Goal: Communication & Community: Participate in discussion

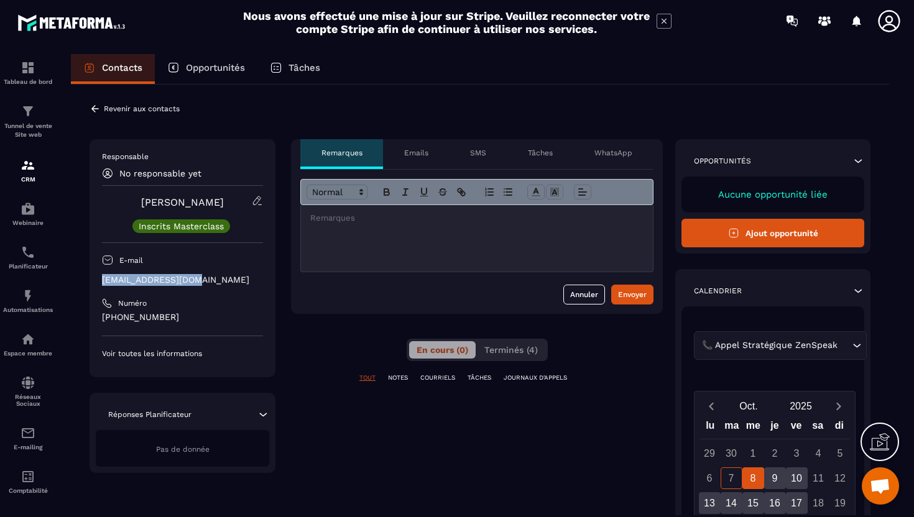
copy p "aphnathan@orange.fr"
drag, startPoint x: 196, startPoint y: 282, endPoint x: 99, endPoint y: 283, distance: 97.0
click at [99, 283] on div "Responsable No responsable yet Andre Philippe Inscrits Masterclass E-mail aphna…" at bounding box center [183, 258] width 186 height 238
click at [93, 107] on icon at bounding box center [95, 108] width 11 height 11
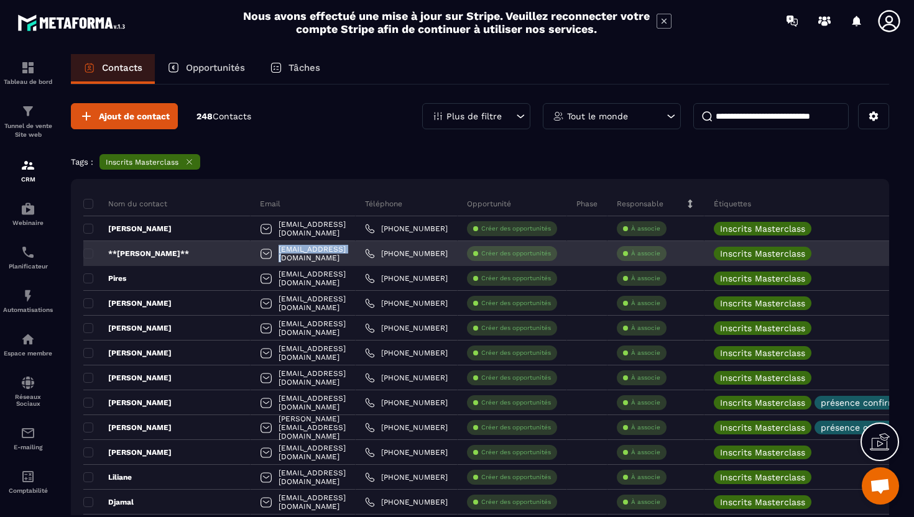
drag, startPoint x: 317, startPoint y: 257, endPoint x: 238, endPoint y: 247, distance: 79.6
click at [251, 247] on div "defc69@gmail.com" at bounding box center [303, 253] width 105 height 25
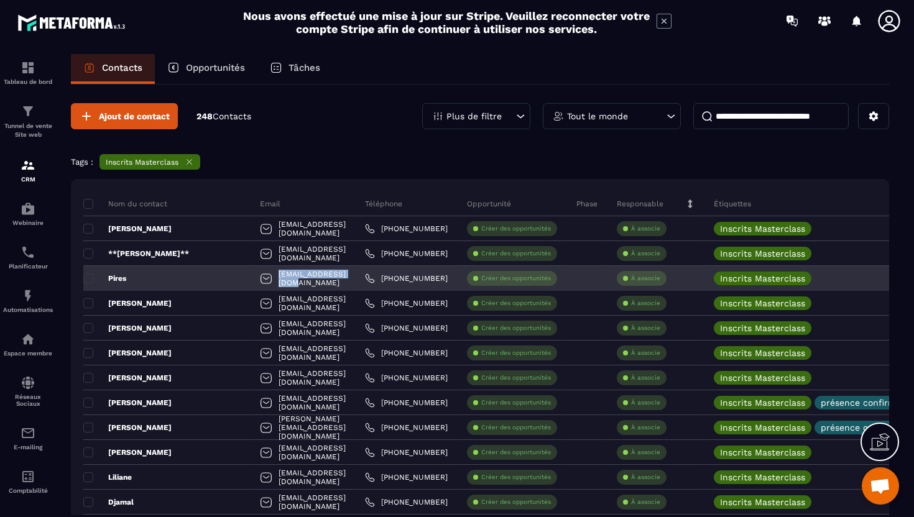
copy p "pcvpiresf@gmail.com"
drag, startPoint x: 308, startPoint y: 280, endPoint x: 231, endPoint y: 280, distance: 77.7
click at [251, 280] on div "pcvpiresf@gmail.com" at bounding box center [303, 278] width 105 height 25
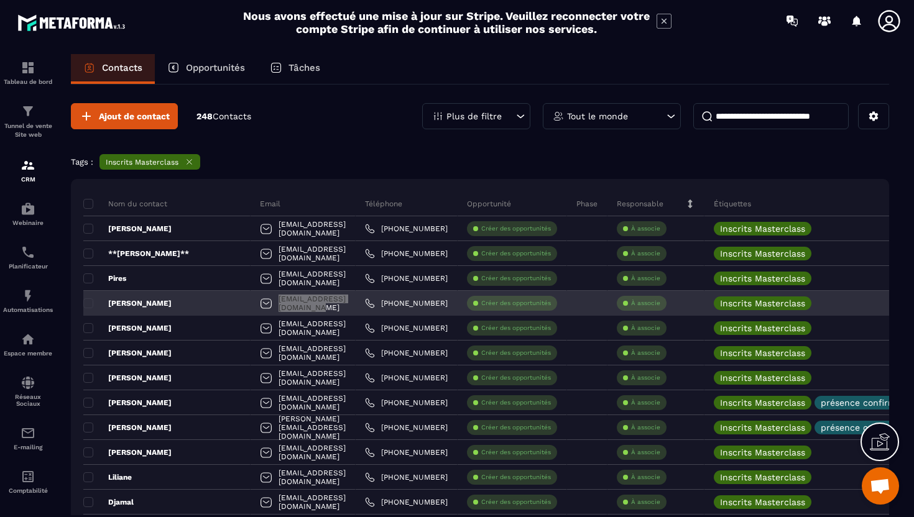
drag, startPoint x: 328, startPoint y: 303, endPoint x: 228, endPoint y: 301, distance: 99.5
click at [251, 301] on div "nuit.etoilee.99@gmail.com" at bounding box center [303, 303] width 105 height 25
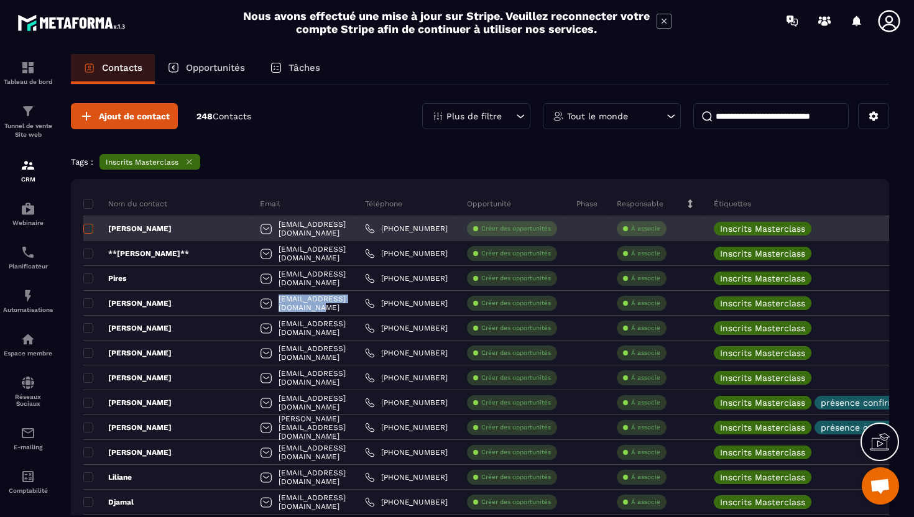
click at [88, 231] on span at bounding box center [88, 229] width 10 height 10
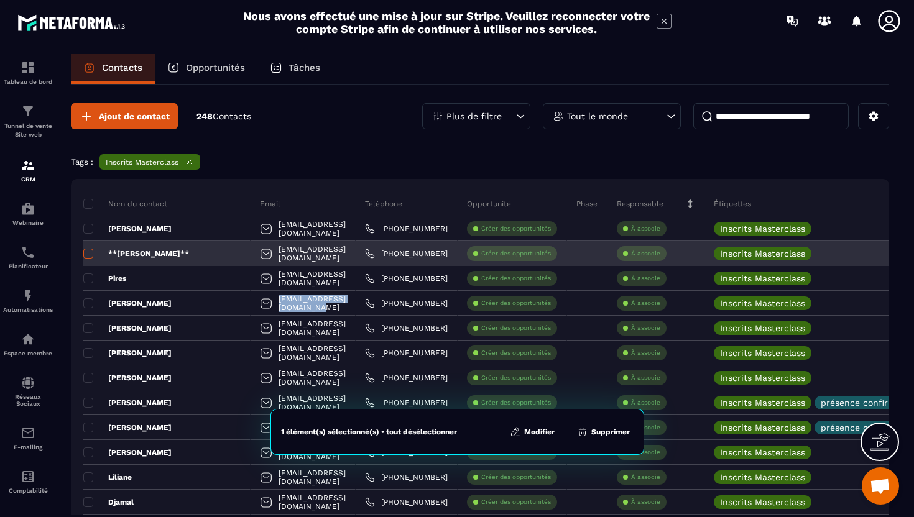
click at [90, 251] on span at bounding box center [88, 254] width 10 height 10
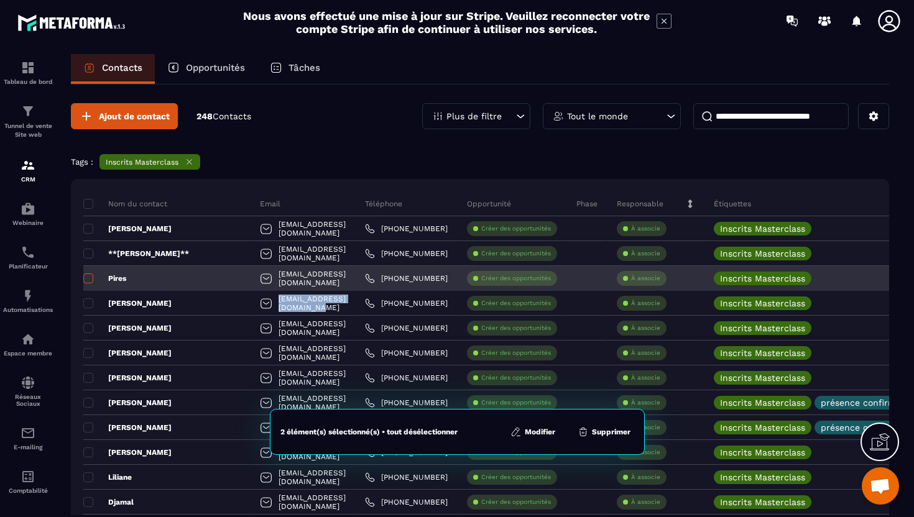
click at [91, 280] on span at bounding box center [88, 279] width 10 height 10
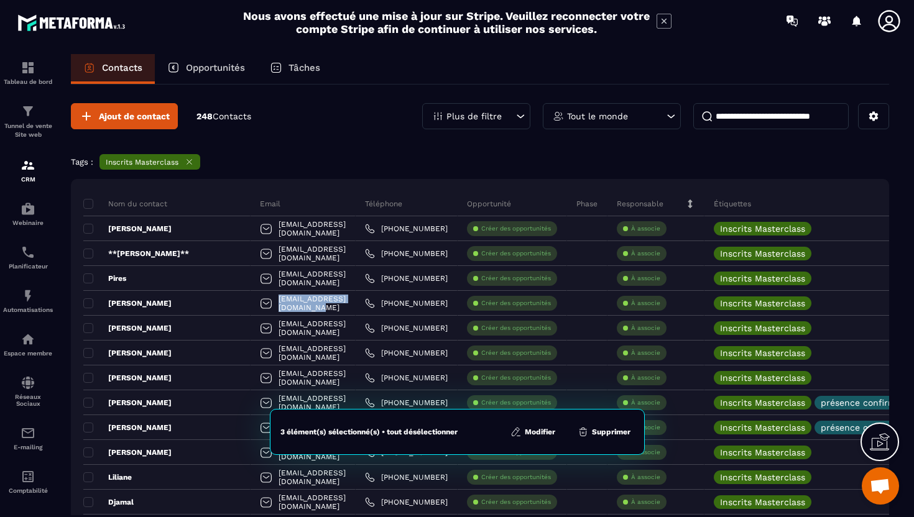
click at [537, 436] on button "Modifier" at bounding box center [533, 432] width 52 height 12
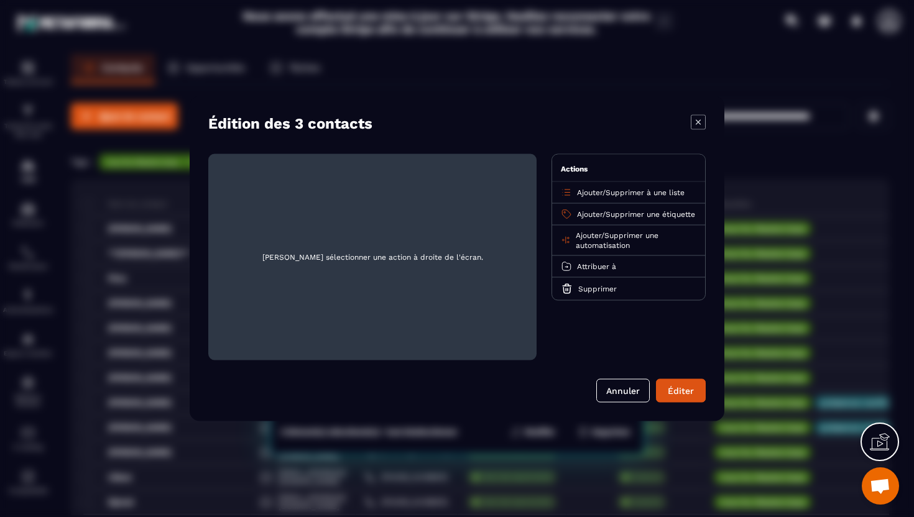
click at [698, 120] on icon "Modal window" at bounding box center [698, 122] width 15 height 15
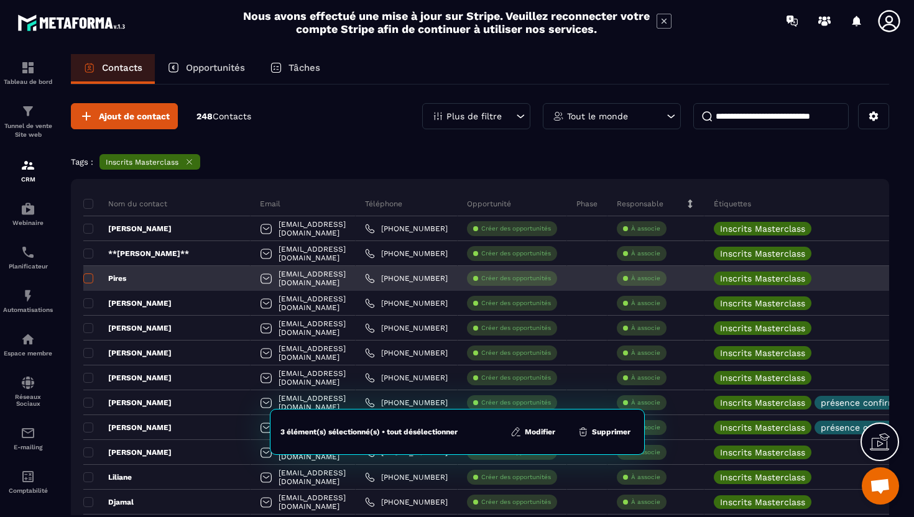
click at [90, 282] on span at bounding box center [88, 279] width 10 height 10
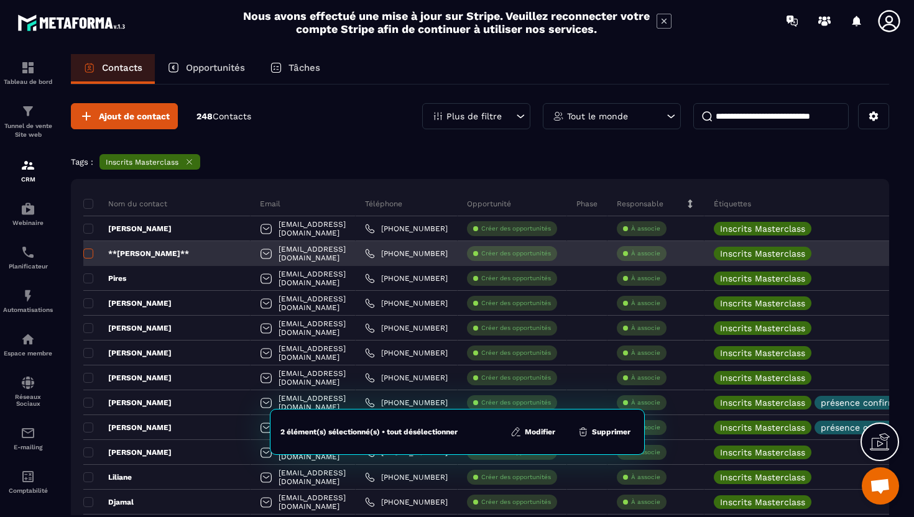
click at [93, 253] on span at bounding box center [88, 254] width 10 height 10
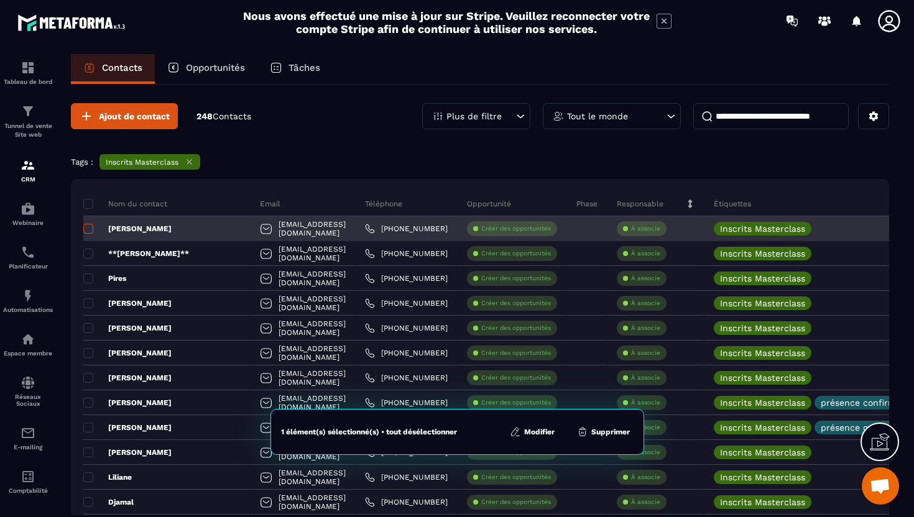
click at [87, 226] on span at bounding box center [88, 229] width 10 height 10
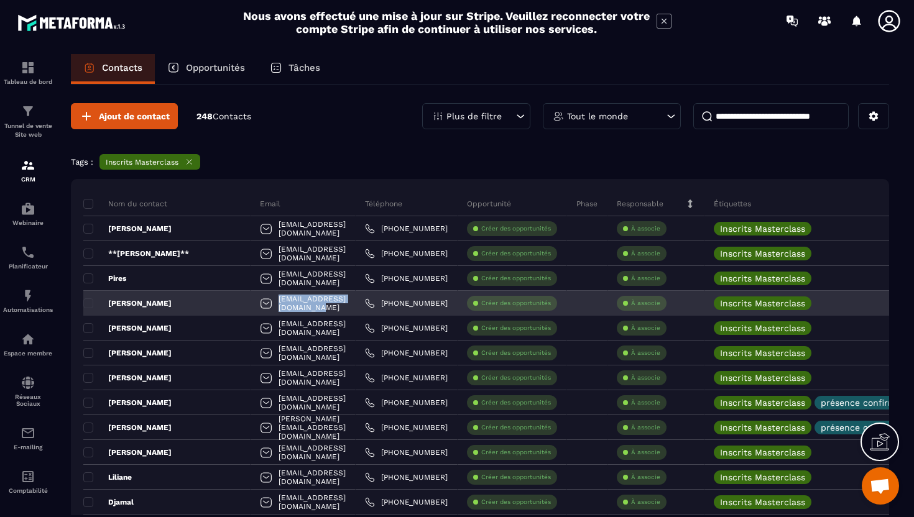
copy p "nuit.etoilee.99@gmail.com"
drag, startPoint x: 330, startPoint y: 305, endPoint x: 231, endPoint y: 304, distance: 99.5
click at [251, 304] on div "nuit.etoilee.99@gmail.com" at bounding box center [303, 303] width 105 height 25
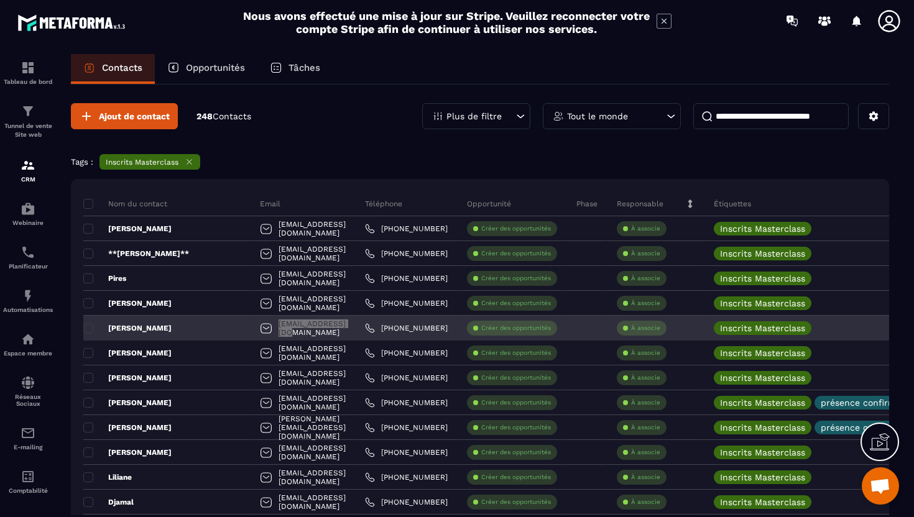
drag, startPoint x: 311, startPoint y: 332, endPoint x: 227, endPoint y: 330, distance: 84.6
click at [0, 330] on html "Nous avons effectué une mise à jour sur Stripe. Veuillez reconnecter votre comp…" at bounding box center [457, 258] width 914 height 517
click at [336, 334] on div "cmcb2544@gmail.com" at bounding box center [303, 328] width 105 height 25
drag, startPoint x: 315, startPoint y: 326, endPoint x: 226, endPoint y: 329, distance: 88.3
click at [251, 329] on div "cmcb2544@gmail.com" at bounding box center [303, 328] width 105 height 25
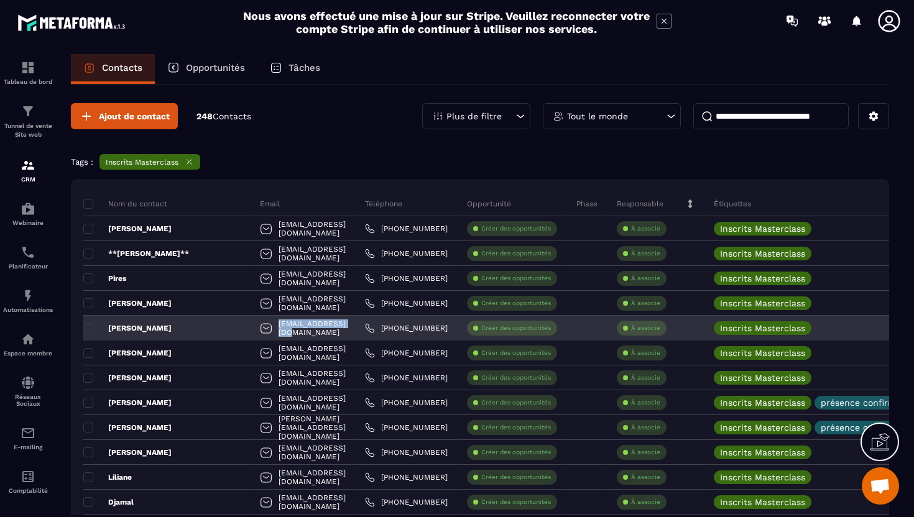
copy p "cmcb2544@gmail.com"
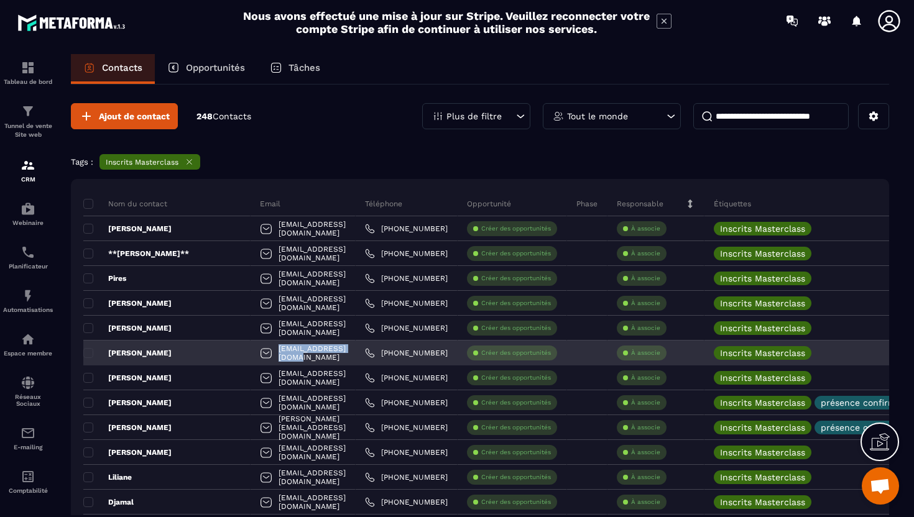
copy p "noblemarly@gmail.com"
drag, startPoint x: 322, startPoint y: 355, endPoint x: 229, endPoint y: 354, distance: 92.6
click at [251, 354] on div "noblemarly@gmail.com" at bounding box center [303, 353] width 105 height 25
click at [324, 354] on div "noblemarly@gmail.com" at bounding box center [303, 353] width 105 height 25
drag, startPoint x: 321, startPoint y: 351, endPoint x: 229, endPoint y: 353, distance: 92.7
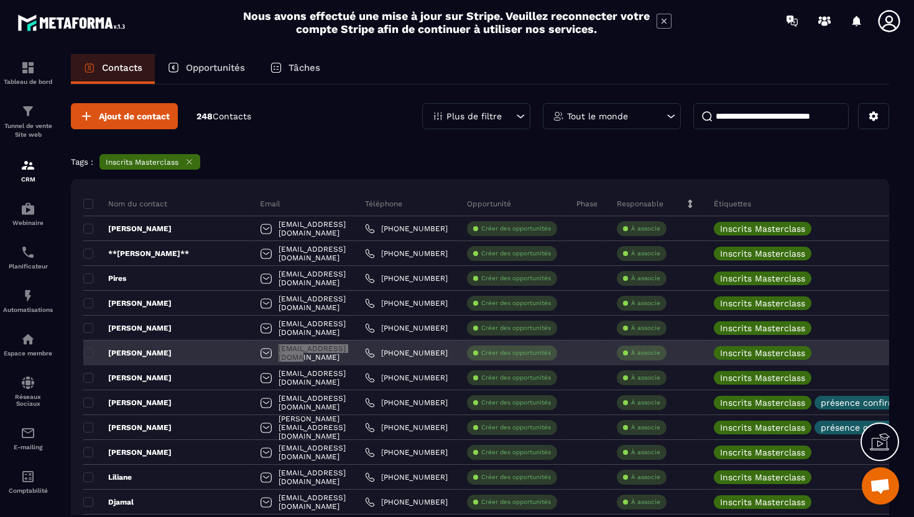
click at [251, 353] on div "noblemarly@gmail.com" at bounding box center [303, 353] width 105 height 25
copy p "noblemarly@gmail.com"
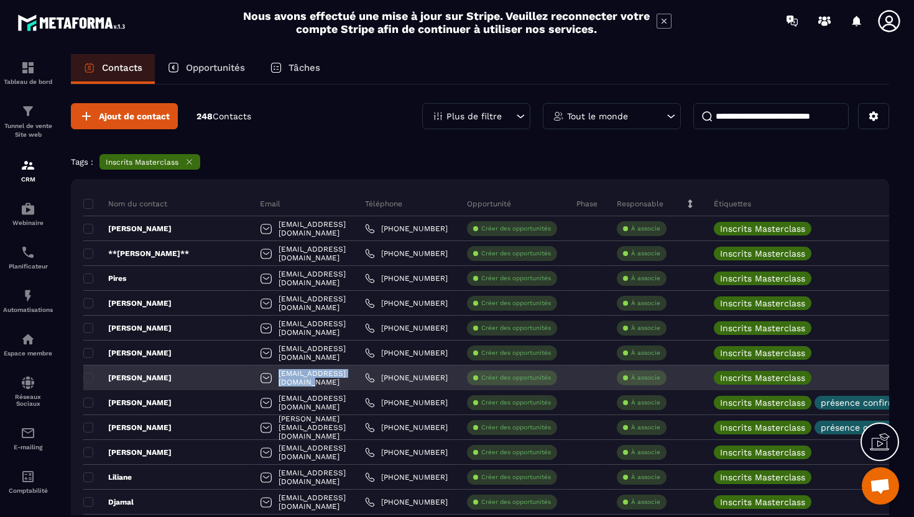
copy p "dominique.ore@gmail.com"
drag, startPoint x: 337, startPoint y: 373, endPoint x: 224, endPoint y: 382, distance: 113.5
click at [251, 382] on div "dominique.ore@gmail.com" at bounding box center [303, 378] width 105 height 25
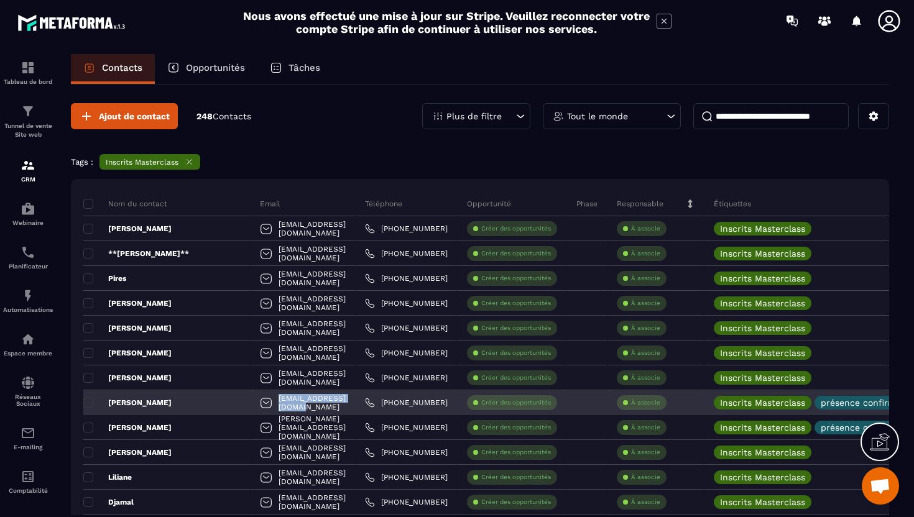
copy p "toeamandine@gmail.com"
drag, startPoint x: 334, startPoint y: 407, endPoint x: 228, endPoint y: 402, distance: 106.4
click at [251, 402] on div "toeamandine@gmail.com" at bounding box center [303, 402] width 105 height 25
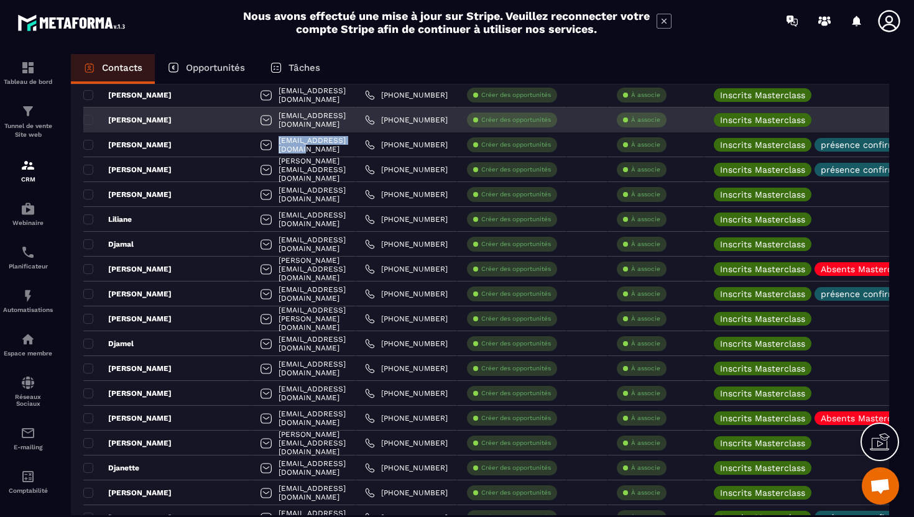
scroll to position [259, 0]
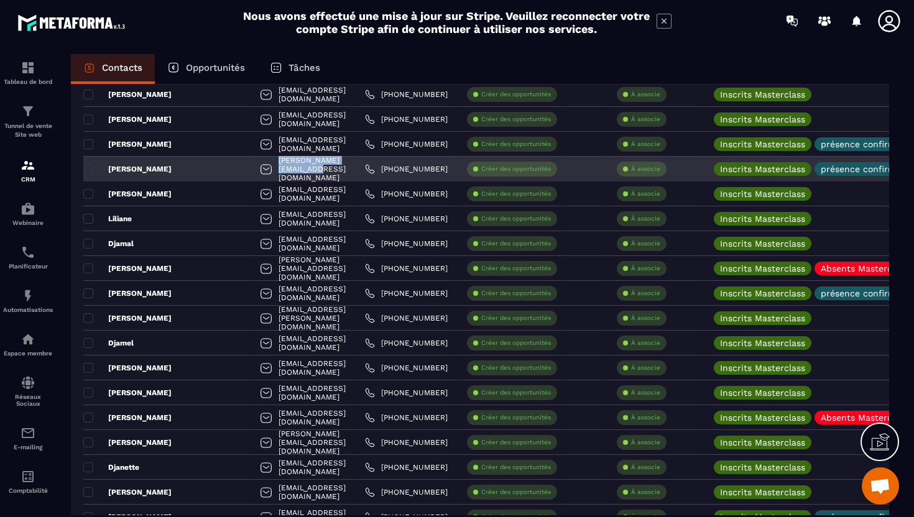
copy p "marie.hulot13@gmail.com"
drag, startPoint x: 326, startPoint y: 168, endPoint x: 227, endPoint y: 170, distance: 99.5
click at [251, 170] on div "marie.hulot13@gmail.com" at bounding box center [303, 169] width 105 height 25
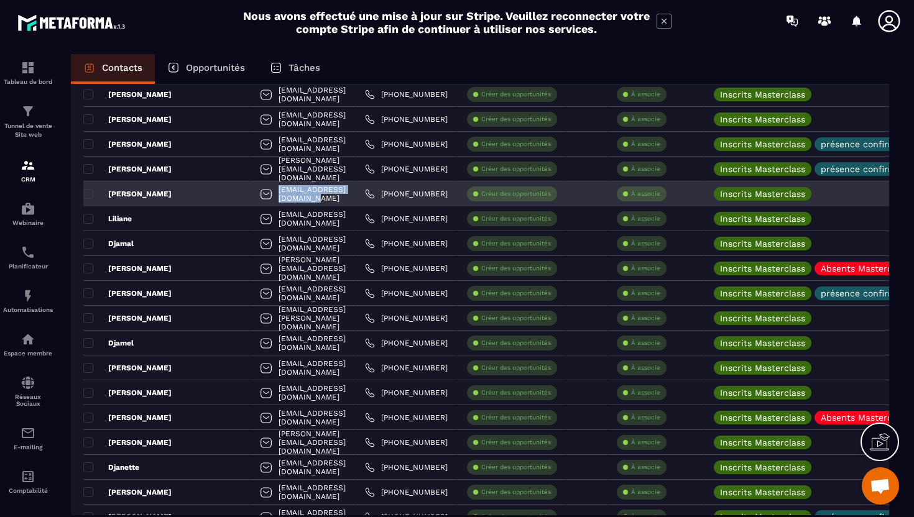
copy p "vignellogilles@gmail.com"
drag, startPoint x: 328, startPoint y: 195, endPoint x: 229, endPoint y: 196, distance: 98.2
click at [251, 196] on div "vignellogilles@gmail.com" at bounding box center [303, 194] width 105 height 25
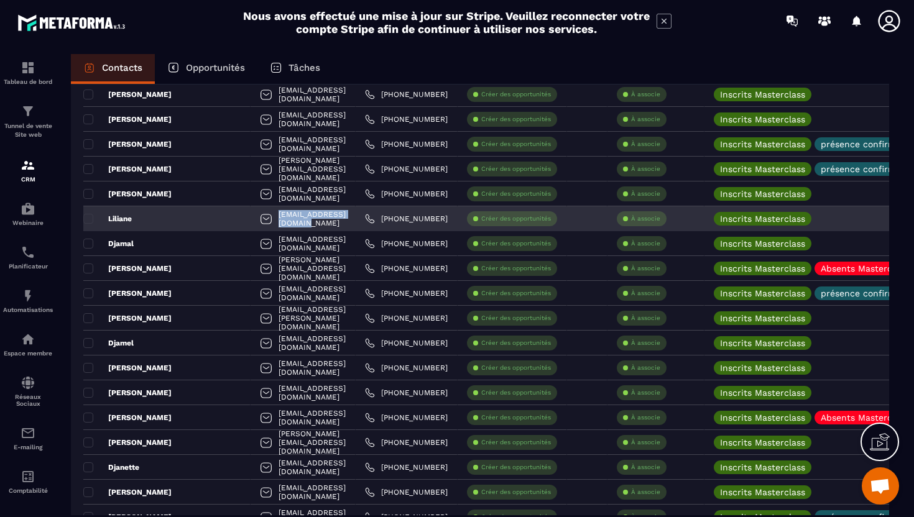
drag, startPoint x: 322, startPoint y: 221, endPoint x: 221, endPoint y: 223, distance: 100.7
click at [251, 223] on div "l.keradennec@orange.fr" at bounding box center [303, 218] width 105 height 25
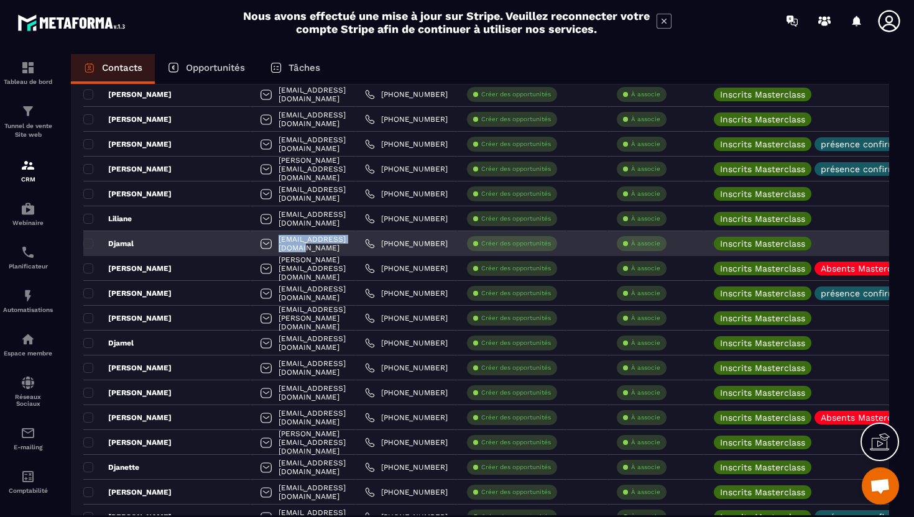
drag, startPoint x: 326, startPoint y: 247, endPoint x: 220, endPoint y: 252, distance: 105.8
click at [251, 252] on div "chahmaoui60@gmail.com" at bounding box center [303, 243] width 105 height 25
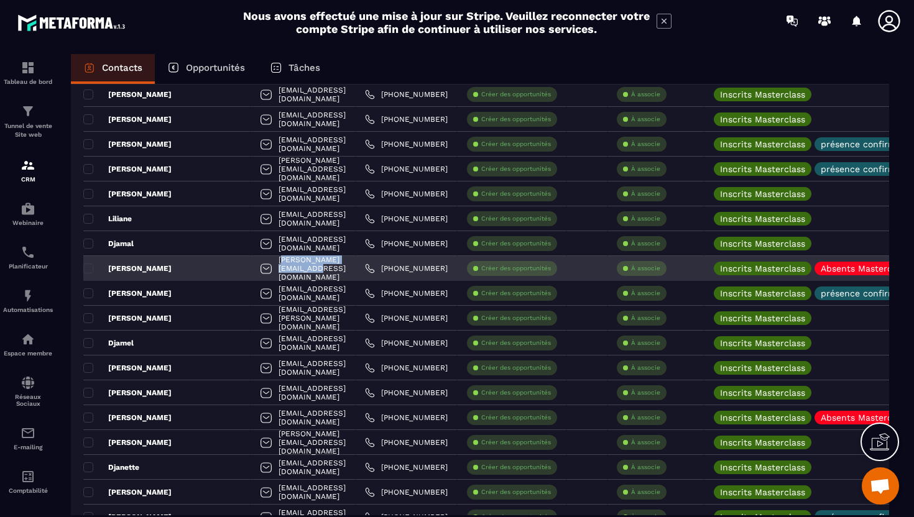
drag, startPoint x: 326, startPoint y: 274, endPoint x: 235, endPoint y: 267, distance: 91.0
click at [251, 267] on div "michele.moizo@orange.fr" at bounding box center [303, 268] width 105 height 25
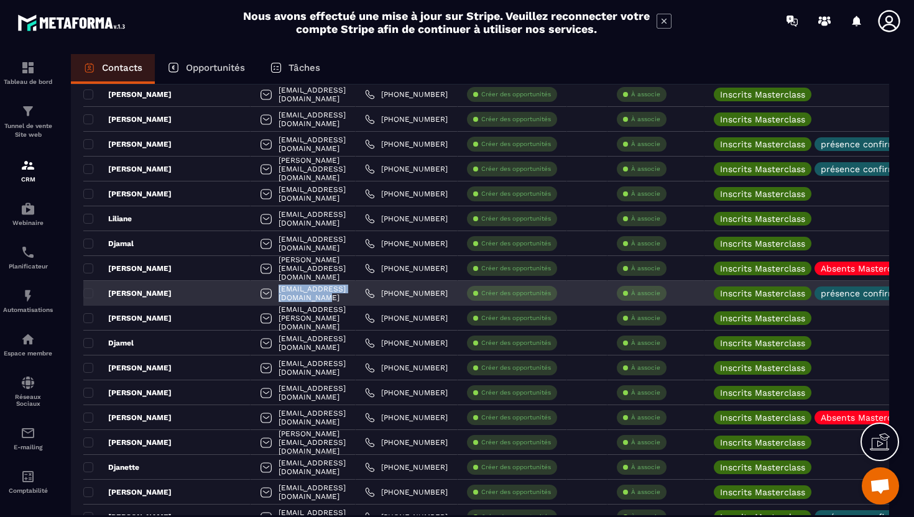
drag, startPoint x: 345, startPoint y: 298, endPoint x: 216, endPoint y: 300, distance: 128.7
click at [251, 300] on div "costardanthony80@gmail.com" at bounding box center [303, 293] width 105 height 25
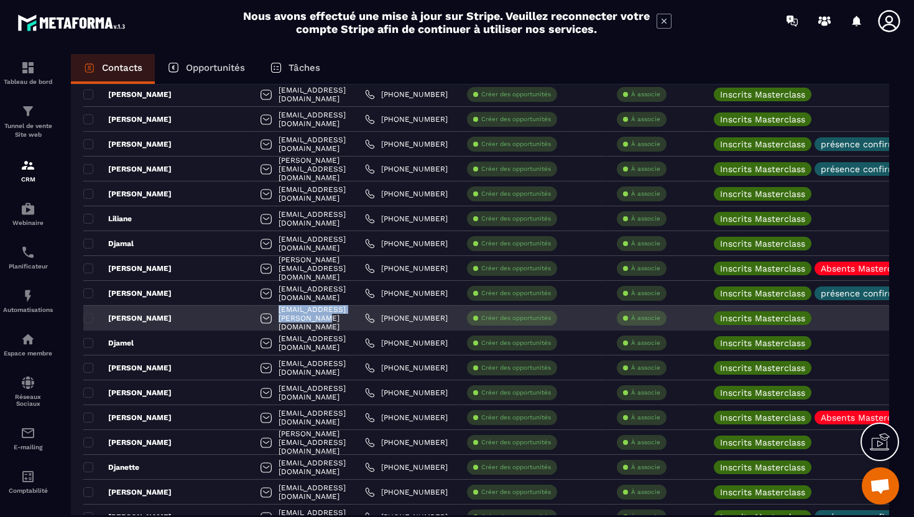
drag, startPoint x: 337, startPoint y: 321, endPoint x: 219, endPoint y: 318, distance: 118.2
click at [251, 318] on div "bvictoire.armand@gmail.com" at bounding box center [303, 318] width 105 height 25
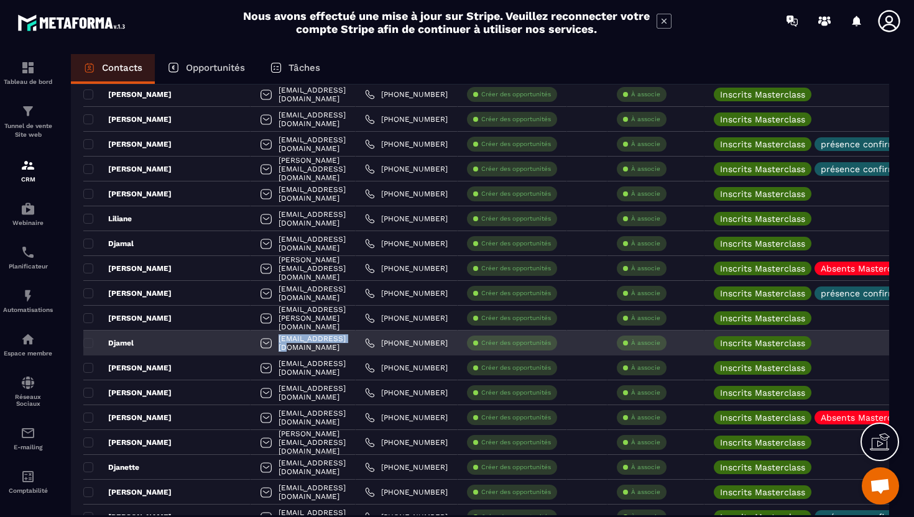
drag, startPoint x: 301, startPoint y: 347, endPoint x: 221, endPoint y: 344, distance: 80.9
click at [251, 344] on div "dsds07@hotmail.fr" at bounding box center [303, 343] width 105 height 25
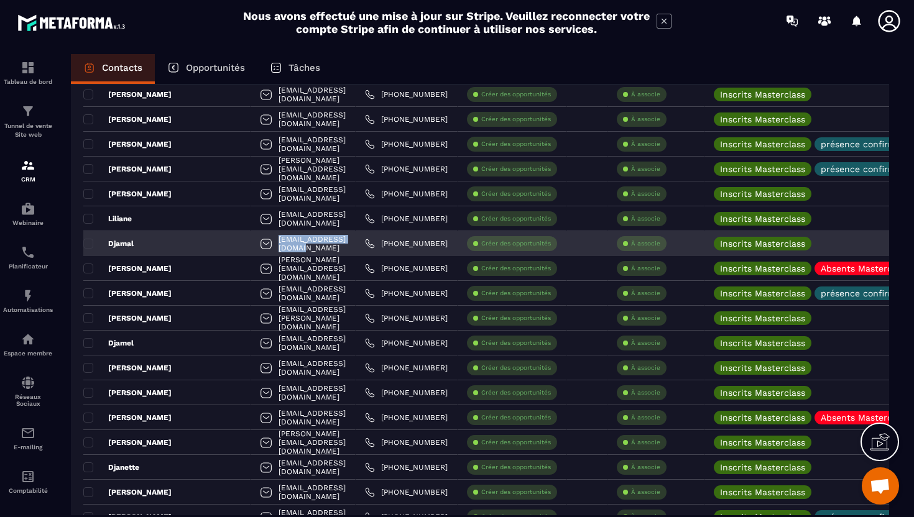
drag, startPoint x: 326, startPoint y: 252, endPoint x: 229, endPoint y: 241, distance: 97.0
click at [251, 241] on div "chahmaoui60@gmail.com" at bounding box center [303, 243] width 105 height 25
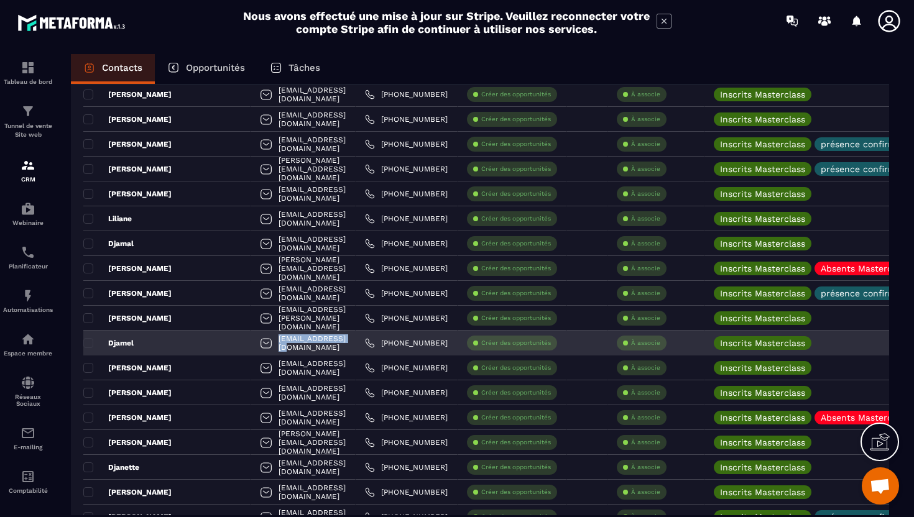
drag, startPoint x: 300, startPoint y: 346, endPoint x: 229, endPoint y: 342, distance: 71.0
click at [251, 342] on div "dsds07@hotmail.fr" at bounding box center [303, 343] width 105 height 25
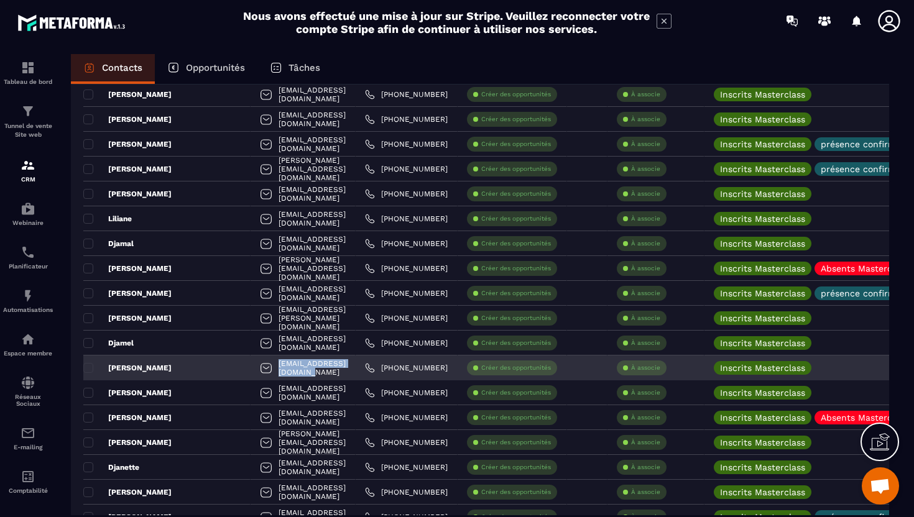
drag, startPoint x: 331, startPoint y: 369, endPoint x: 222, endPoint y: 373, distance: 109.5
click at [251, 373] on div "mathieustachy@gmail.com" at bounding box center [303, 368] width 105 height 25
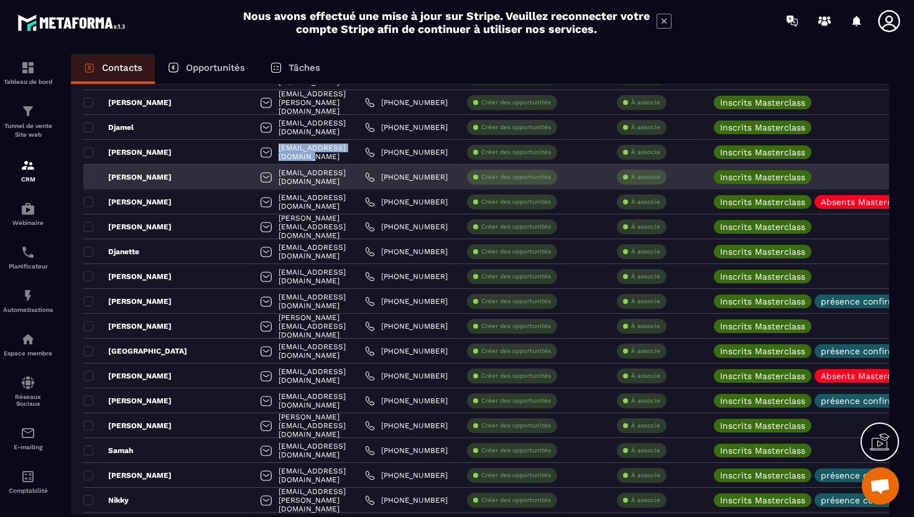
scroll to position [494, 0]
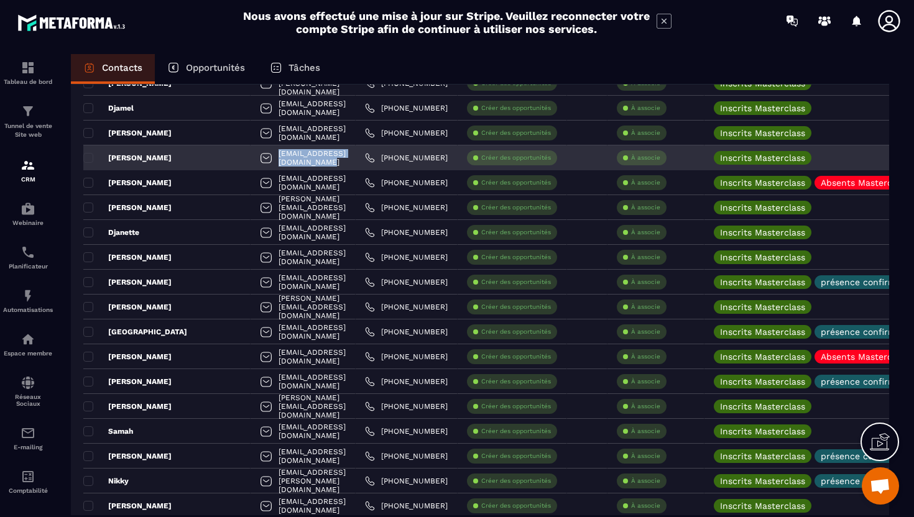
drag, startPoint x: 347, startPoint y: 160, endPoint x: 226, endPoint y: 159, distance: 121.2
click at [251, 159] on div "marielumiere57100@gmail.com" at bounding box center [303, 157] width 105 height 25
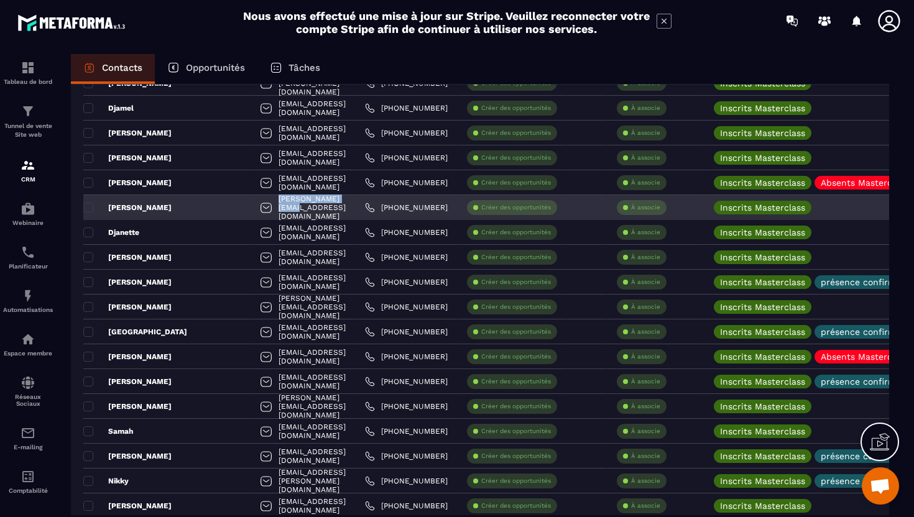
drag, startPoint x: 306, startPoint y: 211, endPoint x: 203, endPoint y: 213, distance: 102.6
click at [251, 213] on div "elia.maurel@sfr.fr" at bounding box center [303, 207] width 105 height 25
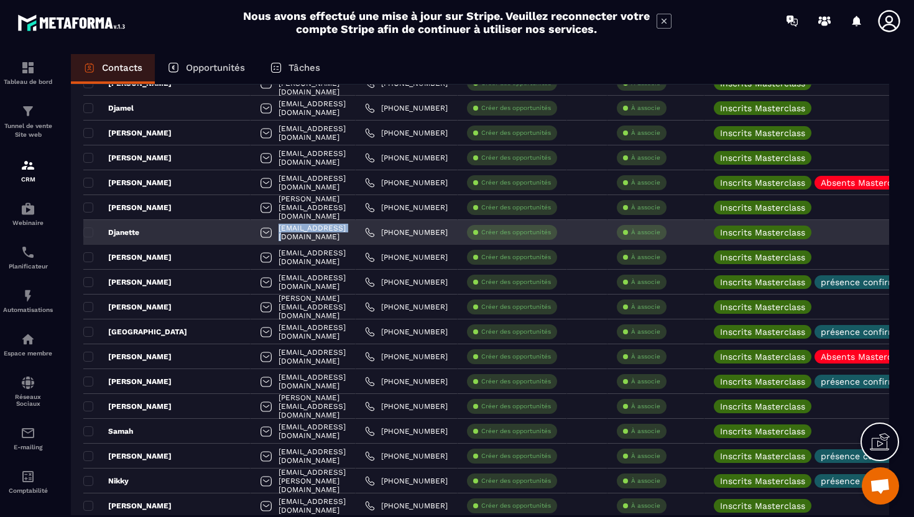
drag, startPoint x: 293, startPoint y: 236, endPoint x: 216, endPoint y: 231, distance: 76.6
click at [251, 231] on div "kilao@hotmail.fr" at bounding box center [303, 232] width 105 height 25
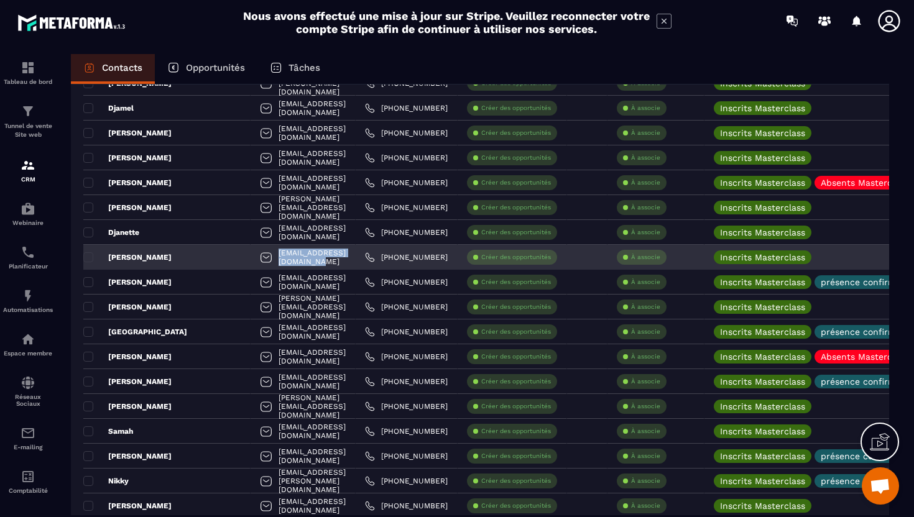
drag, startPoint x: 331, startPoint y: 257, endPoint x: 214, endPoint y: 264, distance: 117.7
click at [251, 264] on div "brigittedellon7@gmail.com" at bounding box center [303, 257] width 105 height 25
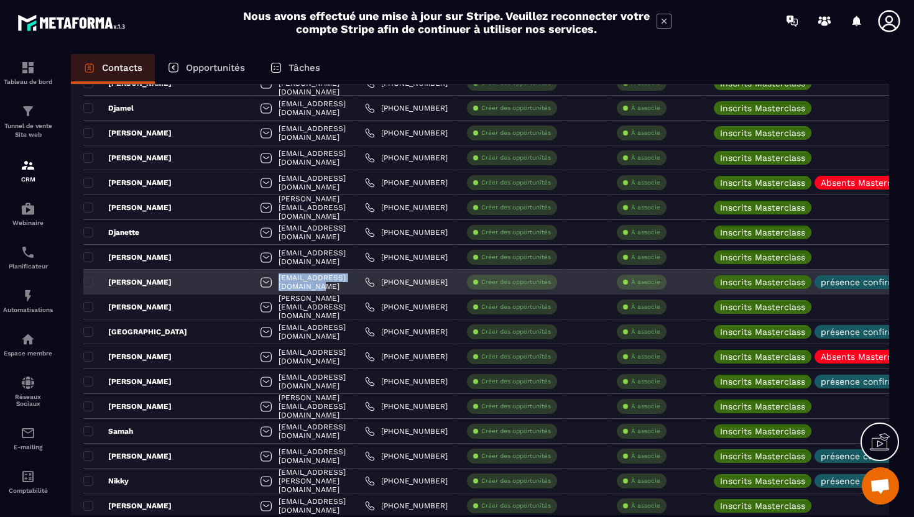
drag, startPoint x: 339, startPoint y: 285, endPoint x: 222, endPoint y: 286, distance: 116.9
click at [251, 286] on div "samiraraboudi55@gmail.com" at bounding box center [303, 282] width 105 height 25
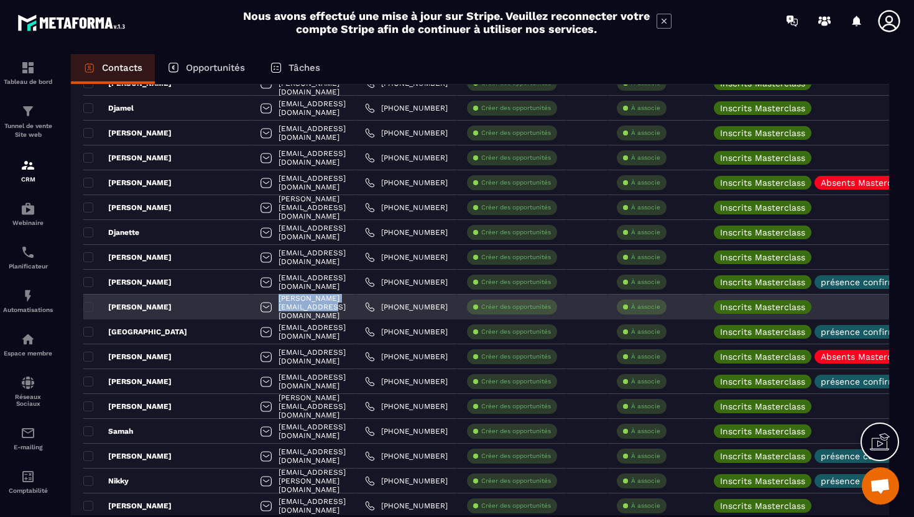
drag, startPoint x: 347, startPoint y: 309, endPoint x: 229, endPoint y: 306, distance: 118.8
click at [251, 306] on div "david.henard0810@gmail.com" at bounding box center [303, 307] width 105 height 25
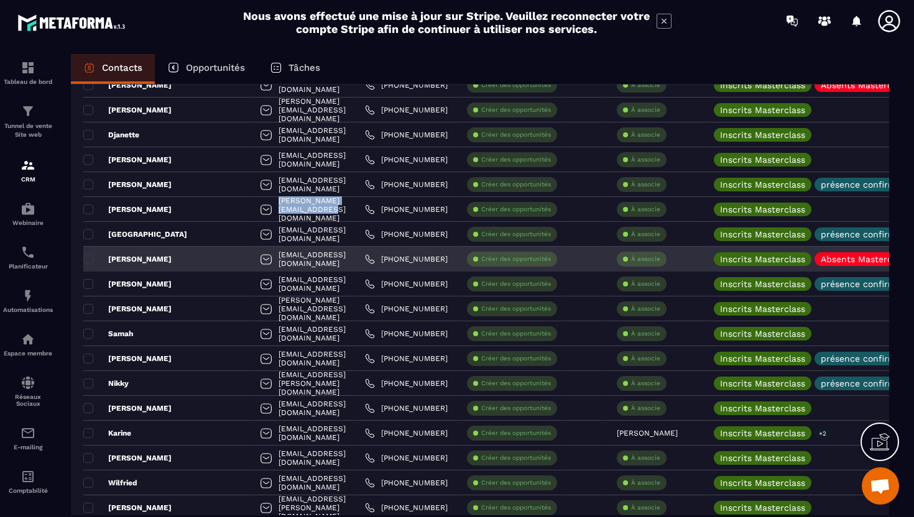
scroll to position [626, 0]
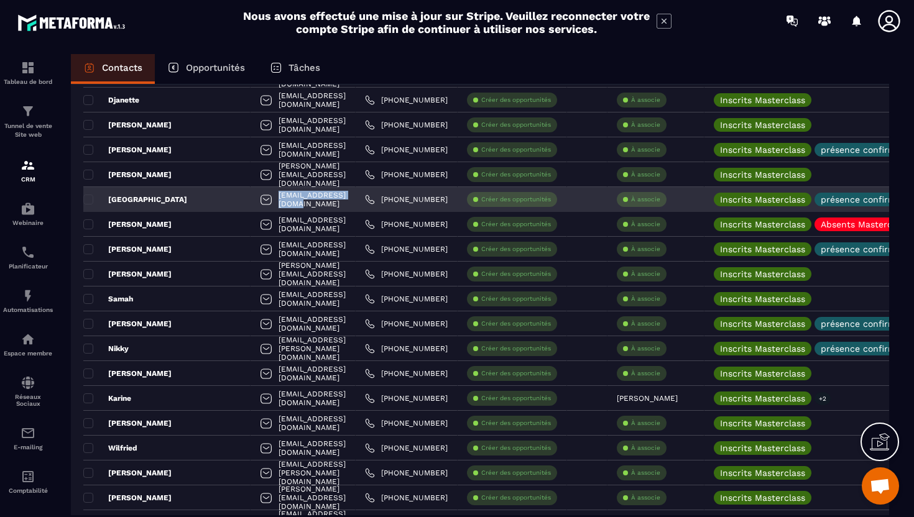
drag, startPoint x: 309, startPoint y: 199, endPoint x: 229, endPoint y: 196, distance: 80.3
click at [251, 196] on div "zaidi_bahia@yahoo.fr" at bounding box center [303, 199] width 105 height 25
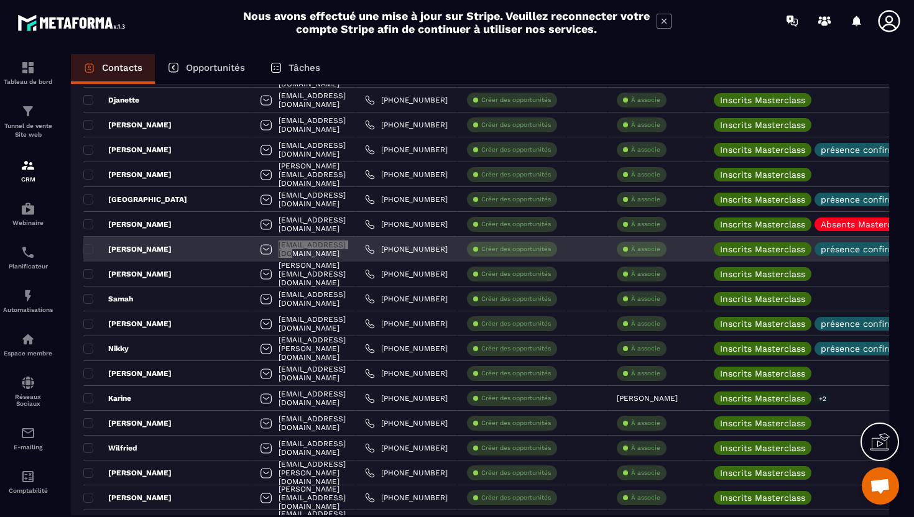
drag, startPoint x: 308, startPoint y: 249, endPoint x: 226, endPoint y: 249, distance: 81.4
click at [251, 249] on div "danthon@hotmail.fr" at bounding box center [303, 249] width 105 height 25
click at [328, 252] on div "danthon@hotmail.fr" at bounding box center [303, 249] width 105 height 25
drag, startPoint x: 317, startPoint y: 249, endPoint x: 220, endPoint y: 242, distance: 97.2
click at [251, 242] on div "danthon@hotmail.fr" at bounding box center [303, 249] width 105 height 25
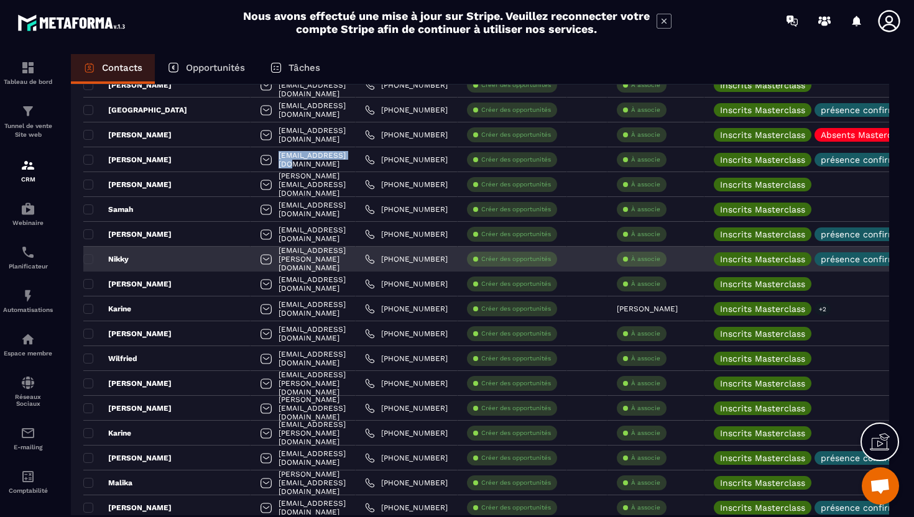
scroll to position [720, 0]
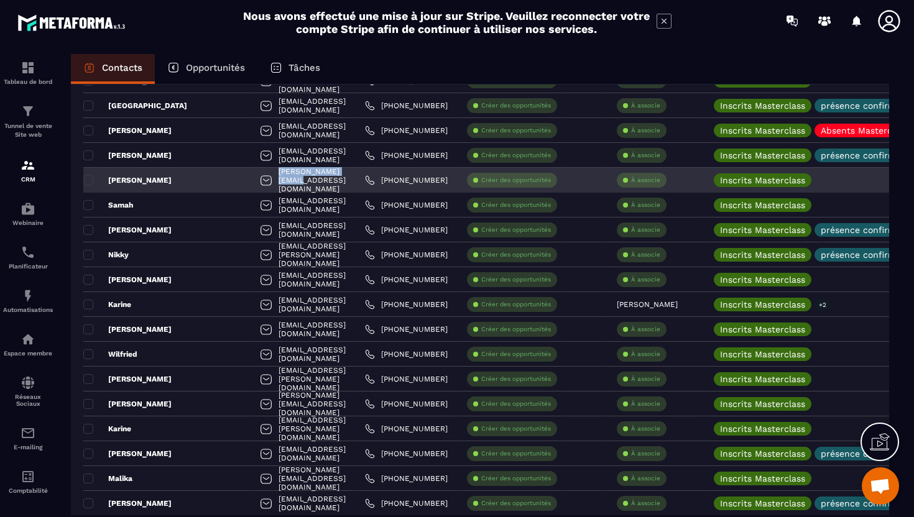
drag, startPoint x: 310, startPoint y: 182, endPoint x: 230, endPoint y: 181, distance: 79.6
click at [251, 181] on div "carl.bore@yahoo.com" at bounding box center [303, 180] width 105 height 25
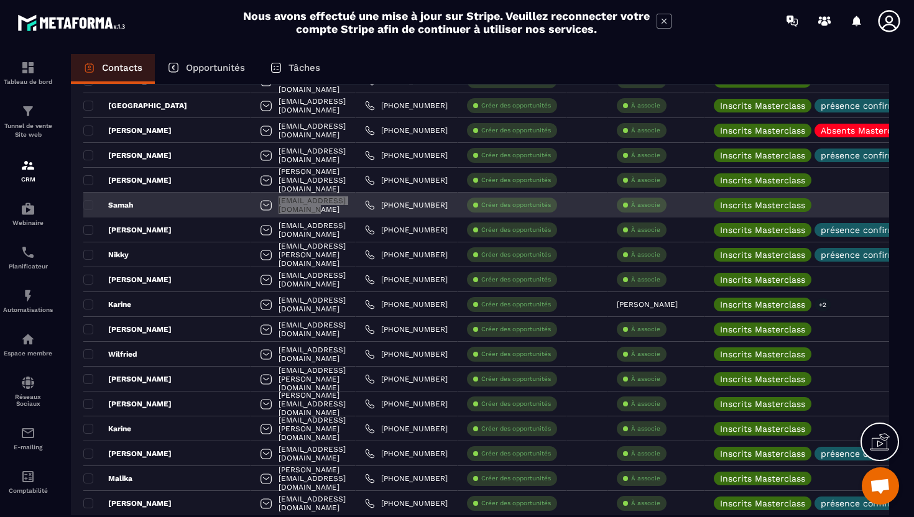
drag, startPoint x: 334, startPoint y: 206, endPoint x: 216, endPoint y: 200, distance: 118.3
click at [251, 200] on div "samahbouajila@icloud.com" at bounding box center [303, 205] width 105 height 25
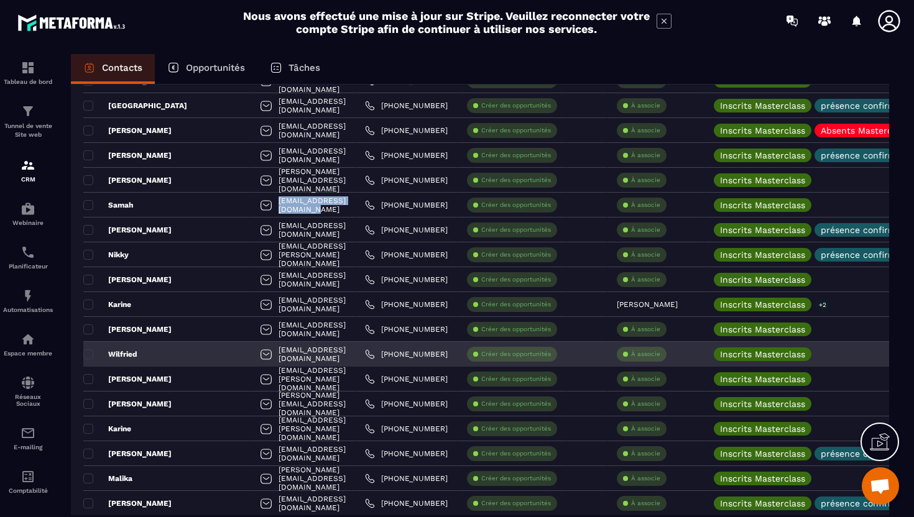
scroll to position [748, 0]
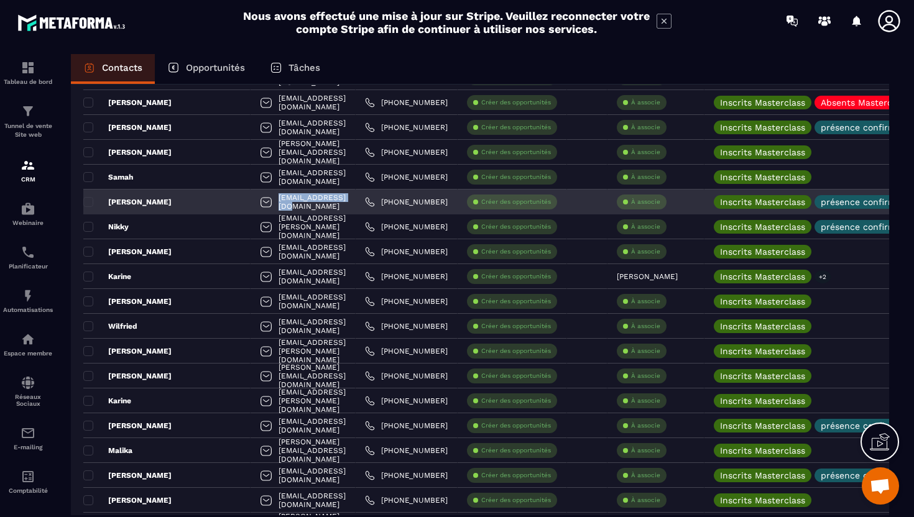
drag, startPoint x: 312, startPoint y: 208, endPoint x: 225, endPoint y: 204, distance: 87.1
click at [251, 204] on div "didz0001@gmail.com" at bounding box center [303, 202] width 105 height 25
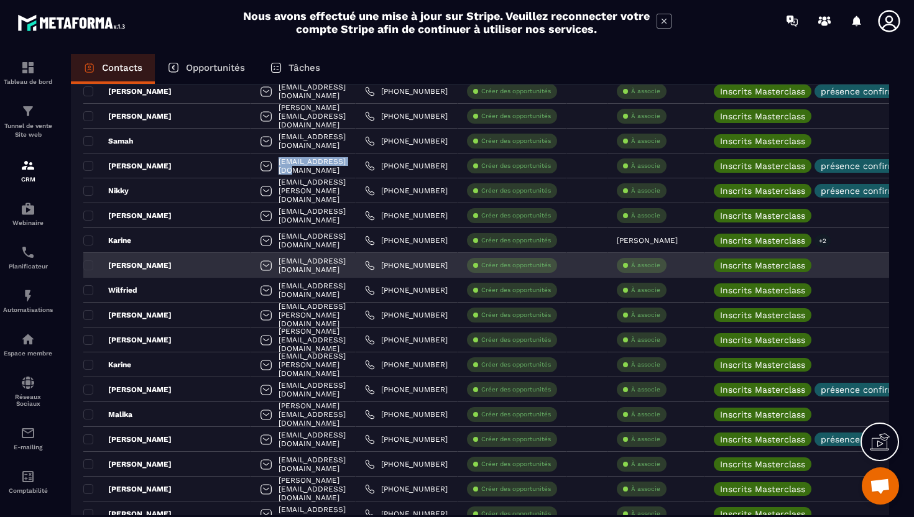
scroll to position [785, 0]
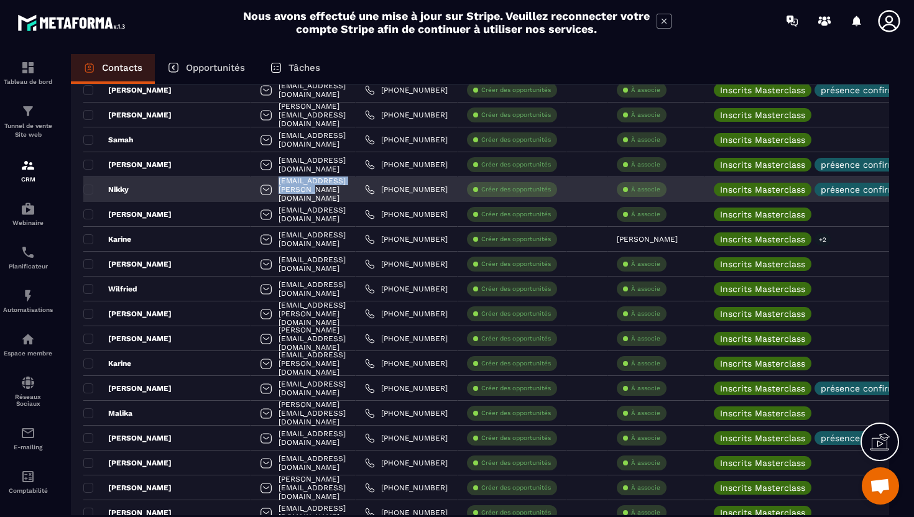
drag, startPoint x: 329, startPoint y: 191, endPoint x: 231, endPoint y: 188, distance: 98.3
click at [251, 188] on div "dalli.monique@gmail.com" at bounding box center [303, 189] width 105 height 25
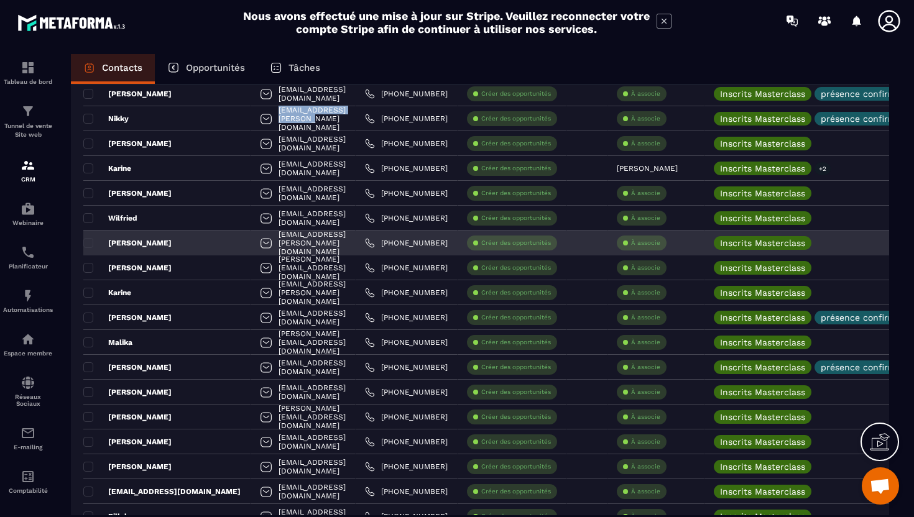
scroll to position [845, 0]
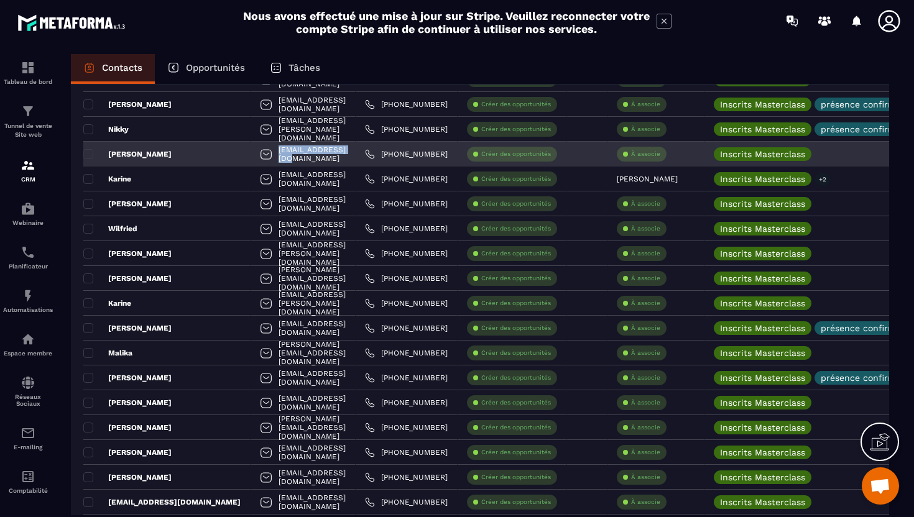
drag, startPoint x: 313, startPoint y: 157, endPoint x: 229, endPoint y: 157, distance: 83.3
click at [251, 157] on div "apurgues@gmail.com" at bounding box center [303, 154] width 105 height 25
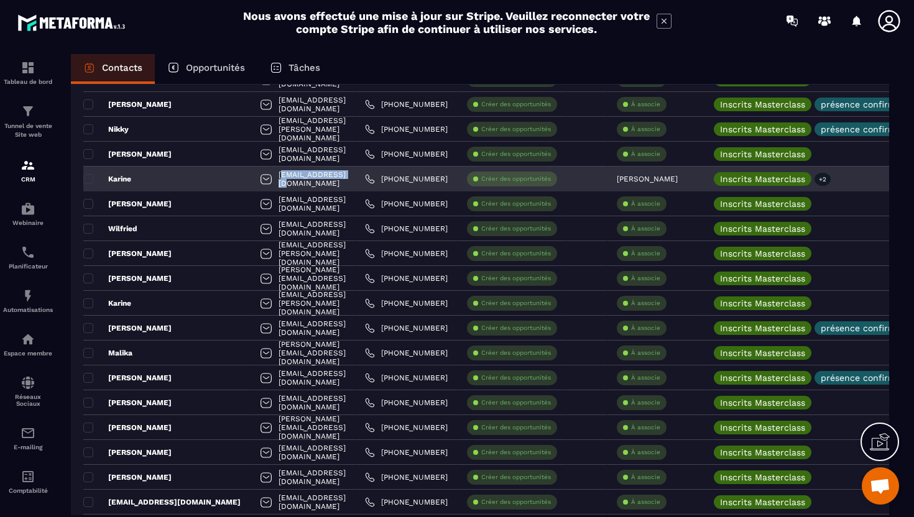
drag, startPoint x: 306, startPoint y: 182, endPoint x: 231, endPoint y: 181, distance: 74.6
click at [251, 181] on div "karylooo@yahoo.fr" at bounding box center [303, 179] width 105 height 25
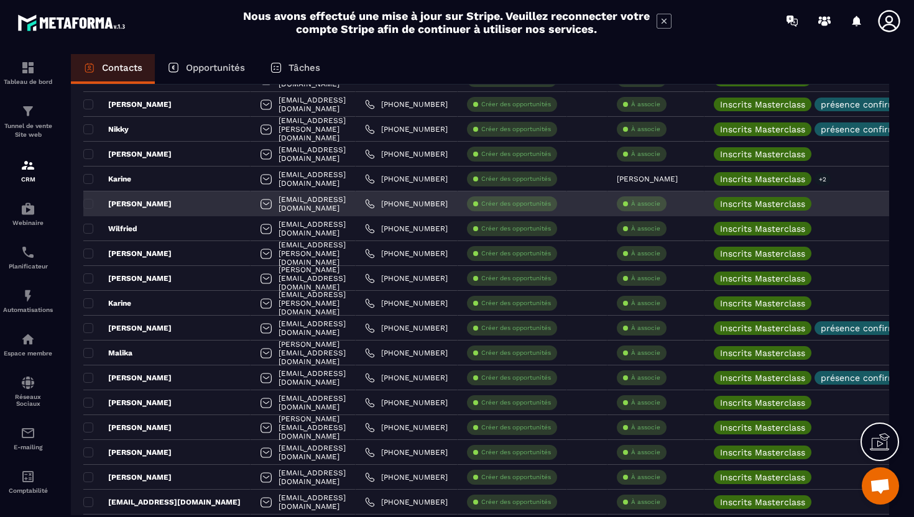
drag, startPoint x: 304, startPoint y: 206, endPoint x: 311, endPoint y: 205, distance: 6.9
click at [310, 205] on div "chauvinkate@gmail.com" at bounding box center [303, 203] width 105 height 25
drag, startPoint x: 325, startPoint y: 204, endPoint x: 218, endPoint y: 203, distance: 107.5
click at [251, 203] on div "chauvinkate@gmail.com" at bounding box center [303, 203] width 105 height 25
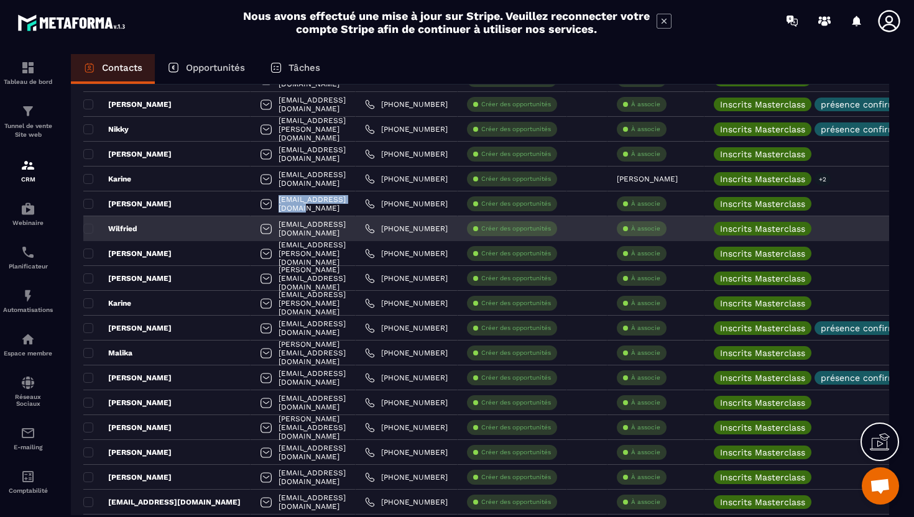
drag, startPoint x: 347, startPoint y: 234, endPoint x: 224, endPoint y: 226, distance: 123.3
click at [251, 226] on div "wilfriedcharles.jolly@gmail.com" at bounding box center [303, 228] width 105 height 25
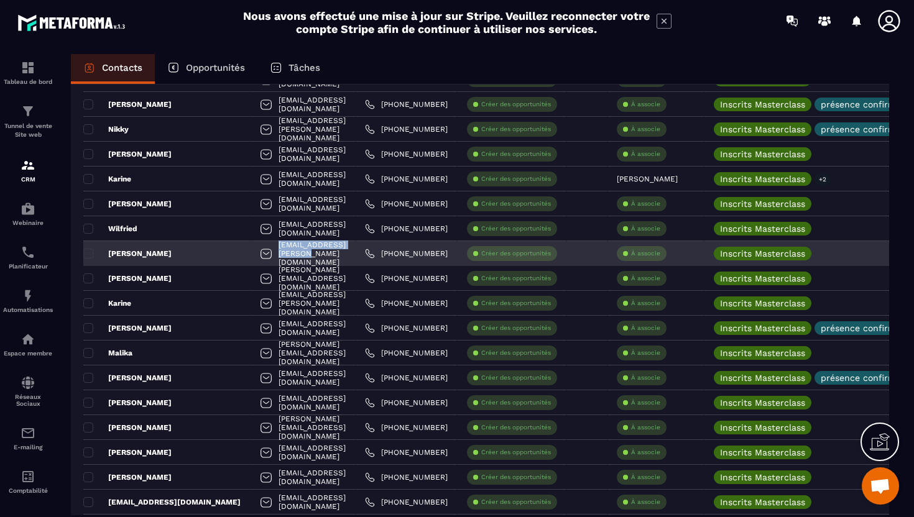
drag, startPoint x: 328, startPoint y: 256, endPoint x: 223, endPoint y: 251, distance: 105.8
click at [251, 251] on div "oli.clement@wanadoo.fr" at bounding box center [303, 253] width 105 height 25
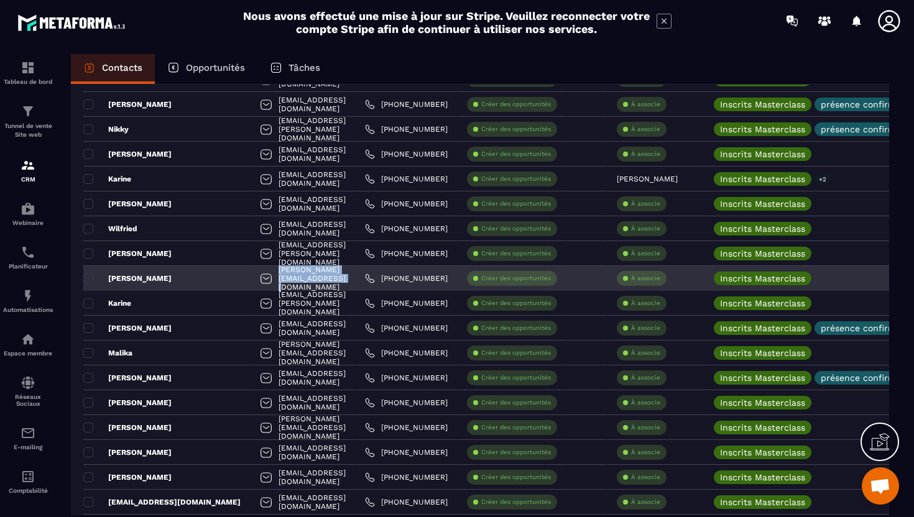
drag, startPoint x: 356, startPoint y: 277, endPoint x: 230, endPoint y: 280, distance: 125.6
click at [251, 280] on div "catherine.clairbaux@gmail.com" at bounding box center [303, 278] width 105 height 25
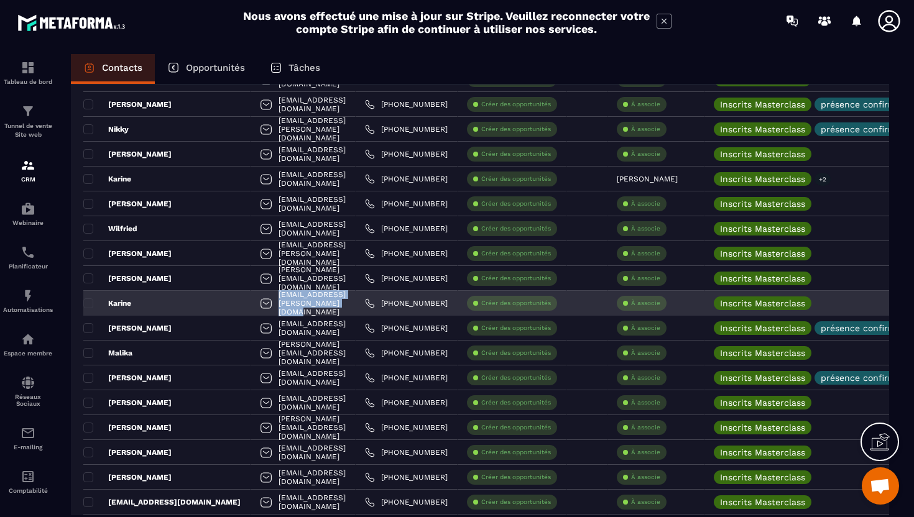
drag, startPoint x: 361, startPoint y: 305, endPoint x: 227, endPoint y: 306, distance: 134.3
click at [251, 306] on div "karine.torres.sanchez19@gmail.com" at bounding box center [303, 303] width 105 height 25
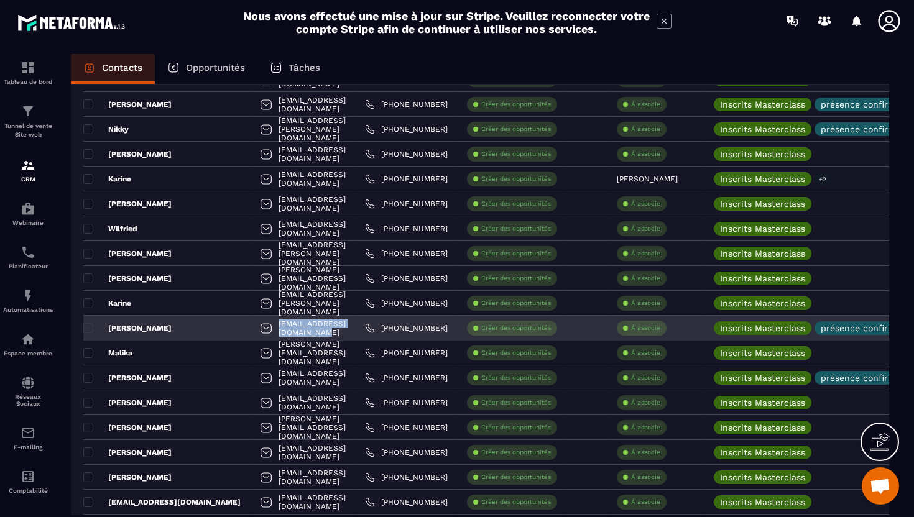
drag, startPoint x: 344, startPoint y: 331, endPoint x: 229, endPoint y: 329, distance: 115.6
click at [251, 329] on div "patriciavrignon@outlook.fr" at bounding box center [303, 328] width 105 height 25
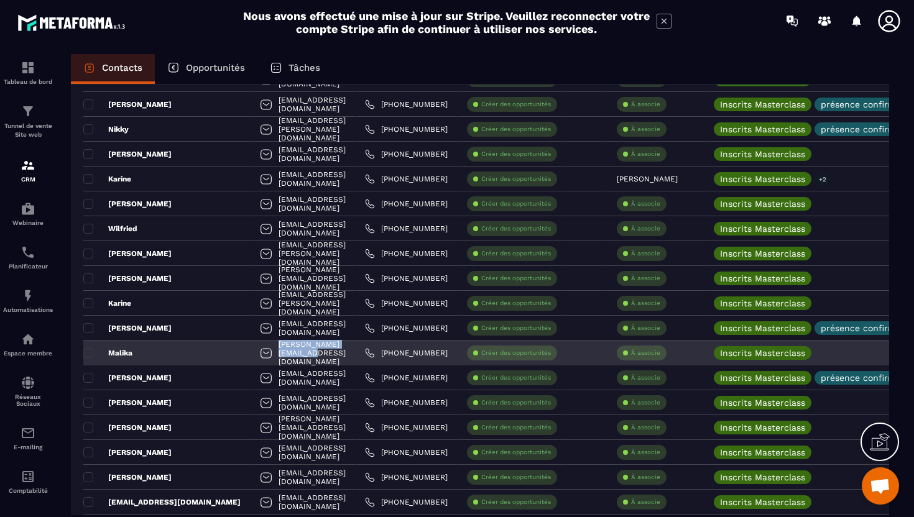
drag, startPoint x: 323, startPoint y: 355, endPoint x: 218, endPoint y: 349, distance: 105.2
click at [251, 349] on div "paul.malika2@gmail.com" at bounding box center [303, 353] width 105 height 25
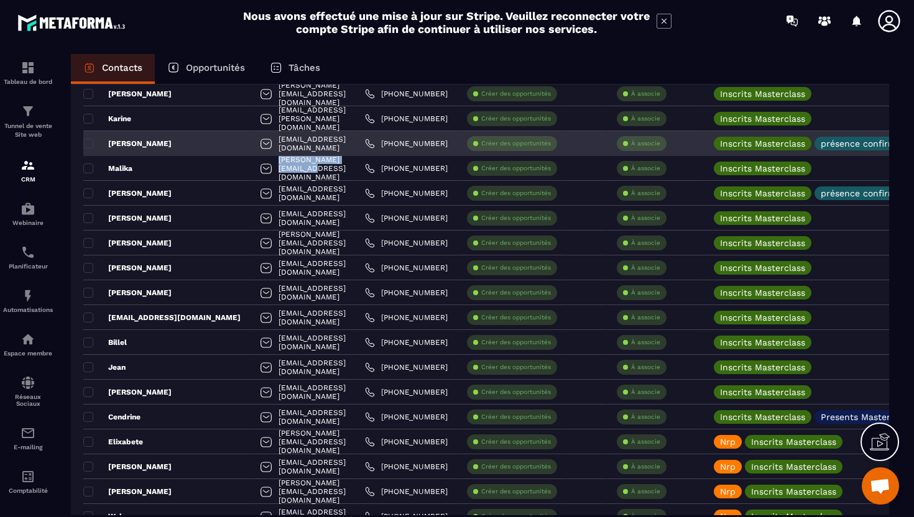
scroll to position [1029, 0]
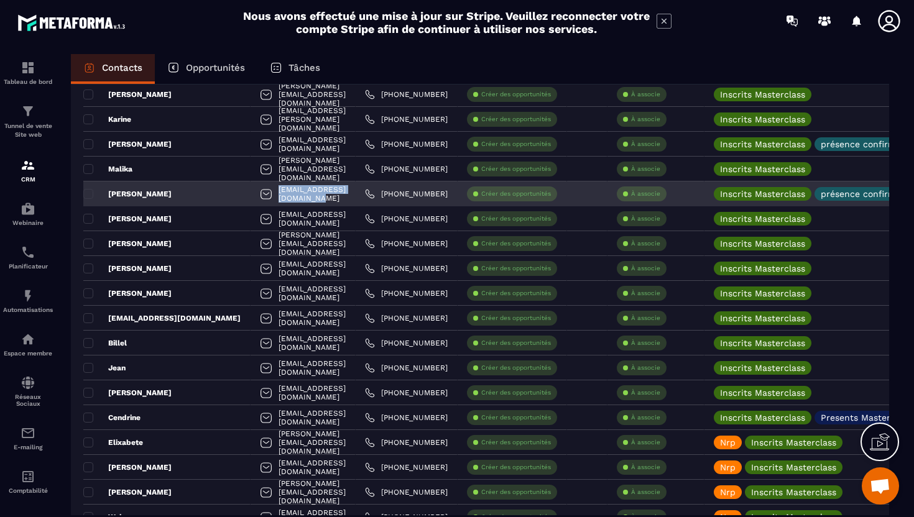
drag, startPoint x: 339, startPoint y: 196, endPoint x: 219, endPoint y: 195, distance: 120.0
click at [251, 195] on div "bugeyadominique@gmail.com" at bounding box center [303, 194] width 105 height 25
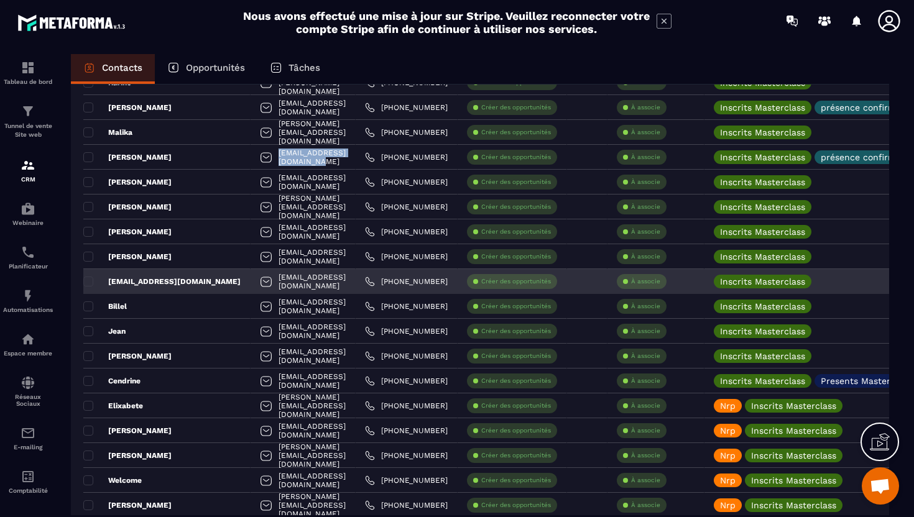
scroll to position [1072, 0]
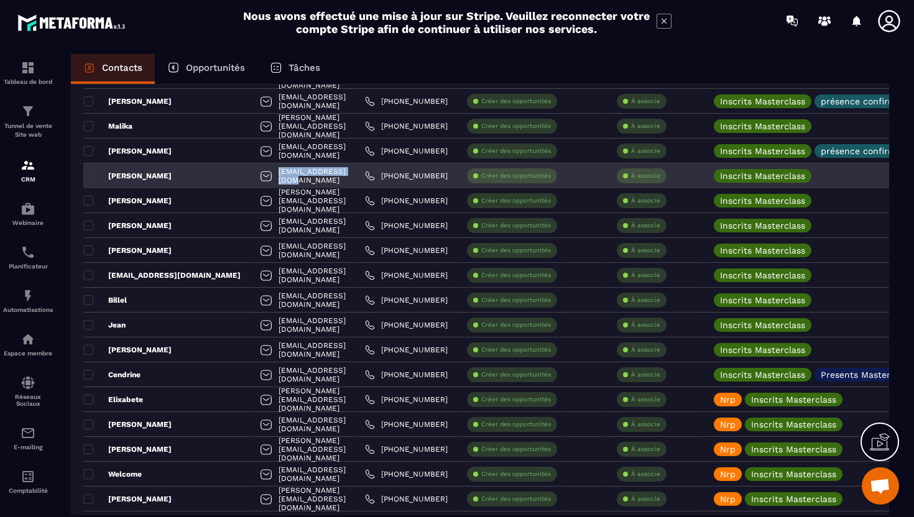
drag, startPoint x: 315, startPoint y: 177, endPoint x: 221, endPoint y: 176, distance: 93.9
click at [251, 176] on div "danyaudic@gmail.com" at bounding box center [303, 175] width 105 height 25
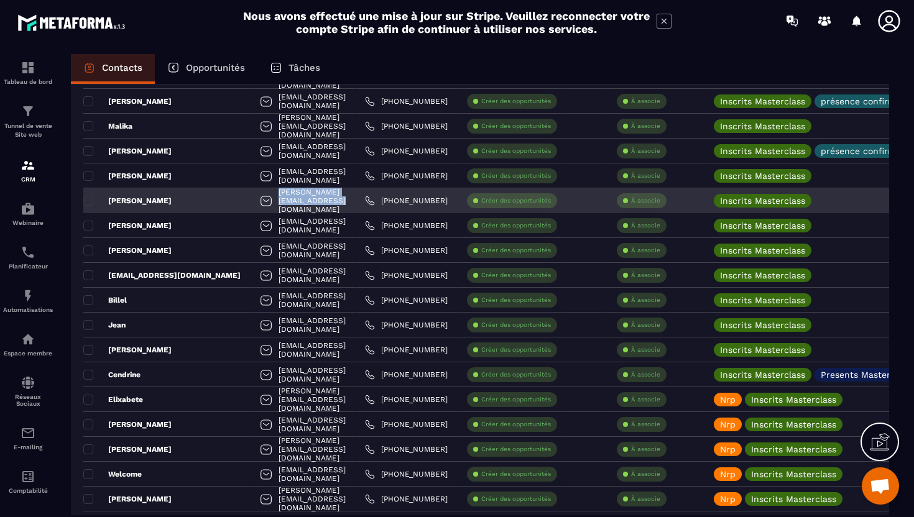
drag, startPoint x: 344, startPoint y: 203, endPoint x: 229, endPoint y: 203, distance: 114.4
click at [251, 203] on div "cornelia.coustet67@gmail.com" at bounding box center [303, 200] width 105 height 25
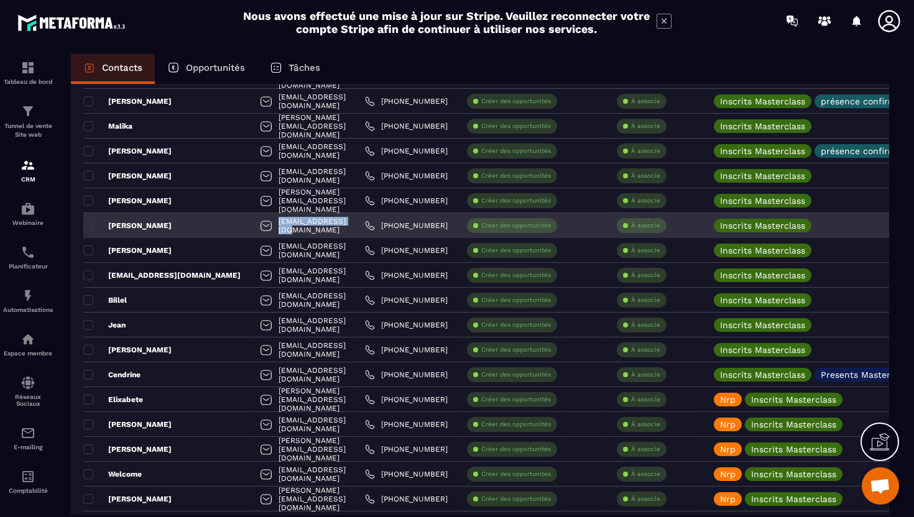
drag, startPoint x: 295, startPoint y: 226, endPoint x: 220, endPoint y: 233, distance: 75.5
click at [251, 233] on div "khalfallah@free.fr" at bounding box center [303, 225] width 105 height 25
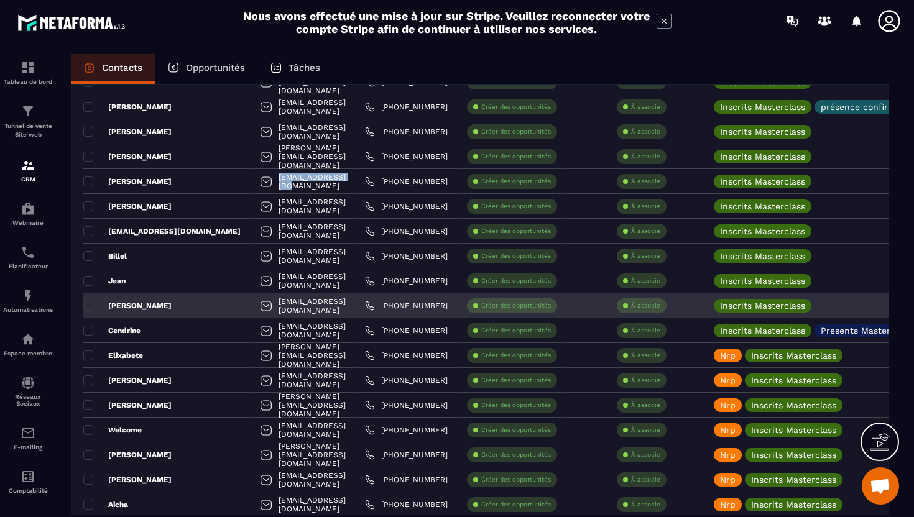
scroll to position [1117, 0]
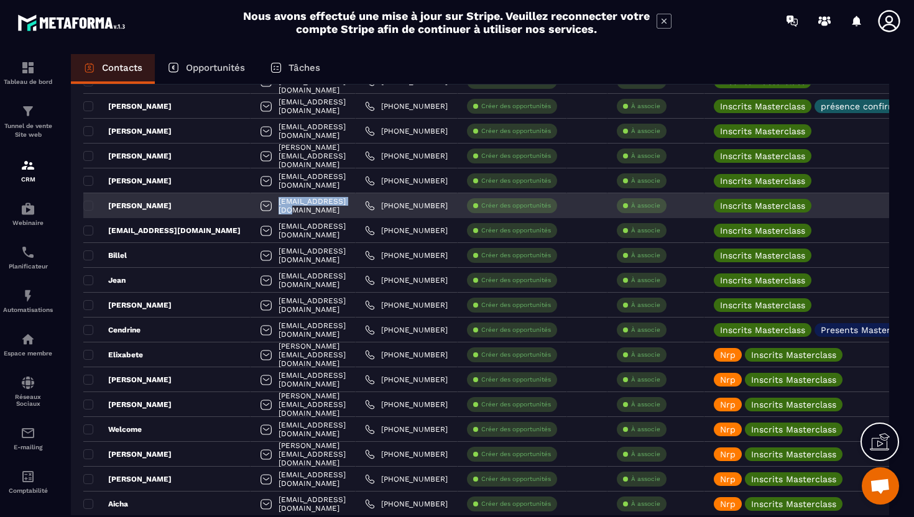
drag, startPoint x: 303, startPoint y: 209, endPoint x: 220, endPoint y: 206, distance: 83.4
click at [251, 206] on div "dalilaa92@yahoo.fr" at bounding box center [303, 205] width 105 height 25
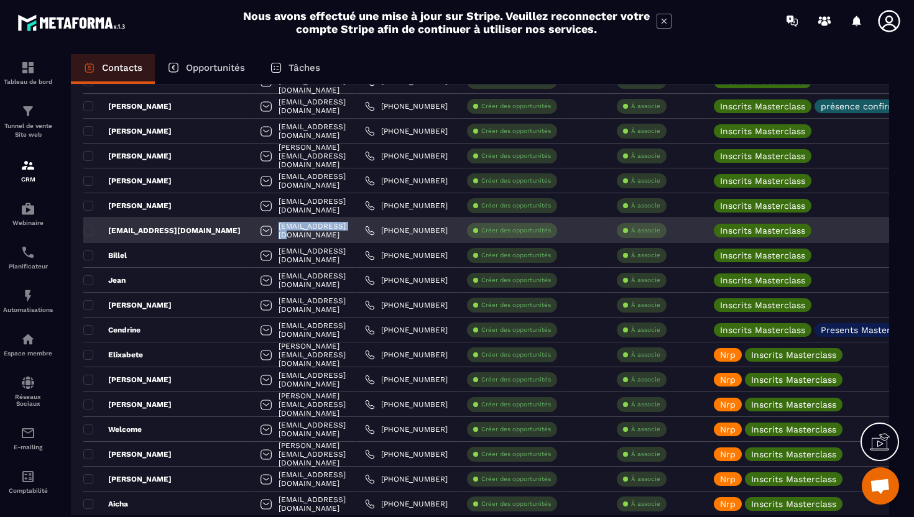
drag, startPoint x: 300, startPoint y: 232, endPoint x: 223, endPoint y: 228, distance: 77.2
click at [251, 228] on div "pbenilde@yahoo.fr" at bounding box center [303, 230] width 105 height 25
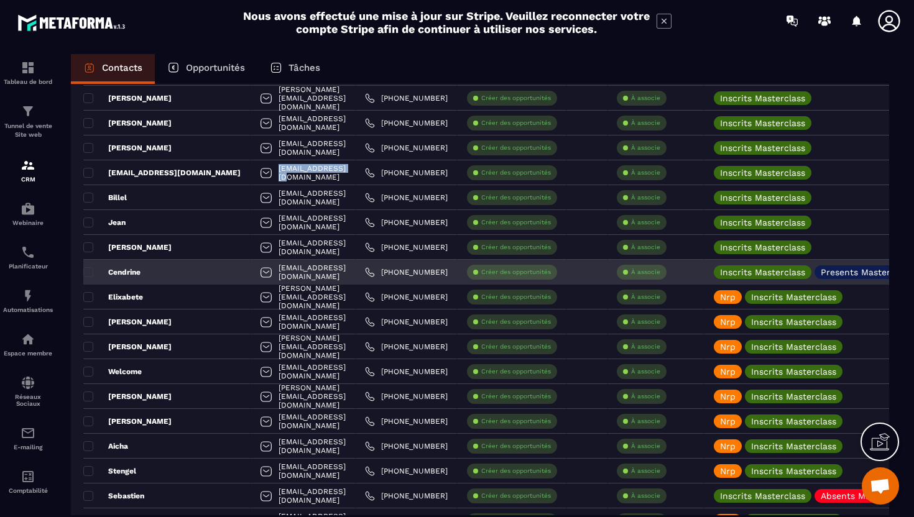
scroll to position [1172, 0]
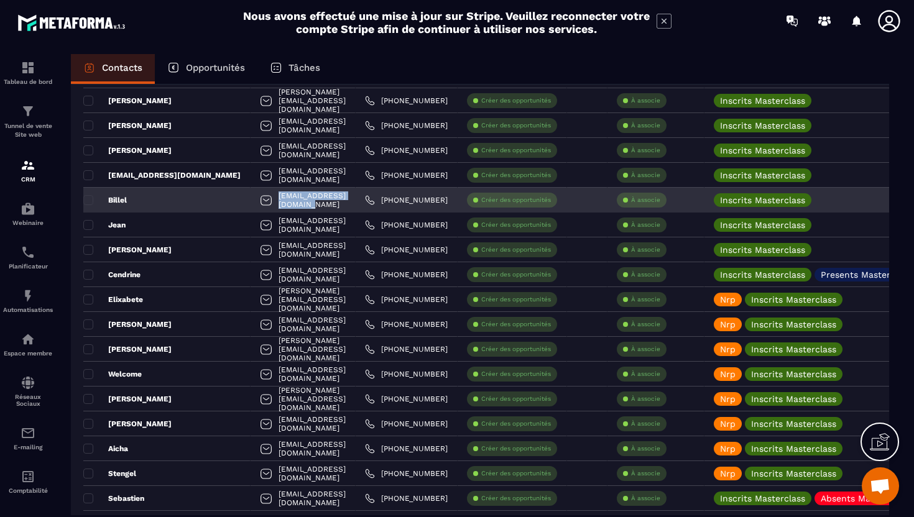
drag, startPoint x: 331, startPoint y: 201, endPoint x: 229, endPoint y: 202, distance: 101.9
click at [251, 202] on div "[EMAIL_ADDRESS][DOMAIN_NAME]" at bounding box center [303, 200] width 105 height 25
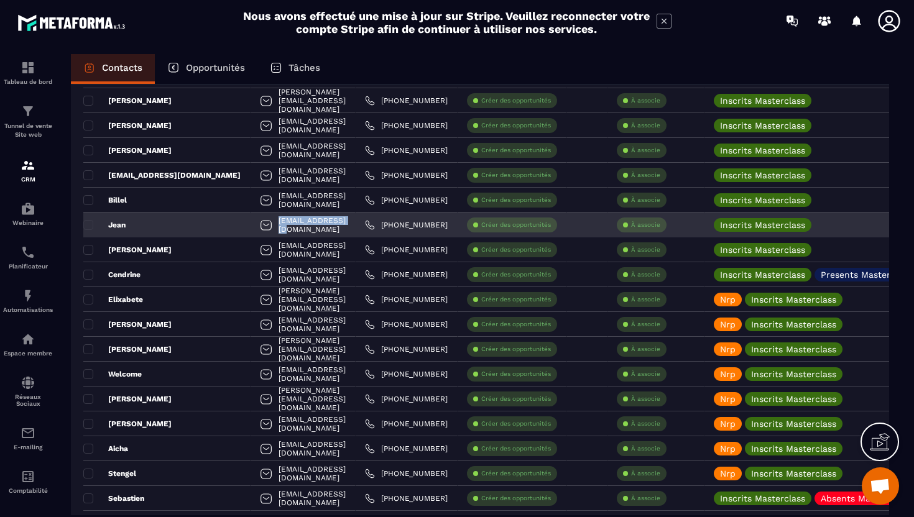
drag, startPoint x: 309, startPoint y: 226, endPoint x: 223, endPoint y: 223, distance: 85.8
click at [251, 223] on div "[EMAIL_ADDRESS][DOMAIN_NAME]" at bounding box center [303, 225] width 105 height 25
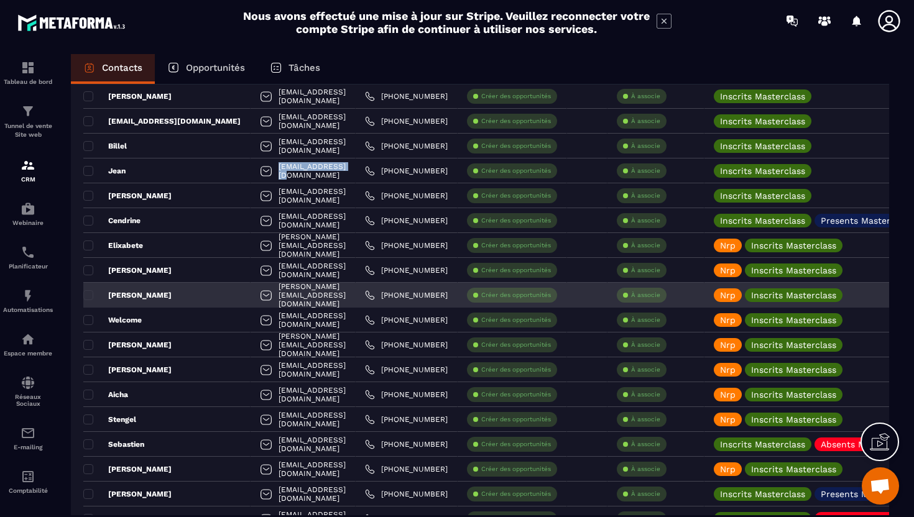
scroll to position [1228, 0]
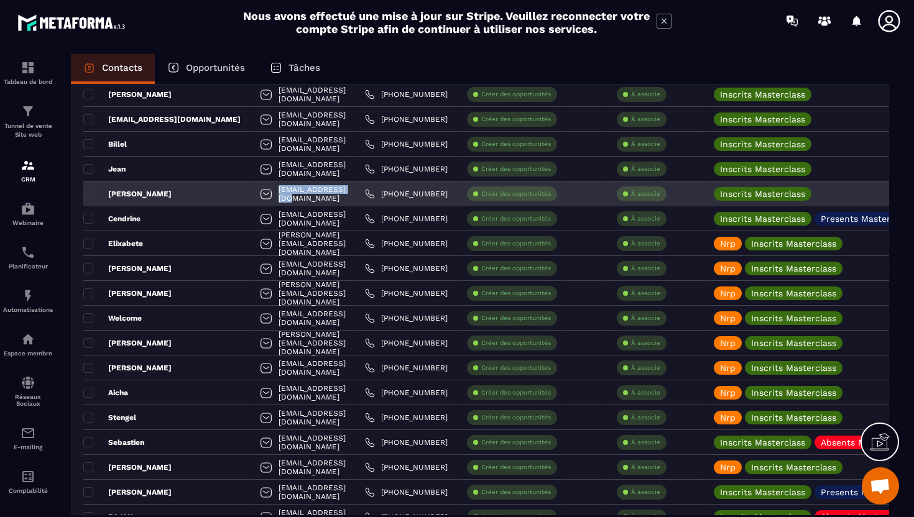
drag, startPoint x: 307, startPoint y: 196, endPoint x: 228, endPoint y: 197, distance: 79.0
click at [251, 197] on div "[EMAIL_ADDRESS][DOMAIN_NAME]" at bounding box center [303, 194] width 105 height 25
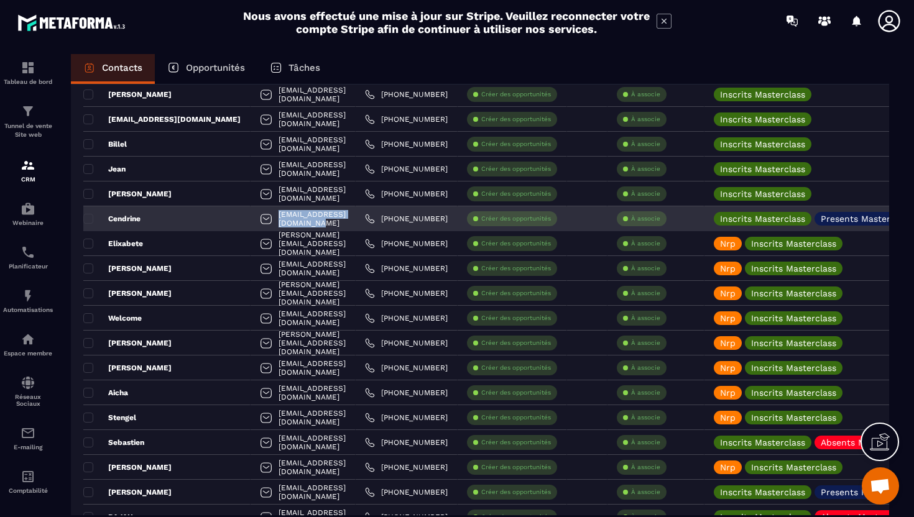
drag, startPoint x: 339, startPoint y: 223, endPoint x: 229, endPoint y: 219, distance: 109.5
click at [251, 219] on div "[EMAIL_ADDRESS][DOMAIN_NAME]" at bounding box center [303, 218] width 105 height 25
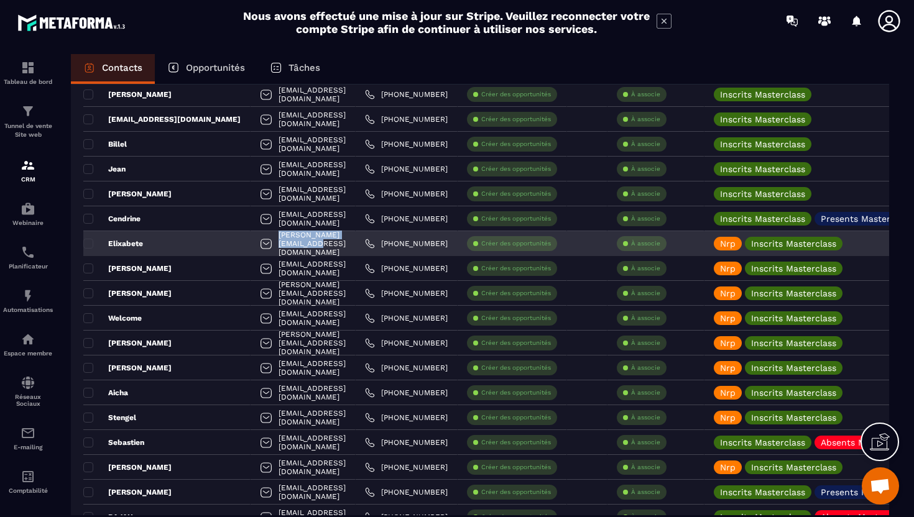
drag, startPoint x: 320, startPoint y: 246, endPoint x: 202, endPoint y: 244, distance: 118.1
click at [251, 244] on div "[PERSON_NAME][EMAIL_ADDRESS][DOMAIN_NAME]" at bounding box center [303, 243] width 105 height 25
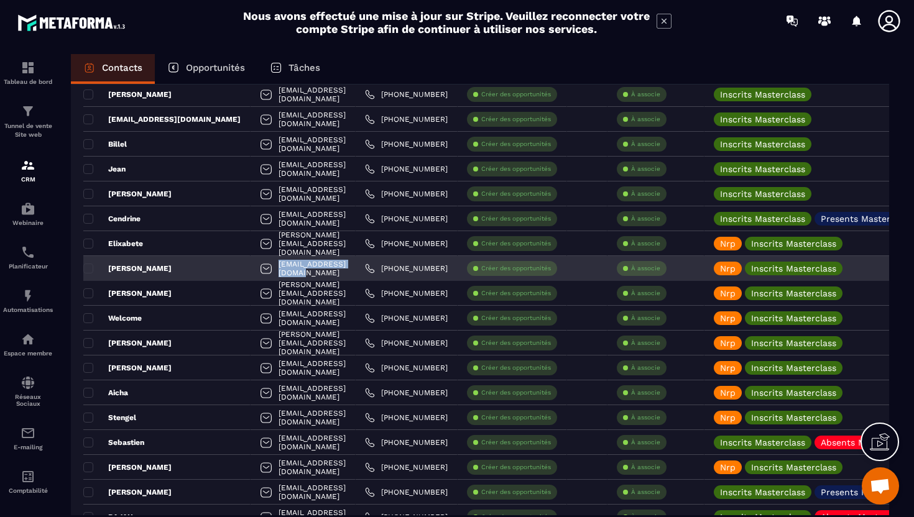
drag, startPoint x: 329, startPoint y: 270, endPoint x: 229, endPoint y: 269, distance: 99.5
click at [251, 269] on div "[EMAIL_ADDRESS][DOMAIN_NAME]" at bounding box center [303, 268] width 105 height 25
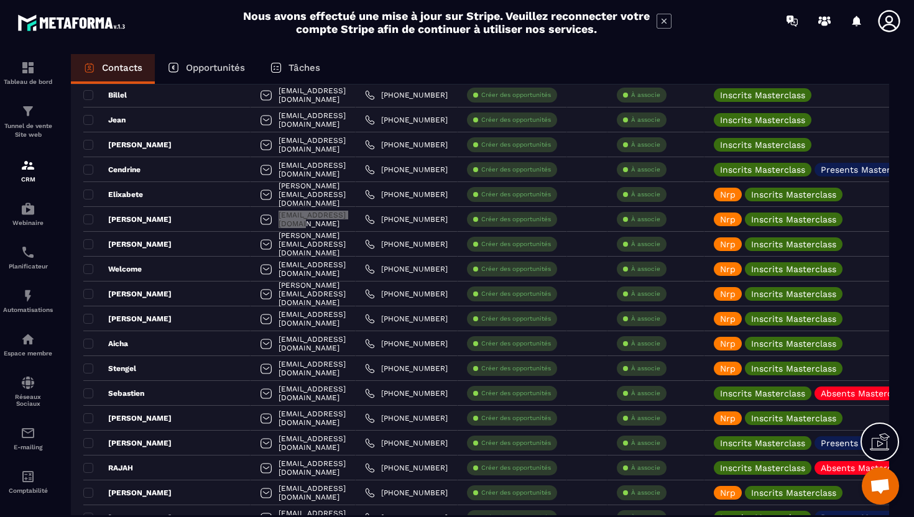
scroll to position [1263, 0]
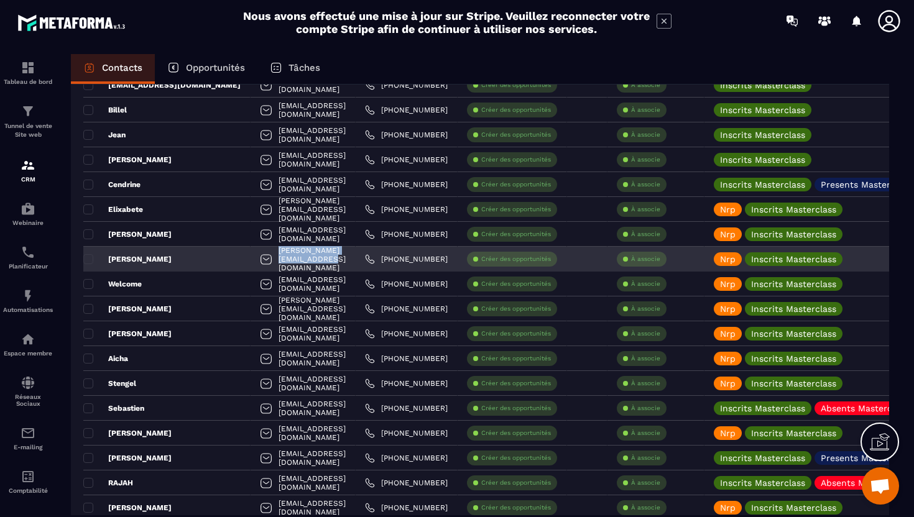
drag, startPoint x: 341, startPoint y: 259, endPoint x: 228, endPoint y: 257, distance: 112.5
click at [251, 257] on div "[PERSON_NAME][EMAIL_ADDRESS][DOMAIN_NAME]" at bounding box center [303, 259] width 105 height 25
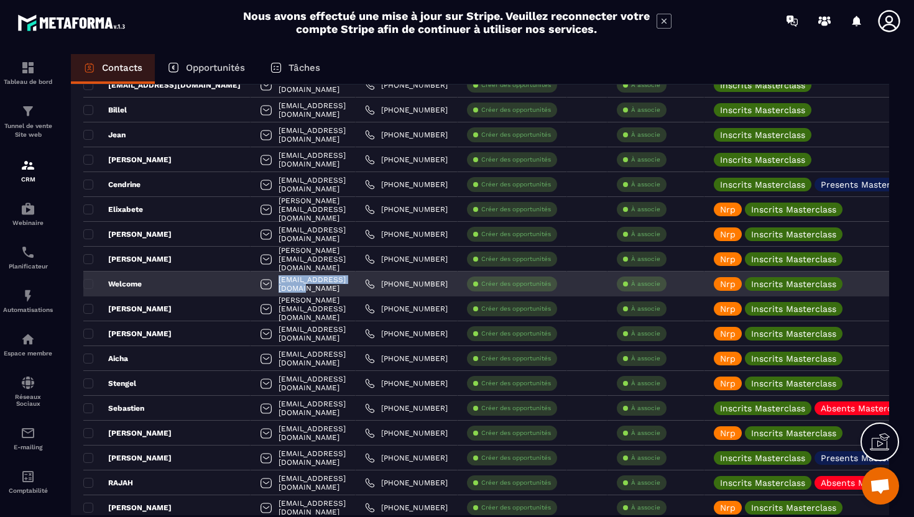
drag, startPoint x: 325, startPoint y: 285, endPoint x: 218, endPoint y: 279, distance: 107.1
click at [251, 279] on div "[EMAIL_ADDRESS][DOMAIN_NAME]" at bounding box center [303, 284] width 105 height 25
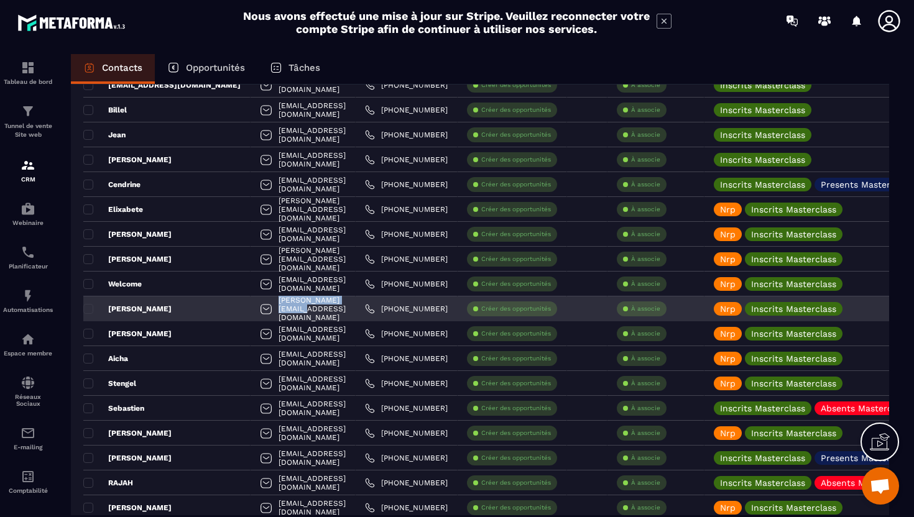
drag, startPoint x: 310, startPoint y: 311, endPoint x: 219, endPoint y: 311, distance: 90.1
click at [251, 311] on div "[PERSON_NAME][EMAIL_ADDRESS][DOMAIN_NAME]" at bounding box center [303, 309] width 105 height 25
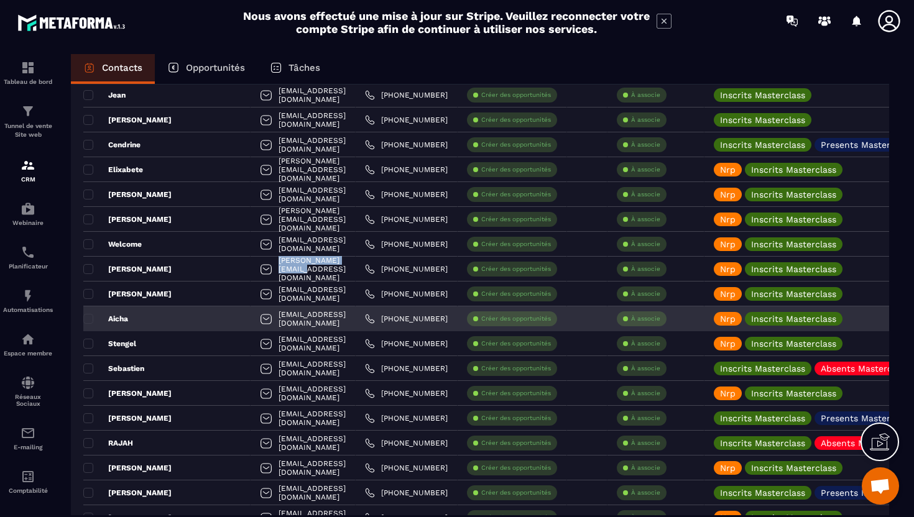
scroll to position [1323, 0]
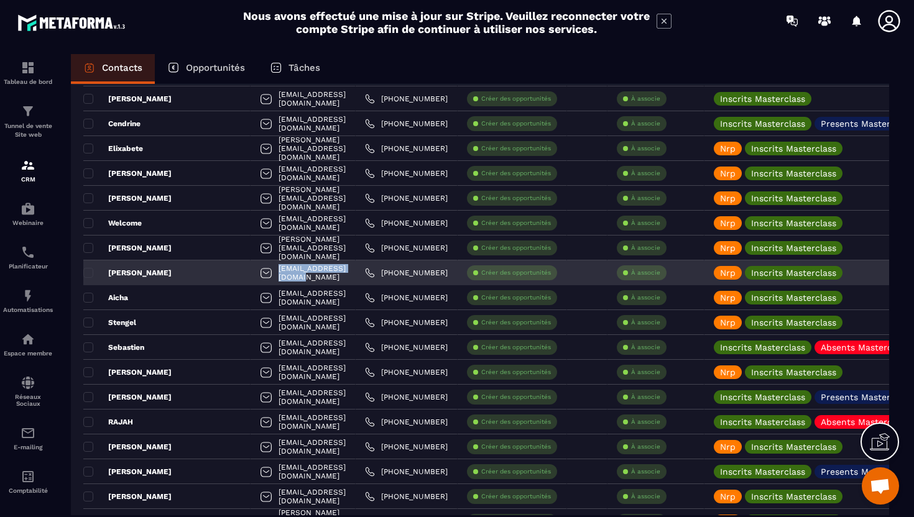
drag, startPoint x: 326, startPoint y: 277, endPoint x: 223, endPoint y: 278, distance: 103.2
click at [251, 278] on div "[EMAIL_ADDRESS][DOMAIN_NAME]" at bounding box center [303, 272] width 105 height 25
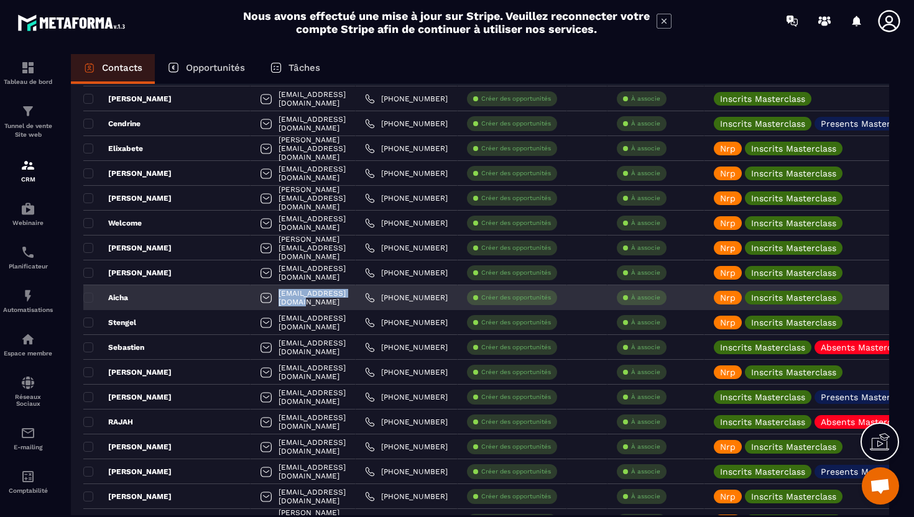
drag, startPoint x: 318, startPoint y: 298, endPoint x: 226, endPoint y: 297, distance: 92.6
click at [251, 297] on div "[EMAIL_ADDRESS][DOMAIN_NAME]" at bounding box center [303, 297] width 105 height 25
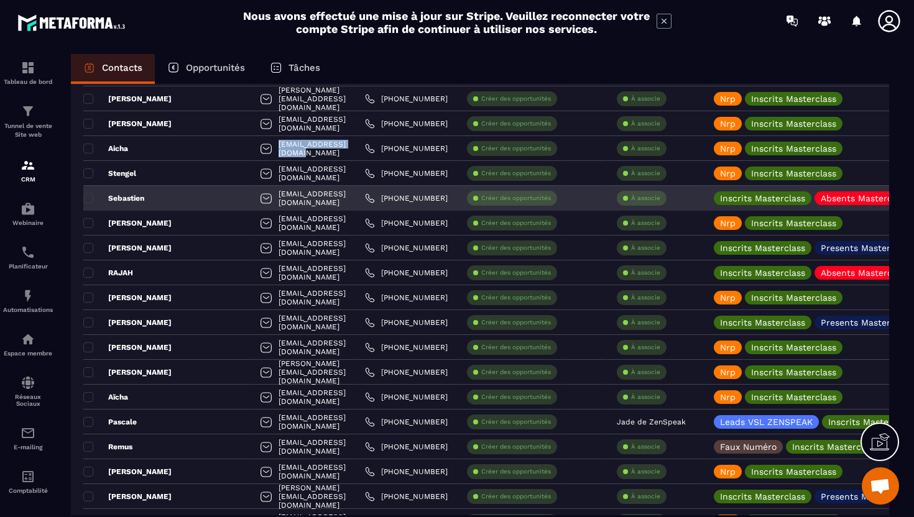
scroll to position [1479, 0]
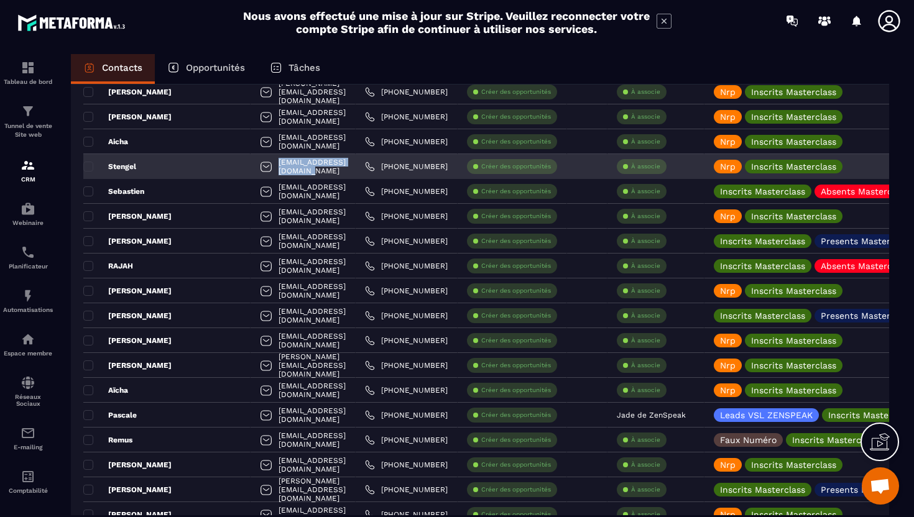
drag, startPoint x: 337, startPoint y: 170, endPoint x: 228, endPoint y: 165, distance: 109.5
click at [251, 165] on div "[EMAIL_ADDRESS][DOMAIN_NAME]" at bounding box center [303, 166] width 105 height 25
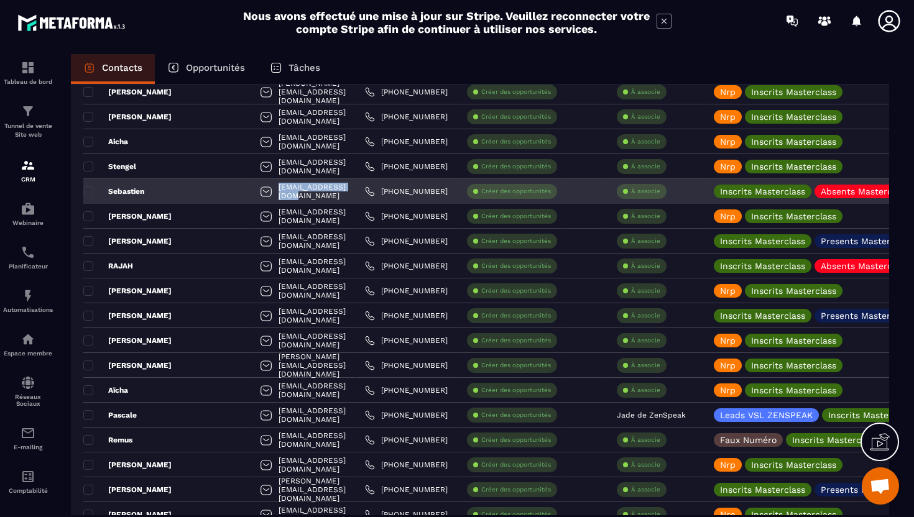
drag, startPoint x: 326, startPoint y: 196, endPoint x: 237, endPoint y: 186, distance: 88.8
click at [251, 186] on div "[EMAIL_ADDRESS][DOMAIN_NAME]" at bounding box center [303, 191] width 105 height 25
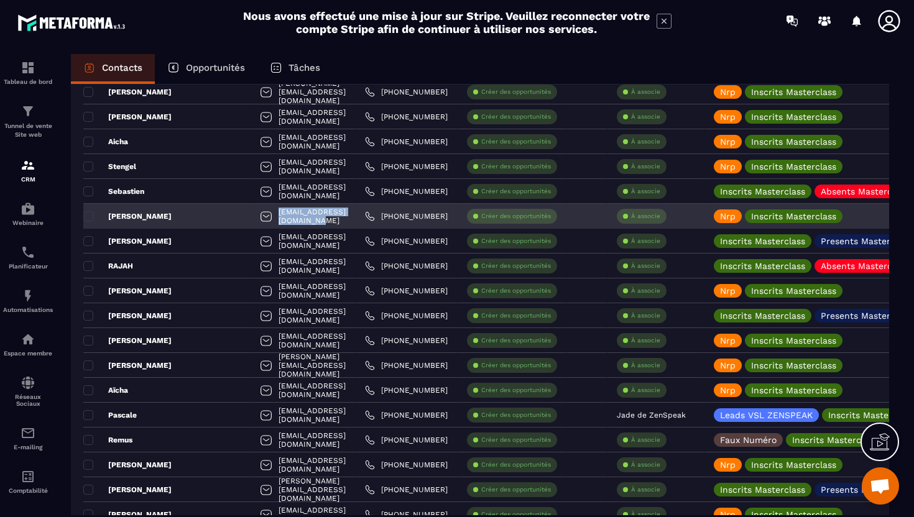
drag, startPoint x: 216, startPoint y: 219, endPoint x: 239, endPoint y: 222, distance: 23.2
click at [251, 222] on div "[EMAIL_ADDRESS][DOMAIN_NAME]" at bounding box center [303, 216] width 105 height 25
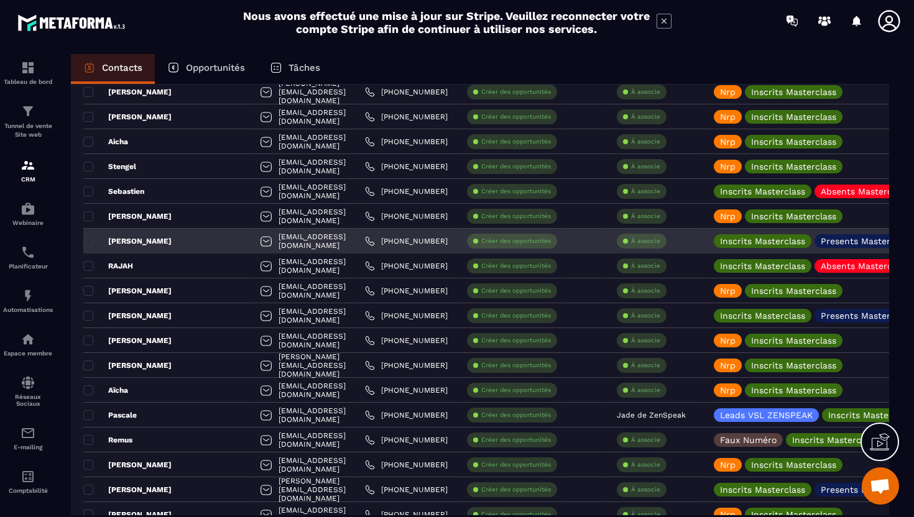
click at [257, 247] on div "[EMAIL_ADDRESS][DOMAIN_NAME]" at bounding box center [303, 241] width 105 height 25
click at [257, 242] on div "[EMAIL_ADDRESS][DOMAIN_NAME]" at bounding box center [303, 241] width 105 height 25
click at [257, 241] on div "[EMAIL_ADDRESS][DOMAIN_NAME]" at bounding box center [303, 241] width 105 height 25
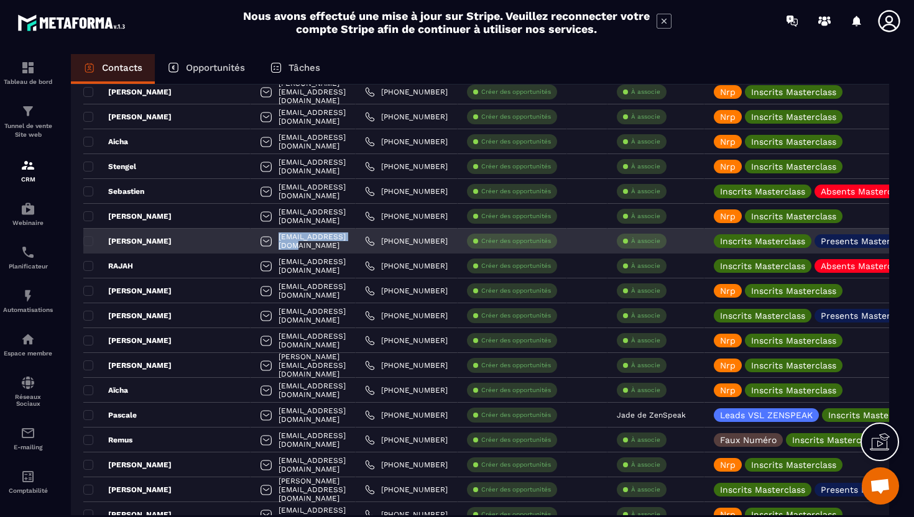
click at [257, 241] on div "[EMAIL_ADDRESS][DOMAIN_NAME]" at bounding box center [303, 241] width 105 height 25
click at [260, 242] on div at bounding box center [266, 243] width 12 height 24
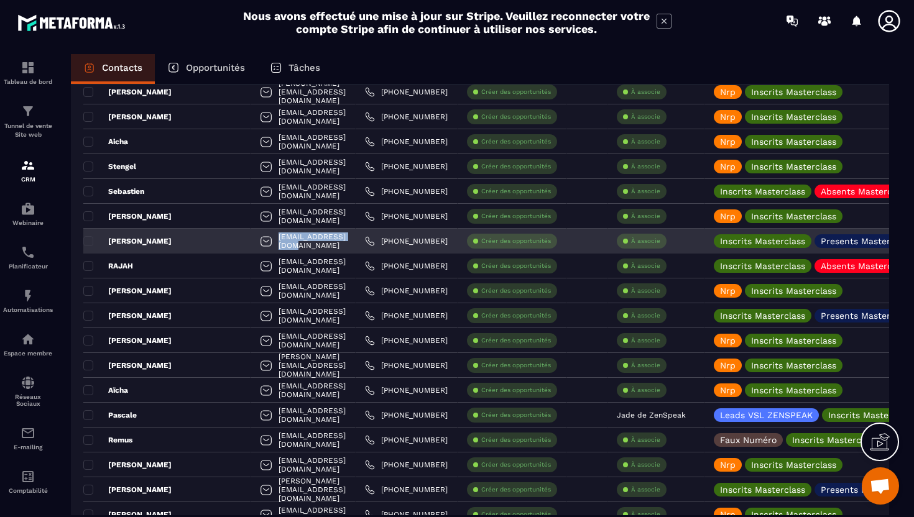
click at [260, 242] on div at bounding box center [266, 243] width 12 height 24
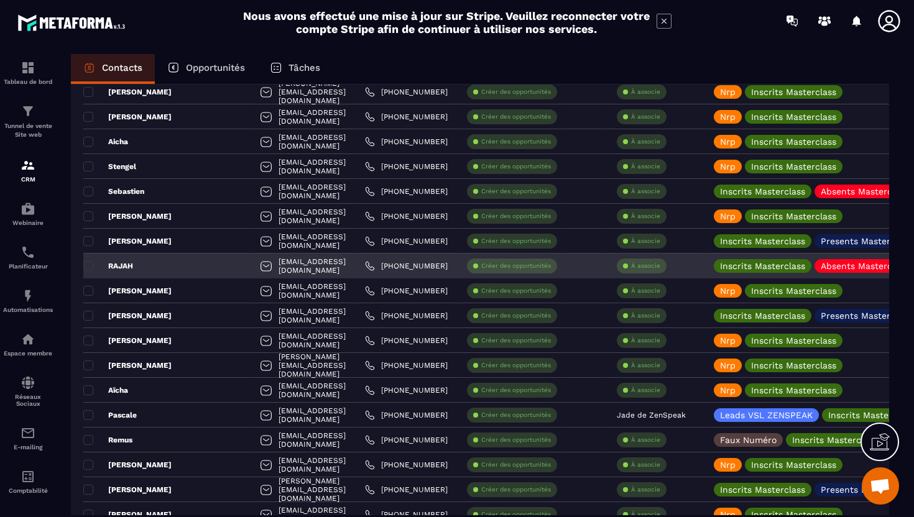
click at [260, 267] on div at bounding box center [266, 267] width 12 height 24
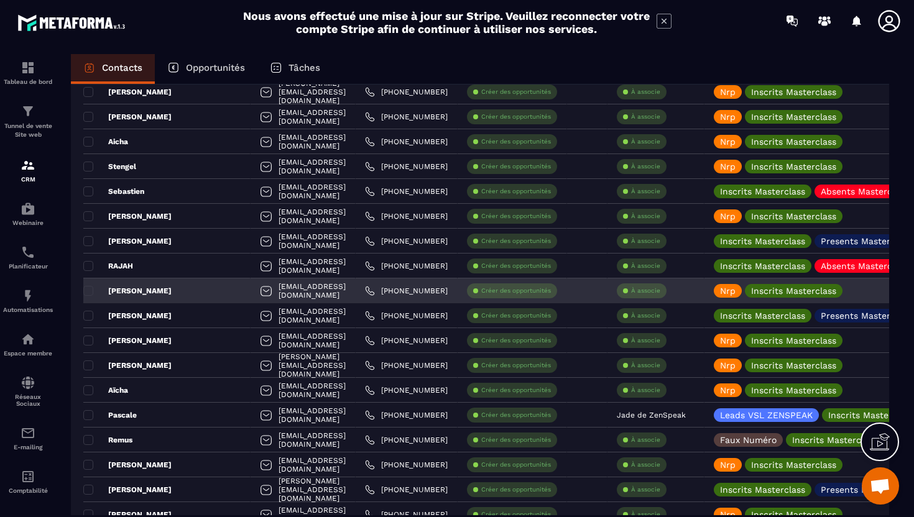
click at [260, 291] on div at bounding box center [266, 292] width 12 height 24
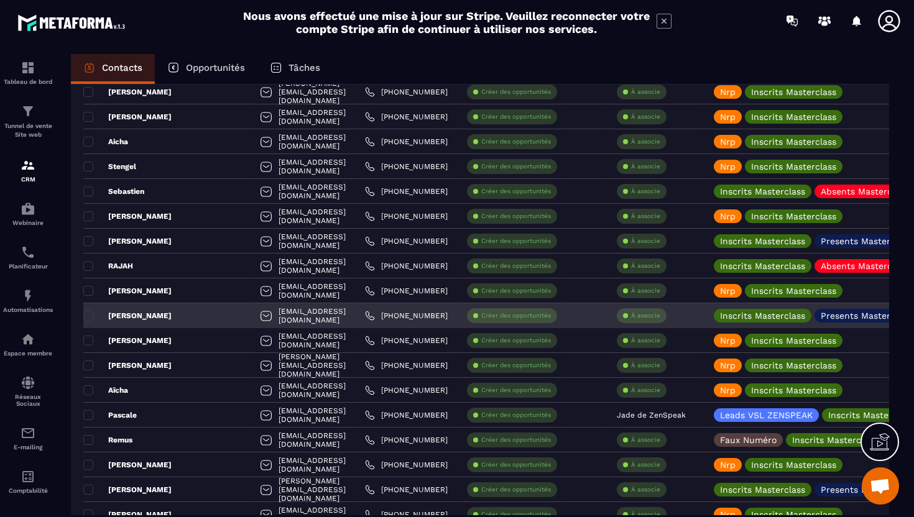
click at [260, 316] on div at bounding box center [266, 317] width 12 height 24
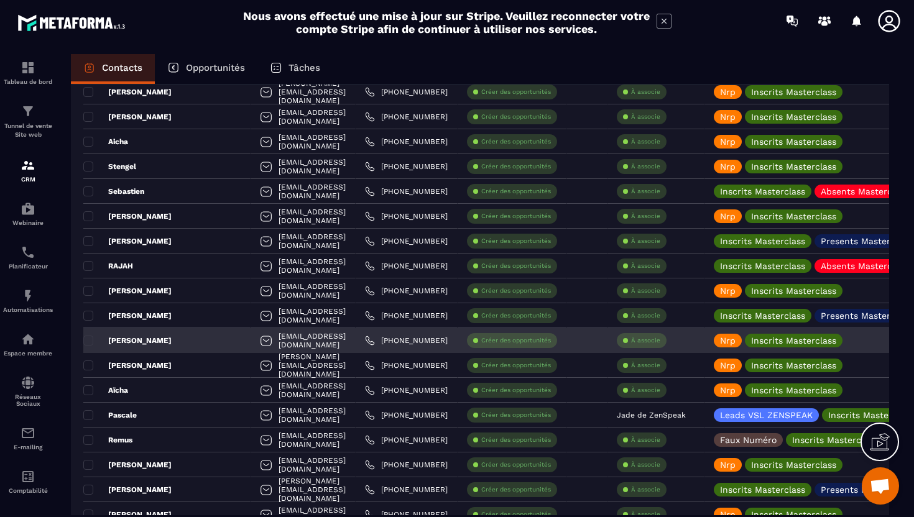
click at [260, 343] on div at bounding box center [266, 342] width 12 height 24
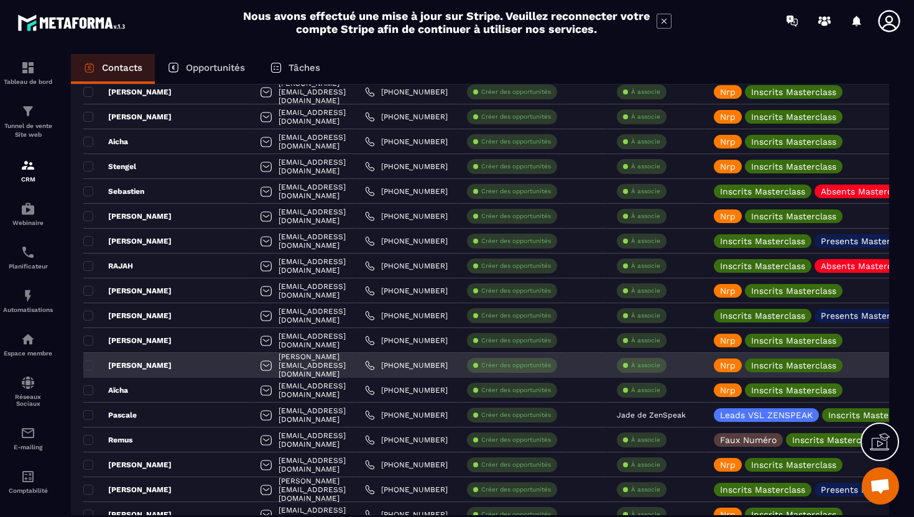
click at [260, 366] on div at bounding box center [266, 367] width 12 height 24
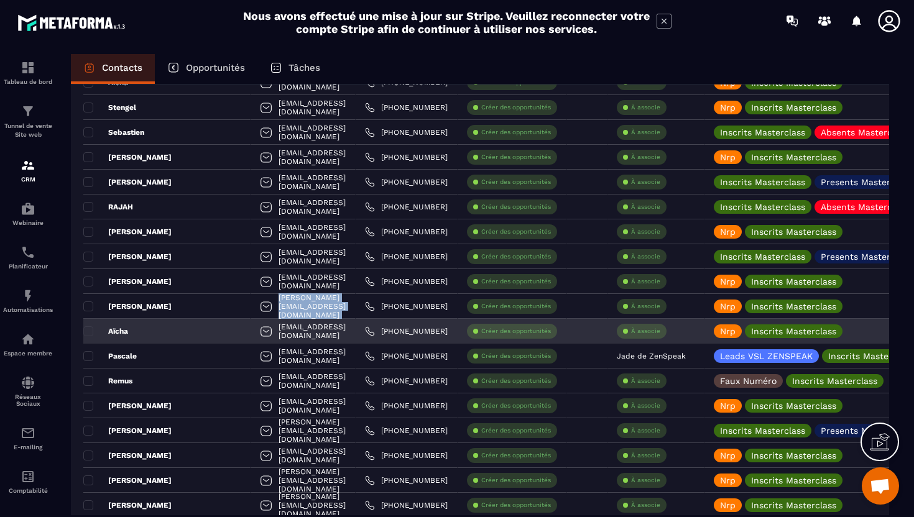
scroll to position [1470, 0]
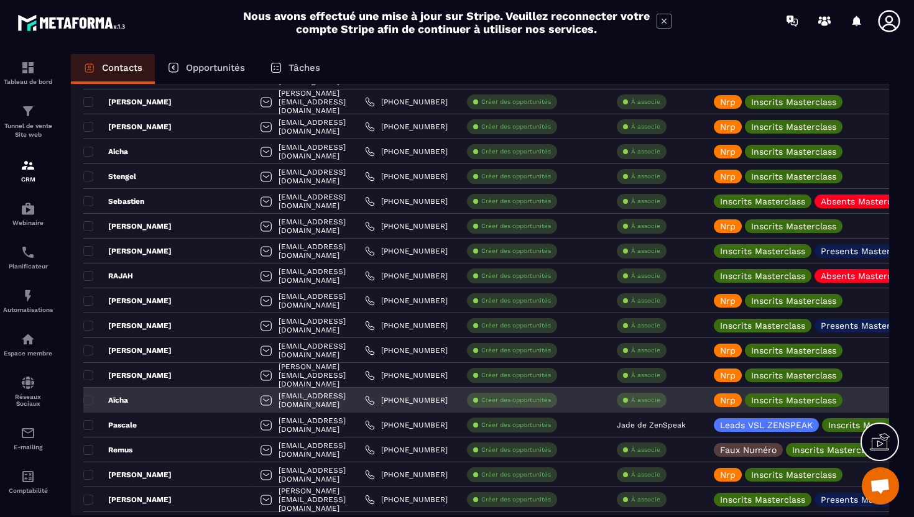
click at [260, 401] on div at bounding box center [266, 402] width 12 height 24
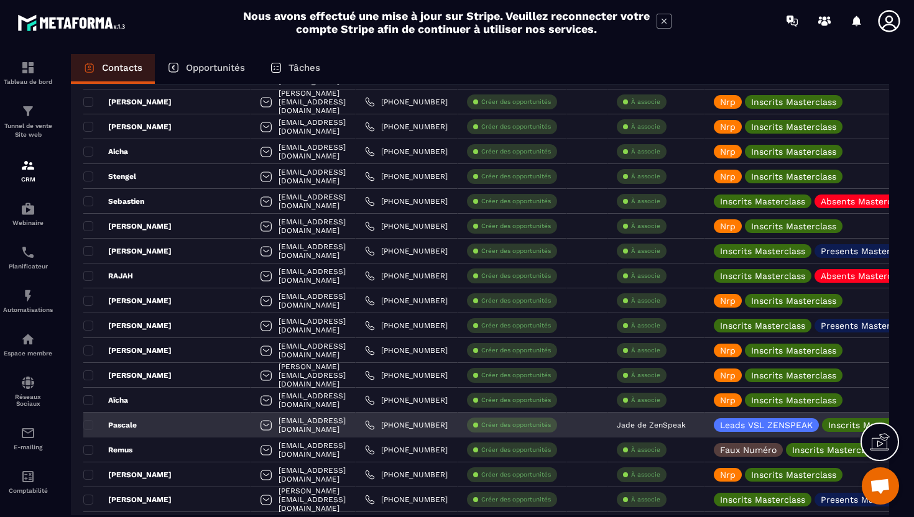
click at [260, 430] on div at bounding box center [266, 427] width 12 height 24
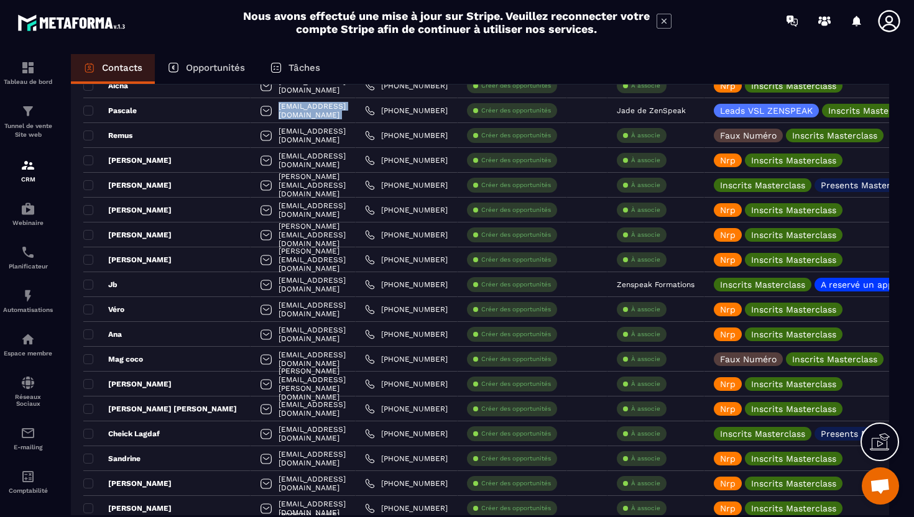
scroll to position [1783, 0]
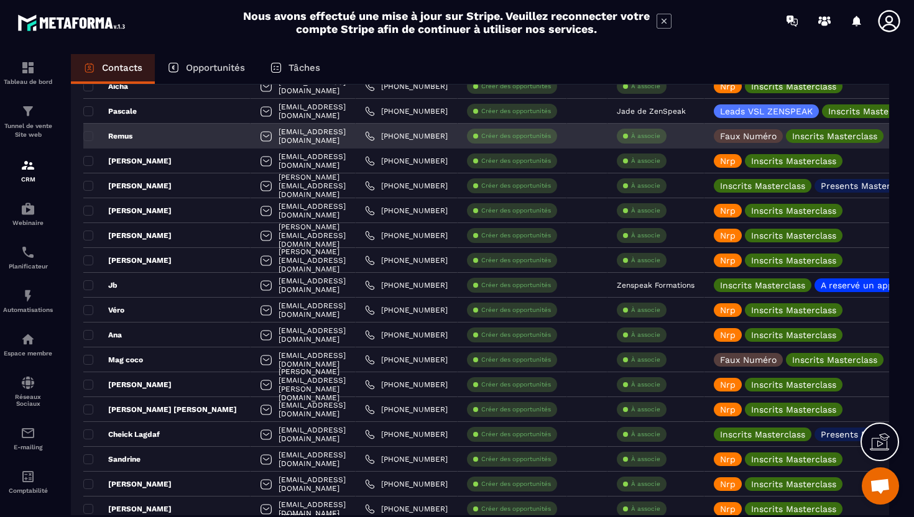
click at [260, 143] on div at bounding box center [266, 138] width 12 height 24
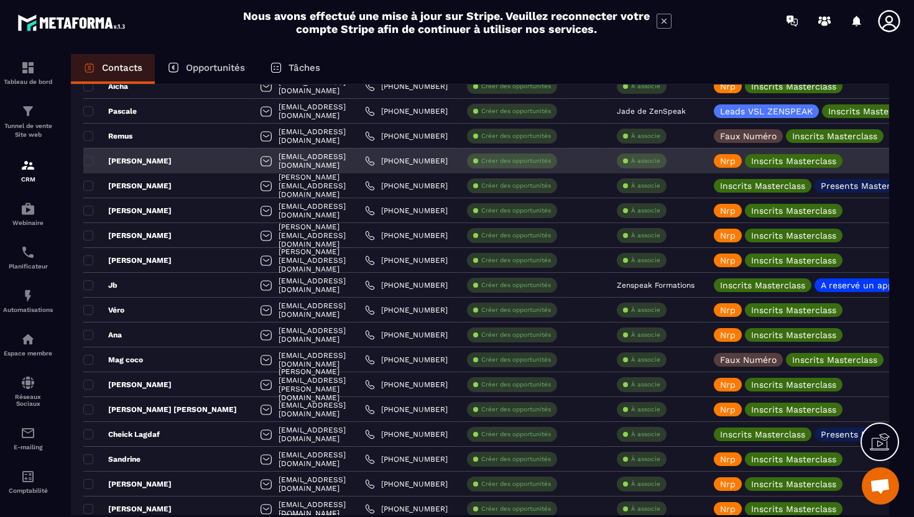
click at [260, 159] on div at bounding box center [266, 162] width 12 height 24
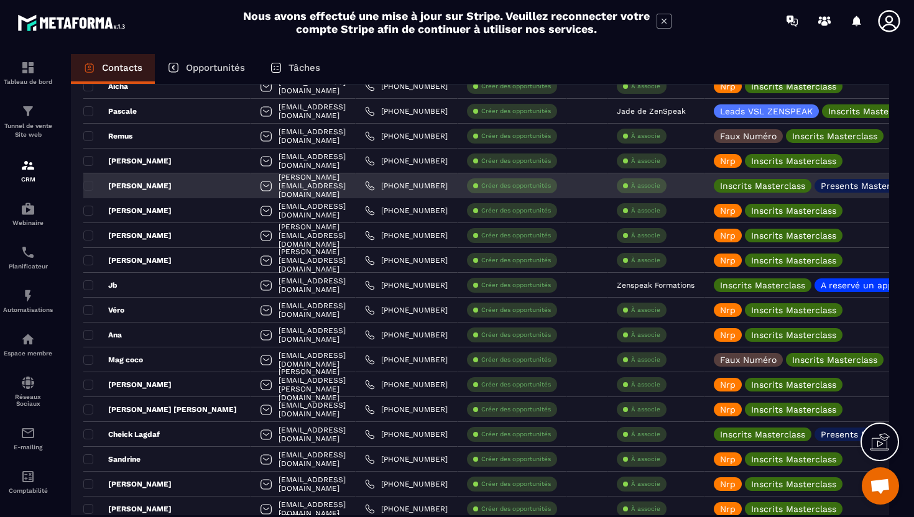
click at [260, 190] on div at bounding box center [266, 187] width 12 height 24
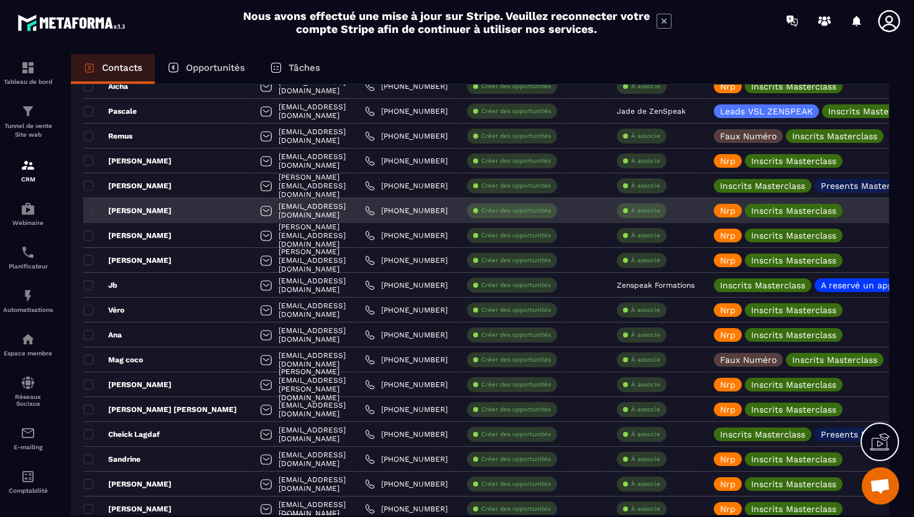
click at [260, 211] on div at bounding box center [266, 212] width 12 height 24
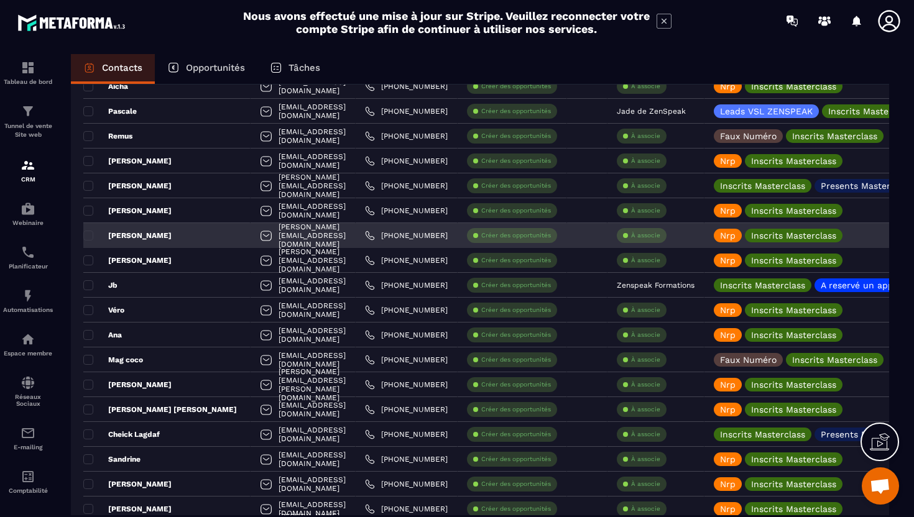
click at [260, 241] on div at bounding box center [266, 237] width 12 height 24
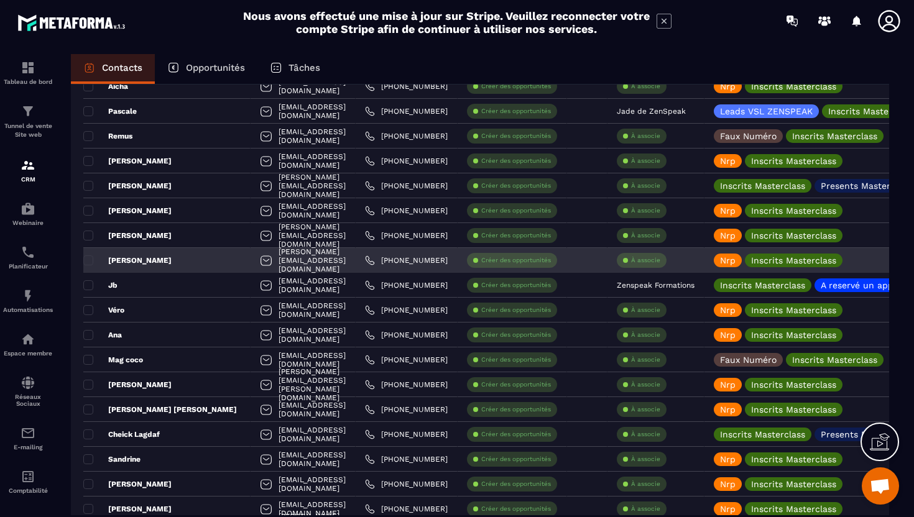
click at [260, 265] on div at bounding box center [266, 262] width 12 height 24
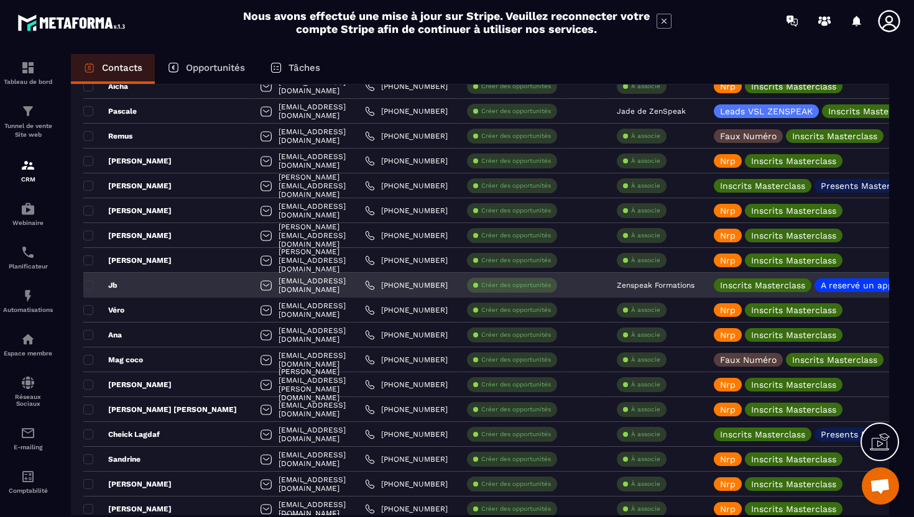
click at [260, 290] on div at bounding box center [266, 287] width 12 height 24
click at [260, 289] on div at bounding box center [266, 287] width 12 height 24
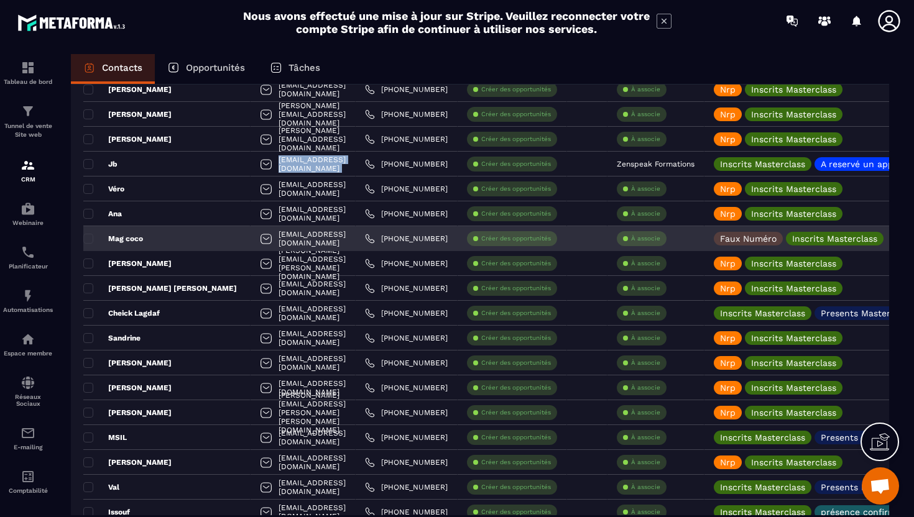
scroll to position [1916, 0]
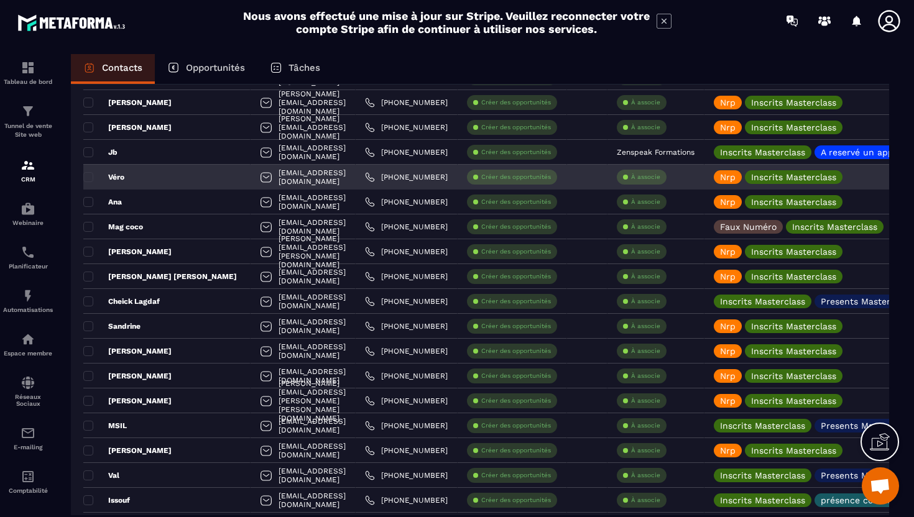
click at [260, 181] on div at bounding box center [266, 179] width 12 height 24
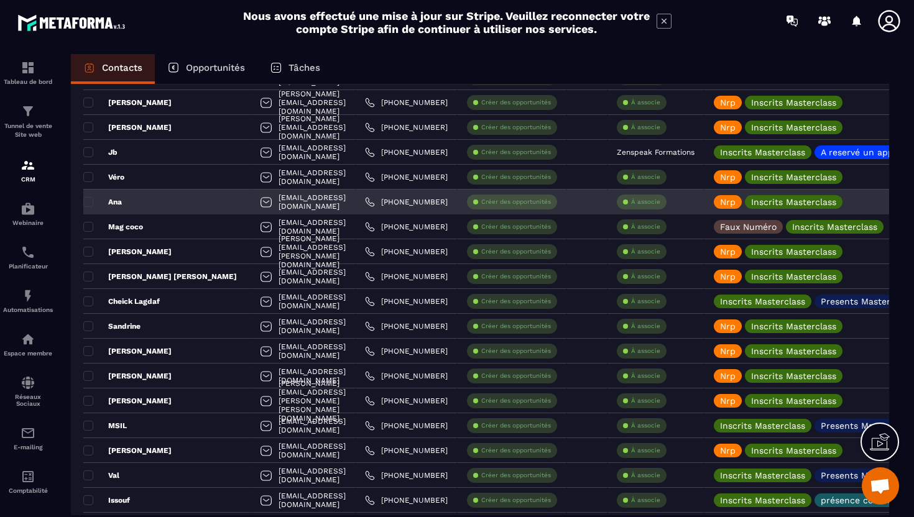
click at [260, 208] on div at bounding box center [266, 203] width 12 height 24
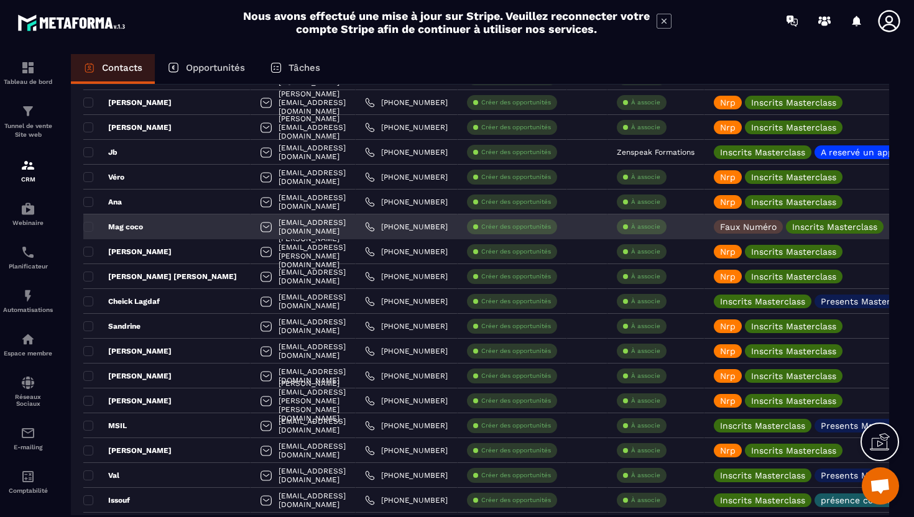
click at [260, 228] on div at bounding box center [266, 228] width 12 height 24
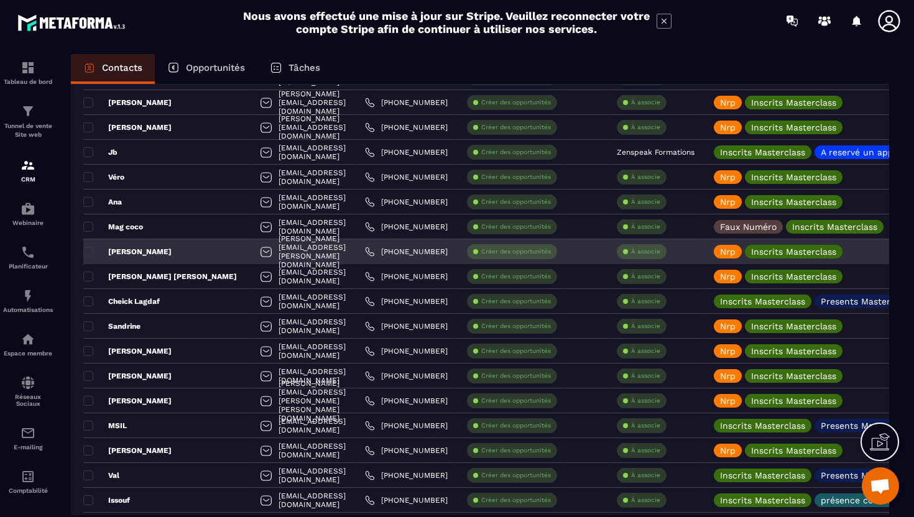
click at [251, 259] on div "[PERSON_NAME][EMAIL_ADDRESS][PERSON_NAME][DOMAIN_NAME]" at bounding box center [303, 251] width 105 height 25
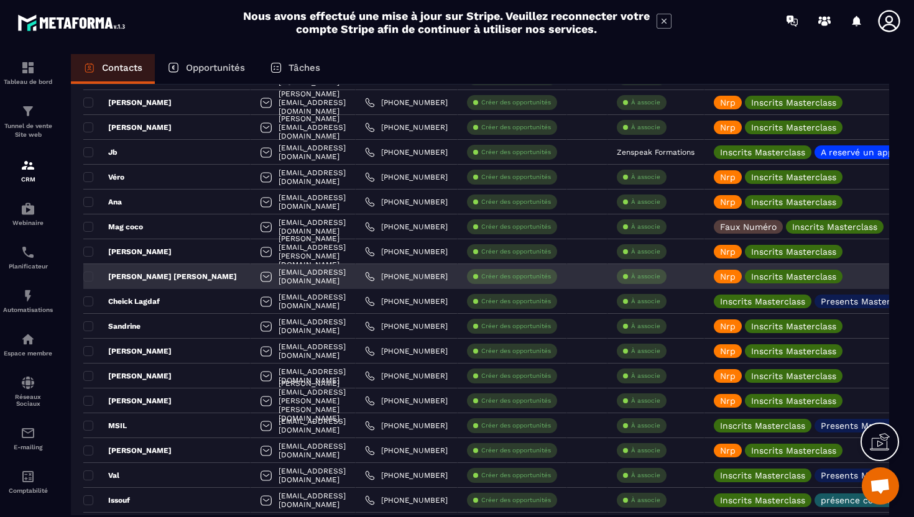
click at [260, 283] on div at bounding box center [266, 278] width 12 height 24
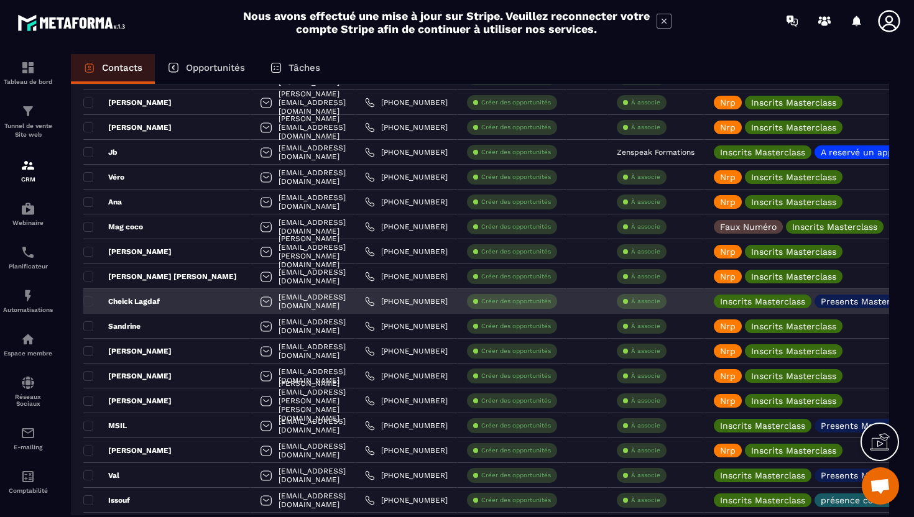
click at [260, 304] on div at bounding box center [266, 303] width 12 height 24
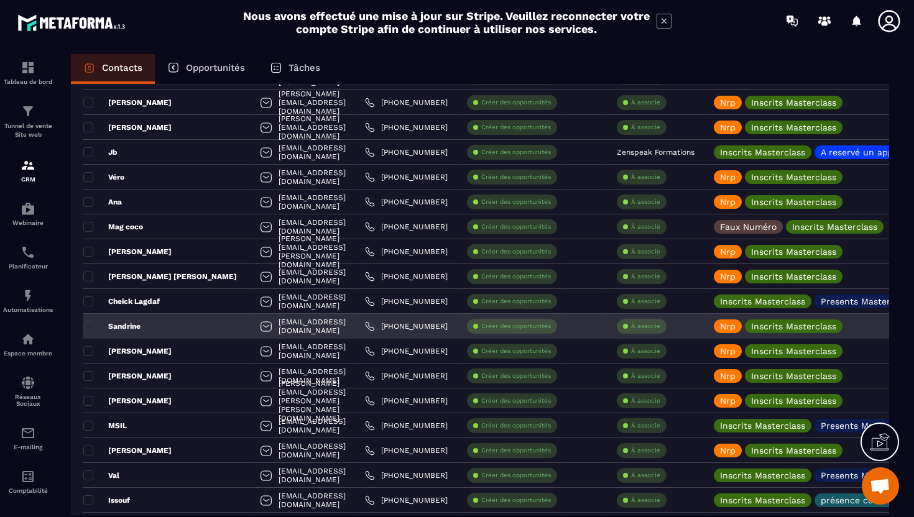
click at [260, 331] on div at bounding box center [266, 328] width 12 height 24
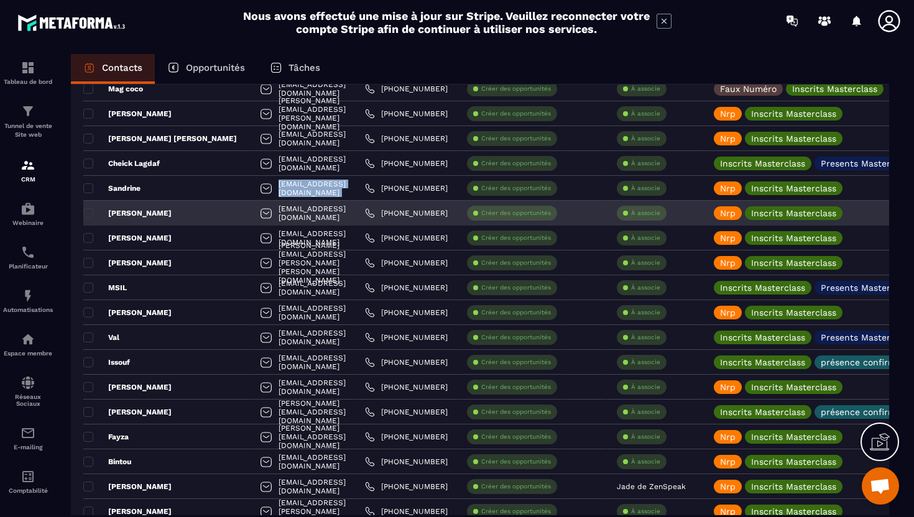
scroll to position [2051, 0]
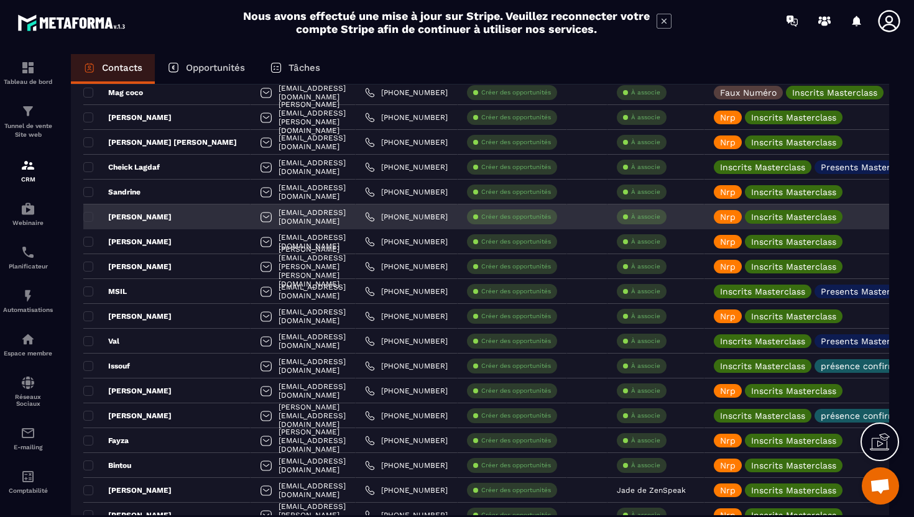
click at [260, 221] on div at bounding box center [266, 218] width 12 height 24
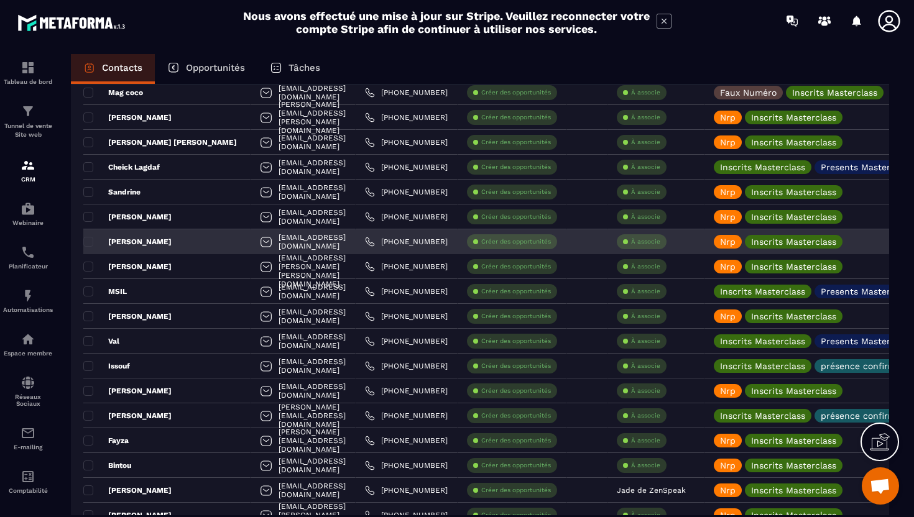
click at [260, 245] on div at bounding box center [266, 243] width 12 height 24
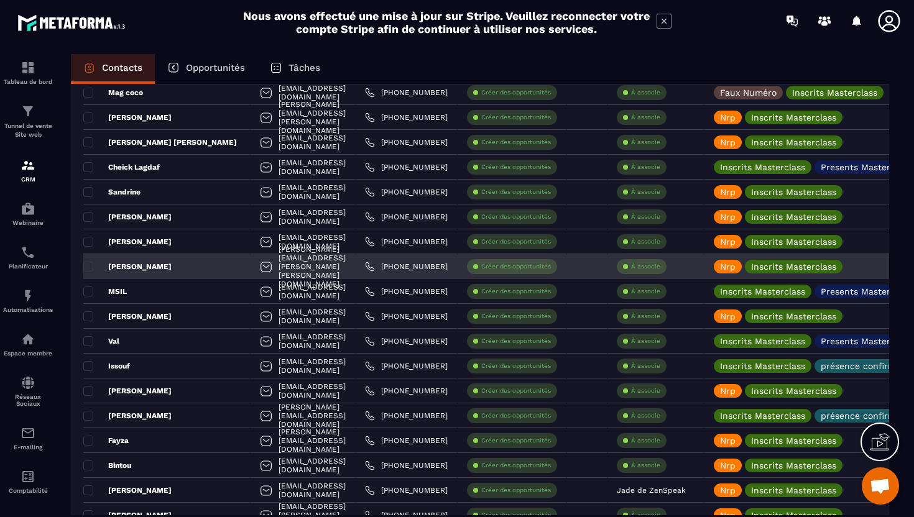
click at [254, 267] on div "[PERSON_NAME][EMAIL_ADDRESS][PERSON_NAME][PERSON_NAME][DOMAIN_NAME]" at bounding box center [303, 266] width 105 height 25
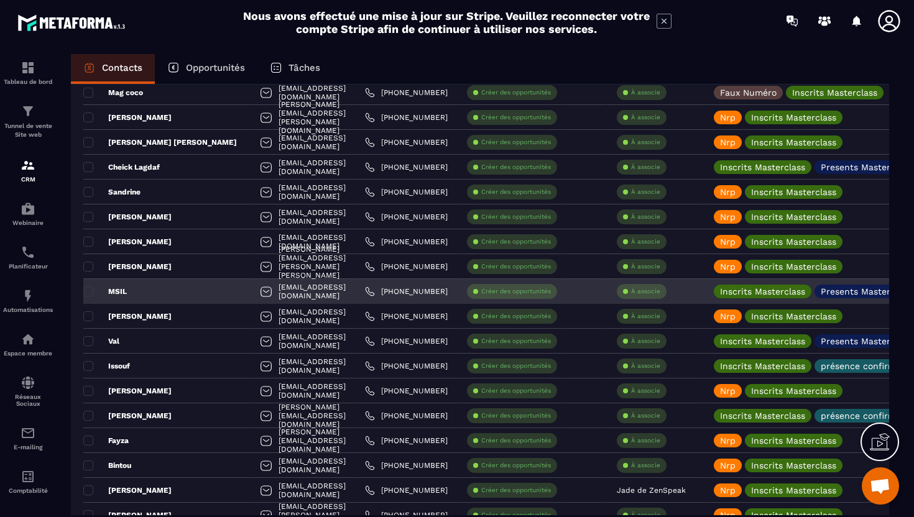
click at [260, 295] on div at bounding box center [266, 293] width 12 height 24
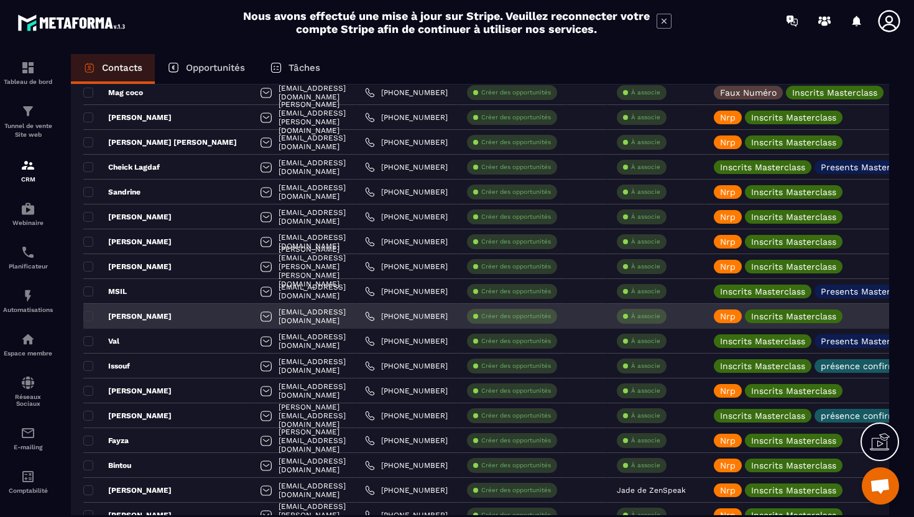
click at [260, 317] on div at bounding box center [266, 318] width 12 height 24
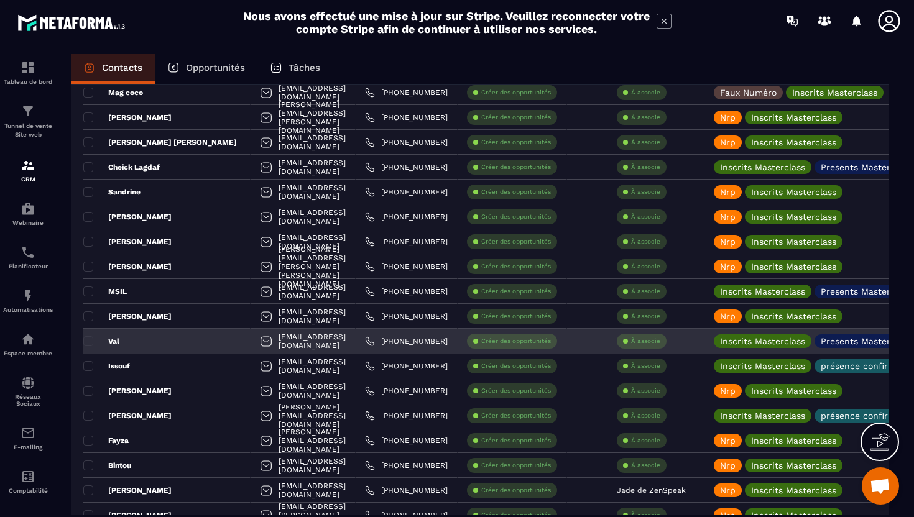
click at [260, 343] on div at bounding box center [266, 343] width 12 height 24
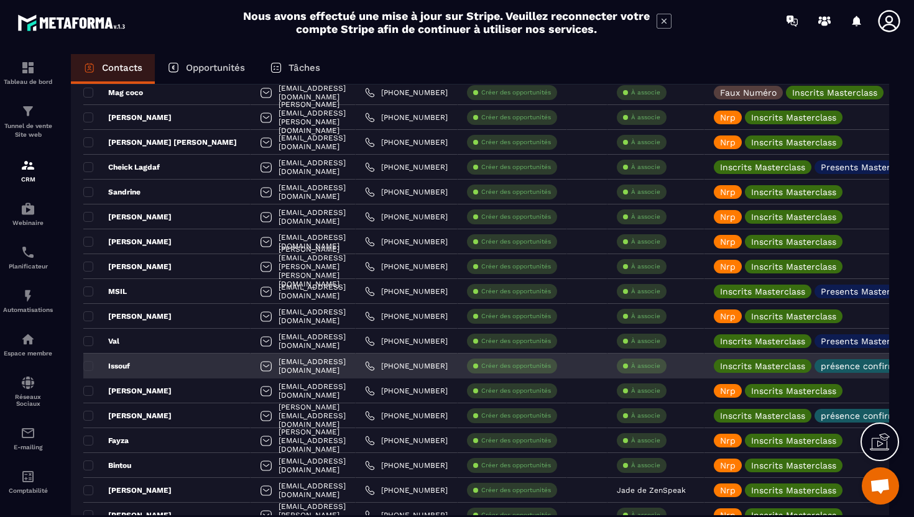
click at [260, 374] on div at bounding box center [266, 368] width 12 height 24
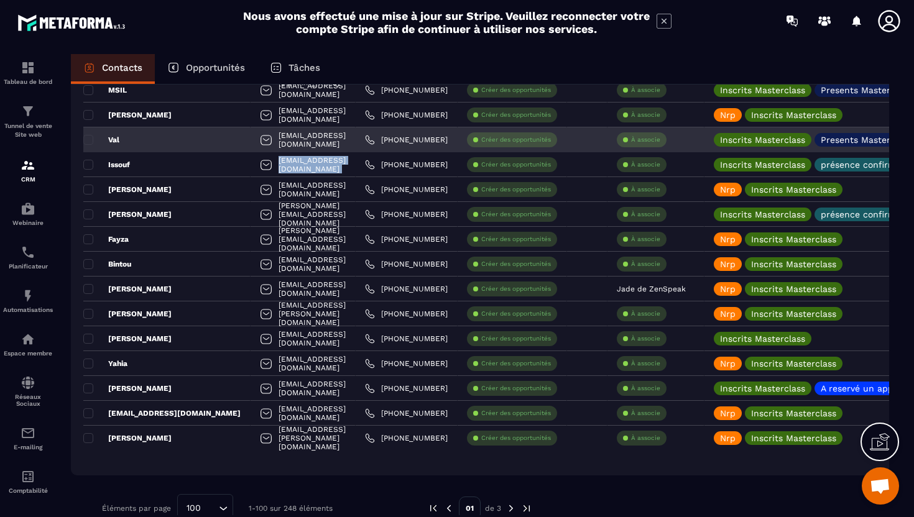
scroll to position [2278, 0]
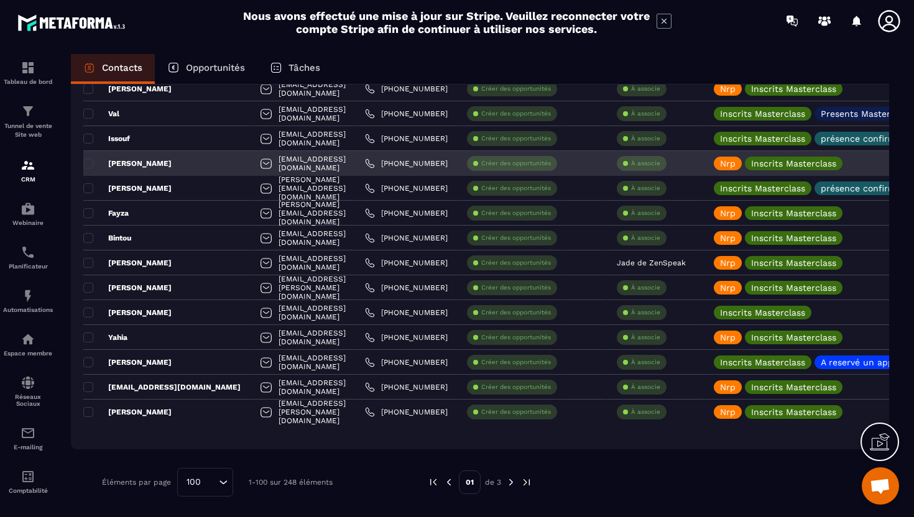
click at [260, 167] on div at bounding box center [266, 165] width 12 height 24
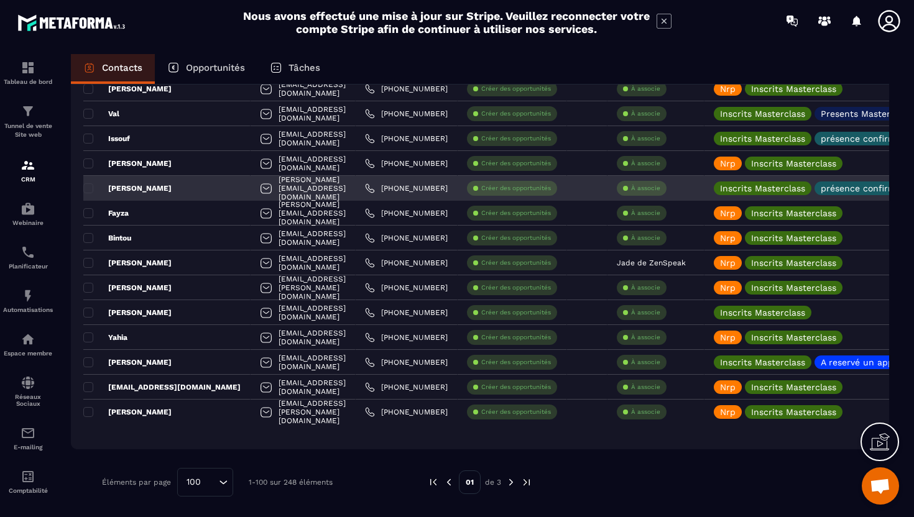
click at [260, 191] on div at bounding box center [266, 190] width 12 height 24
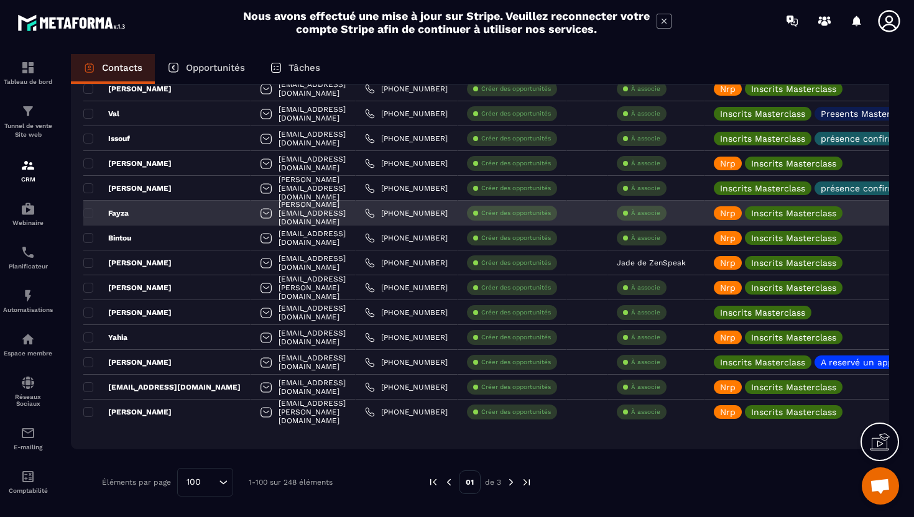
click at [260, 216] on div at bounding box center [266, 215] width 12 height 24
click at [260, 214] on div at bounding box center [266, 215] width 12 height 24
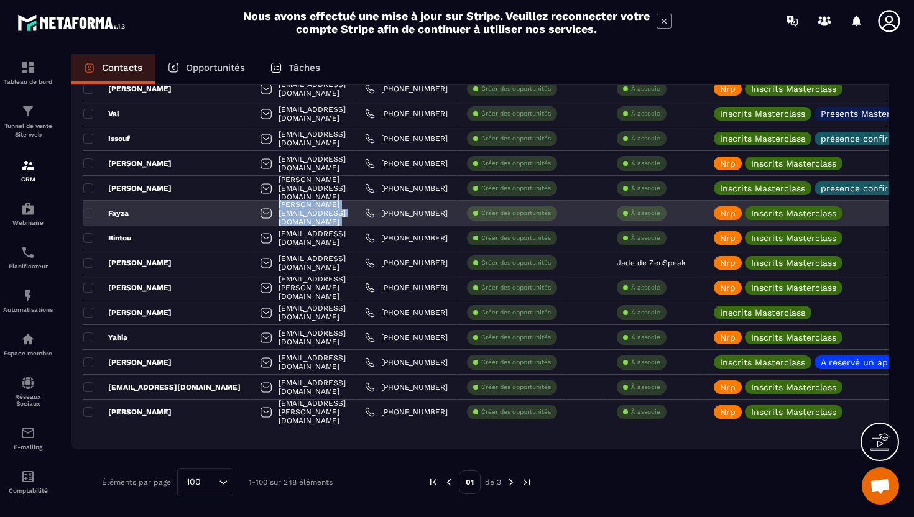
click at [260, 214] on div at bounding box center [266, 215] width 12 height 24
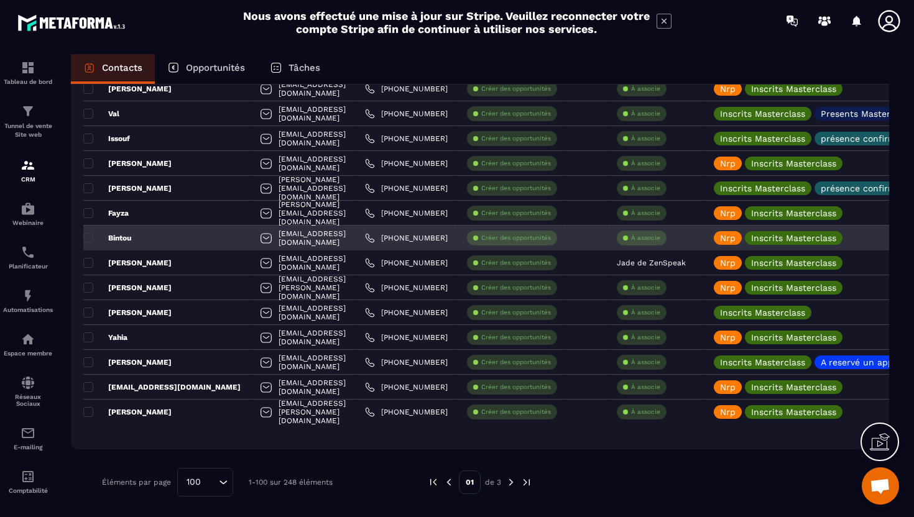
click at [260, 241] on div at bounding box center [266, 240] width 12 height 24
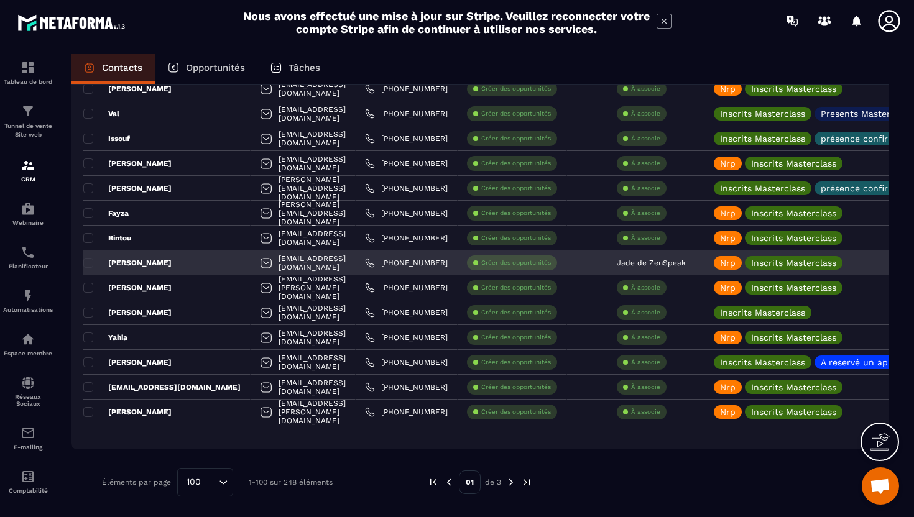
click at [260, 270] on div at bounding box center [266, 264] width 12 height 24
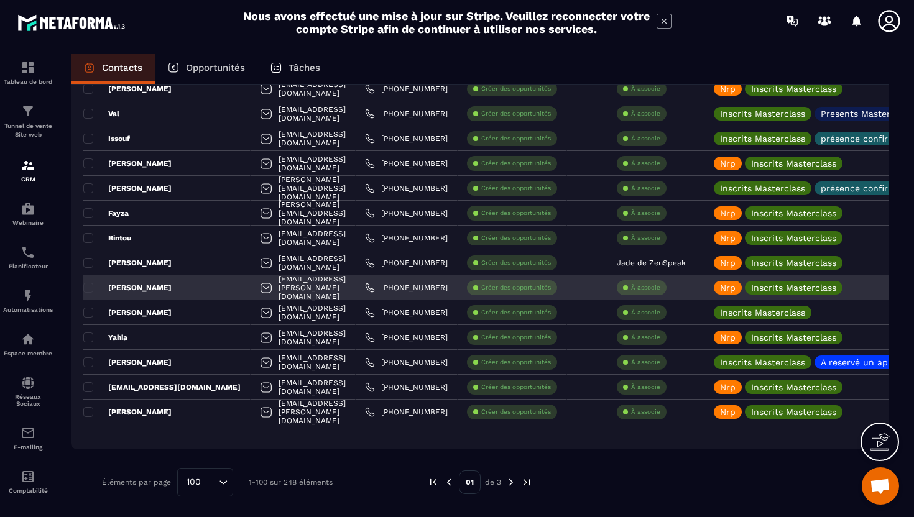
click at [260, 295] on div at bounding box center [266, 289] width 12 height 24
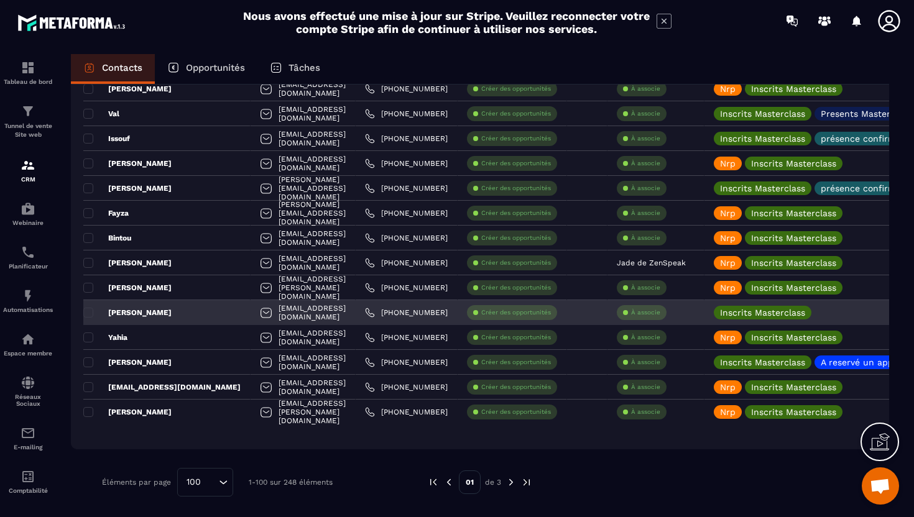
click at [264, 313] on div "s.tontic@live.fr" at bounding box center [303, 312] width 105 height 25
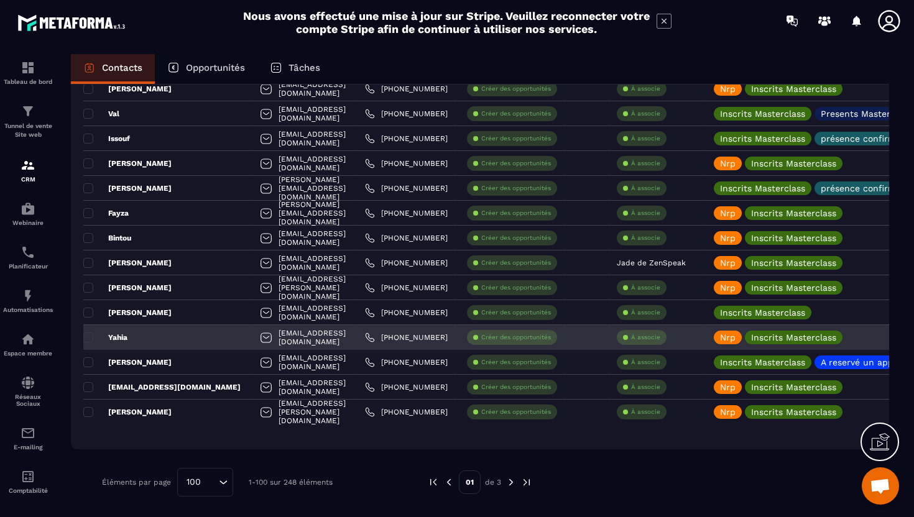
click at [260, 339] on div at bounding box center [266, 339] width 12 height 24
click at [260, 338] on div at bounding box center [266, 339] width 12 height 24
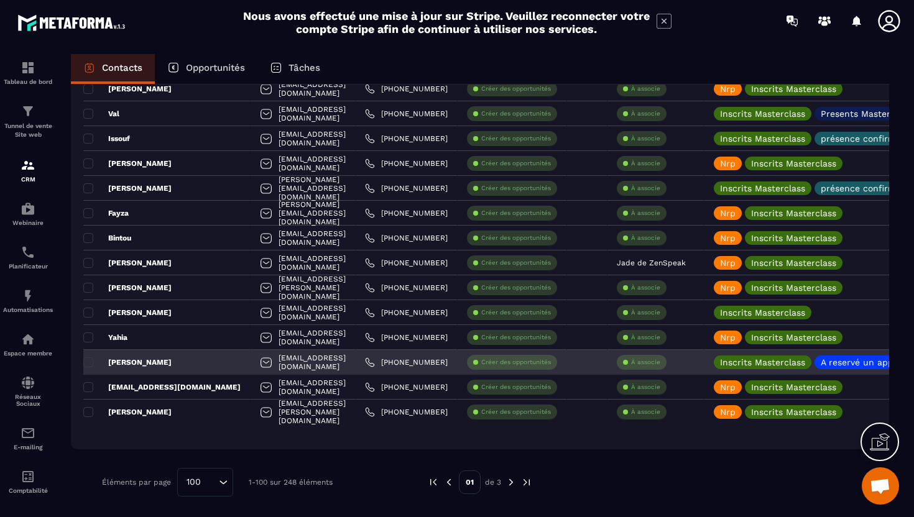
click at [260, 367] on div at bounding box center [266, 364] width 12 height 24
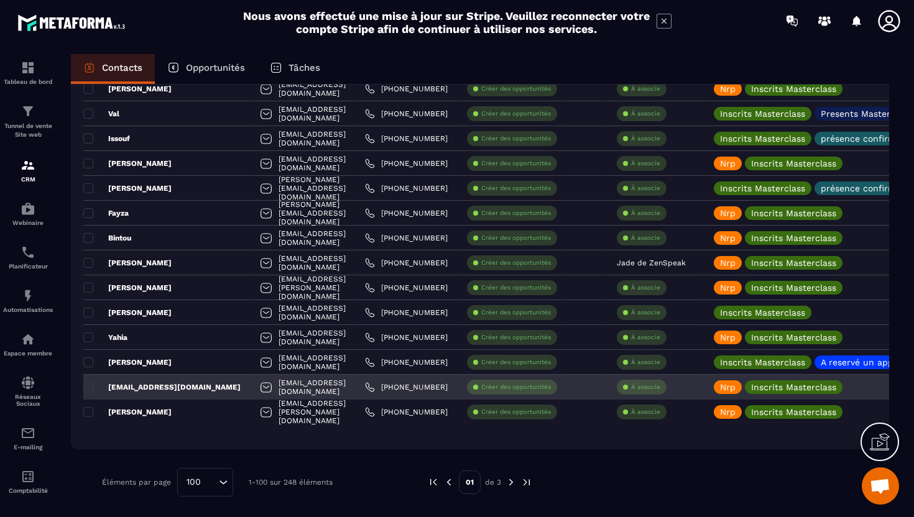
click at [260, 391] on div at bounding box center [266, 389] width 12 height 24
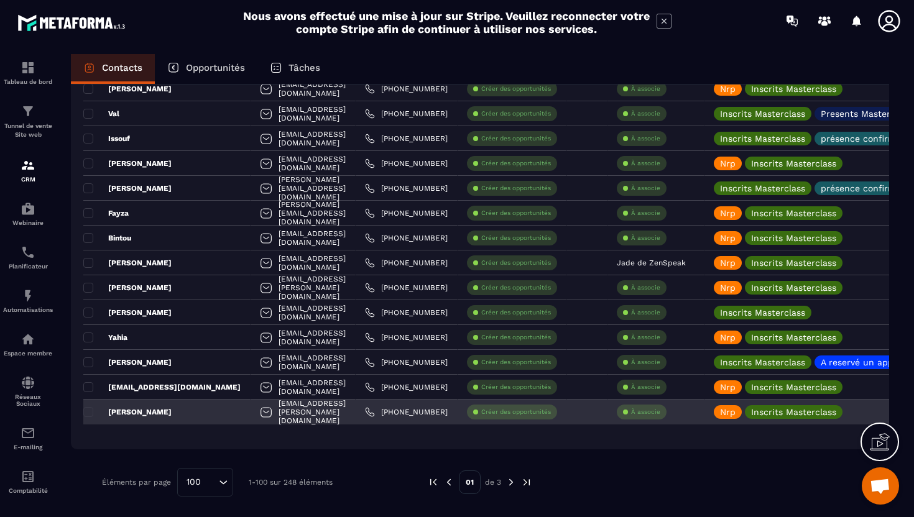
click at [260, 416] on div at bounding box center [266, 414] width 12 height 24
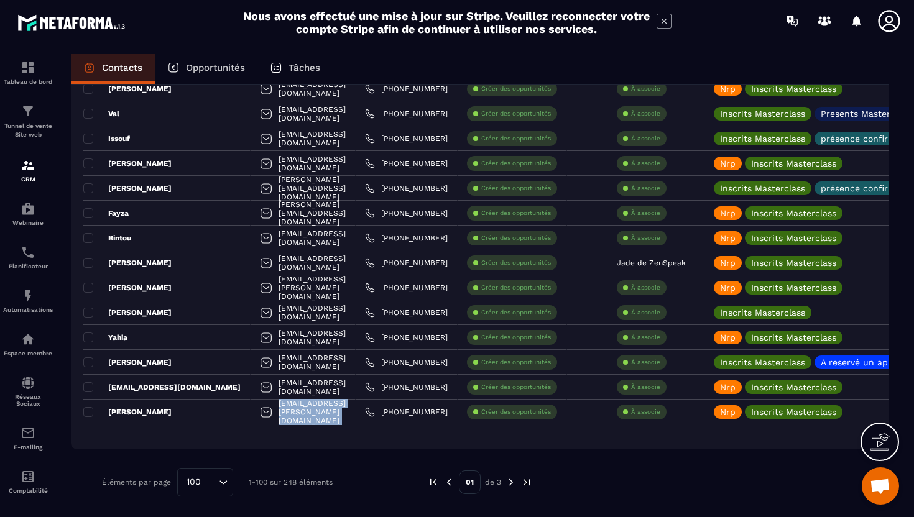
click at [506, 486] on img at bounding box center [510, 482] width 11 height 11
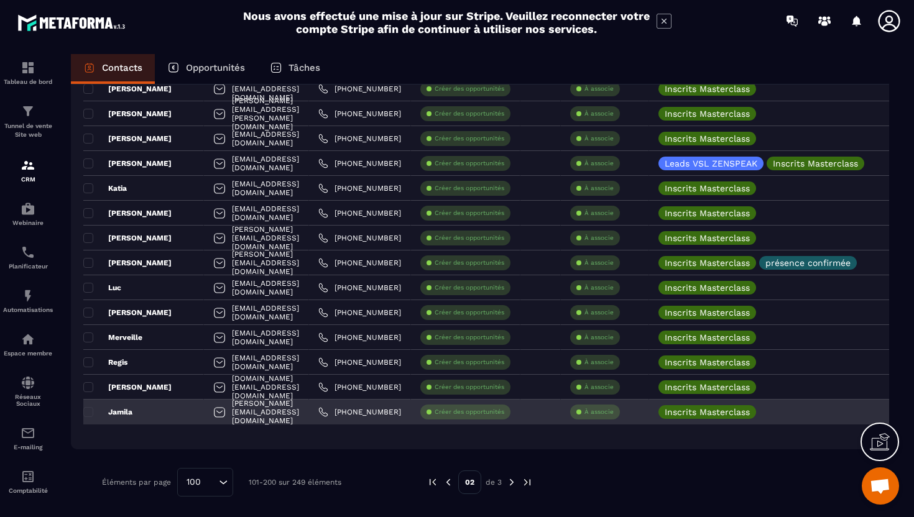
click at [213, 415] on div at bounding box center [219, 414] width 12 height 24
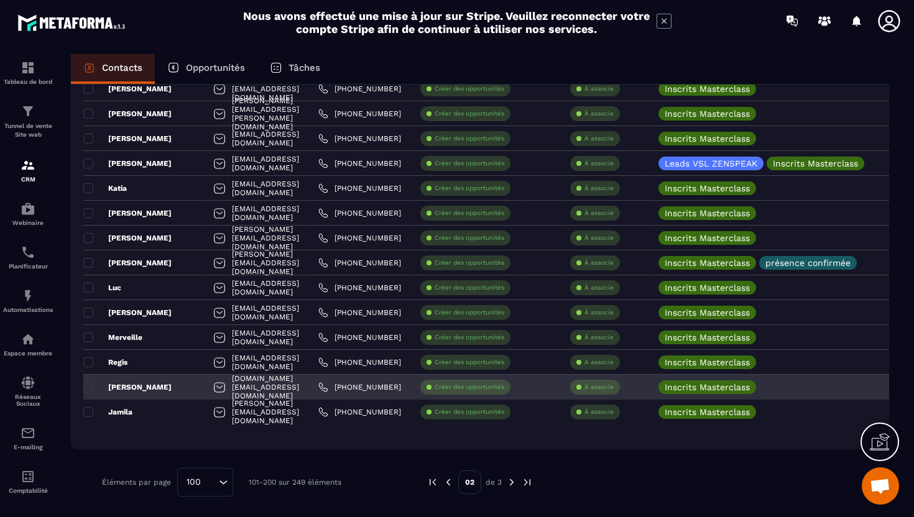
click at [204, 385] on div "emile.immo@hotmail.com" at bounding box center [256, 387] width 105 height 25
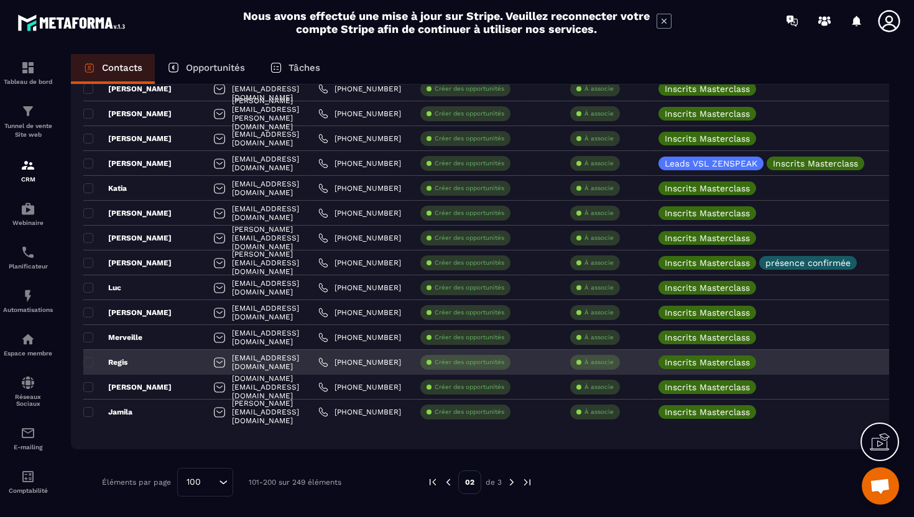
click at [213, 369] on div at bounding box center [219, 364] width 12 height 24
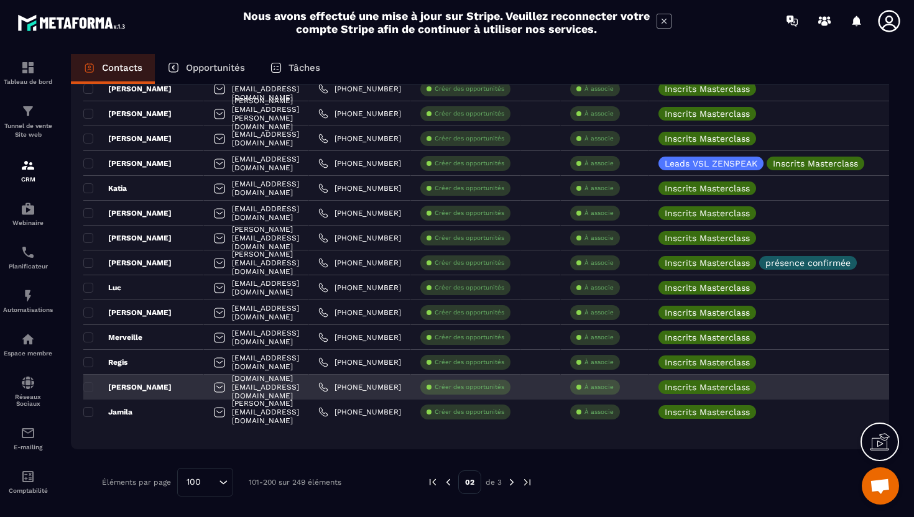
click at [213, 386] on div at bounding box center [219, 389] width 12 height 24
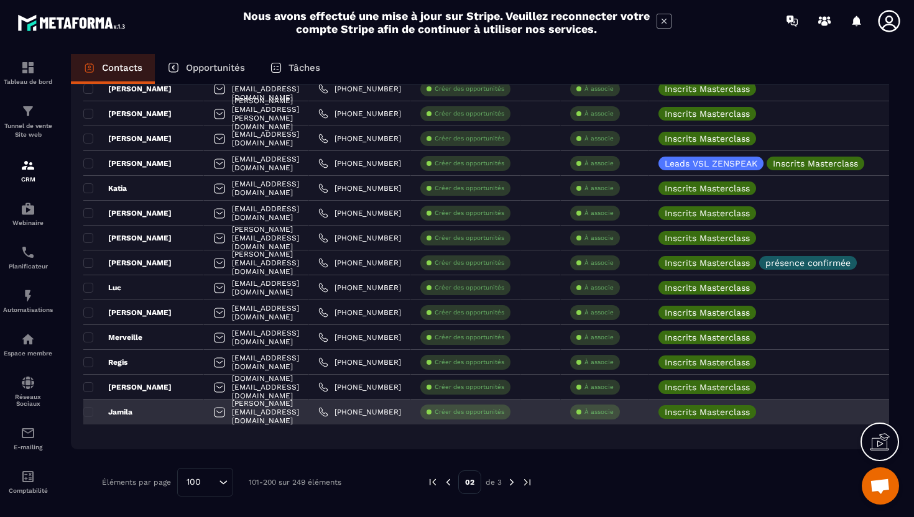
click at [213, 412] on div at bounding box center [219, 414] width 12 height 24
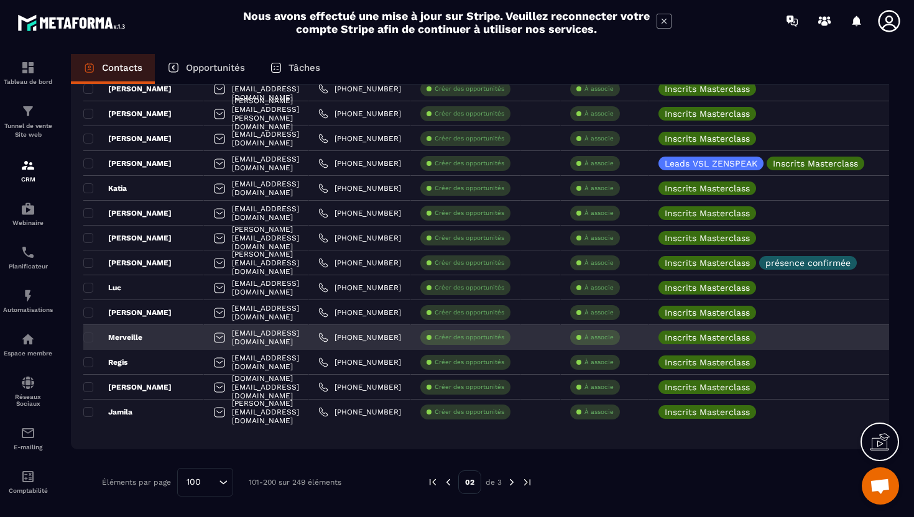
click at [213, 341] on div at bounding box center [219, 339] width 12 height 24
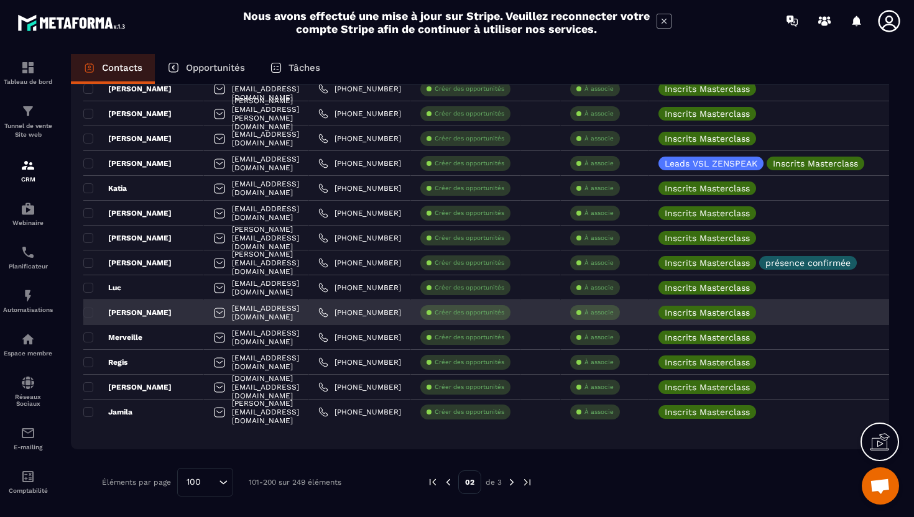
click at [213, 315] on div at bounding box center [219, 314] width 12 height 24
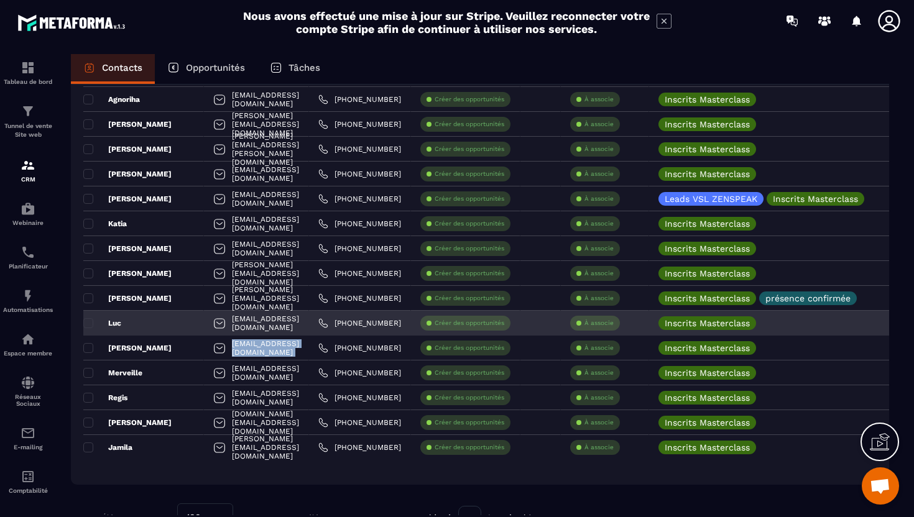
scroll to position [2237, 0]
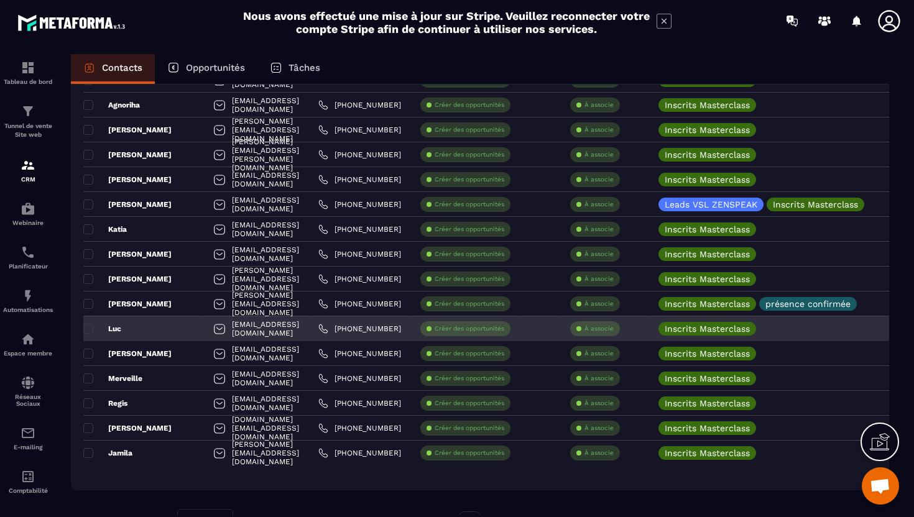
click at [213, 335] on div at bounding box center [219, 330] width 12 height 24
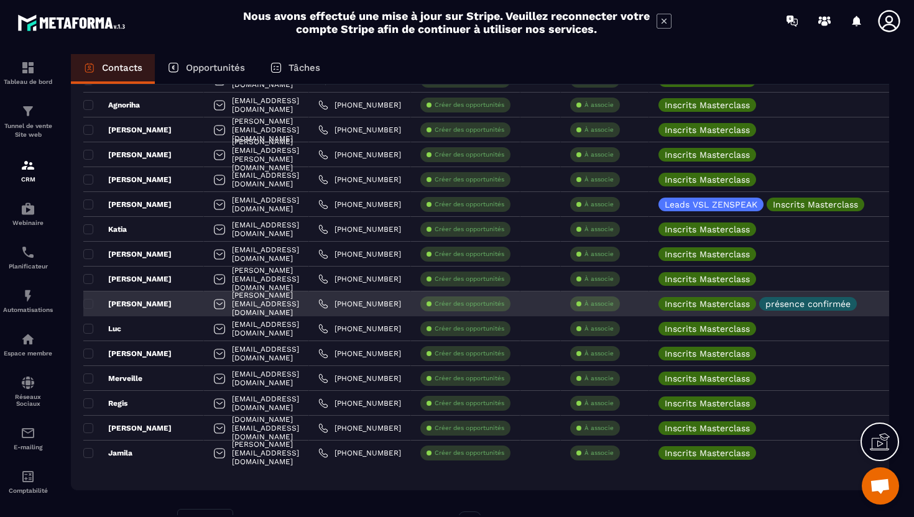
click at [213, 300] on div at bounding box center [219, 305] width 12 height 24
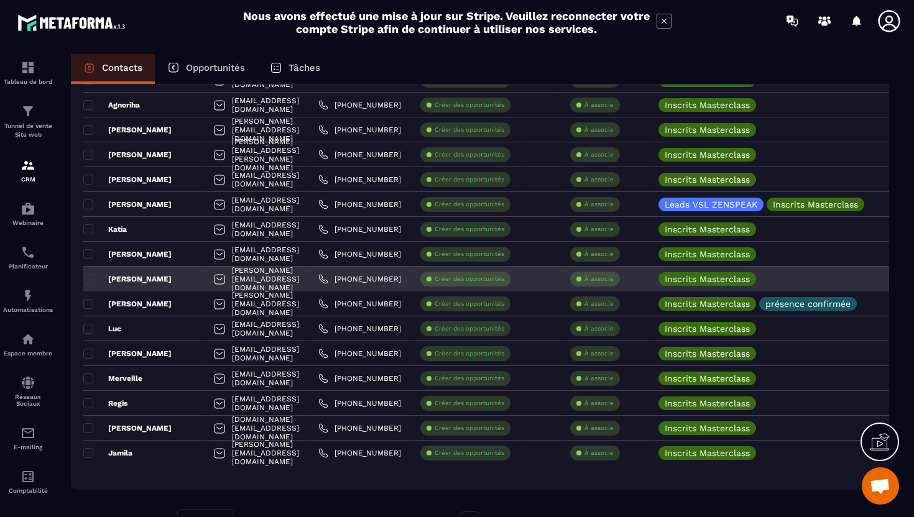
click at [213, 280] on div at bounding box center [219, 281] width 12 height 24
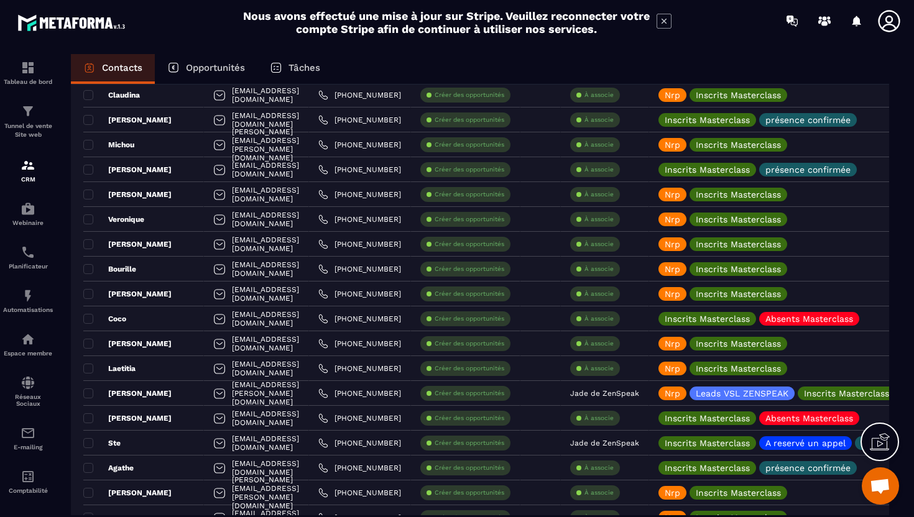
scroll to position [0, 0]
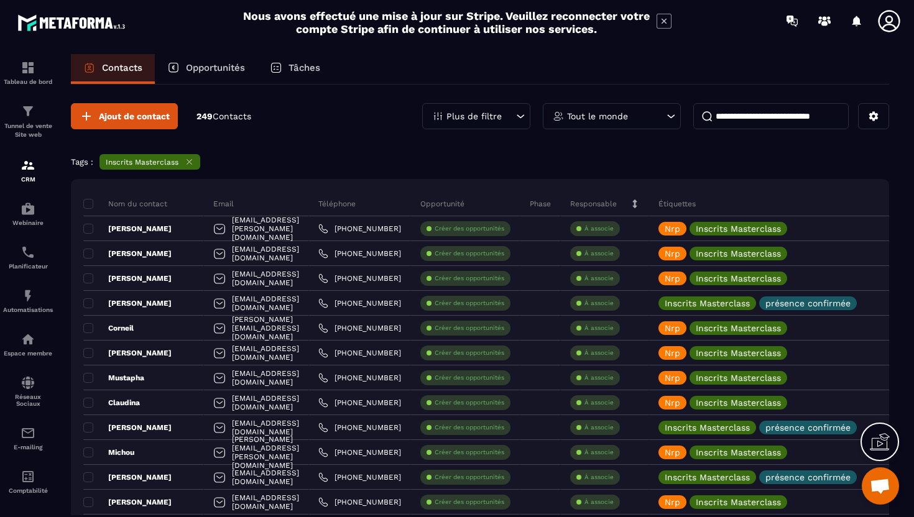
click at [204, 209] on div "Email" at bounding box center [256, 203] width 105 height 25
click at [213, 206] on p "Email" at bounding box center [223, 204] width 21 height 10
click at [737, 110] on input at bounding box center [770, 116] width 155 height 26
click at [469, 103] on div "Plus de filtre" at bounding box center [476, 116] width 108 height 26
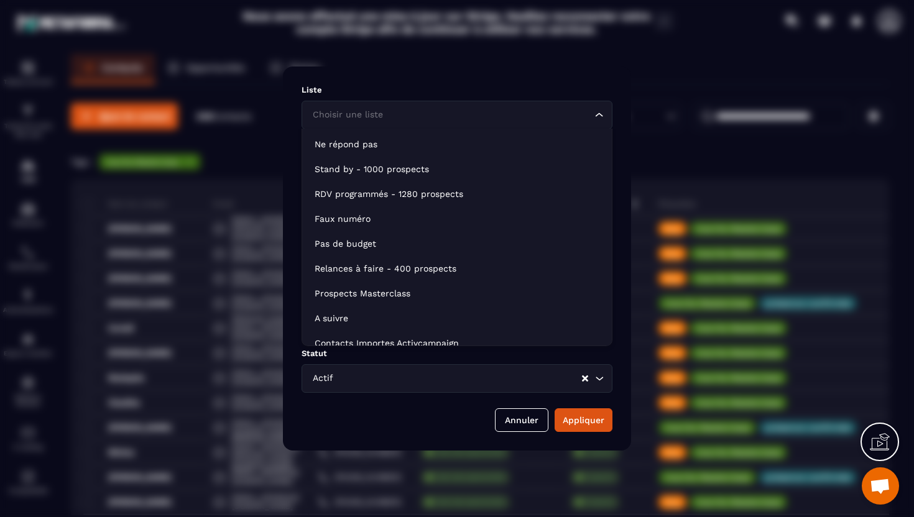
click at [442, 119] on input "Search for option" at bounding box center [451, 115] width 282 height 14
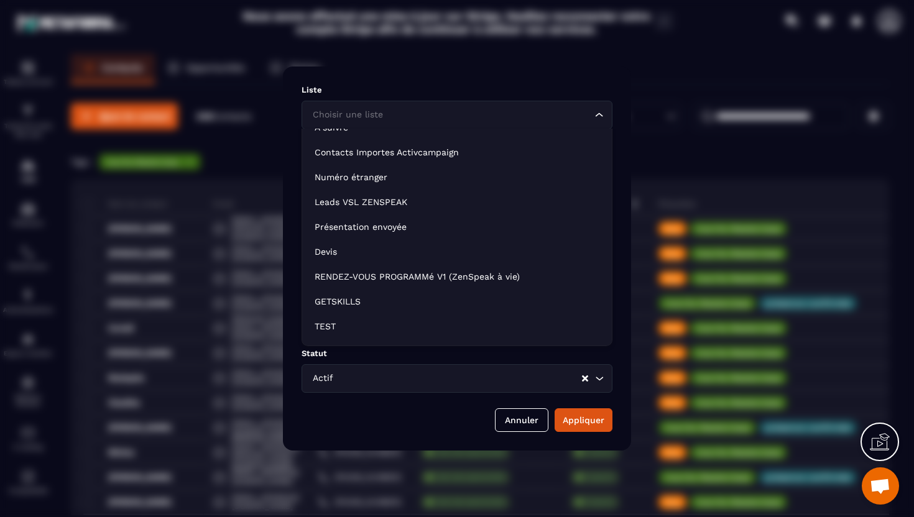
scroll to position [212, 0]
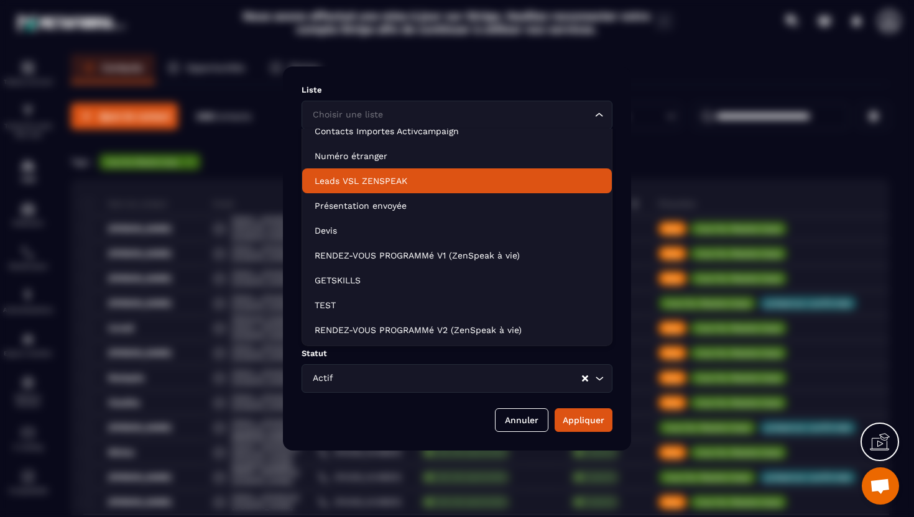
click at [274, 152] on div "Modal window" at bounding box center [457, 258] width 914 height 517
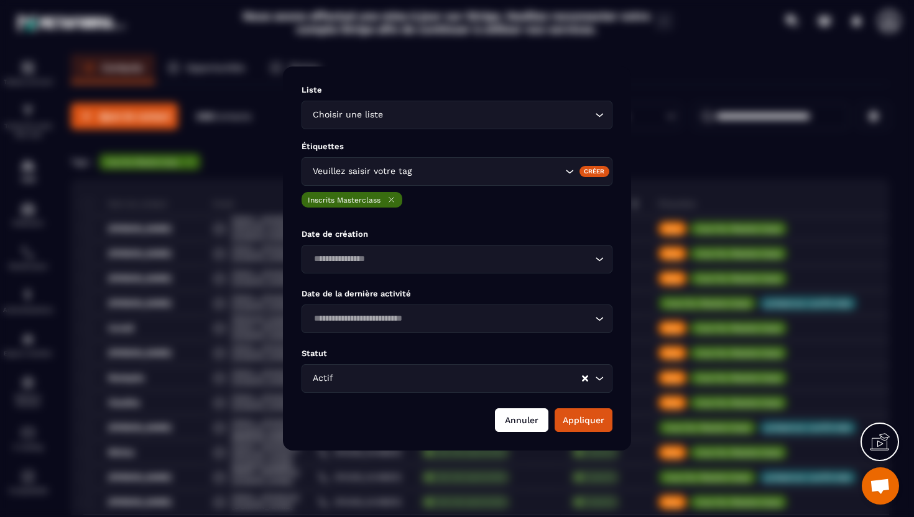
click at [527, 408] on button "Annuler" at bounding box center [521, 420] width 53 height 24
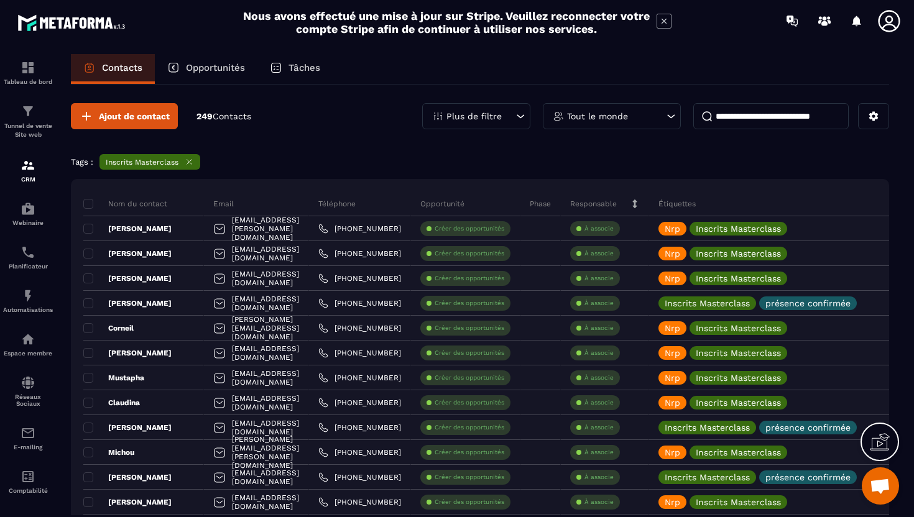
click at [775, 119] on input at bounding box center [770, 116] width 155 height 26
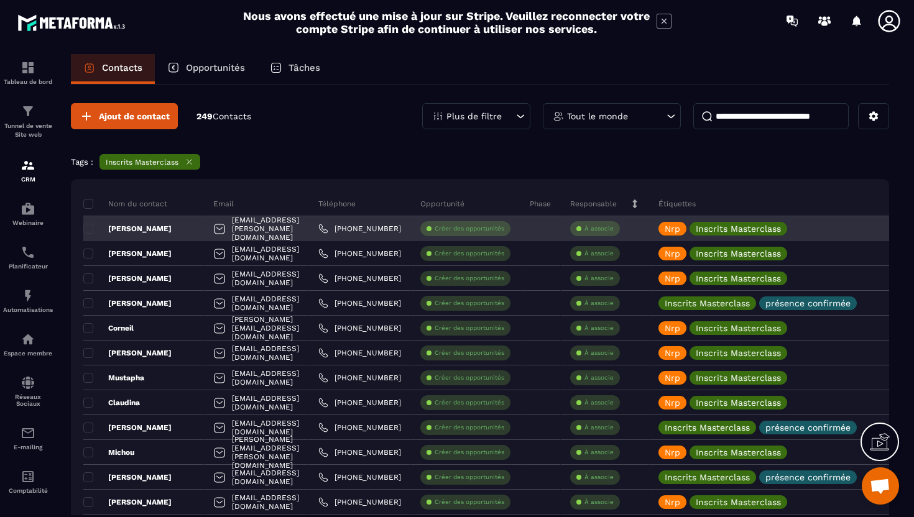
click at [249, 226] on div "lili.rehane@icloud.com" at bounding box center [256, 228] width 105 height 25
click at [213, 230] on div at bounding box center [219, 230] width 12 height 24
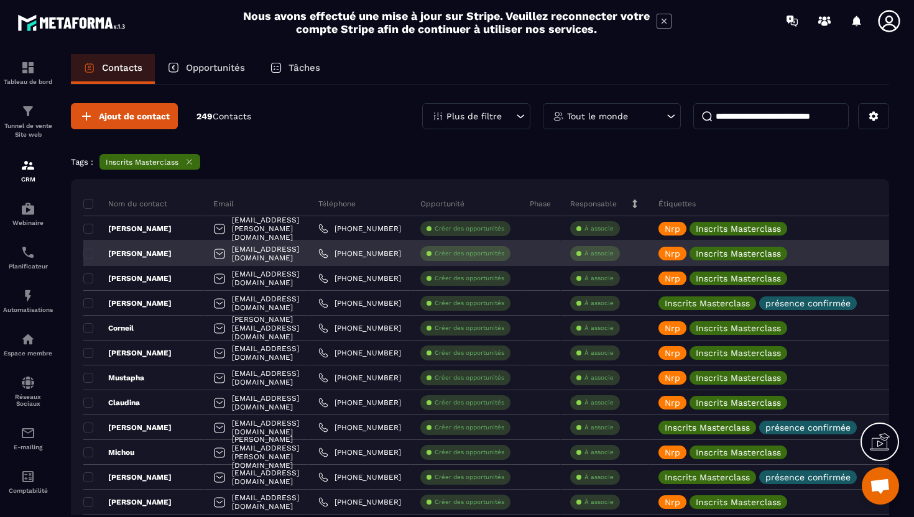
click at [213, 255] on div at bounding box center [219, 255] width 12 height 24
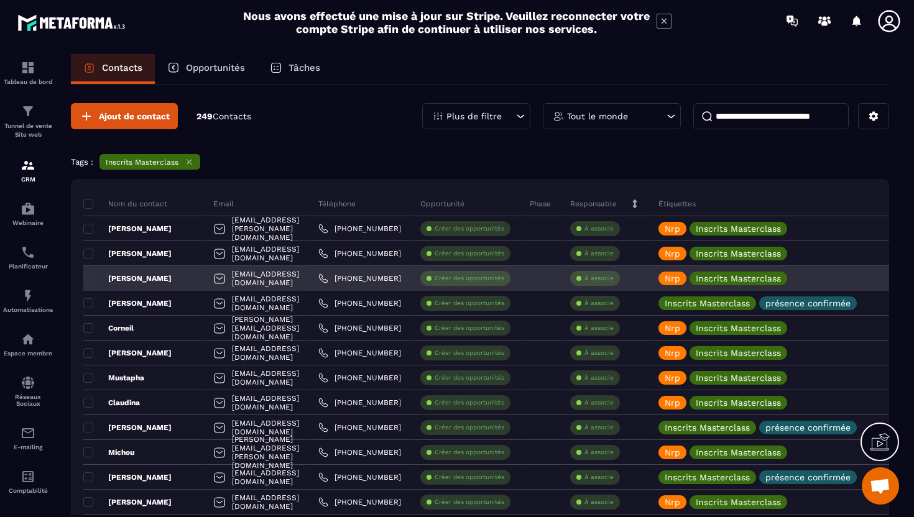
click at [213, 281] on div at bounding box center [219, 280] width 12 height 24
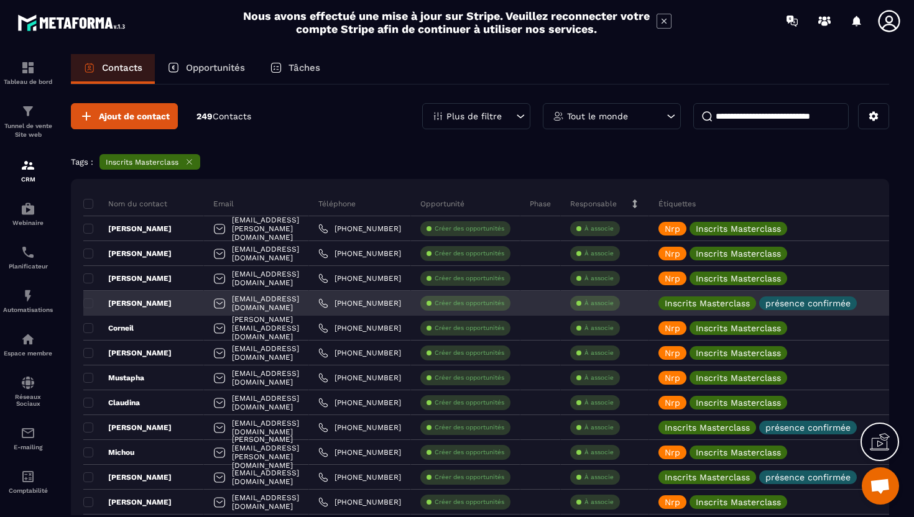
click at [213, 304] on div at bounding box center [219, 305] width 12 height 24
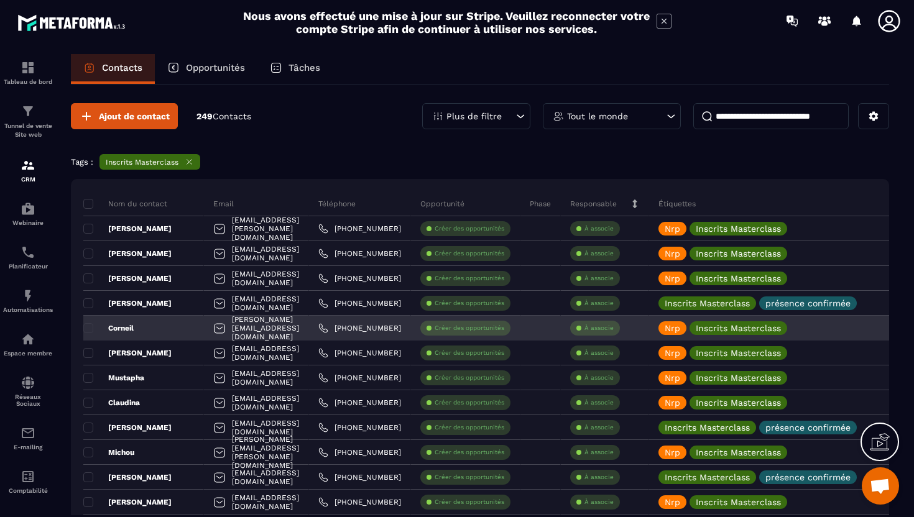
click at [213, 327] on div at bounding box center [219, 330] width 12 height 24
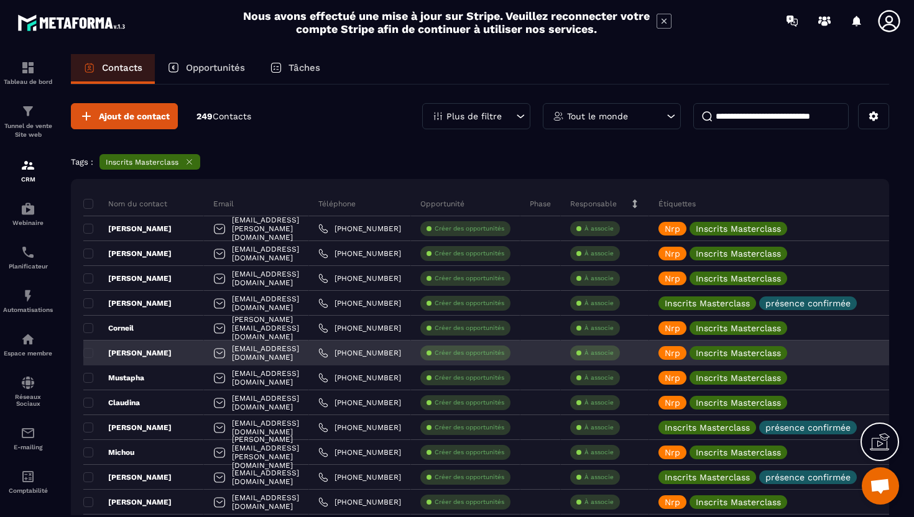
click at [213, 354] on div at bounding box center [219, 355] width 12 height 24
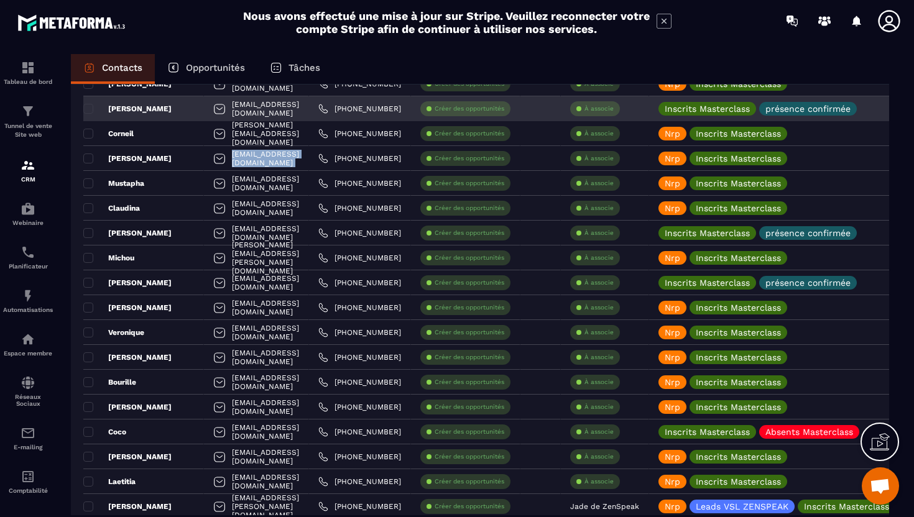
scroll to position [196, 0]
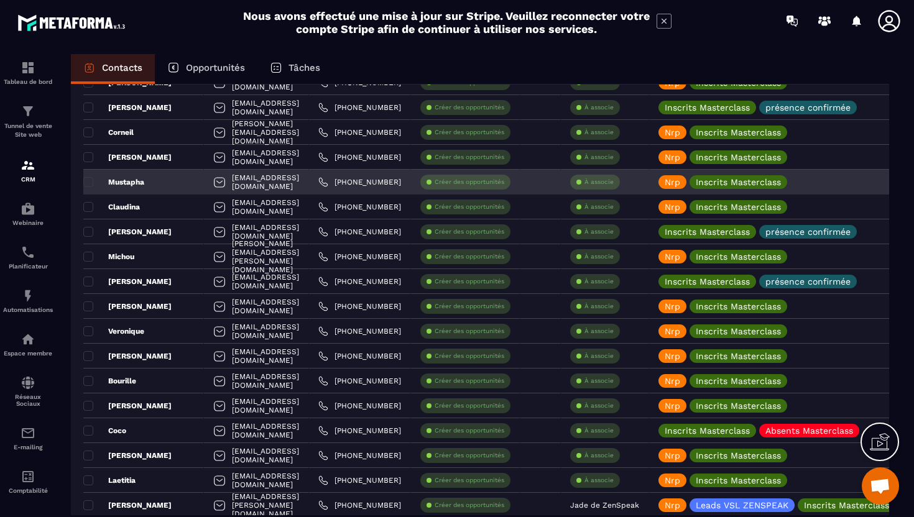
click at [213, 185] on div at bounding box center [219, 184] width 12 height 24
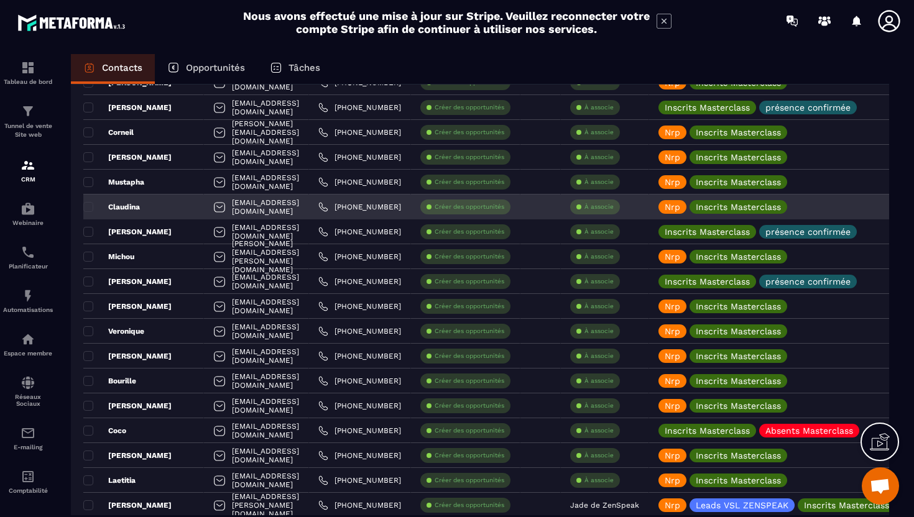
click at [204, 209] on div "Claudinachamane@gmail.com" at bounding box center [256, 207] width 105 height 25
click at [213, 211] on div at bounding box center [219, 208] width 12 height 24
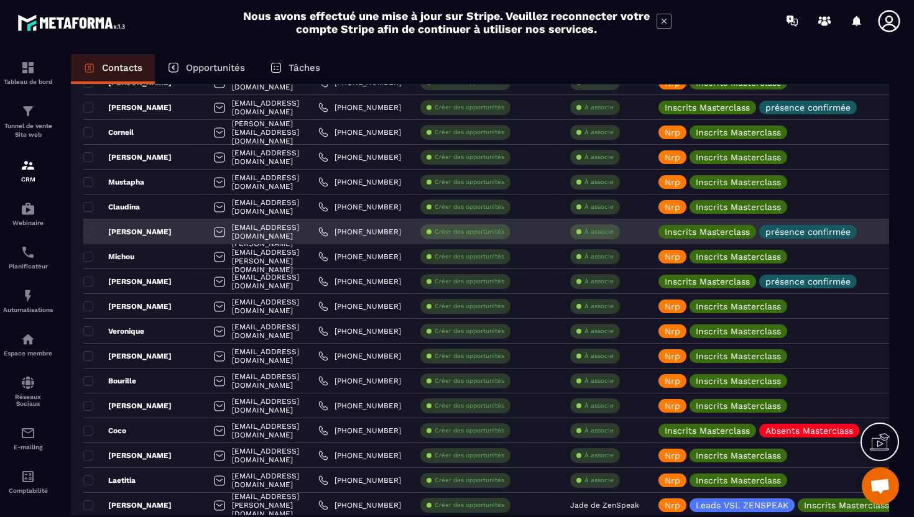
click at [213, 229] on div at bounding box center [219, 233] width 12 height 24
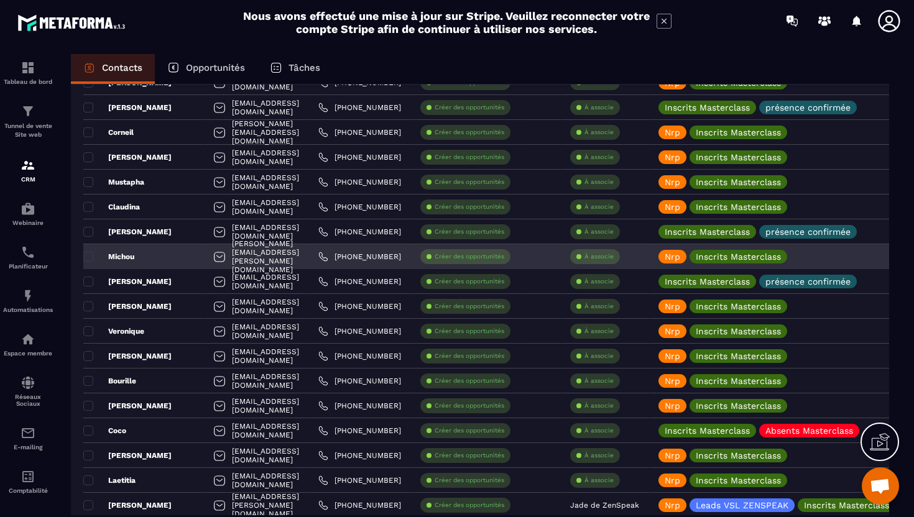
click at [213, 259] on div at bounding box center [219, 258] width 12 height 24
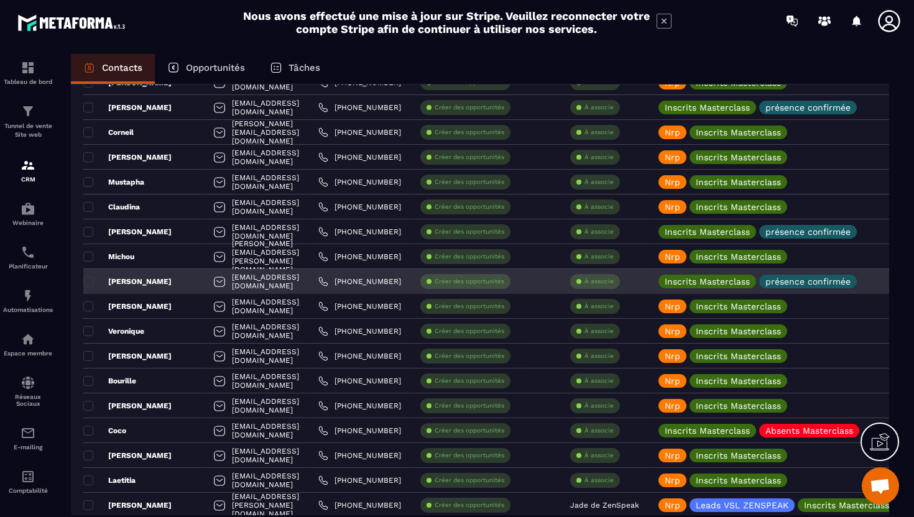
click at [213, 286] on div at bounding box center [219, 283] width 12 height 24
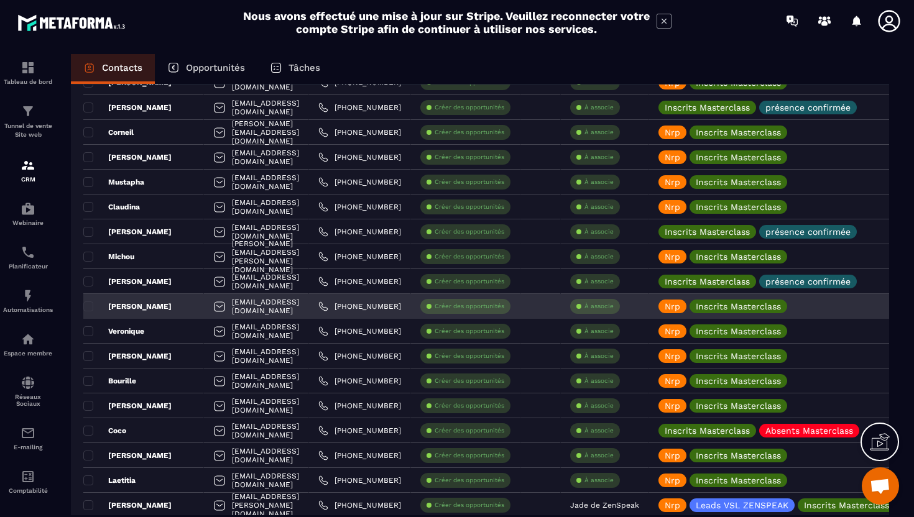
click at [213, 307] on div at bounding box center [219, 308] width 12 height 24
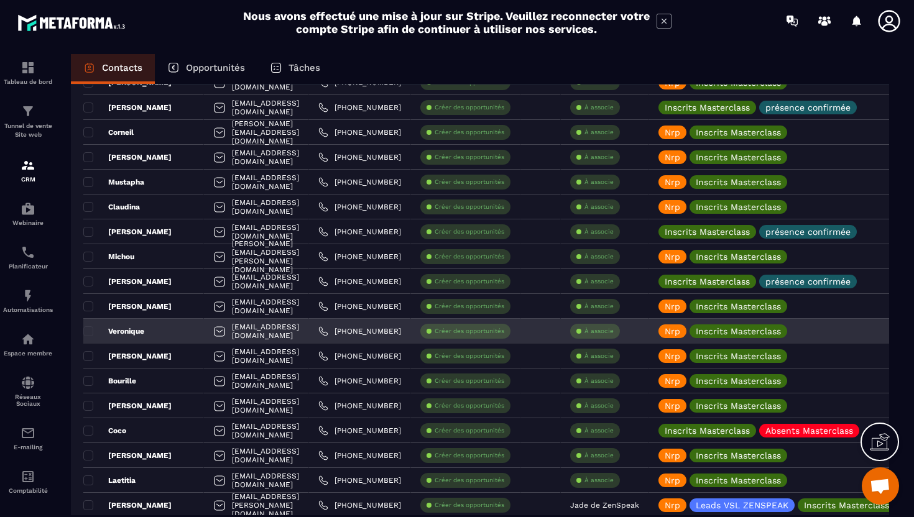
click at [213, 334] on div at bounding box center [219, 333] width 12 height 24
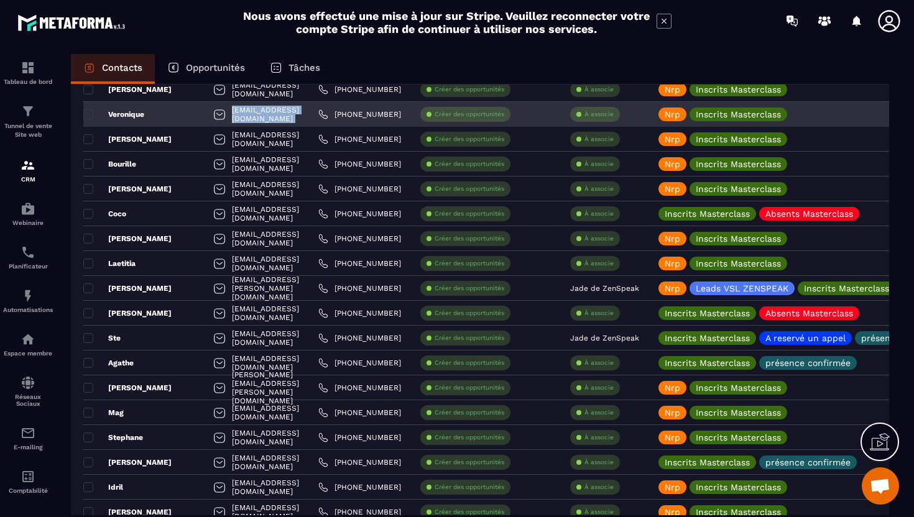
scroll to position [423, 0]
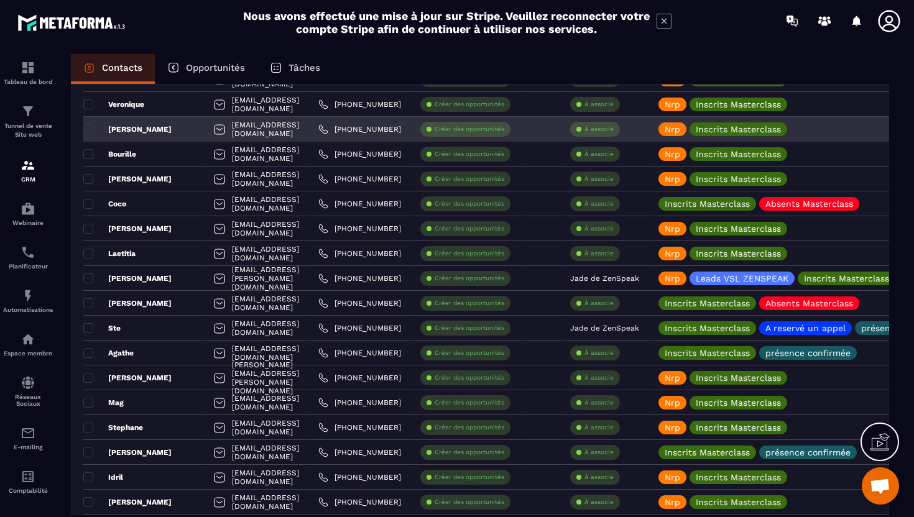
click at [213, 131] on div at bounding box center [219, 131] width 12 height 24
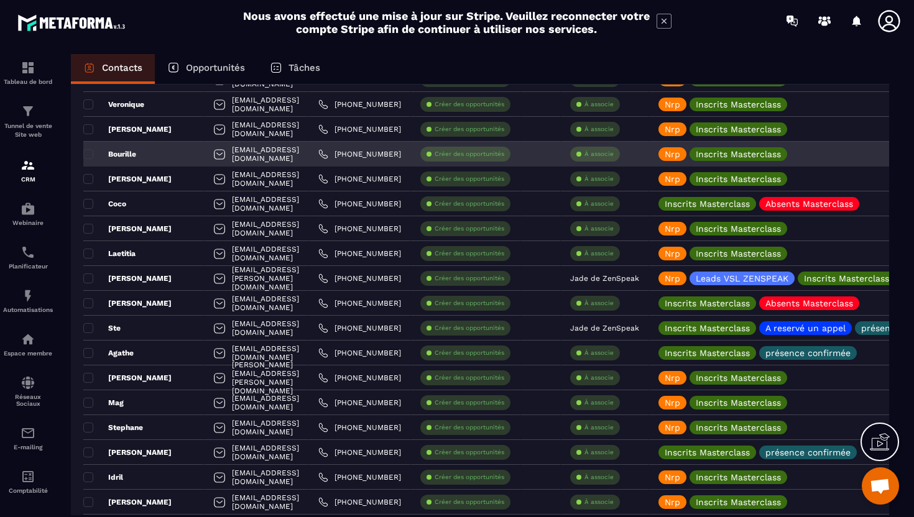
click at [213, 154] on div at bounding box center [219, 156] width 12 height 24
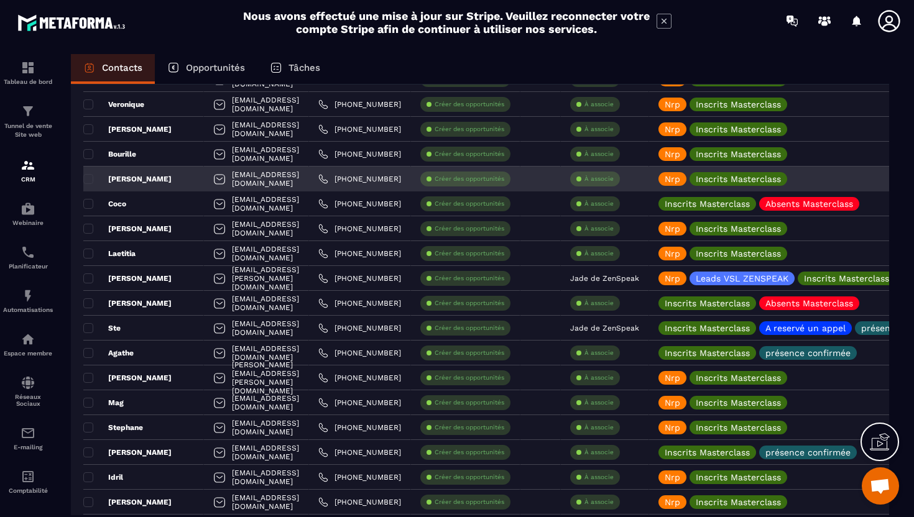
click at [213, 183] on div at bounding box center [219, 180] width 12 height 24
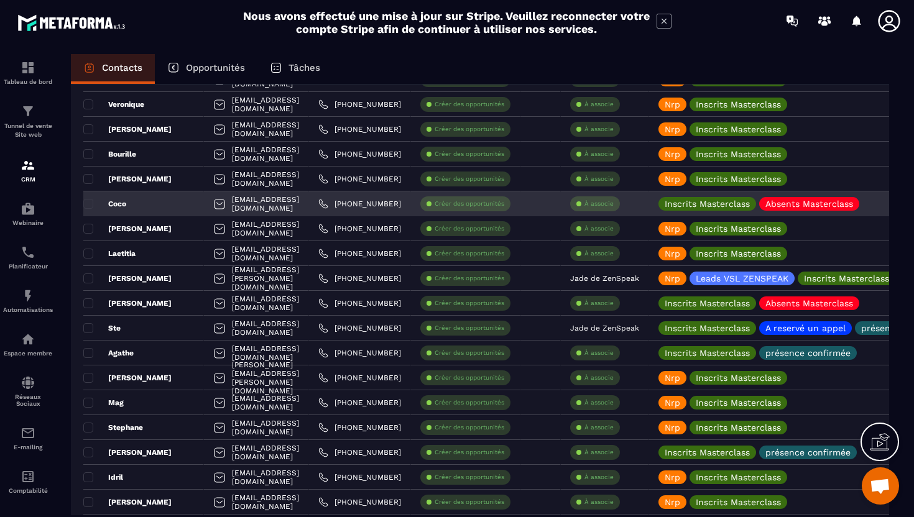
click at [213, 208] on div at bounding box center [219, 205] width 12 height 24
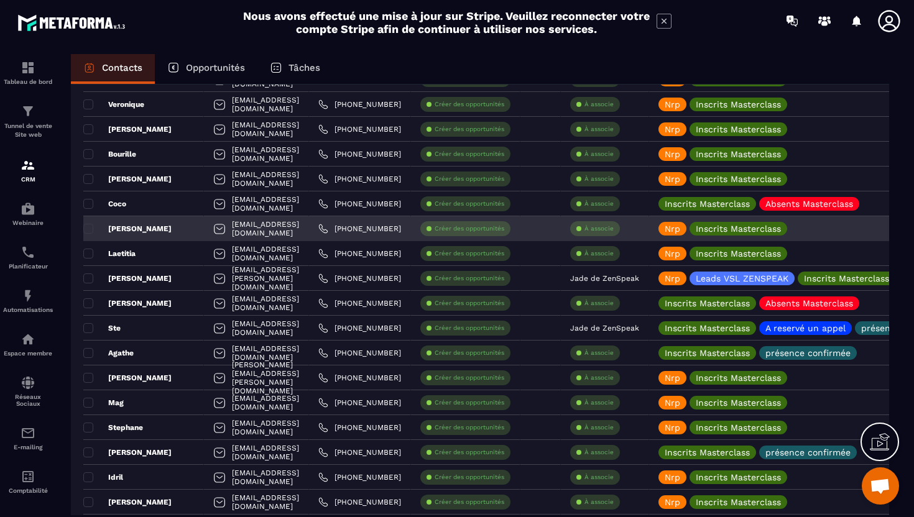
click at [213, 231] on div at bounding box center [219, 230] width 12 height 24
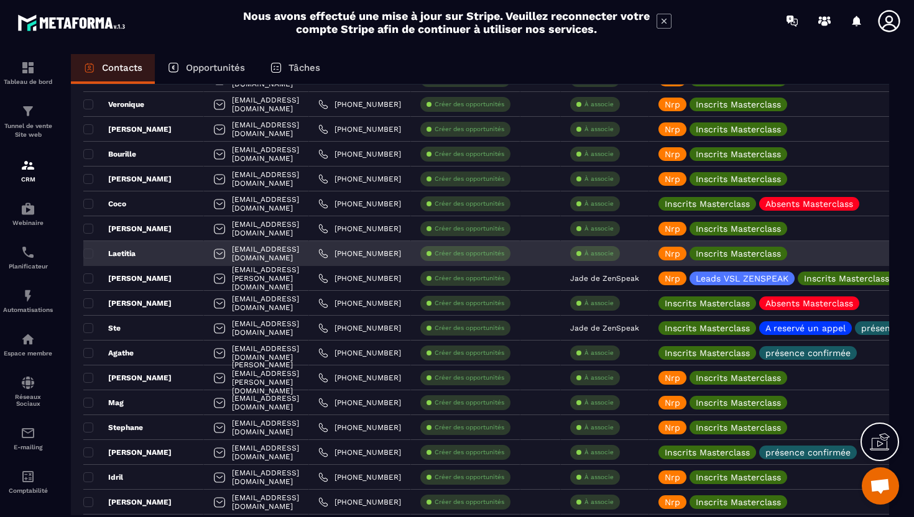
click at [213, 257] on div at bounding box center [219, 255] width 12 height 24
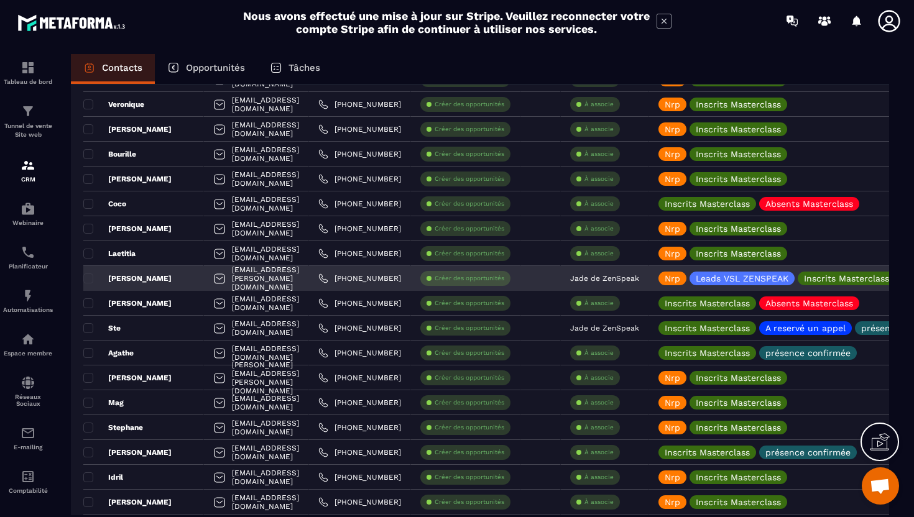
click at [213, 281] on div at bounding box center [219, 280] width 12 height 24
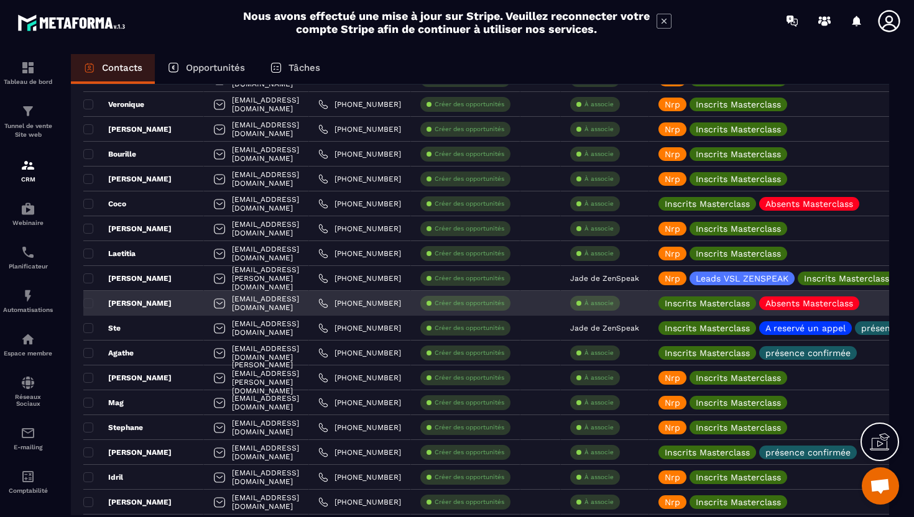
click at [213, 308] on div at bounding box center [219, 305] width 12 height 24
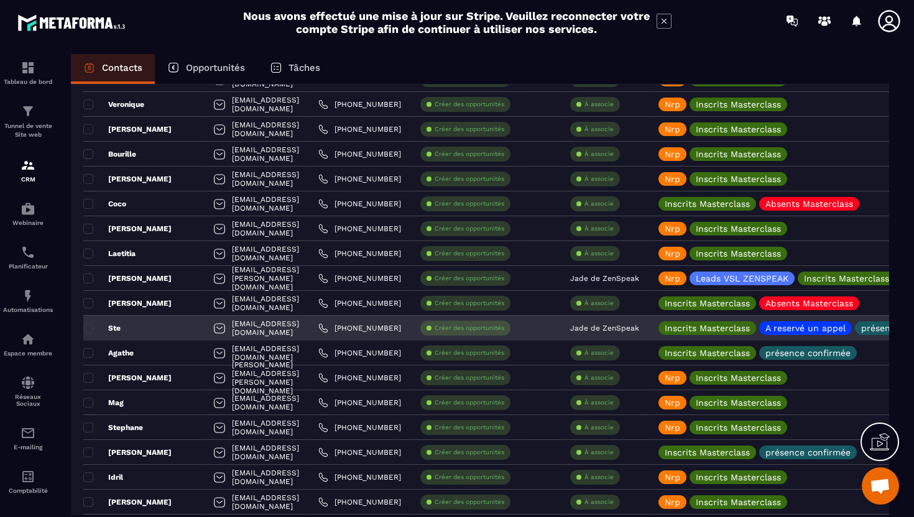
click at [213, 326] on div at bounding box center [219, 330] width 12 height 24
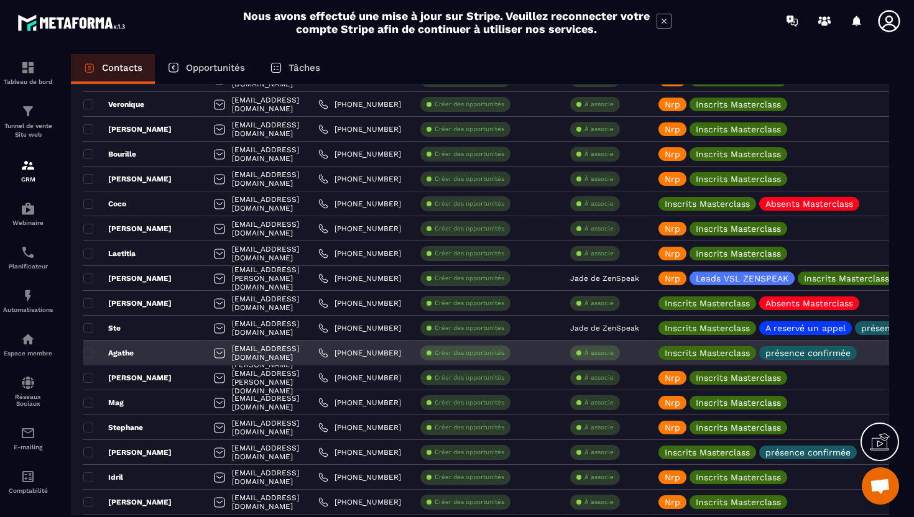
click at [213, 349] on div at bounding box center [219, 355] width 12 height 24
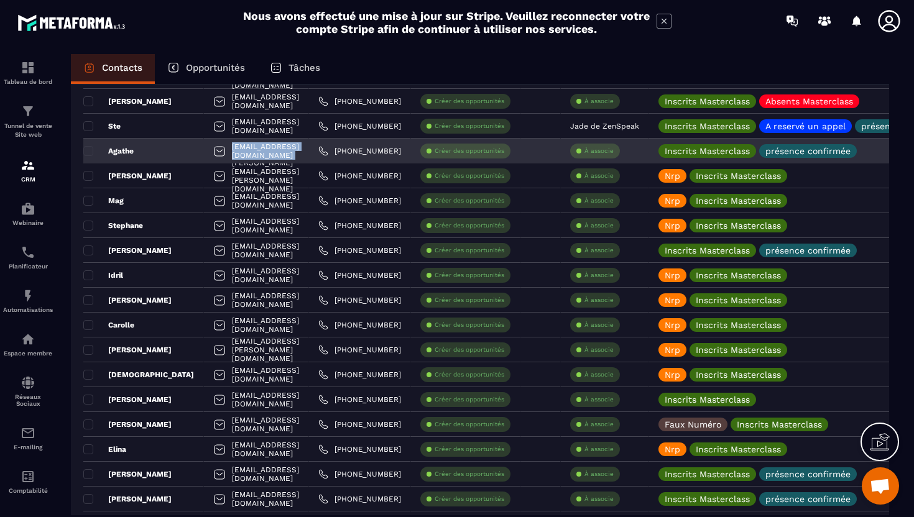
scroll to position [651, 0]
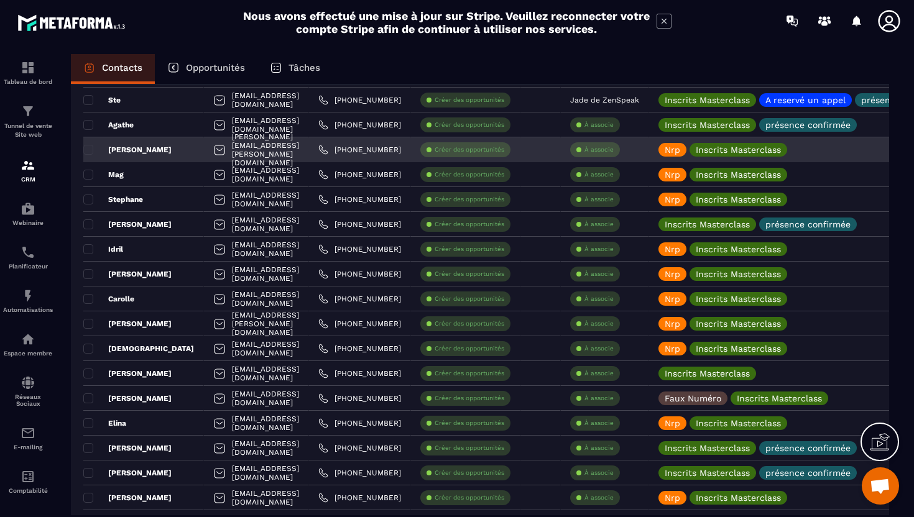
click at [213, 152] on div at bounding box center [219, 151] width 12 height 24
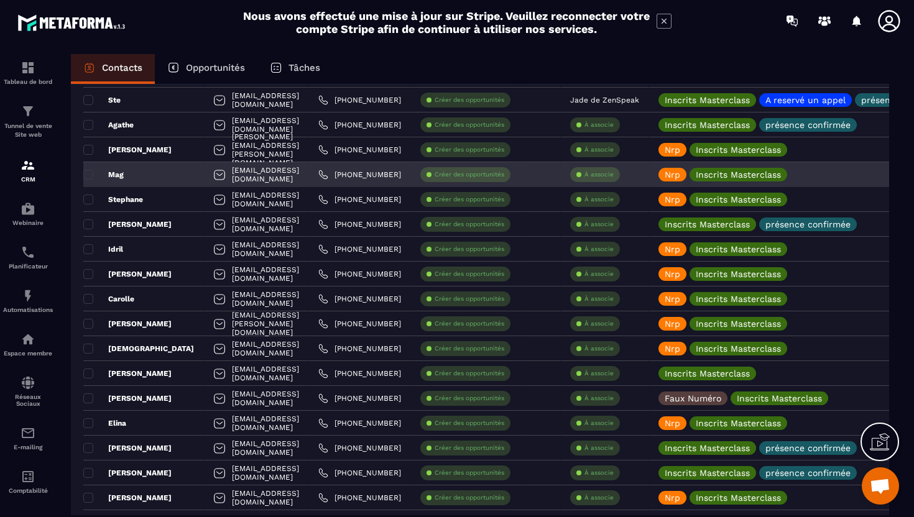
click at [213, 182] on div at bounding box center [219, 176] width 12 height 24
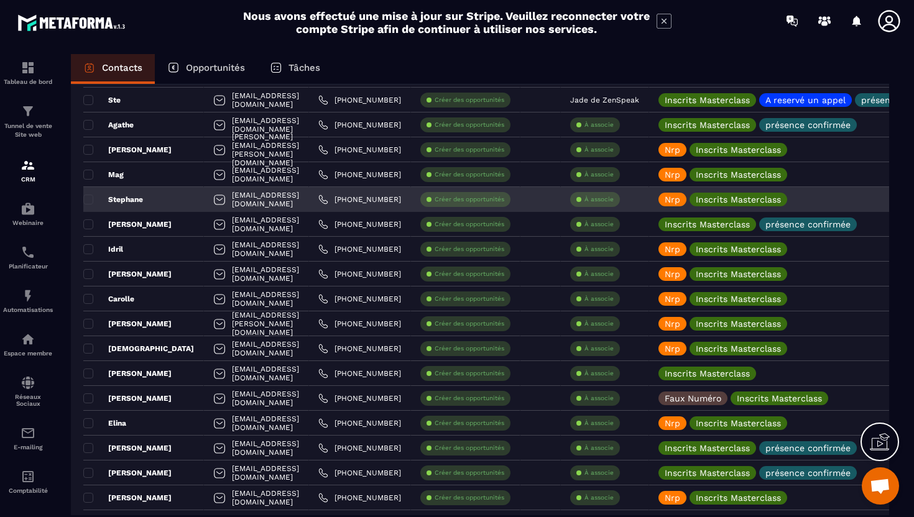
click at [213, 196] on div at bounding box center [219, 201] width 12 height 24
click at [213, 201] on div at bounding box center [219, 201] width 12 height 24
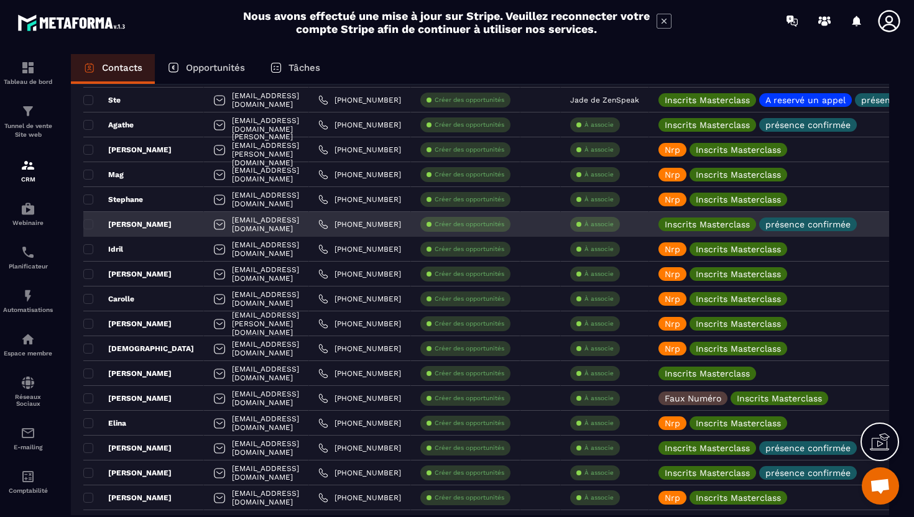
click at [213, 224] on div at bounding box center [219, 226] width 12 height 24
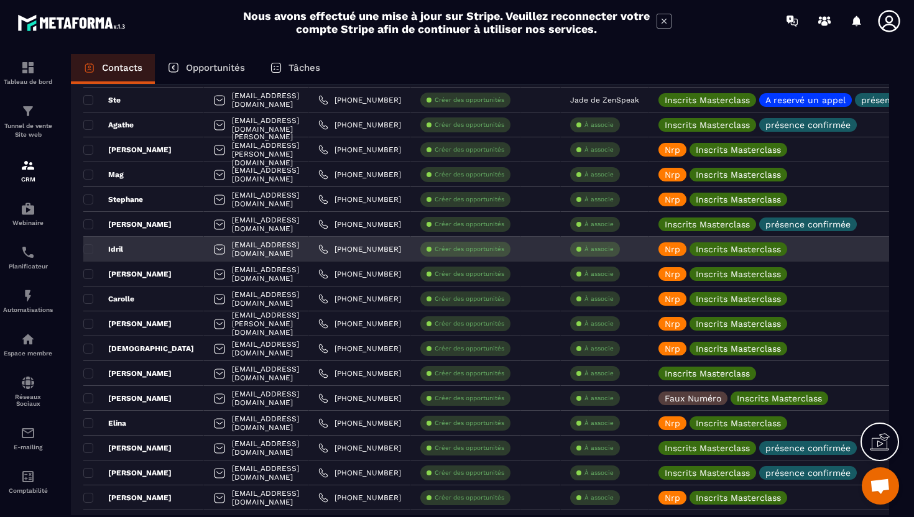
click at [213, 252] on div at bounding box center [219, 251] width 12 height 24
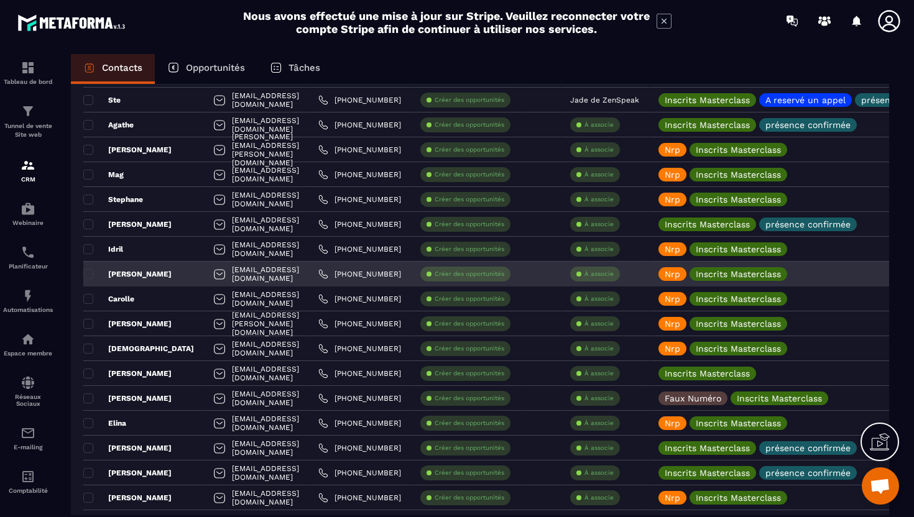
click at [213, 280] on div at bounding box center [219, 276] width 12 height 24
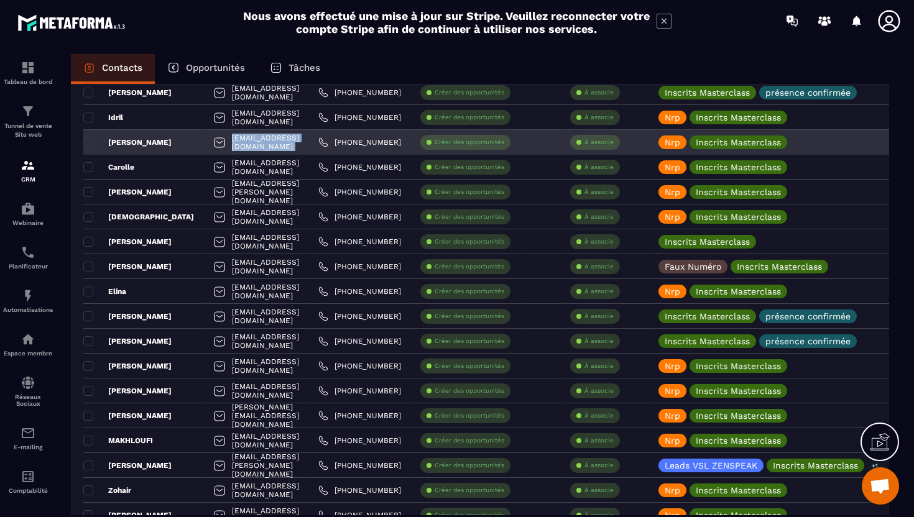
scroll to position [782, 0]
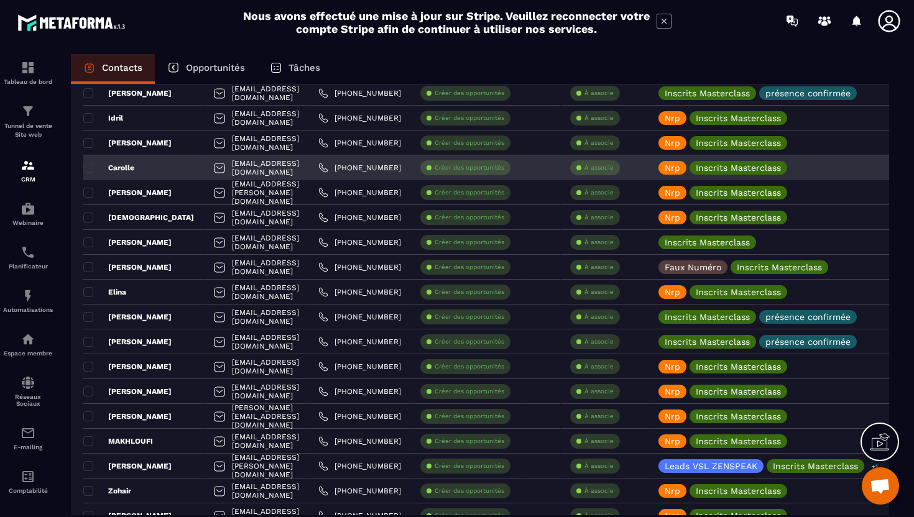
click at [213, 166] on div at bounding box center [219, 169] width 12 height 24
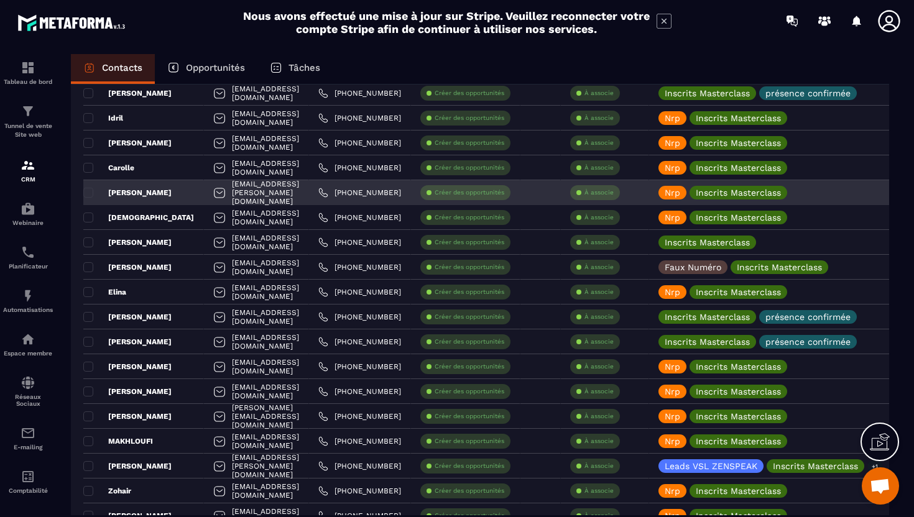
click at [213, 198] on div at bounding box center [219, 194] width 12 height 24
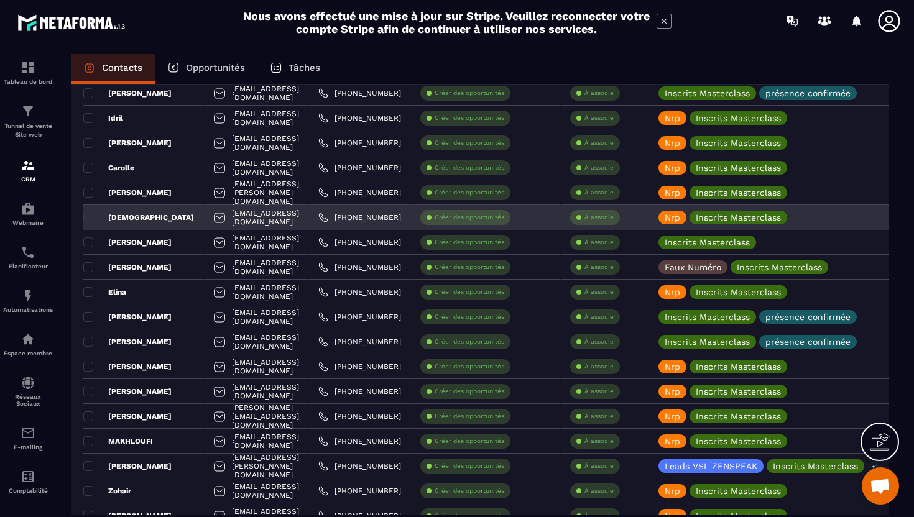
click at [213, 221] on div at bounding box center [219, 219] width 12 height 24
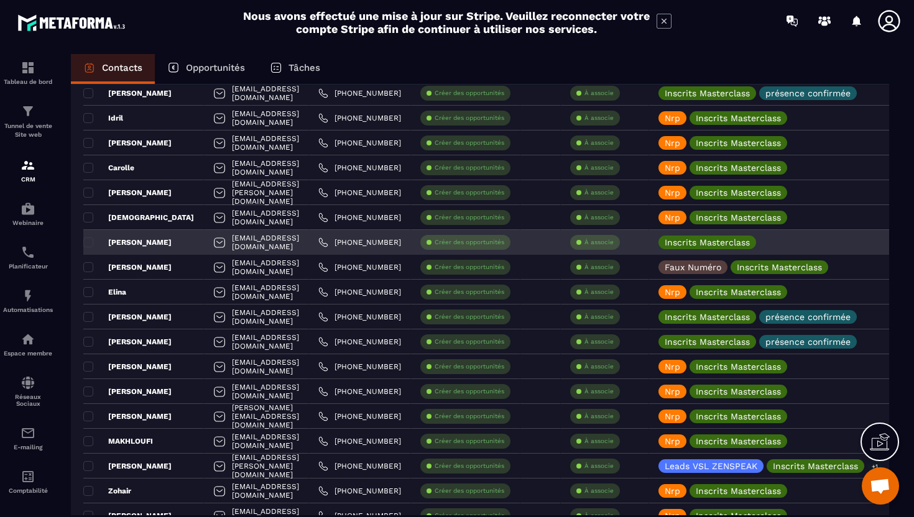
click at [213, 246] on div at bounding box center [219, 244] width 12 height 24
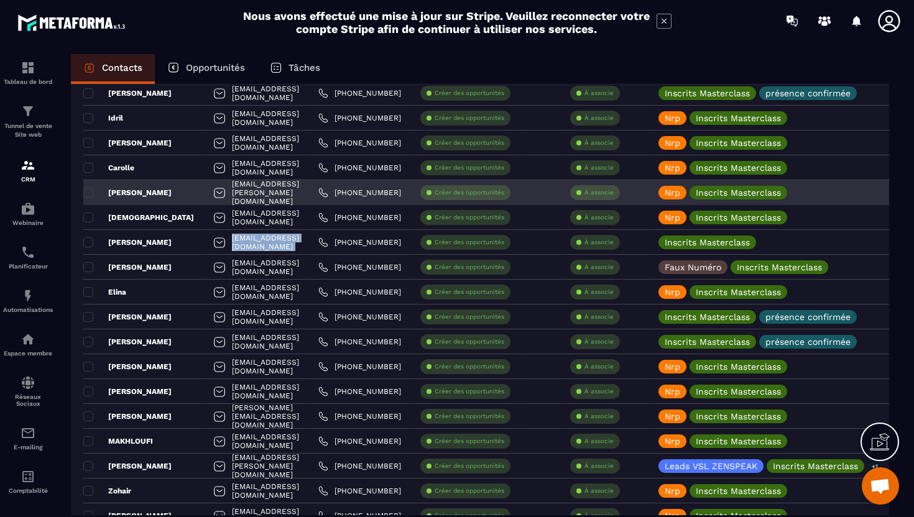
drag, startPoint x: 195, startPoint y: 246, endPoint x: 190, endPoint y: 193, distance: 52.5
click at [213, 246] on div at bounding box center [219, 244] width 12 height 24
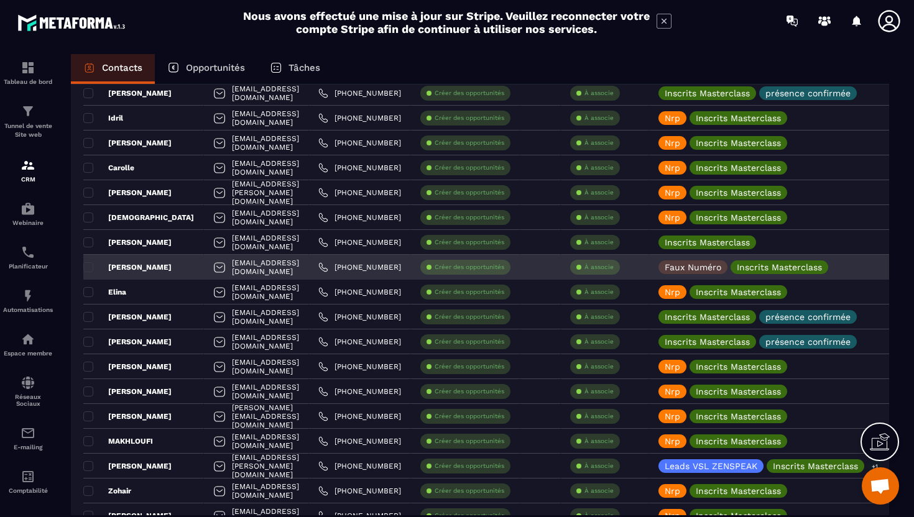
click at [213, 265] on div at bounding box center [219, 269] width 12 height 24
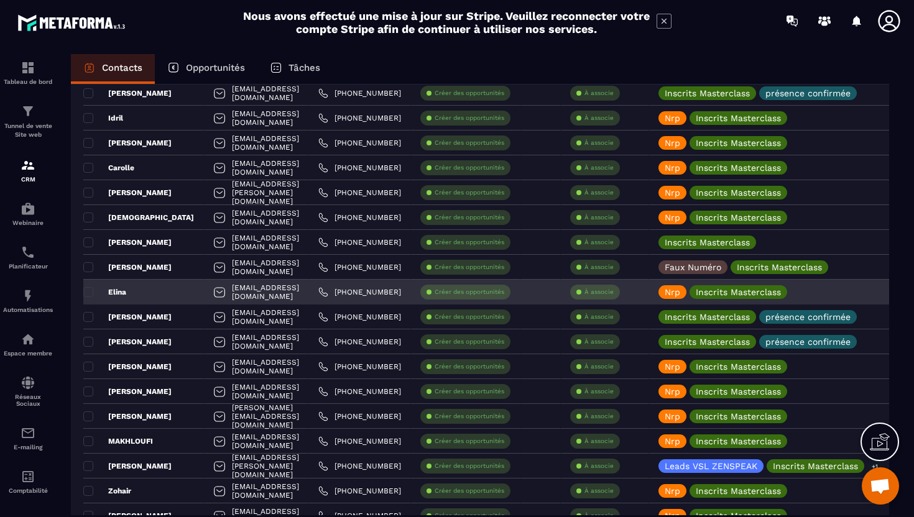
click at [204, 297] on div "teinauritehoirielina@gmail.com" at bounding box center [256, 292] width 105 height 25
click at [204, 298] on div "teinauritehoirielina@gmail.com" at bounding box center [256, 292] width 105 height 25
click at [213, 293] on div at bounding box center [219, 294] width 12 height 24
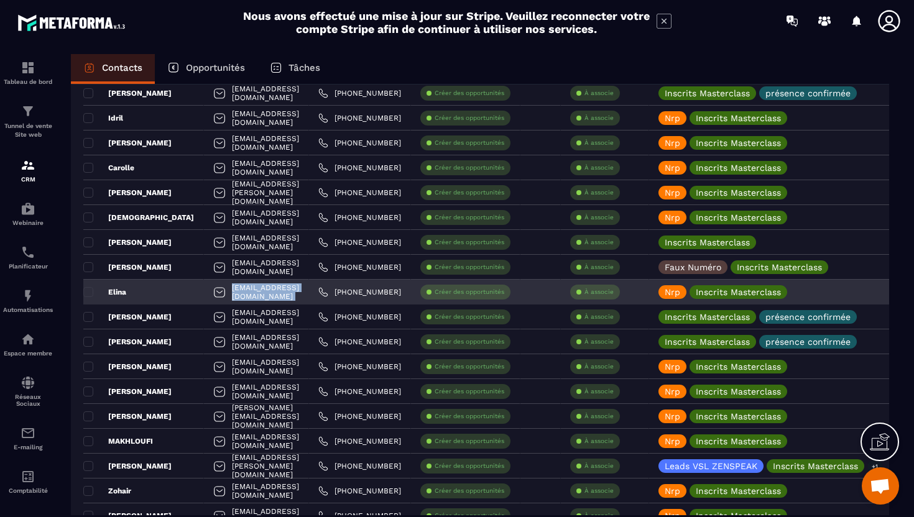
click at [213, 293] on div at bounding box center [219, 294] width 12 height 24
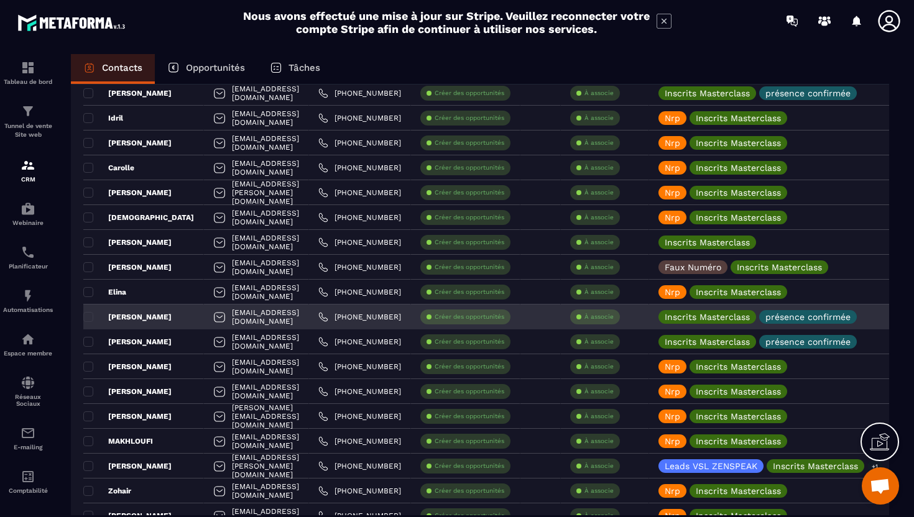
click at [213, 318] on div at bounding box center [219, 318] width 12 height 24
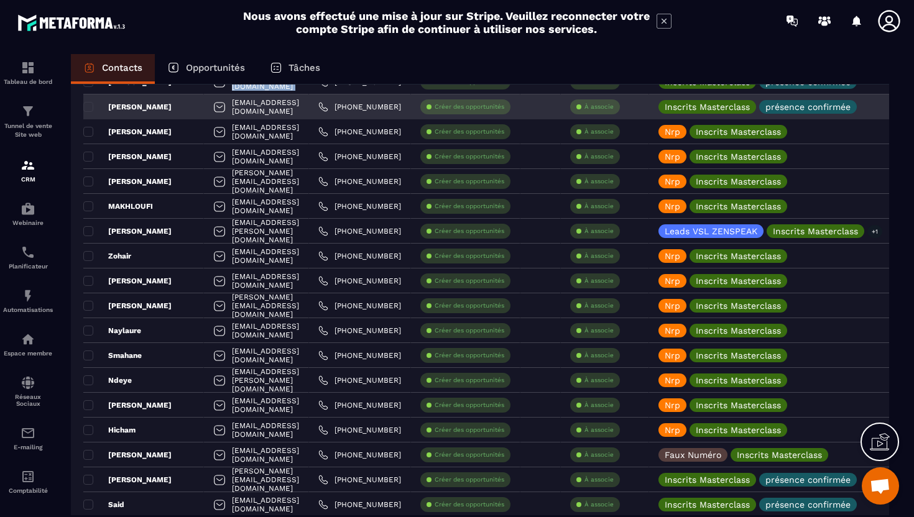
scroll to position [933, 0]
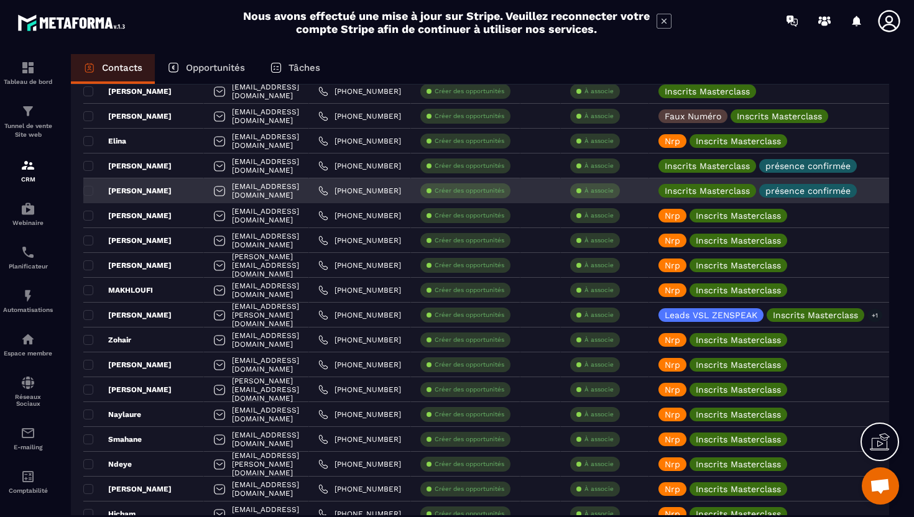
click at [213, 195] on div at bounding box center [219, 192] width 12 height 24
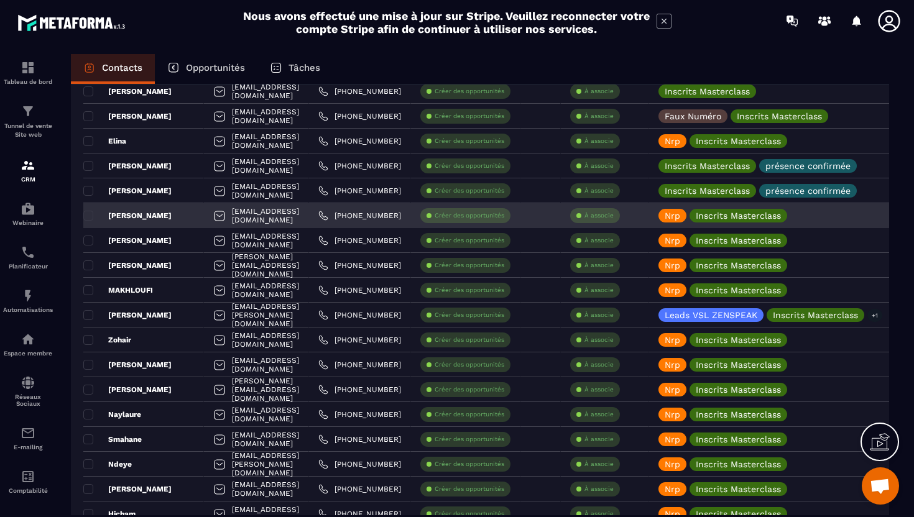
click at [213, 217] on div at bounding box center [219, 217] width 12 height 24
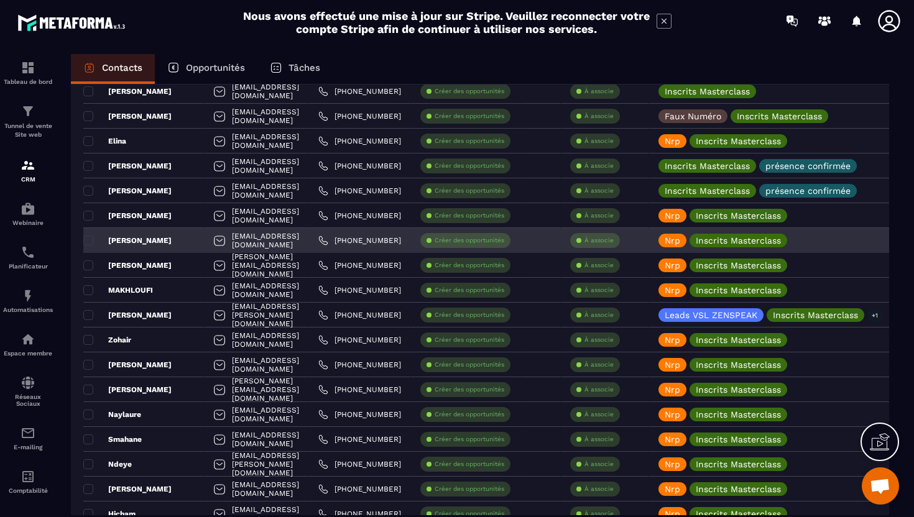
click at [213, 244] on div at bounding box center [219, 242] width 12 height 24
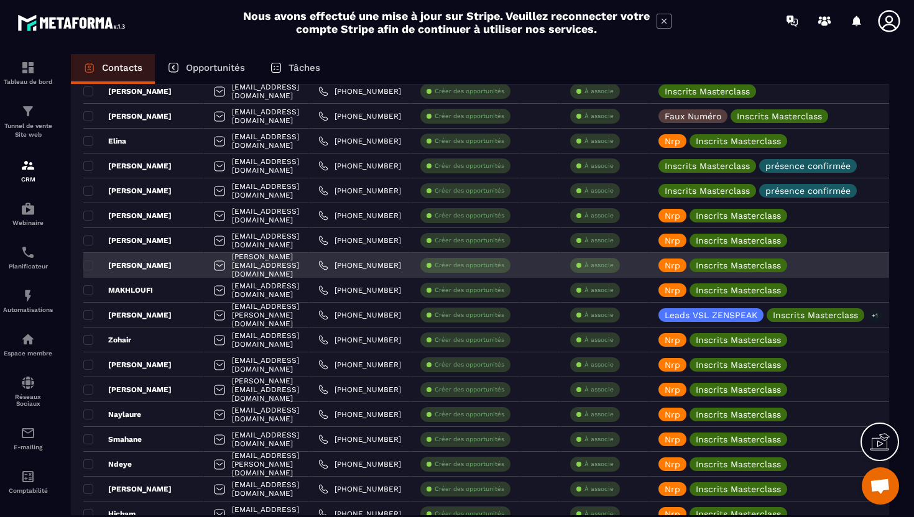
click at [213, 267] on div at bounding box center [219, 267] width 12 height 24
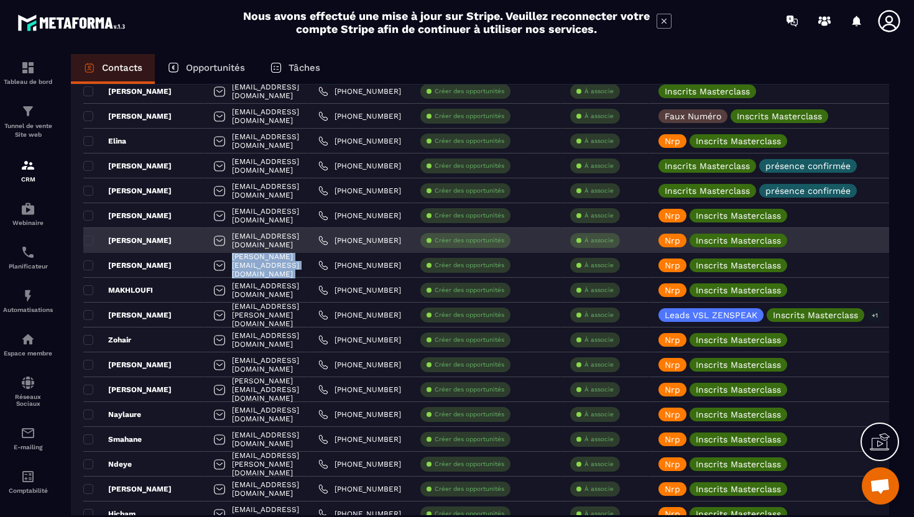
drag, startPoint x: 195, startPoint y: 267, endPoint x: 196, endPoint y: 242, distance: 24.9
click at [213, 267] on div at bounding box center [219, 267] width 12 height 24
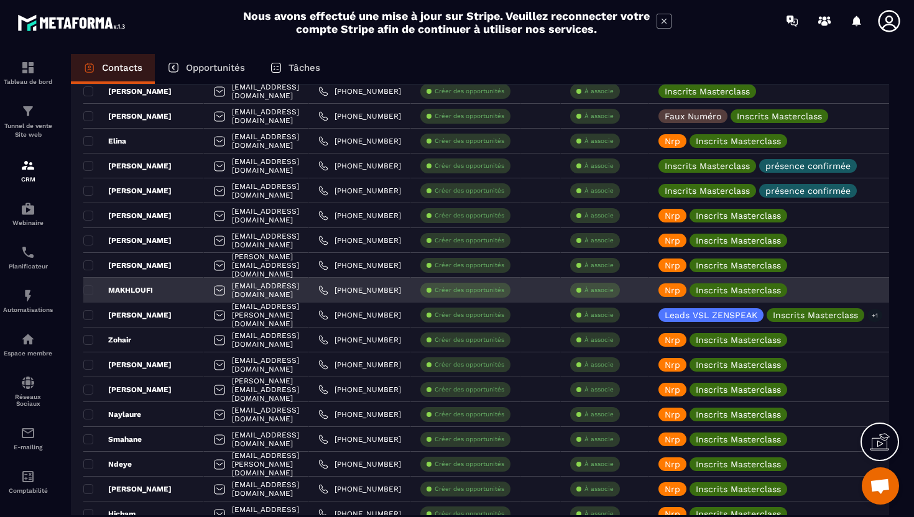
click at [213, 300] on div at bounding box center [219, 292] width 12 height 24
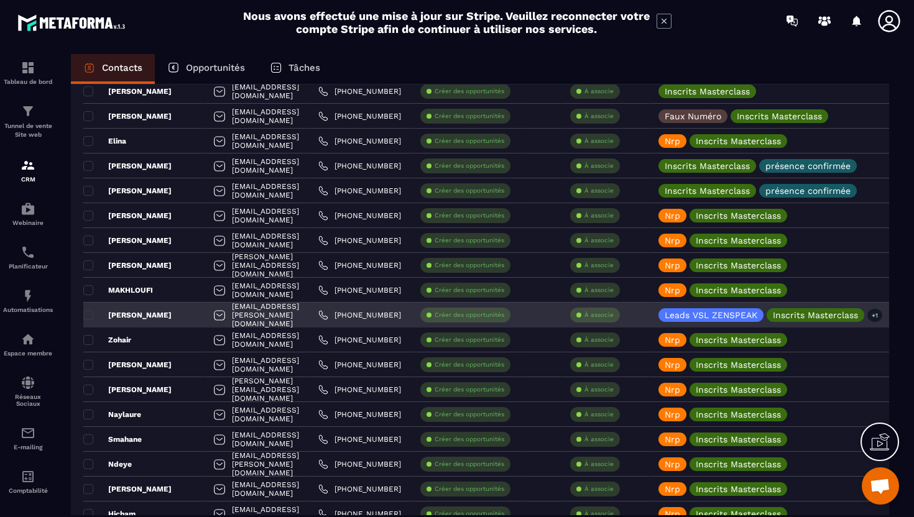
click at [213, 317] on div at bounding box center [219, 317] width 12 height 24
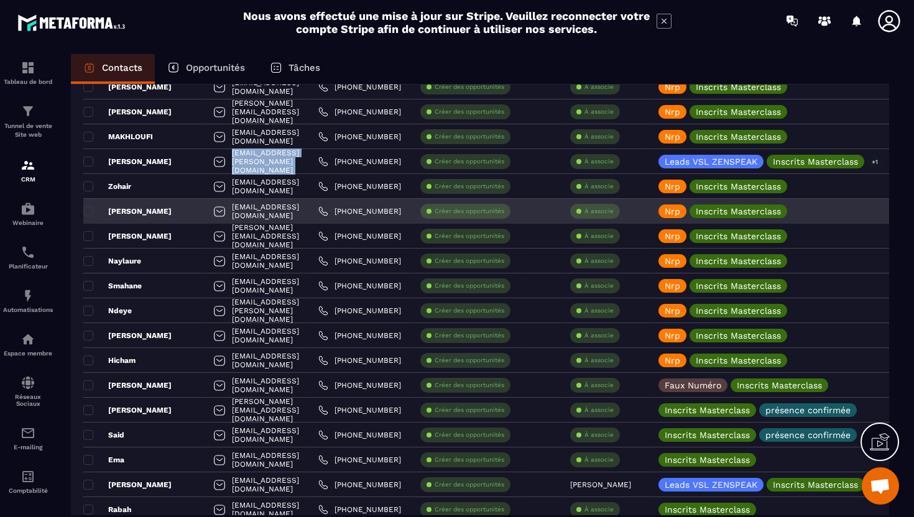
scroll to position [1093, 0]
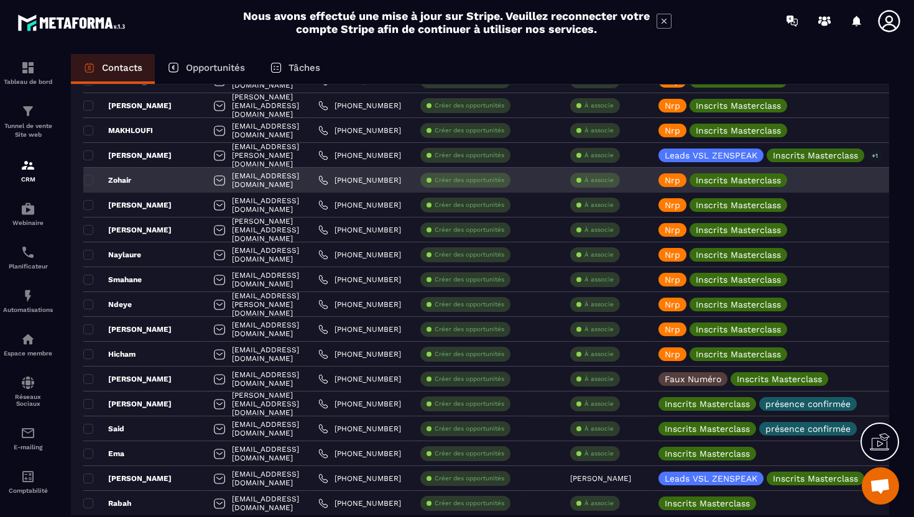
click at [213, 180] on div at bounding box center [219, 182] width 12 height 24
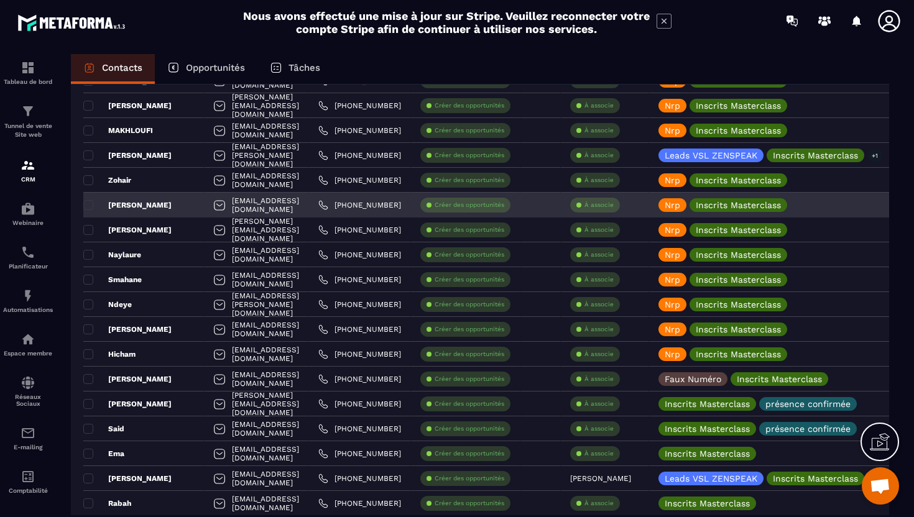
click at [213, 210] on div at bounding box center [219, 207] width 12 height 24
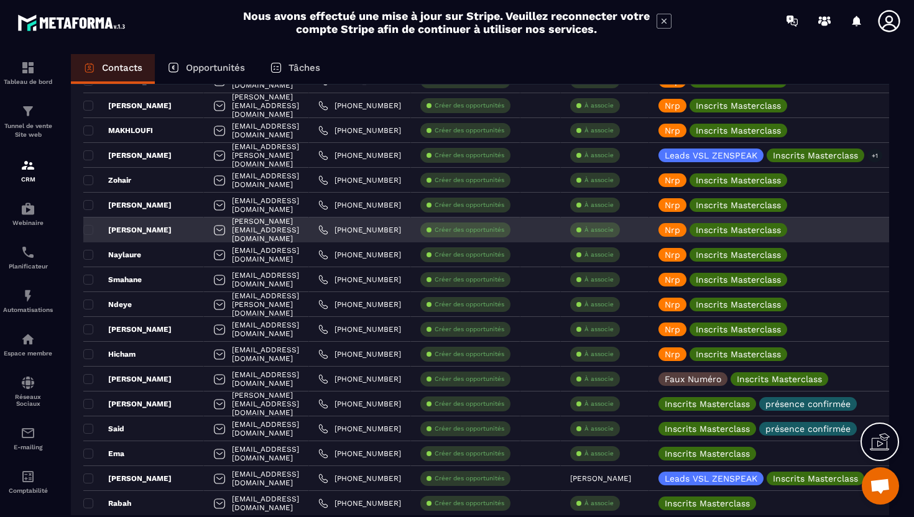
click at [213, 231] on div at bounding box center [219, 231] width 12 height 24
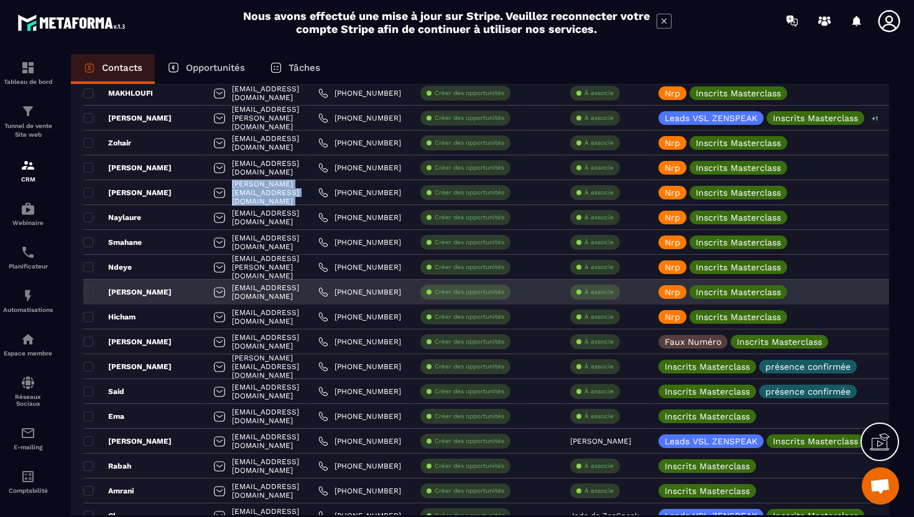
scroll to position [1089, 0]
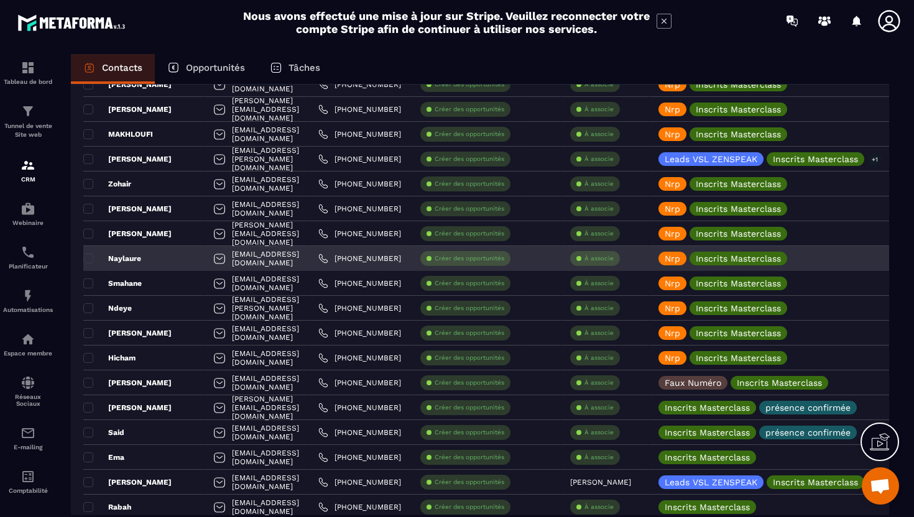
click at [213, 255] on div at bounding box center [219, 260] width 12 height 24
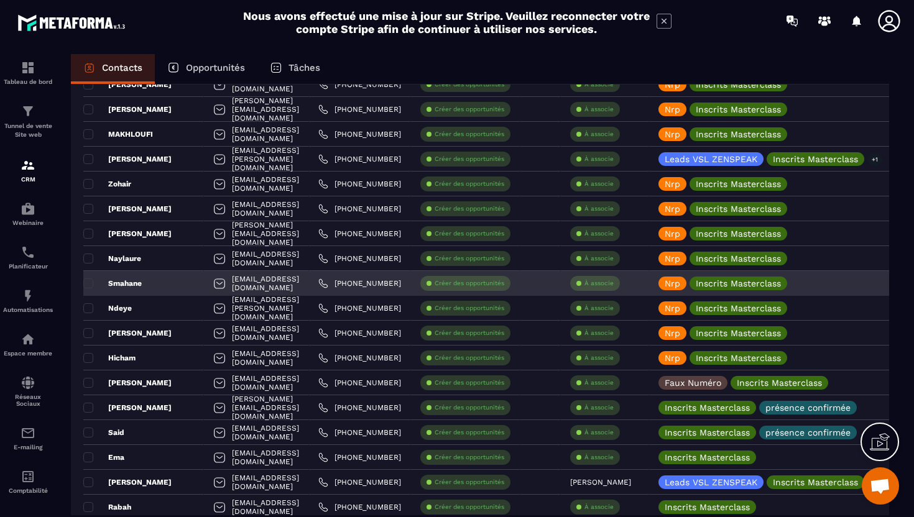
click at [213, 283] on div at bounding box center [219, 285] width 12 height 24
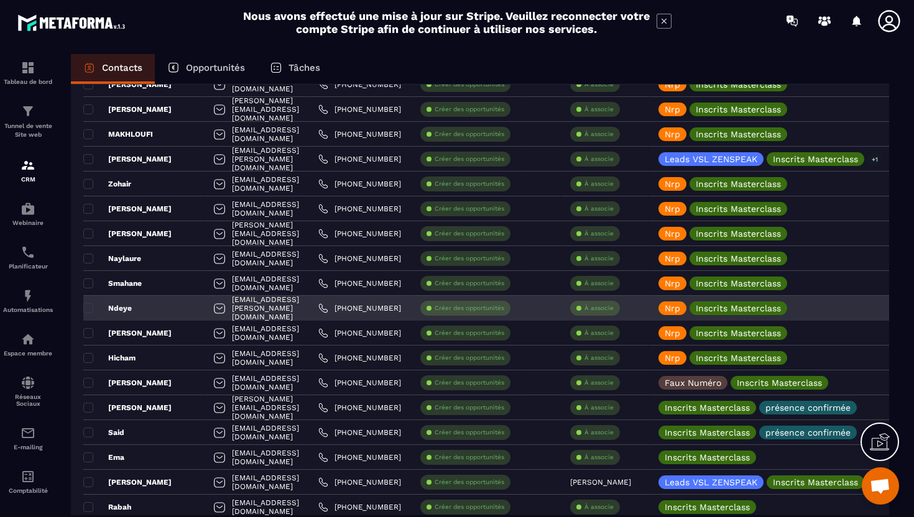
click at [213, 312] on div at bounding box center [219, 310] width 12 height 24
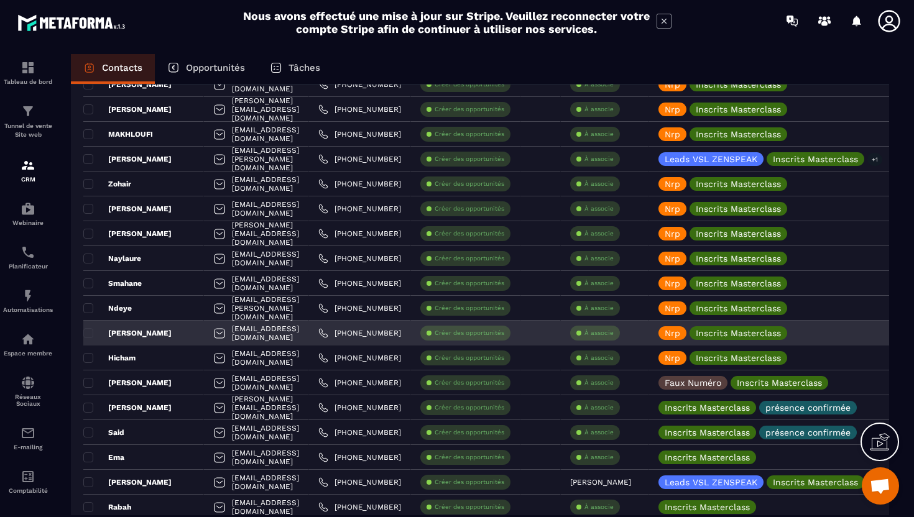
click at [213, 332] on div at bounding box center [219, 335] width 12 height 24
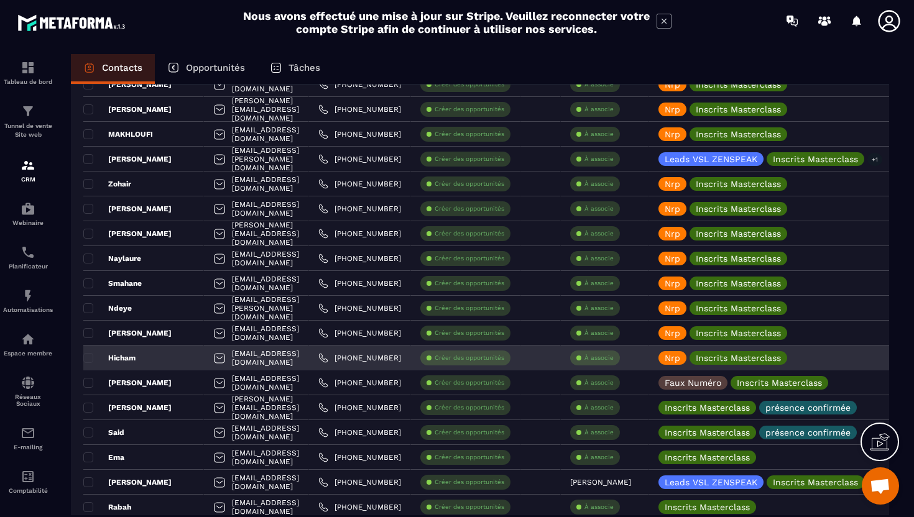
click at [213, 360] on div at bounding box center [219, 359] width 12 height 24
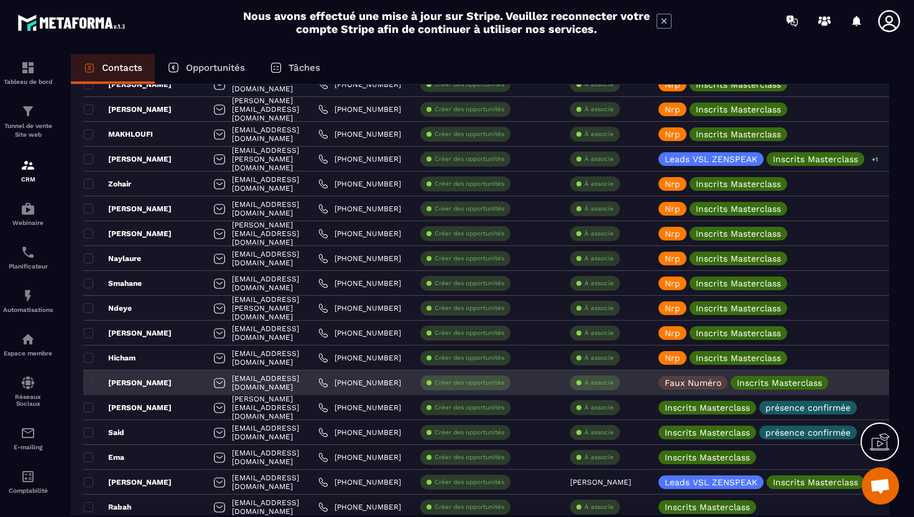
click at [213, 383] on div at bounding box center [219, 384] width 12 height 24
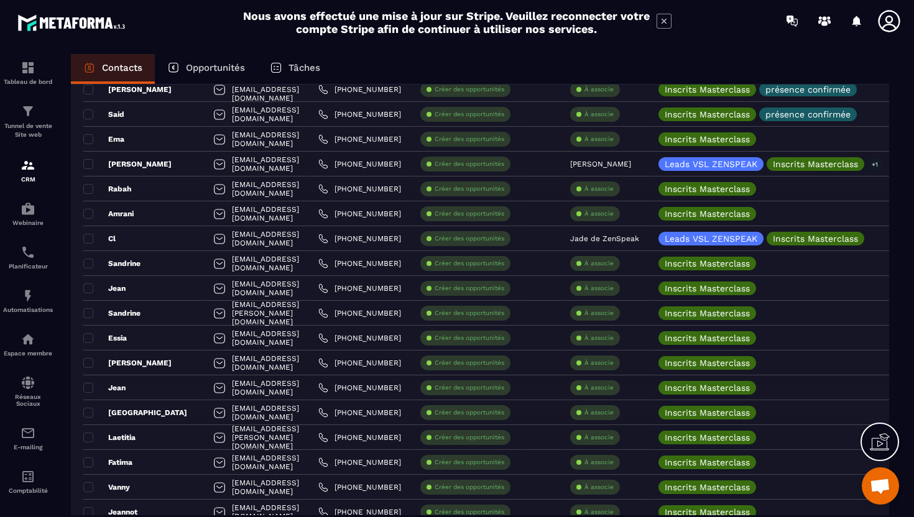
scroll to position [1328, 0]
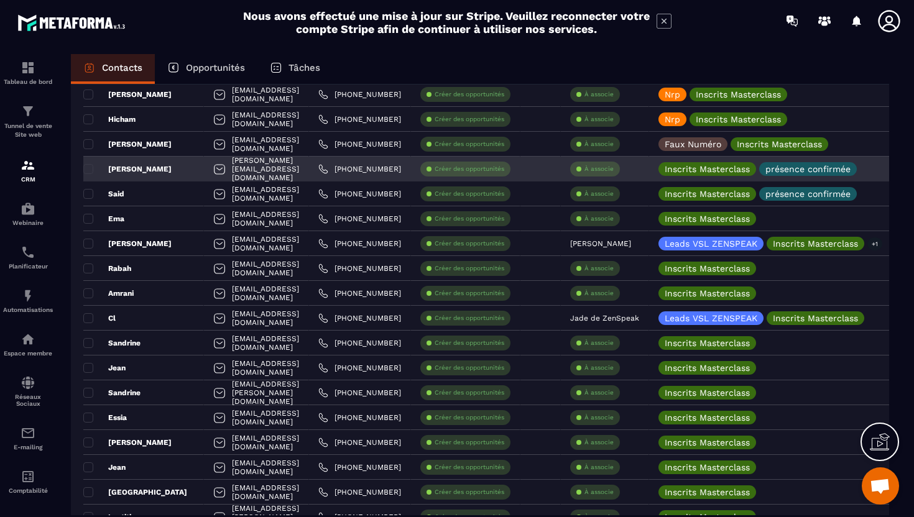
click at [213, 173] on div at bounding box center [219, 171] width 12 height 24
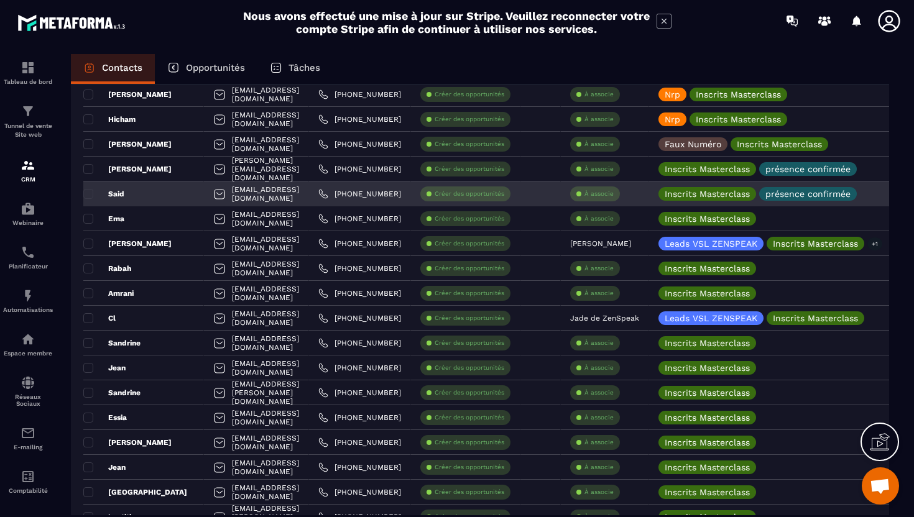
click at [213, 199] on div at bounding box center [219, 195] width 12 height 24
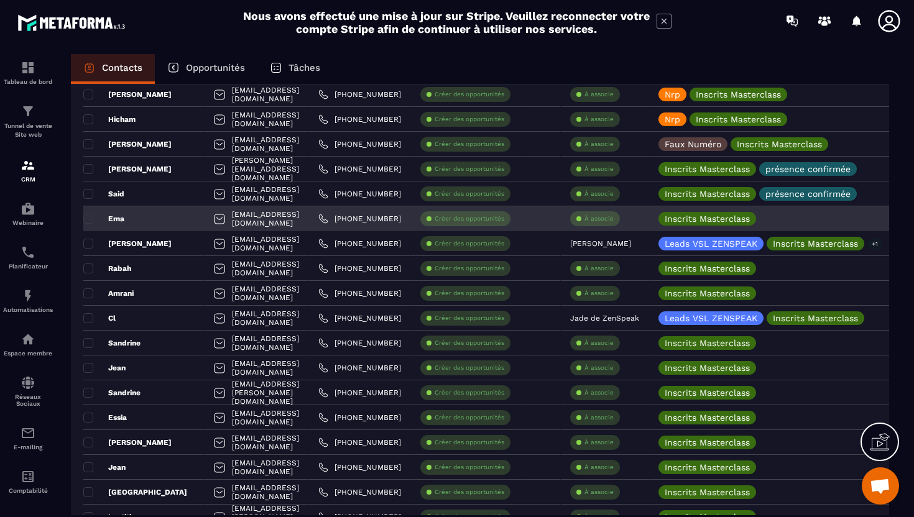
click at [213, 227] on div at bounding box center [219, 220] width 12 height 24
click at [213, 230] on div at bounding box center [219, 220] width 12 height 24
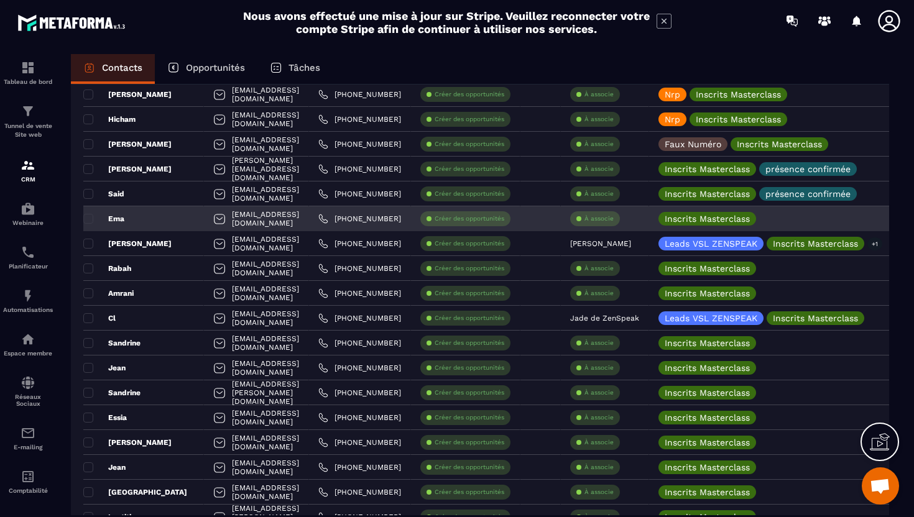
click at [213, 226] on div at bounding box center [219, 220] width 12 height 24
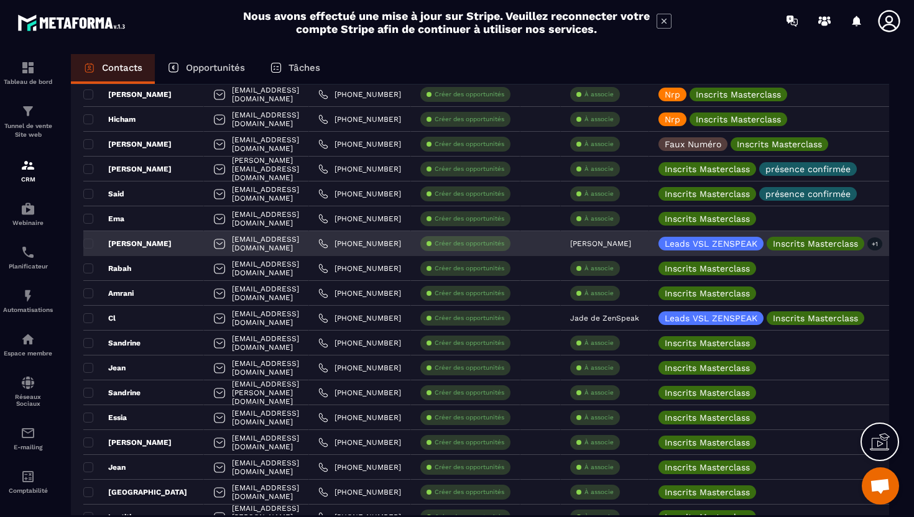
click at [204, 249] on div "[EMAIL_ADDRESS][DOMAIN_NAME]" at bounding box center [256, 243] width 105 height 25
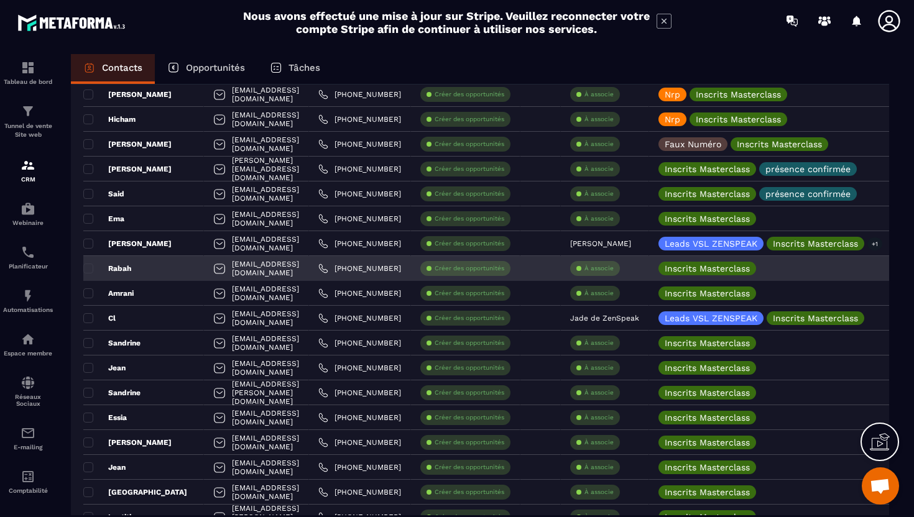
click at [213, 269] on div at bounding box center [219, 270] width 12 height 24
click at [213, 270] on div at bounding box center [219, 270] width 12 height 24
click at [204, 270] on div "b-rabah@e2me.fr" at bounding box center [256, 268] width 105 height 25
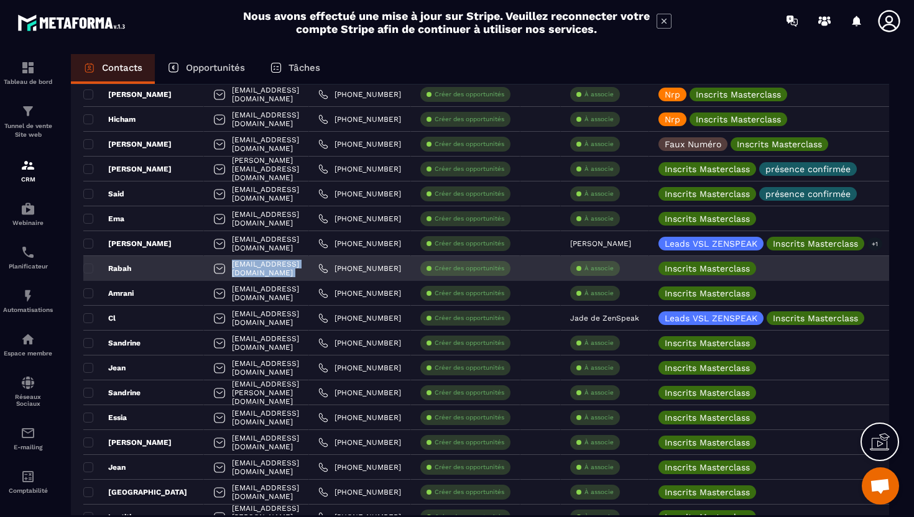
click at [204, 270] on div "b-rabah@e2me.fr" at bounding box center [256, 268] width 105 height 25
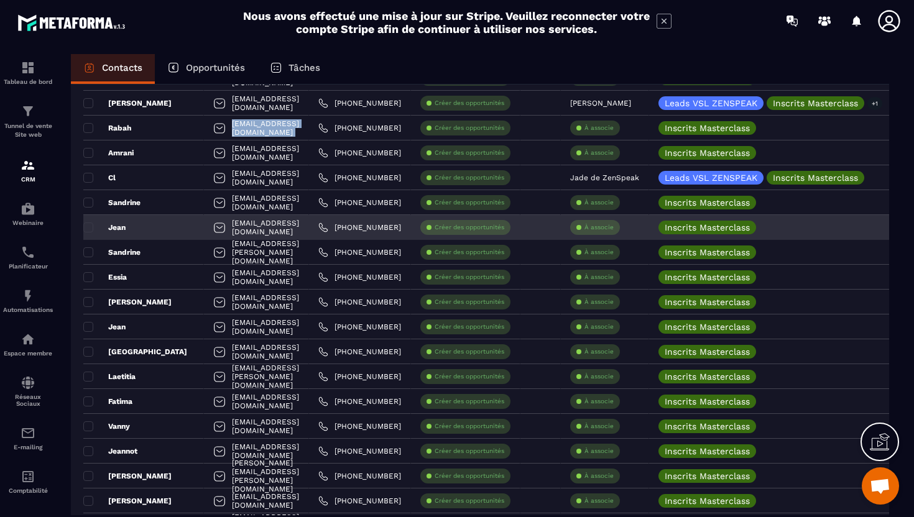
scroll to position [1475, 0]
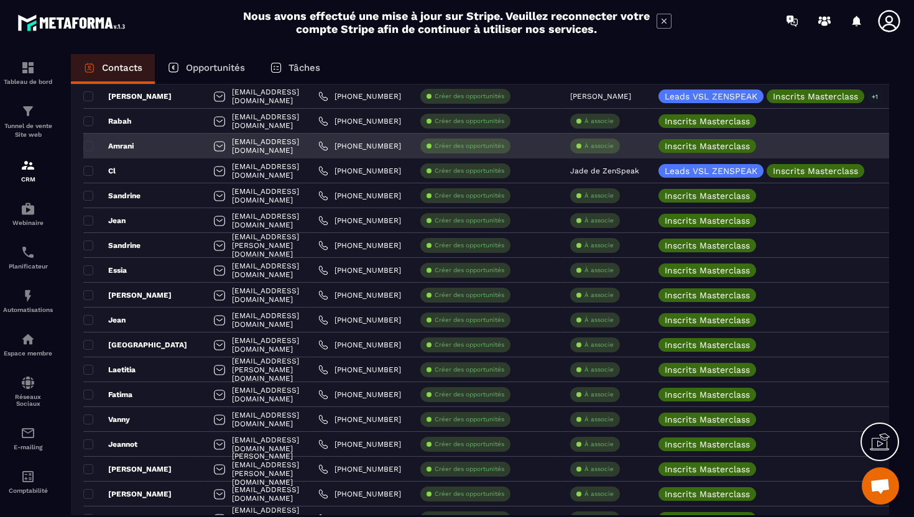
click at [213, 152] on div at bounding box center [219, 148] width 12 height 24
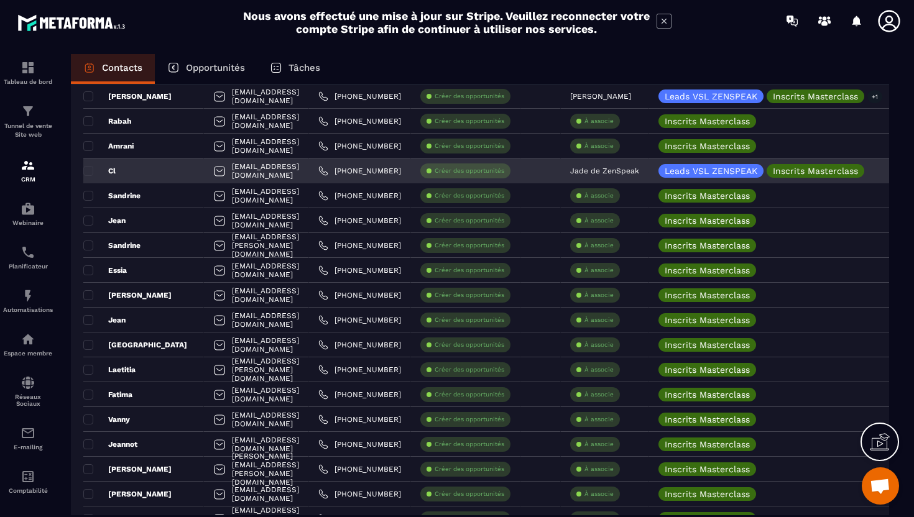
click at [213, 178] on div at bounding box center [219, 172] width 12 height 24
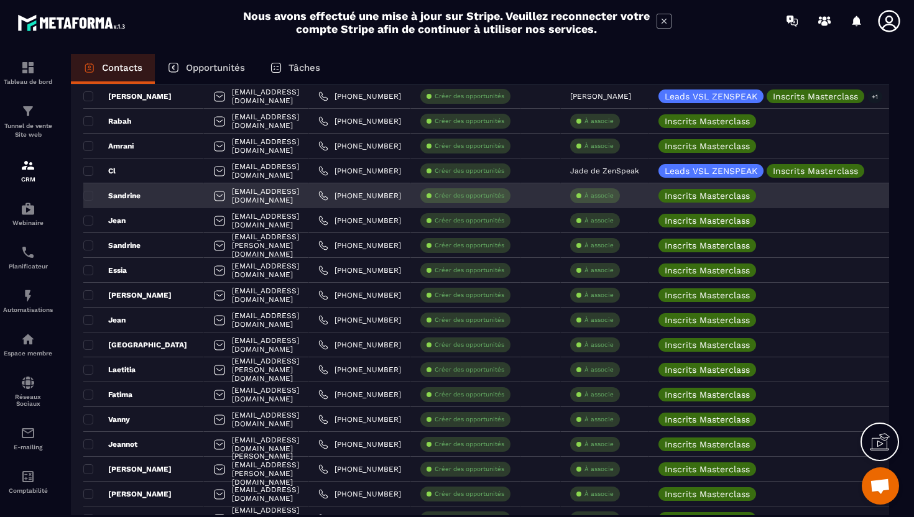
click at [204, 198] on div "sandrinefayries9@gmail.com" at bounding box center [256, 195] width 105 height 25
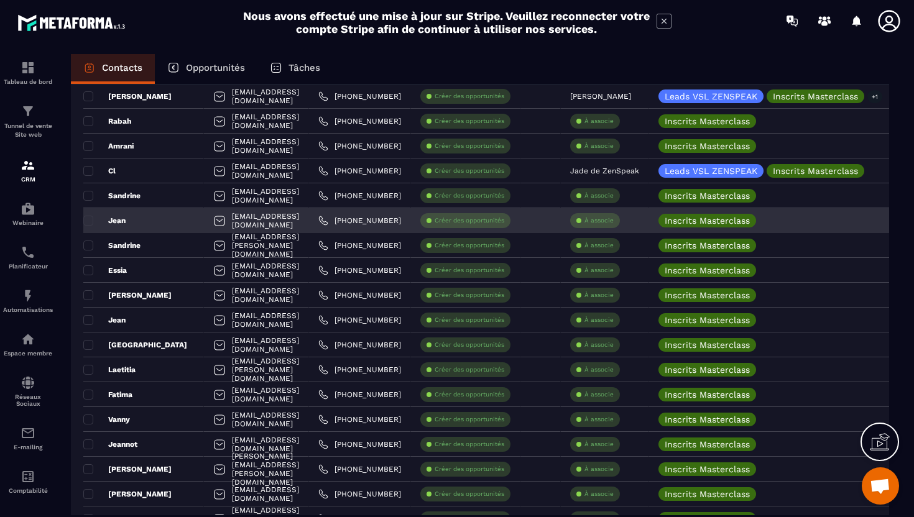
click at [213, 223] on div at bounding box center [219, 222] width 12 height 24
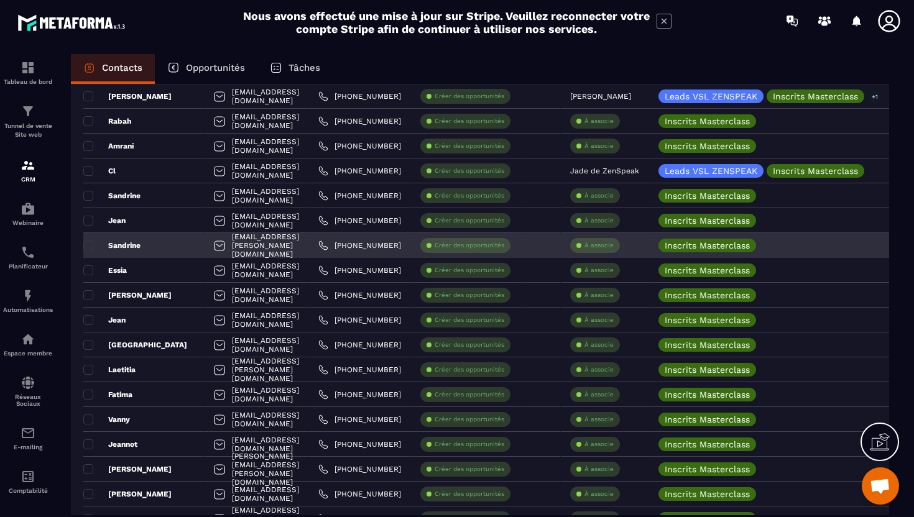
click at [213, 249] on div at bounding box center [219, 247] width 12 height 24
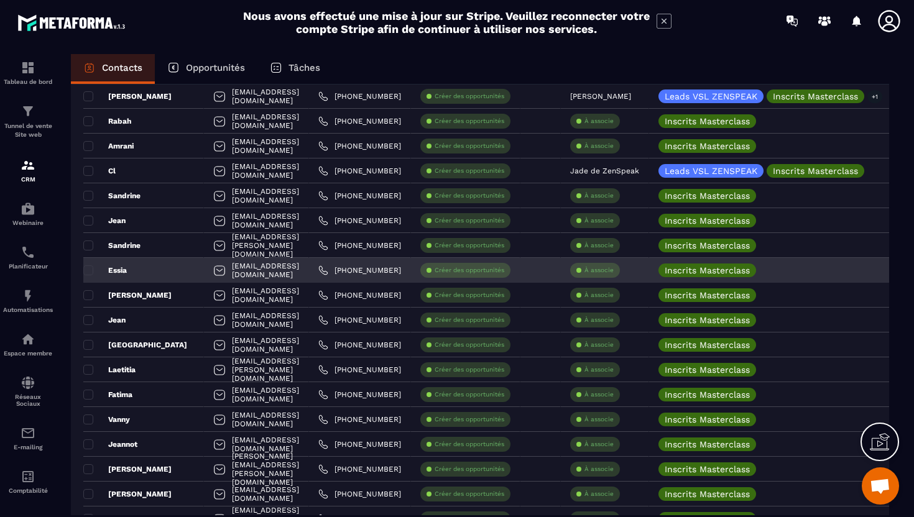
click at [204, 283] on div "op212019133009@gmail.com" at bounding box center [256, 295] width 105 height 25
click at [213, 275] on div at bounding box center [219, 272] width 12 height 24
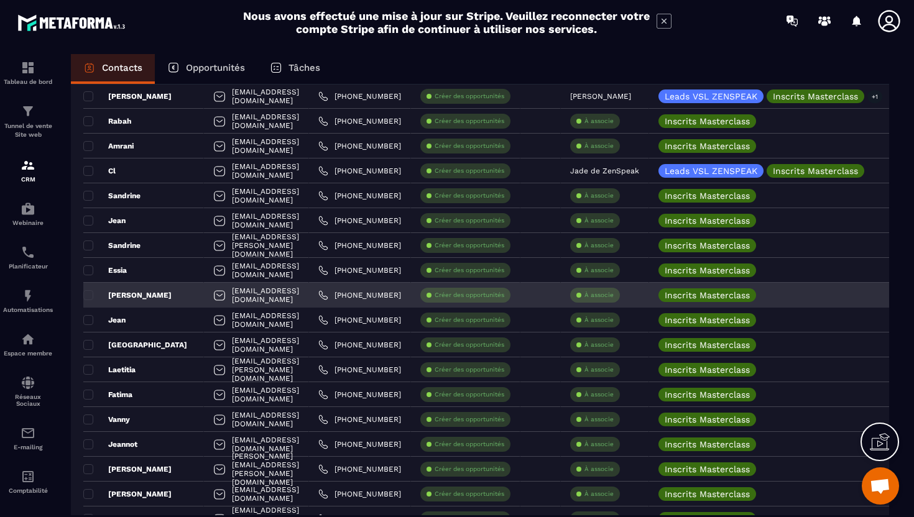
click at [213, 299] on div at bounding box center [219, 297] width 12 height 24
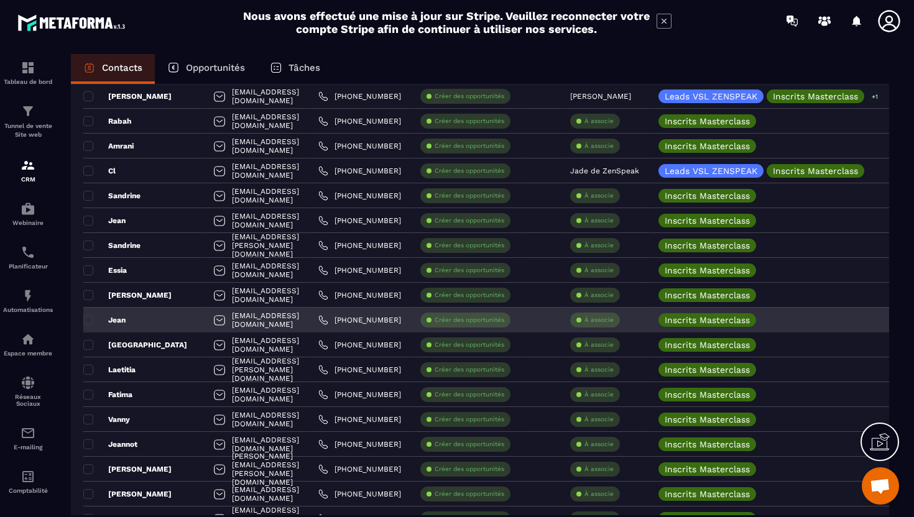
click at [213, 327] on div at bounding box center [219, 322] width 12 height 24
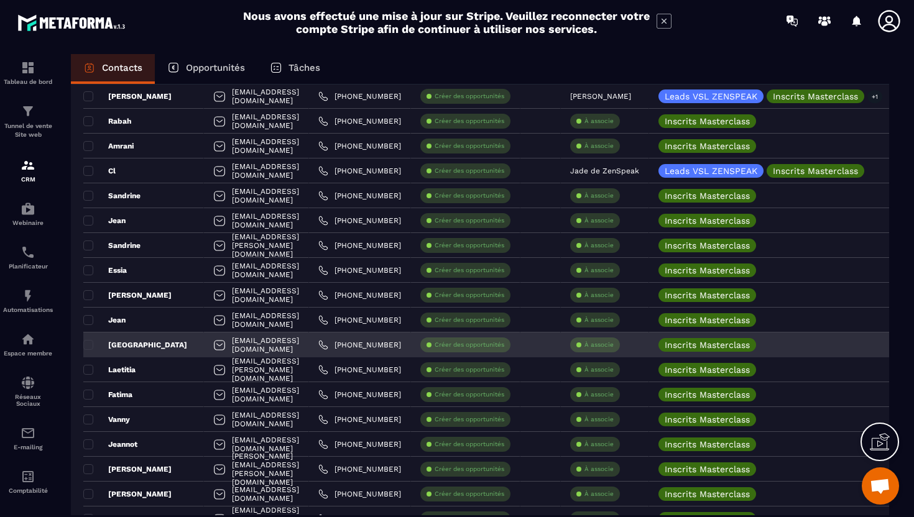
click at [213, 350] on div at bounding box center [219, 346] width 12 height 24
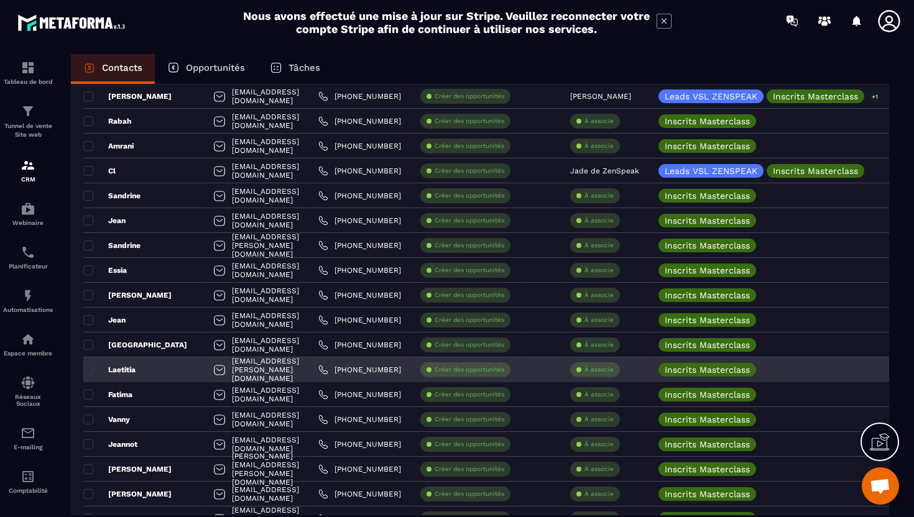
click at [213, 372] on div at bounding box center [219, 371] width 12 height 24
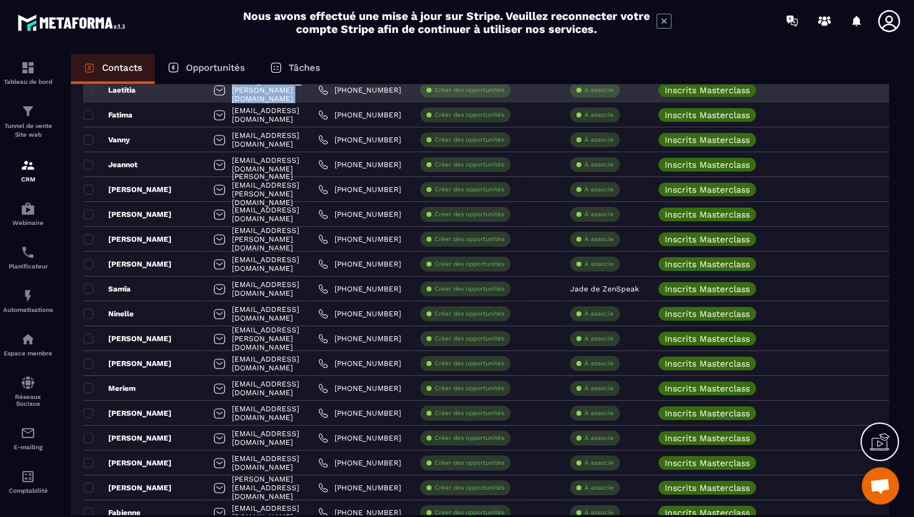
scroll to position [1755, 0]
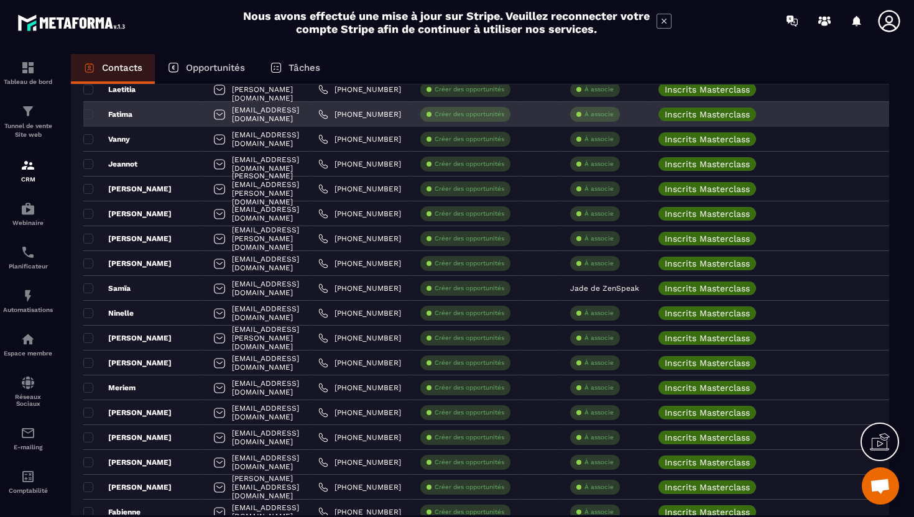
click at [213, 117] on div at bounding box center [219, 116] width 12 height 24
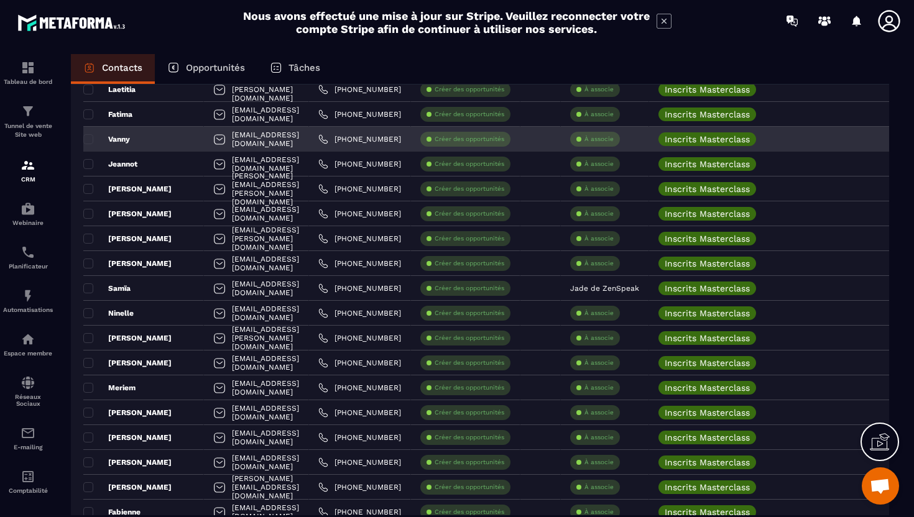
click at [213, 145] on div at bounding box center [219, 141] width 12 height 24
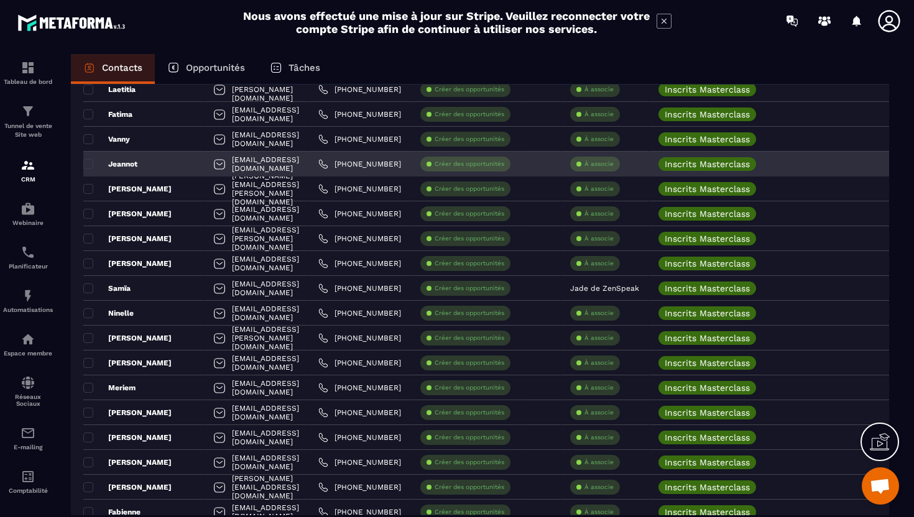
click at [213, 165] on div at bounding box center [219, 166] width 12 height 24
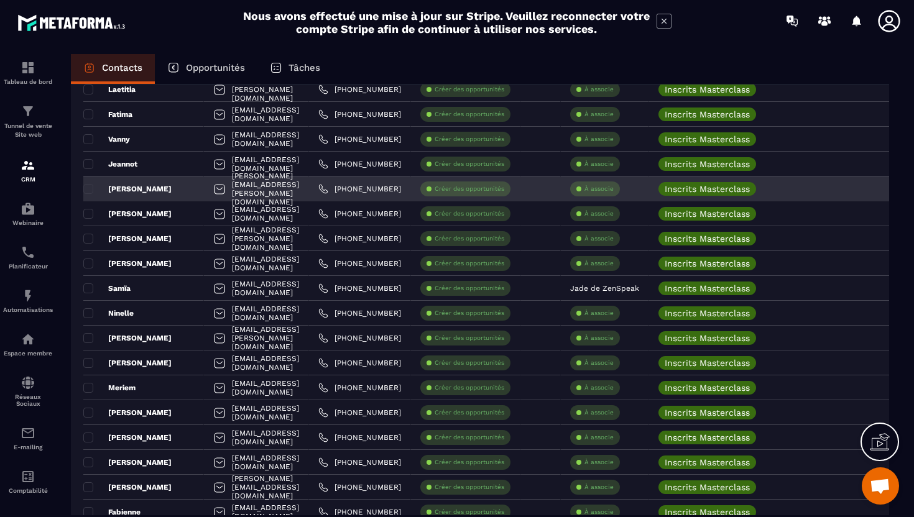
click at [213, 191] on div at bounding box center [219, 190] width 12 height 24
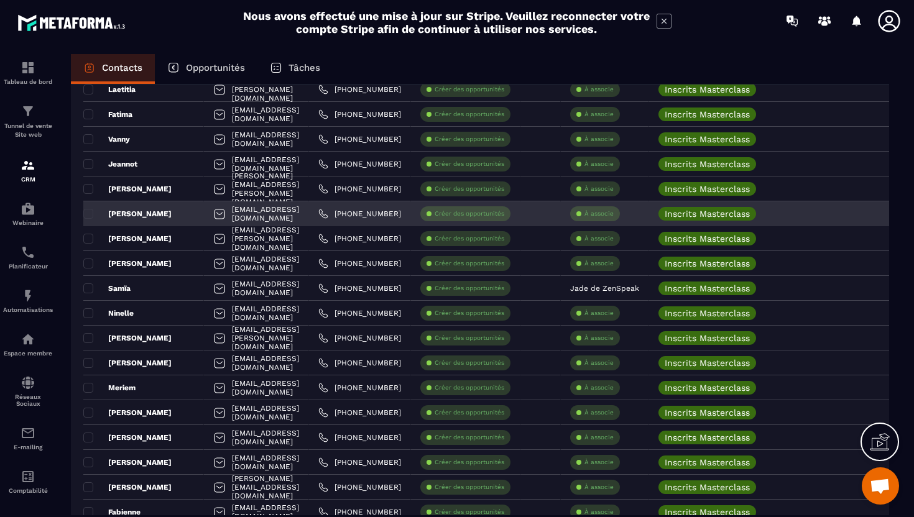
click at [213, 219] on div at bounding box center [219, 215] width 12 height 24
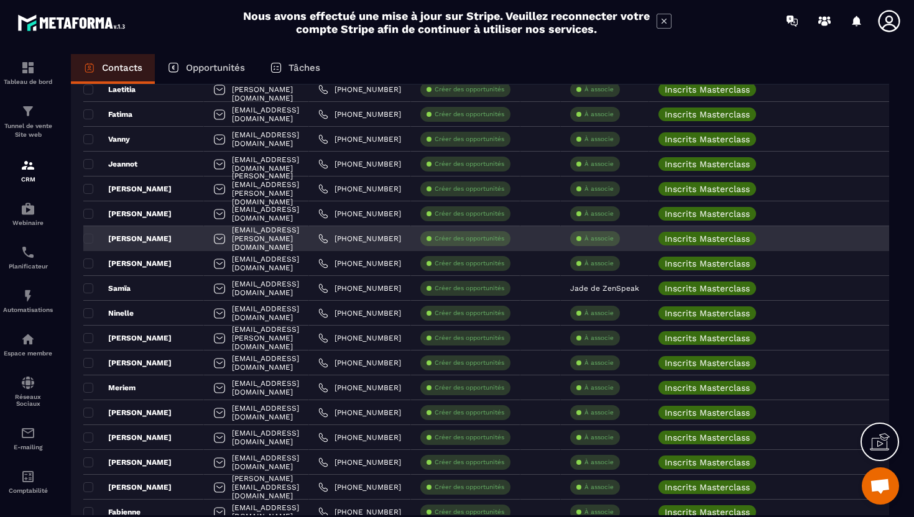
click at [213, 244] on div at bounding box center [219, 240] width 12 height 24
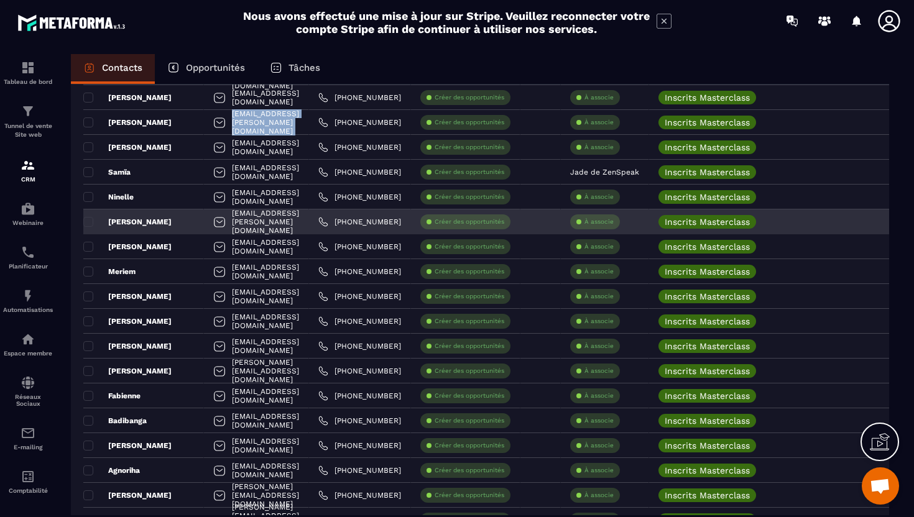
scroll to position [1875, 0]
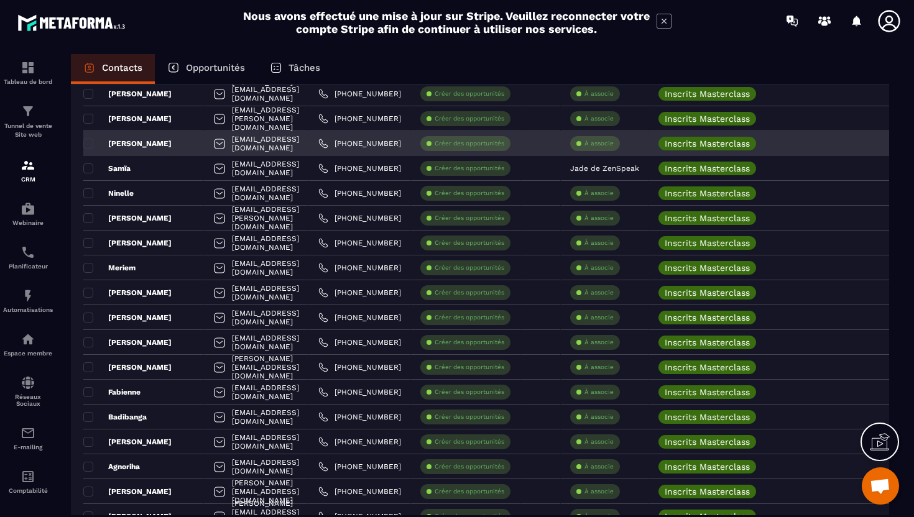
click at [213, 146] on div at bounding box center [219, 145] width 12 height 24
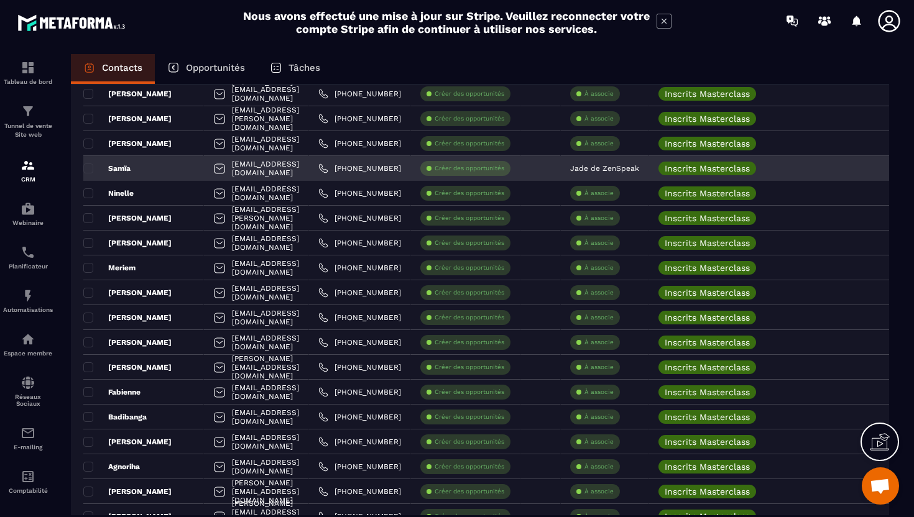
click at [213, 174] on div at bounding box center [219, 170] width 12 height 24
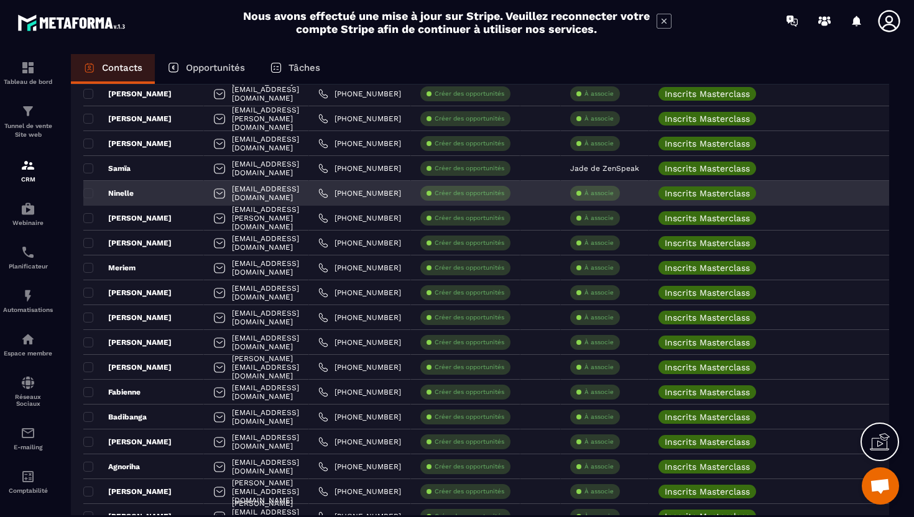
click at [213, 194] on div at bounding box center [219, 195] width 12 height 24
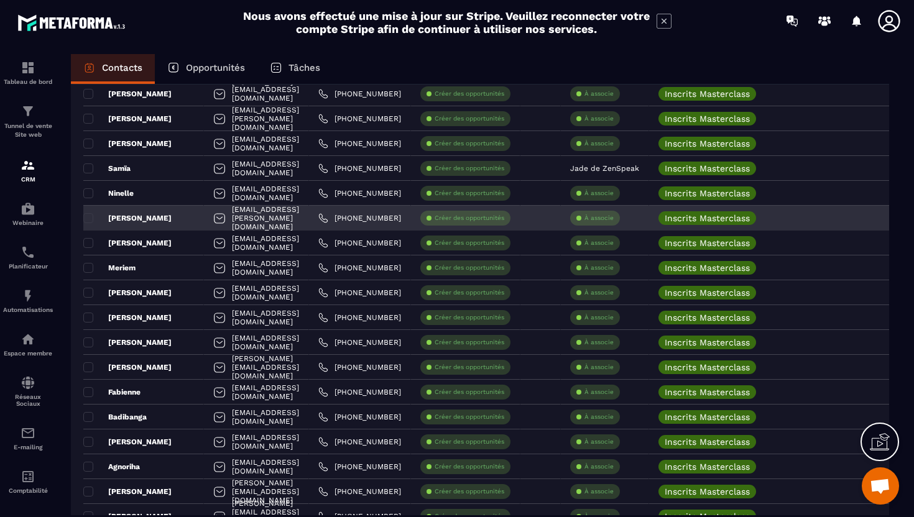
click at [213, 223] on div at bounding box center [219, 220] width 12 height 24
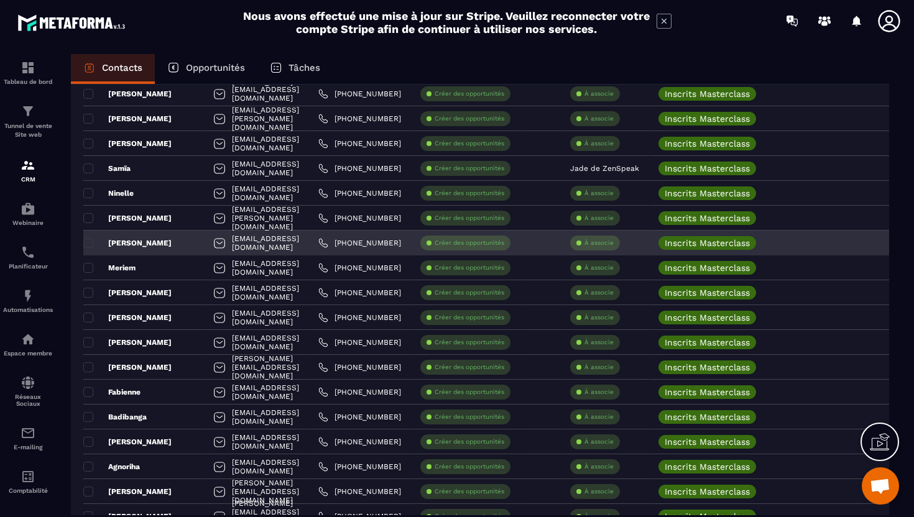
click at [213, 246] on div at bounding box center [219, 244] width 12 height 24
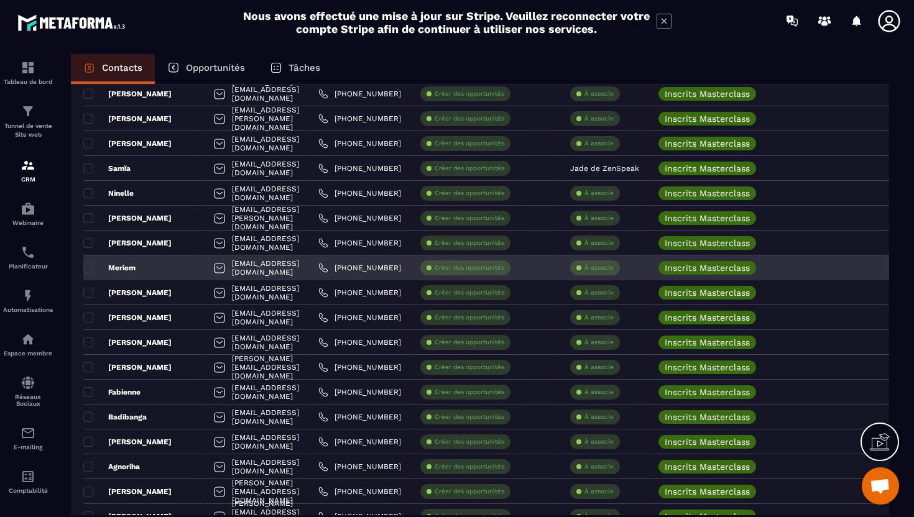
click at [213, 269] on div at bounding box center [219, 269] width 12 height 24
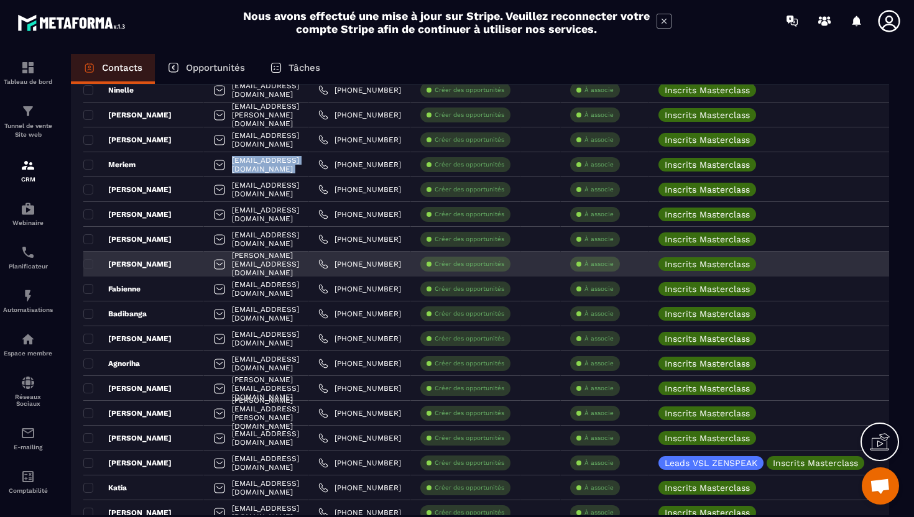
scroll to position [1963, 0]
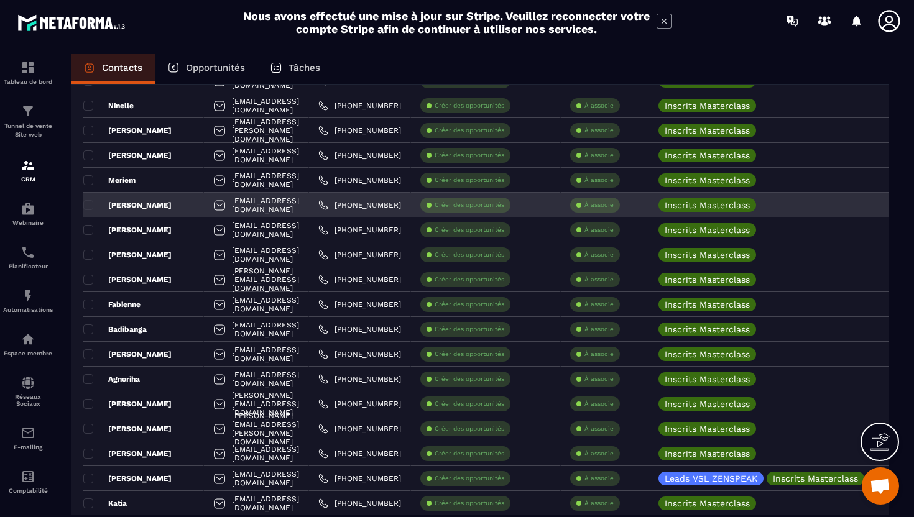
click at [213, 212] on div at bounding box center [219, 207] width 12 height 24
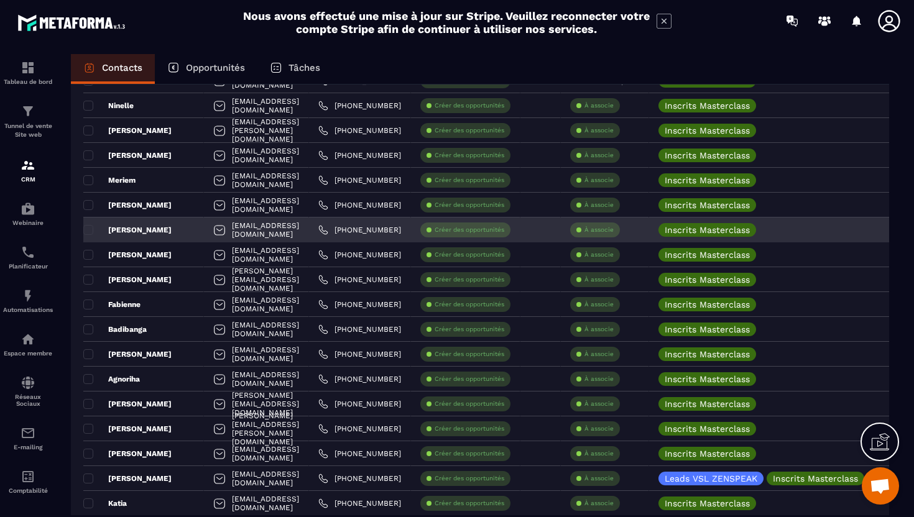
click at [213, 231] on div at bounding box center [219, 231] width 12 height 24
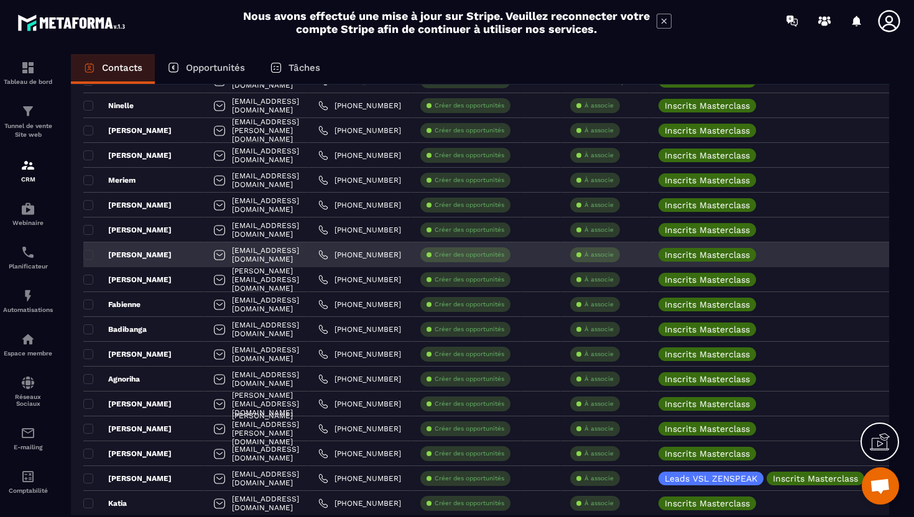
click at [213, 255] on div at bounding box center [219, 256] width 12 height 24
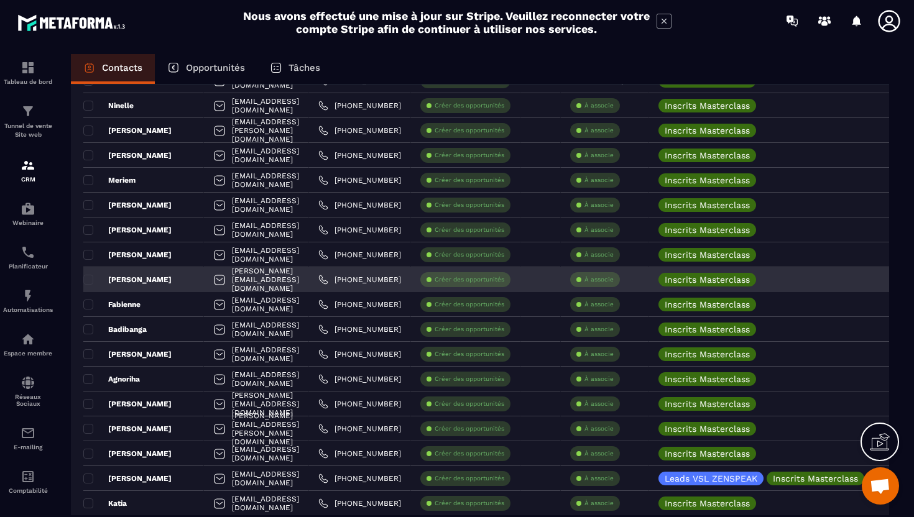
click at [204, 280] on div "Marlene.depeser@gmail.com" at bounding box center [256, 279] width 105 height 25
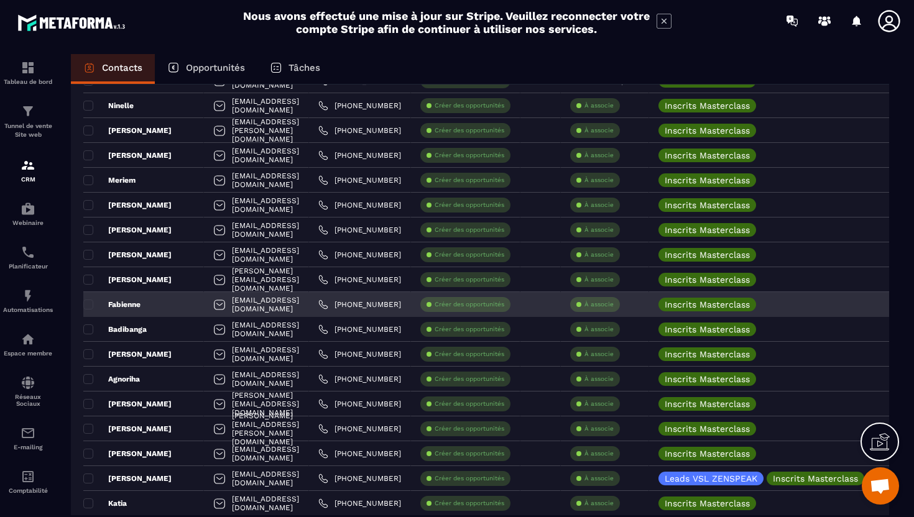
click at [213, 305] on div at bounding box center [219, 306] width 12 height 24
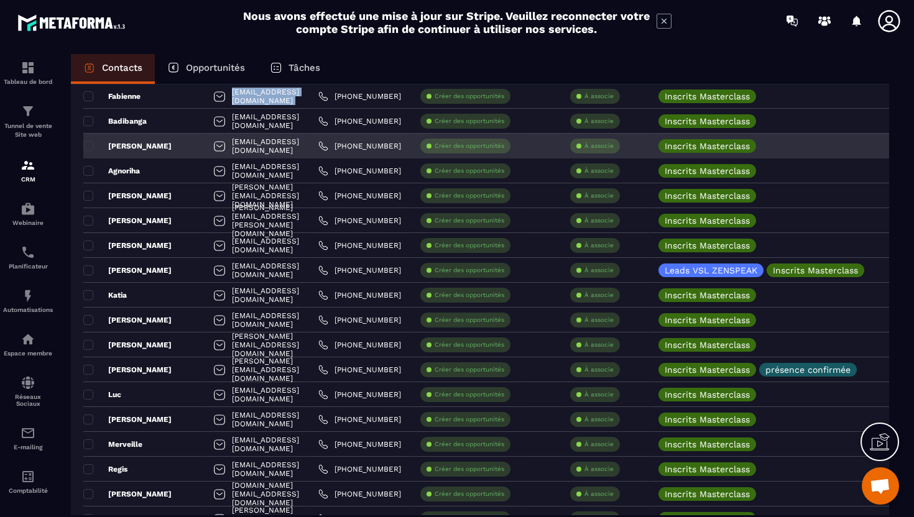
scroll to position [2172, 0]
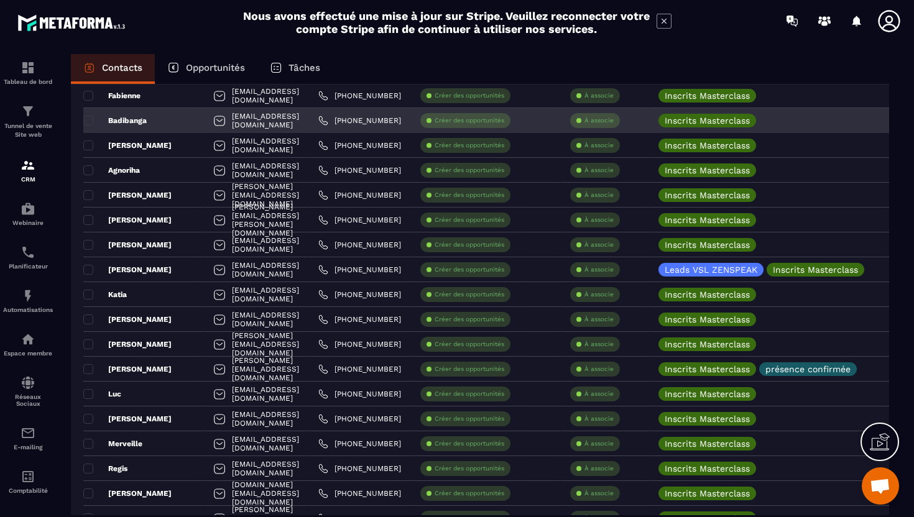
click at [213, 124] on div at bounding box center [219, 122] width 12 height 24
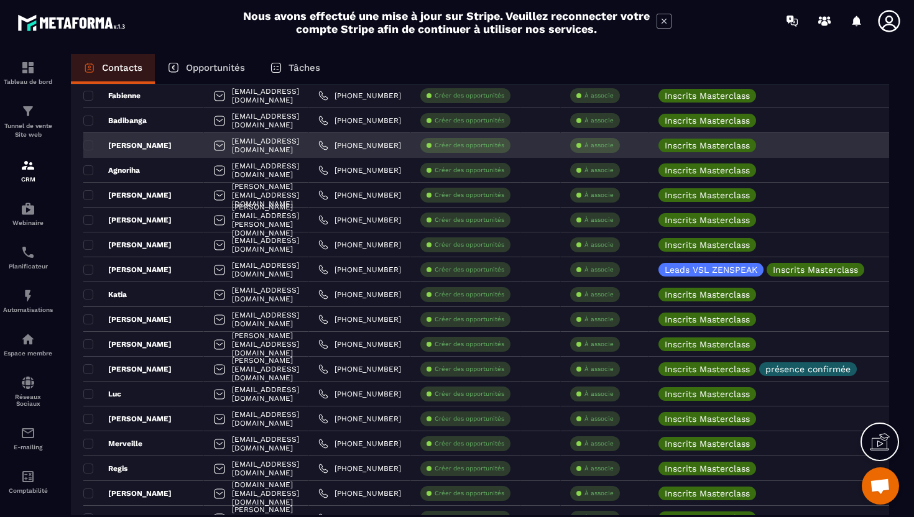
click at [213, 150] on div at bounding box center [219, 147] width 12 height 24
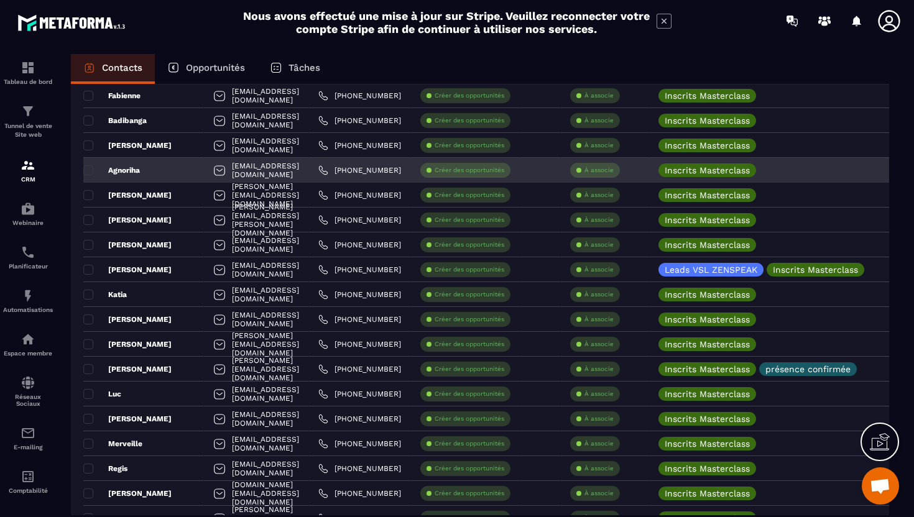
click at [213, 177] on div at bounding box center [219, 172] width 12 height 24
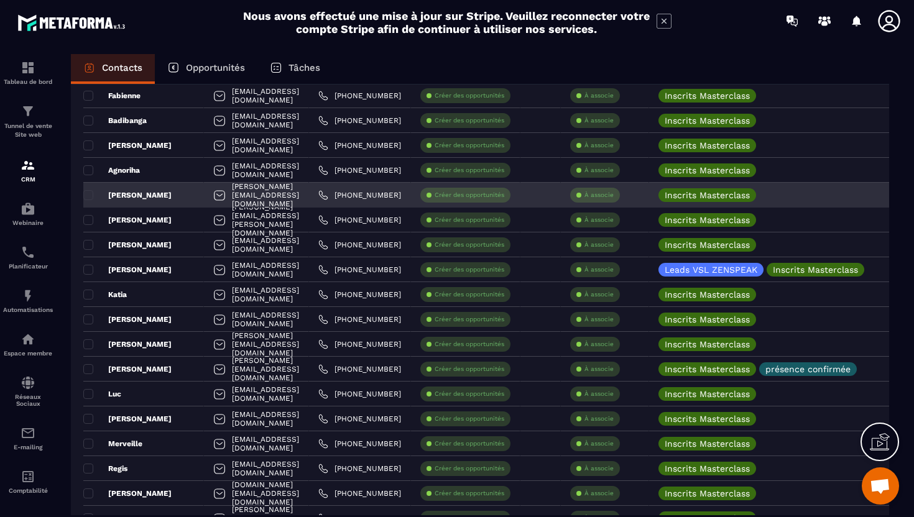
click at [213, 197] on div at bounding box center [219, 197] width 12 height 24
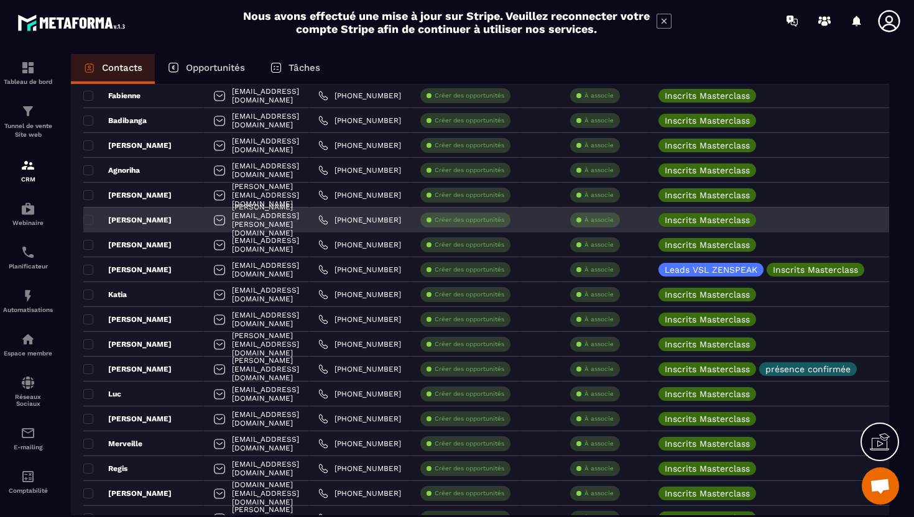
click at [213, 226] on div at bounding box center [219, 221] width 12 height 24
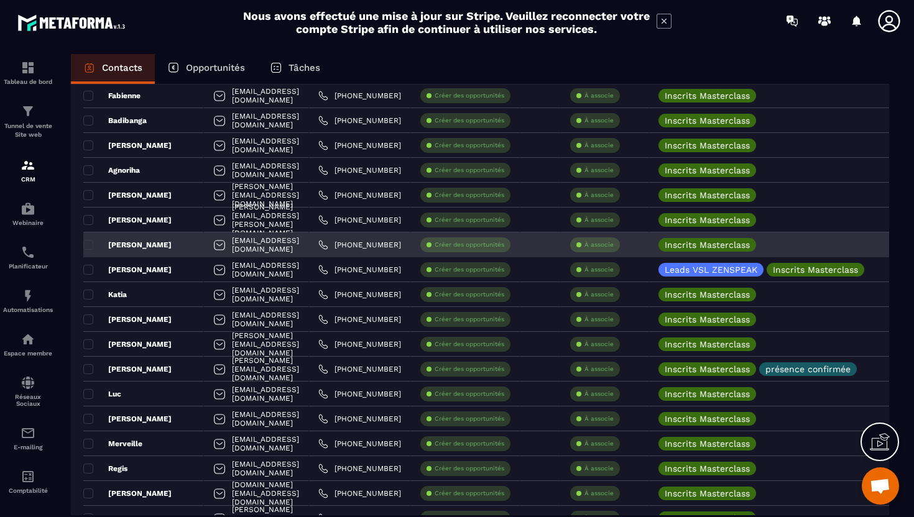
click at [213, 248] on div at bounding box center [219, 246] width 12 height 24
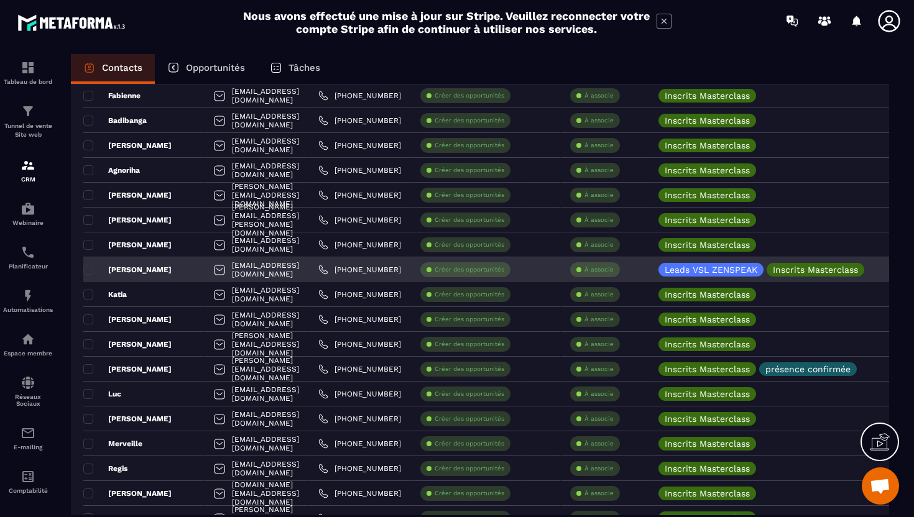
click at [213, 264] on div at bounding box center [219, 271] width 12 height 24
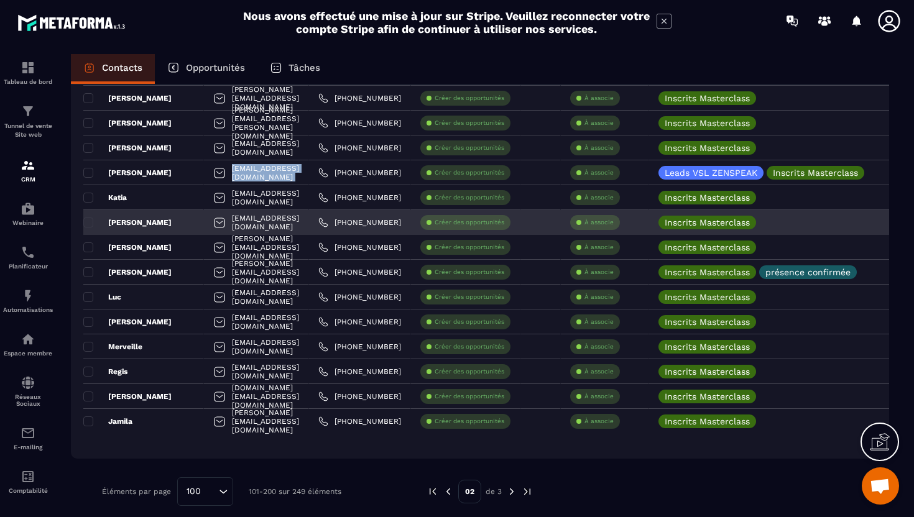
scroll to position [2271, 0]
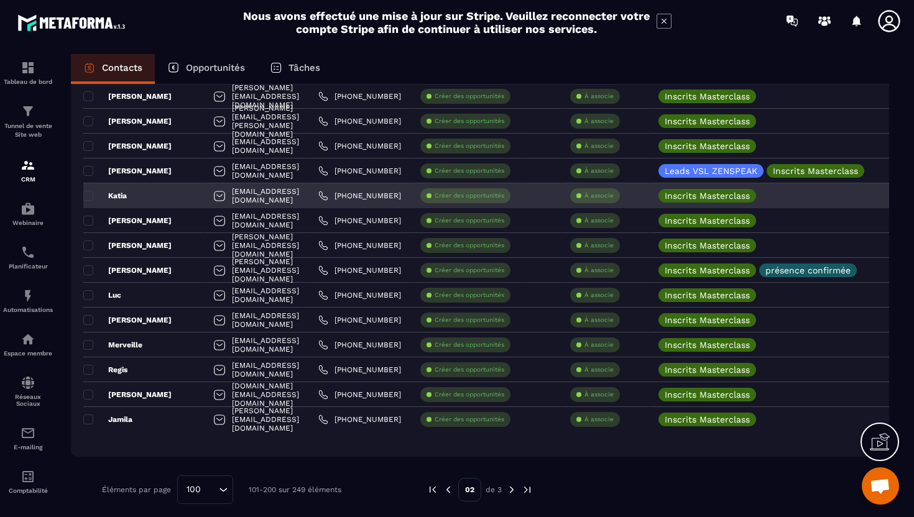
click at [213, 199] on div at bounding box center [219, 197] width 12 height 24
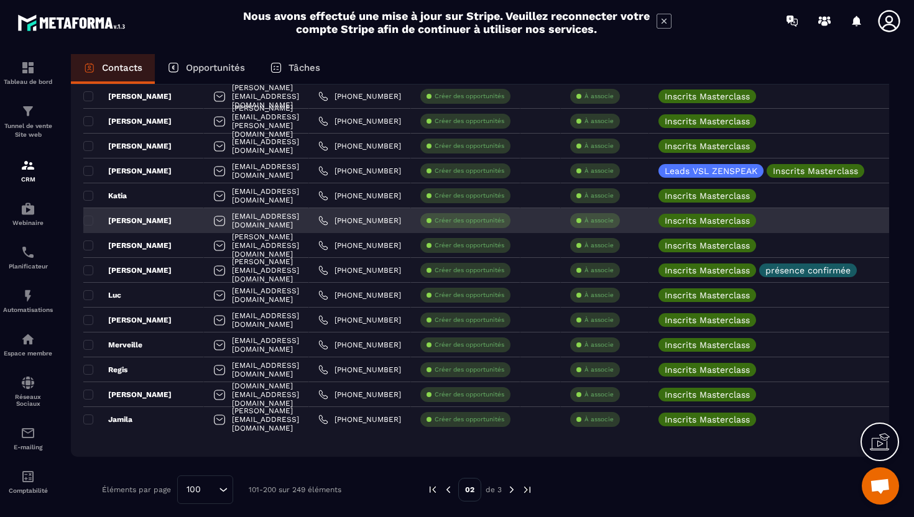
click at [213, 222] on div at bounding box center [219, 222] width 12 height 24
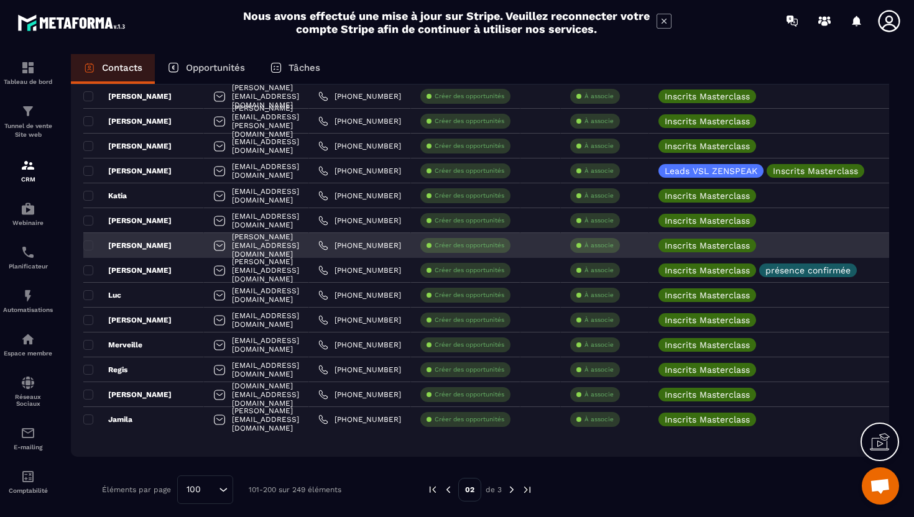
click at [213, 251] on div at bounding box center [219, 247] width 12 height 24
drag, startPoint x: 193, startPoint y: 251, endPoint x: 195, endPoint y: 237, distance: 13.2
click at [213, 251] on div at bounding box center [219, 247] width 12 height 24
click at [213, 246] on div at bounding box center [219, 247] width 12 height 24
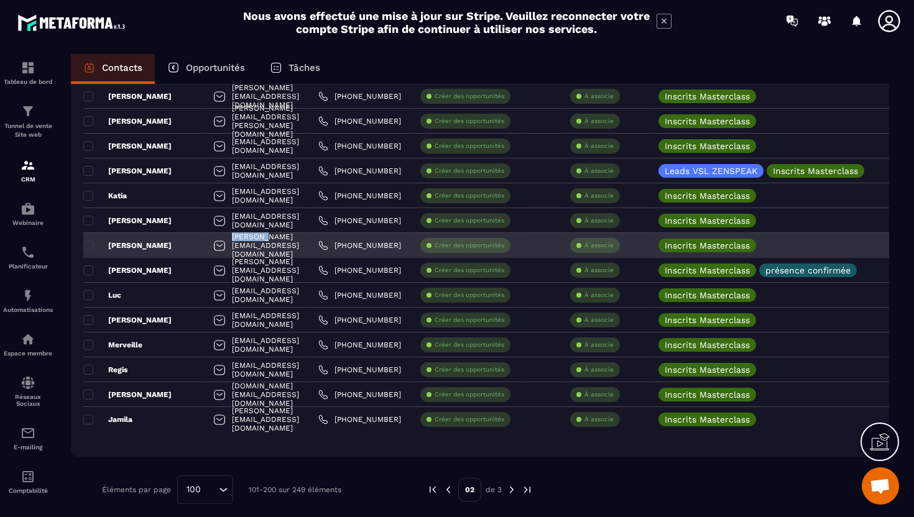
click at [213, 246] on div at bounding box center [219, 247] width 12 height 24
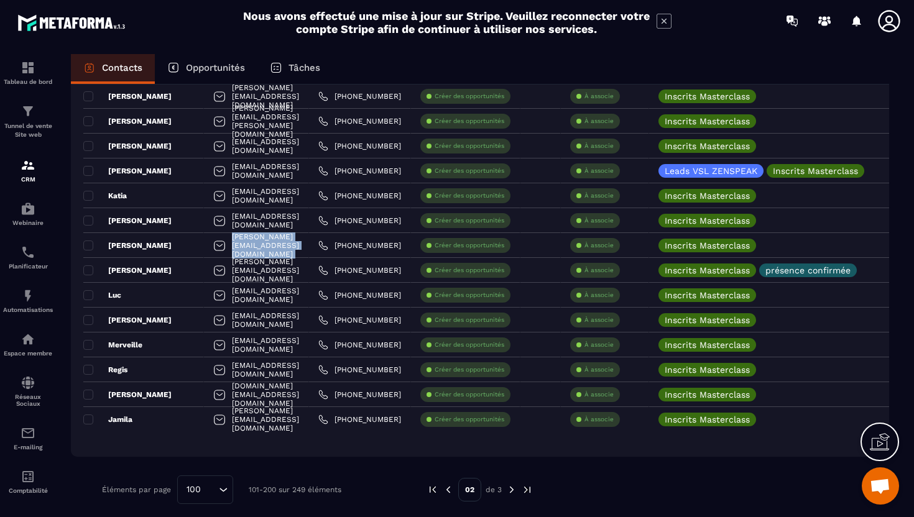
click at [508, 487] on img at bounding box center [511, 489] width 11 height 11
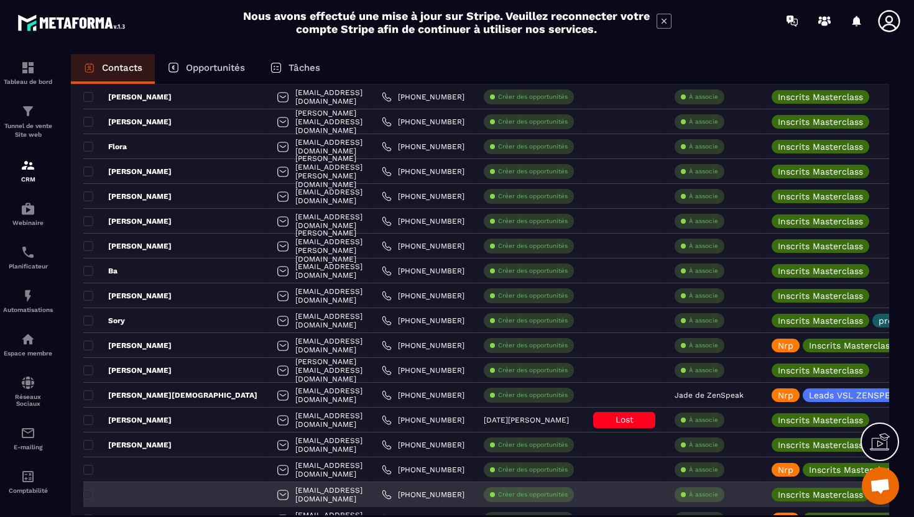
scroll to position [0, 0]
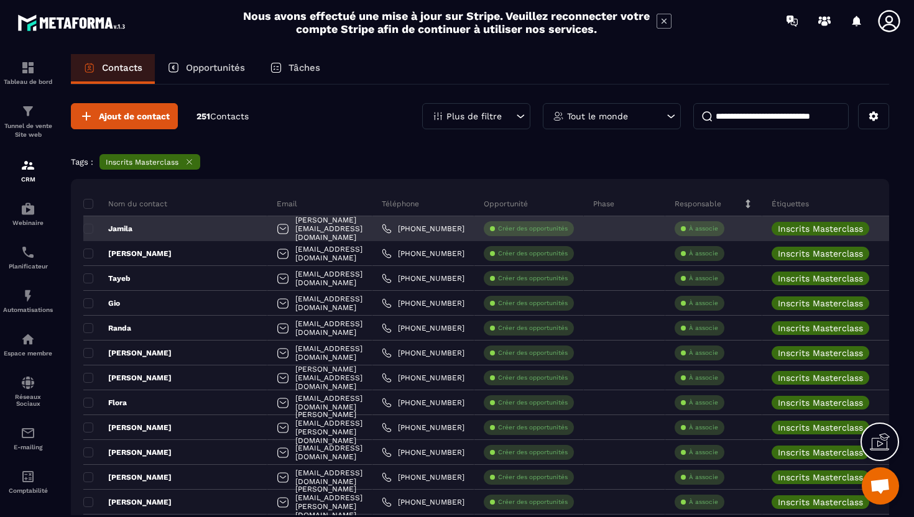
click at [267, 232] on div "[PERSON_NAME][EMAIL_ADDRESS][DOMAIN_NAME]" at bounding box center [319, 228] width 105 height 25
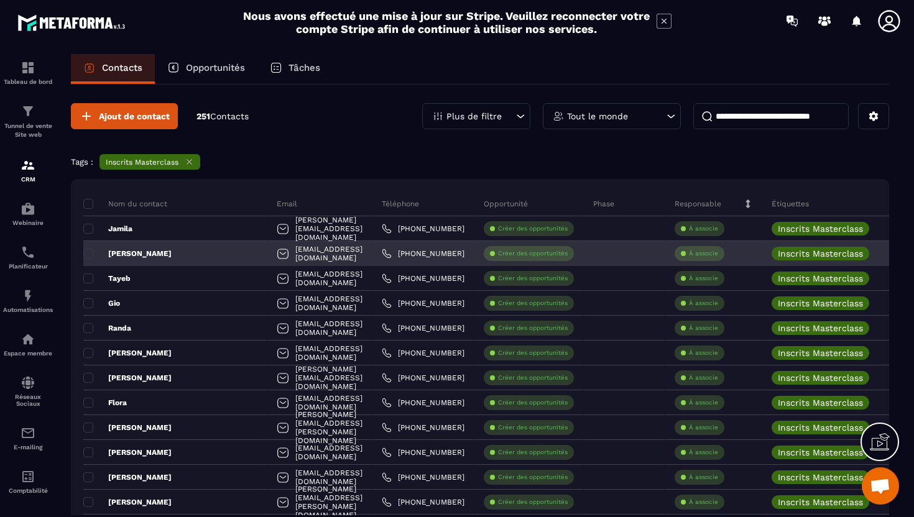
click at [277, 259] on div at bounding box center [283, 255] width 12 height 24
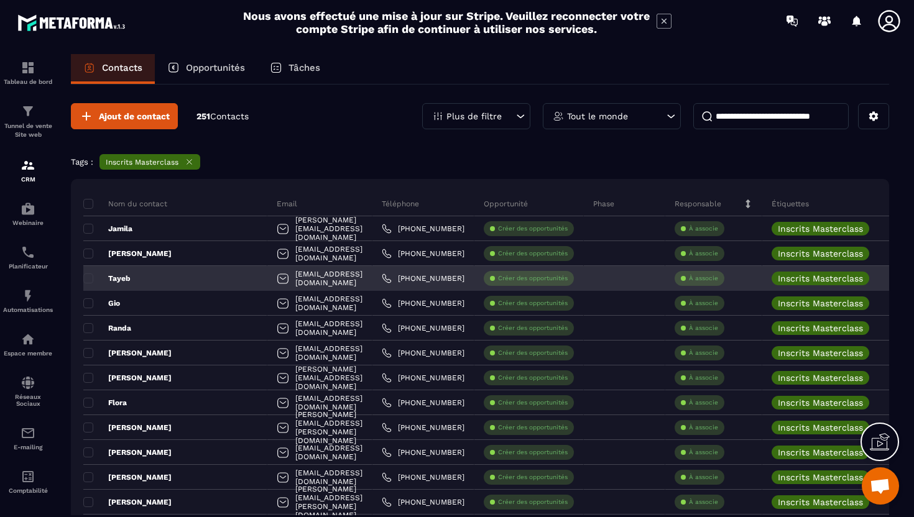
click at [277, 281] on div at bounding box center [283, 280] width 12 height 24
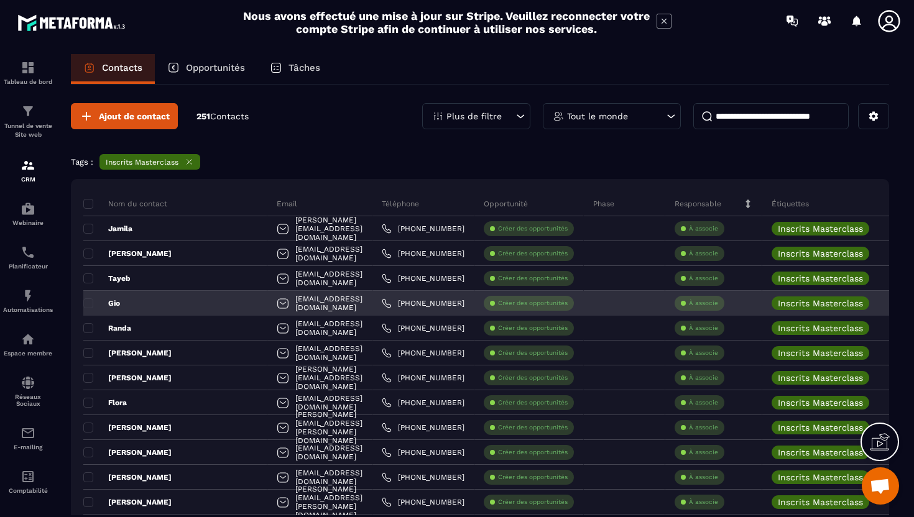
click at [277, 303] on div at bounding box center [283, 305] width 12 height 24
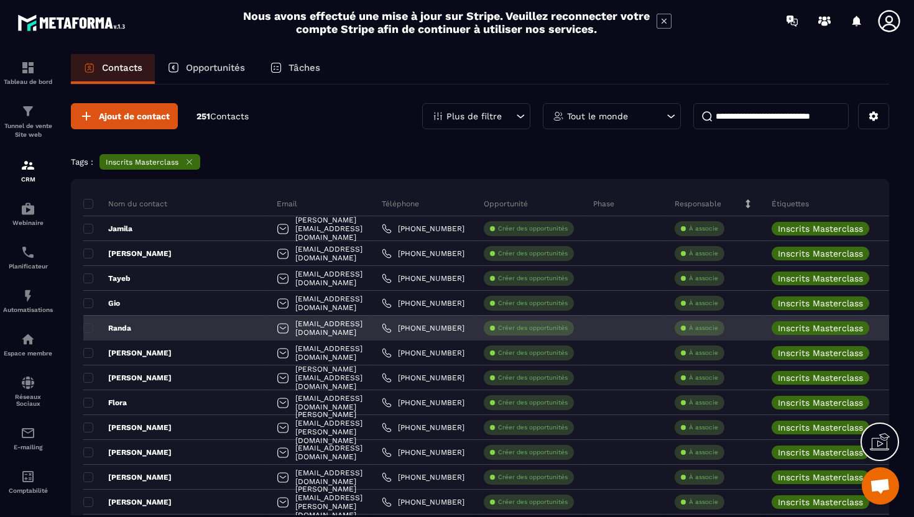
click at [277, 334] on div at bounding box center [283, 330] width 12 height 24
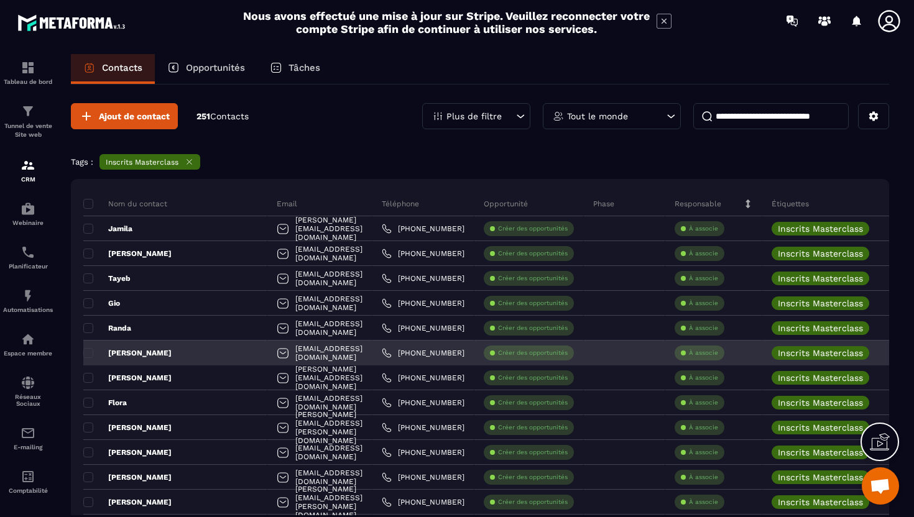
click at [277, 355] on div at bounding box center [283, 355] width 12 height 24
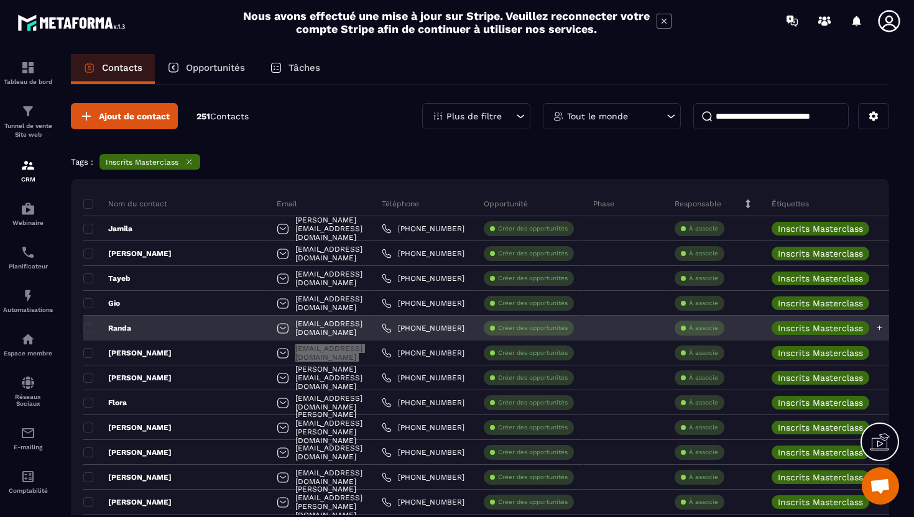
click at [913, 335] on html "Nous avons effectué une mise à jour sur Stripe. Veuillez reconnecter votre comp…" at bounding box center [457, 258] width 914 height 517
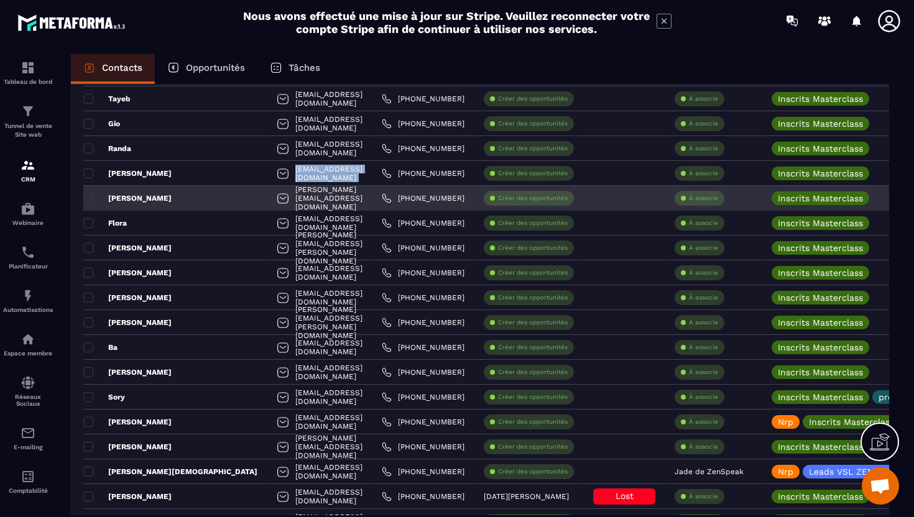
scroll to position [194, 0]
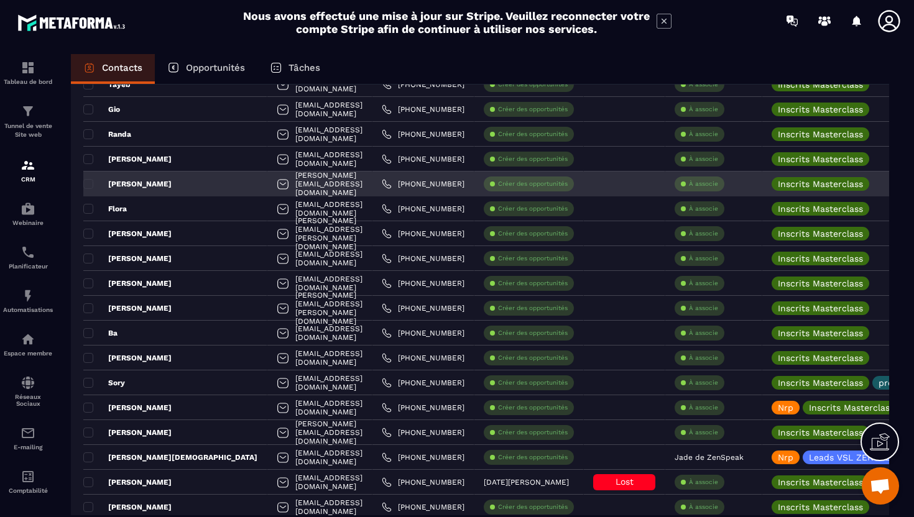
click at [277, 187] on div at bounding box center [283, 185] width 12 height 24
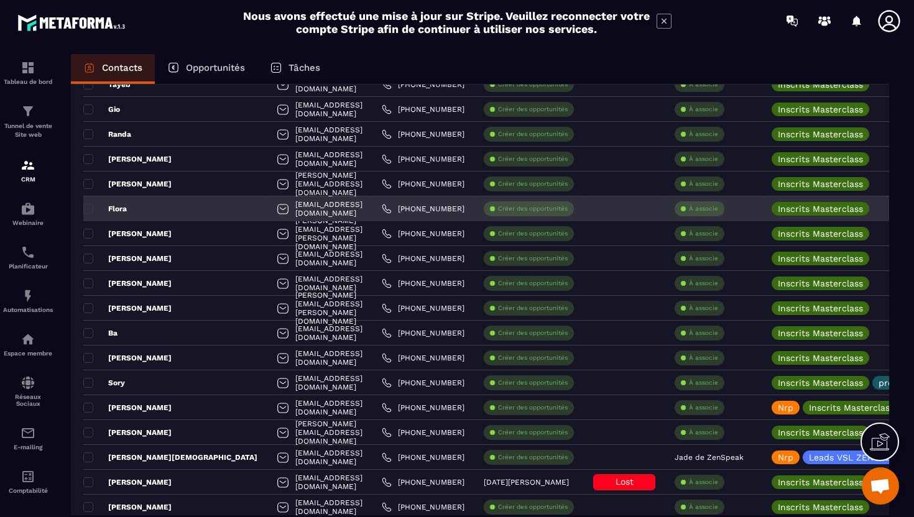
click at [277, 212] on div at bounding box center [283, 210] width 12 height 24
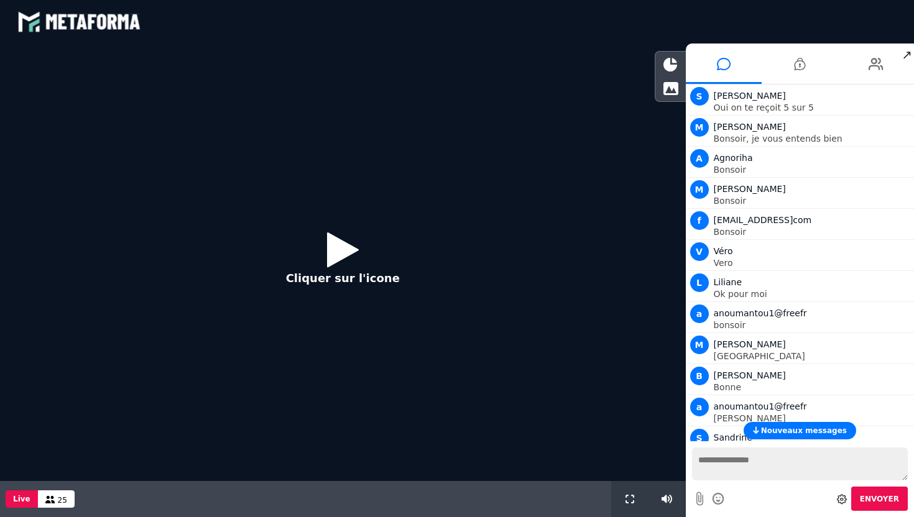
click at [331, 255] on icon at bounding box center [343, 249] width 32 height 40
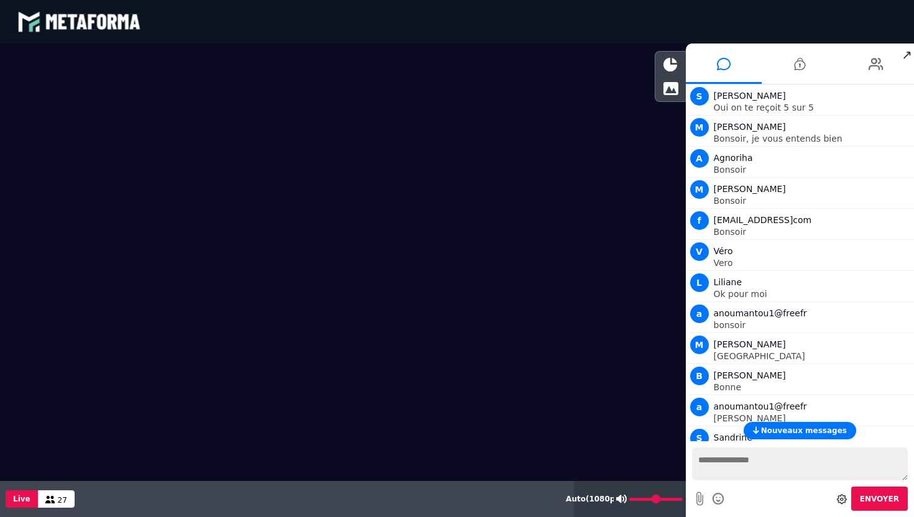
drag, startPoint x: 666, startPoint y: 499, endPoint x: 681, endPoint y: 504, distance: 16.3
type input "***"
click at [681, 501] on input "range" at bounding box center [655, 499] width 53 height 3
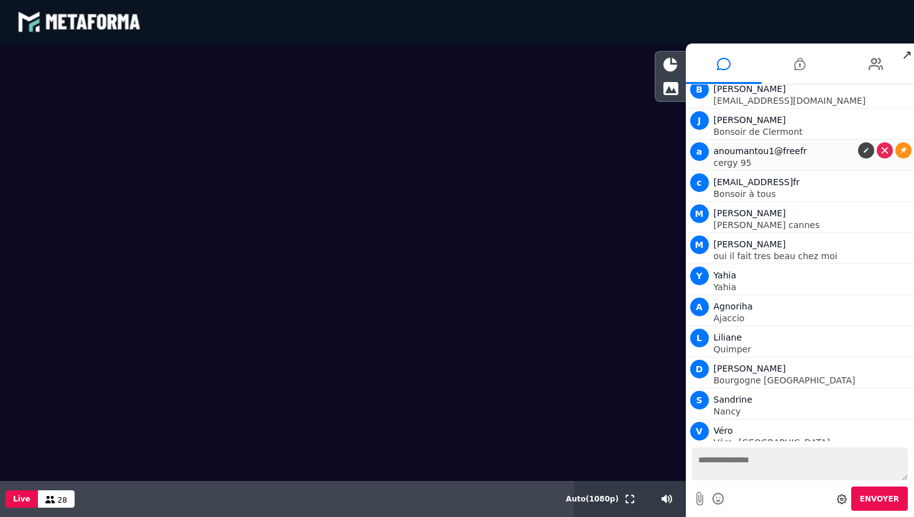
scroll to position [584, 0]
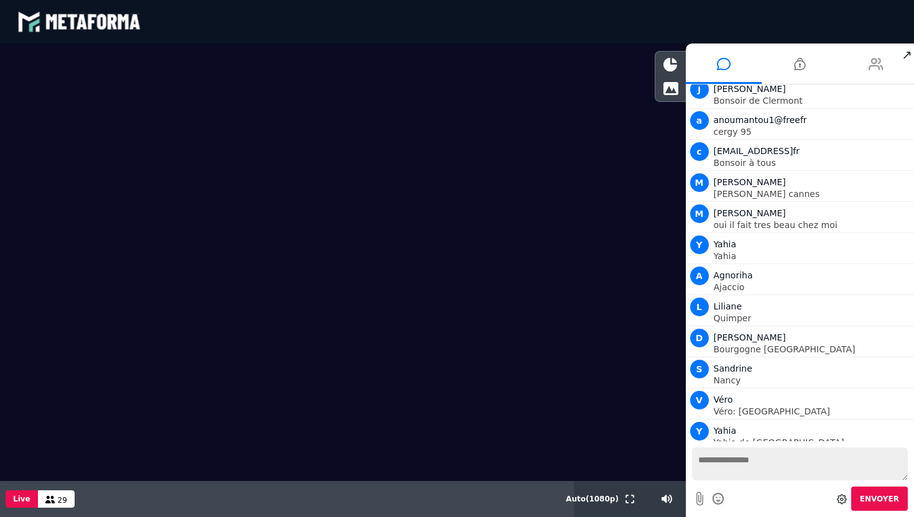
click at [872, 63] on icon at bounding box center [875, 63] width 15 height 31
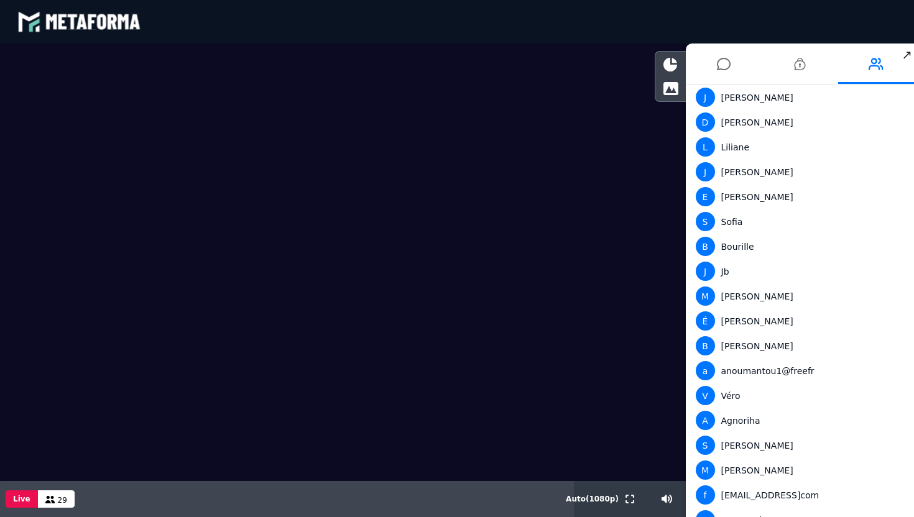
scroll to position [0, 0]
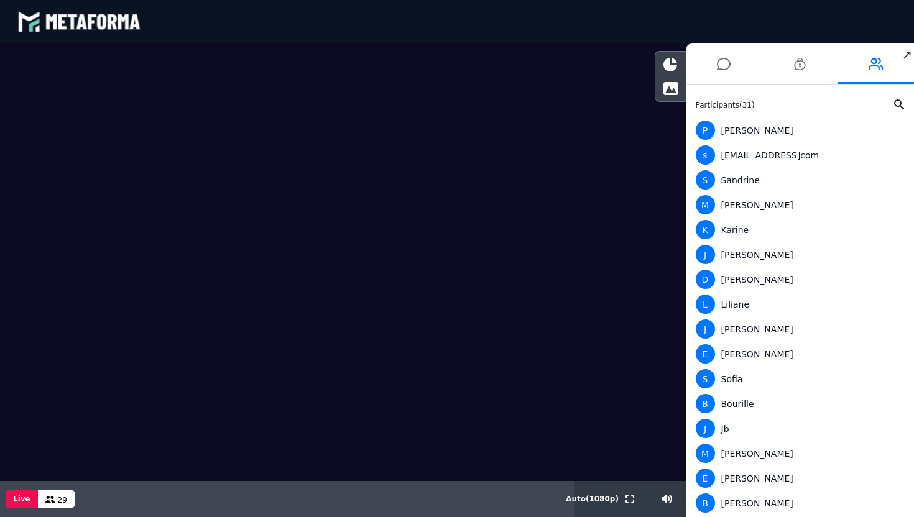
click at [76, 73] on video at bounding box center [343, 228] width 686 height 369
click at [727, 58] on icon at bounding box center [724, 63] width 14 height 31
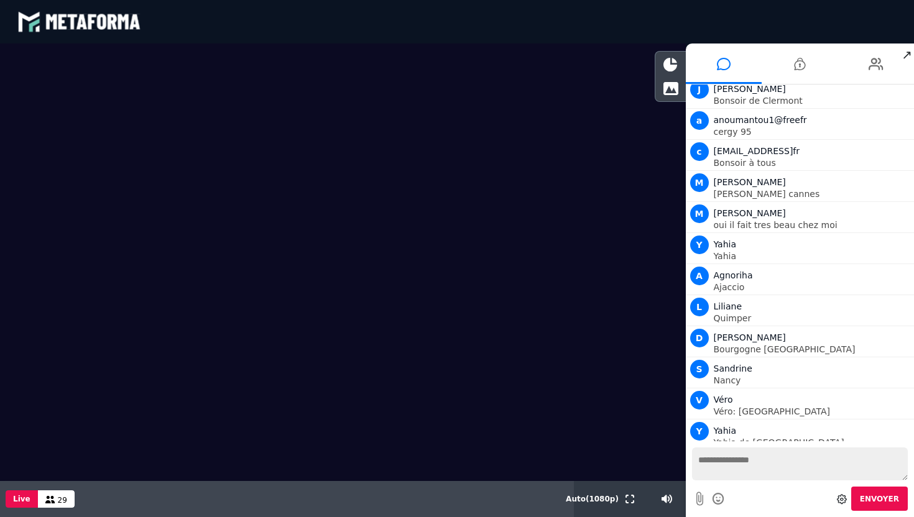
scroll to position [615, 0]
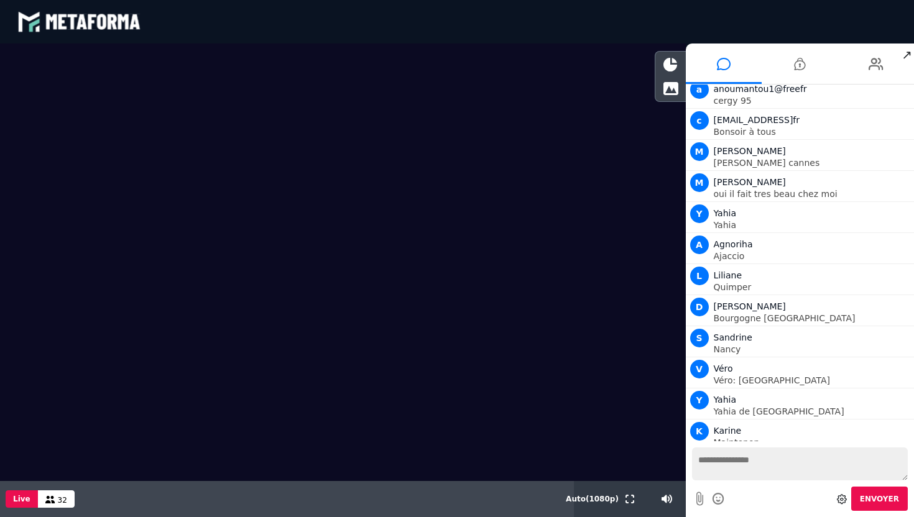
click at [847, 499] on icon at bounding box center [842, 499] width 10 height 10
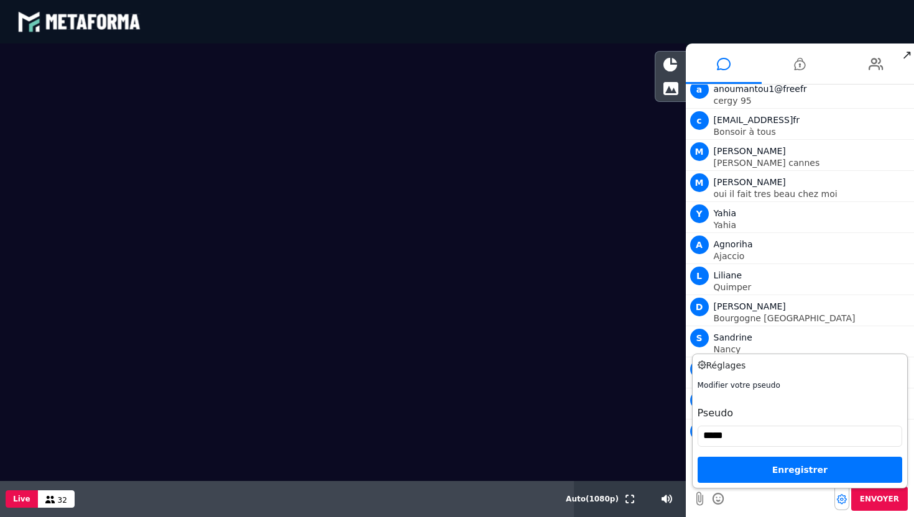
click at [734, 436] on input "*****" at bounding box center [799, 436] width 205 height 21
type input "**********"
click at [812, 467] on div "Enregistrer" at bounding box center [799, 470] width 205 height 26
click at [782, 469] on div "Enregistrer" at bounding box center [799, 470] width 205 height 26
click at [817, 434] on input "**********" at bounding box center [799, 436] width 205 height 21
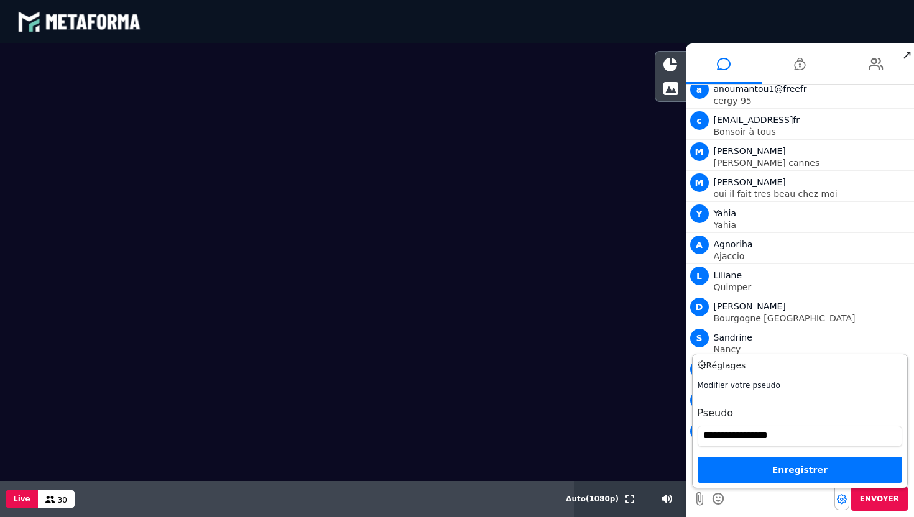
click at [724, 367] on h3 "Réglages" at bounding box center [784, 365] width 174 height 13
click at [739, 393] on div "**********" at bounding box center [799, 431] width 205 height 103
click at [754, 463] on div "Enregistrer" at bounding box center [799, 470] width 205 height 26
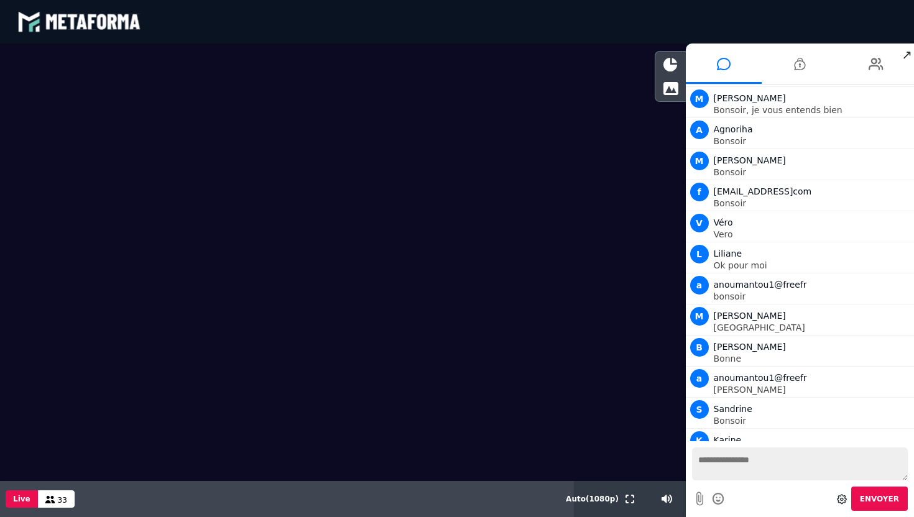
scroll to position [0, 0]
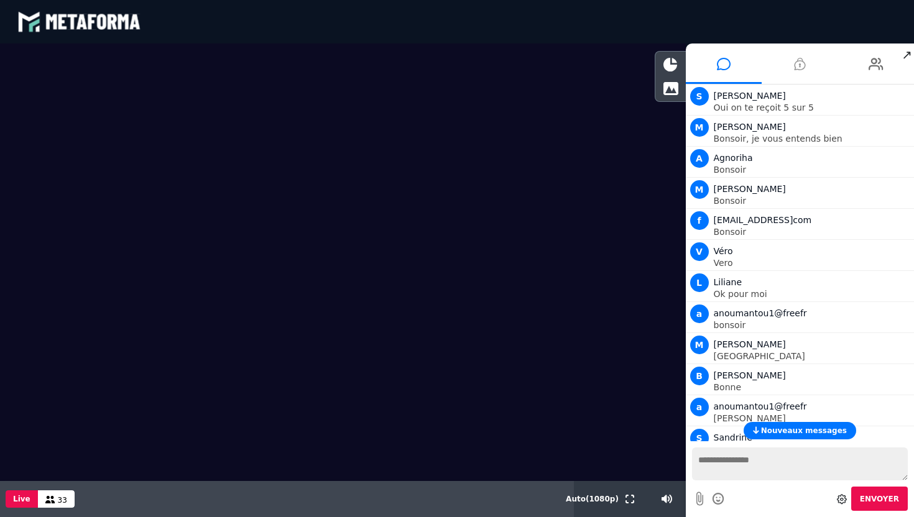
click at [794, 63] on icon at bounding box center [799, 63] width 11 height 31
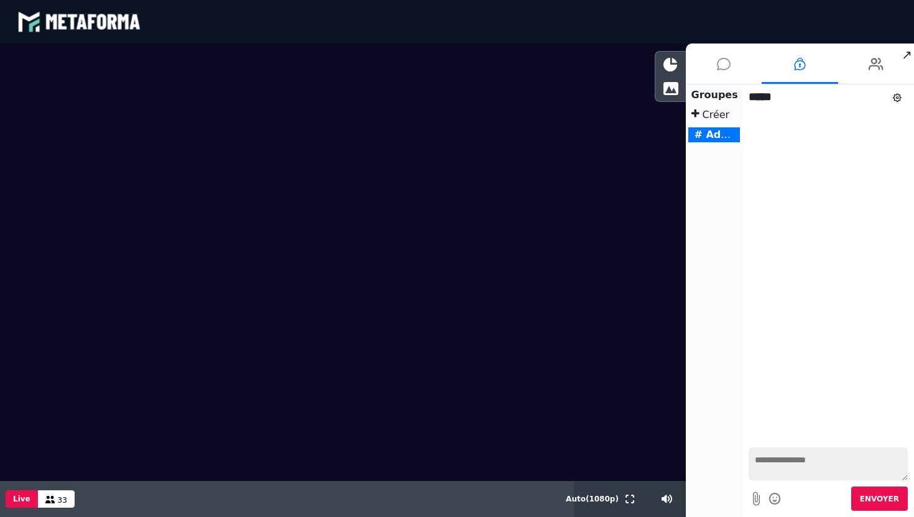
click at [719, 66] on icon at bounding box center [724, 63] width 14 height 31
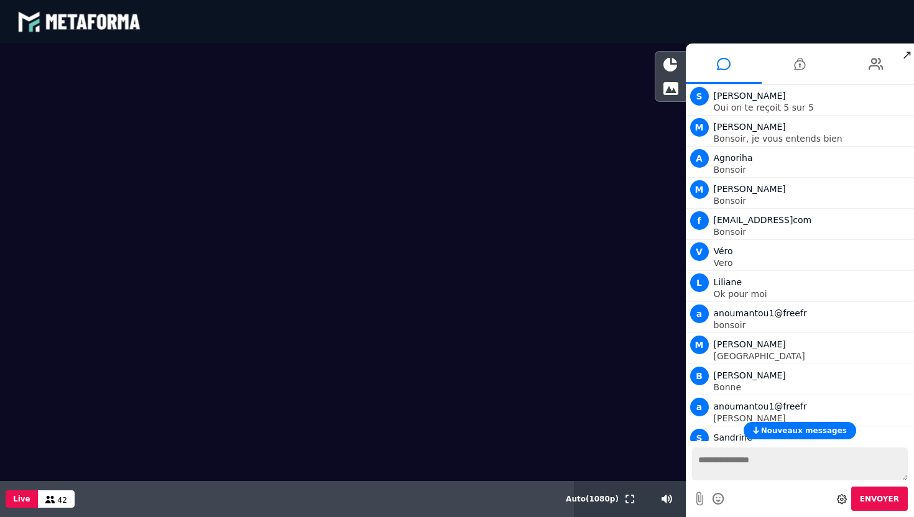
click at [902, 59] on span "↗" at bounding box center [907, 55] width 14 height 22
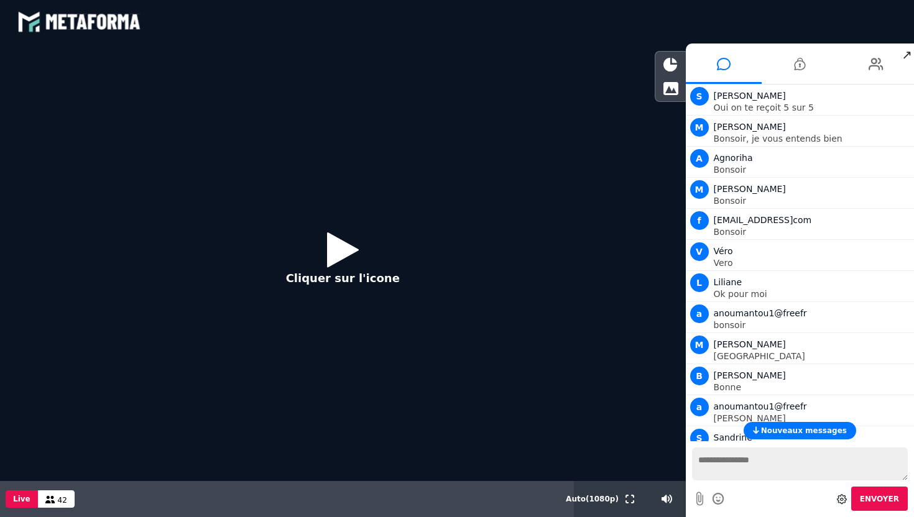
click at [338, 257] on icon at bounding box center [343, 249] width 32 height 40
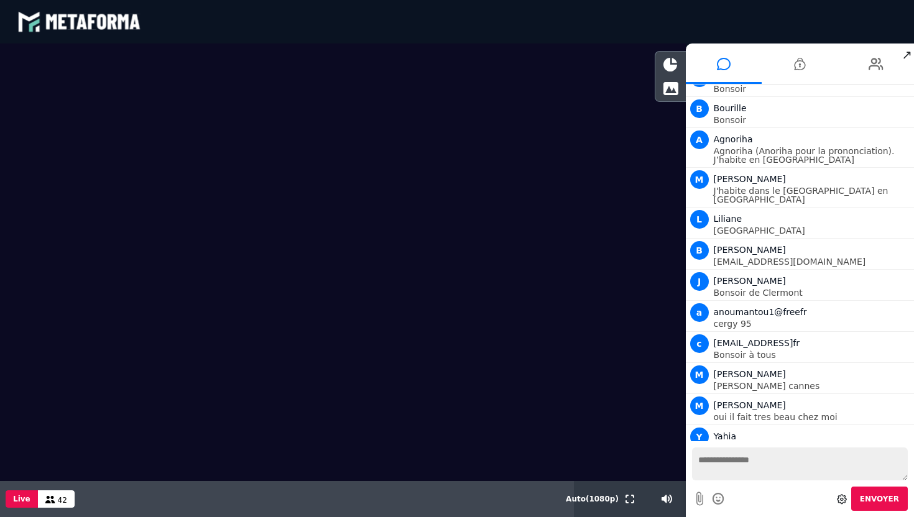
scroll to position [708, 0]
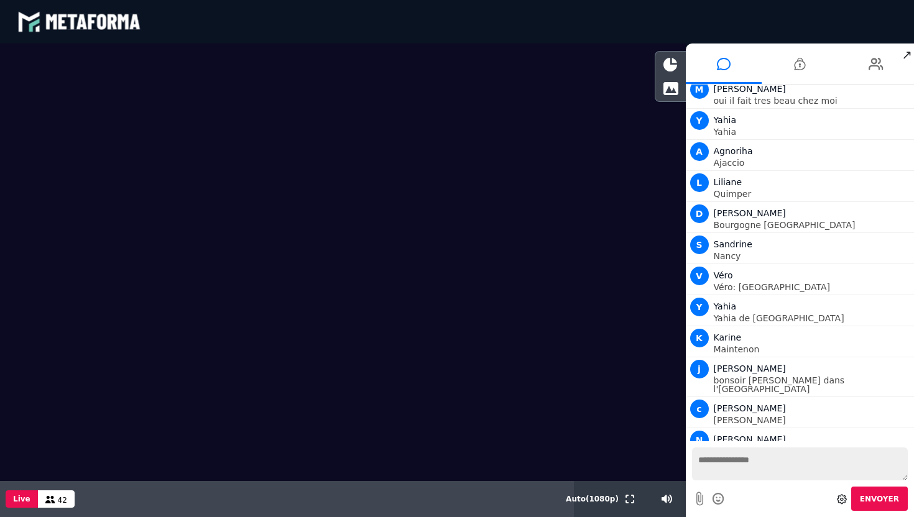
click at [847, 500] on icon at bounding box center [842, 499] width 10 height 10
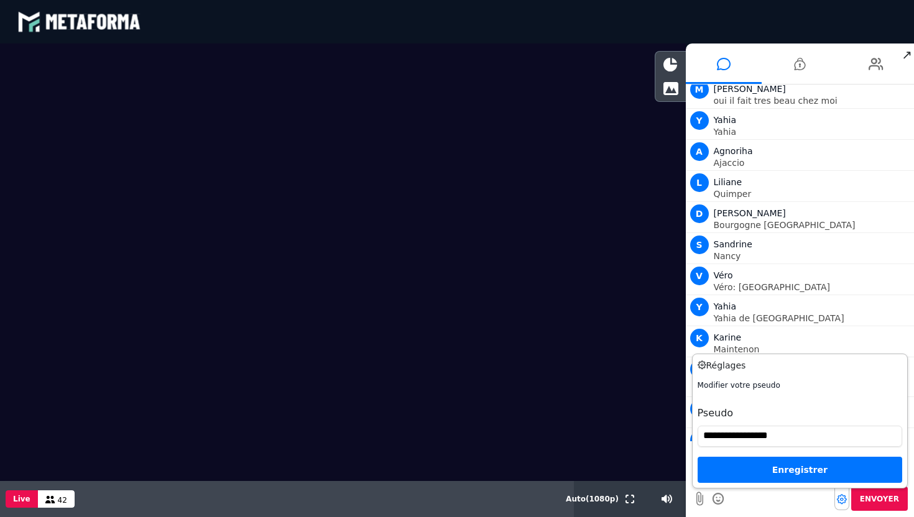
click at [781, 474] on div "Enregistrer" at bounding box center [799, 470] width 205 height 26
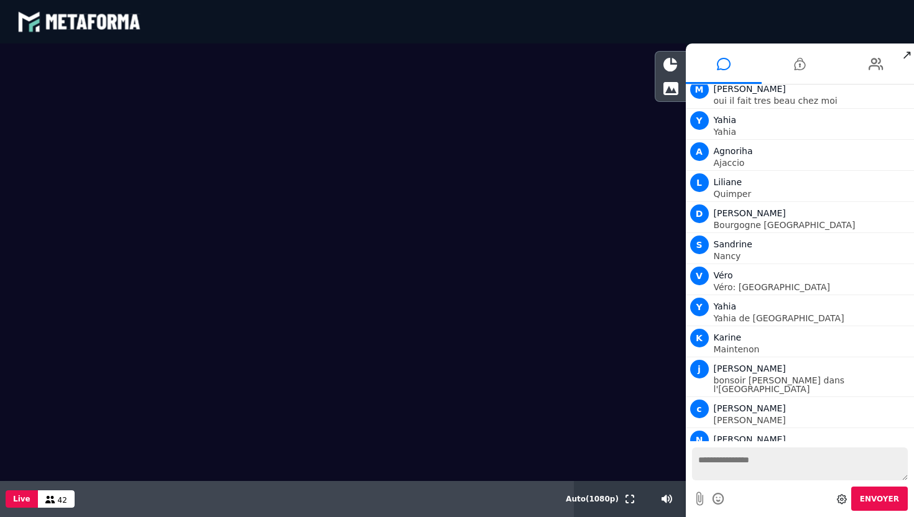
click at [632, 452] on div at bounding box center [343, 263] width 686 height 438
click at [799, 62] on icon at bounding box center [799, 63] width 11 height 31
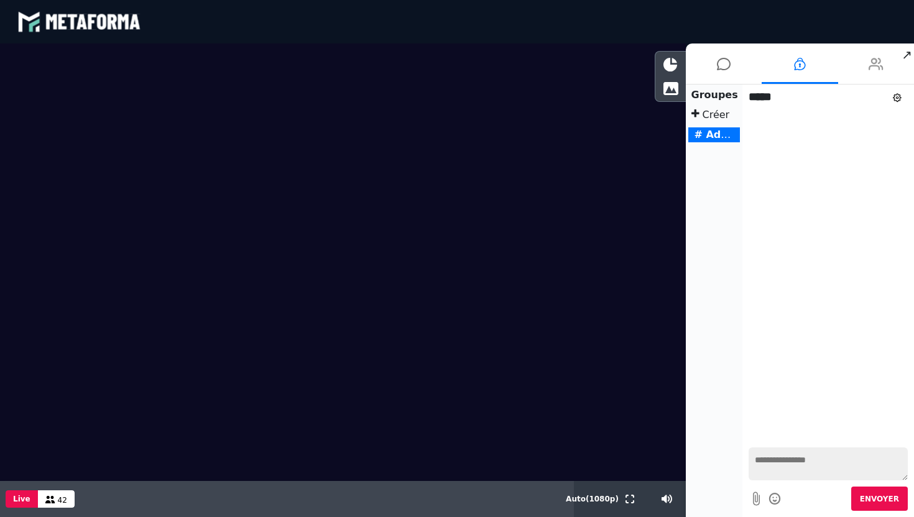
click at [861, 75] on li at bounding box center [876, 64] width 76 height 40
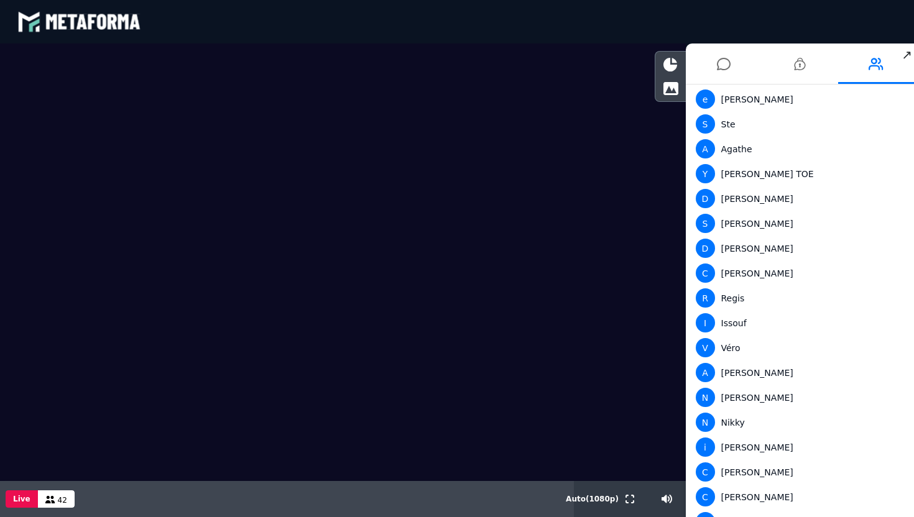
scroll to position [760, 0]
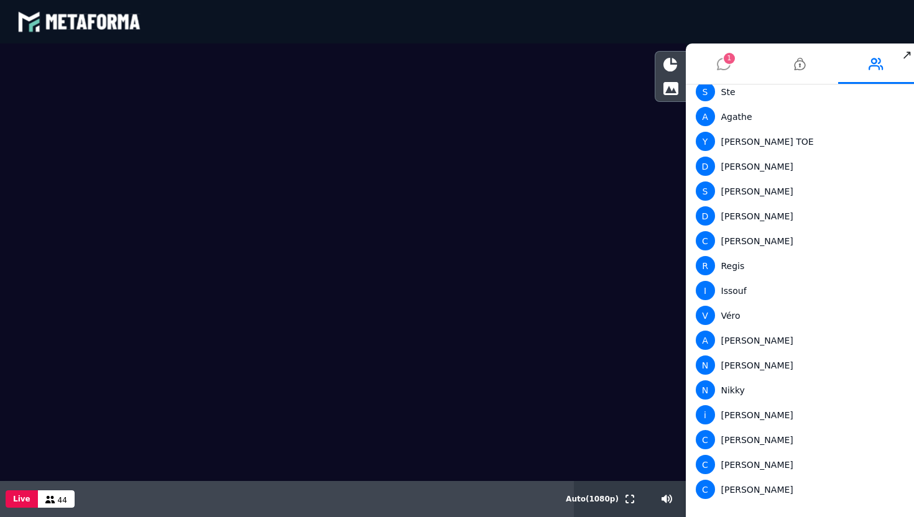
click at [719, 66] on icon at bounding box center [724, 63] width 14 height 31
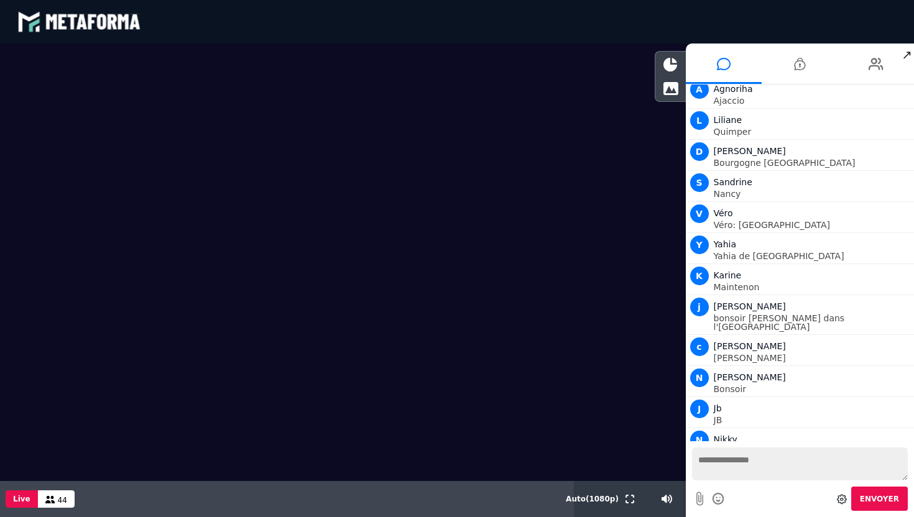
scroll to position [801, 0]
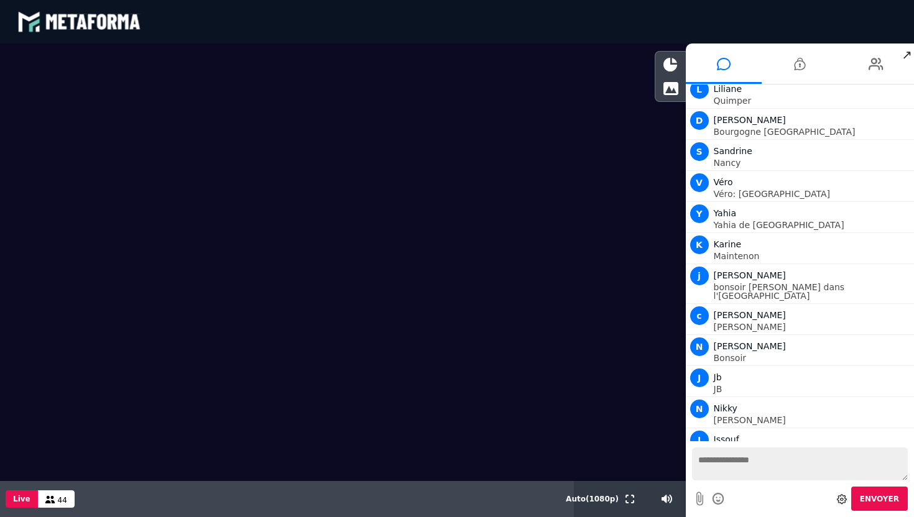
click at [76, 71] on video at bounding box center [343, 228] width 686 height 369
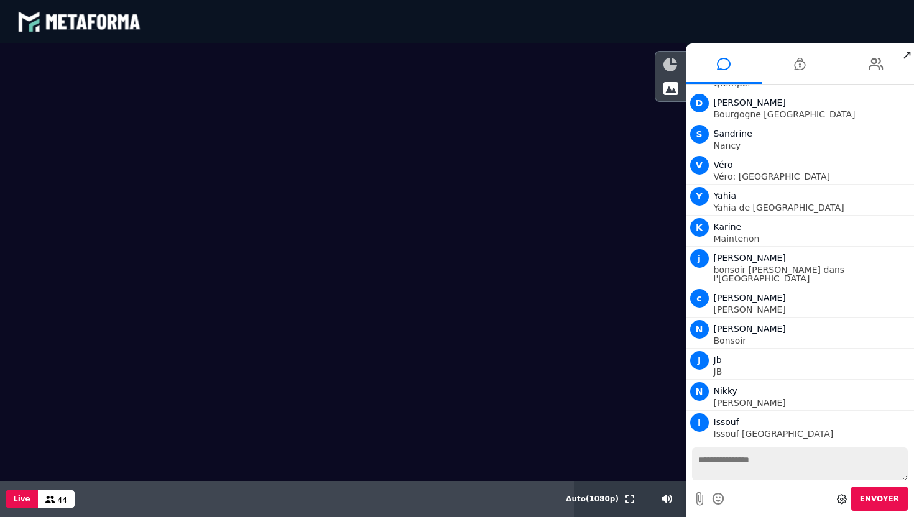
click at [671, 63] on icon at bounding box center [670, 65] width 14 height 14
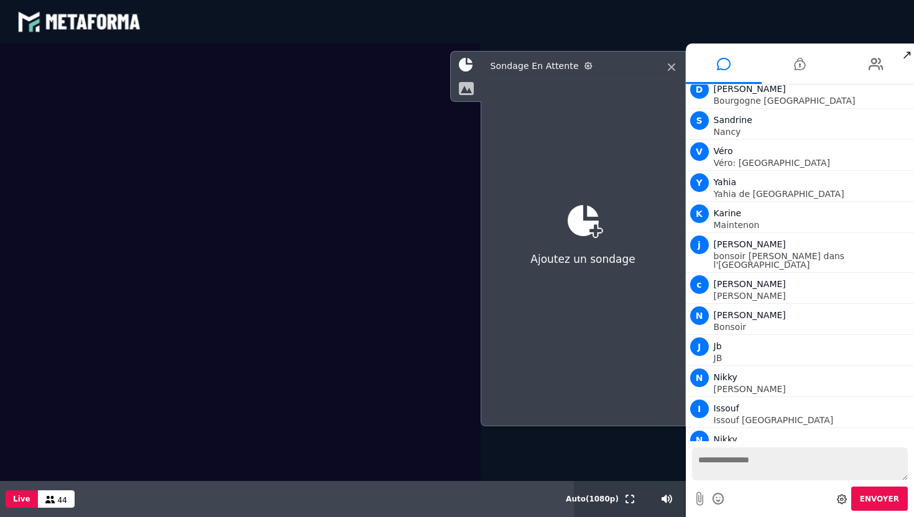
scroll to position [863, 0]
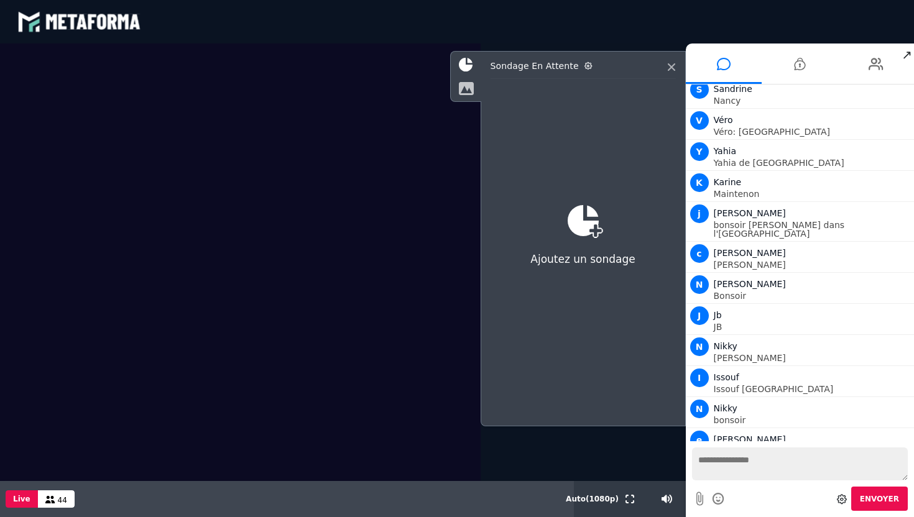
click at [469, 88] on icon at bounding box center [466, 88] width 16 height 14
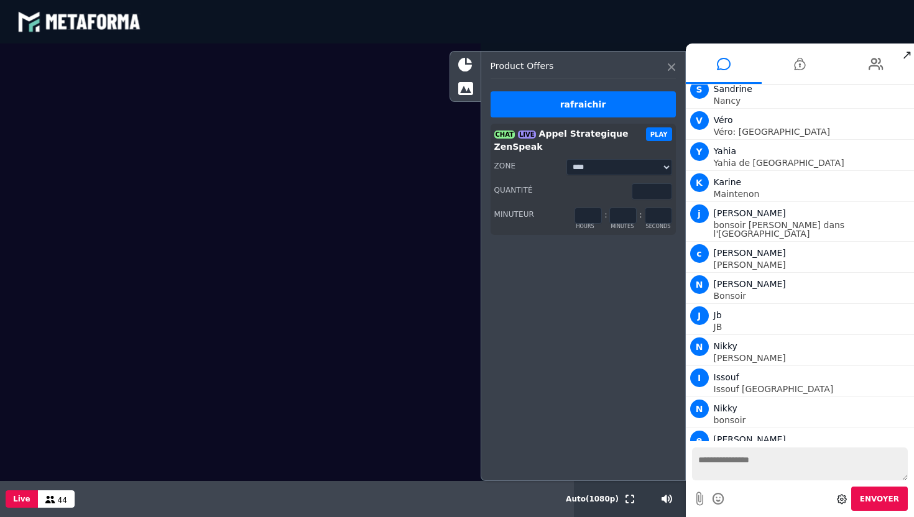
click at [670, 65] on icon at bounding box center [671, 66] width 7 height 7
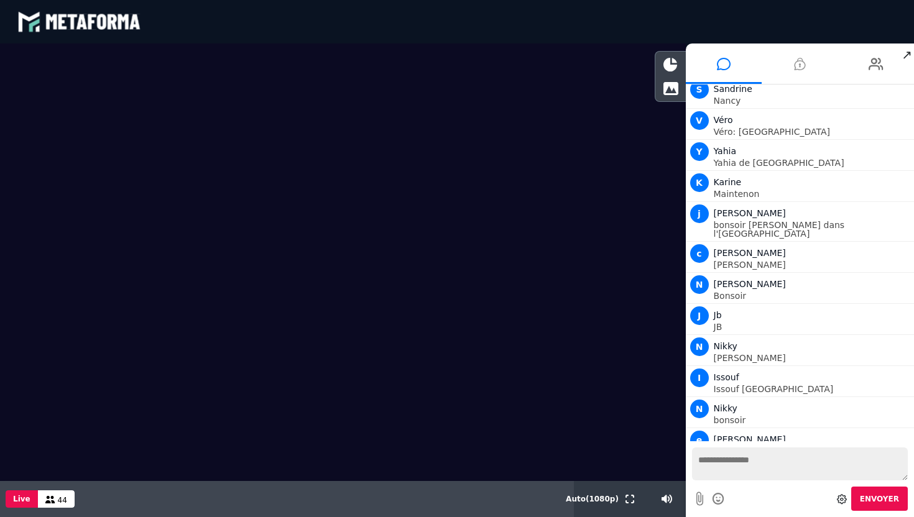
click at [803, 70] on icon at bounding box center [799, 63] width 11 height 31
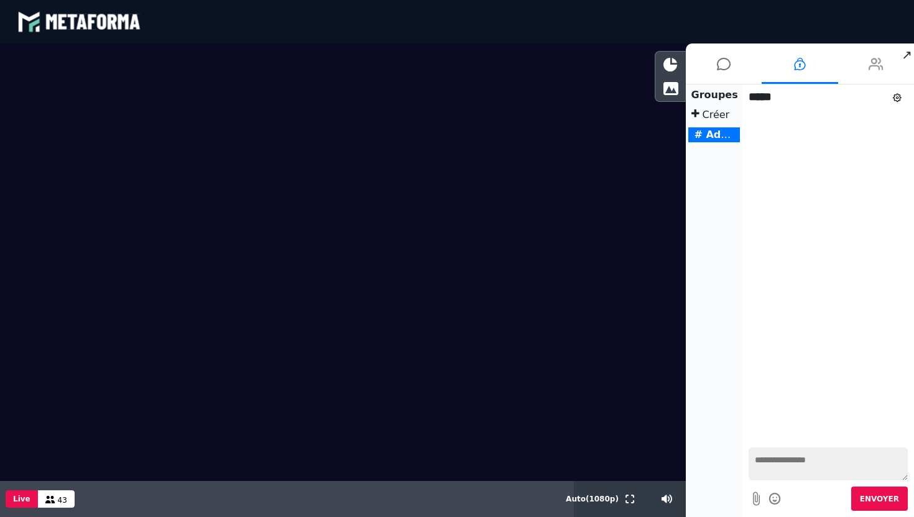
click at [881, 71] on icon at bounding box center [875, 63] width 15 height 31
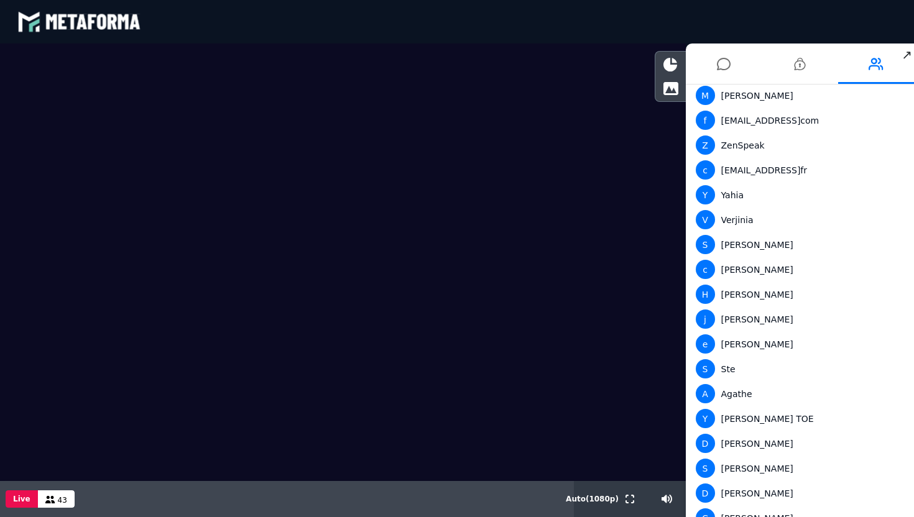
scroll to position [735, 0]
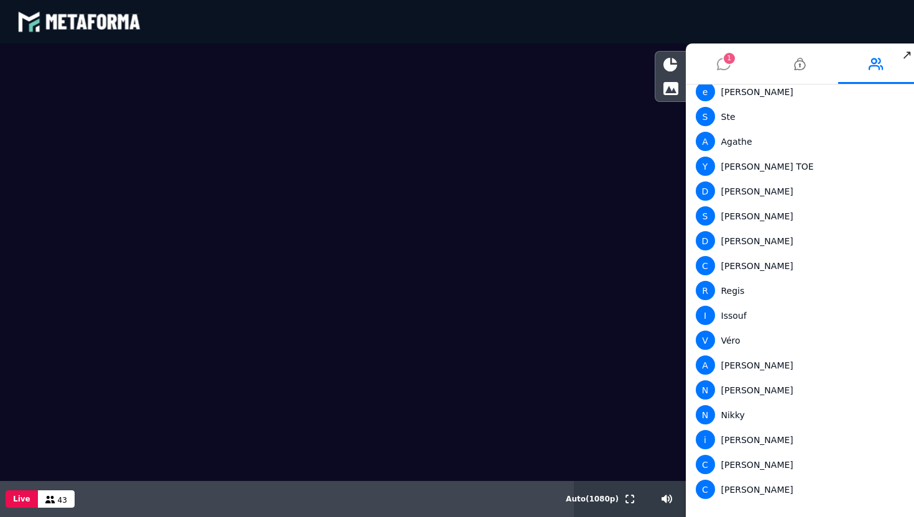
click at [717, 75] on icon at bounding box center [724, 63] width 14 height 31
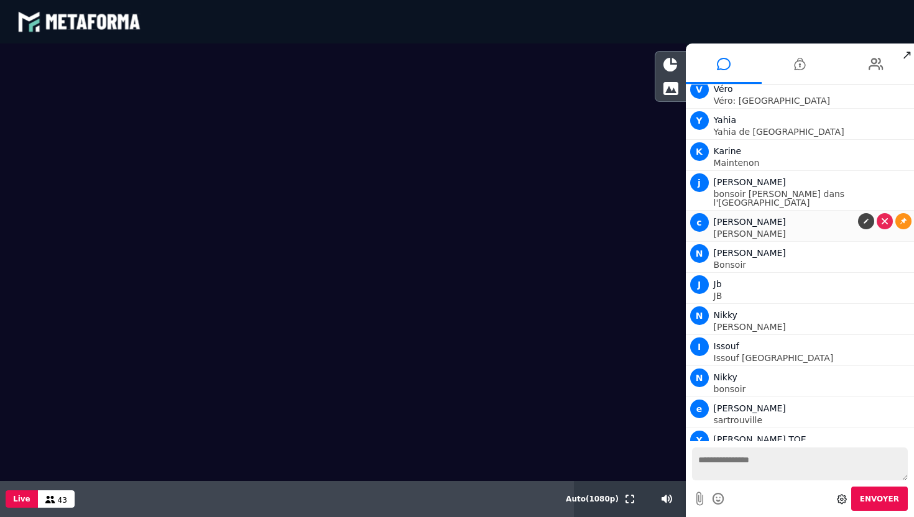
scroll to position [926, 0]
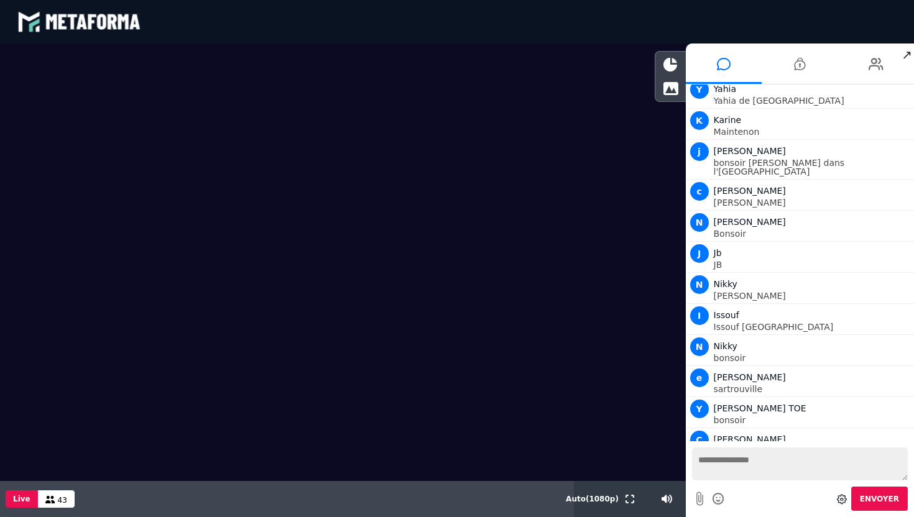
click at [842, 504] on div at bounding box center [841, 499] width 15 height 22
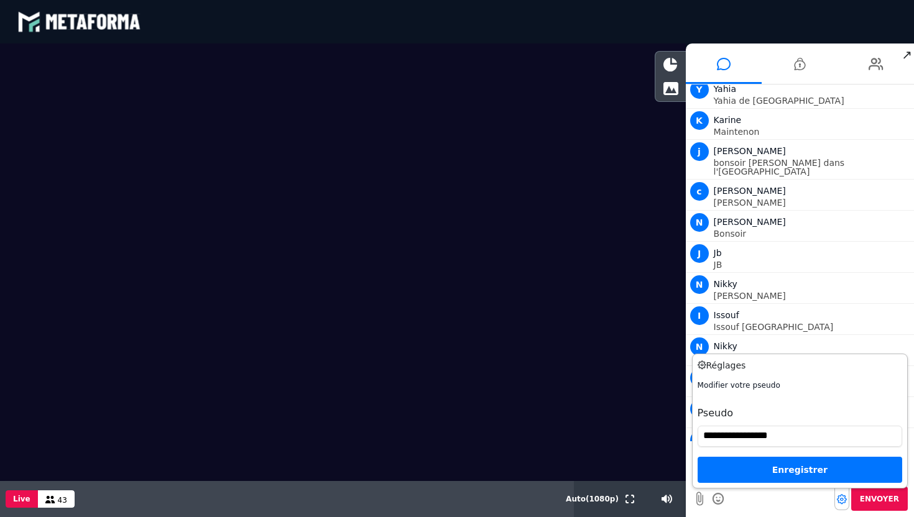
click at [815, 474] on div "Enregistrer" at bounding box center [799, 470] width 205 height 26
click at [583, 463] on div at bounding box center [343, 263] width 686 height 438
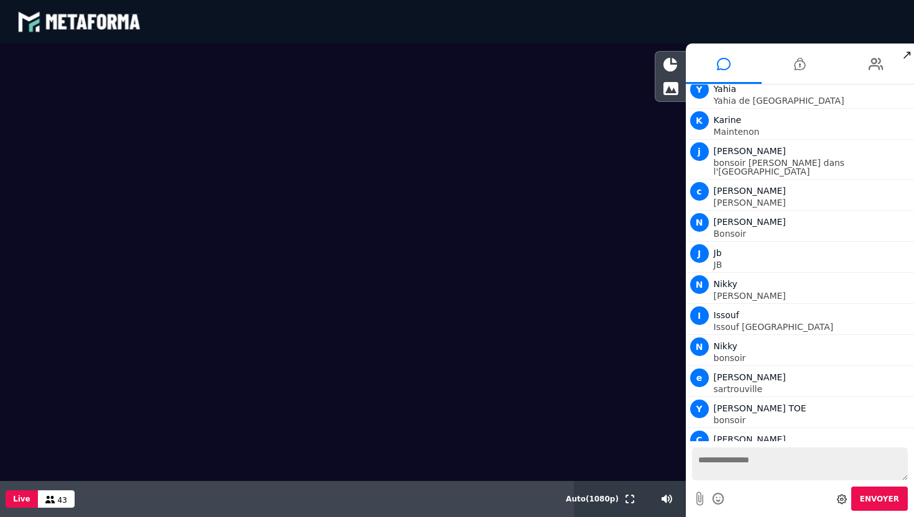
click at [14, 500] on button "Live" at bounding box center [22, 498] width 32 height 17
click at [45, 499] on icon at bounding box center [50, 499] width 10 height 7
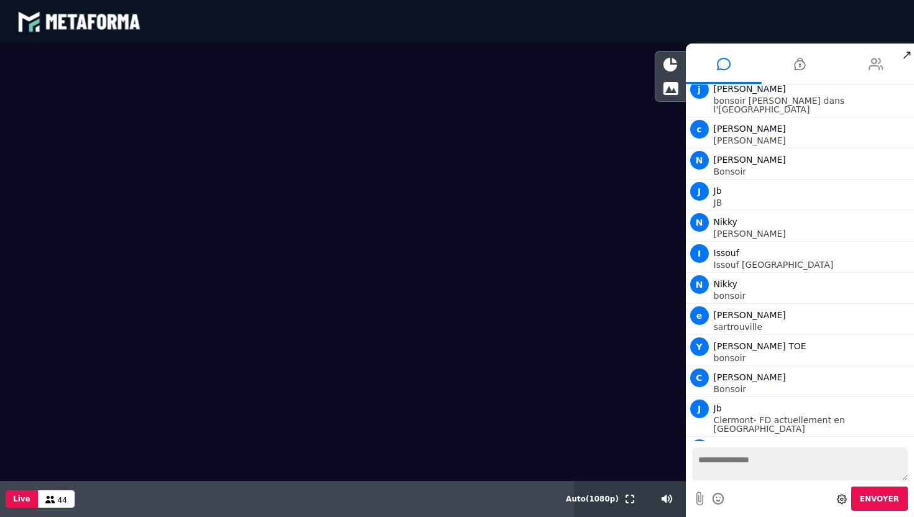
scroll to position [1019, 0]
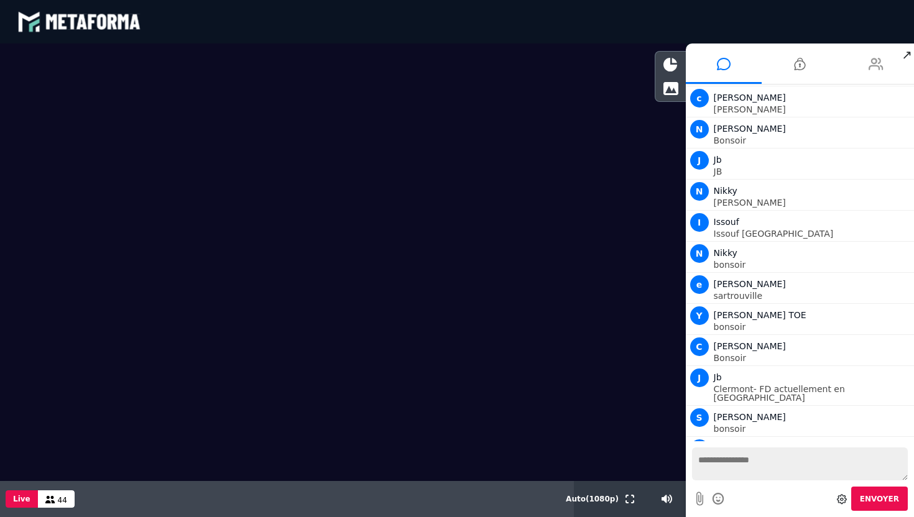
click at [873, 69] on icon at bounding box center [875, 63] width 15 height 31
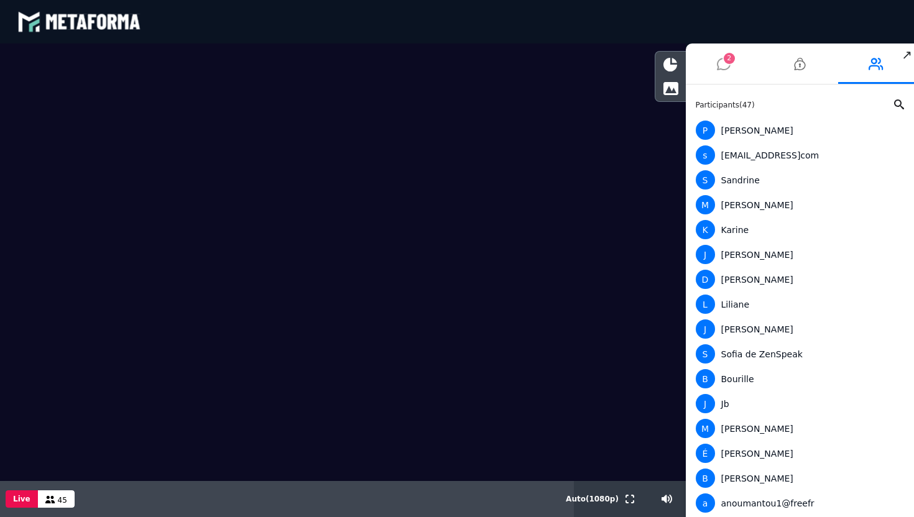
click at [737, 65] on li "2" at bounding box center [724, 64] width 76 height 40
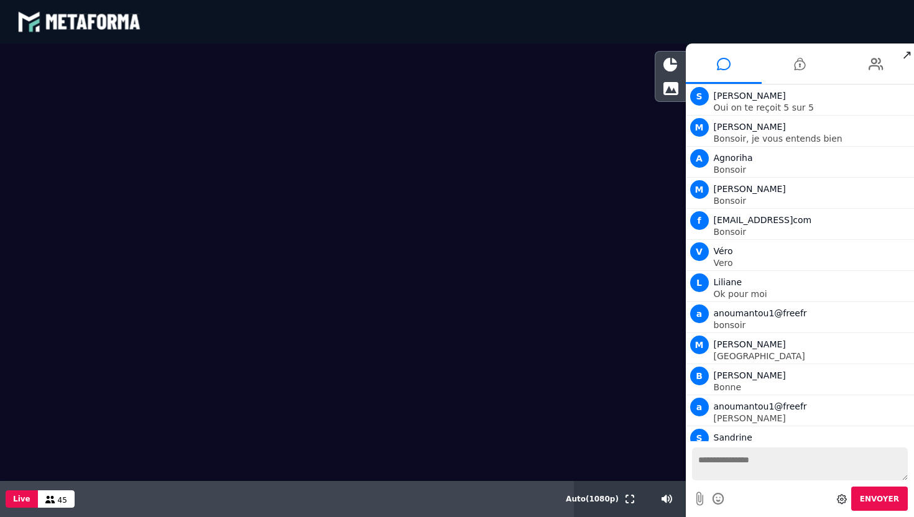
scroll to position [1081, 0]
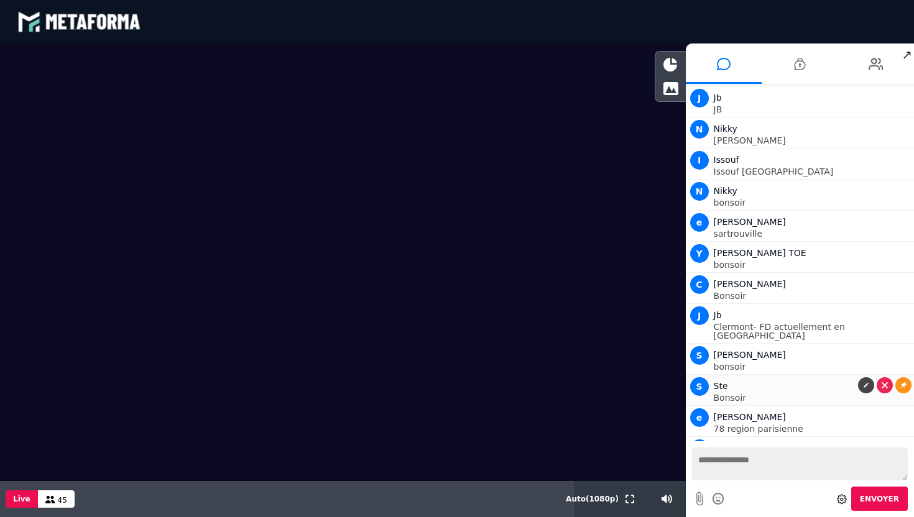
click at [738, 379] on div "S Ste" at bounding box center [813, 386] width 198 height 15
click at [701, 377] on span "S" at bounding box center [699, 386] width 19 height 19
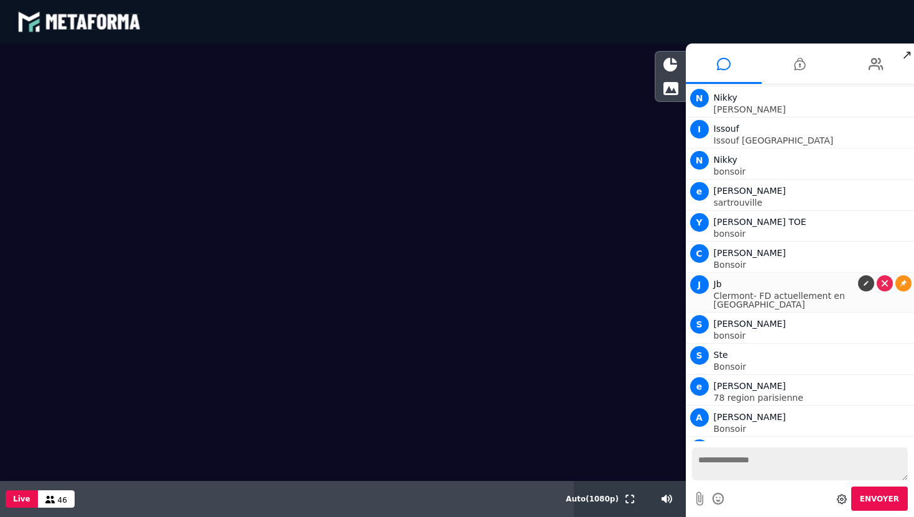
scroll to position [1143, 0]
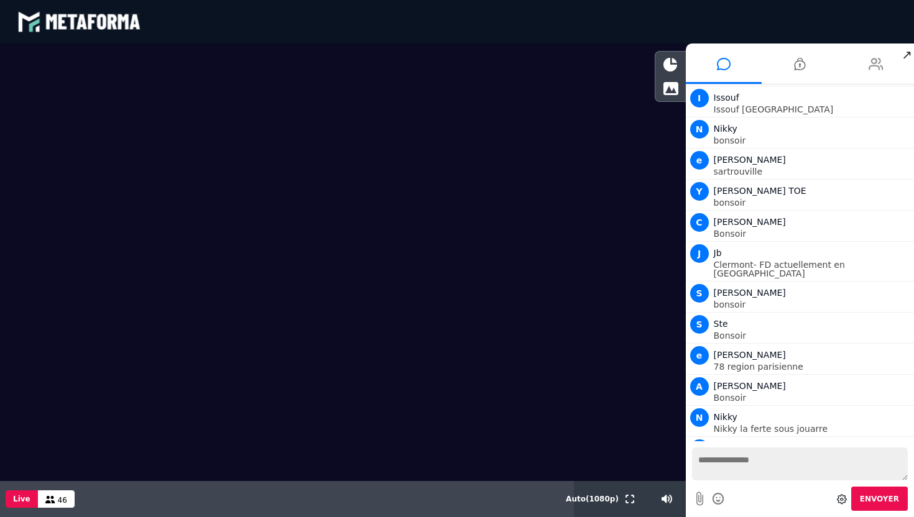
click at [873, 65] on icon at bounding box center [875, 63] width 15 height 31
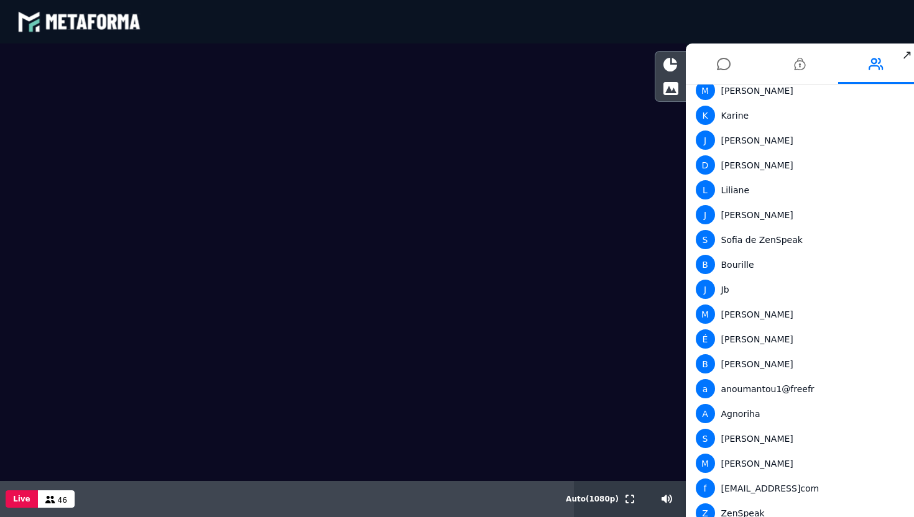
scroll to position [0, 0]
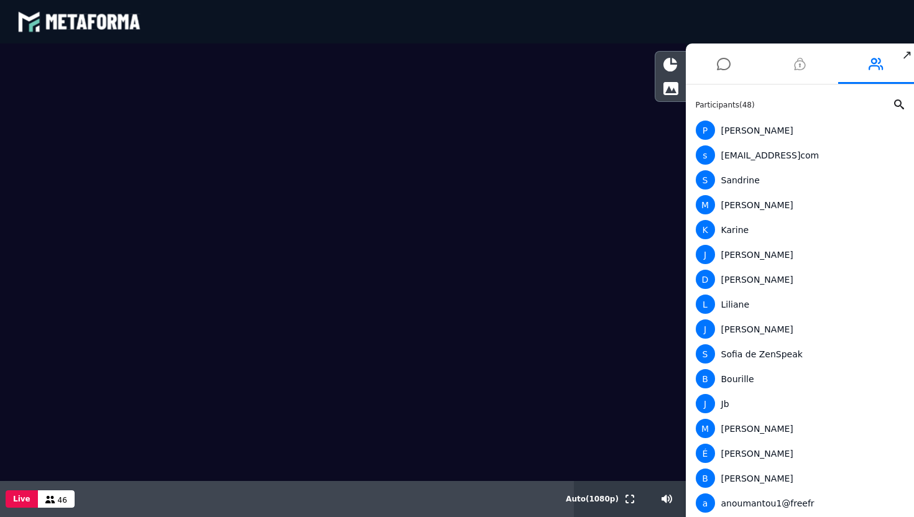
click at [788, 69] on li at bounding box center [800, 64] width 76 height 40
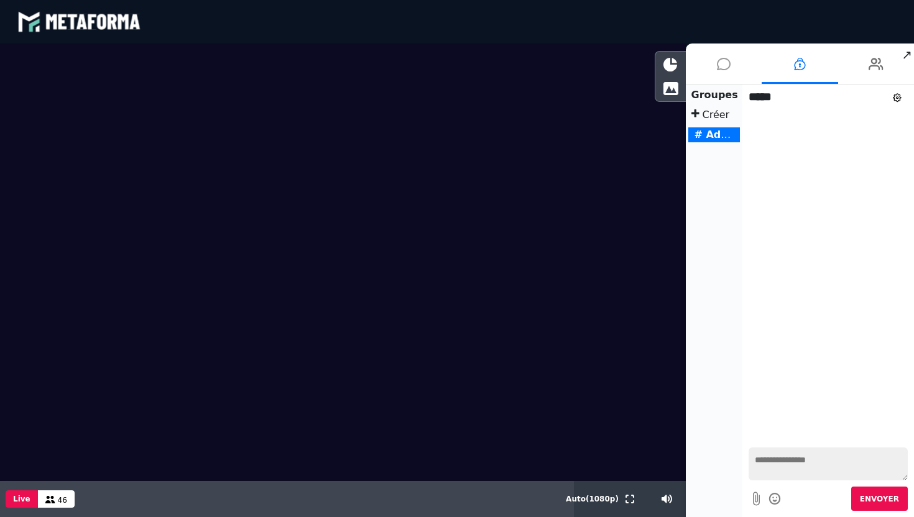
click at [710, 67] on li at bounding box center [724, 64] width 76 height 40
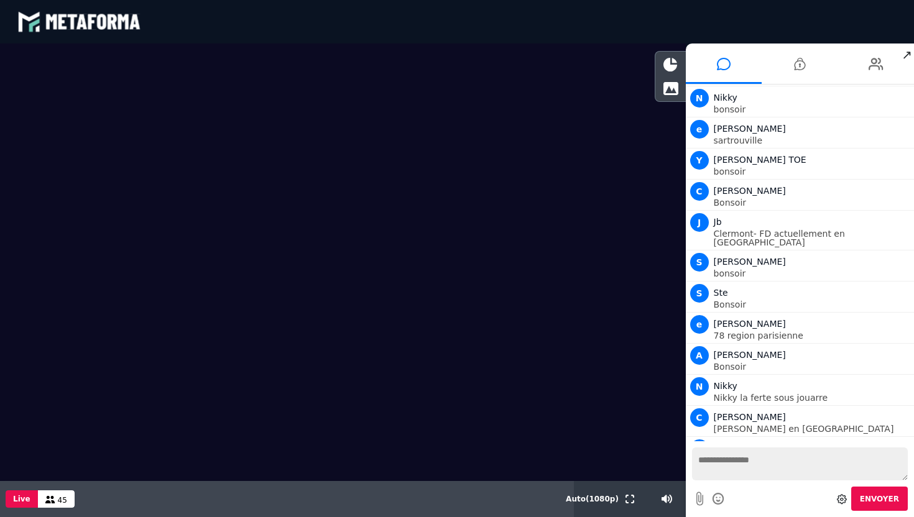
scroll to position [1205, 0]
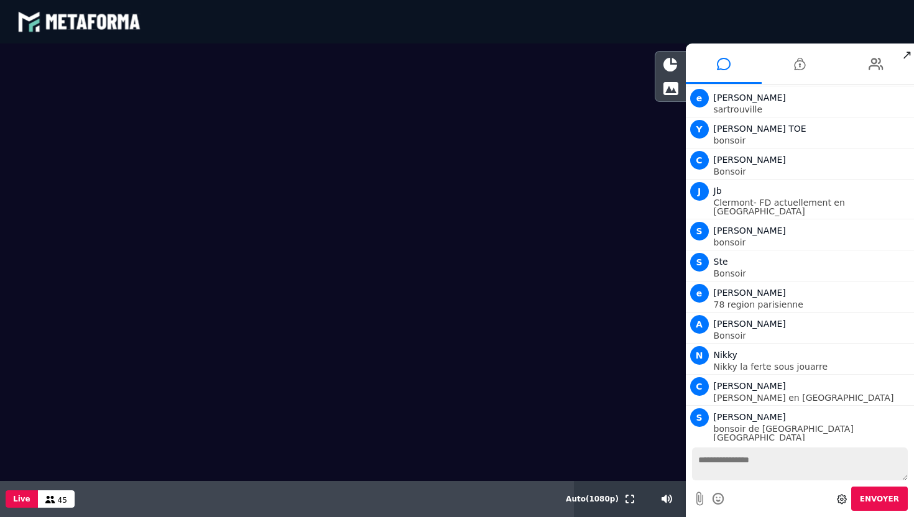
click at [186, 186] on video at bounding box center [343, 228] width 686 height 369
click at [20, 497] on button "Live" at bounding box center [22, 498] width 32 height 17
click at [867, 65] on li at bounding box center [876, 64] width 76 height 40
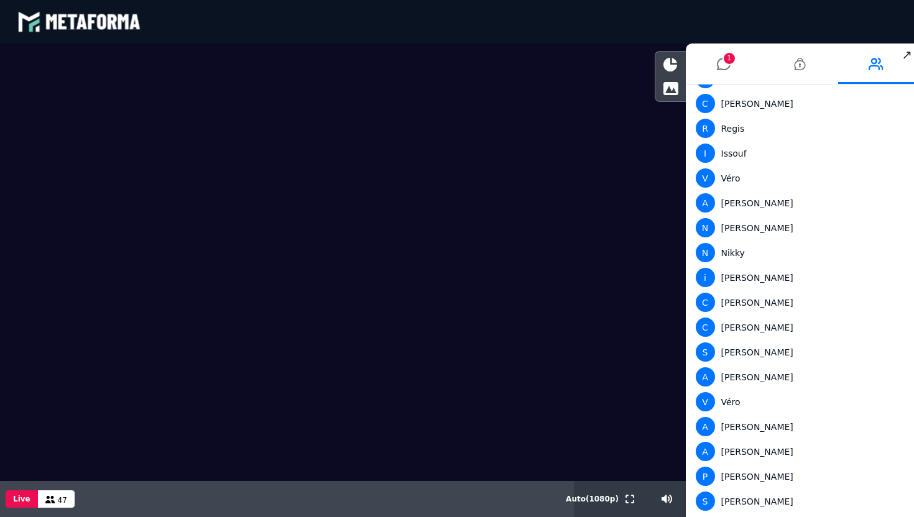
scroll to position [834, 0]
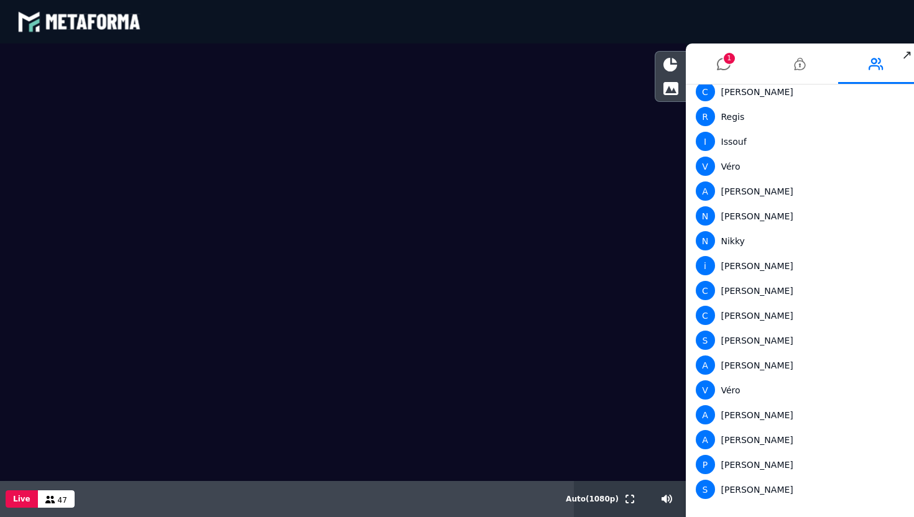
click at [561, 169] on video at bounding box center [343, 228] width 686 height 369
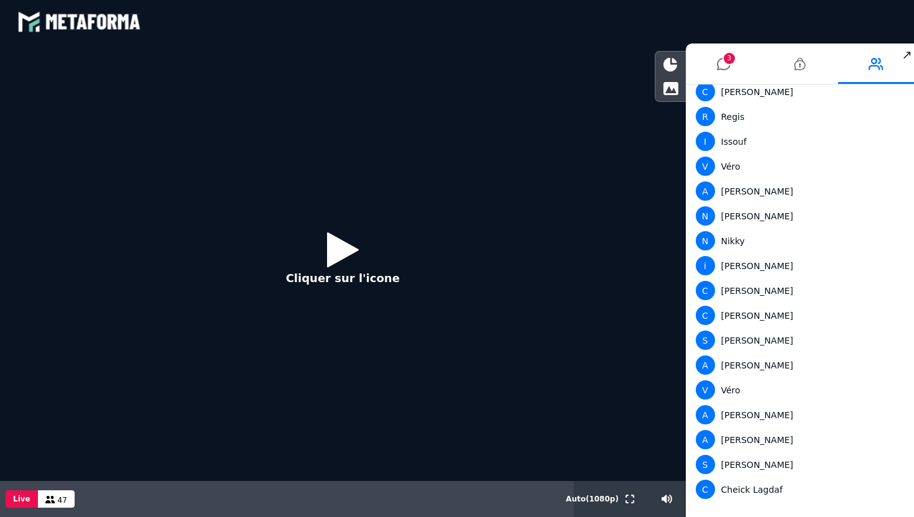
click at [333, 255] on icon at bounding box center [343, 249] width 32 height 40
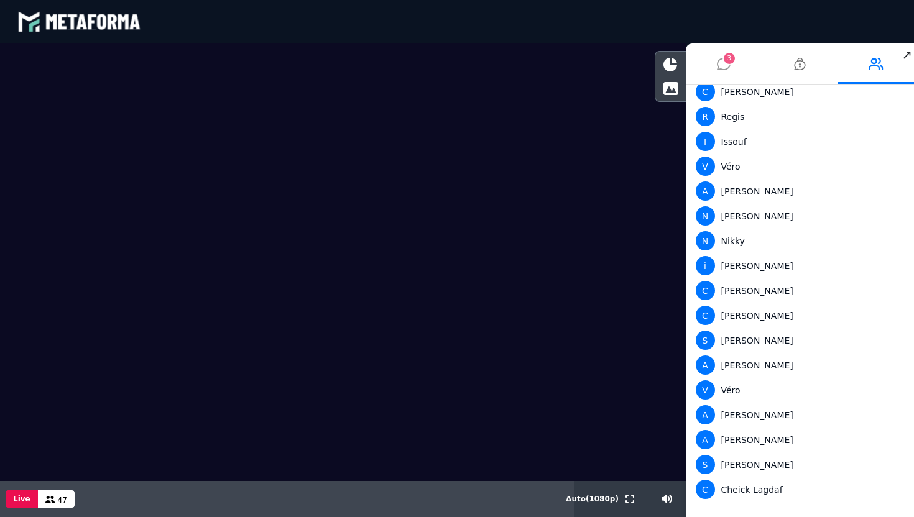
click at [710, 70] on li "3" at bounding box center [724, 64] width 76 height 40
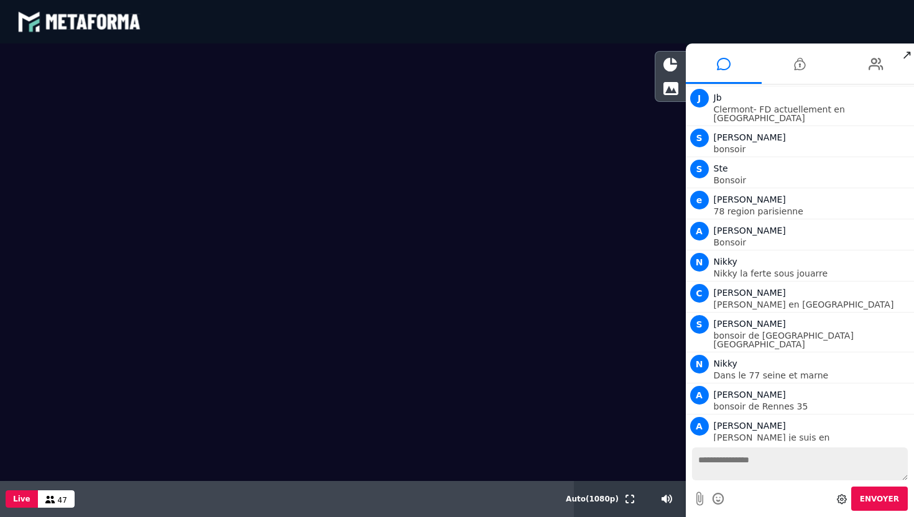
scroll to position [1330, 0]
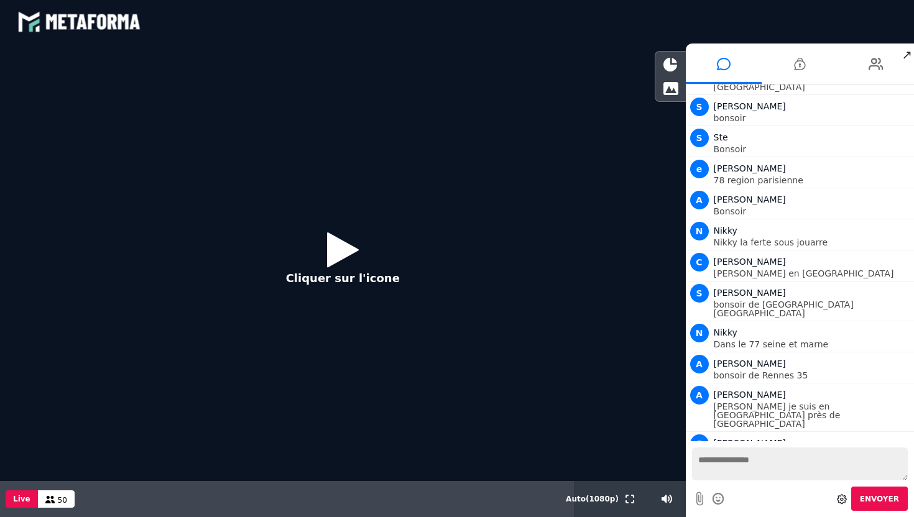
click at [344, 251] on icon at bounding box center [343, 249] width 32 height 40
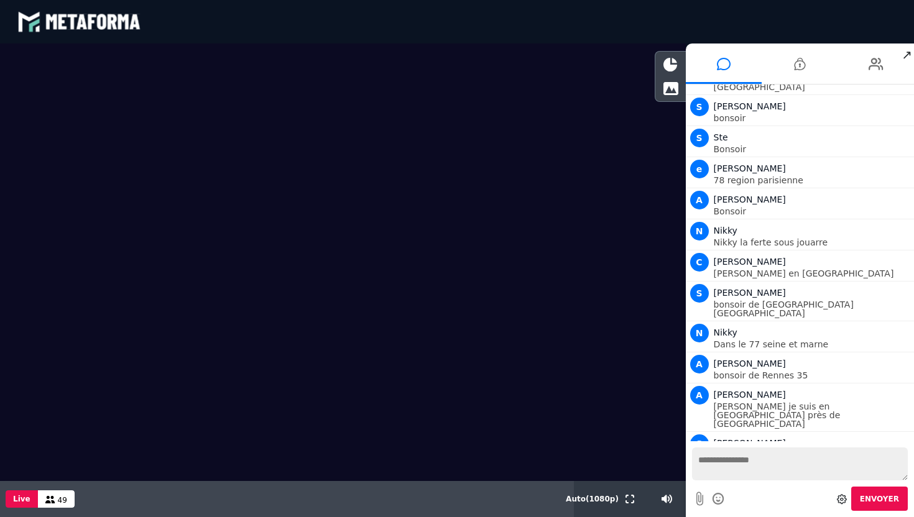
click at [709, 467] on textarea at bounding box center [800, 464] width 216 height 33
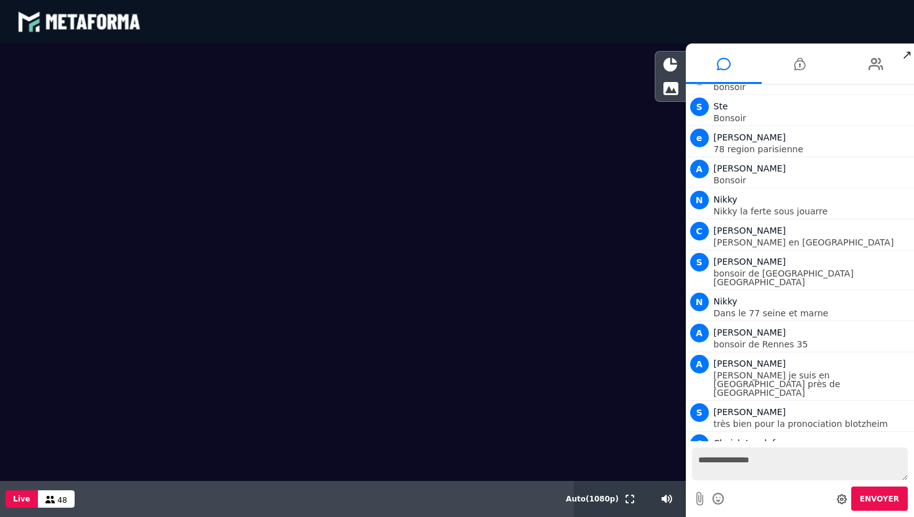
type textarea "**********"
click at [873, 501] on span "Envoyer" at bounding box center [879, 499] width 39 height 9
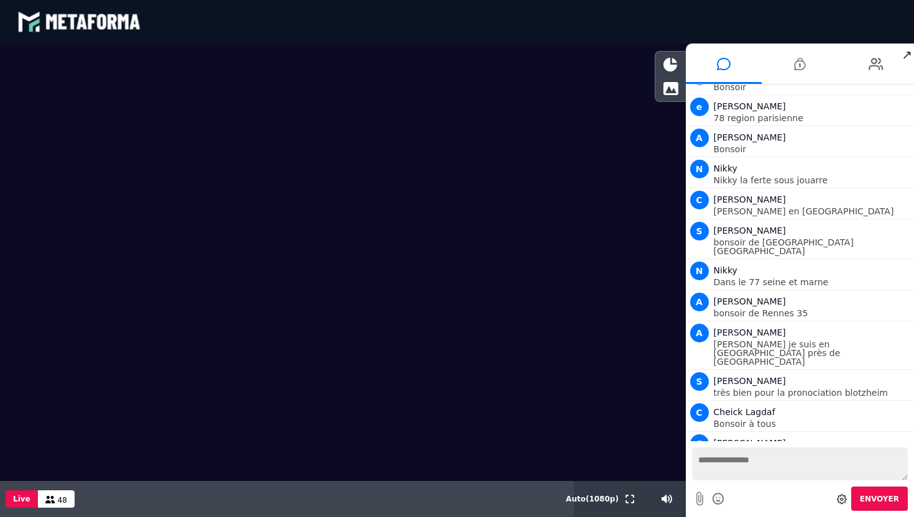
click at [900, 474] on link at bounding box center [903, 482] width 16 height 16
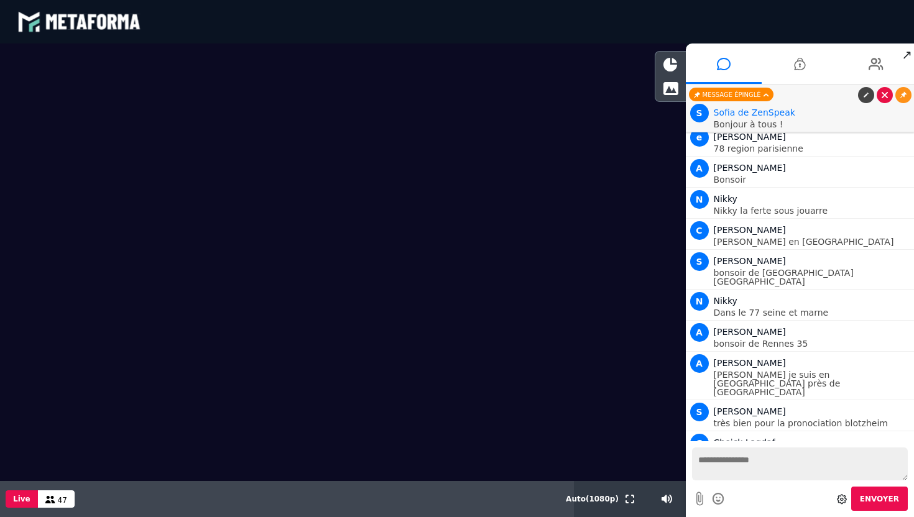
click at [885, 92] on icon at bounding box center [884, 95] width 6 height 6
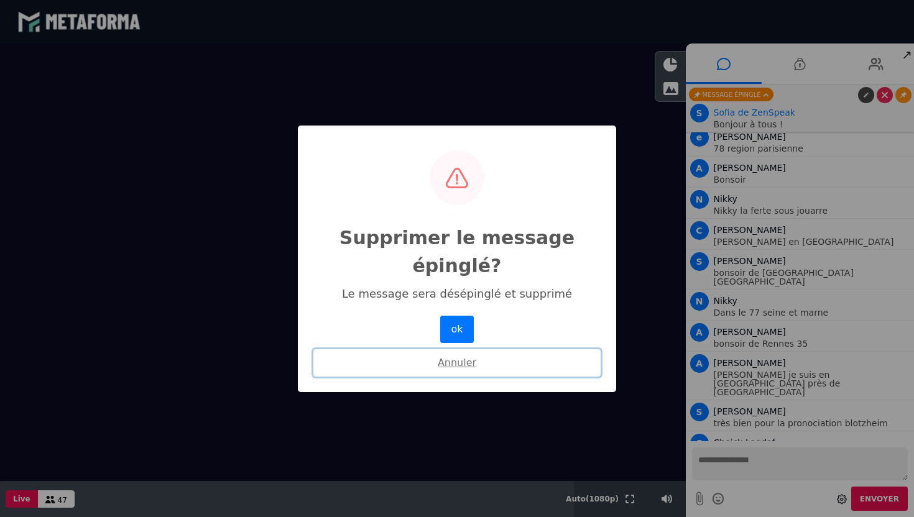
click at [460, 361] on button "Annuler" at bounding box center [456, 362] width 287 height 27
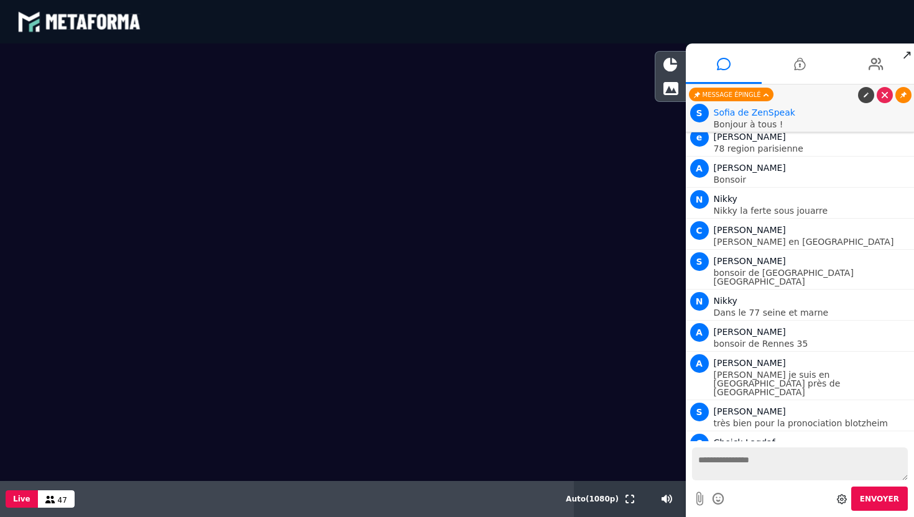
click at [903, 94] on icon at bounding box center [903, 95] width 6 height 6
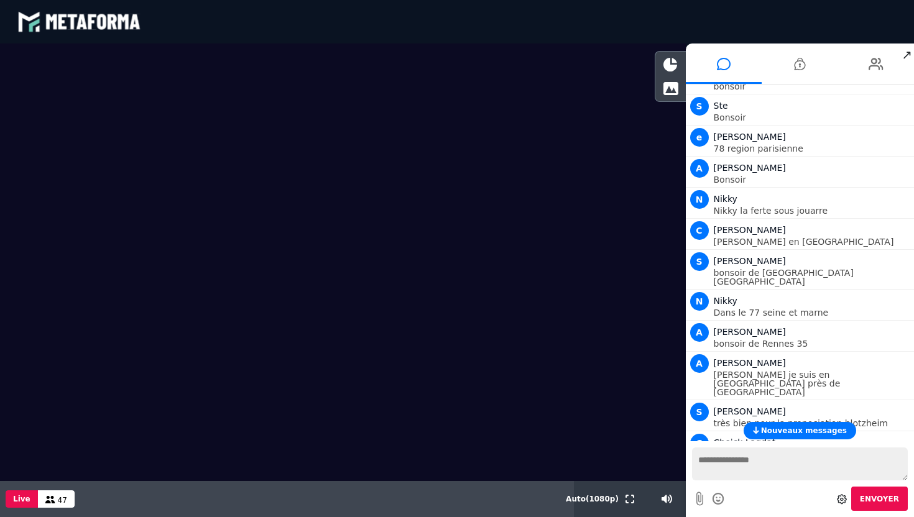
click at [785, 435] on span "Nouveaux messages" at bounding box center [804, 430] width 86 height 9
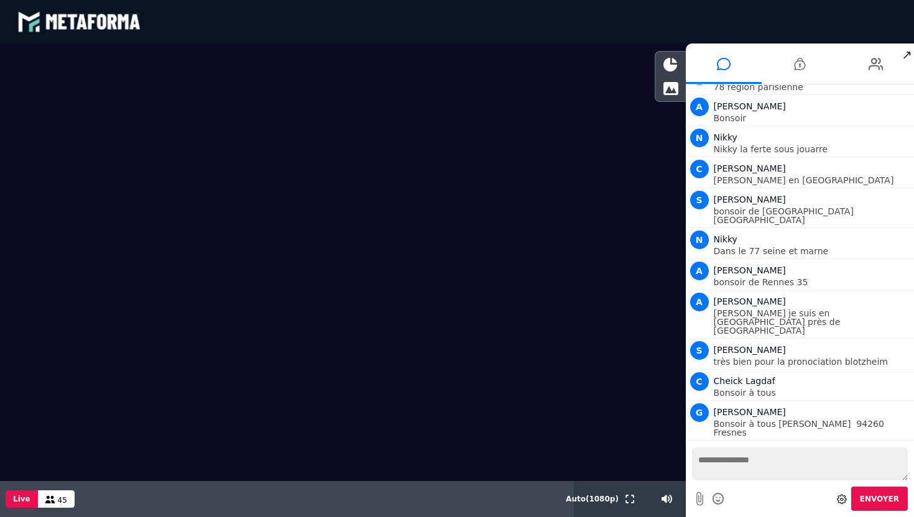
click at [761, 457] on textarea at bounding box center [800, 464] width 216 height 33
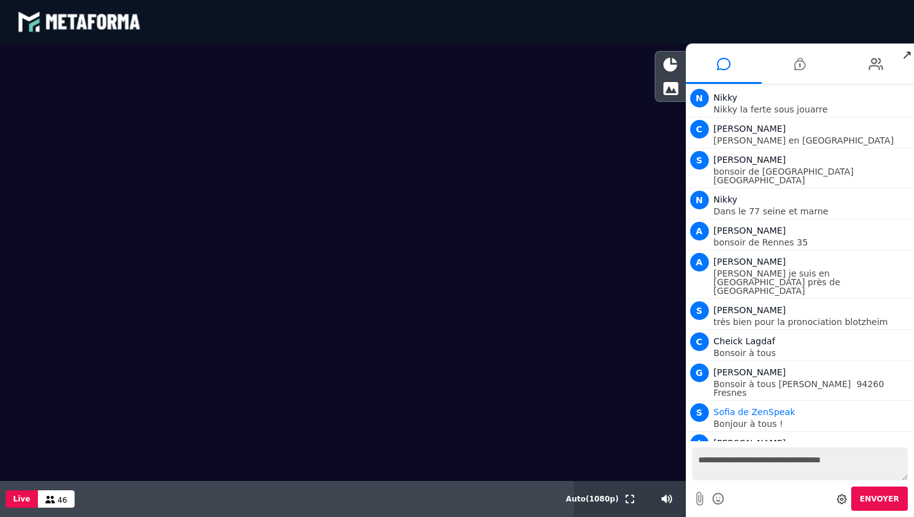
type textarea "**********"
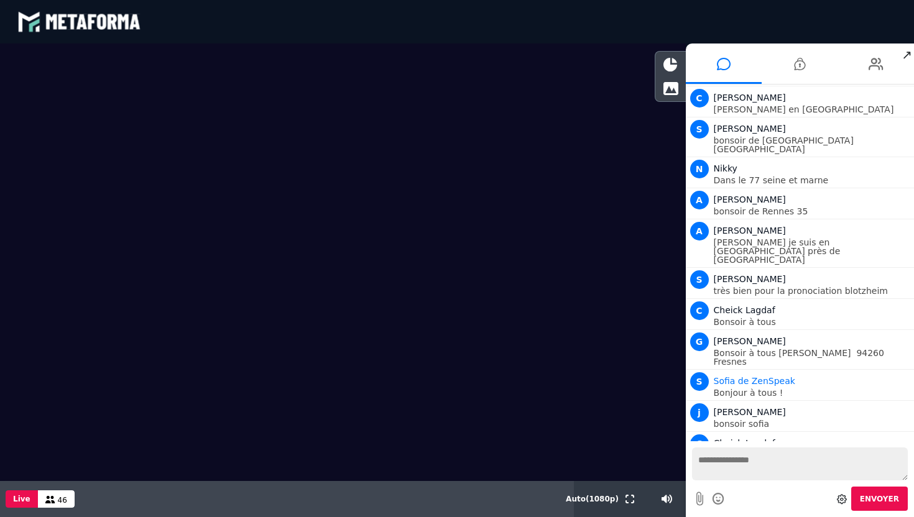
click at [896, 483] on link at bounding box center [903, 491] width 16 height 16
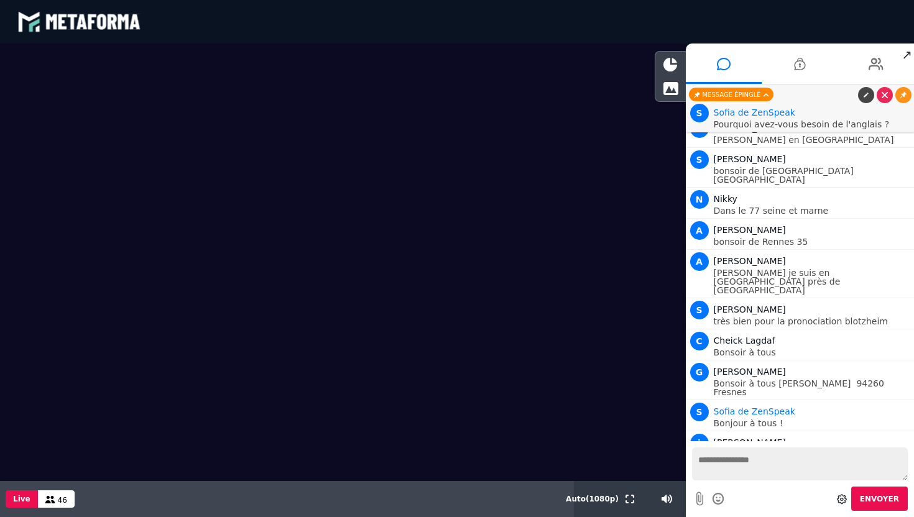
click at [766, 94] on icon at bounding box center [765, 95] width 5 height 9
click at [764, 432] on button "Nouveaux messages" at bounding box center [799, 430] width 113 height 17
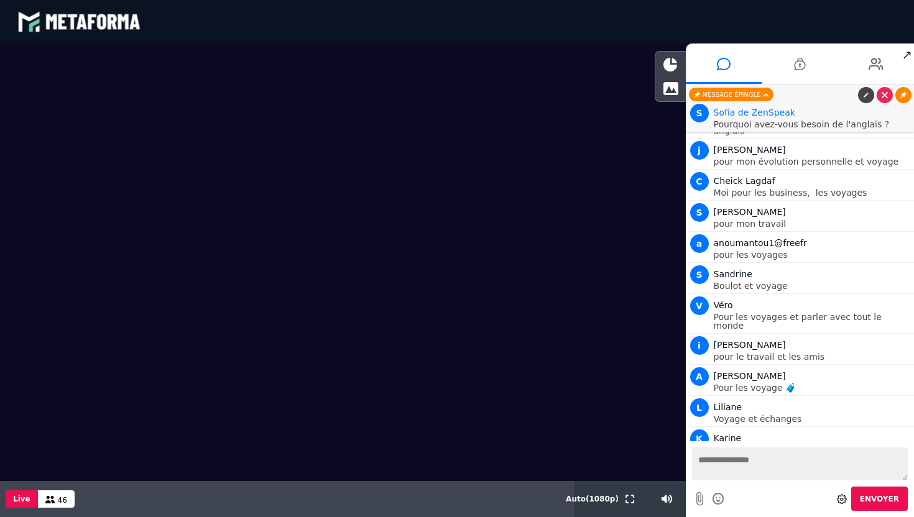
scroll to position [2204, 0]
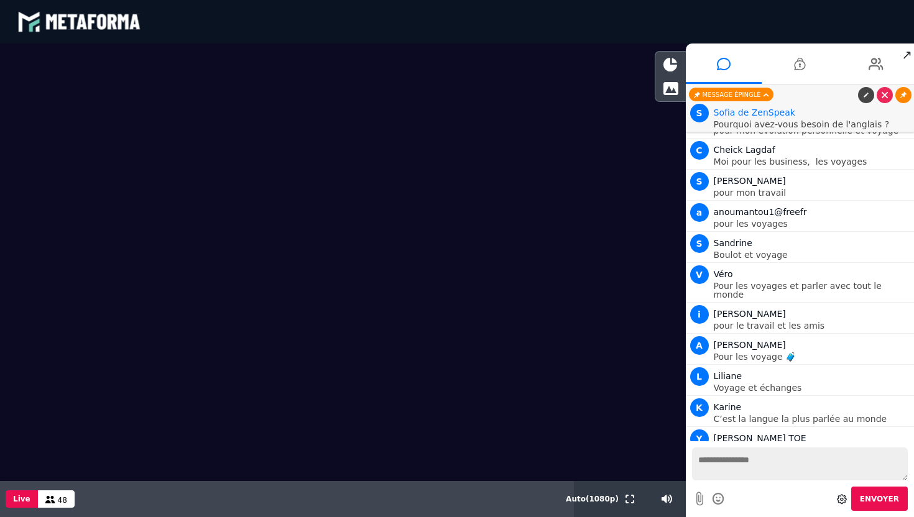
click at [899, 99] on link at bounding box center [903, 95] width 16 height 16
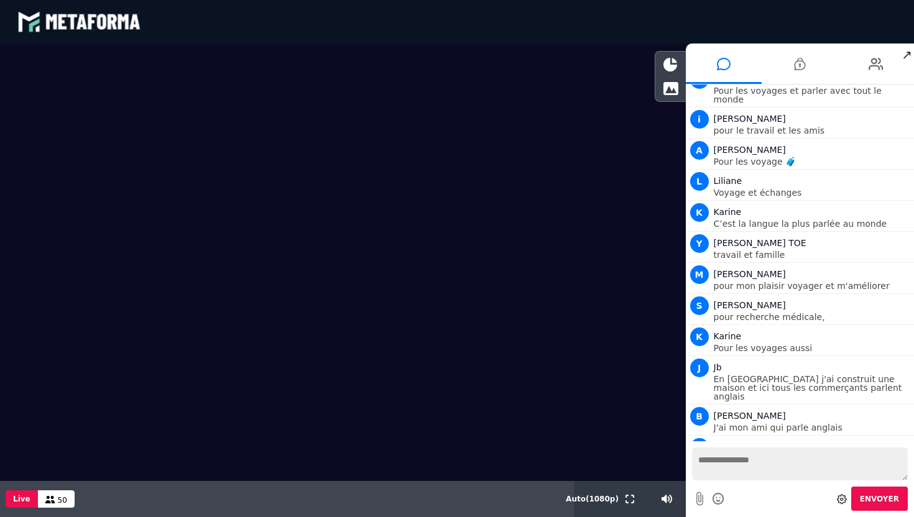
scroll to position [2461, 0]
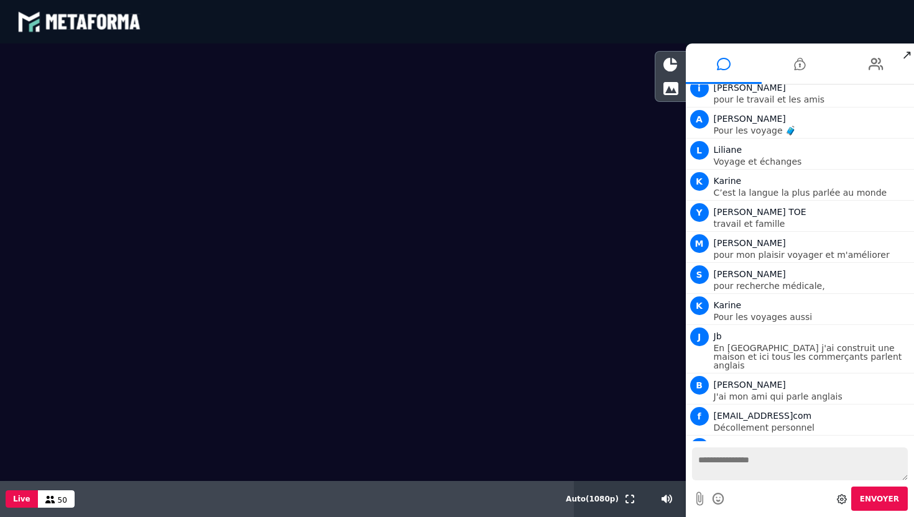
click at [737, 459] on textarea at bounding box center [800, 464] width 216 height 33
click at [798, 67] on icon at bounding box center [799, 63] width 11 height 31
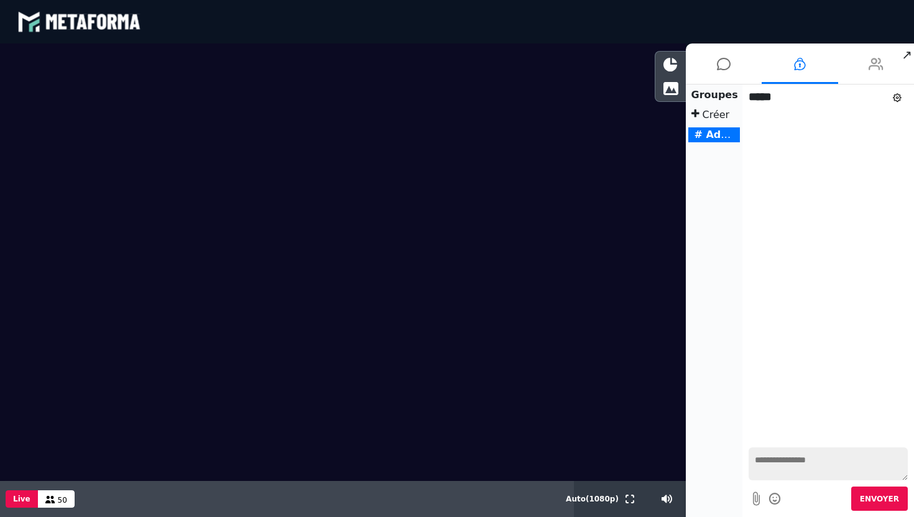
click at [875, 67] on icon at bounding box center [875, 63] width 15 height 31
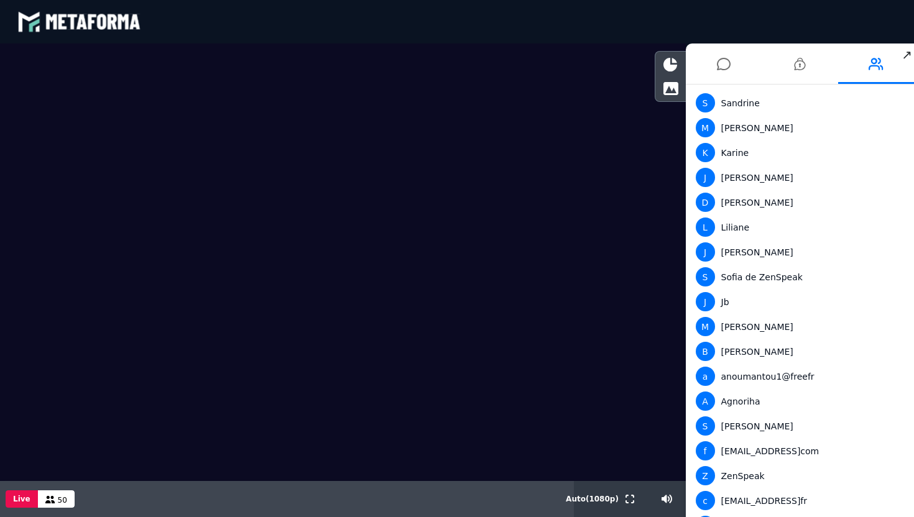
scroll to position [0, 0]
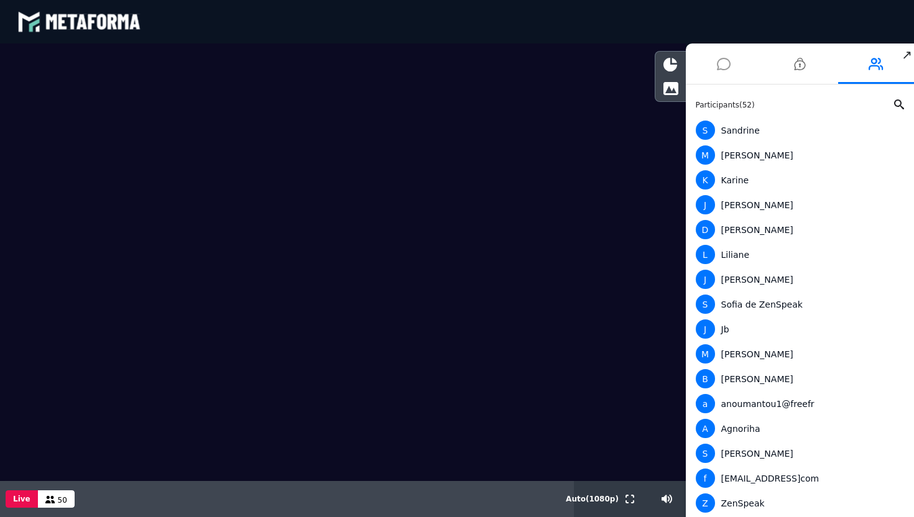
click at [704, 59] on li at bounding box center [724, 64] width 76 height 40
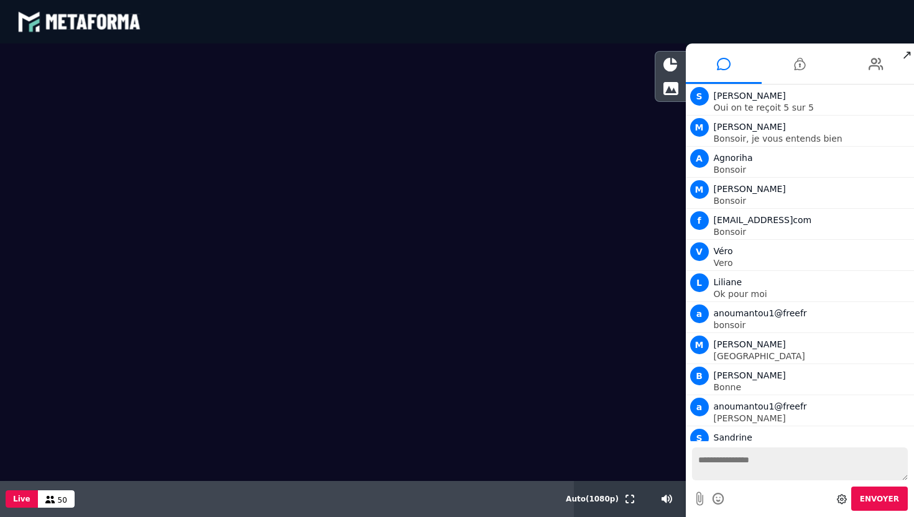
scroll to position [2461, 0]
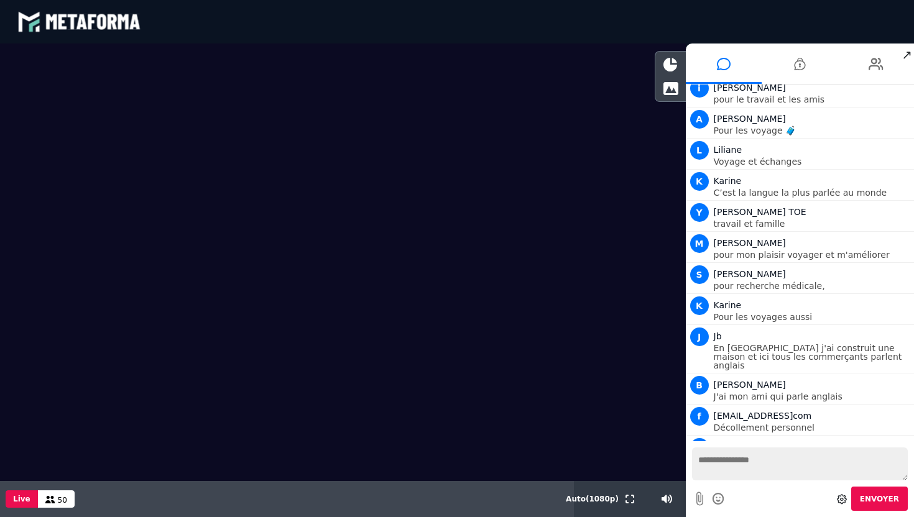
click at [721, 456] on textarea at bounding box center [800, 464] width 216 height 33
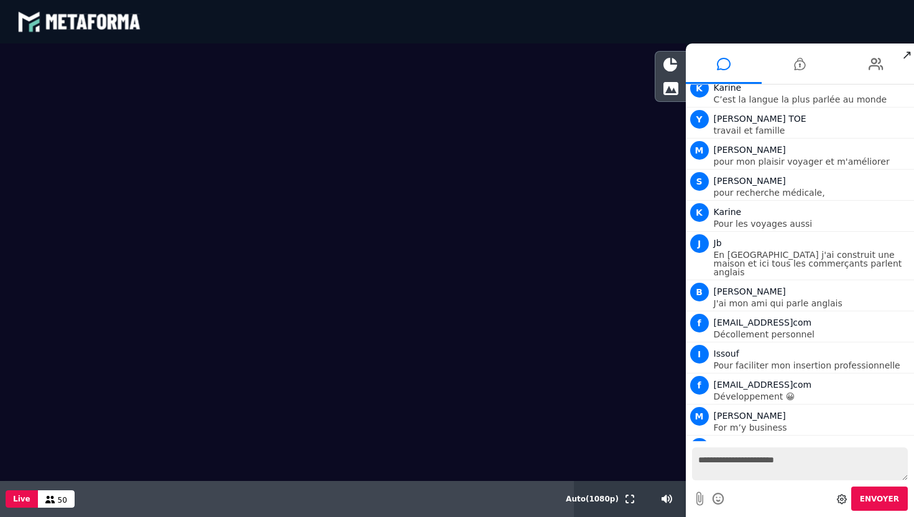
scroll to position [2629, 0]
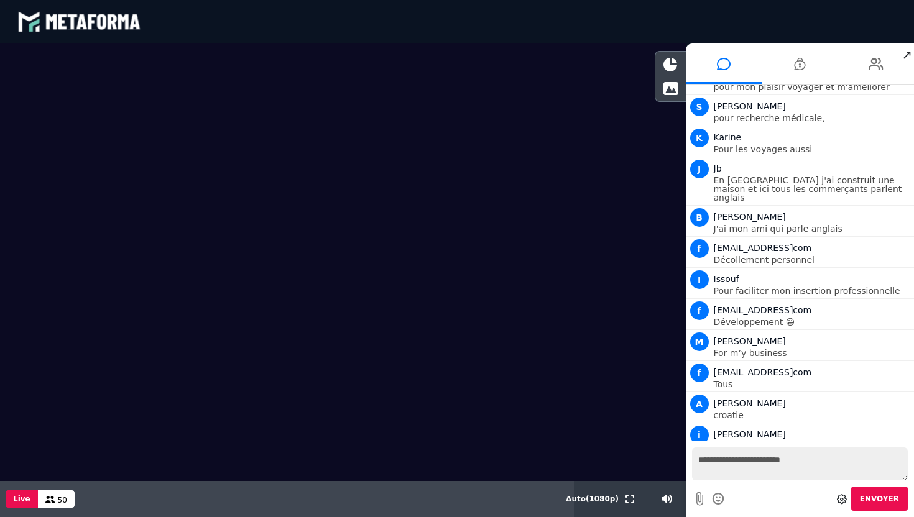
type textarea "**********"
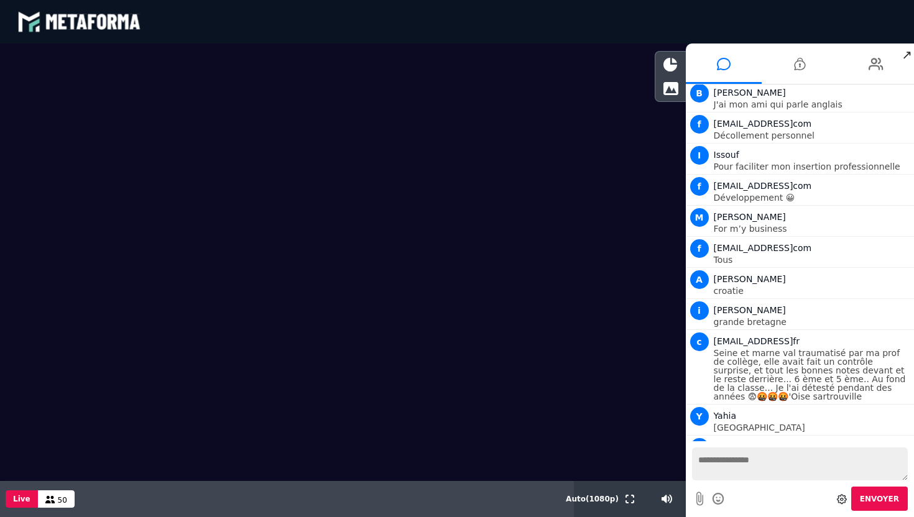
scroll to position [2784, 0]
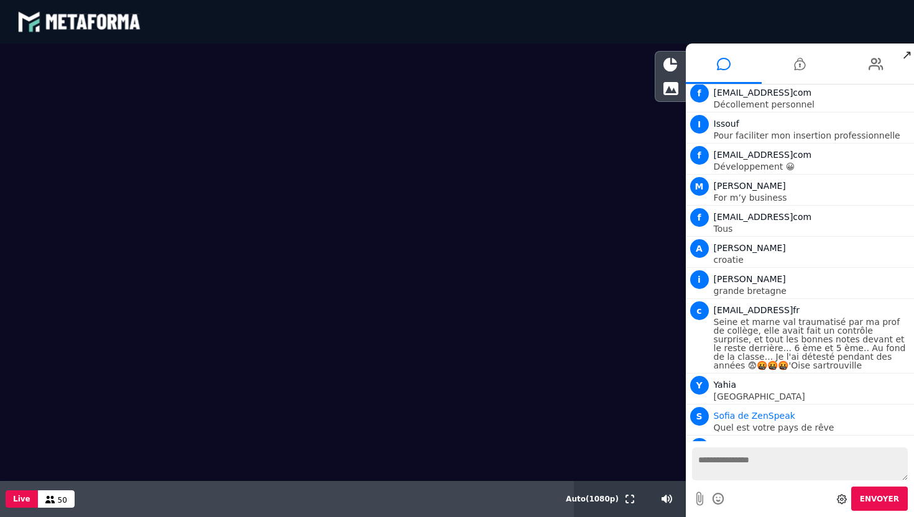
click at [900, 474] on icon at bounding box center [903, 477] width 6 height 6
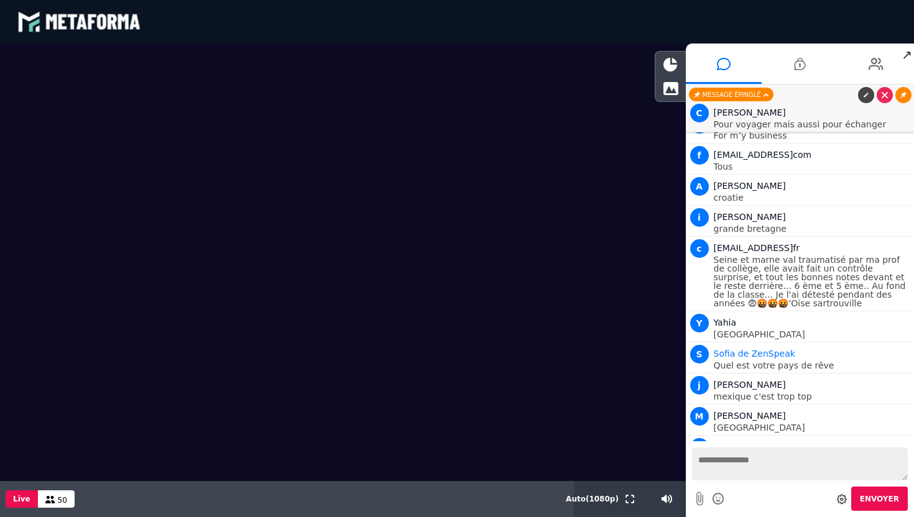
click at [901, 97] on icon at bounding box center [903, 95] width 6 height 6
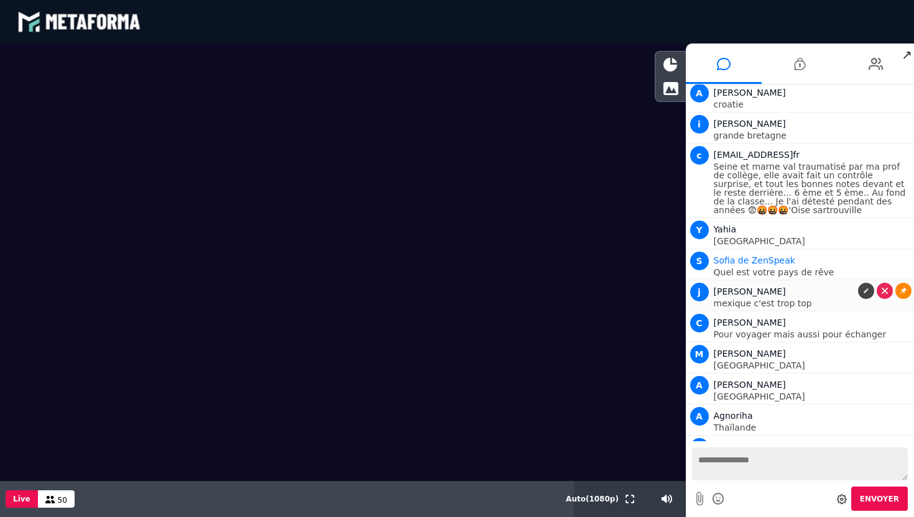
click at [901, 288] on icon at bounding box center [903, 291] width 6 height 6
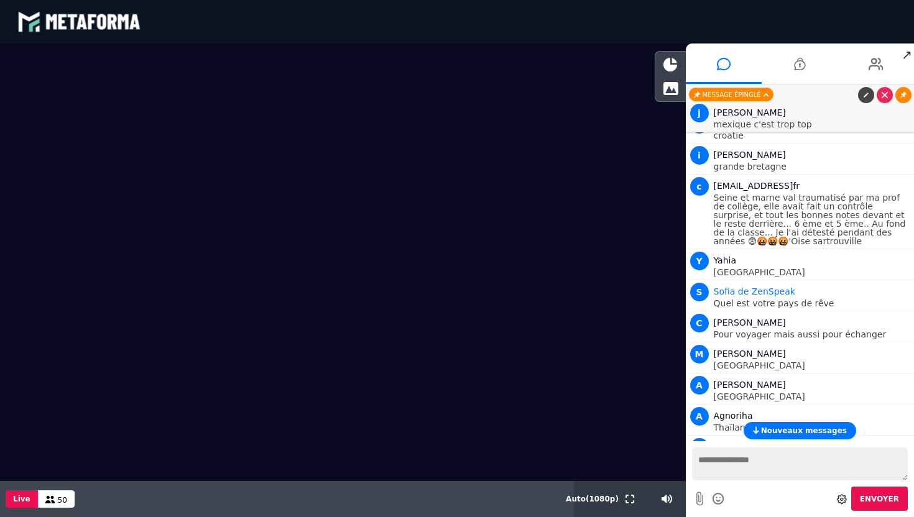
click at [900, 101] on link at bounding box center [903, 95] width 16 height 16
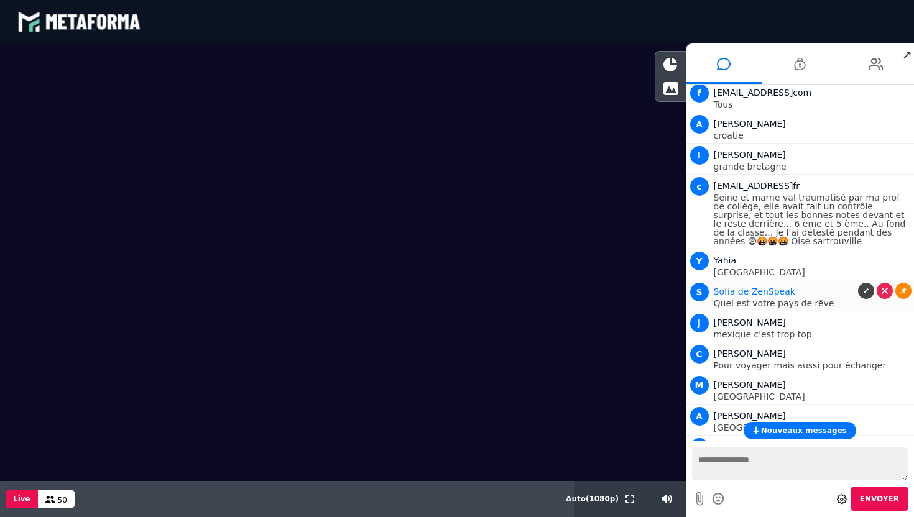
click at [900, 288] on icon at bounding box center [903, 291] width 6 height 6
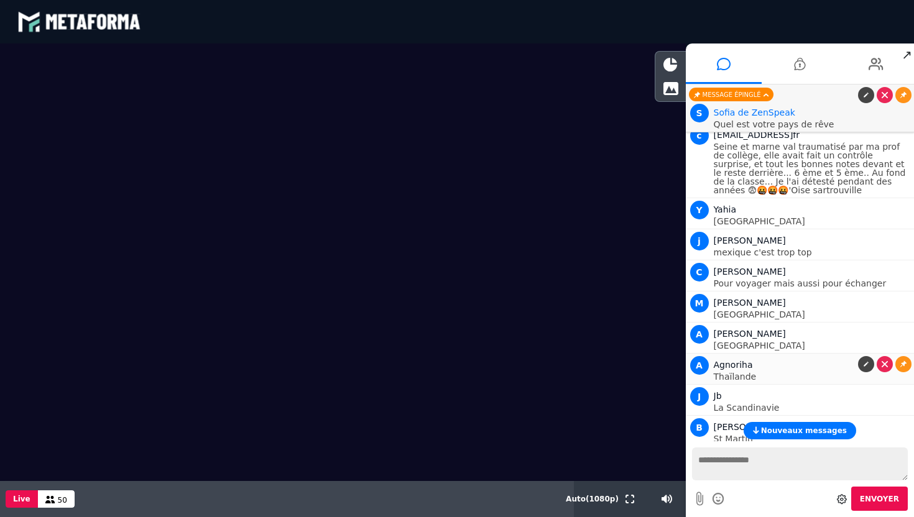
scroll to position [3002, 0]
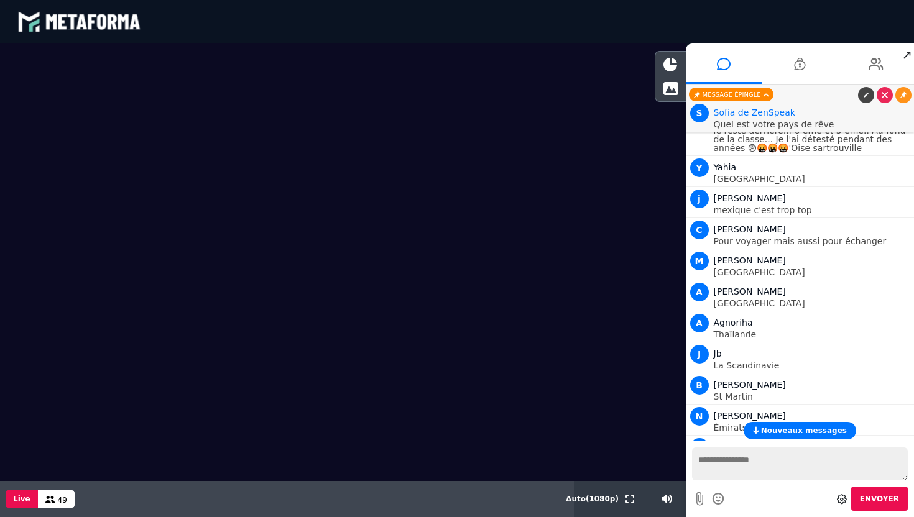
click at [799, 428] on span "Nouveaux messages" at bounding box center [804, 430] width 86 height 9
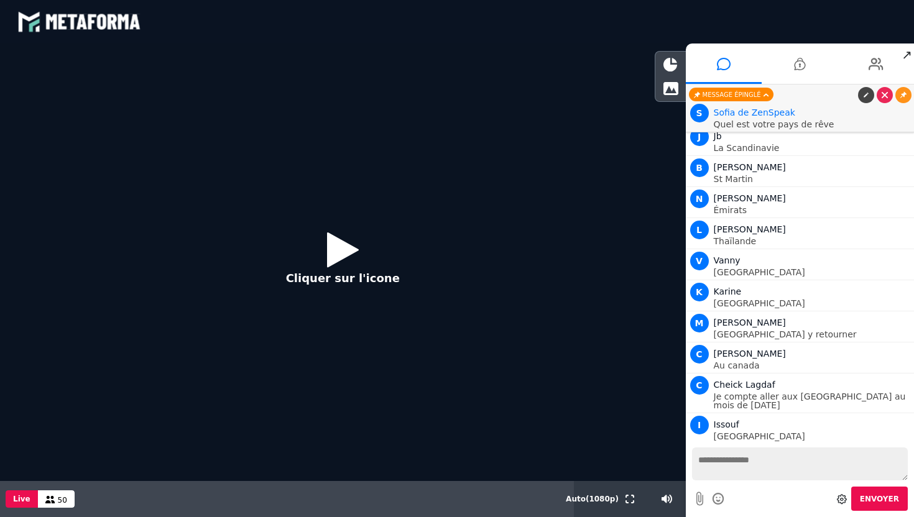
scroll to position [3259, 0]
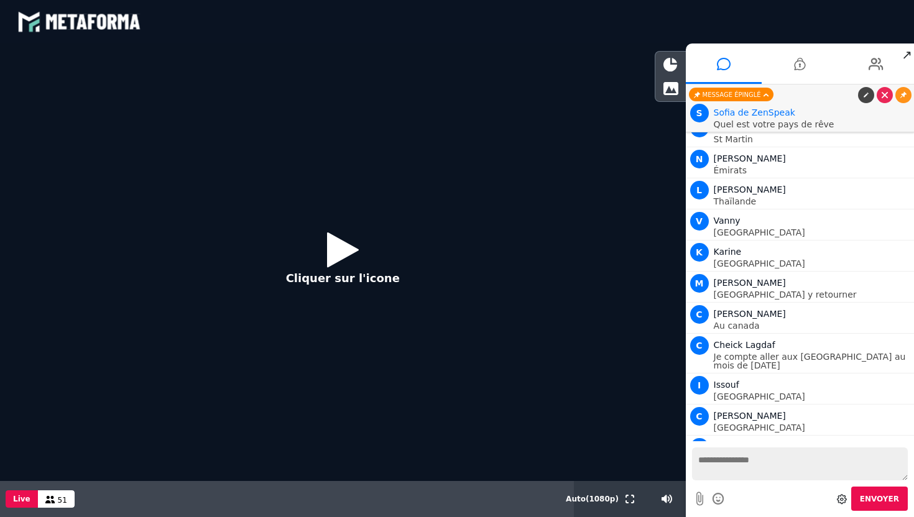
click at [359, 255] on button "Cliquer sur l'icone" at bounding box center [343, 263] width 139 height 80
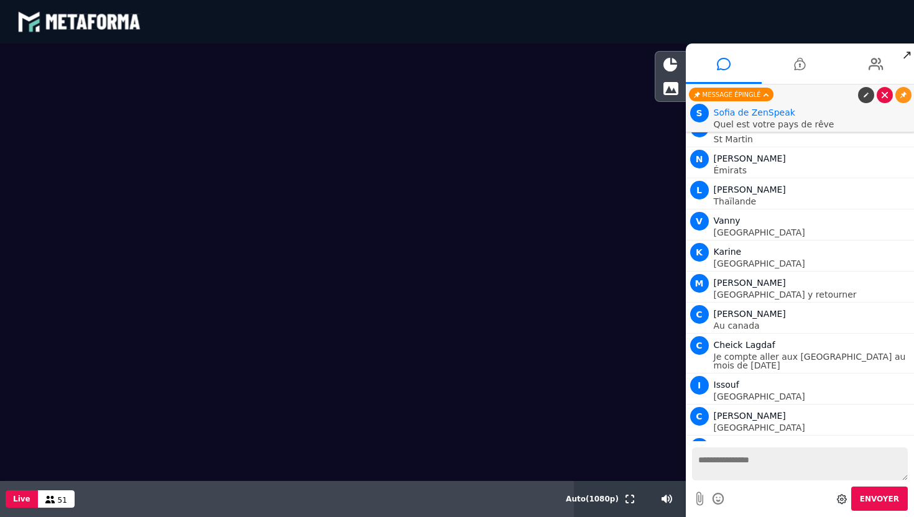
click at [881, 99] on link at bounding box center [885, 95] width 16 height 16
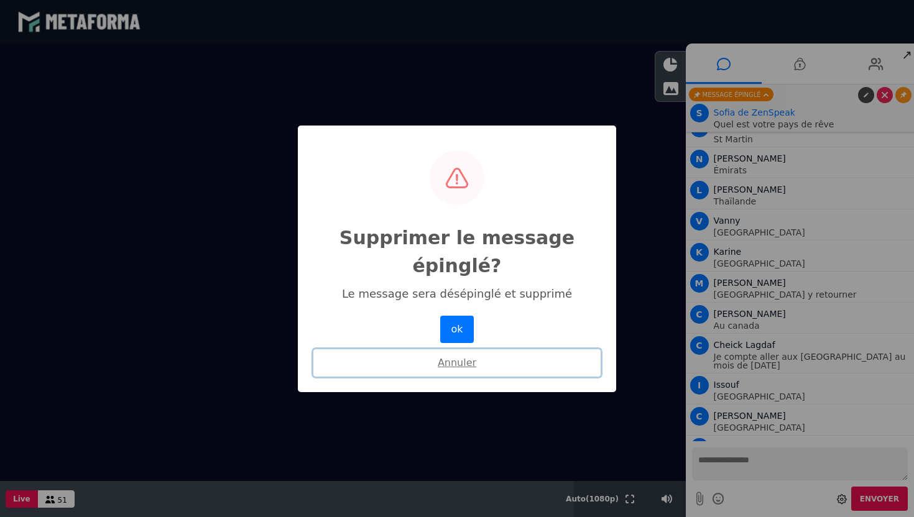
click at [459, 365] on button "Annuler" at bounding box center [456, 362] width 287 height 27
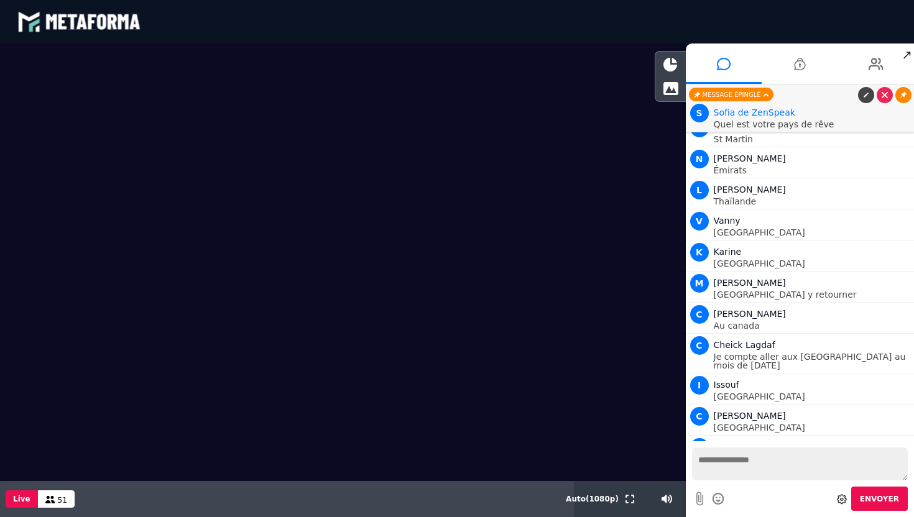
click at [905, 94] on icon at bounding box center [903, 95] width 6 height 6
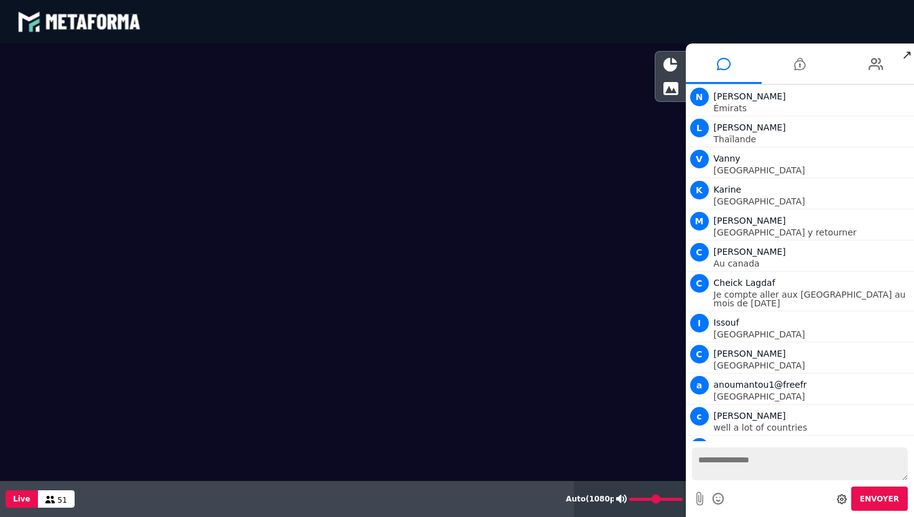
scroll to position [3384, 0]
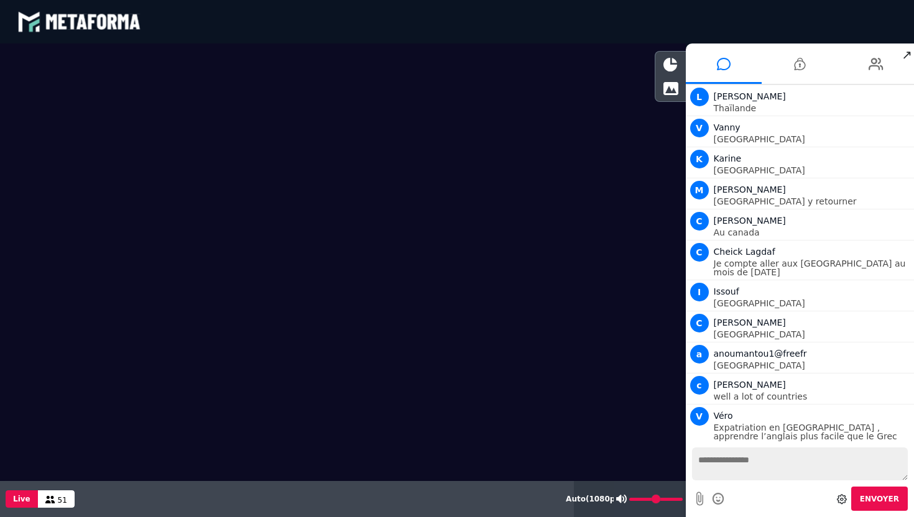
click at [623, 502] on icon at bounding box center [621, 499] width 11 height 9
drag, startPoint x: 672, startPoint y: 500, endPoint x: 635, endPoint y: 504, distance: 36.8
click at [635, 501] on input "range" at bounding box center [655, 499] width 53 height 3
drag, startPoint x: 635, startPoint y: 499, endPoint x: 653, endPoint y: 504, distance: 17.9
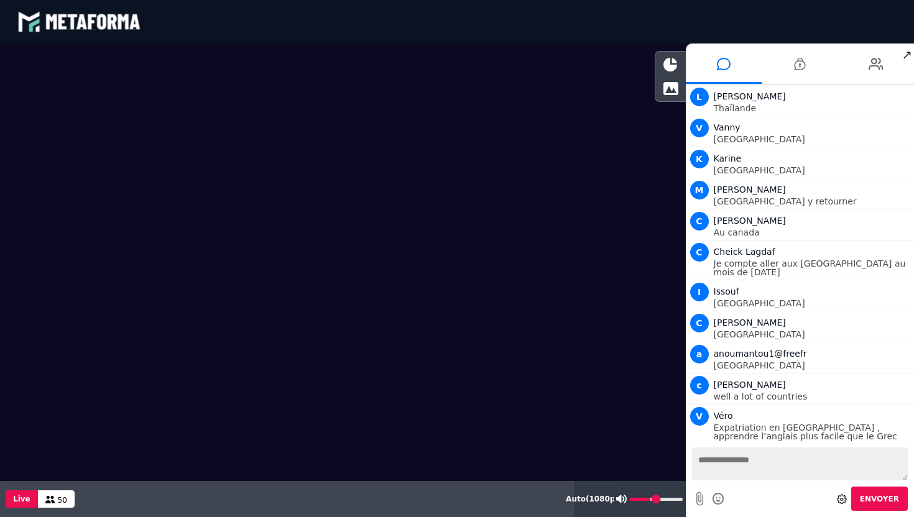
type input "**"
click at [653, 501] on input "range" at bounding box center [655, 499] width 53 height 3
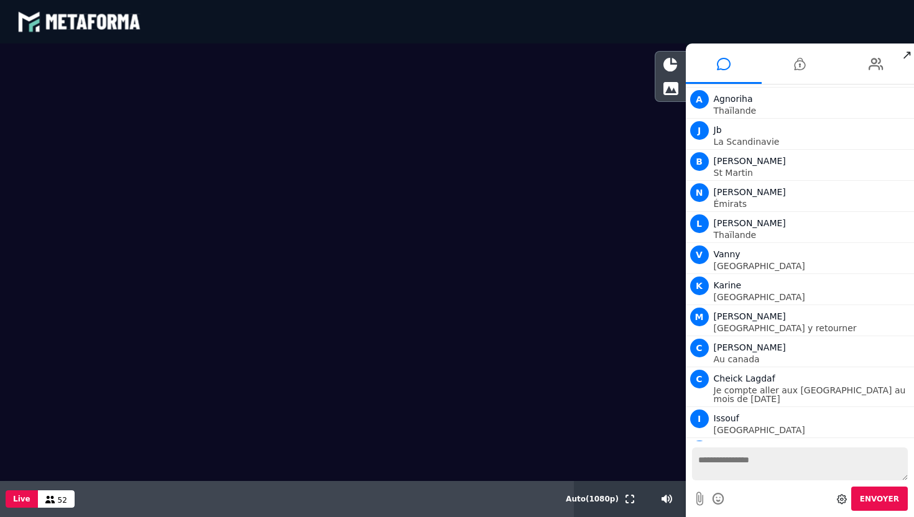
scroll to position [3508, 0]
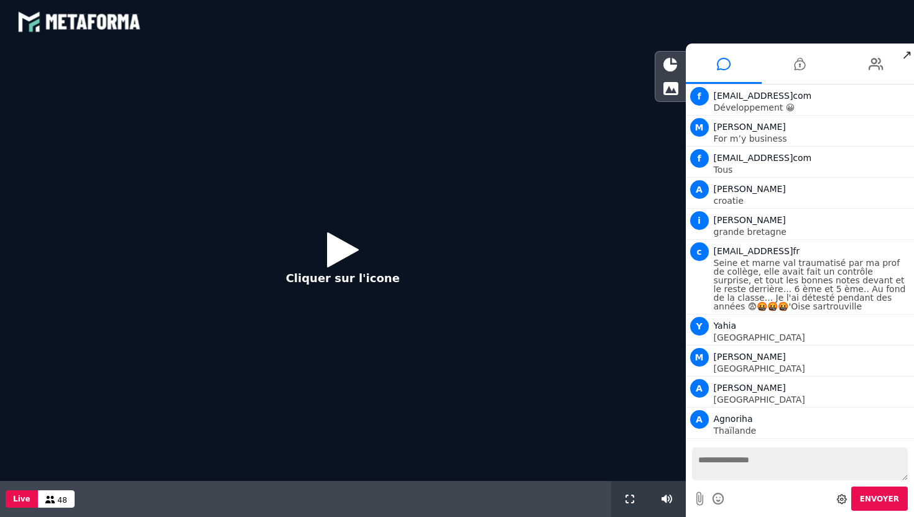
scroll to position [955, 0]
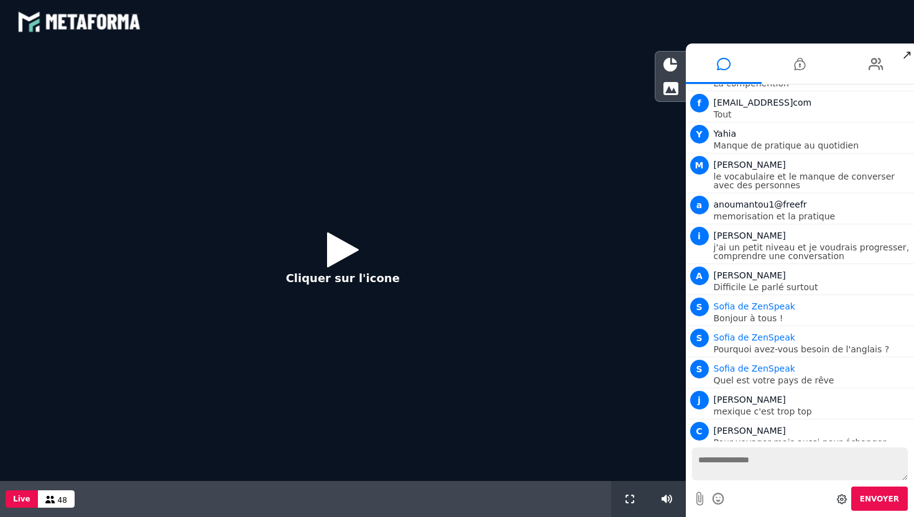
click at [322, 263] on button "Cliquer sur l'icone" at bounding box center [343, 263] width 139 height 80
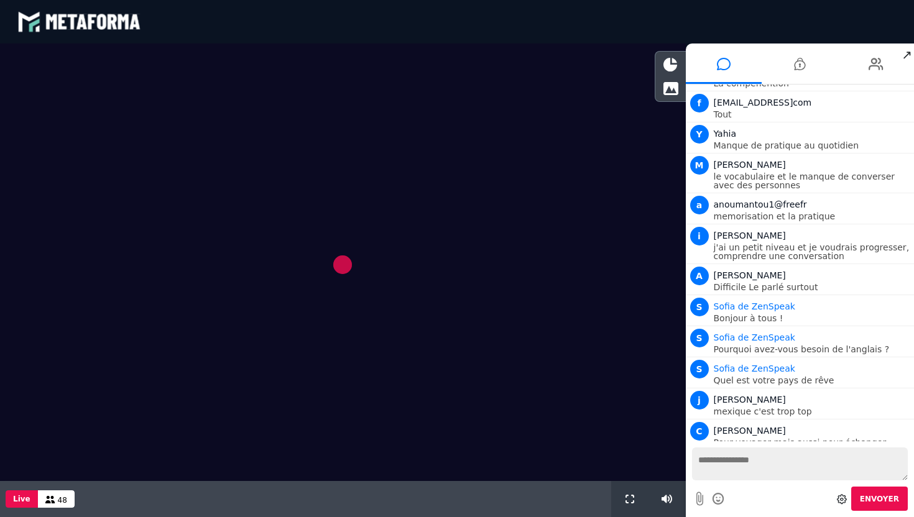
scroll to position [987, 0]
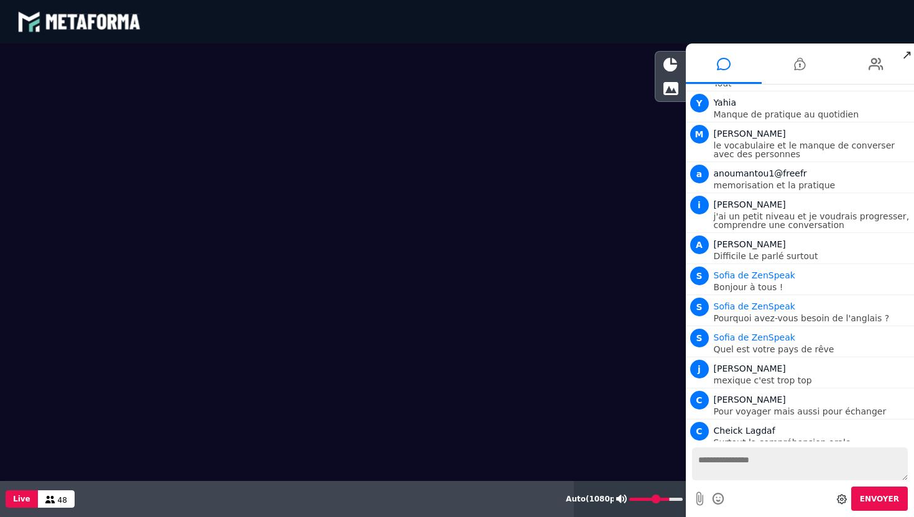
click at [622, 497] on icon at bounding box center [621, 499] width 11 height 9
click at [635, 499] on input "range" at bounding box center [656, 499] width 53 height 3
click at [620, 499] on icon at bounding box center [621, 499] width 11 height 9
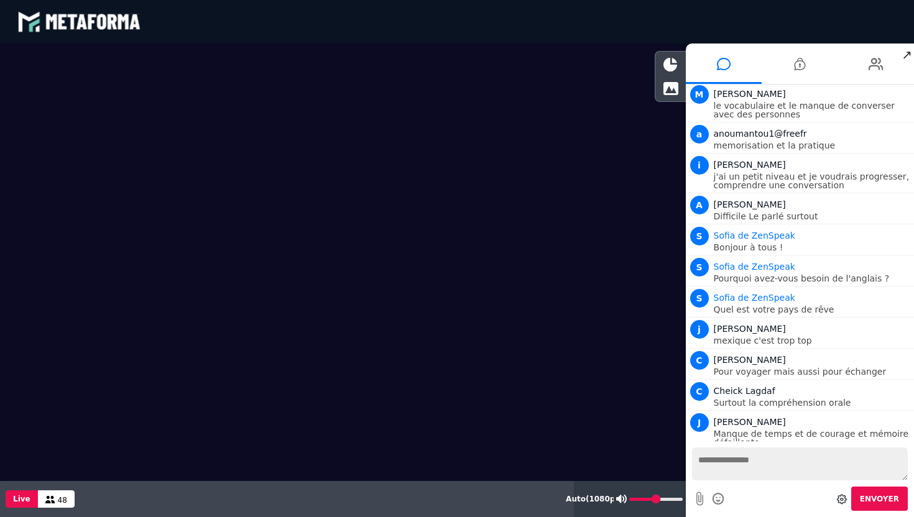
drag, startPoint x: 665, startPoint y: 500, endPoint x: 652, endPoint y: 501, distance: 12.5
type input "**"
click at [652, 501] on input "range" at bounding box center [655, 499] width 53 height 3
click at [593, 318] on video at bounding box center [343, 228] width 686 height 369
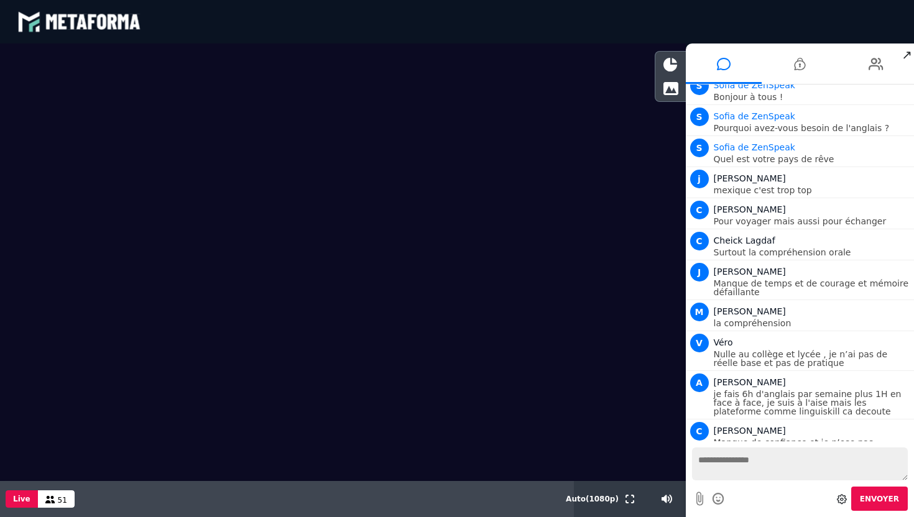
scroll to position [1239, 0]
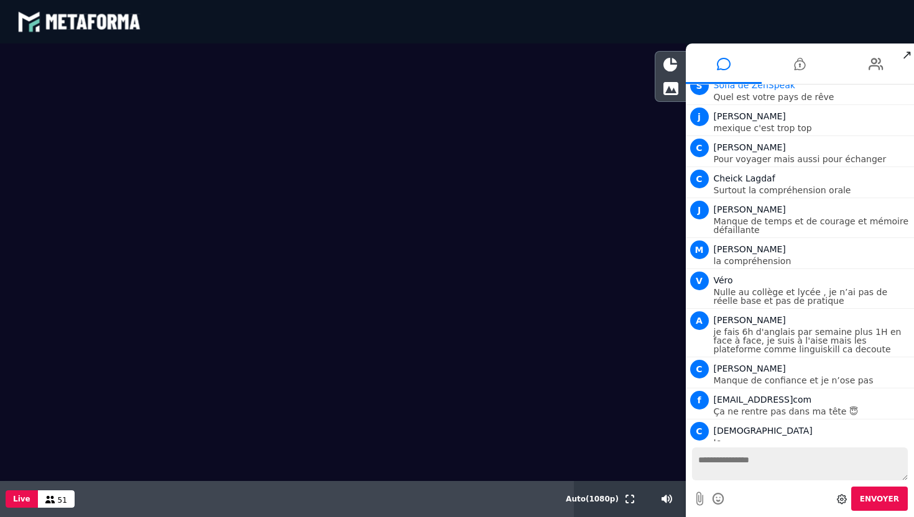
click at [713, 459] on textarea at bounding box center [800, 464] width 216 height 33
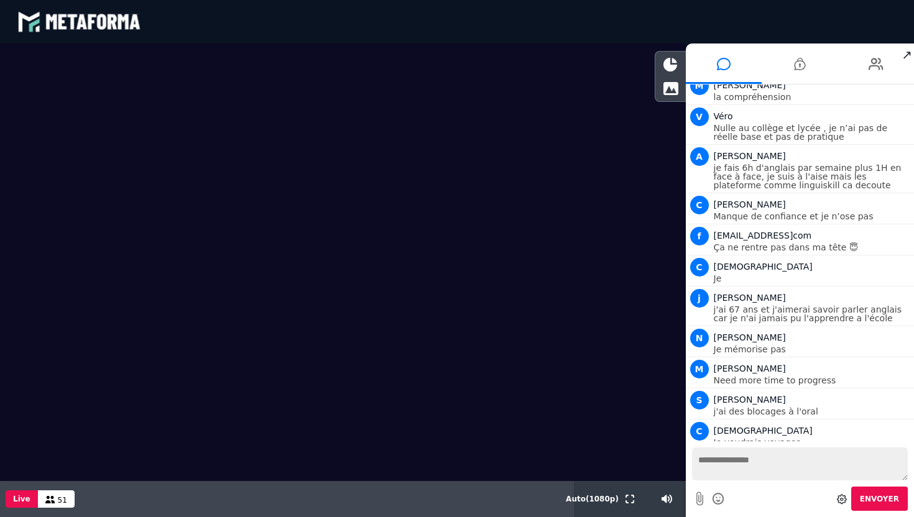
scroll to position [1434, 0]
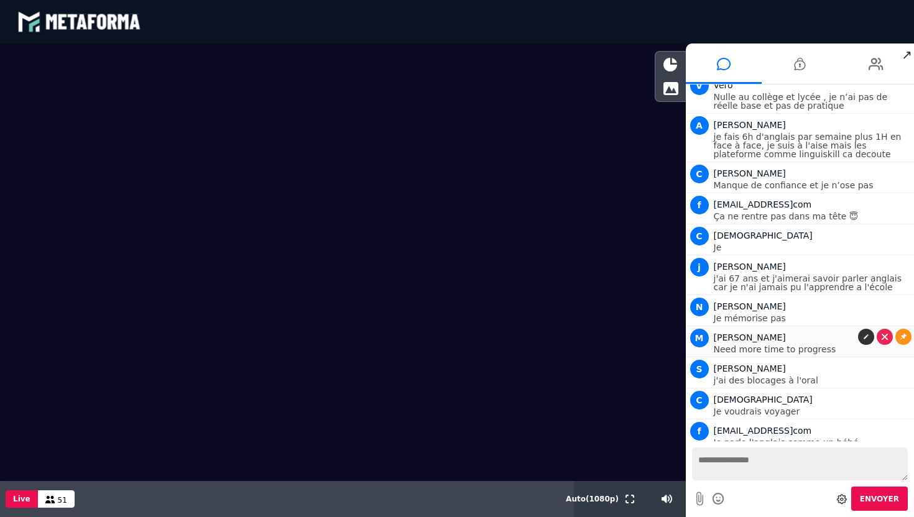
click at [858, 329] on link at bounding box center [866, 337] width 16 height 16
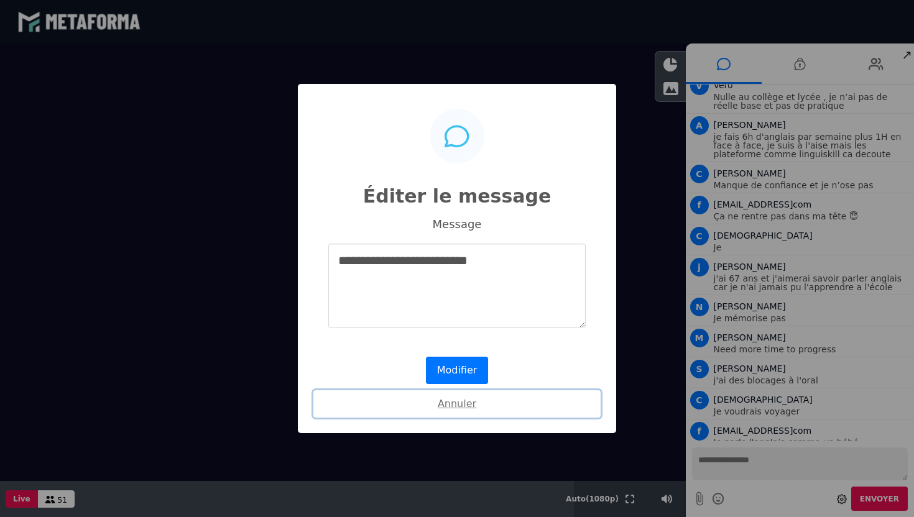
click at [455, 409] on button "Annuler" at bounding box center [456, 403] width 287 height 27
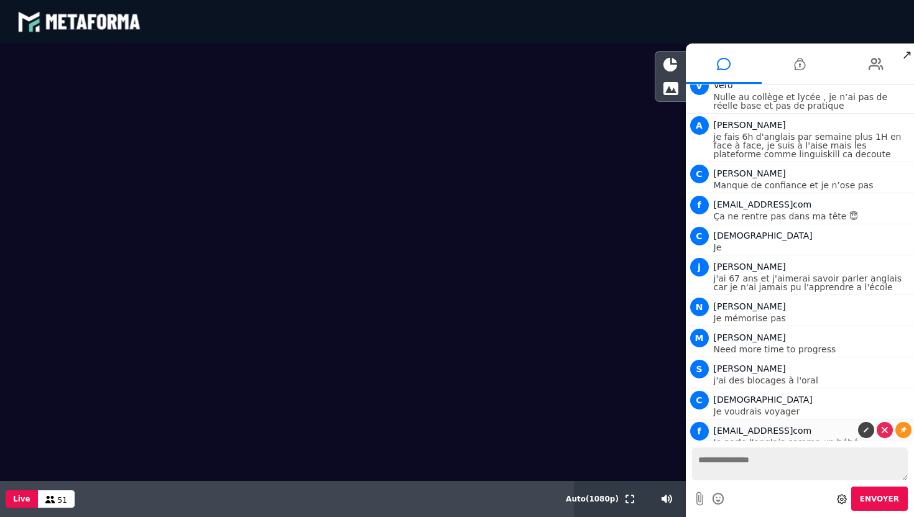
click at [817, 438] on p "Je parle l'anglais comme un bébé" at bounding box center [813, 442] width 198 height 9
click at [781, 438] on p "Je parle l'anglais comme un bébé" at bounding box center [813, 442] width 198 height 9
click at [797, 398] on div "C Christian" at bounding box center [813, 399] width 198 height 15
click at [697, 395] on span "C" at bounding box center [699, 400] width 19 height 19
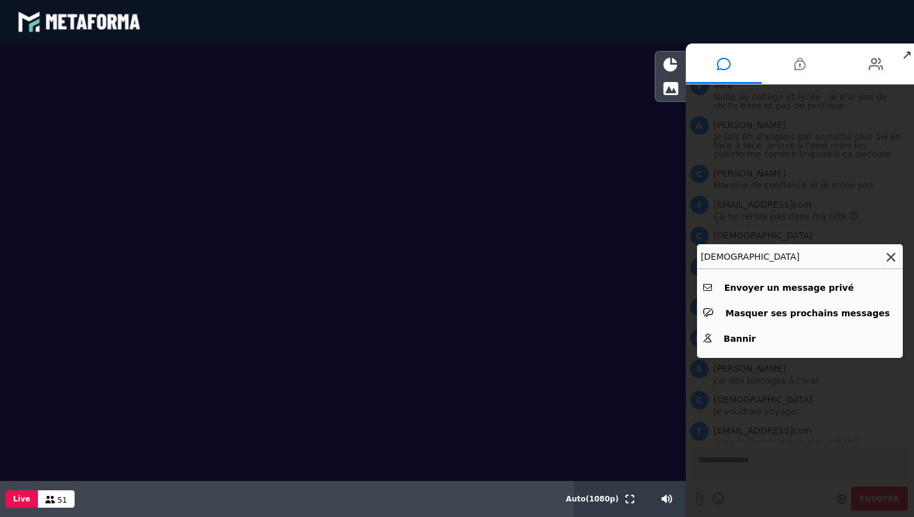
click at [891, 255] on icon at bounding box center [890, 257] width 9 height 9
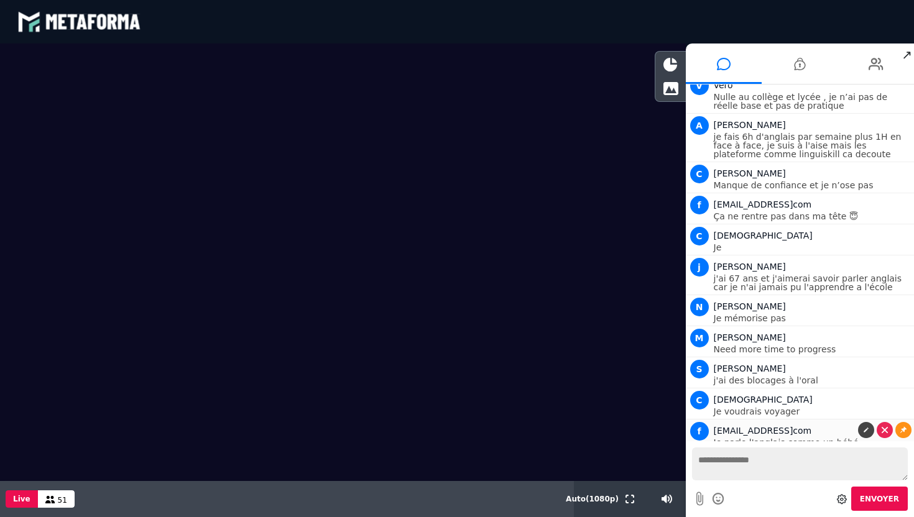
click at [765, 427] on div "f frederic60200fm@gmailcom" at bounding box center [813, 430] width 198 height 15
click at [762, 458] on textarea at bounding box center [800, 464] width 216 height 33
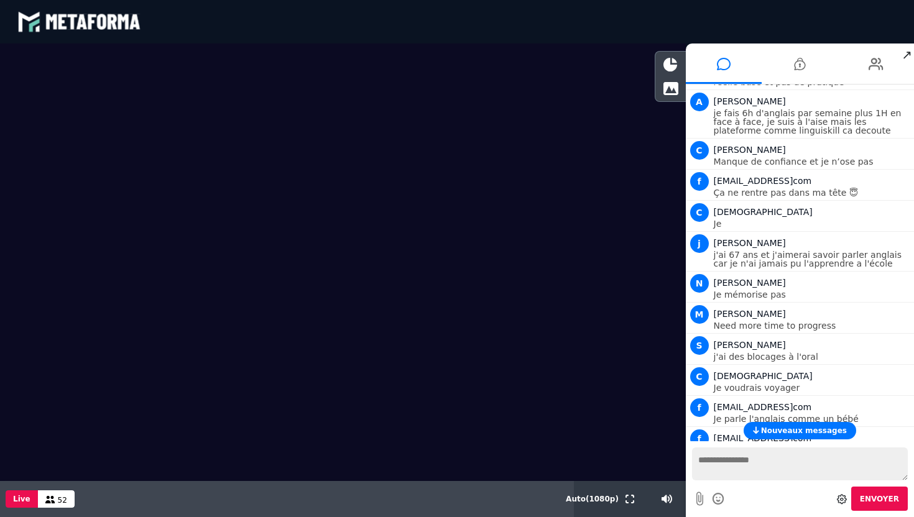
scroll to position [1465, 0]
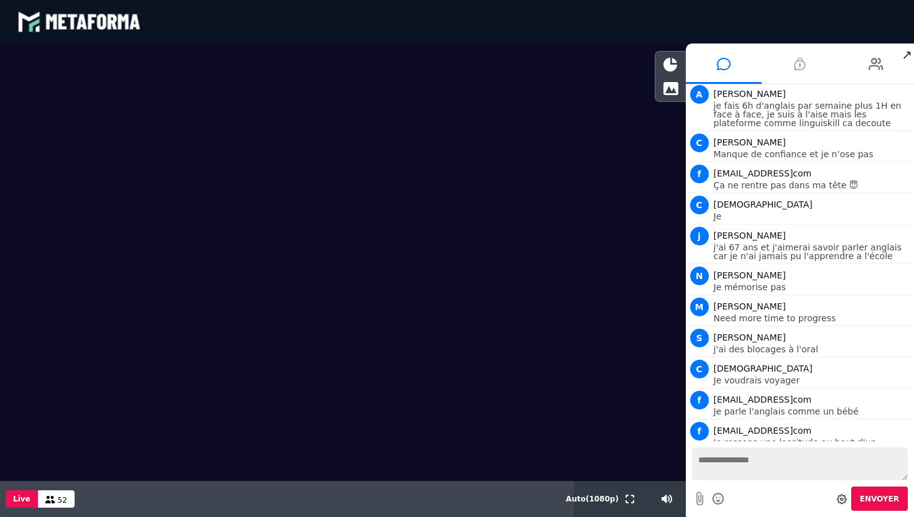
click at [799, 75] on icon at bounding box center [799, 63] width 11 height 31
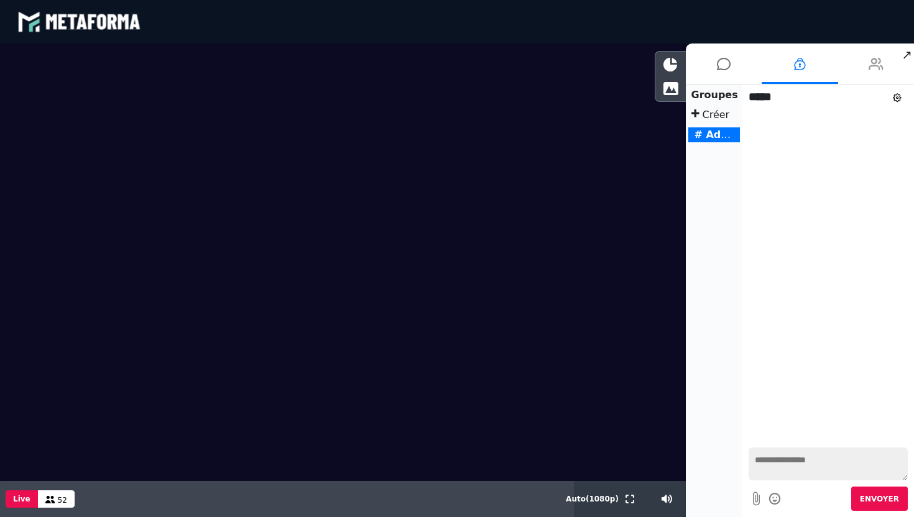
click at [871, 70] on icon at bounding box center [875, 63] width 15 height 31
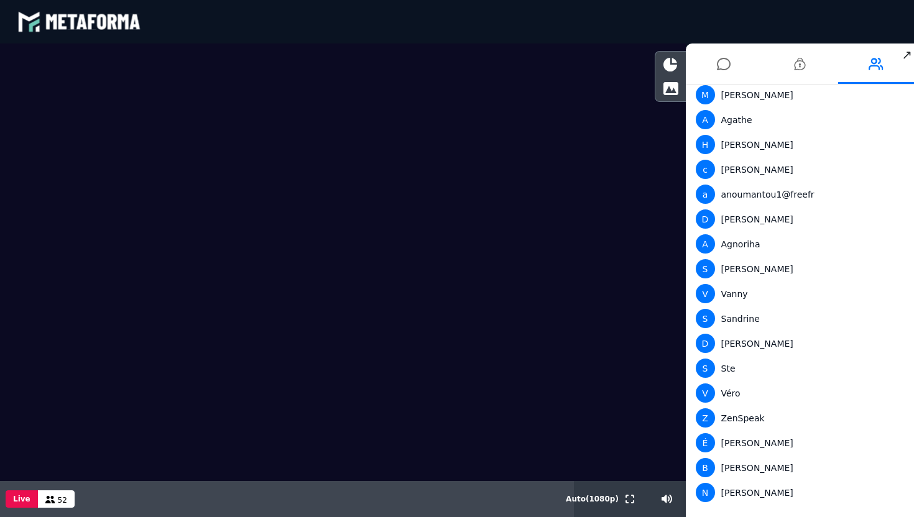
scroll to position [934, 0]
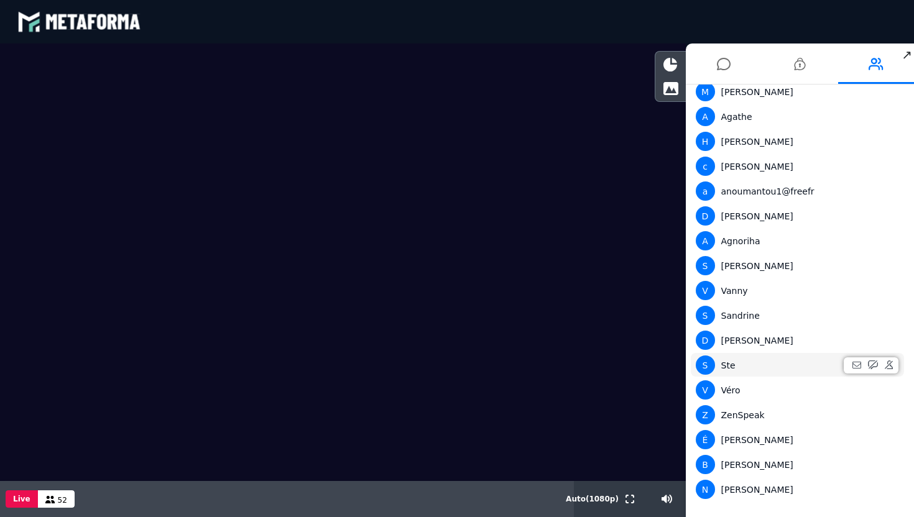
click at [706, 363] on span "S" at bounding box center [705, 365] width 19 height 19
click at [724, 364] on div "S Ste" at bounding box center [798, 365] width 204 height 19
click at [708, 366] on span "S" at bounding box center [705, 365] width 19 height 19
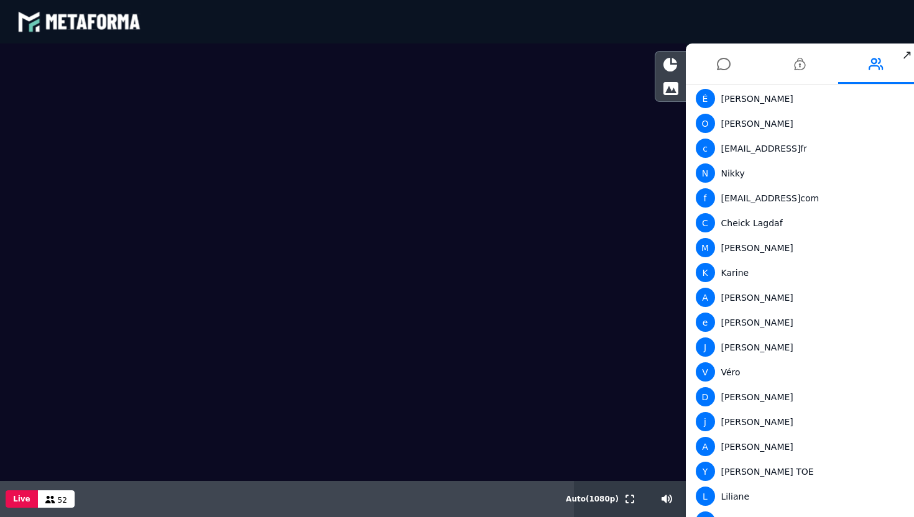
scroll to position [0, 0]
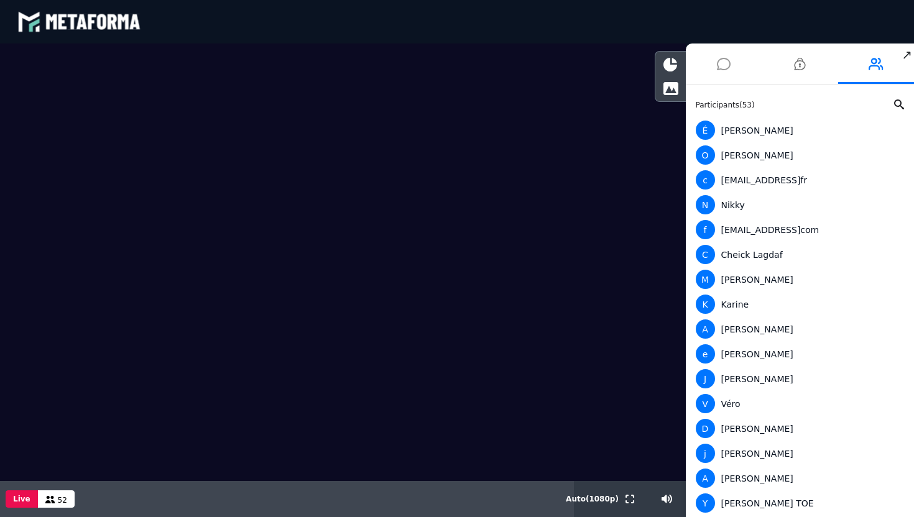
click at [721, 71] on icon at bounding box center [724, 63] width 14 height 31
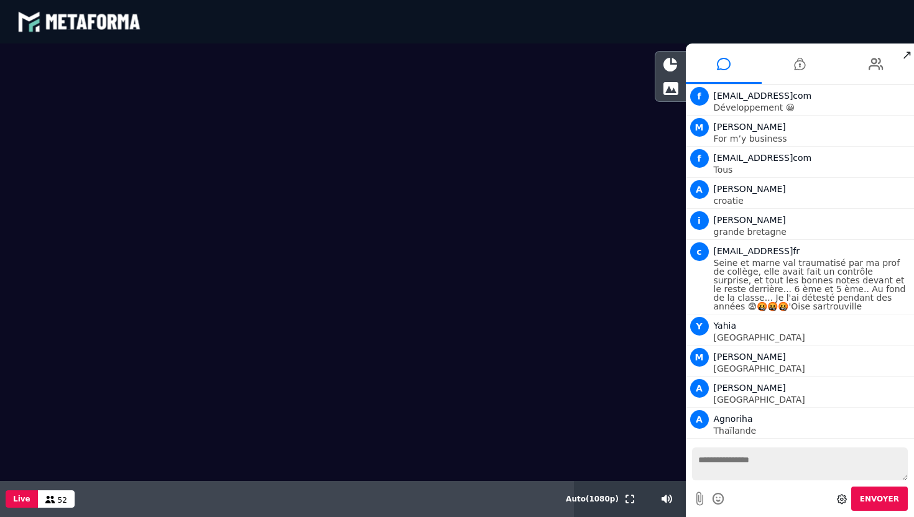
scroll to position [1465, 0]
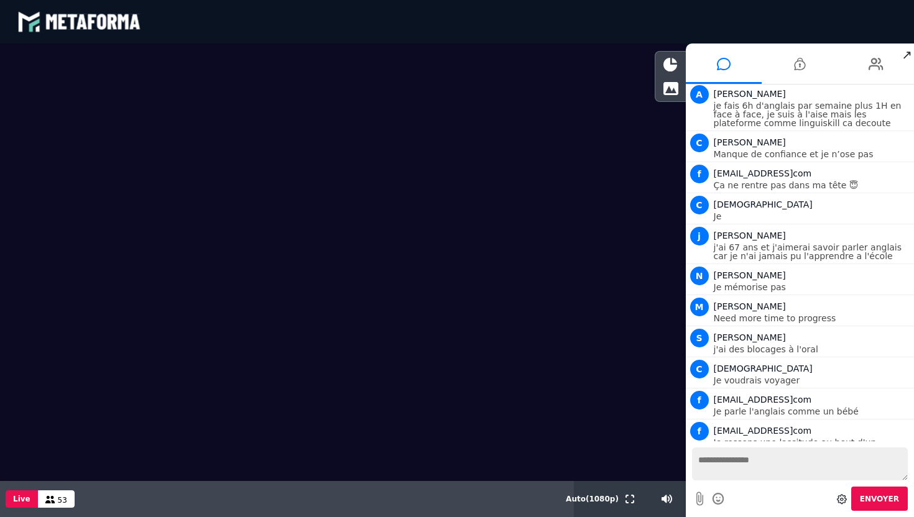
click at [724, 455] on textarea at bounding box center [800, 464] width 216 height 33
type textarea "*"
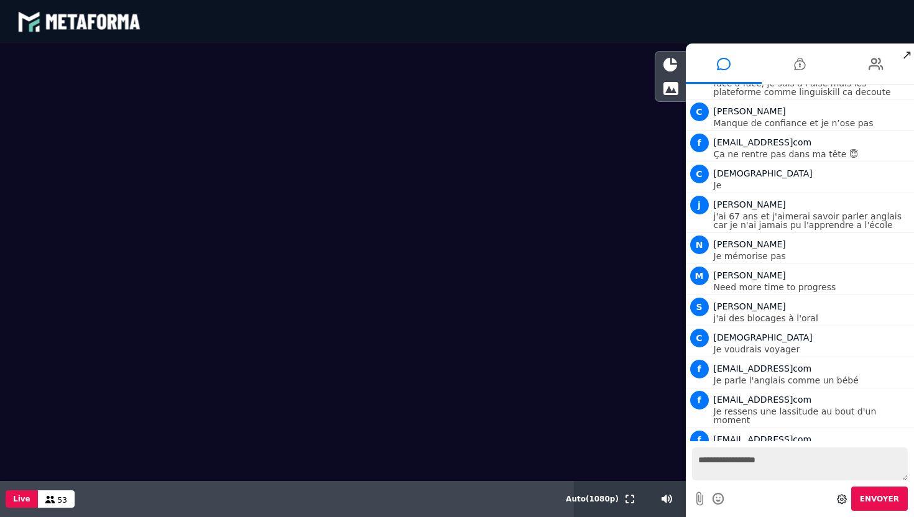
click at [769, 467] on textarea "**********" at bounding box center [800, 464] width 216 height 33
click at [768, 462] on textarea "**********" at bounding box center [800, 464] width 216 height 33
type textarea "**********"
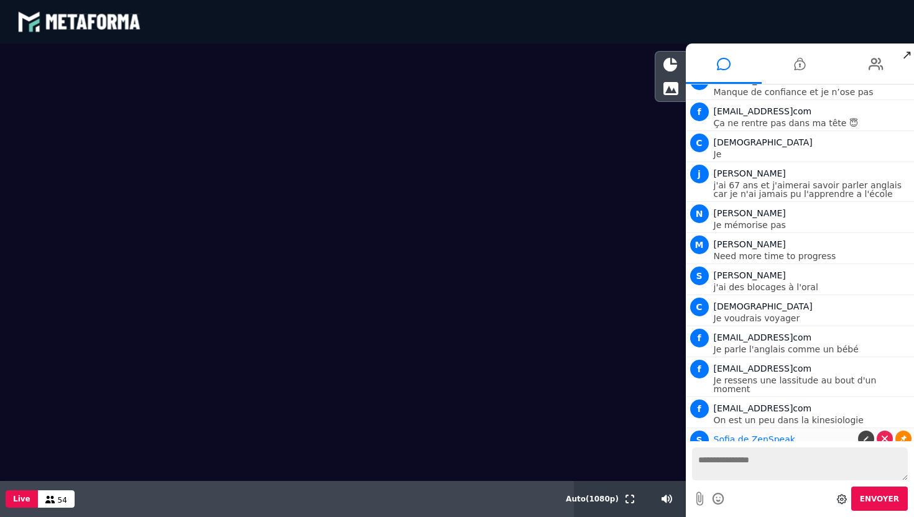
click at [900, 431] on link at bounding box center [903, 439] width 16 height 16
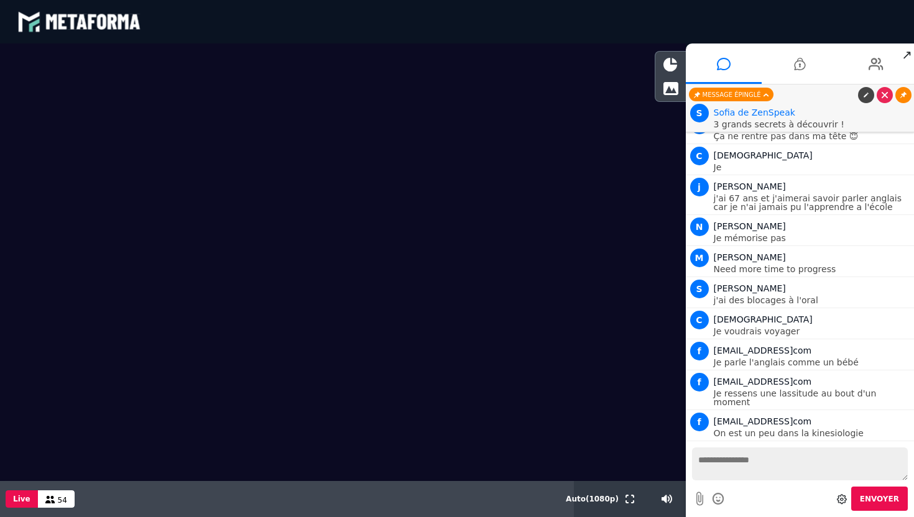
scroll to position [1497, 0]
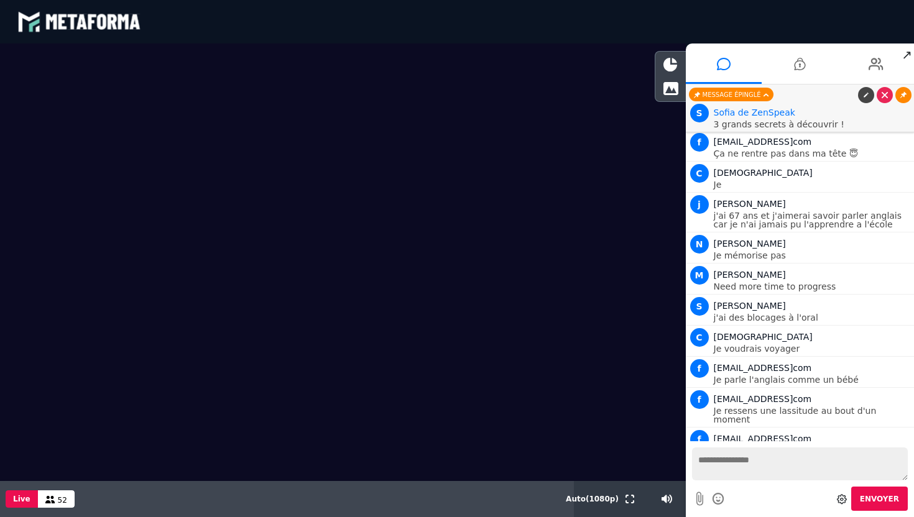
click at [901, 97] on icon at bounding box center [903, 95] width 6 height 6
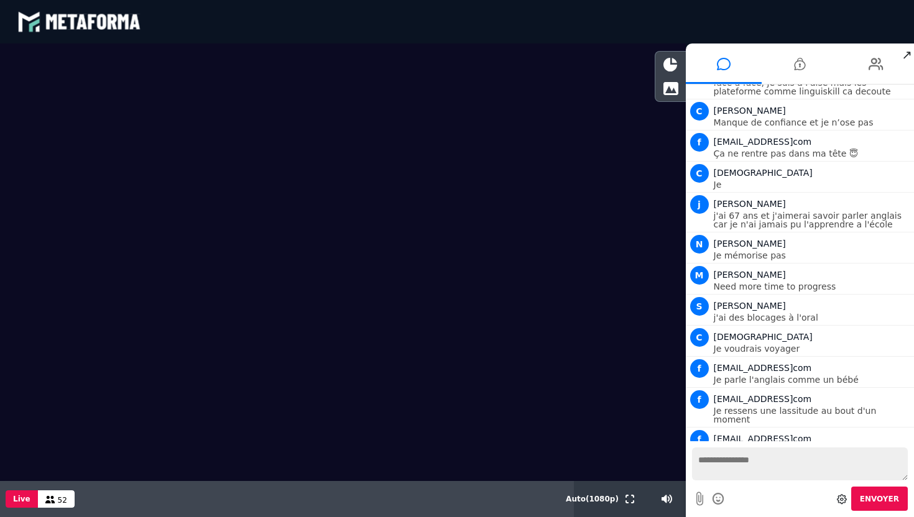
click at [729, 459] on textarea at bounding box center [800, 464] width 216 height 33
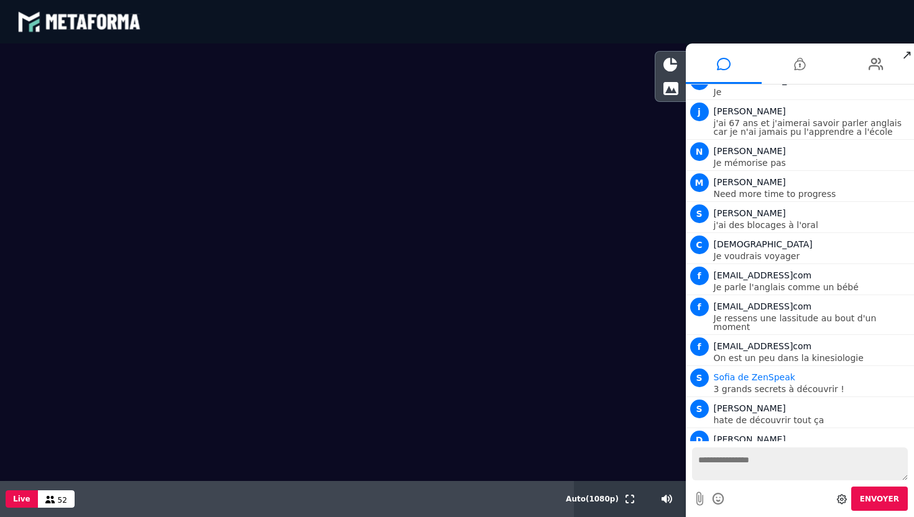
scroll to position [1621, 0]
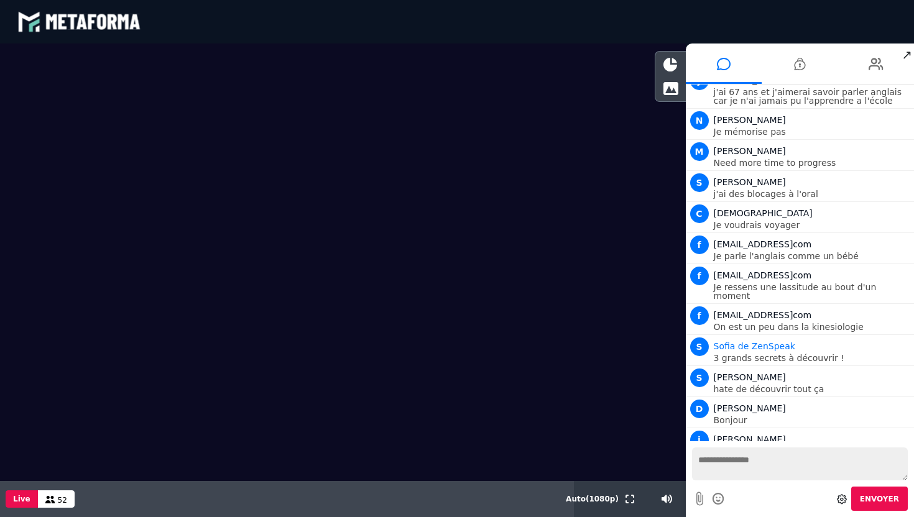
click at [778, 467] on textarea at bounding box center [800, 464] width 216 height 33
click at [709, 428] on div "j jean-claude ça a beugué" at bounding box center [800, 441] width 223 height 27
click at [723, 435] on span "[PERSON_NAME]" at bounding box center [750, 440] width 72 height 10
click at [747, 481] on div "Envoyer" at bounding box center [800, 479] width 229 height 76
click at [745, 475] on textarea at bounding box center [800, 464] width 216 height 33
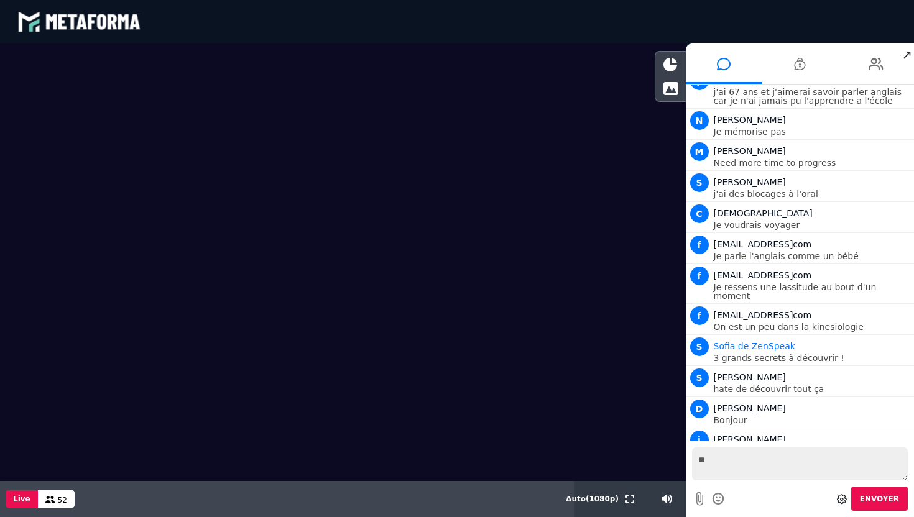
type textarea "*"
click at [862, 431] on link at bounding box center [866, 439] width 16 height 16
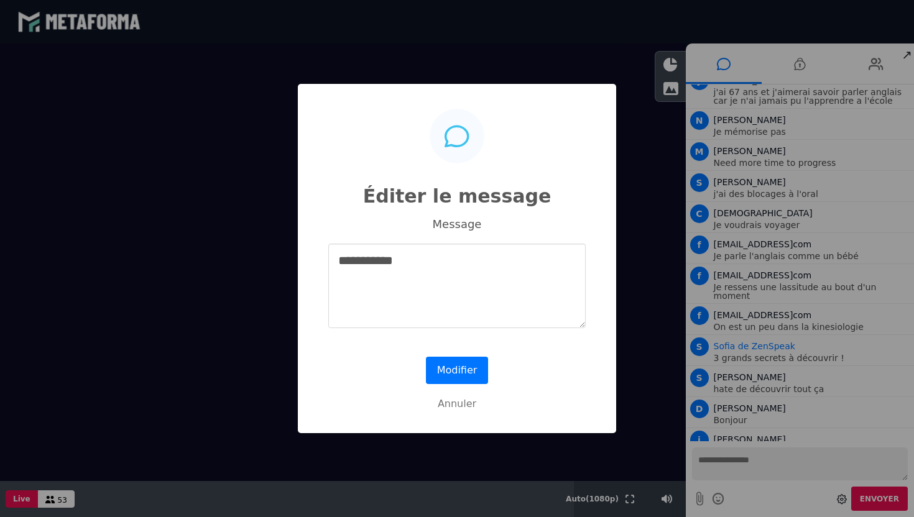
click at [775, 467] on div "**********" at bounding box center [457, 258] width 914 height 517
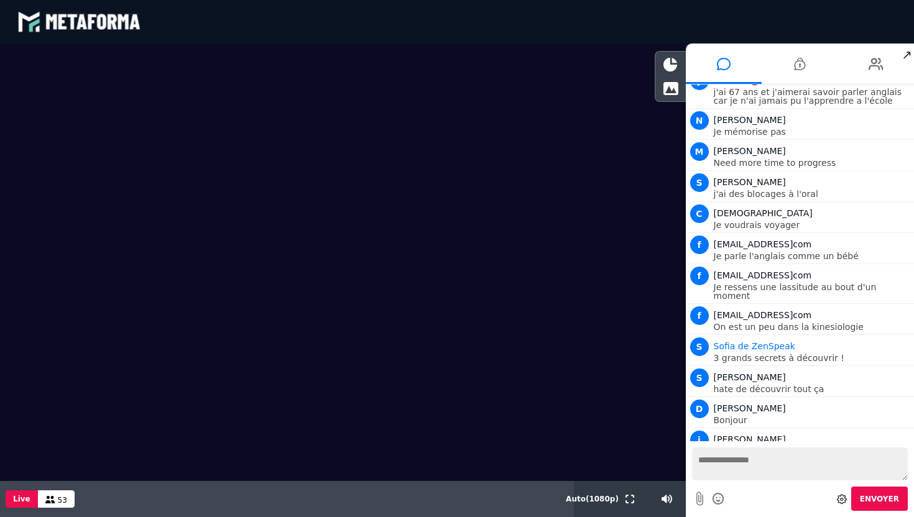
click at [717, 458] on textarea at bounding box center [800, 464] width 216 height 33
type textarea "*"
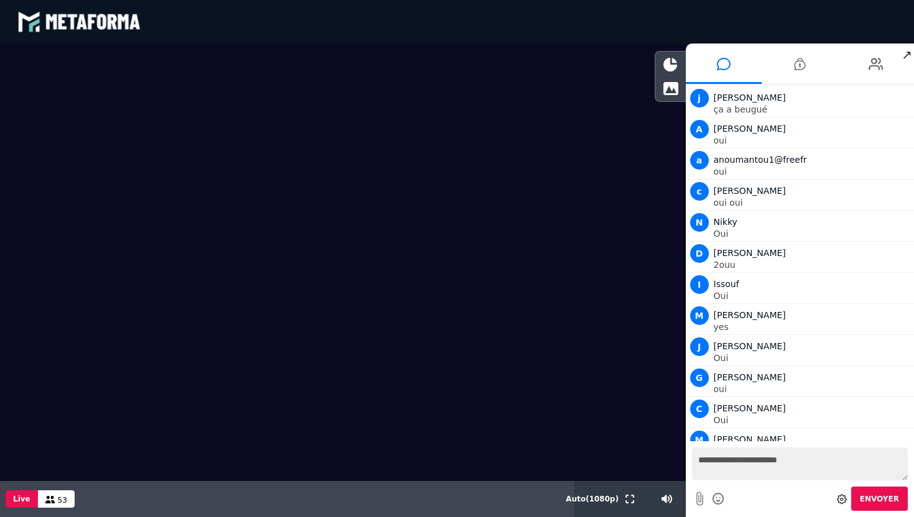
scroll to position [1994, 0]
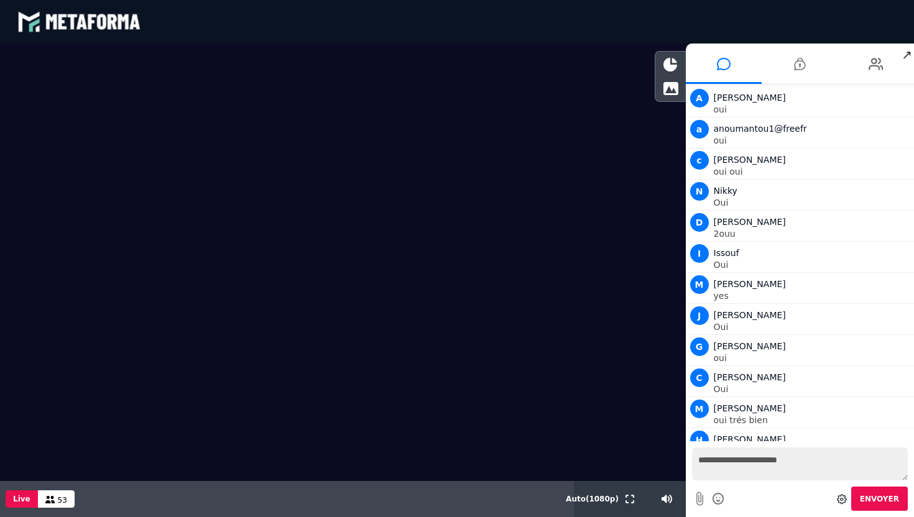
type textarea "**********"
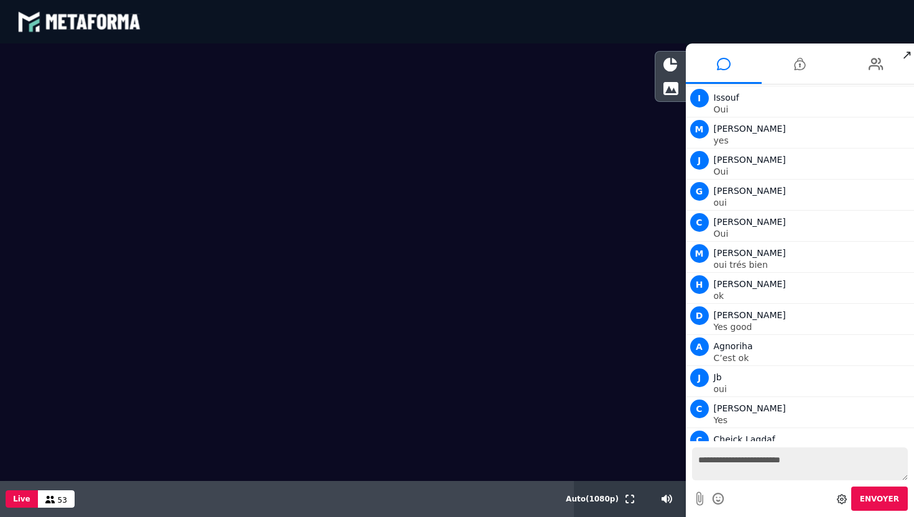
scroll to position [2180, 0]
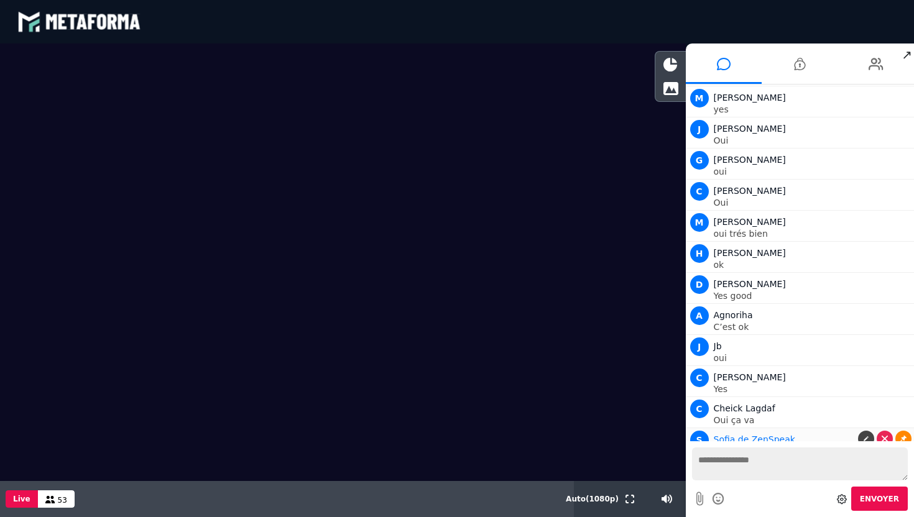
click at [900, 436] on icon at bounding box center [903, 439] width 6 height 6
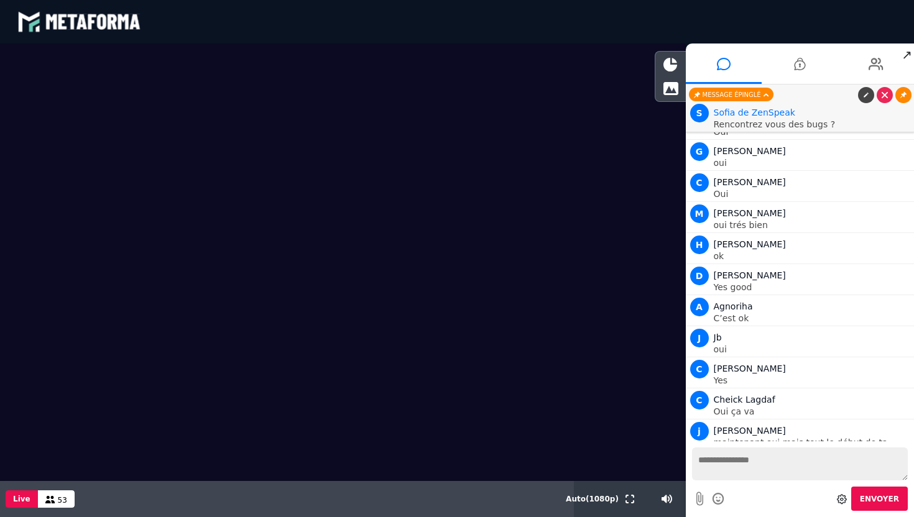
scroll to position [2220, 0]
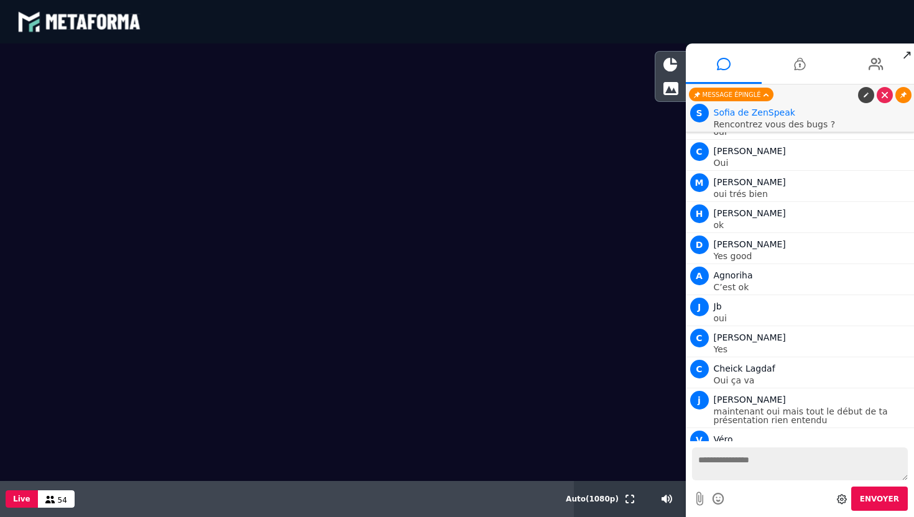
click at [900, 97] on icon at bounding box center [903, 95] width 6 height 6
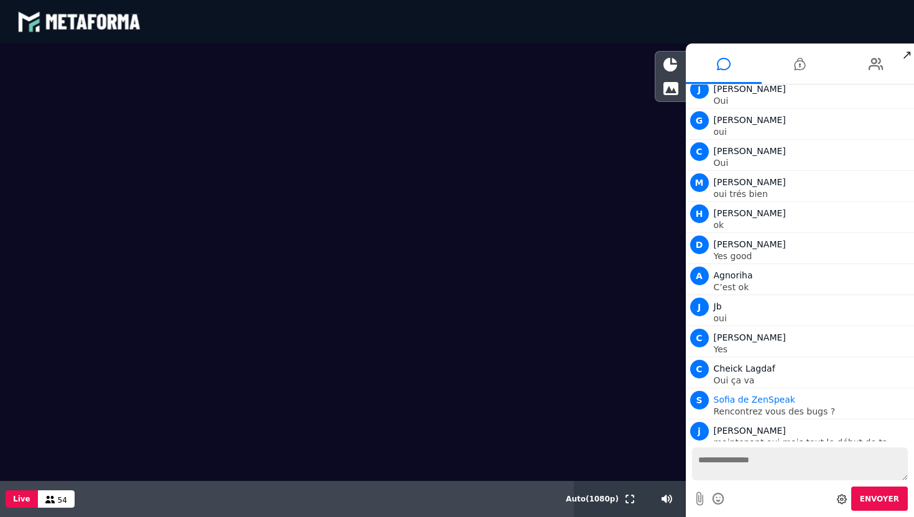
click at [719, 459] on textarea at bounding box center [800, 464] width 216 height 33
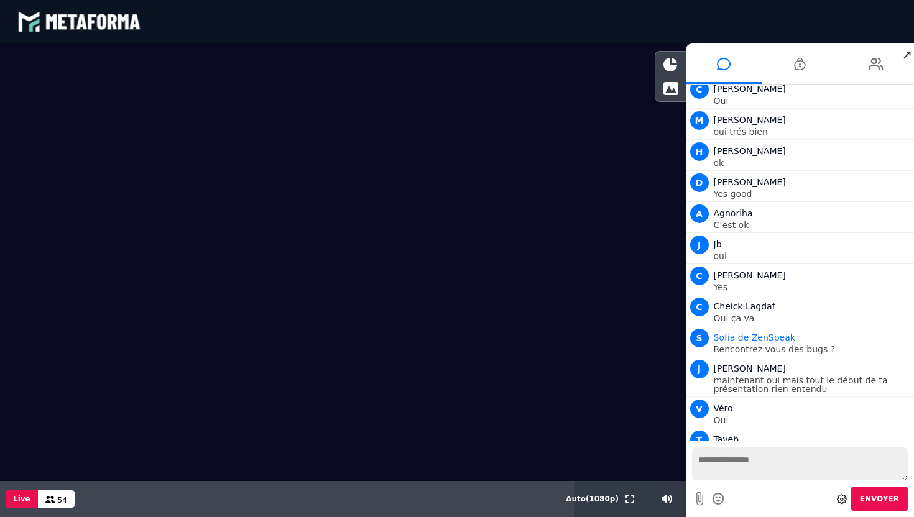
scroll to position [2313, 0]
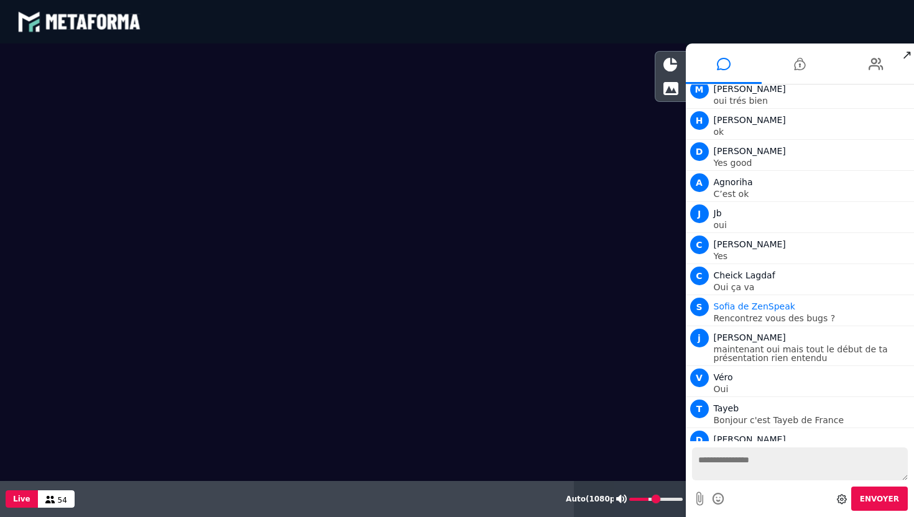
click at [649, 499] on input "range" at bounding box center [655, 499] width 53 height 3
drag, startPoint x: 648, startPoint y: 501, endPoint x: 642, endPoint y: 502, distance: 6.9
click at [642, 501] on input "range" at bounding box center [655, 499] width 53 height 3
click at [641, 498] on input "range" at bounding box center [655, 499] width 53 height 3
click at [645, 501] on input "range" at bounding box center [655, 499] width 53 height 3
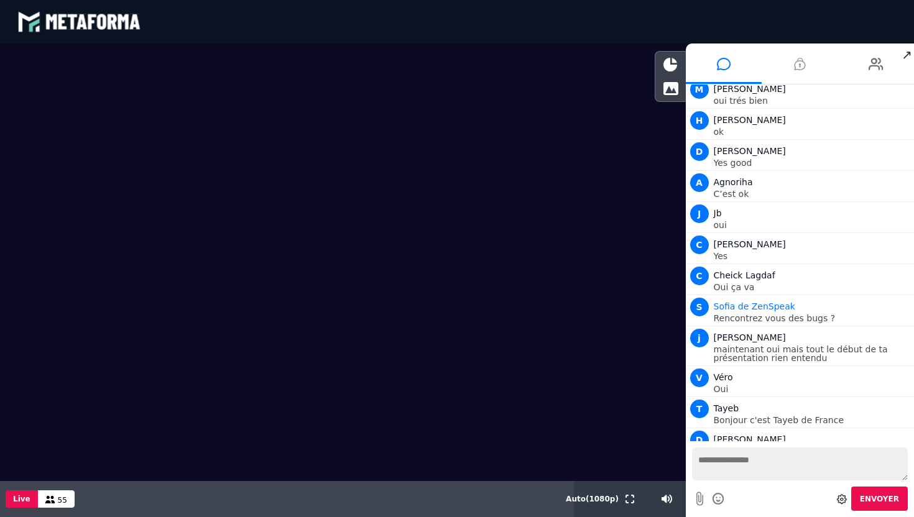
click at [796, 67] on icon at bounding box center [799, 63] width 11 height 31
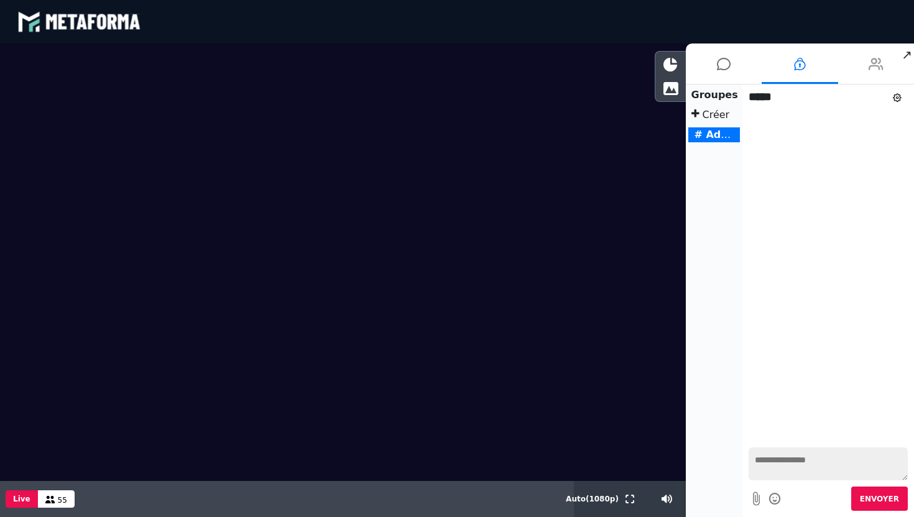
click at [872, 62] on icon at bounding box center [875, 63] width 15 height 31
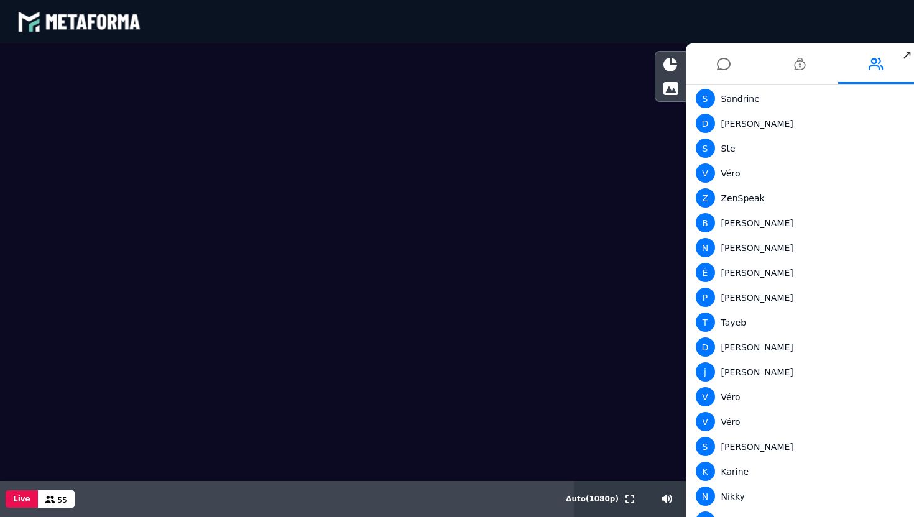
scroll to position [973, 0]
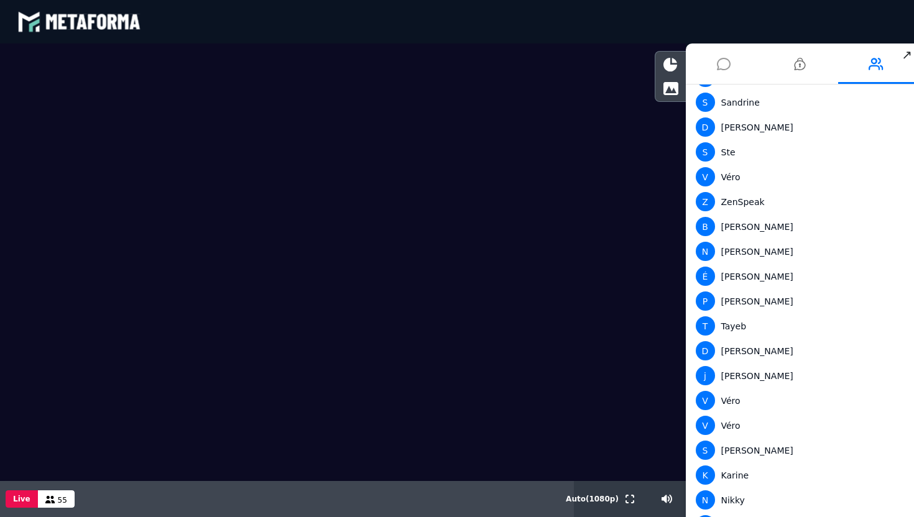
click at [727, 70] on icon at bounding box center [724, 63] width 14 height 31
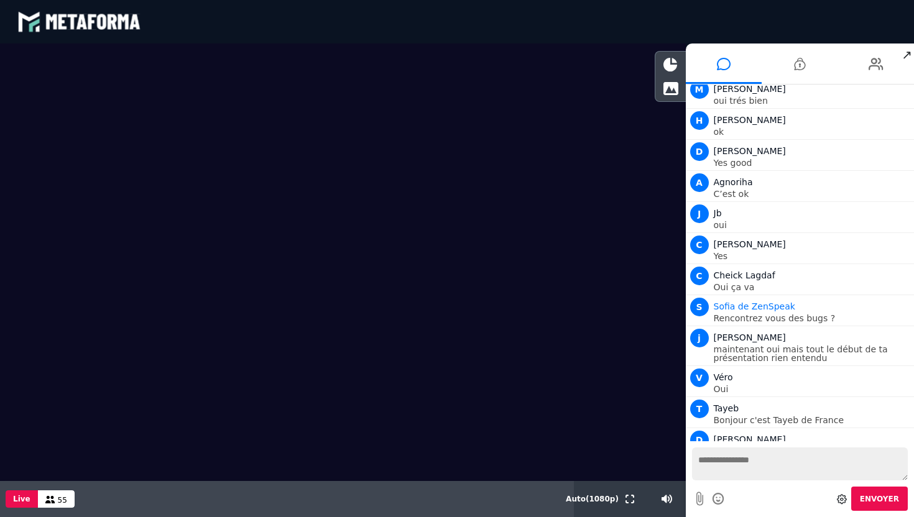
scroll to position [2344, 0]
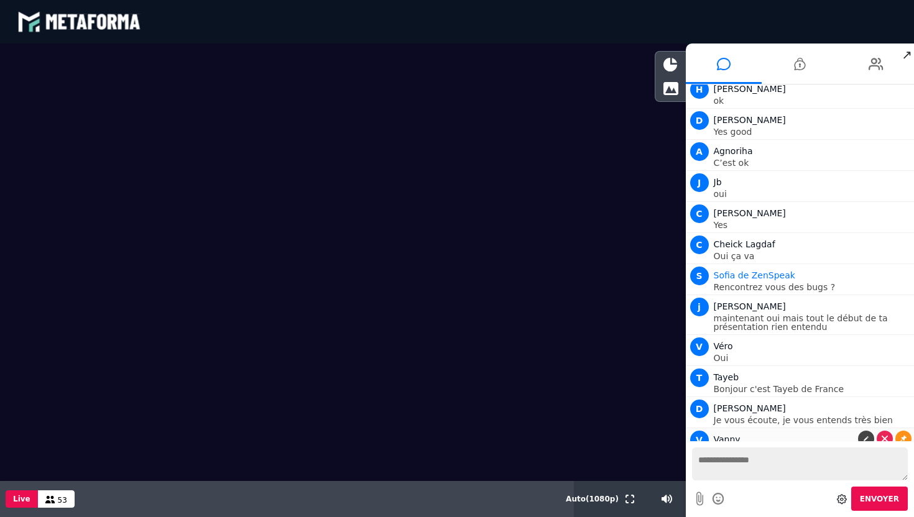
click at [799, 447] on p "I am so glad to see you!" at bounding box center [813, 451] width 198 height 9
click at [858, 431] on link at bounding box center [866, 439] width 16 height 16
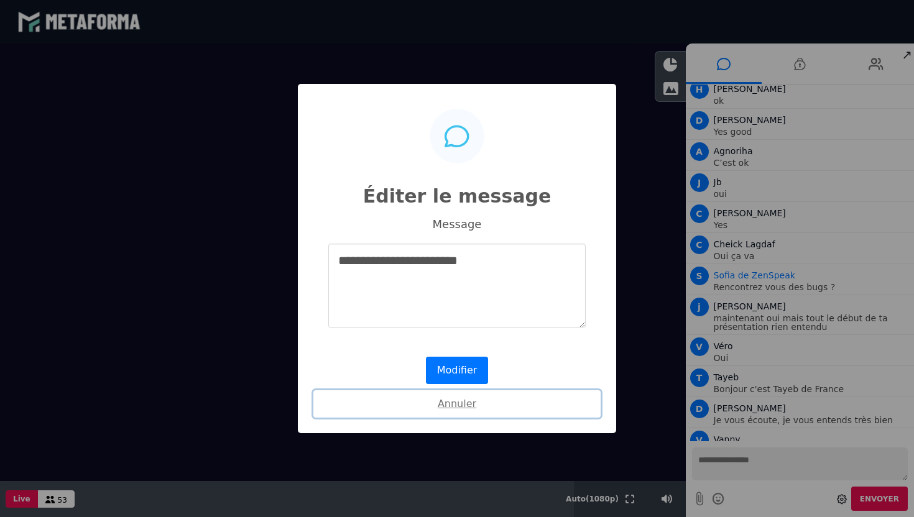
click at [461, 406] on button "Annuler" at bounding box center [456, 403] width 287 height 27
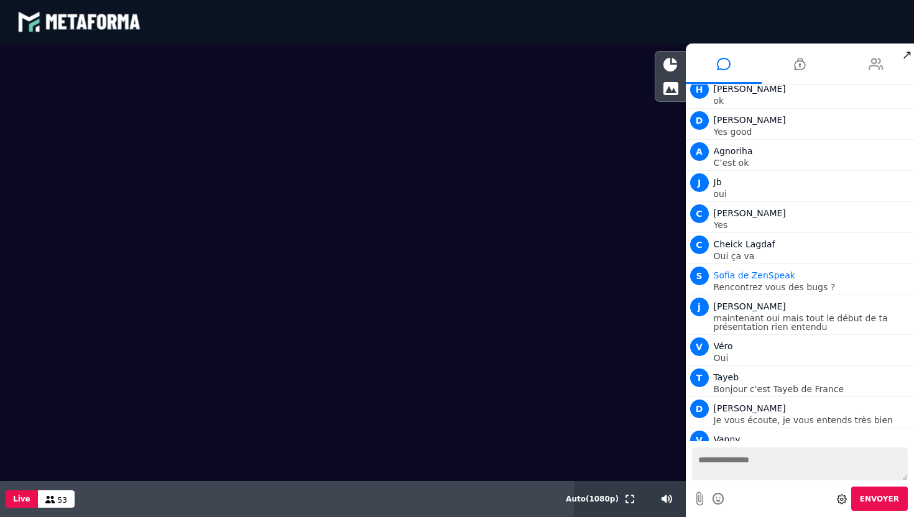
click at [858, 62] on li at bounding box center [876, 64] width 76 height 40
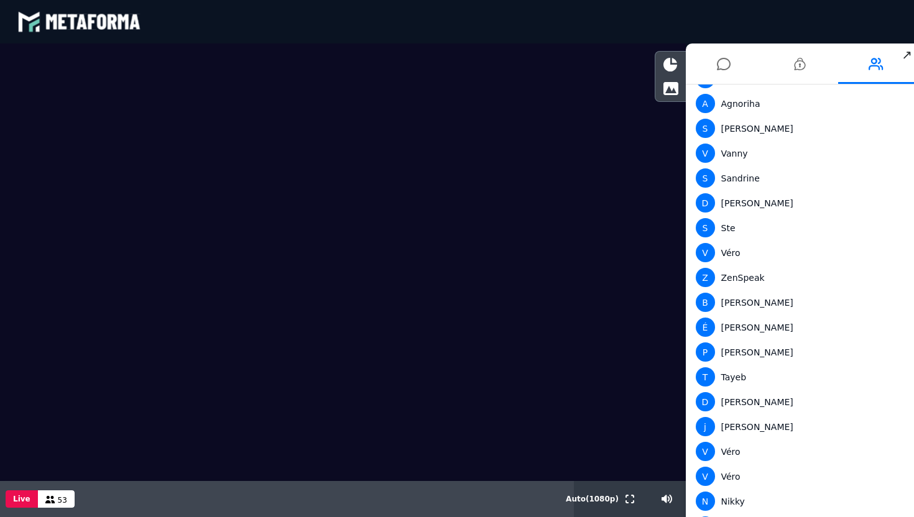
scroll to position [959, 0]
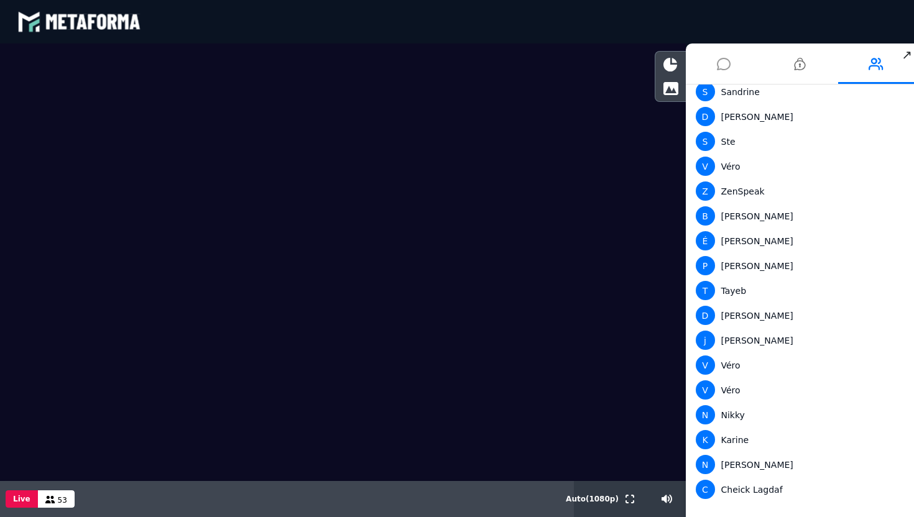
click at [734, 75] on li at bounding box center [724, 64] width 76 height 40
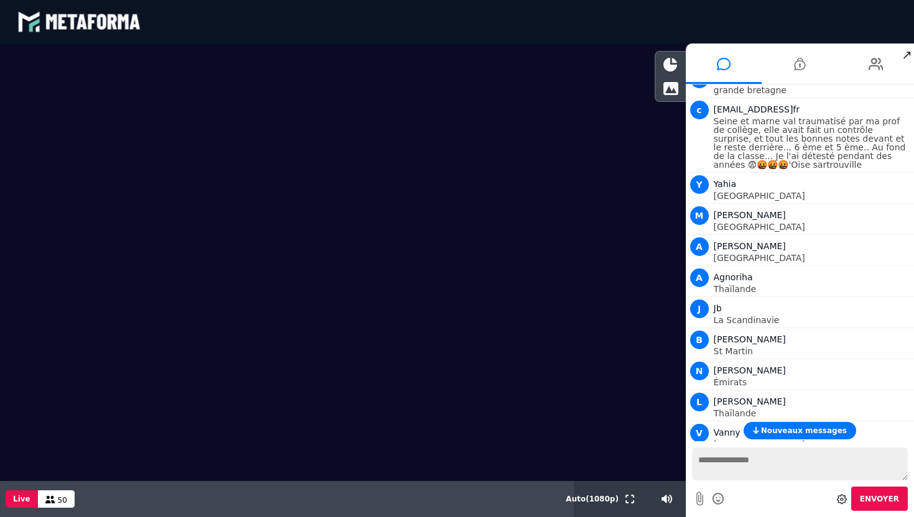
scroll to position [0, 0]
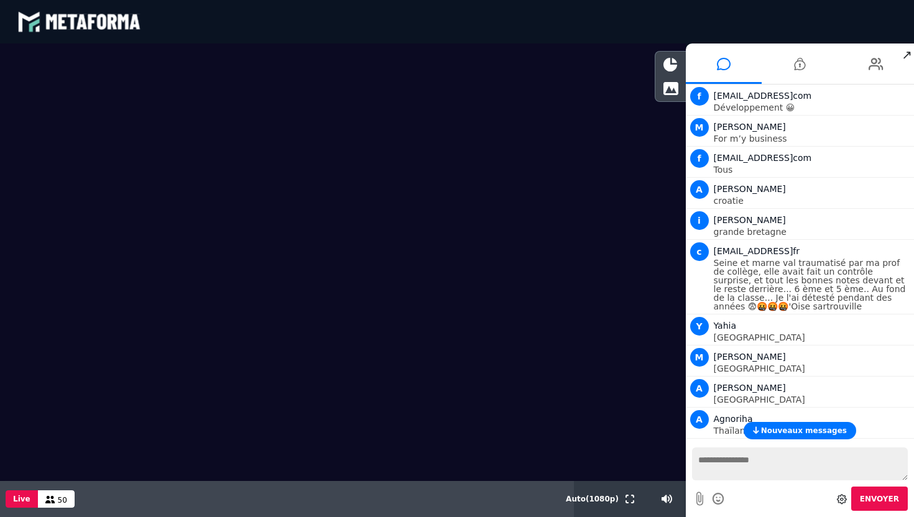
click at [792, 425] on button "Nouveaux messages" at bounding box center [799, 430] width 113 height 17
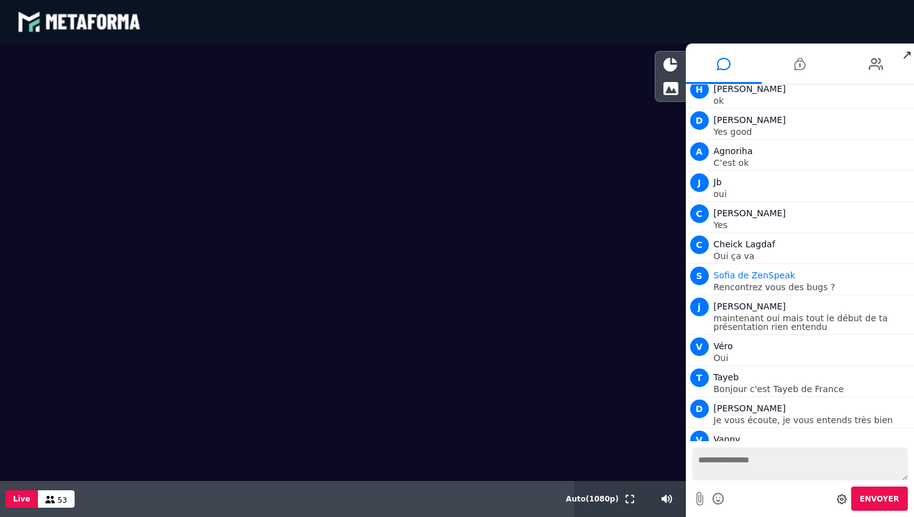
click at [717, 458] on textarea at bounding box center [800, 464] width 216 height 33
click at [622, 500] on icon at bounding box center [621, 499] width 11 height 9
type input "**"
click at [730, 467] on textarea at bounding box center [800, 464] width 216 height 33
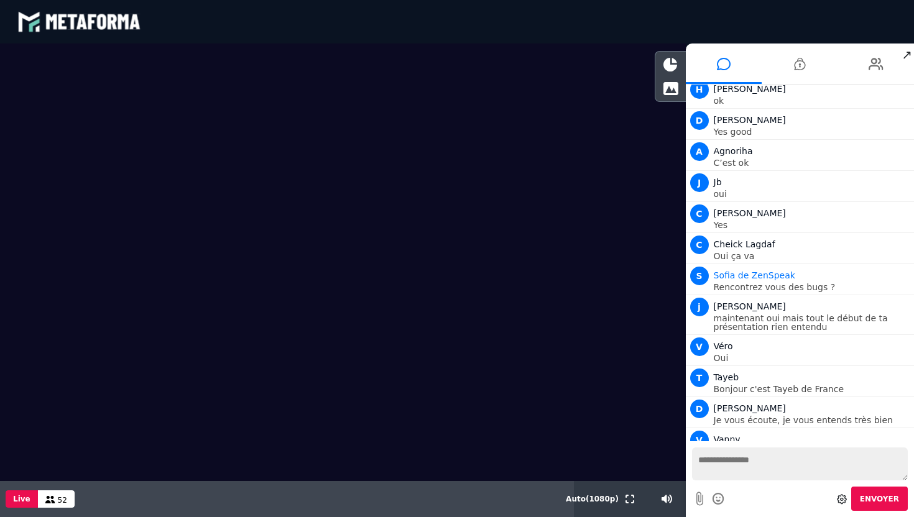
type textarea "*"
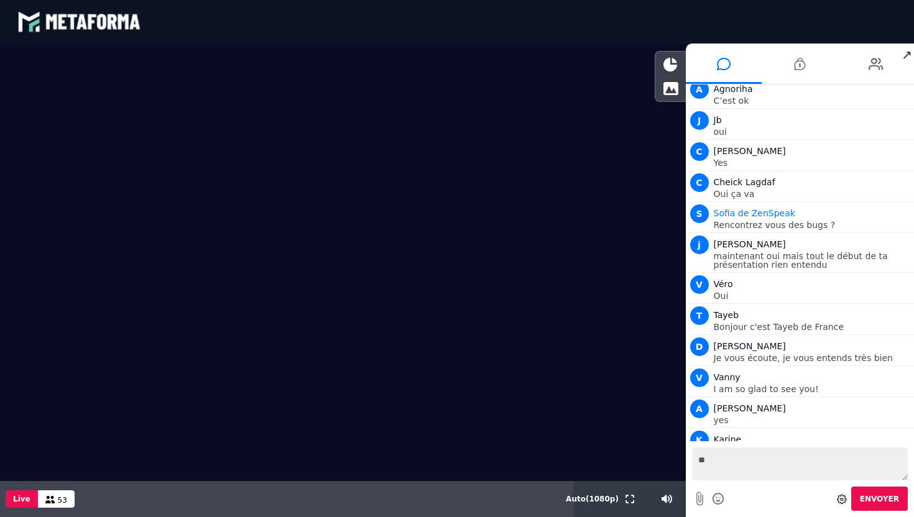
type textarea "*"
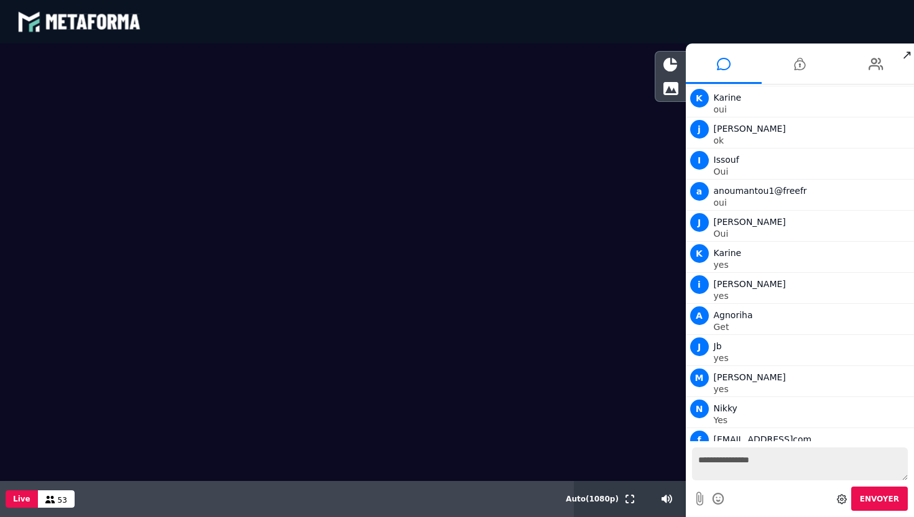
scroll to position [2779, 0]
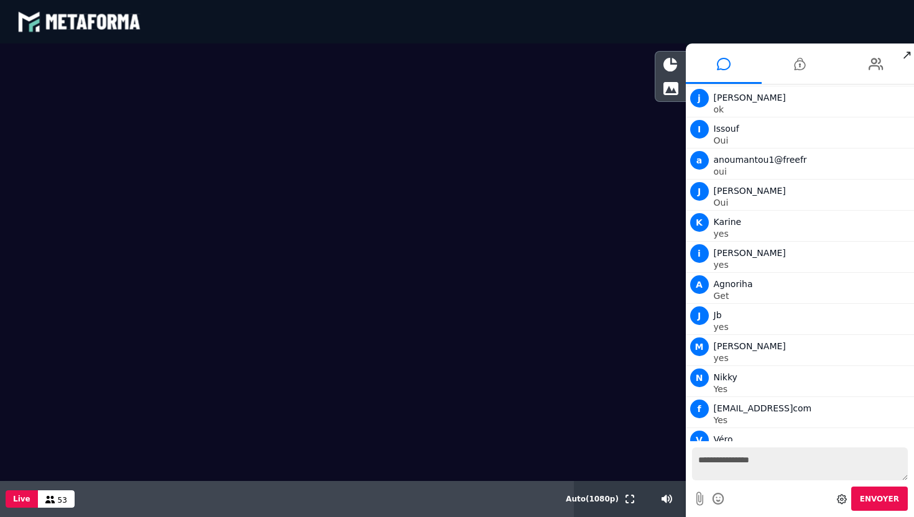
type textarea "**********"
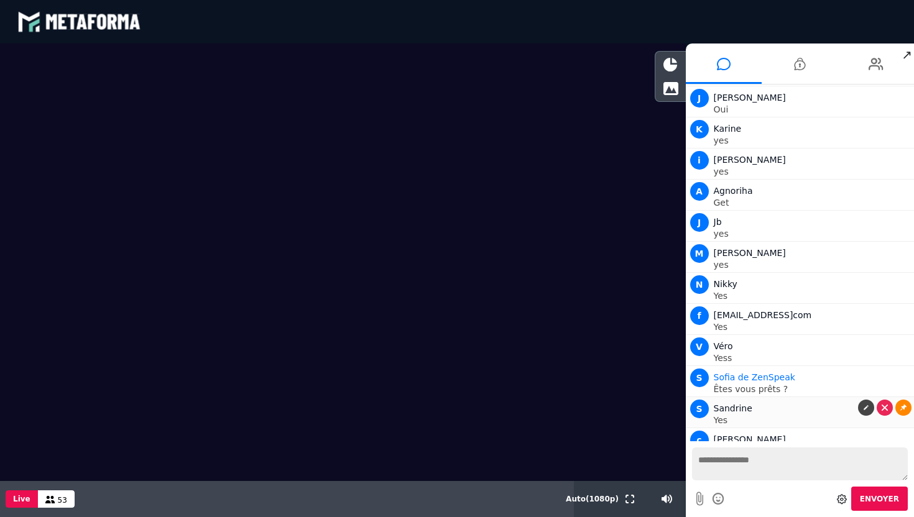
click at [897, 400] on link at bounding box center [903, 408] width 16 height 16
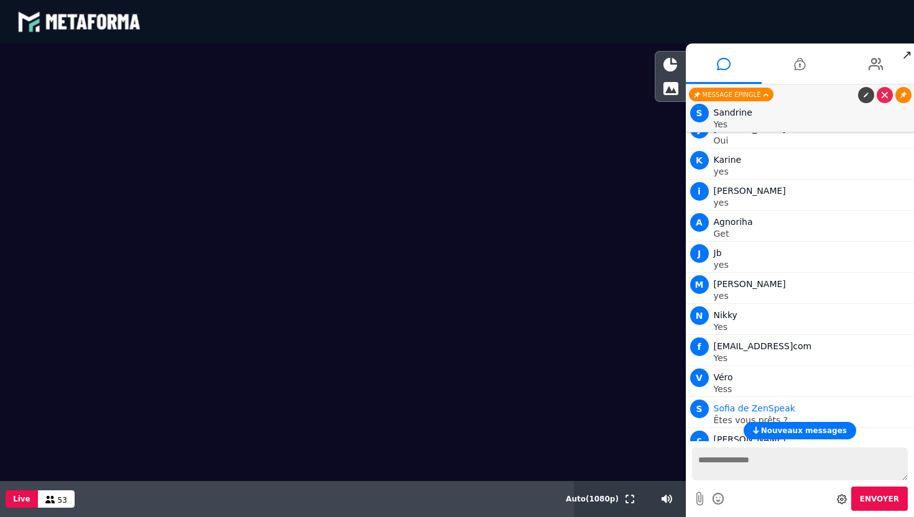
click at [904, 96] on icon at bounding box center [903, 95] width 6 height 6
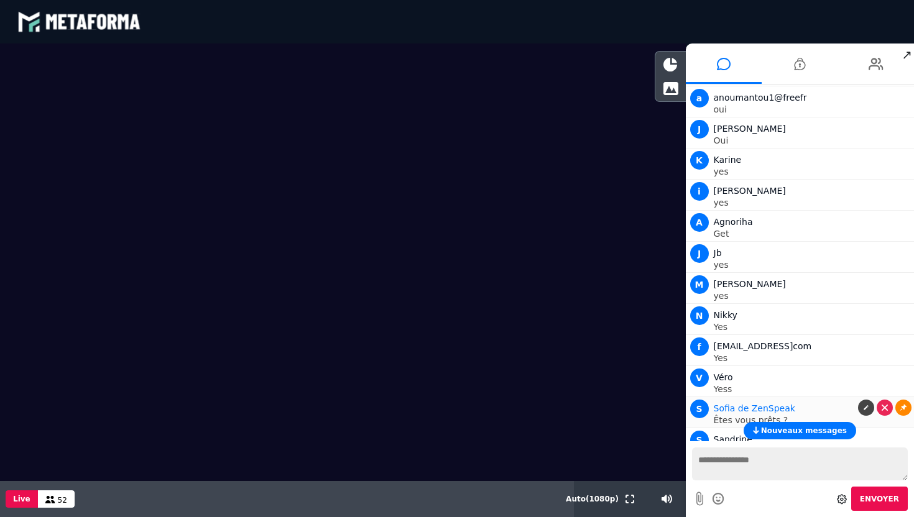
click at [901, 405] on icon at bounding box center [903, 408] width 6 height 6
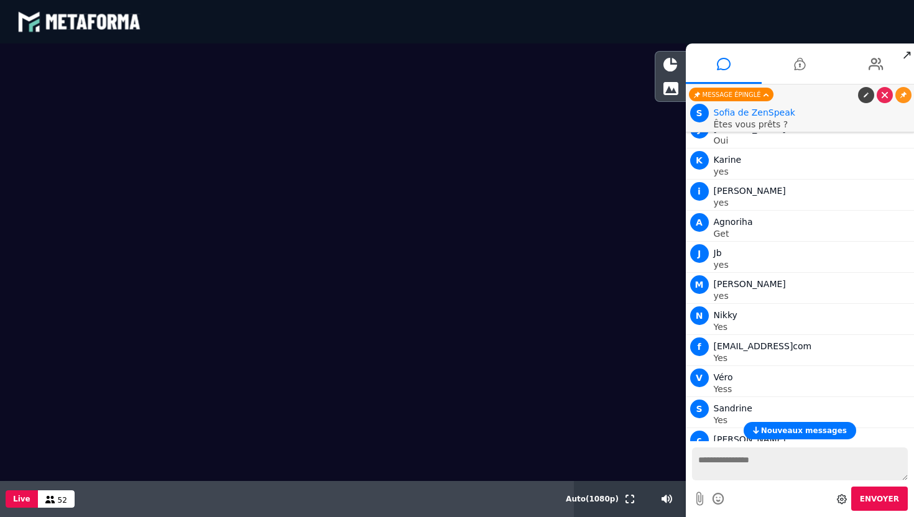
click at [768, 428] on span "Nouveaux messages" at bounding box center [804, 430] width 86 height 9
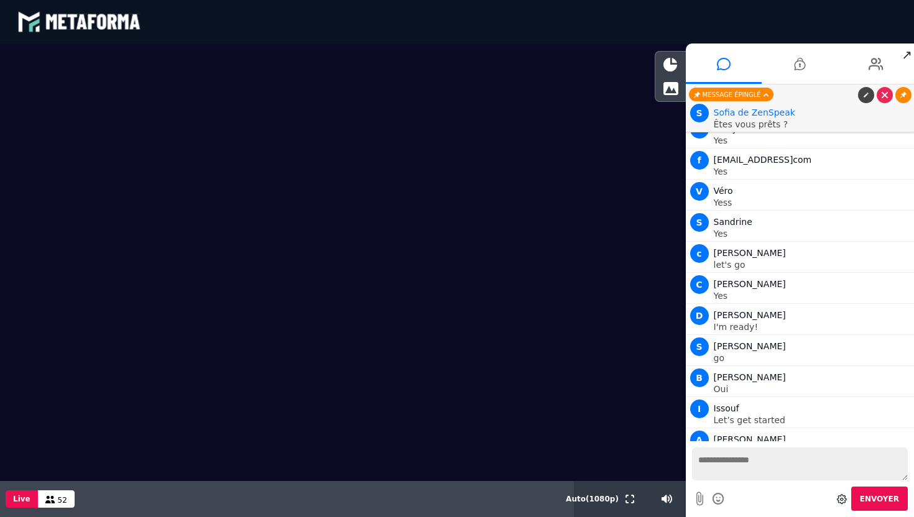
scroll to position [3059, 0]
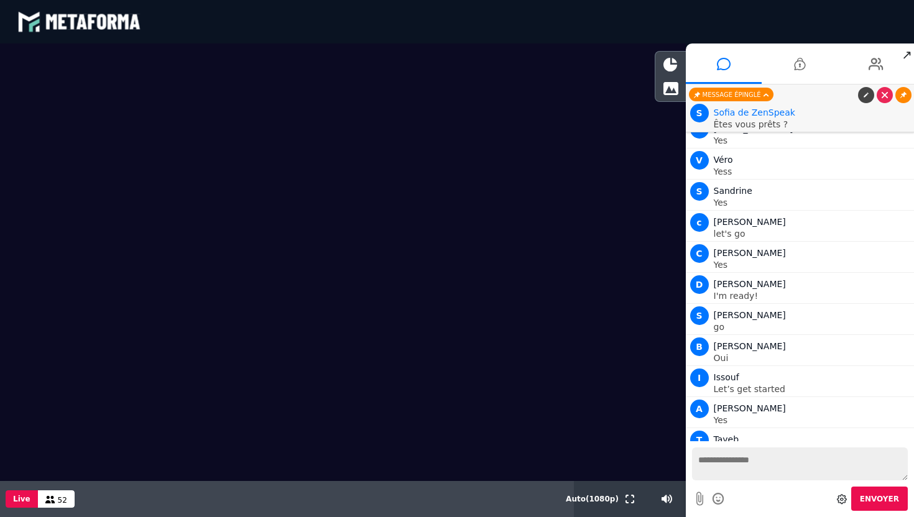
click at [901, 99] on link at bounding box center [903, 95] width 16 height 16
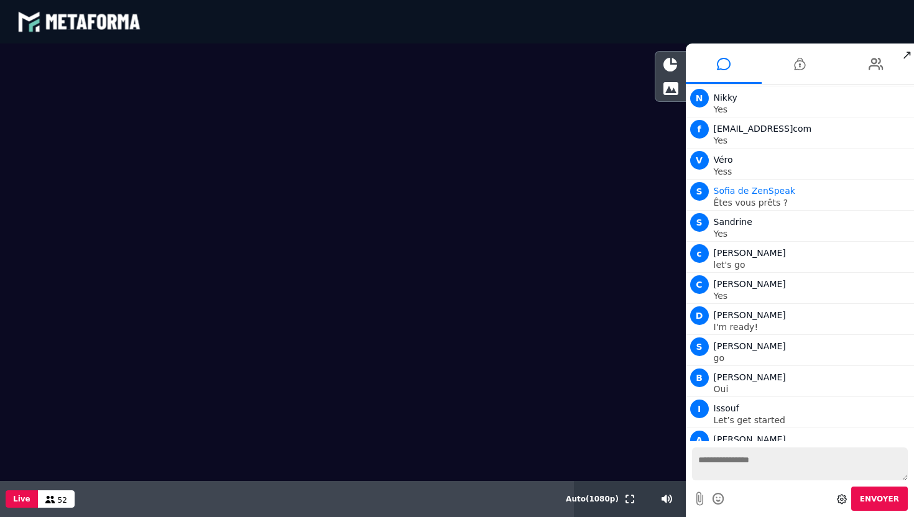
click at [711, 464] on textarea at bounding box center [800, 464] width 216 height 33
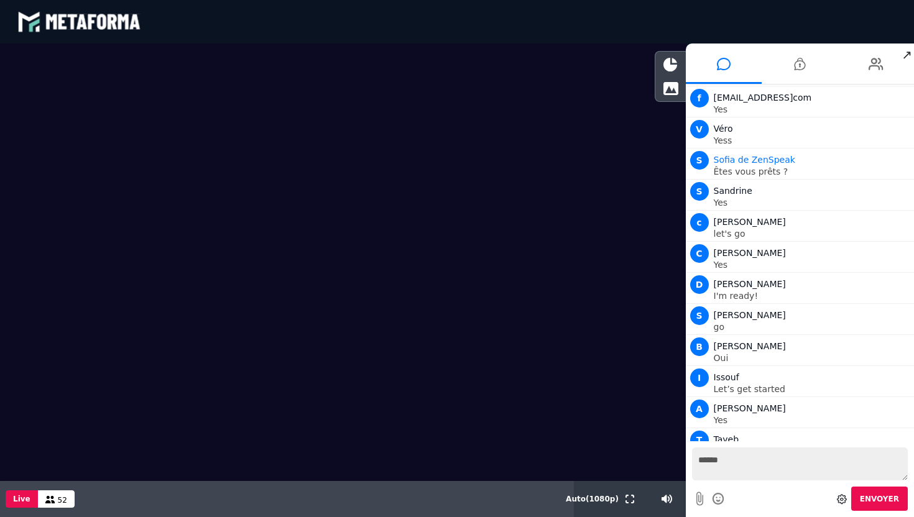
scroll to position [3121, 0]
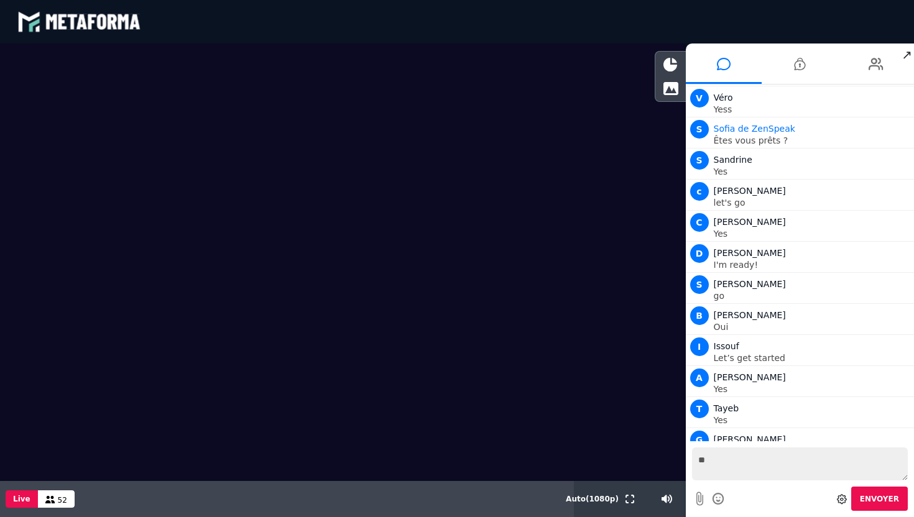
type textarea "*"
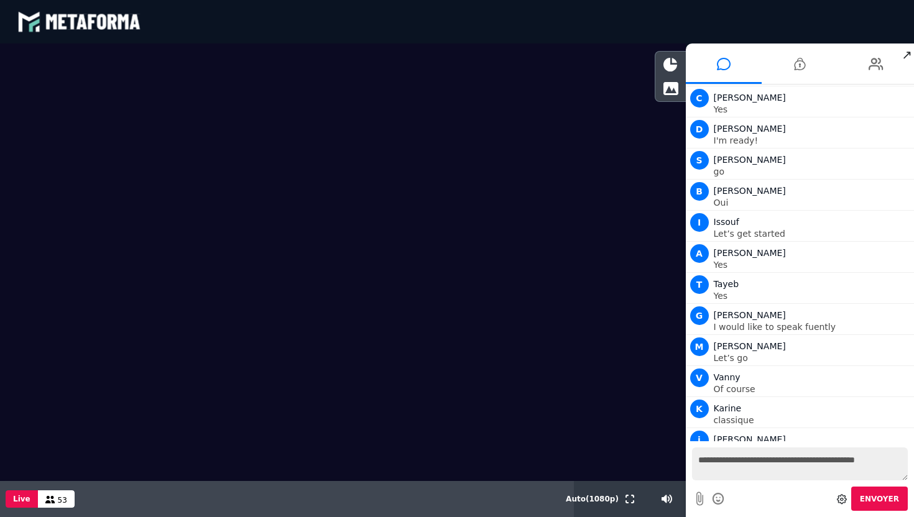
scroll to position [3277, 0]
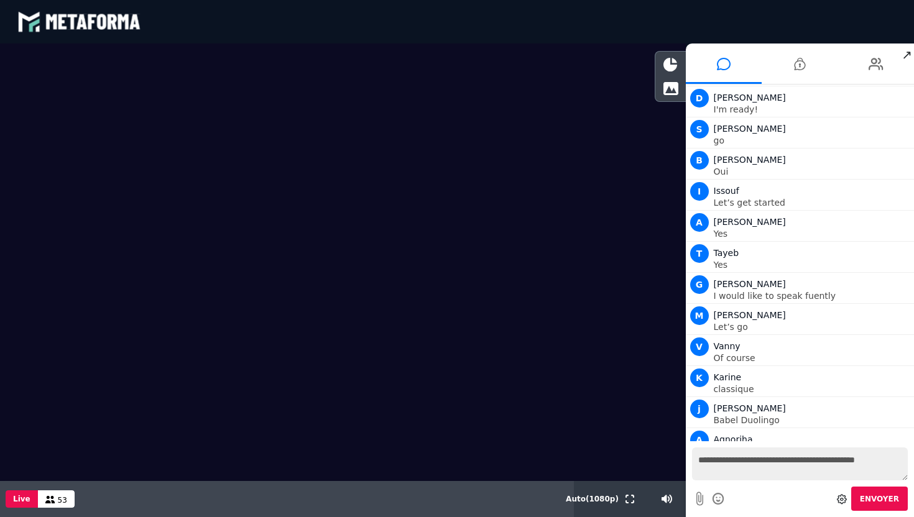
click at [751, 459] on textarea "**********" at bounding box center [800, 464] width 216 height 33
type textarea "**********"
click at [866, 491] on button "Envoyer" at bounding box center [879, 499] width 57 height 24
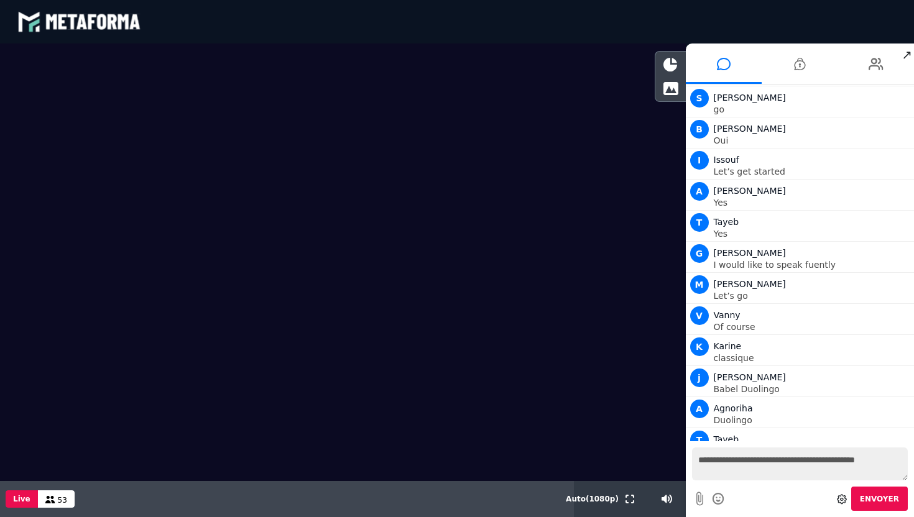
scroll to position [3347, 0]
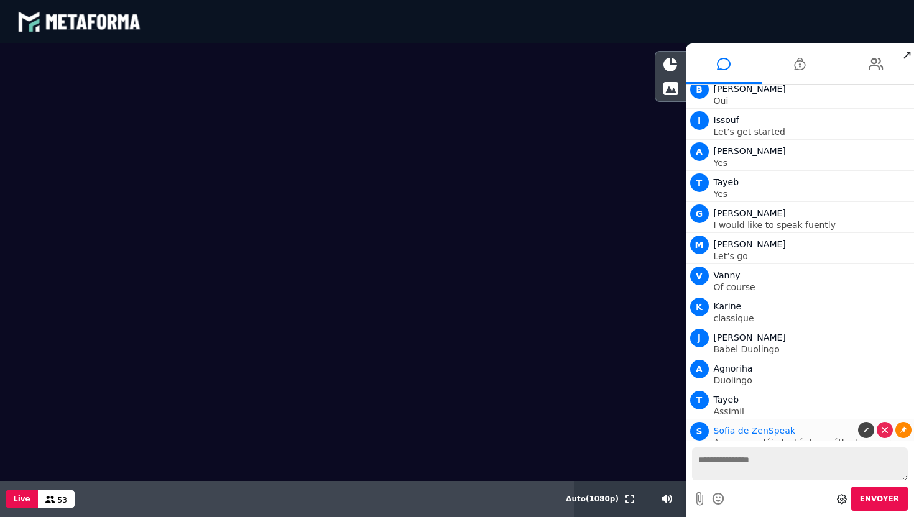
click at [896, 422] on link at bounding box center [903, 430] width 16 height 16
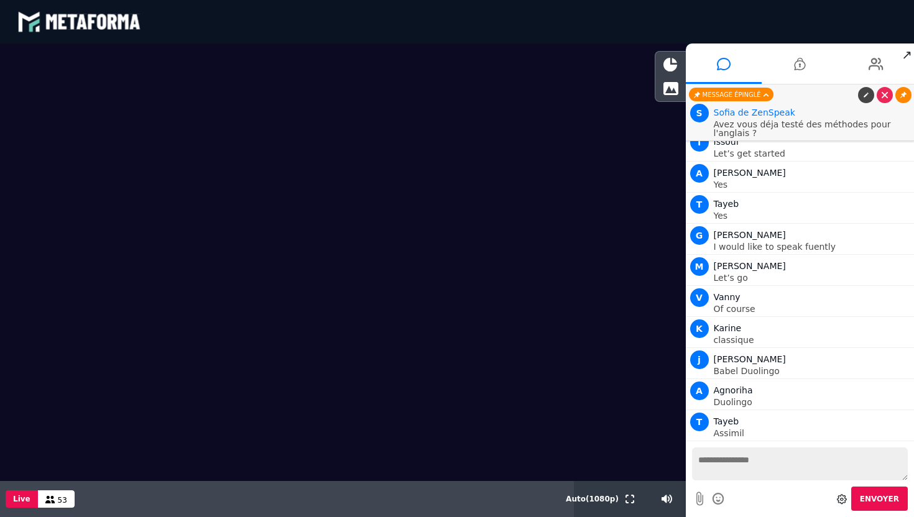
scroll to position [3308, 0]
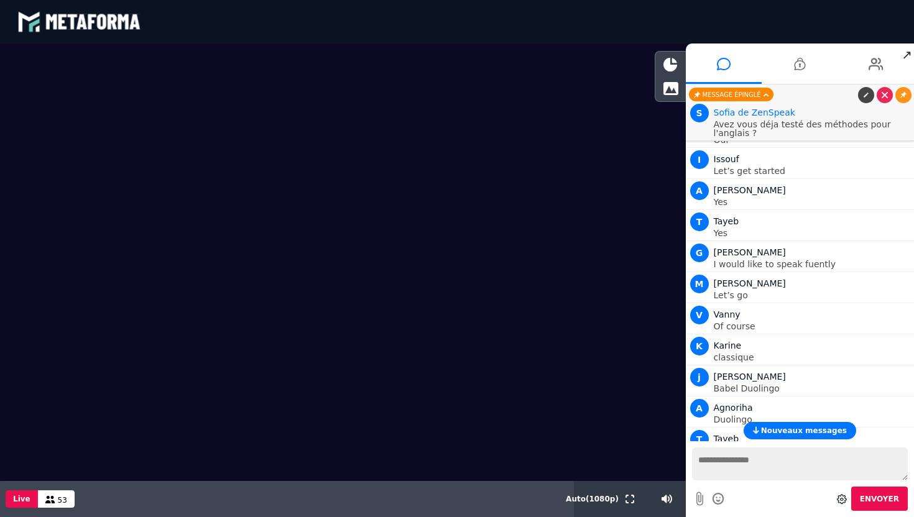
click at [789, 426] on button "Nouveaux messages" at bounding box center [799, 430] width 113 height 17
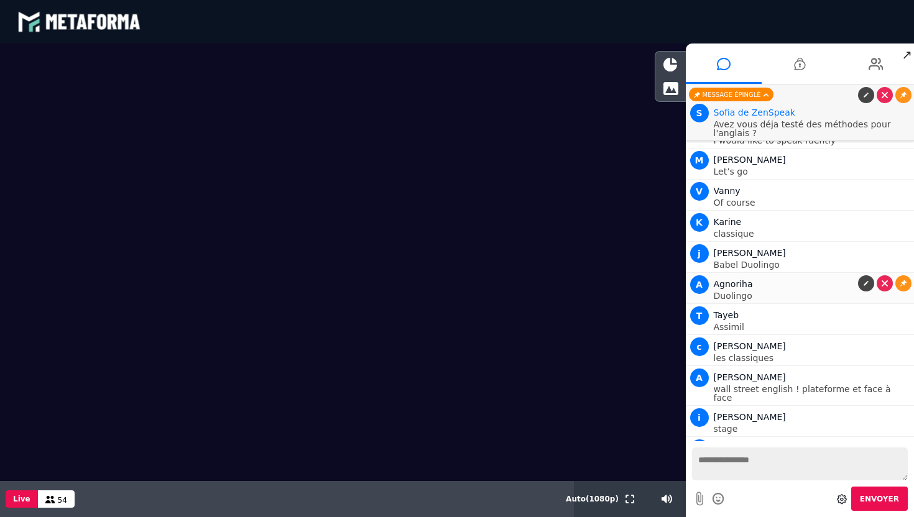
scroll to position [3463, 0]
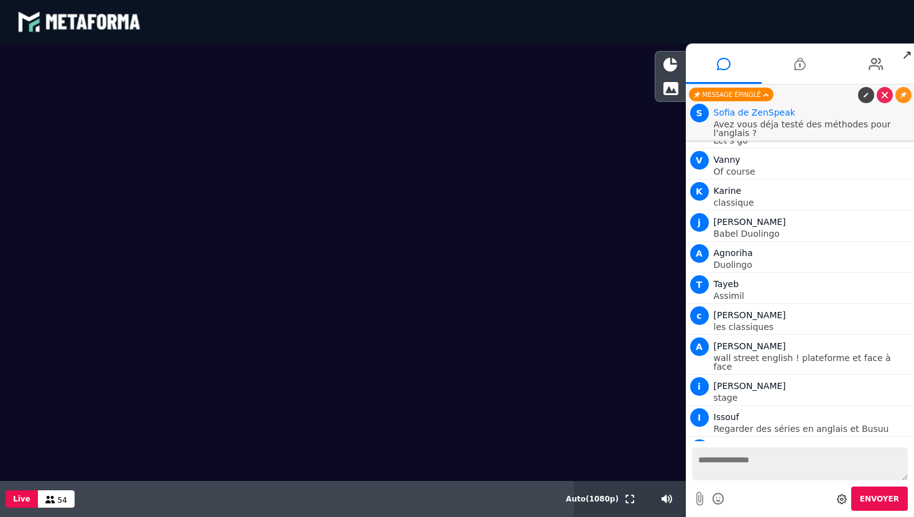
click at [844, 499] on icon at bounding box center [842, 499] width 10 height 10
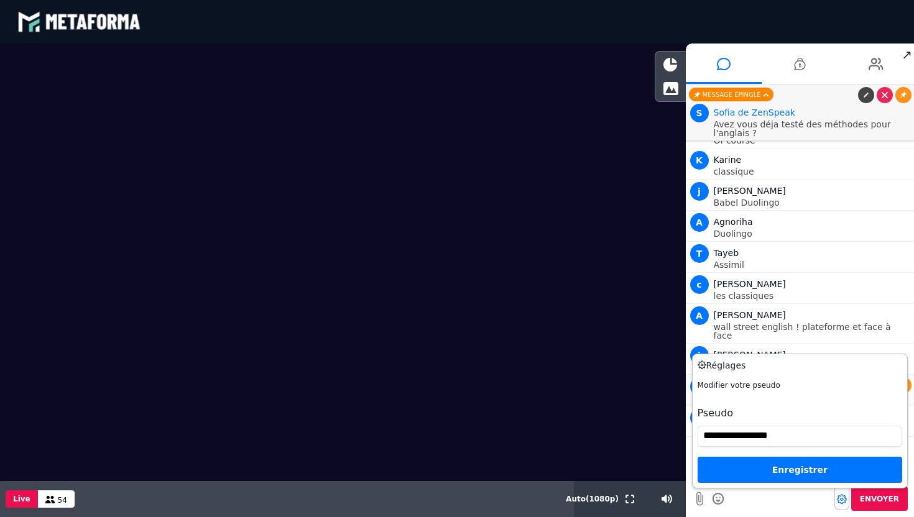
scroll to position [3525, 0]
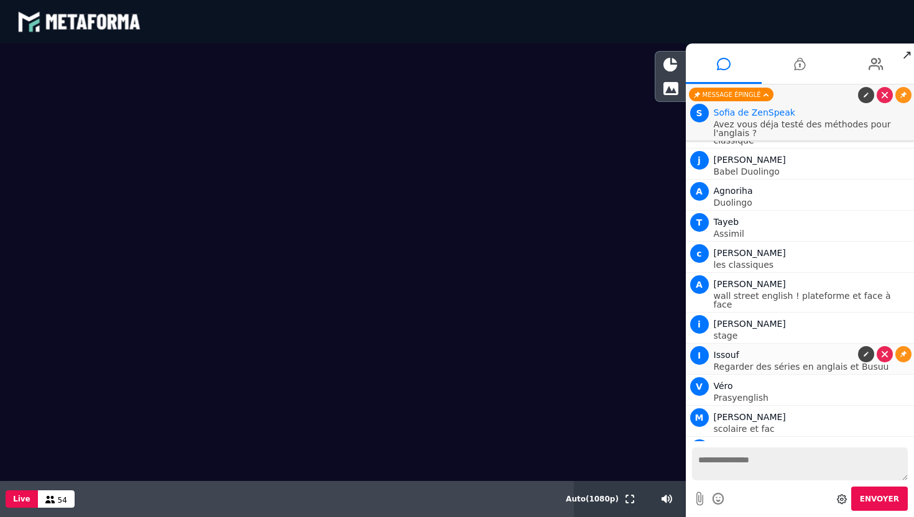
click at [837, 347] on div "I Issouf" at bounding box center [813, 354] width 198 height 15
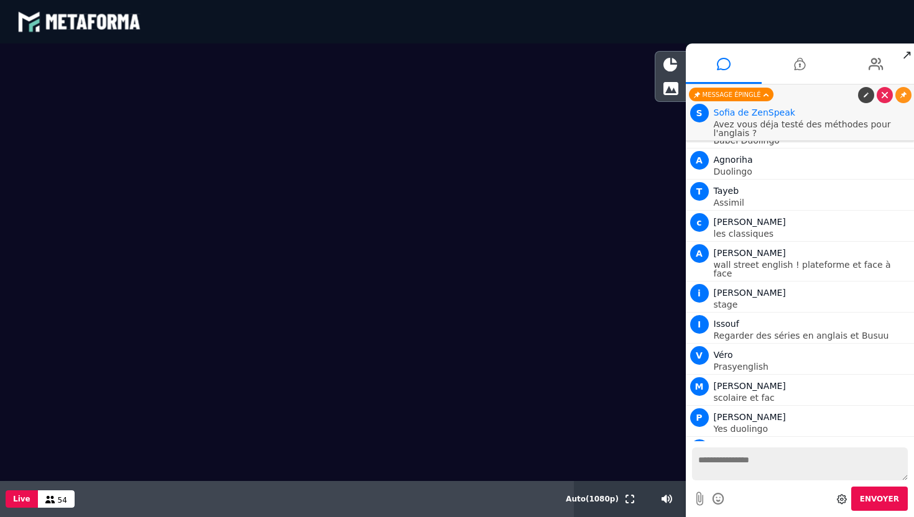
scroll to position [3587, 0]
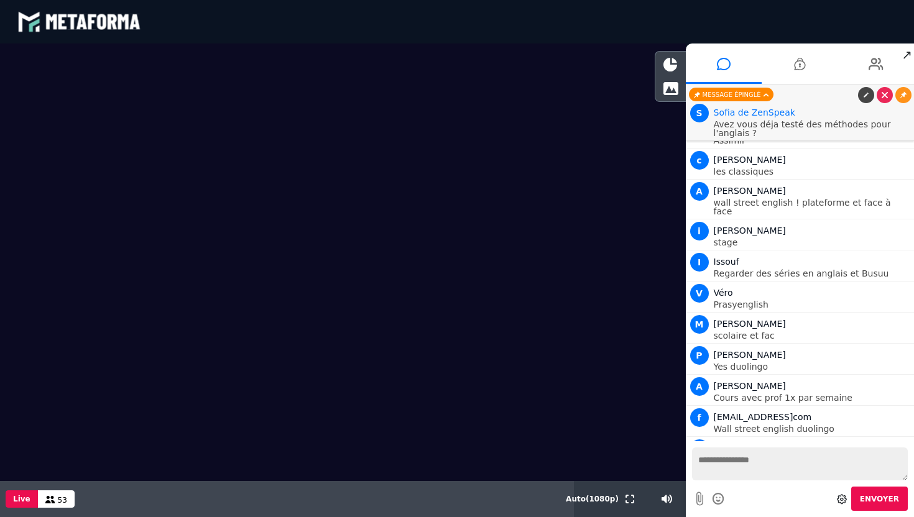
click at [709, 464] on textarea at bounding box center [800, 464] width 216 height 33
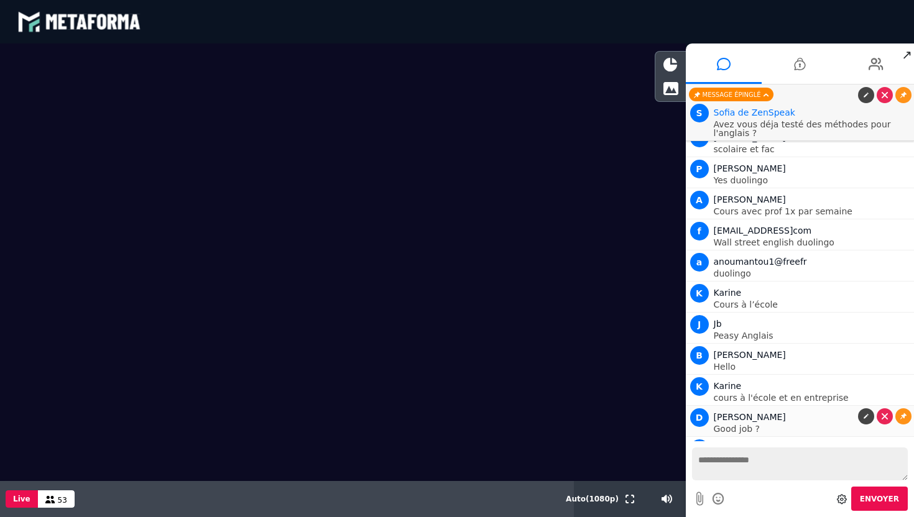
scroll to position [3836, 0]
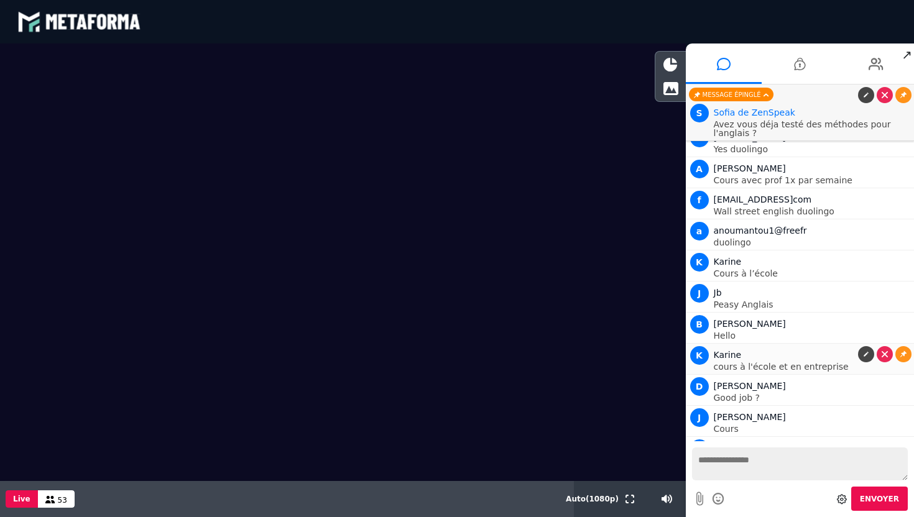
click at [775, 362] on p "cours à l'école et en entreprise" at bounding box center [813, 366] width 198 height 9
click at [778, 362] on p "cours à l'école et en entreprise" at bounding box center [813, 366] width 198 height 9
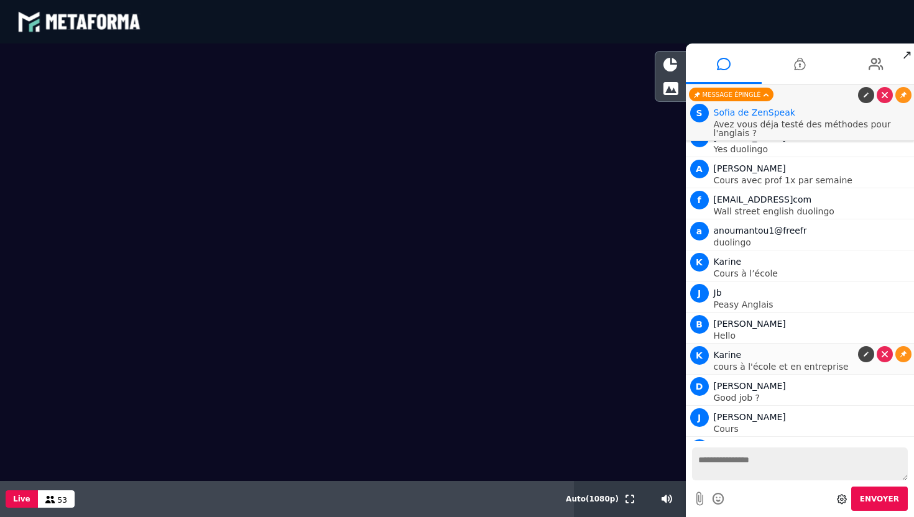
click at [790, 347] on div "K Karine" at bounding box center [813, 354] width 198 height 15
click at [700, 346] on span "K" at bounding box center [699, 355] width 19 height 19
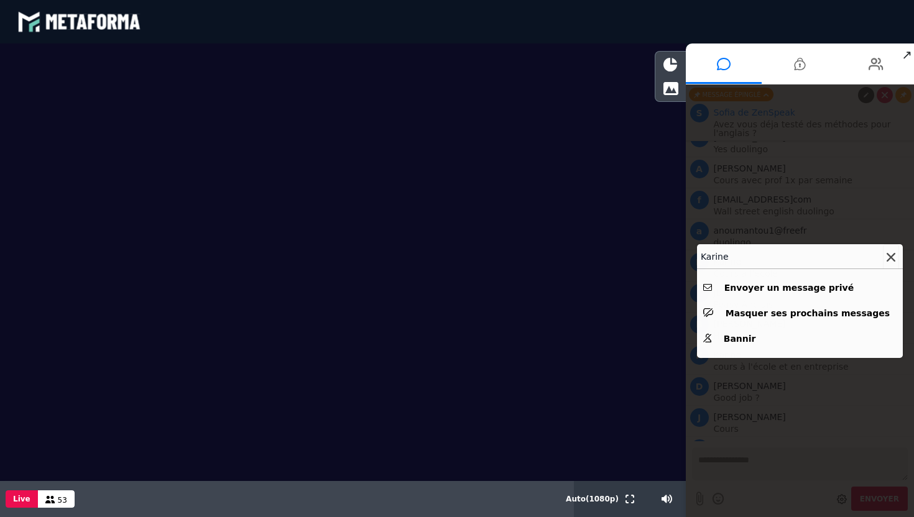
click at [896, 252] on button at bounding box center [891, 257] width 16 height 26
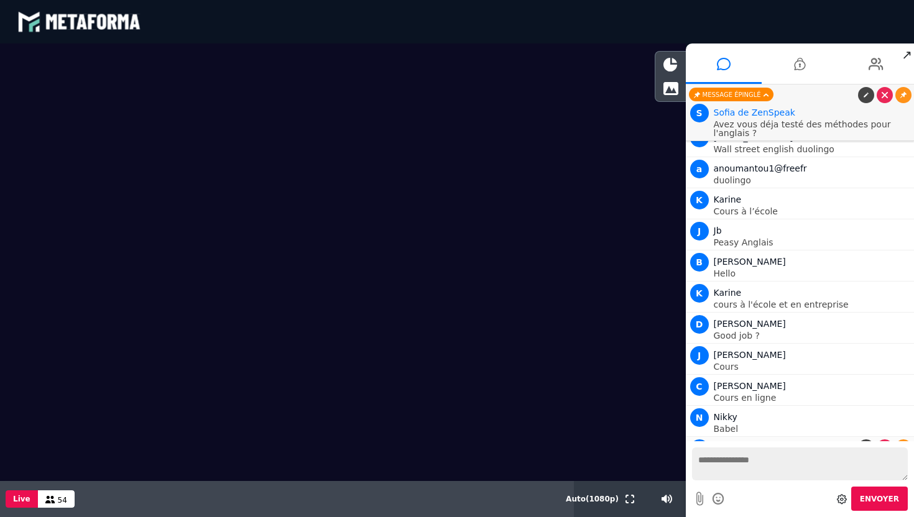
scroll to position [3929, 0]
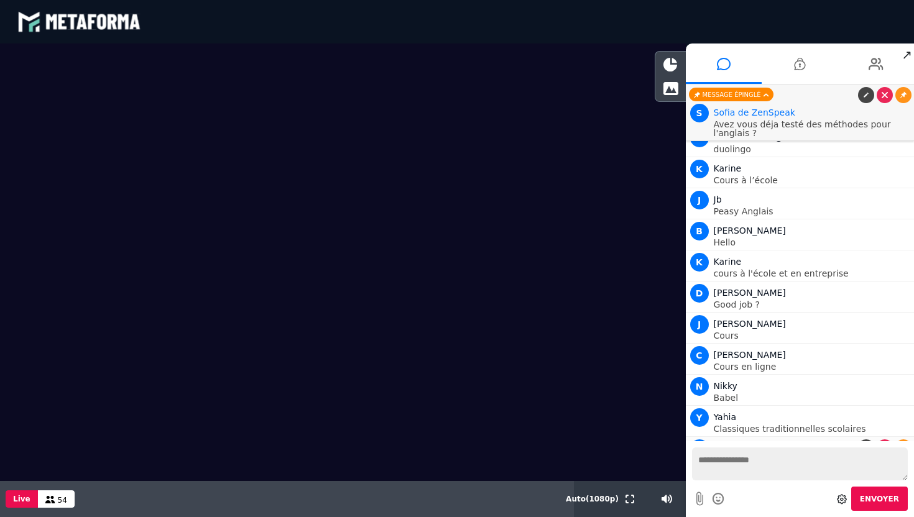
click at [789, 456] on p "hypnose sur youtub" at bounding box center [813, 460] width 198 height 9
click at [787, 456] on p "hypnose sur youtub" at bounding box center [813, 460] width 198 height 9
click at [749, 94] on div "Message épinglé" at bounding box center [731, 95] width 85 height 14
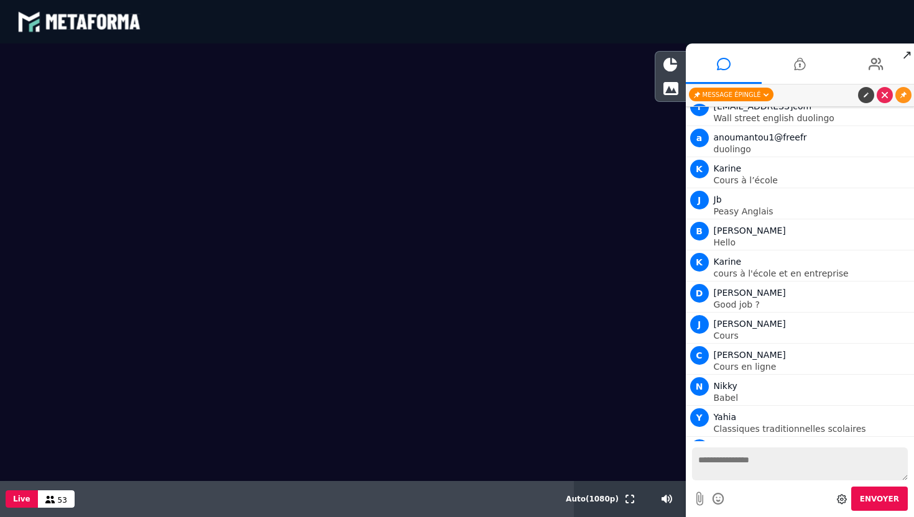
click at [749, 94] on div "Message épinglé" at bounding box center [731, 95] width 85 height 14
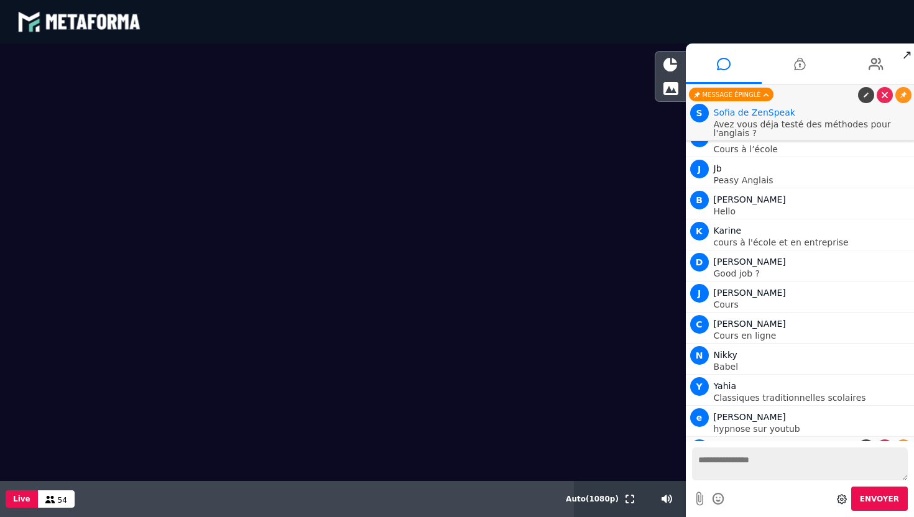
click at [789, 456] on p "Good job le site cour en ligne" at bounding box center [813, 460] width 198 height 9
click at [737, 425] on p "hypnose sur youtub" at bounding box center [813, 429] width 198 height 9
click at [903, 91] on link at bounding box center [903, 95] width 16 height 16
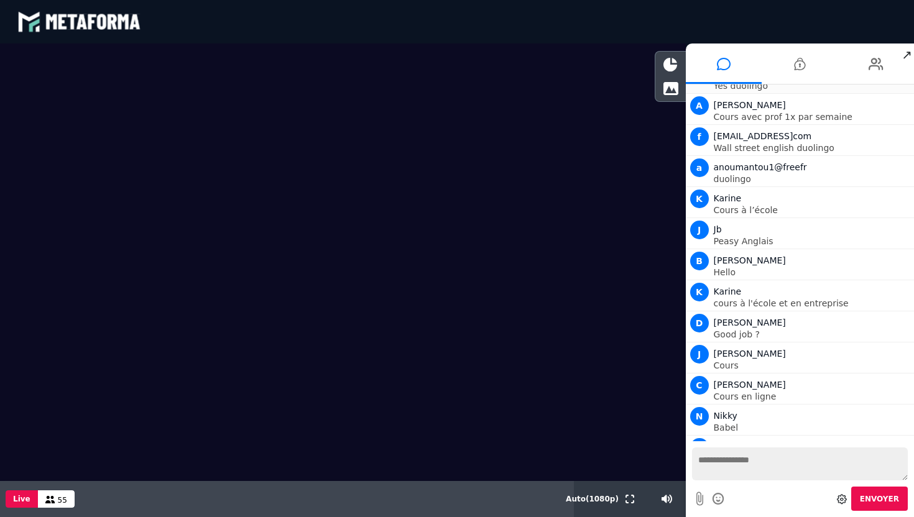
scroll to position [4000, 0]
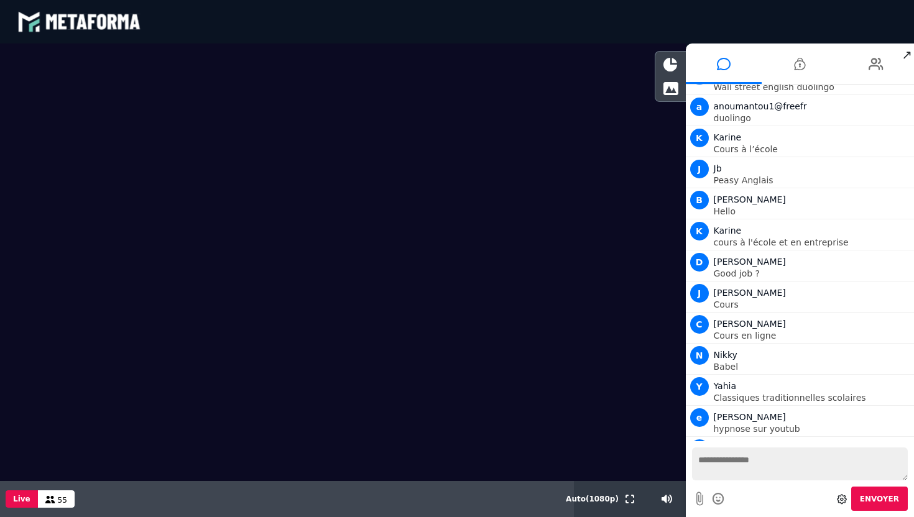
click at [755, 463] on textarea at bounding box center [800, 464] width 216 height 33
click at [841, 500] on icon at bounding box center [842, 499] width 10 height 10
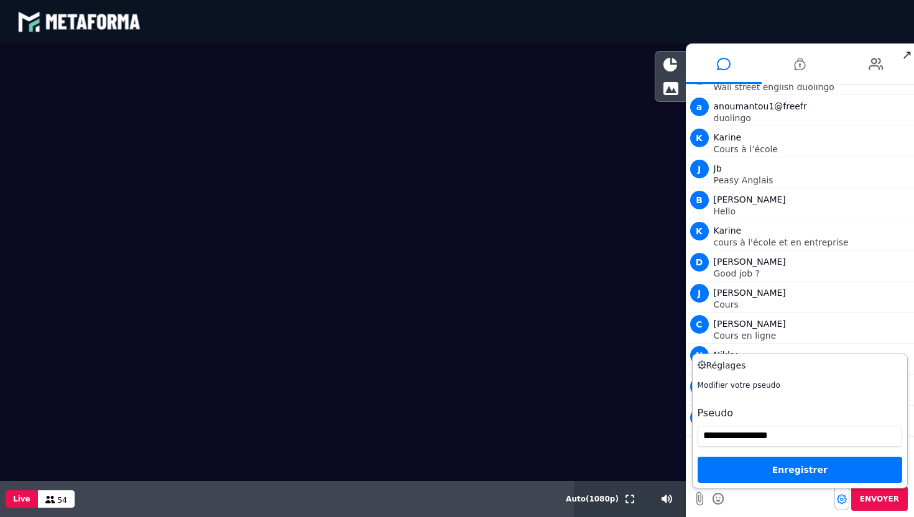
click at [775, 474] on div "Enregistrer" at bounding box center [799, 470] width 205 height 26
click at [789, 316] on div "C Catherine" at bounding box center [813, 323] width 198 height 15
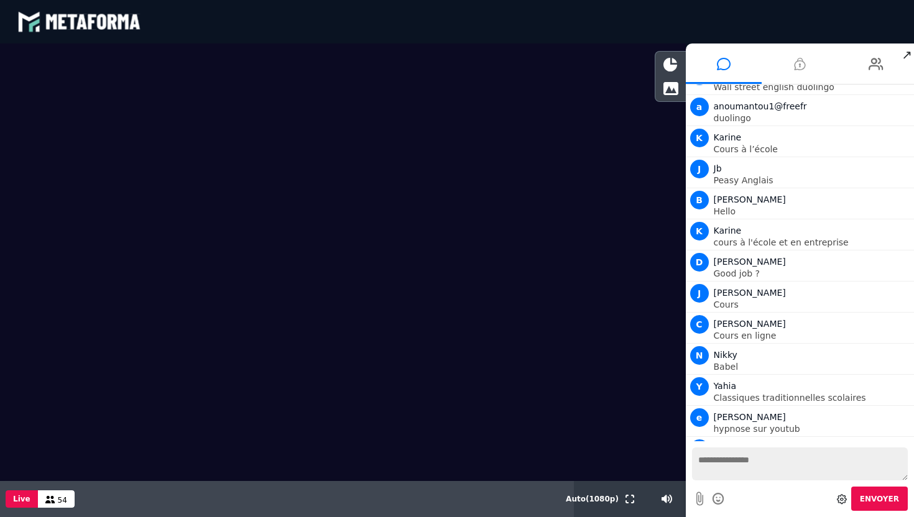
click at [794, 66] on icon at bounding box center [799, 63] width 11 height 31
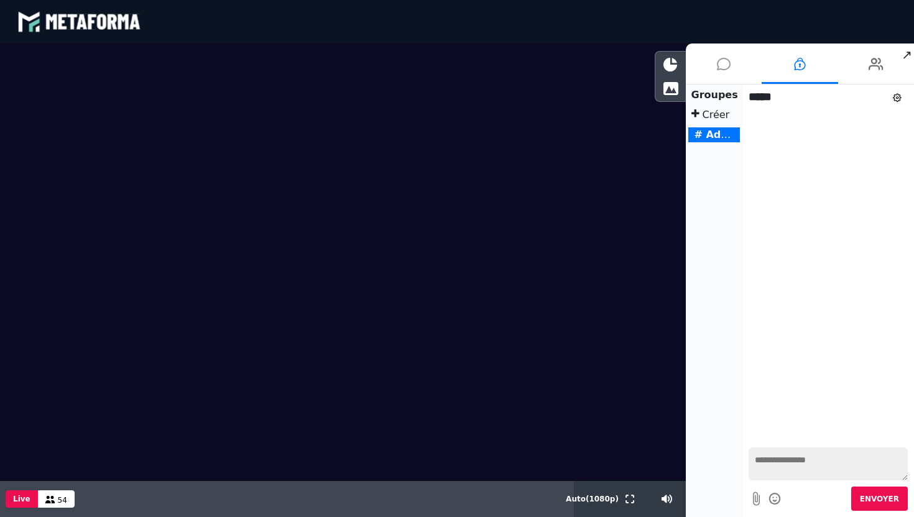
click at [732, 58] on li at bounding box center [724, 64] width 76 height 40
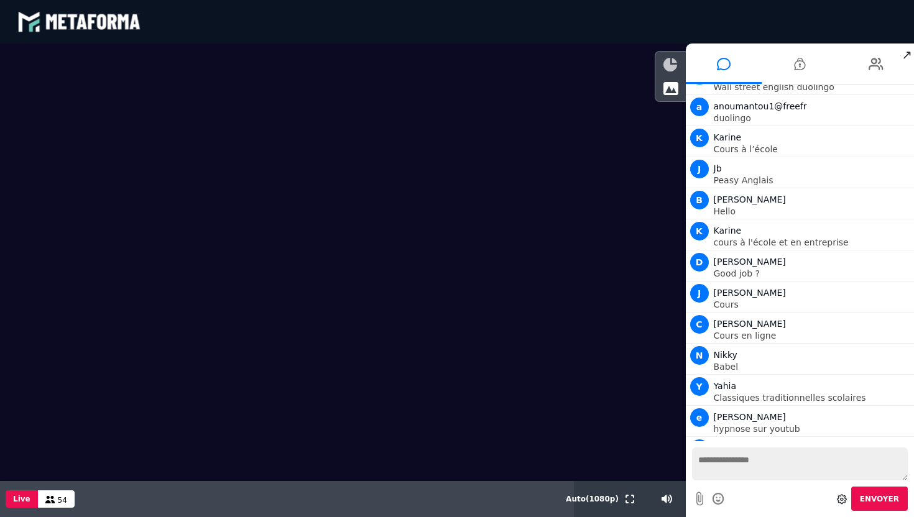
click at [667, 63] on icon at bounding box center [670, 65] width 14 height 14
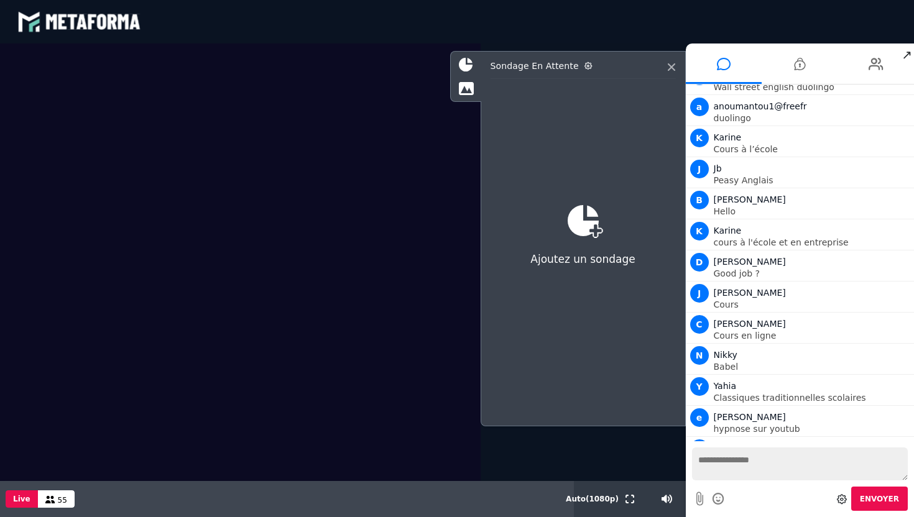
click at [744, 469] on textarea at bounding box center [800, 464] width 216 height 33
click at [669, 70] on icon at bounding box center [671, 66] width 7 height 7
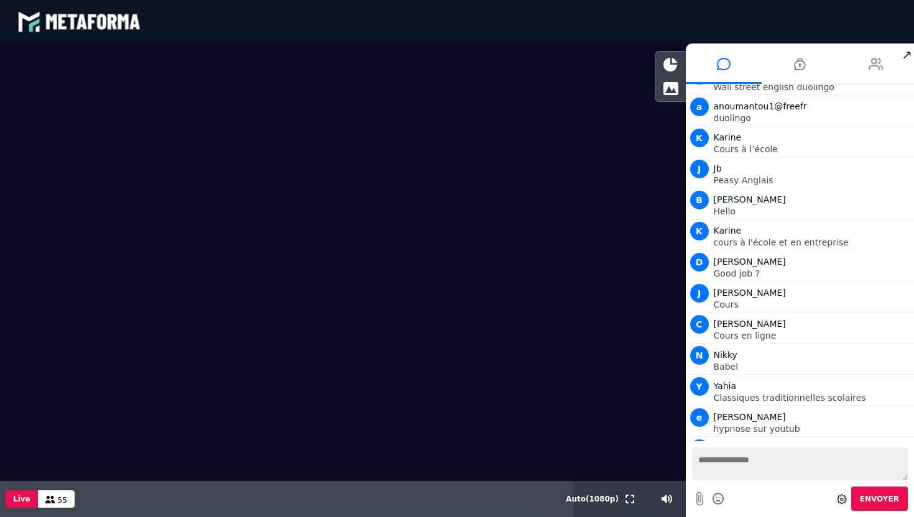
scroll to position [4031, 0]
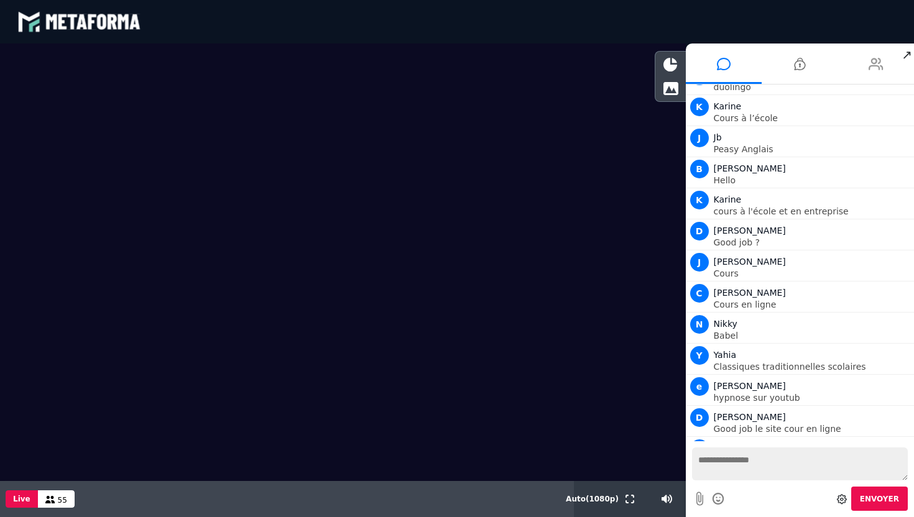
click at [862, 71] on li at bounding box center [876, 64] width 76 height 40
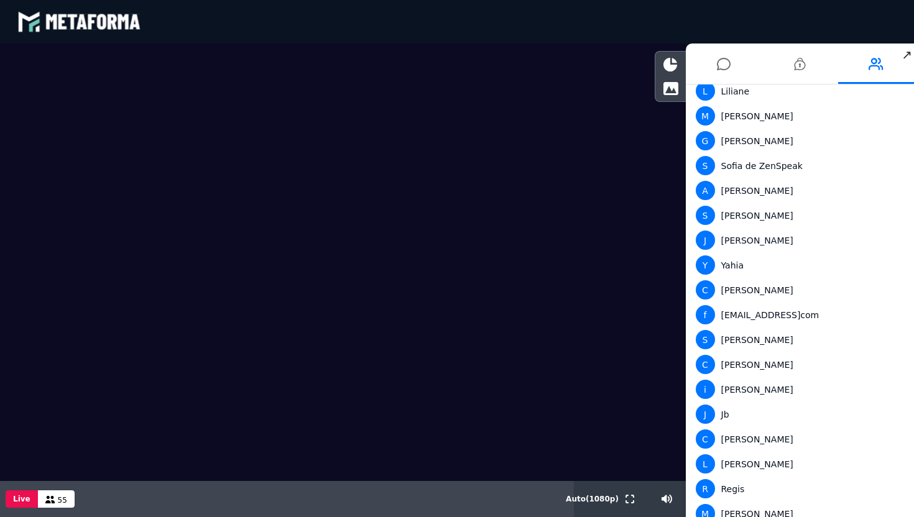
scroll to position [302, 0]
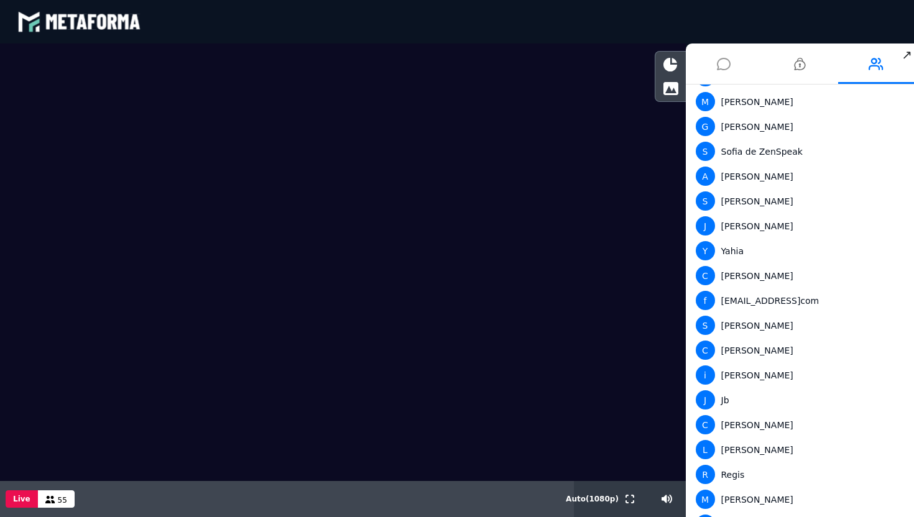
click at [724, 63] on icon at bounding box center [724, 63] width 14 height 31
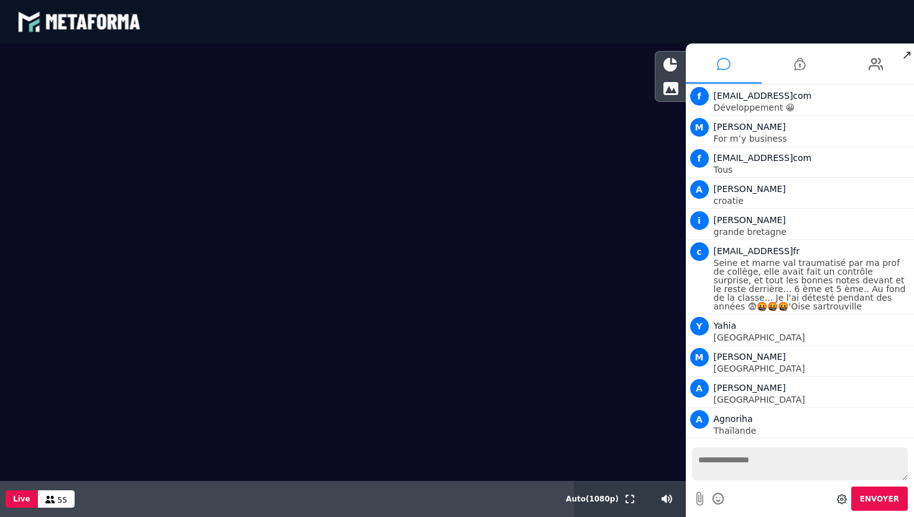
scroll to position [4031, 0]
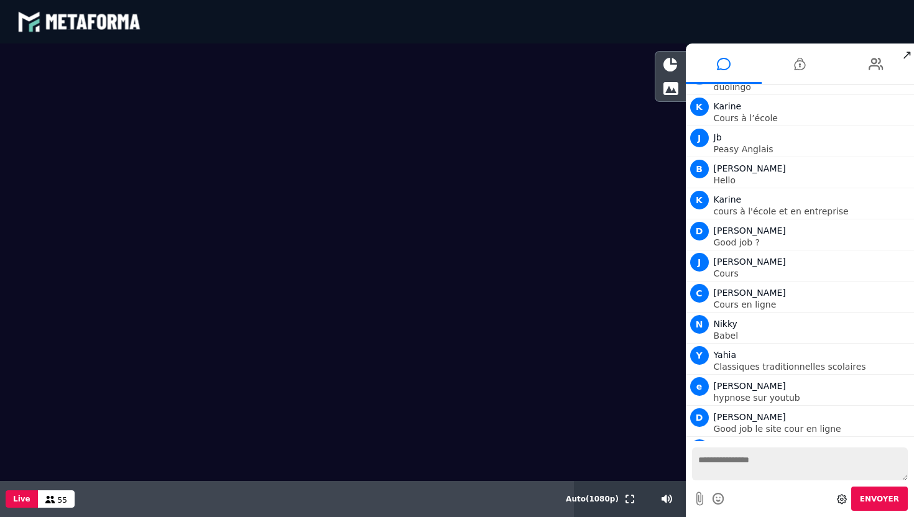
click at [747, 466] on textarea at bounding box center [800, 464] width 216 height 33
click at [702, 439] on span "S" at bounding box center [699, 448] width 19 height 19
click at [758, 459] on textarea at bounding box center [800, 464] width 216 height 33
click at [786, 425] on p "Good job le site cour en ligne" at bounding box center [813, 429] width 198 height 9
click at [701, 377] on span "e" at bounding box center [699, 386] width 19 height 19
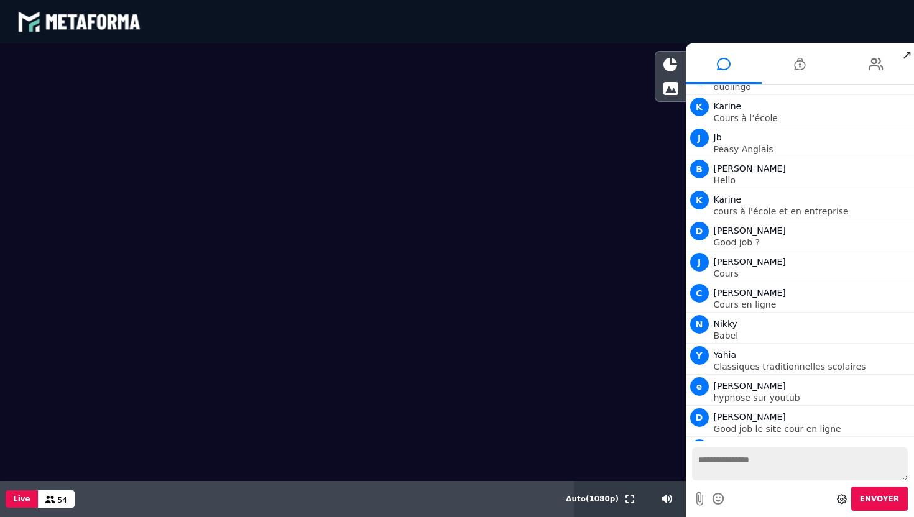
click at [709, 470] on textarea at bounding box center [800, 464] width 216 height 33
type textarea "*"
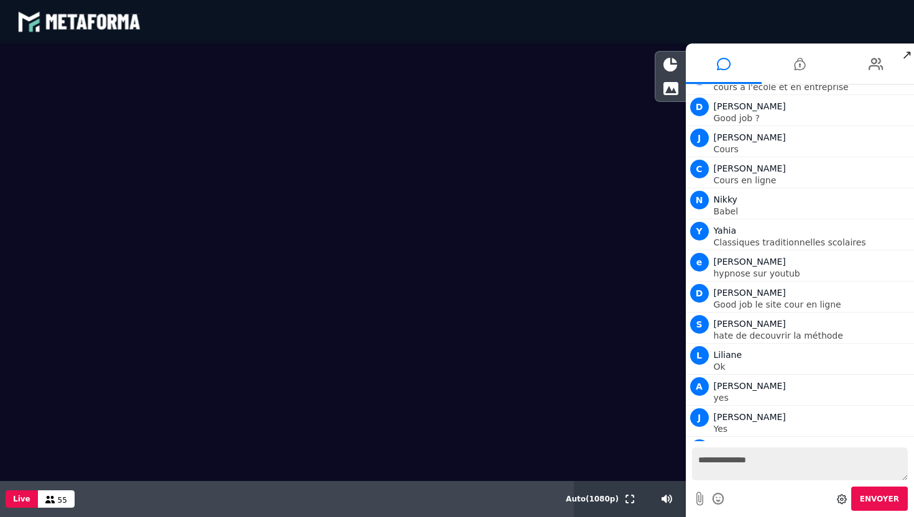
scroll to position [4187, 0]
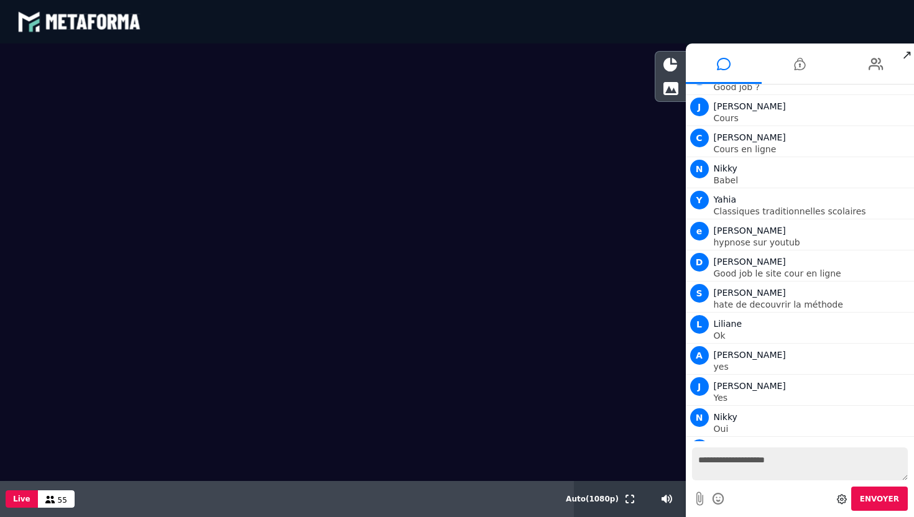
type textarea "**********"
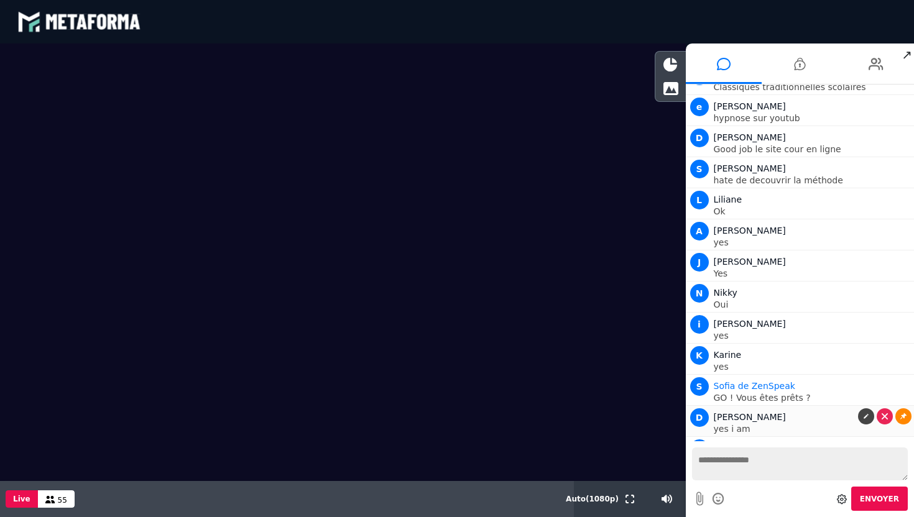
click at [900, 425] on icon at bounding box center [903, 428] width 6 height 6
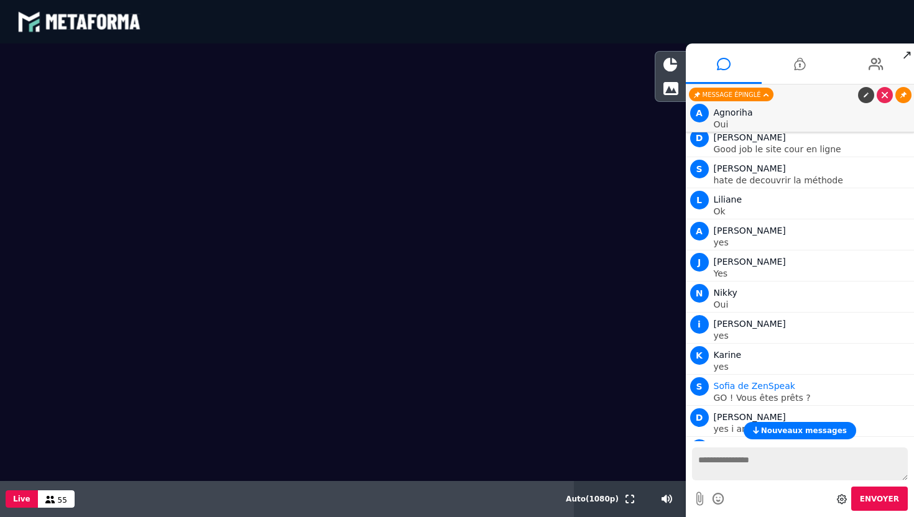
click at [900, 100] on link at bounding box center [903, 95] width 16 height 16
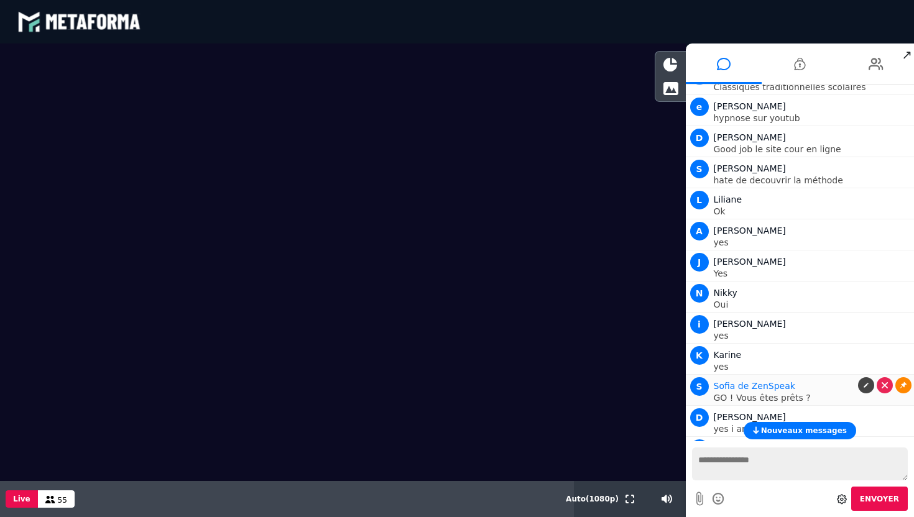
click at [906, 377] on link at bounding box center [903, 385] width 16 height 16
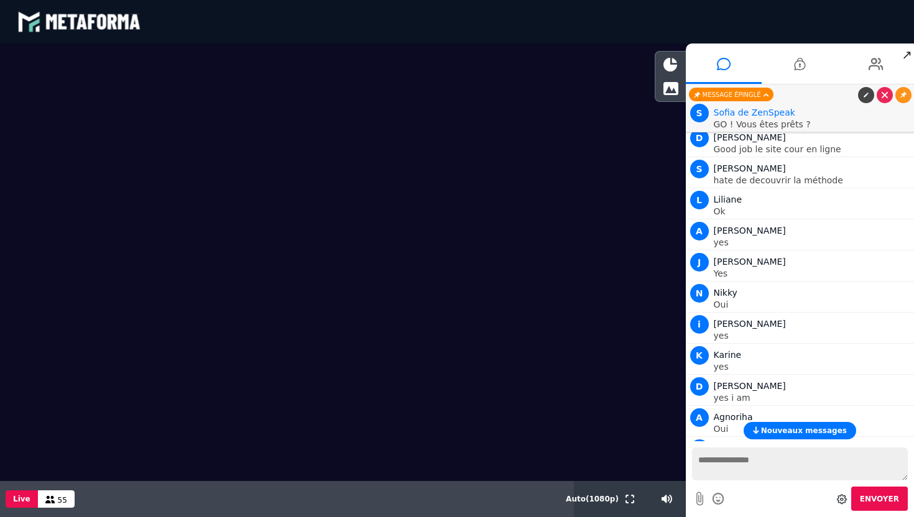
click at [809, 426] on span "Nouveaux messages" at bounding box center [804, 430] width 86 height 9
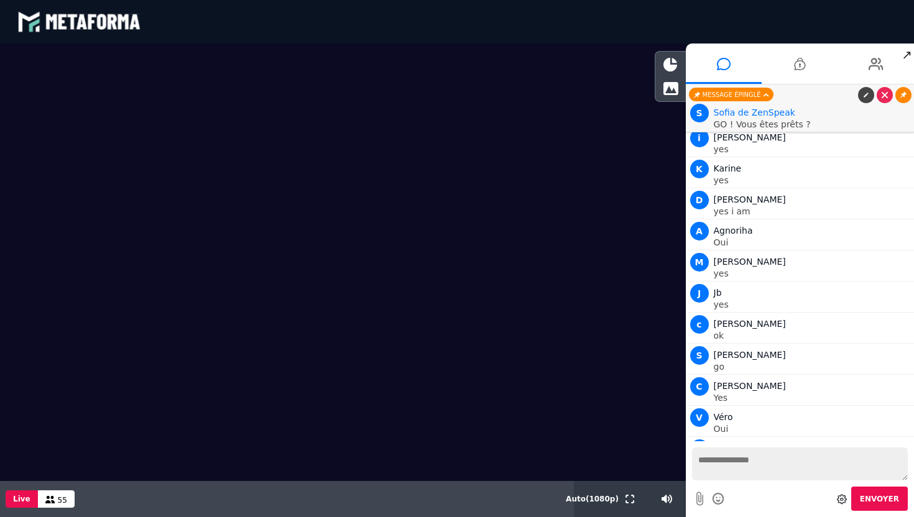
scroll to position [4529, 0]
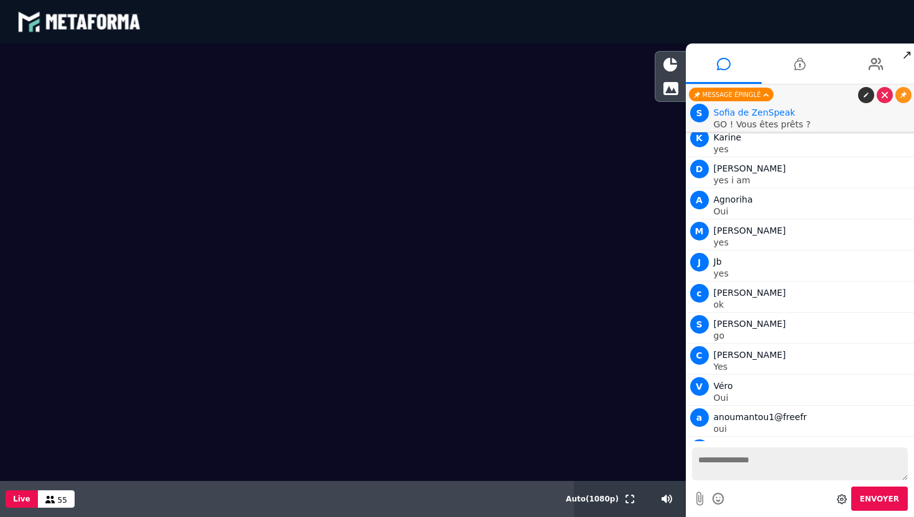
click at [866, 98] on link at bounding box center [866, 95] width 16 height 16
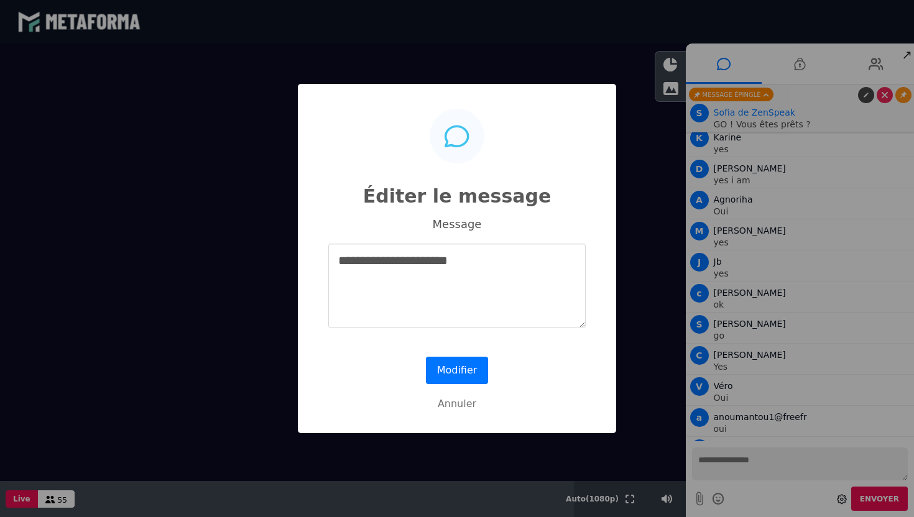
drag, startPoint x: 466, startPoint y: 266, endPoint x: 369, endPoint y: 267, distance: 97.6
click at [369, 267] on textarea "**********" at bounding box center [456, 286] width 257 height 85
type textarea "****"
click at [444, 374] on button "Modifier" at bounding box center [457, 370] width 62 height 27
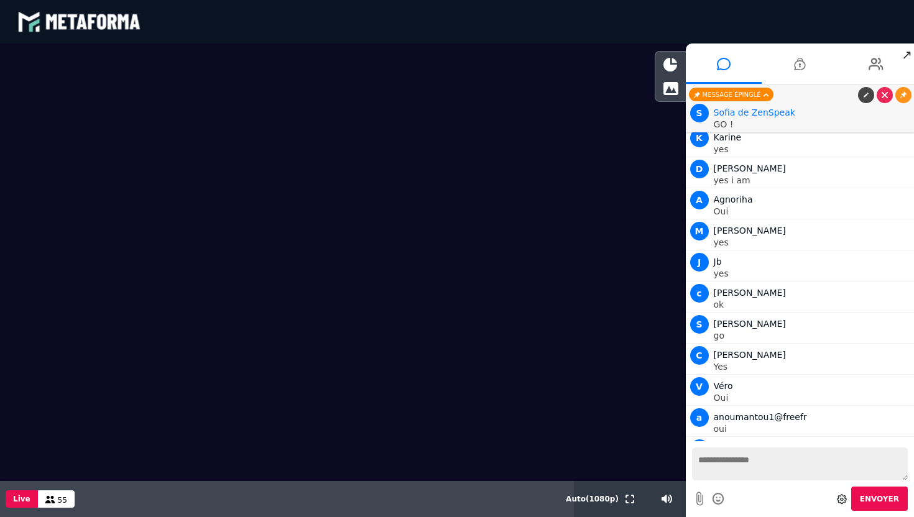
click at [734, 465] on textarea at bounding box center [800, 464] width 216 height 33
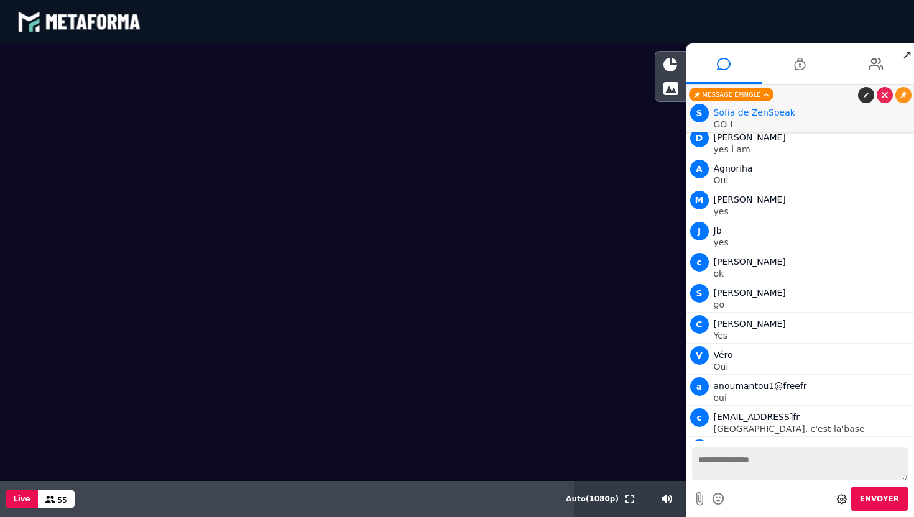
click at [865, 95] on icon at bounding box center [866, 95] width 6 height 6
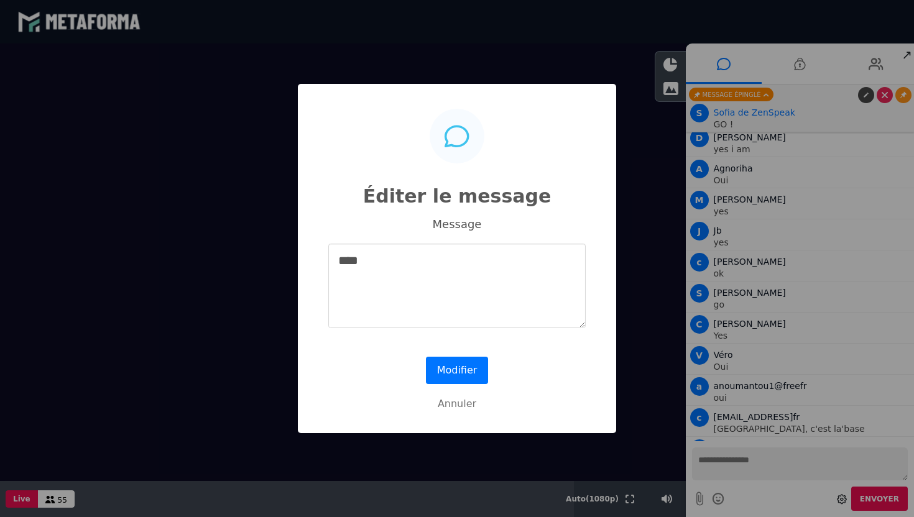
click at [353, 259] on textarea "****" at bounding box center [456, 286] width 257 height 85
type textarea "*"
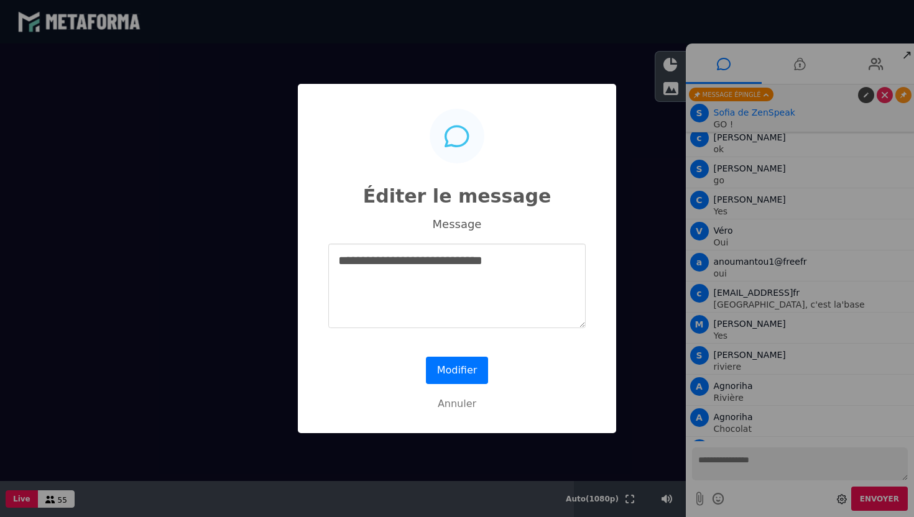
scroll to position [4715, 0]
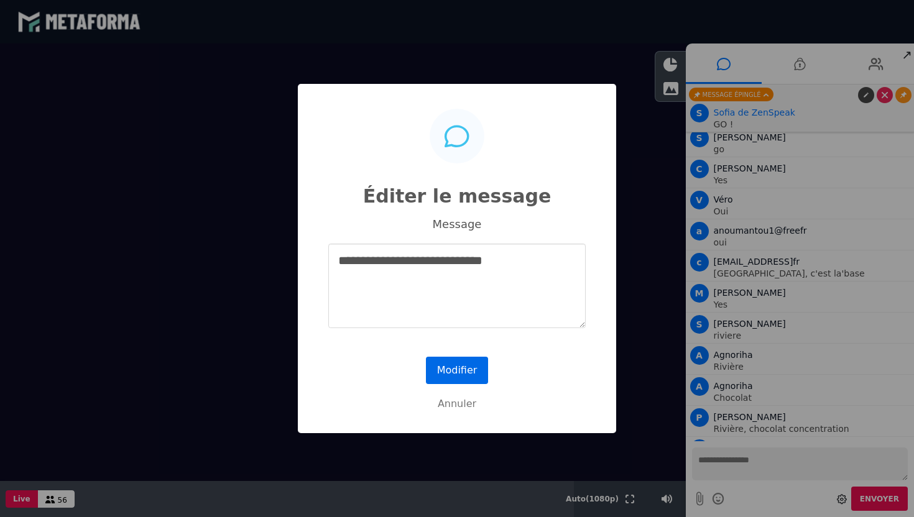
type textarea "**********"
click at [443, 368] on button "Modifier" at bounding box center [457, 370] width 62 height 27
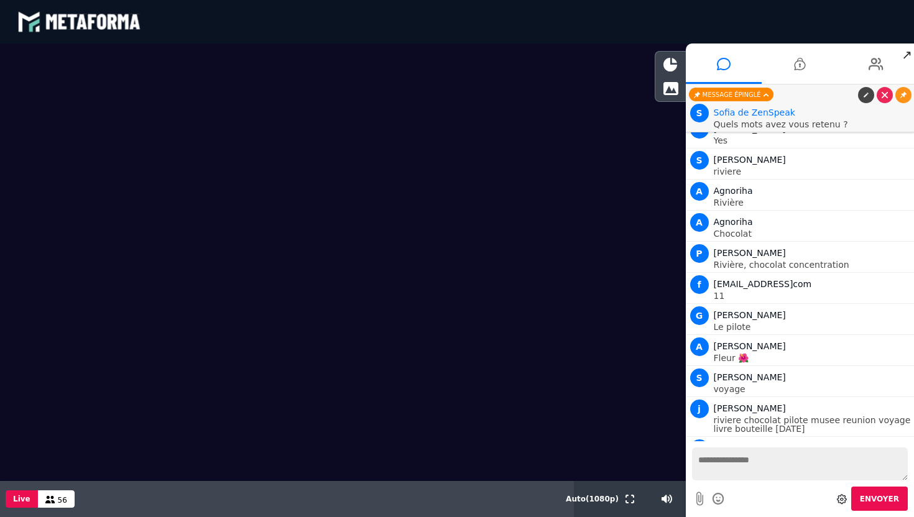
scroll to position [4910, 0]
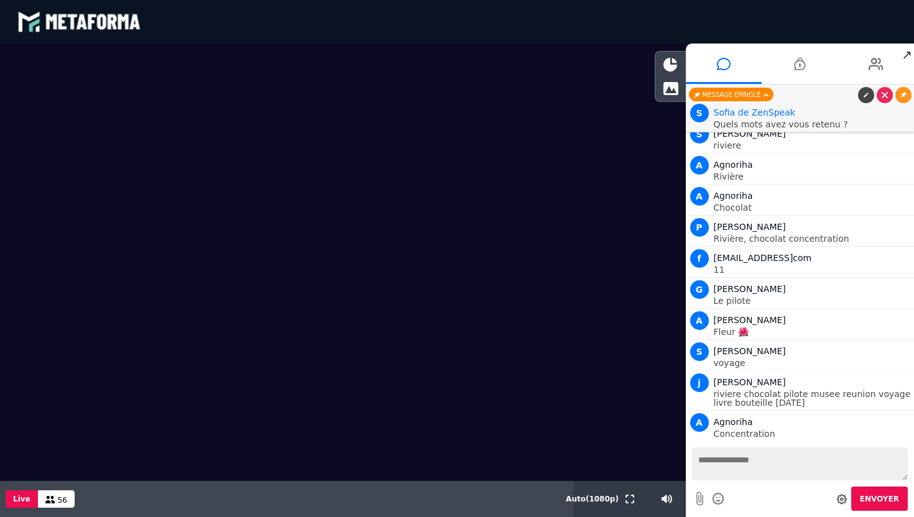
click at [732, 467] on textarea at bounding box center [800, 464] width 216 height 33
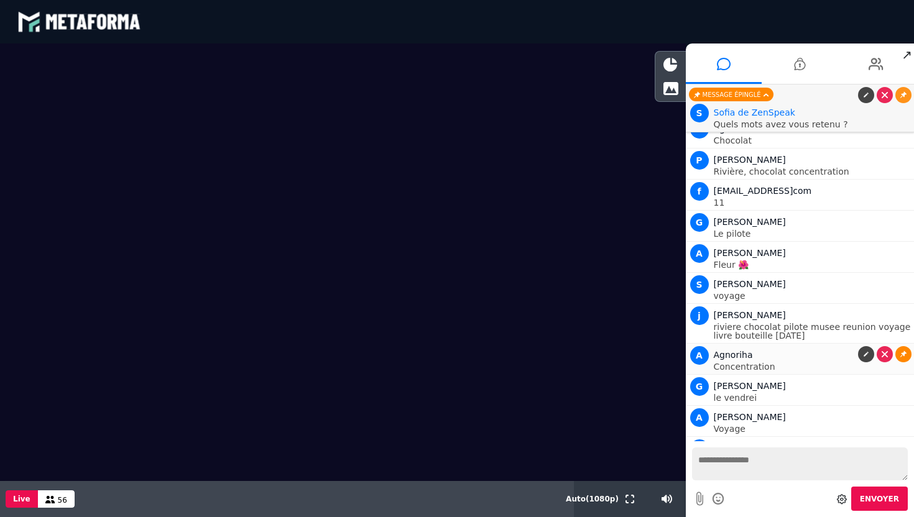
scroll to position [5004, 0]
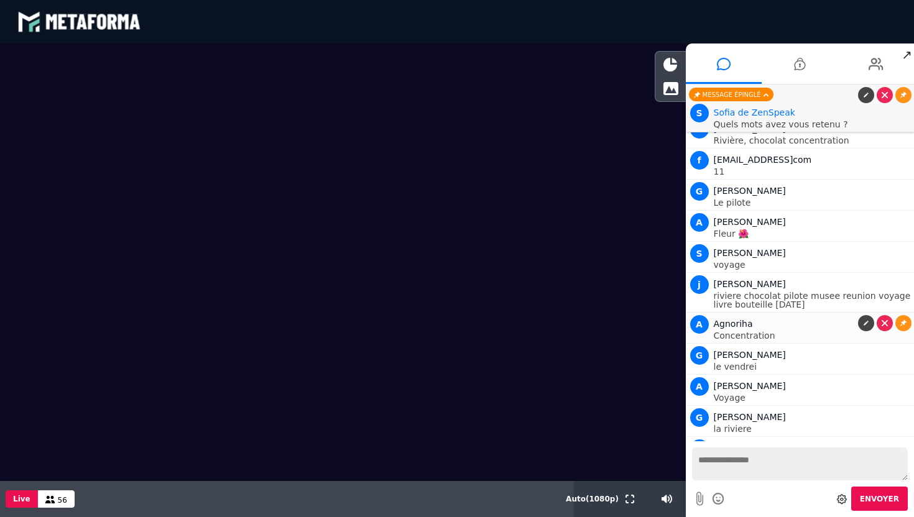
click at [898, 315] on div at bounding box center [883, 323] width 56 height 16
click at [900, 280] on icon at bounding box center [903, 283] width 6 height 6
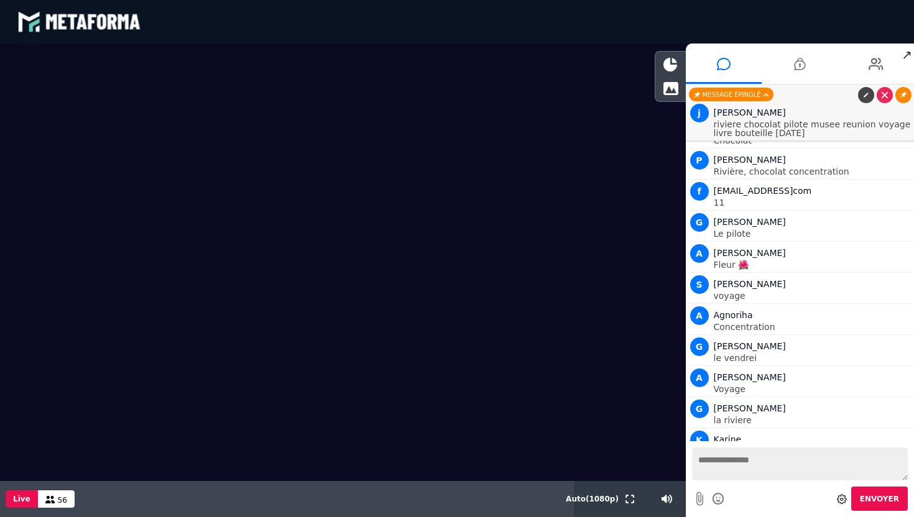
scroll to position [4995, 0]
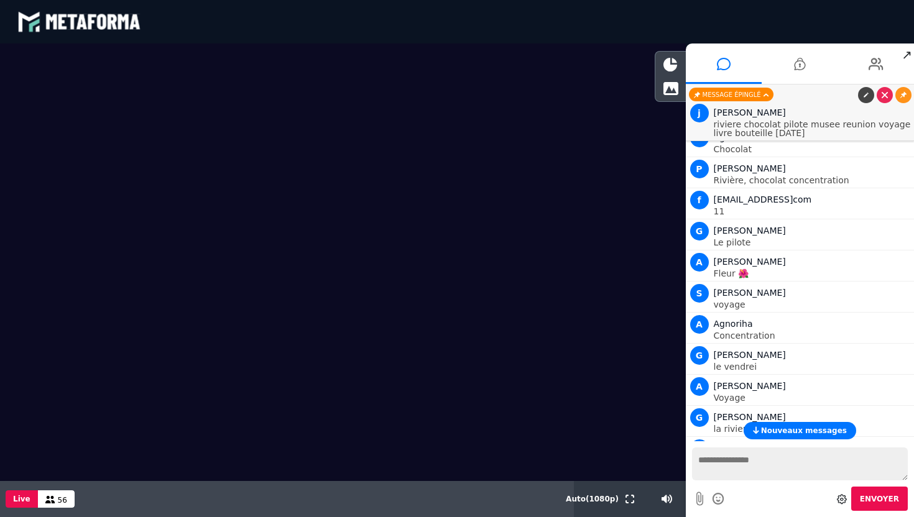
click at [731, 469] on textarea at bounding box center [800, 464] width 216 height 33
type textarea "*"
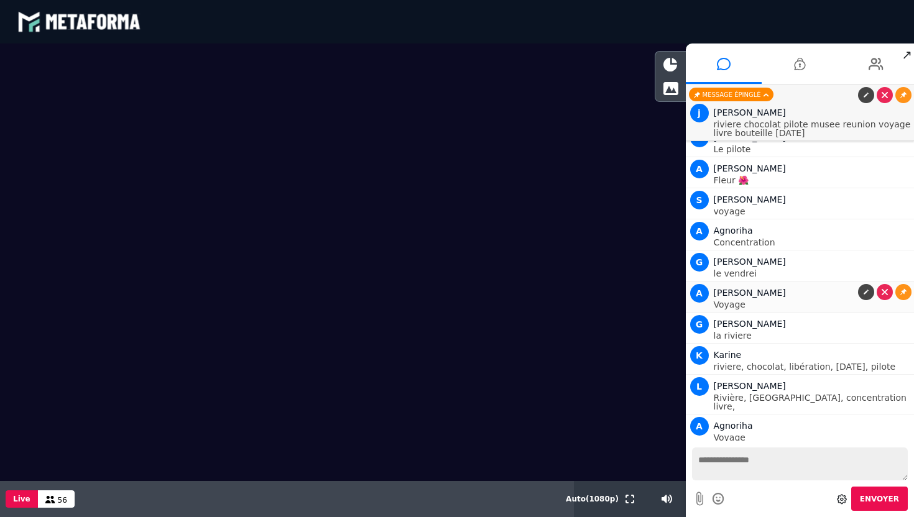
scroll to position [5119, 0]
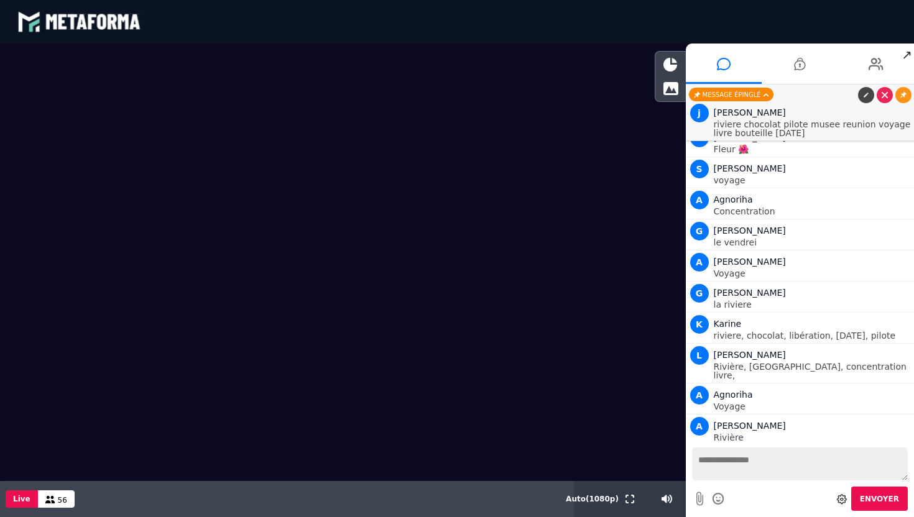
click at [776, 453] on textarea at bounding box center [800, 464] width 216 height 33
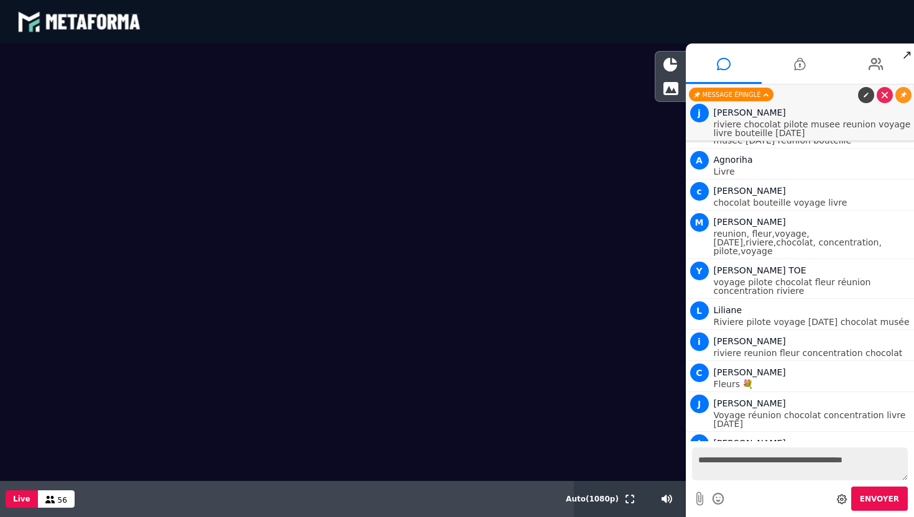
scroll to position [5841, 0]
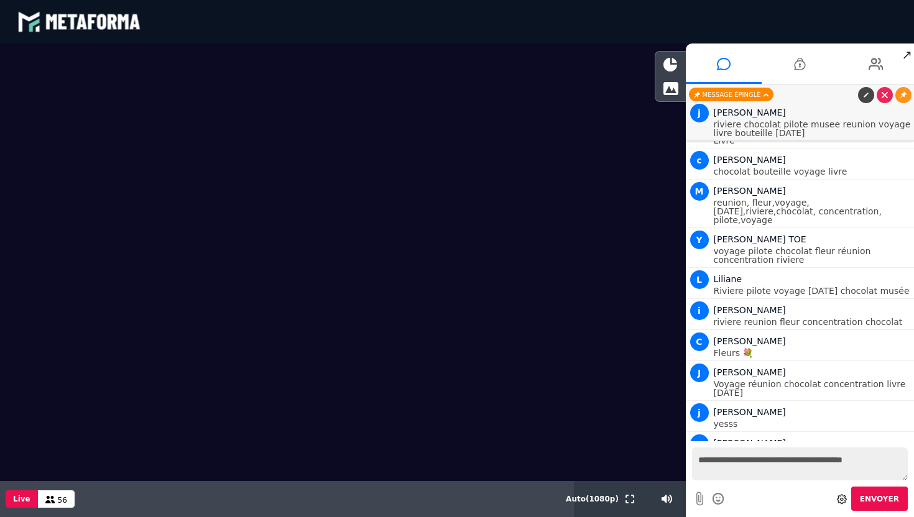
click at [727, 460] on textarea "**********" at bounding box center [800, 464] width 216 height 33
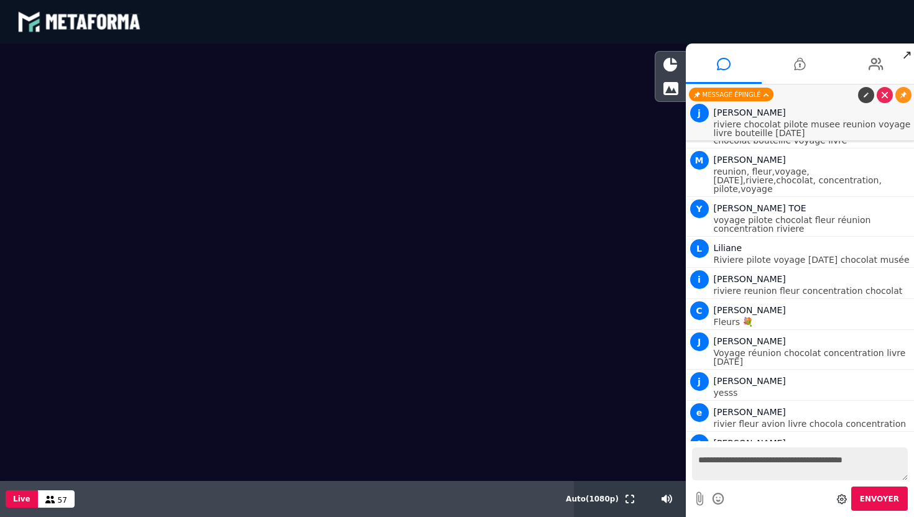
type textarea "**********"
click at [870, 497] on span "Envoyer" at bounding box center [879, 499] width 39 height 9
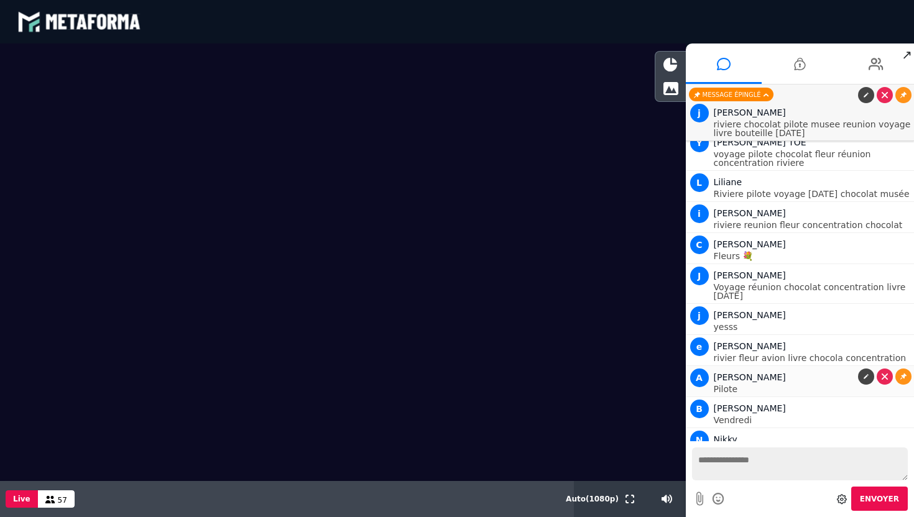
scroll to position [5932, 0]
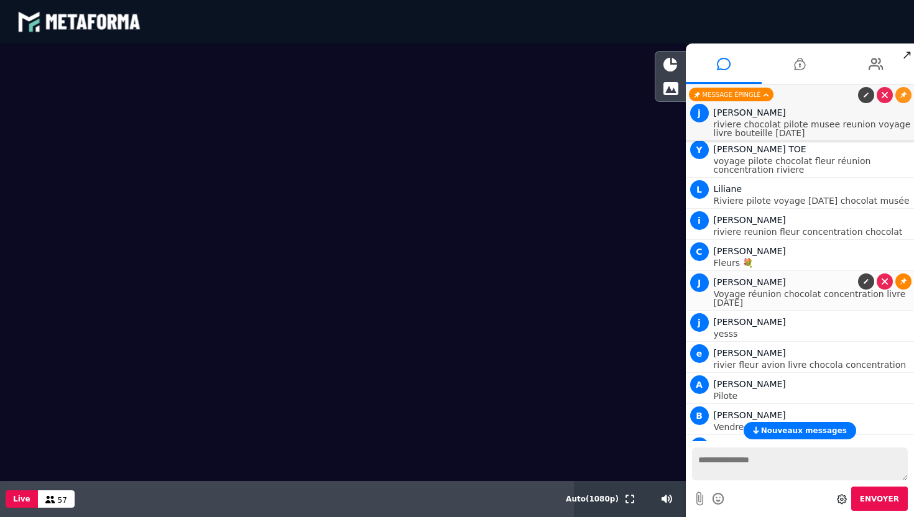
click at [901, 278] on icon at bounding box center [903, 281] width 6 height 6
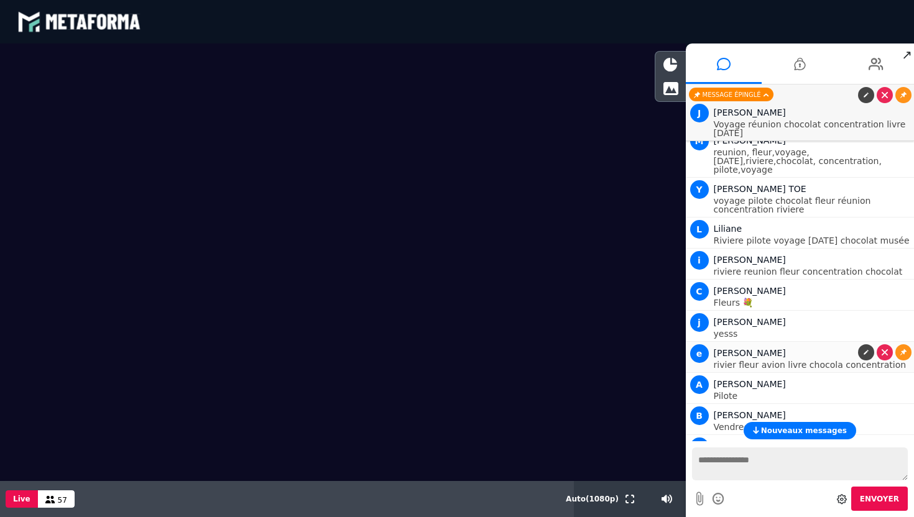
scroll to position [6045, 0]
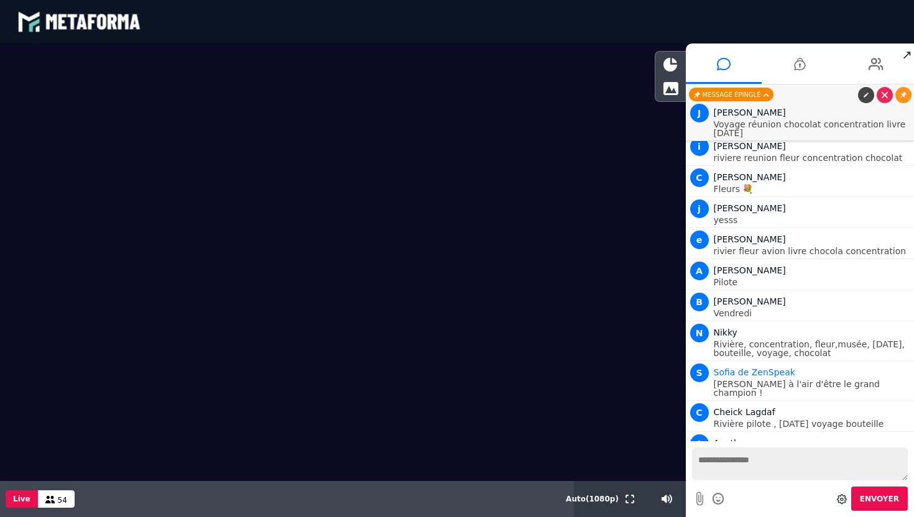
click at [780, 467] on div "J Jb" at bounding box center [813, 474] width 198 height 15
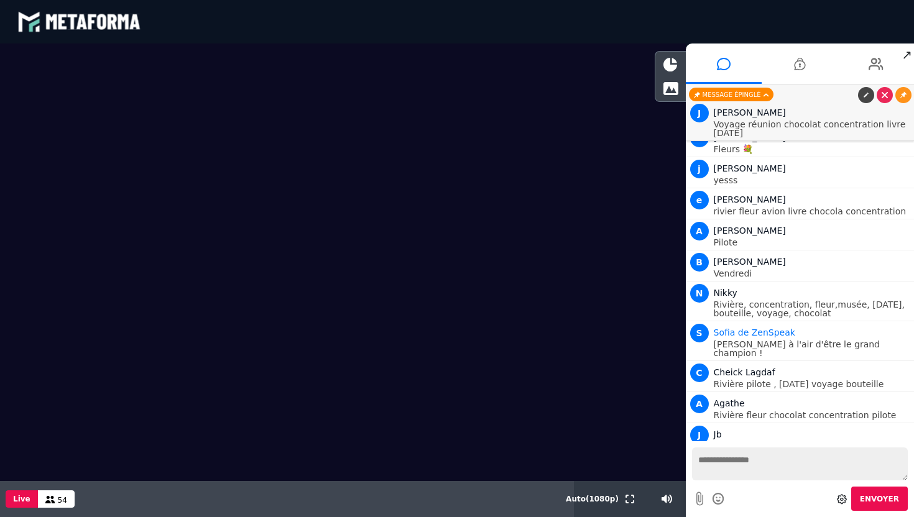
click at [901, 471] on icon at bounding box center [903, 474] width 6 height 6
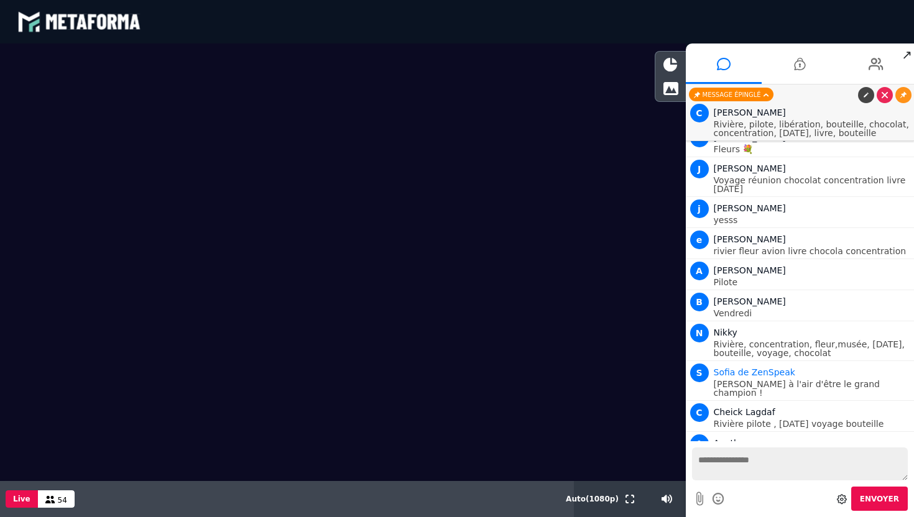
scroll to position [6116, 0]
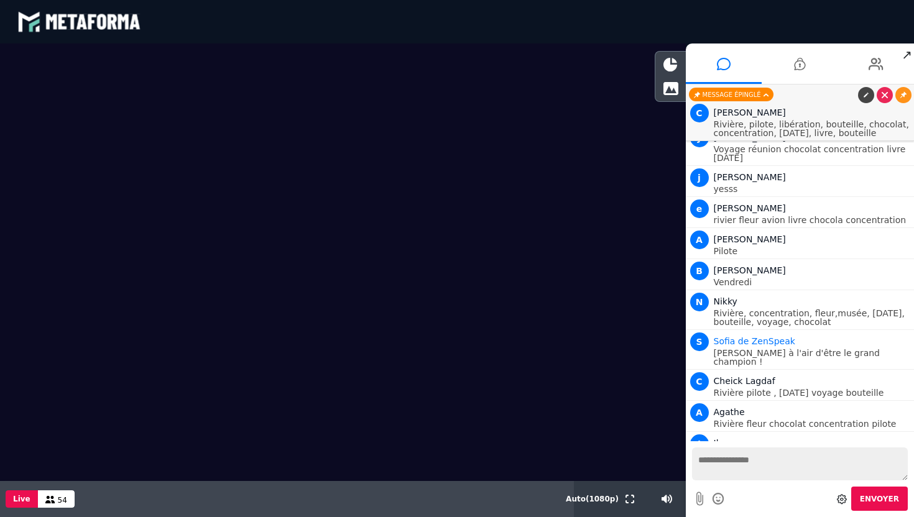
click at [757, 453] on textarea at bounding box center [800, 464] width 216 height 33
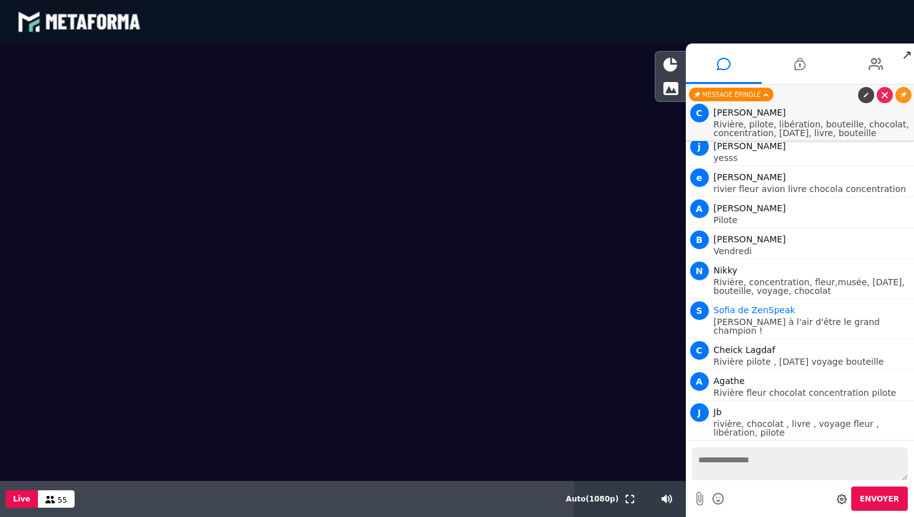
scroll to position [6187, 0]
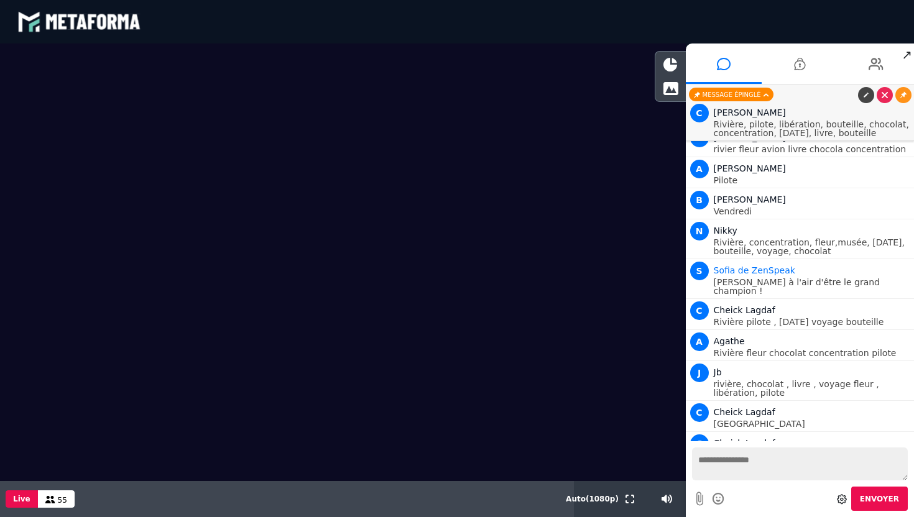
click at [896, 466] on link at bounding box center [903, 474] width 16 height 16
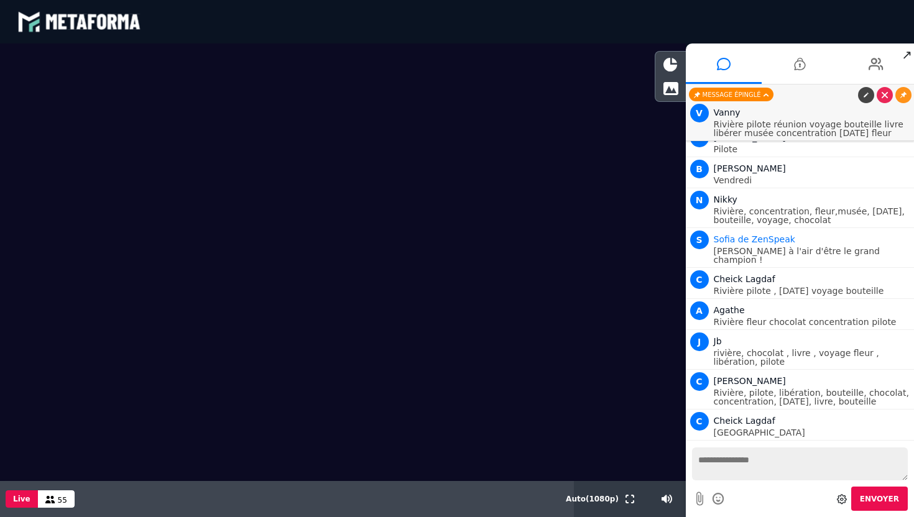
scroll to position [6249, 0]
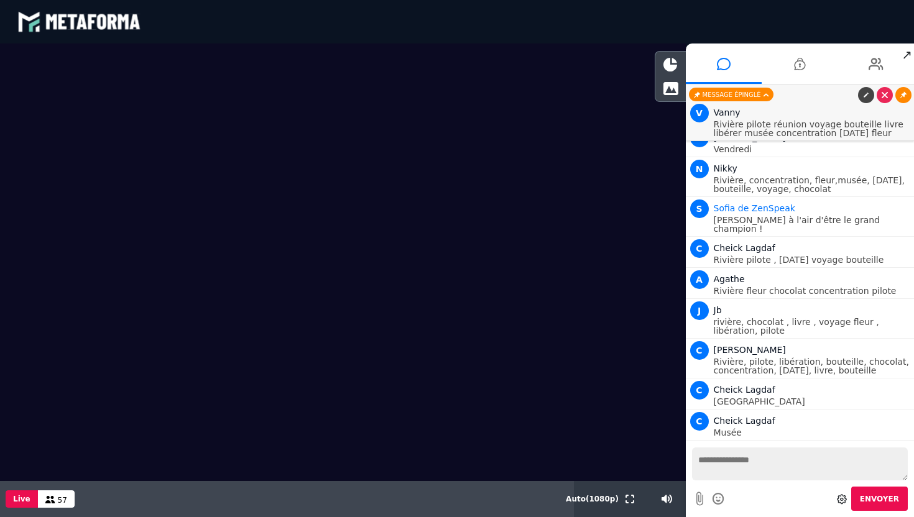
click at [908, 91] on link at bounding box center [903, 95] width 16 height 16
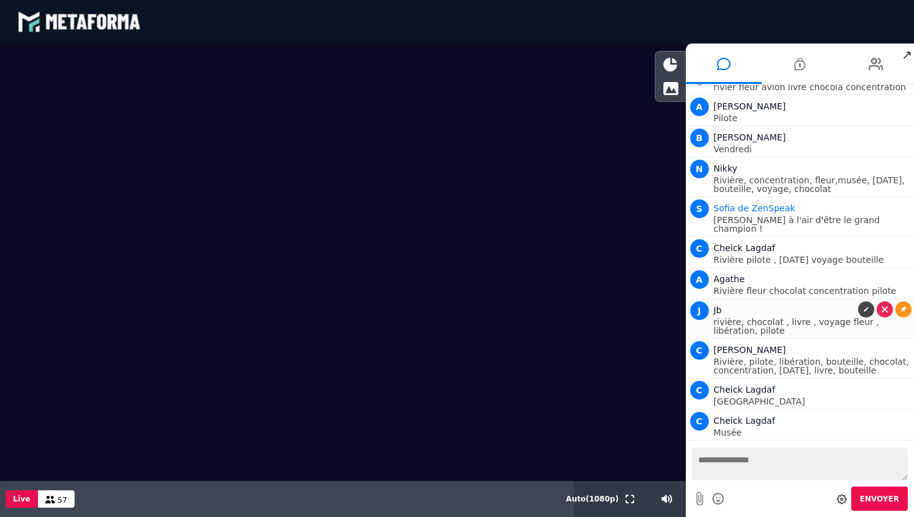
scroll to position [6289, 0]
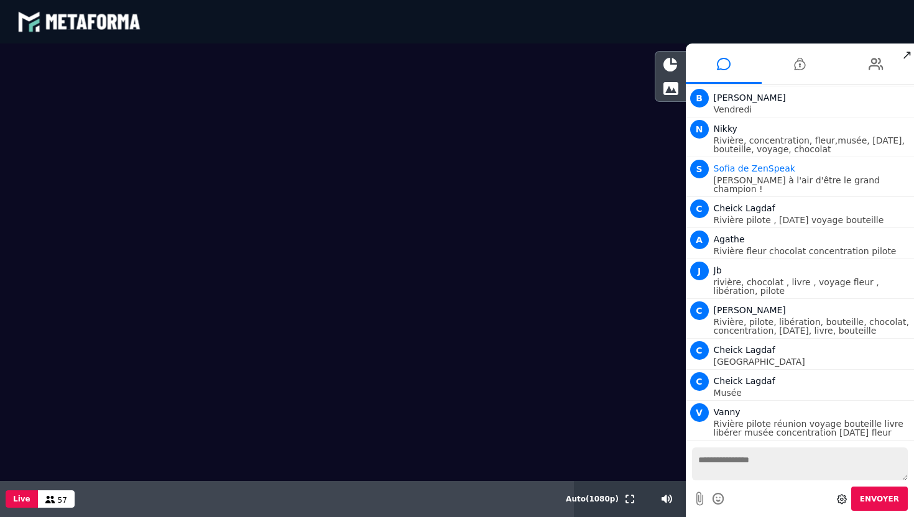
click at [747, 464] on textarea at bounding box center [800, 464] width 216 height 33
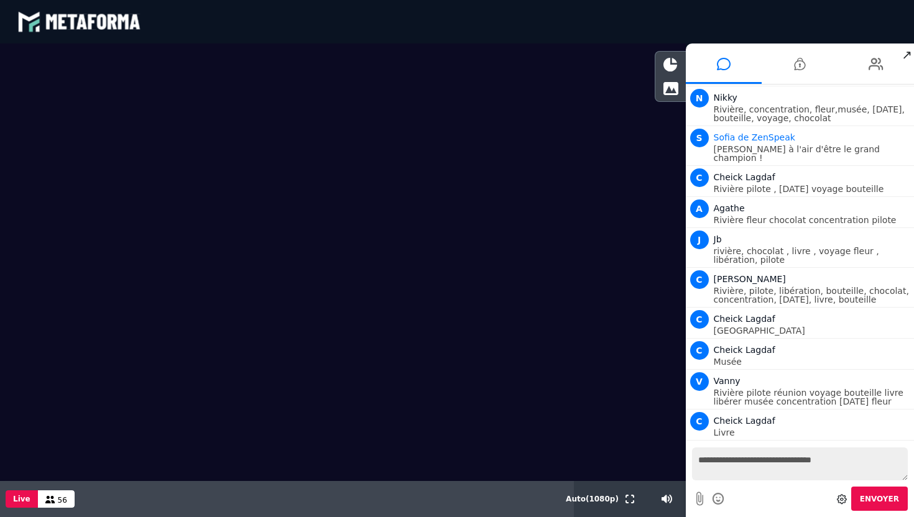
scroll to position [6351, 0]
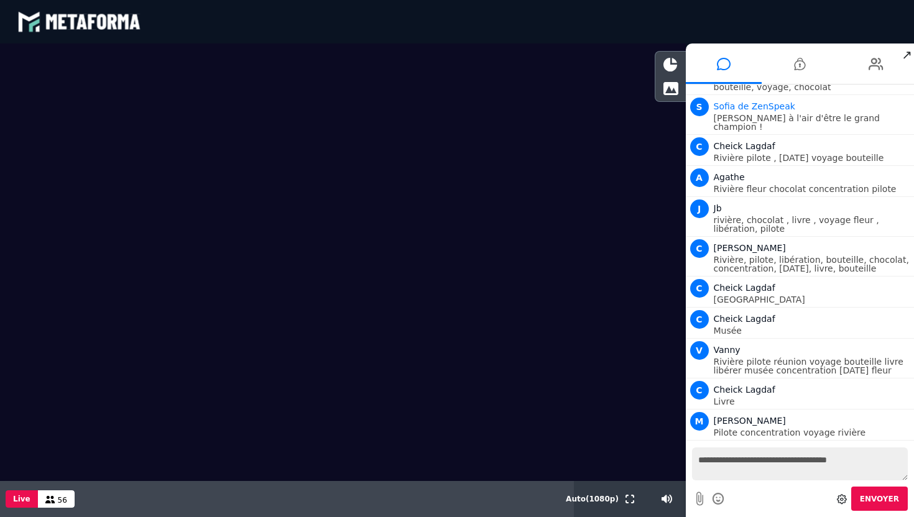
type textarea "**********"
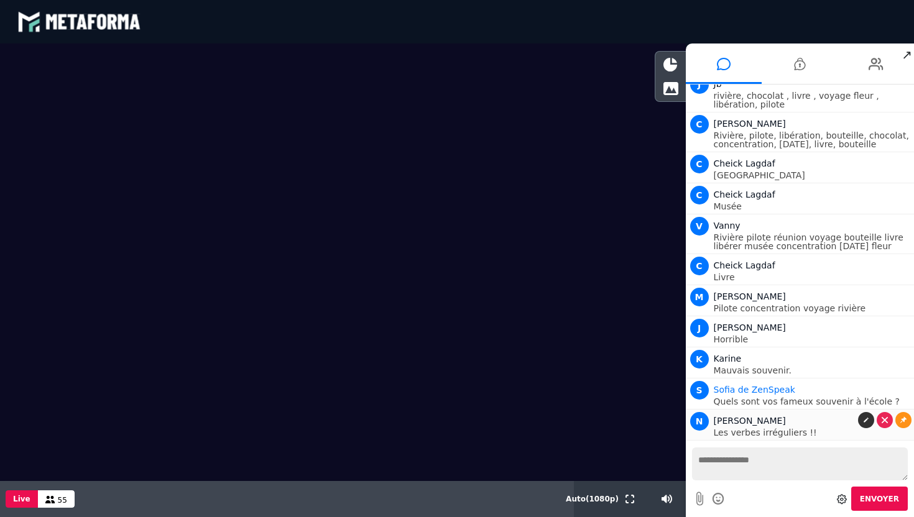
scroll to position [6507, 0]
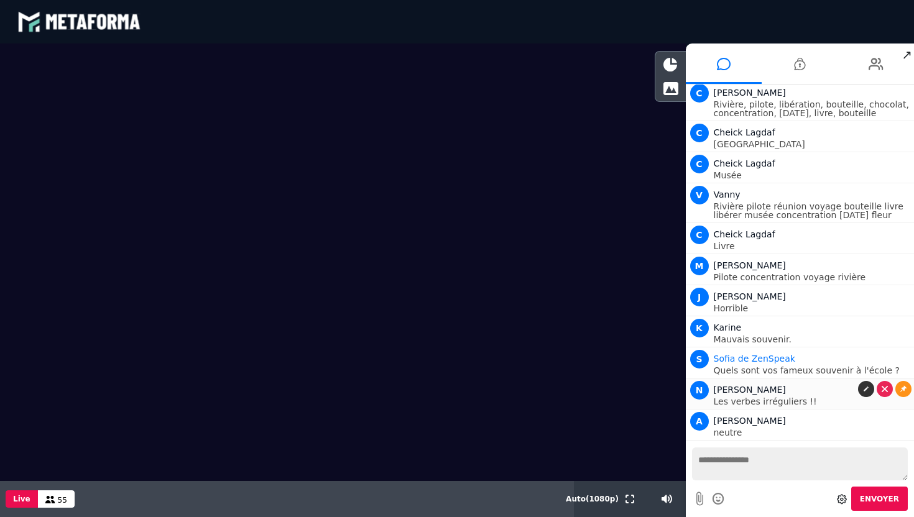
click at [863, 386] on icon at bounding box center [866, 389] width 6 height 6
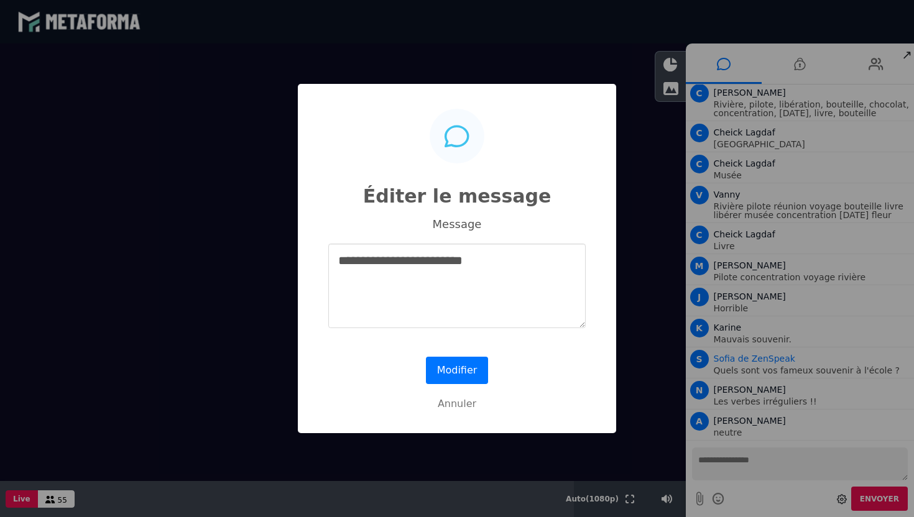
click at [852, 305] on div "**********" at bounding box center [457, 258] width 914 height 517
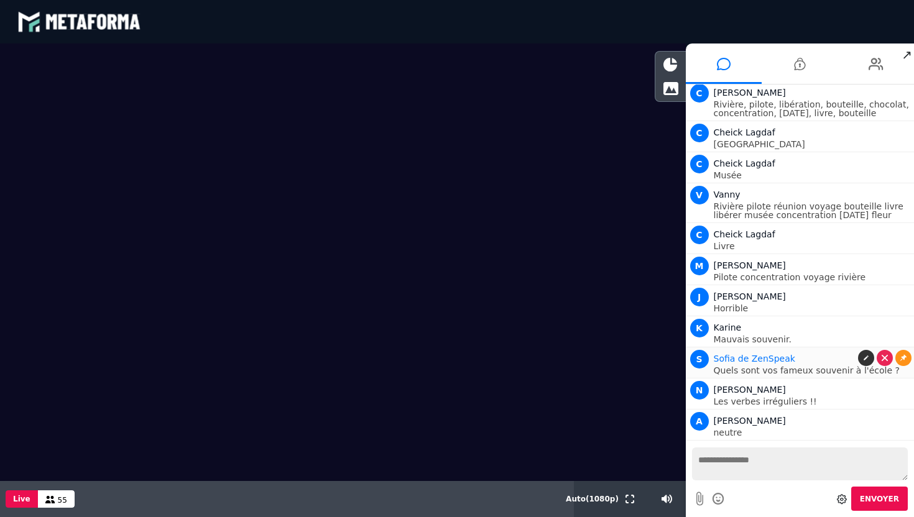
click at [858, 350] on link at bounding box center [866, 358] width 16 height 16
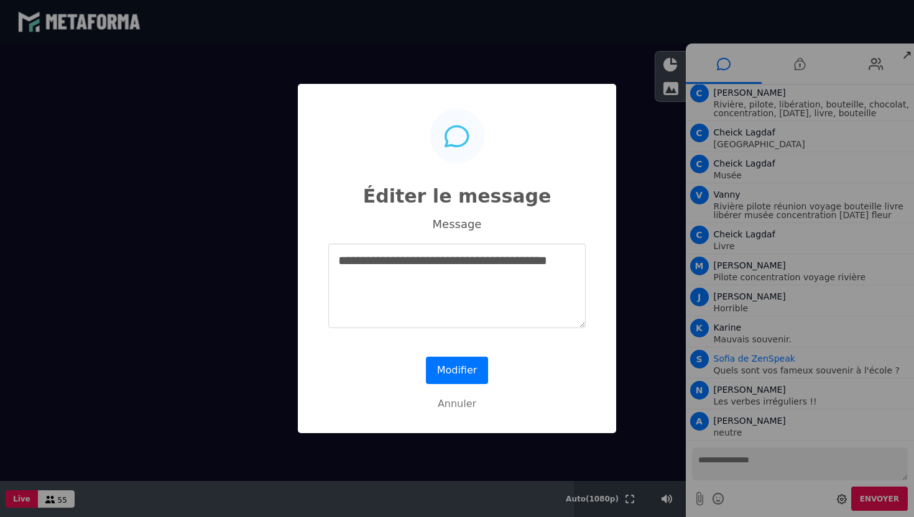
click at [512, 265] on textarea "**********" at bounding box center [456, 286] width 257 height 85
type textarea "**********"
click at [461, 363] on button "Modifier" at bounding box center [457, 370] width 62 height 27
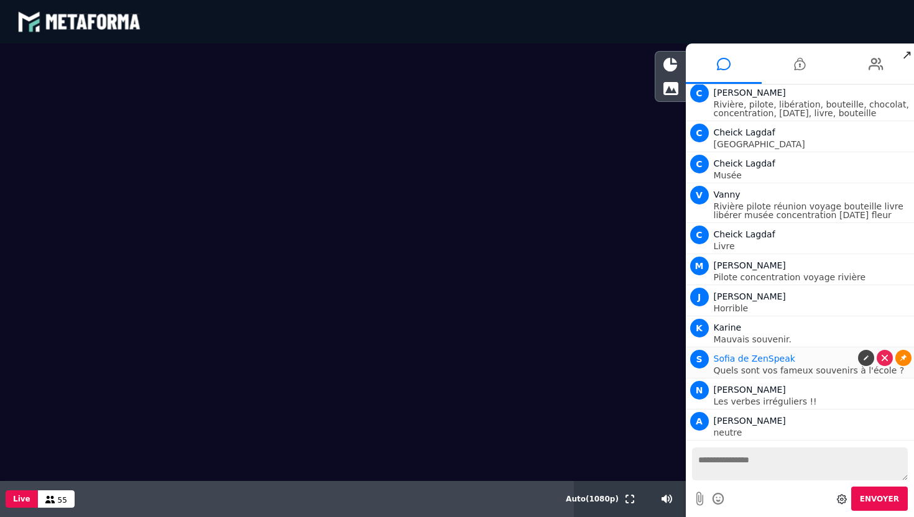
click at [898, 350] on link at bounding box center [903, 358] width 16 height 16
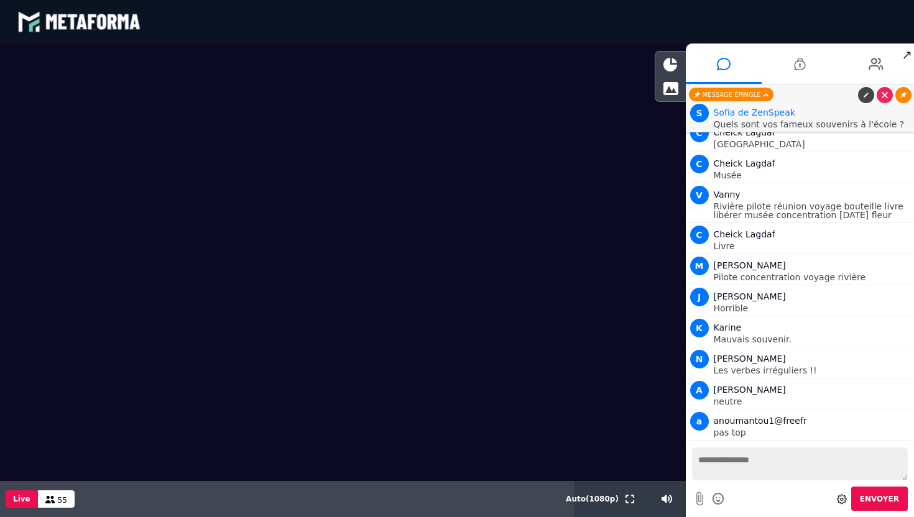
scroll to position [6476, 0]
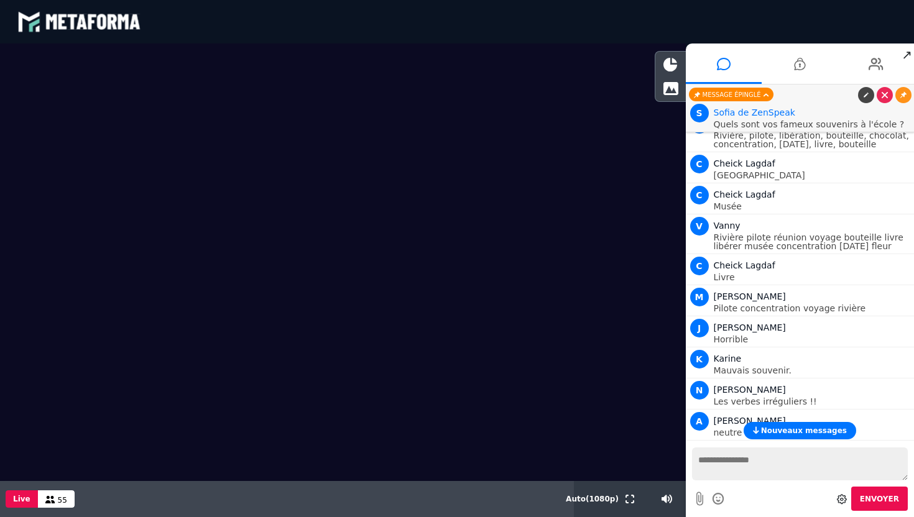
click at [785, 426] on span "Nouveaux messages" at bounding box center [804, 430] width 86 height 9
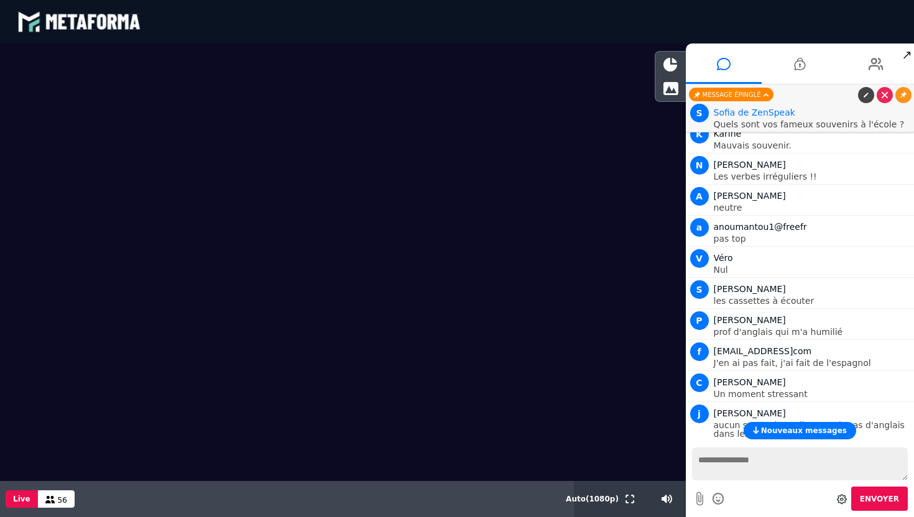
scroll to position [6700, 0]
click at [902, 286] on icon at bounding box center [903, 289] width 6 height 6
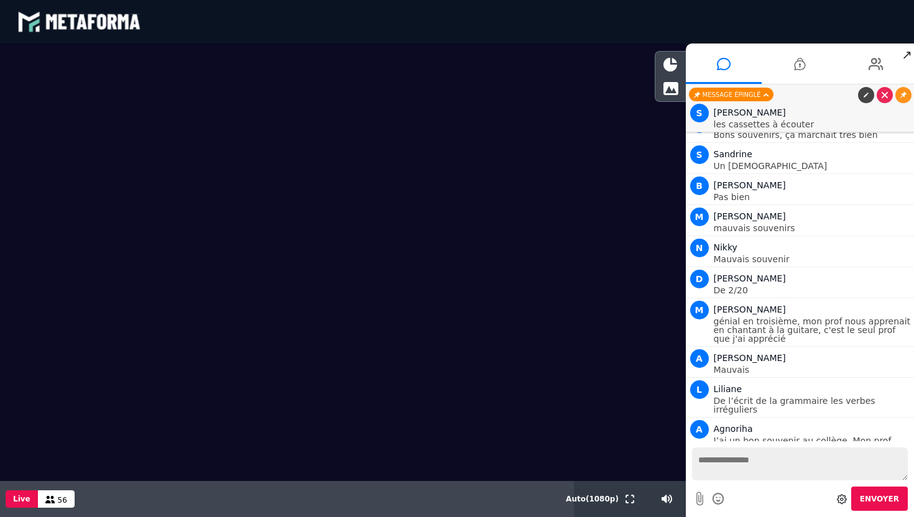
scroll to position [7087, 0]
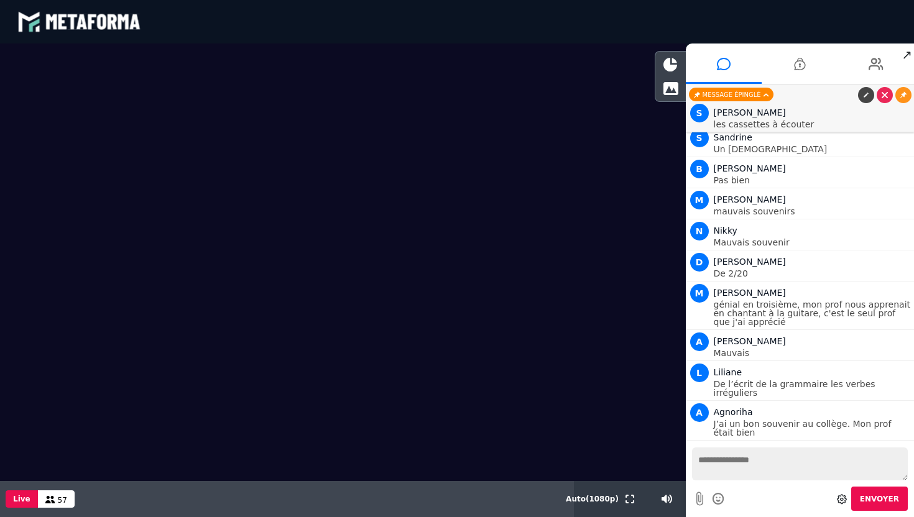
click at [896, 443] on link at bounding box center [903, 451] width 16 height 16
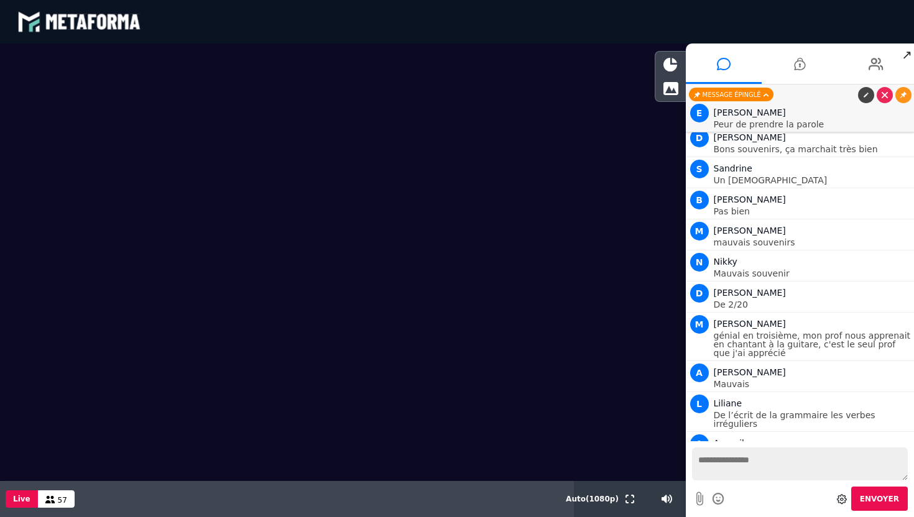
click at [765, 456] on textarea at bounding box center [800, 464] width 216 height 33
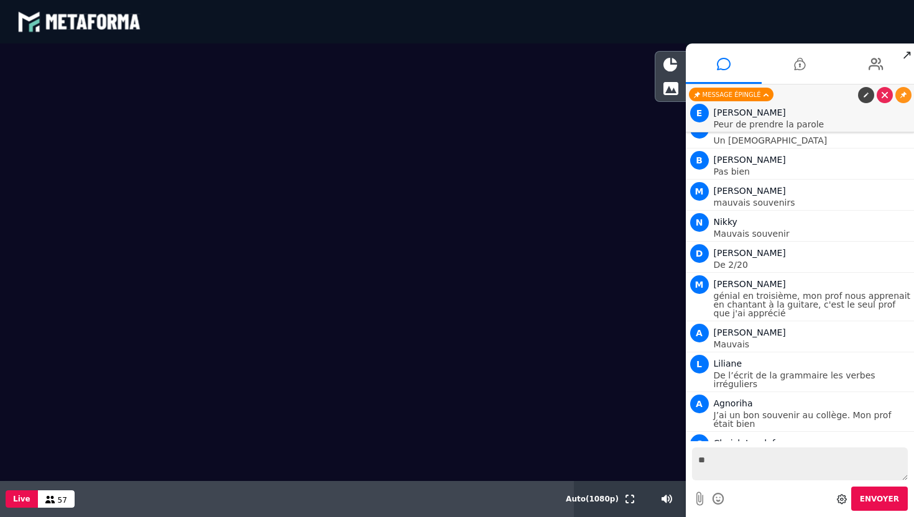
type textarea "*"
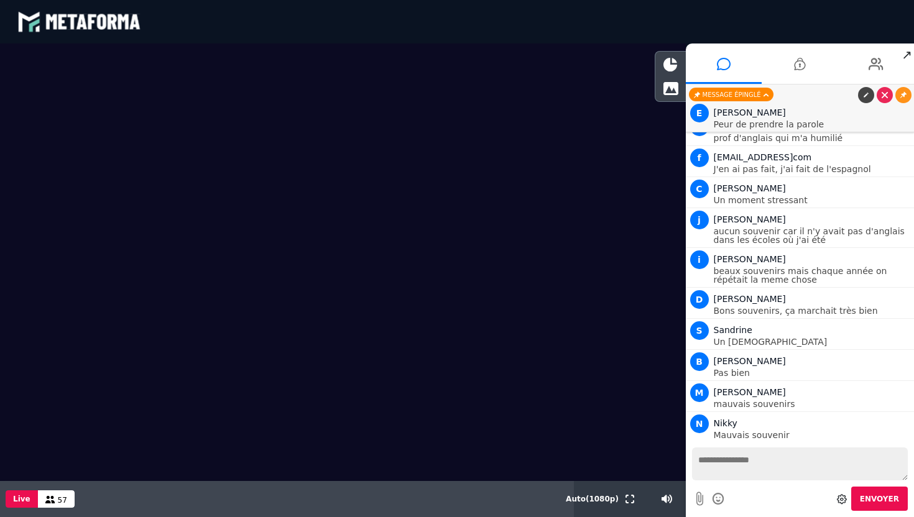
scroll to position [6912, 0]
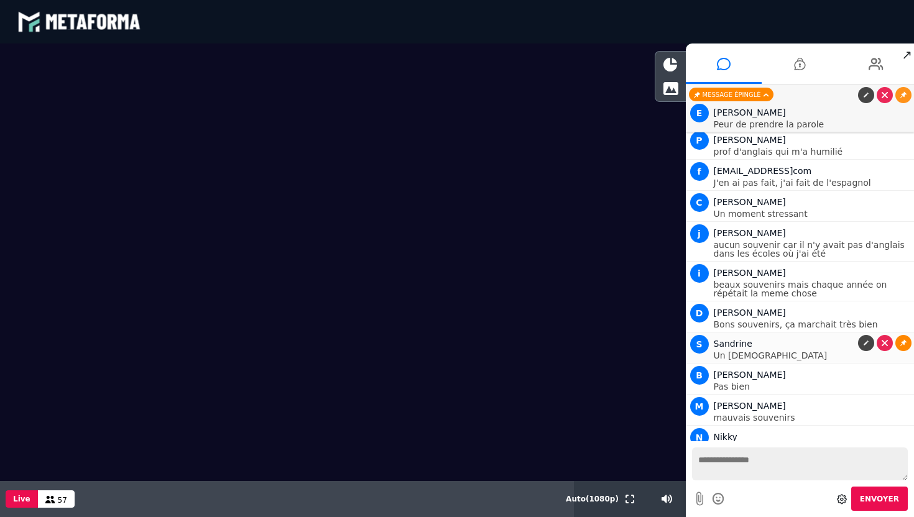
click at [900, 340] on icon at bounding box center [903, 343] width 6 height 6
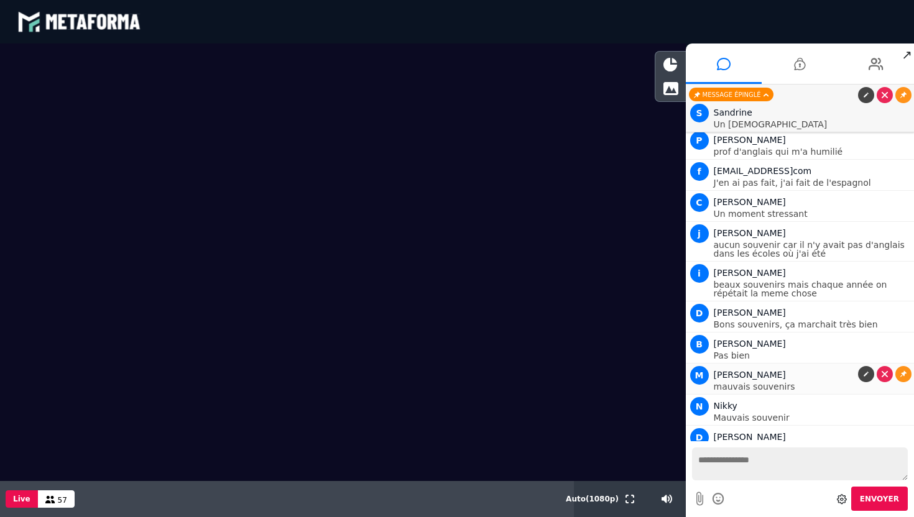
scroll to position [7158, 0]
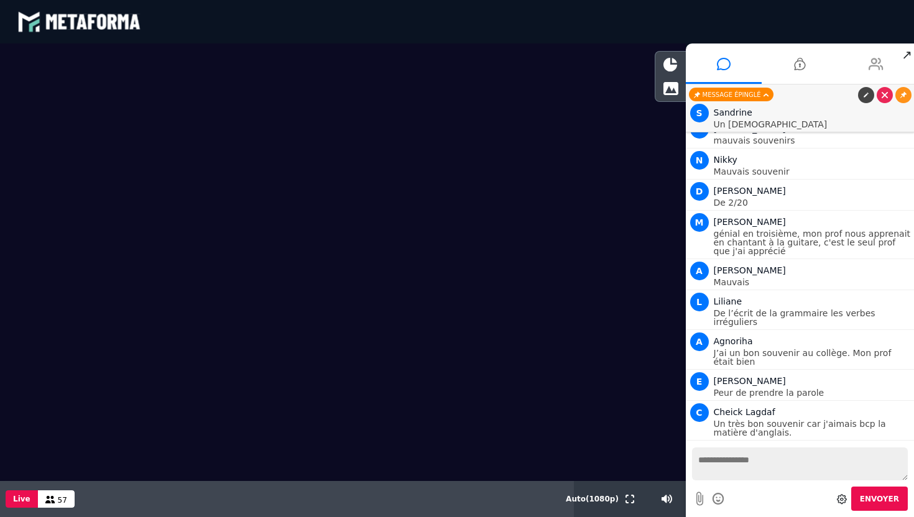
click at [873, 58] on icon at bounding box center [875, 63] width 15 height 31
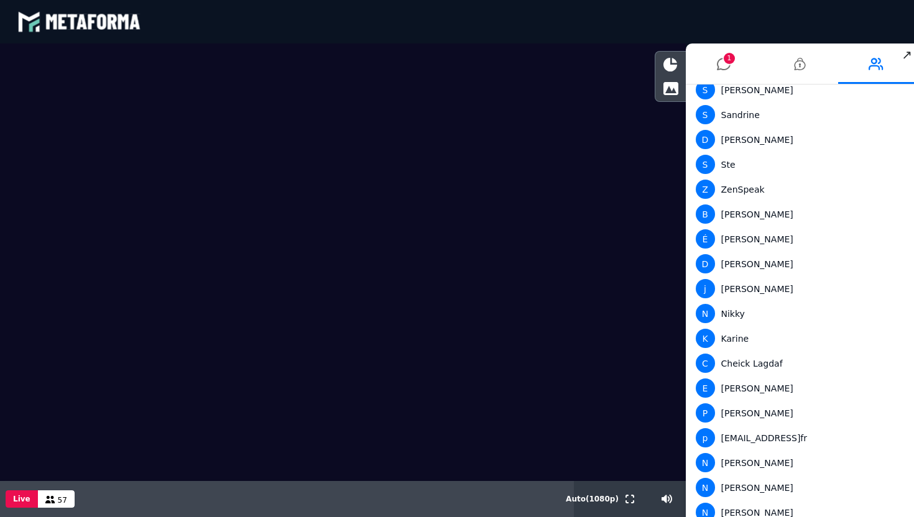
scroll to position [1058, 0]
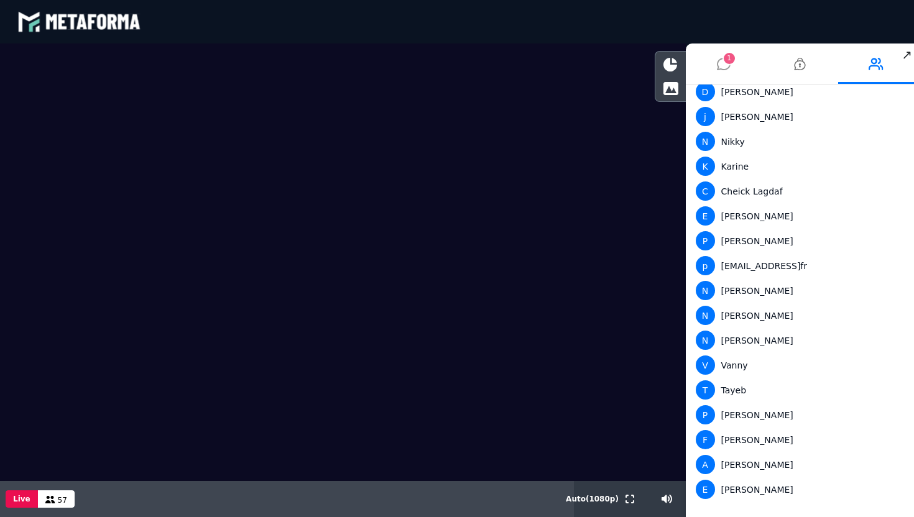
click at [717, 71] on icon at bounding box center [724, 63] width 14 height 31
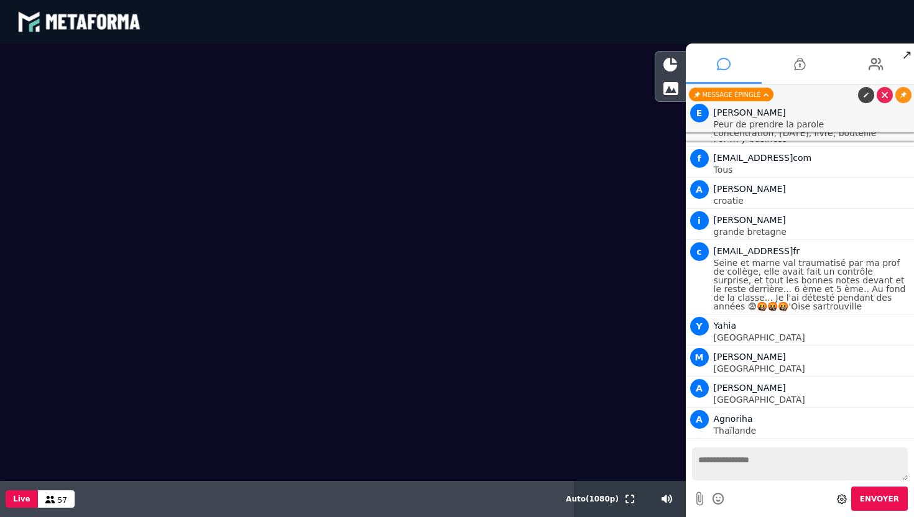
scroll to position [6963, 0]
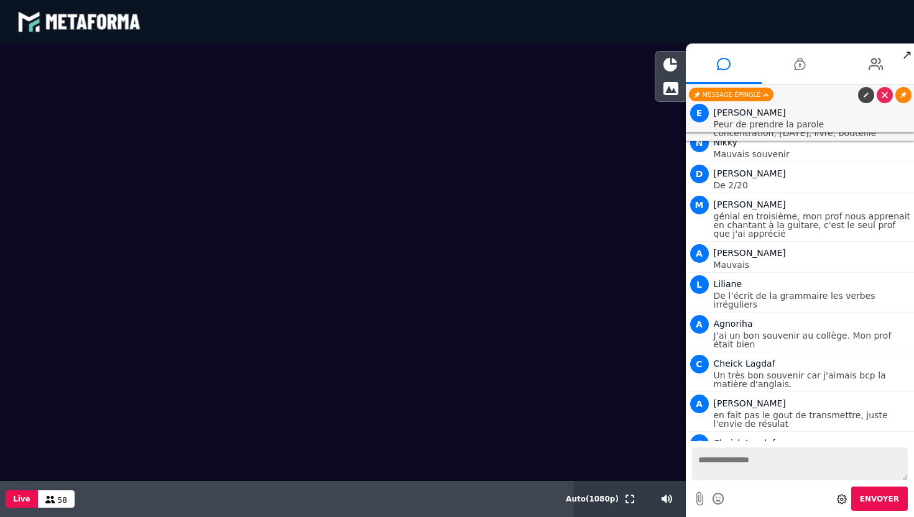
click at [899, 93] on link at bounding box center [903, 95] width 16 height 16
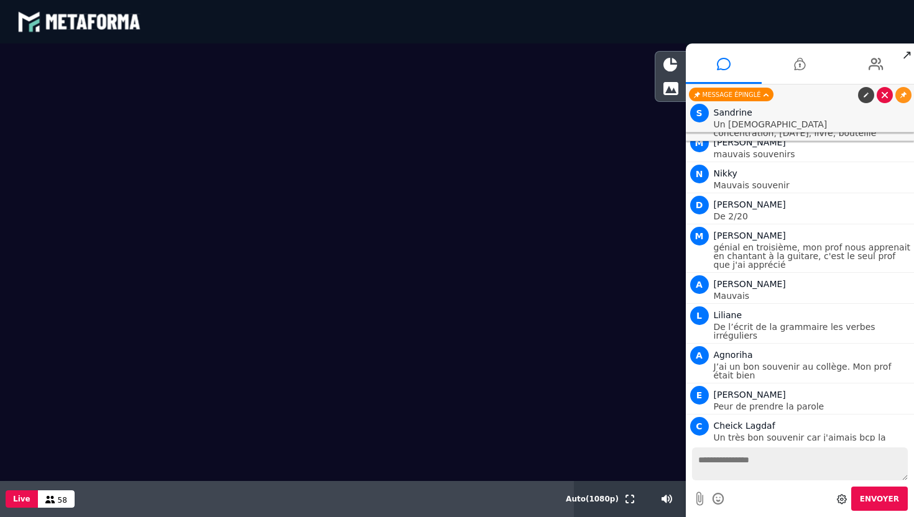
click at [877, 96] on link at bounding box center [885, 95] width 16 height 16
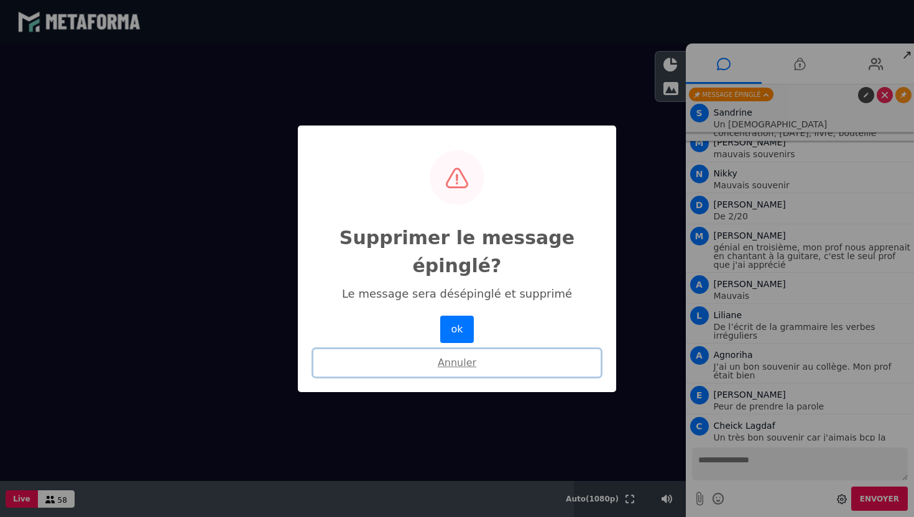
click at [448, 367] on button "Annuler" at bounding box center [456, 362] width 287 height 27
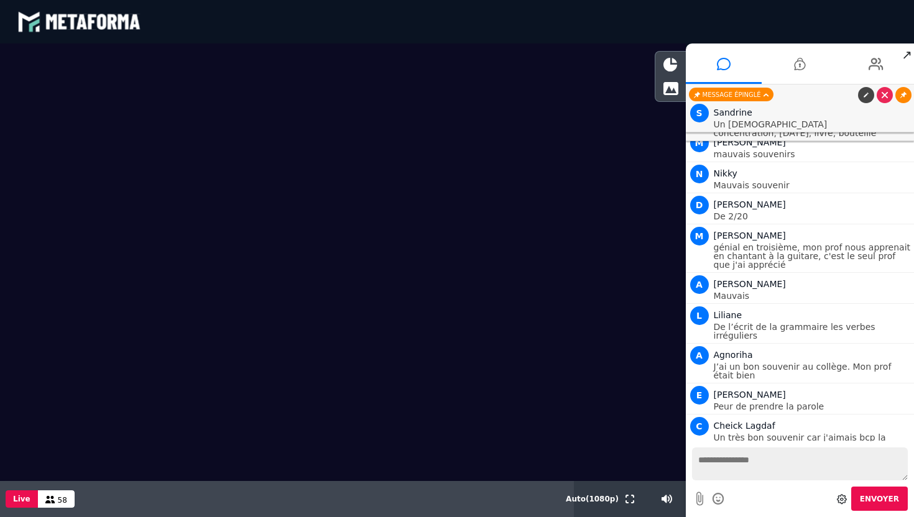
click at [904, 93] on icon at bounding box center [903, 95] width 6 height 6
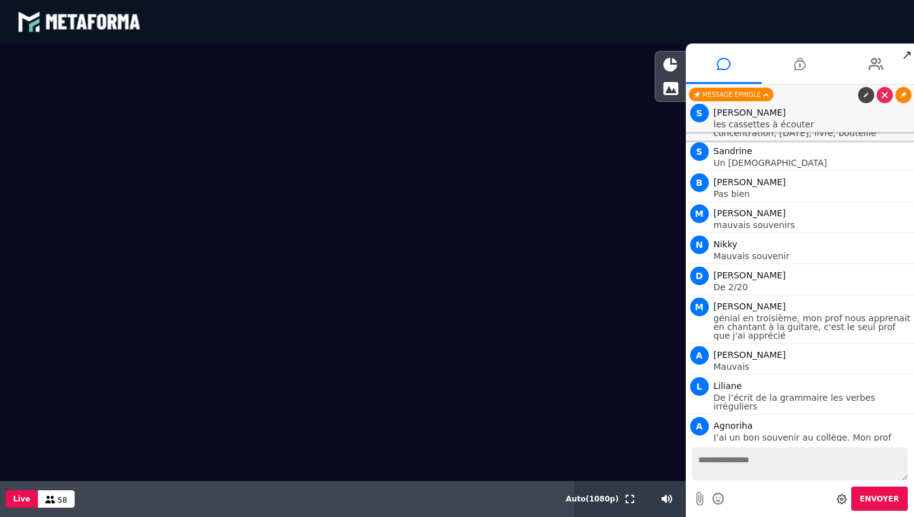
click at [904, 99] on link at bounding box center [903, 95] width 16 height 16
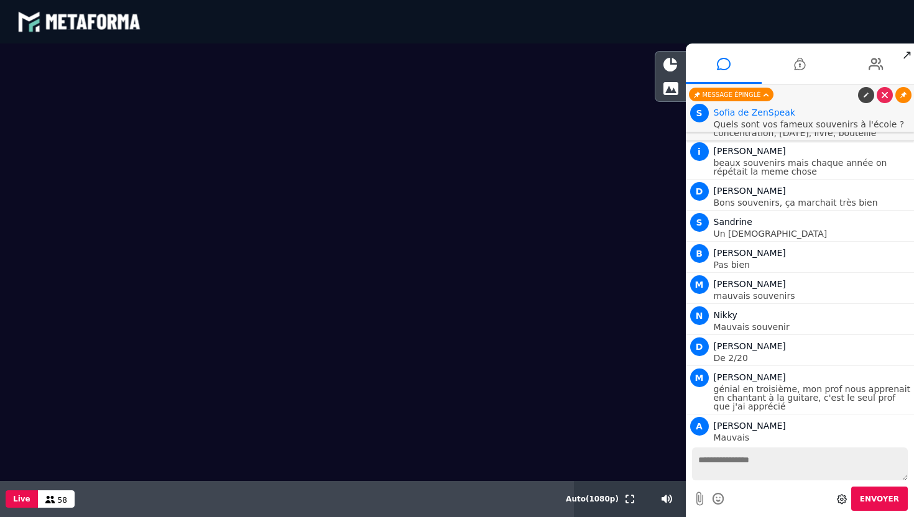
click at [904, 98] on link at bounding box center [903, 95] width 16 height 16
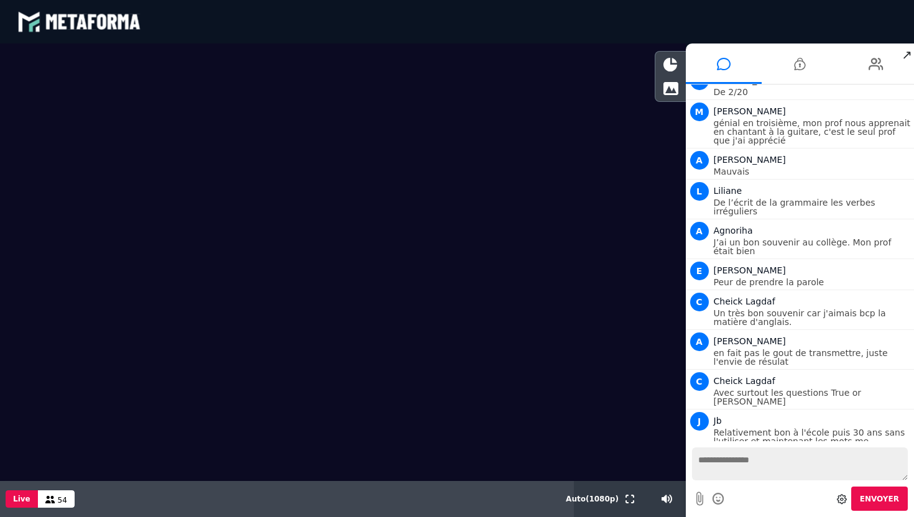
scroll to position [7331, 0]
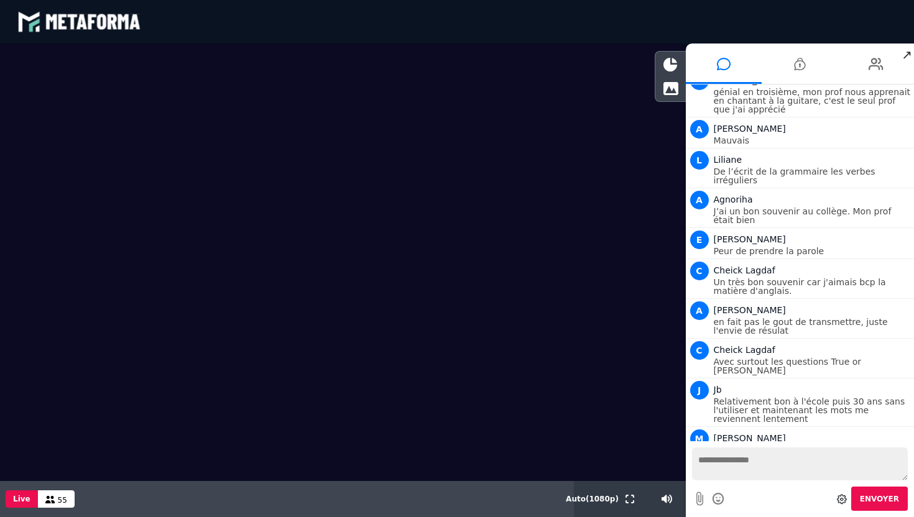
click at [729, 460] on textarea at bounding box center [800, 464] width 216 height 33
type textarea "**********"
click at [878, 497] on span "Envoyer" at bounding box center [879, 499] width 39 height 9
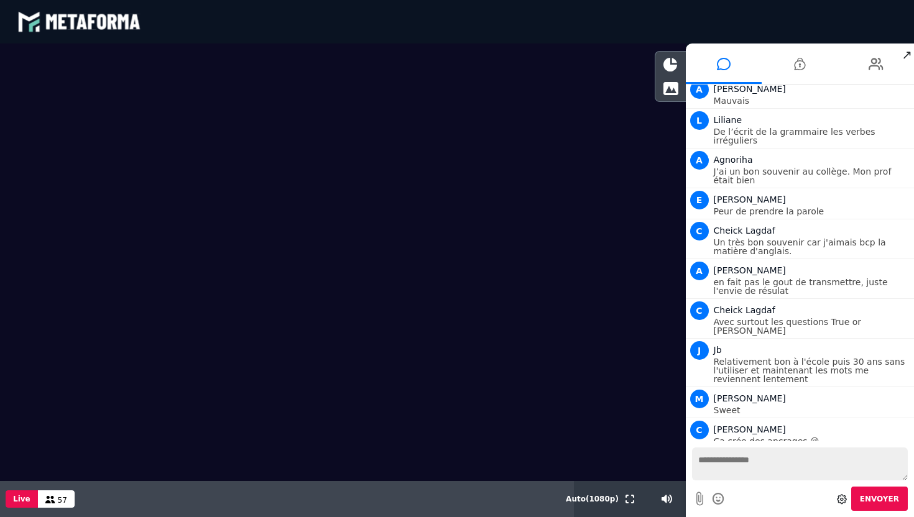
click at [901, 488] on icon at bounding box center [903, 491] width 6 height 6
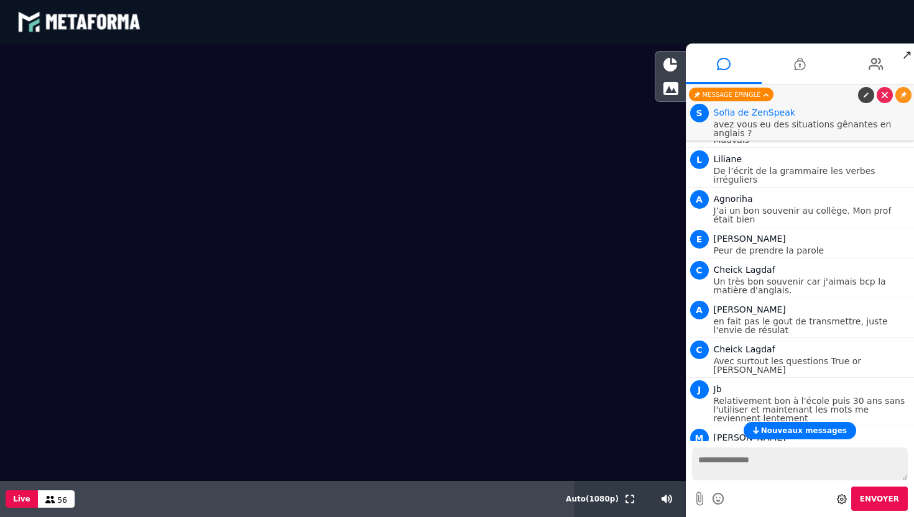
click at [795, 426] on span "Nouveaux messages" at bounding box center [804, 430] width 86 height 9
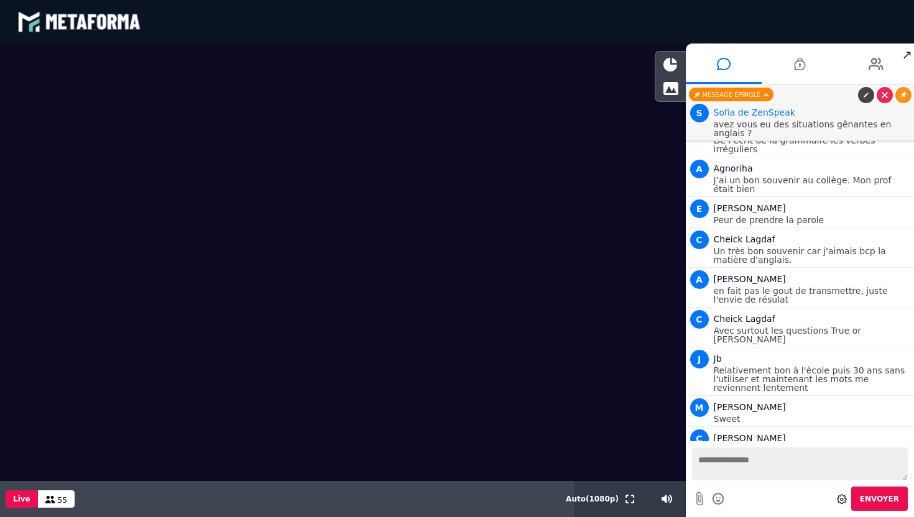
scroll to position [7393, 0]
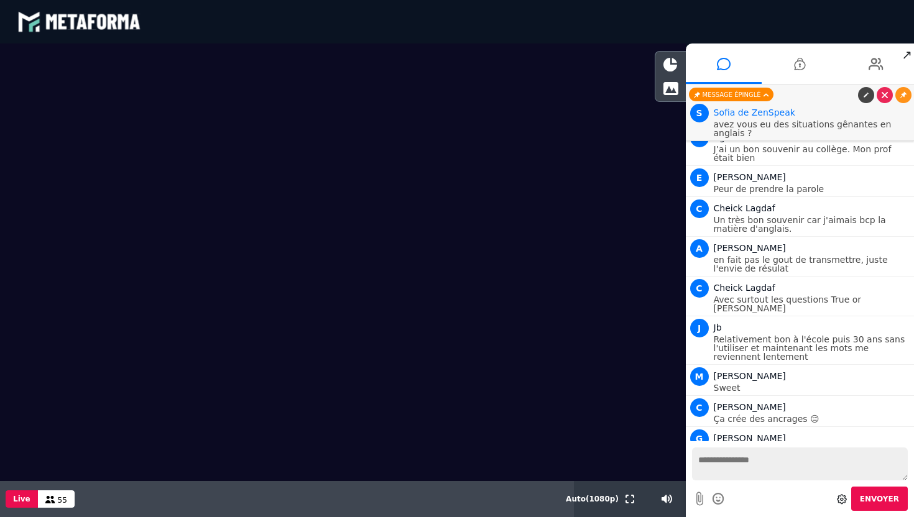
click at [760, 465] on textarea at bounding box center [800, 464] width 216 height 33
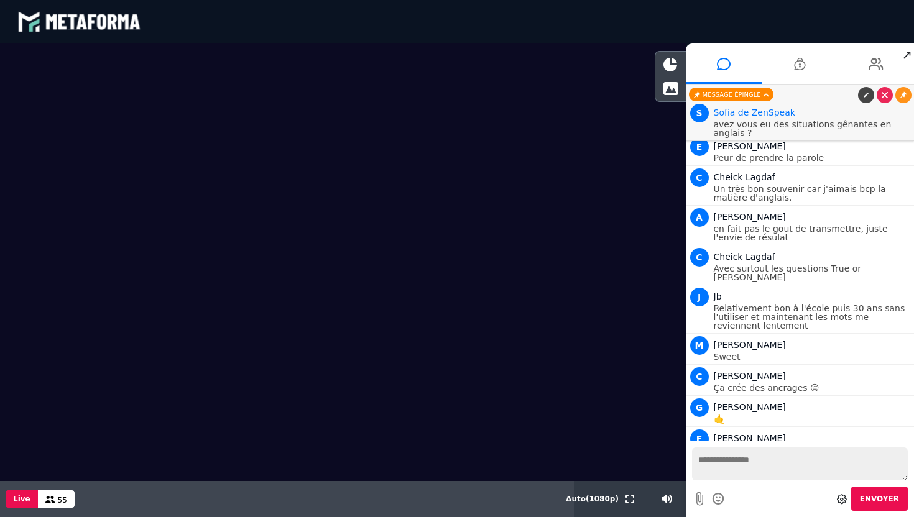
click at [863, 497] on icon at bounding box center [866, 500] width 6 height 6
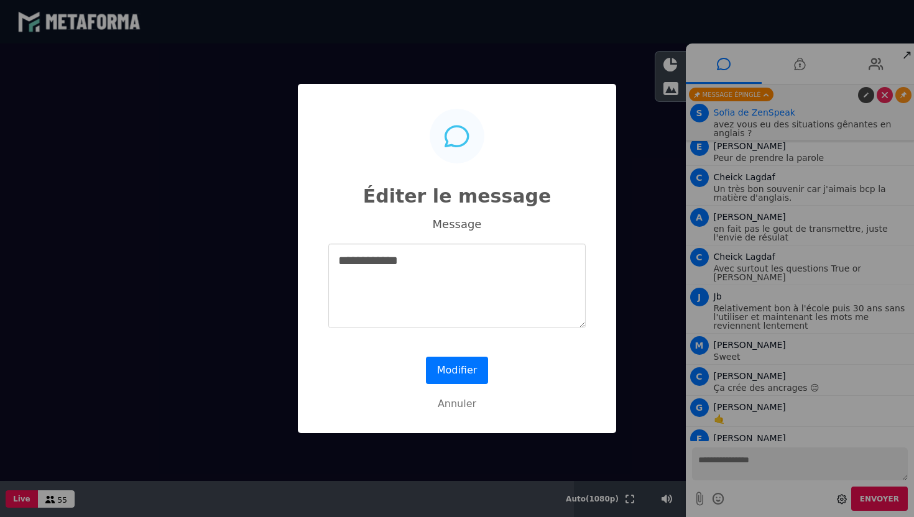
click at [567, 288] on textarea "**********" at bounding box center [456, 286] width 257 height 85
click at [474, 401] on button "Annuler" at bounding box center [456, 403] width 287 height 27
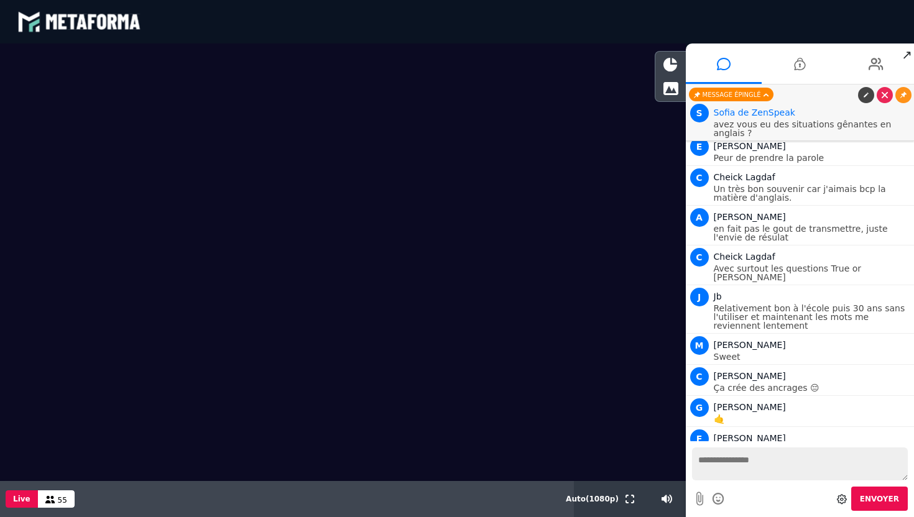
click at [900, 497] on icon at bounding box center [903, 500] width 6 height 6
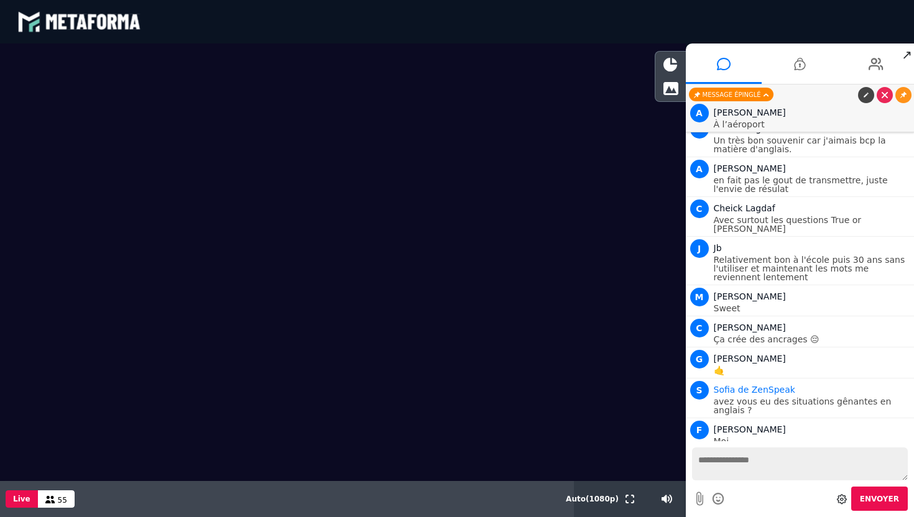
scroll to position [7504, 0]
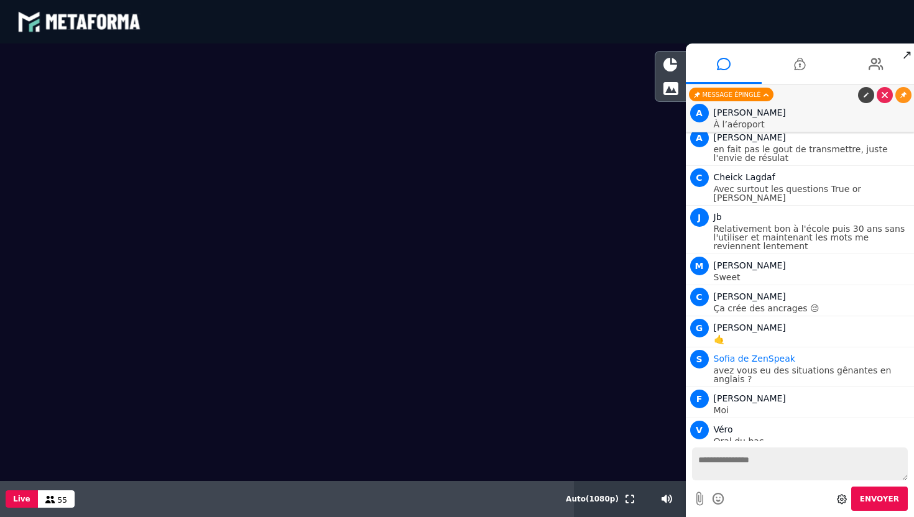
click at [722, 472] on textarea at bounding box center [800, 464] width 216 height 33
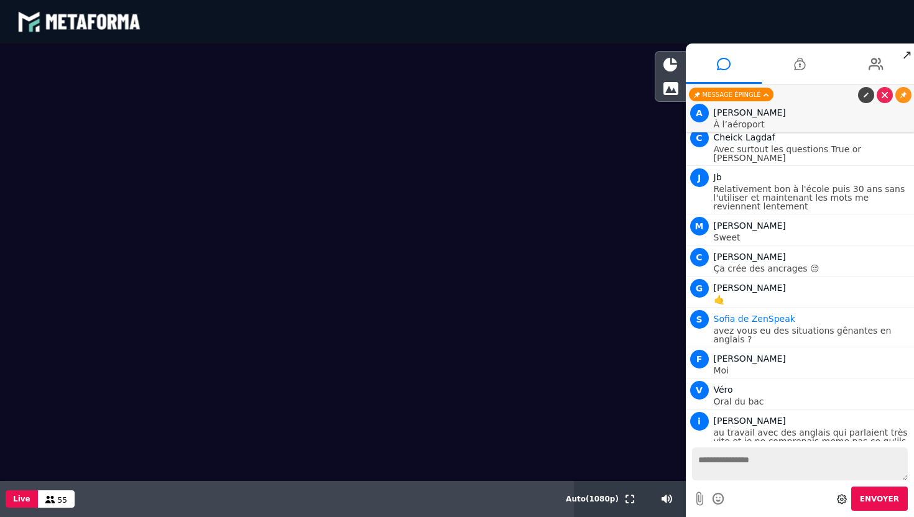
type textarea "*"
click at [902, 492] on link at bounding box center [903, 500] width 16 height 16
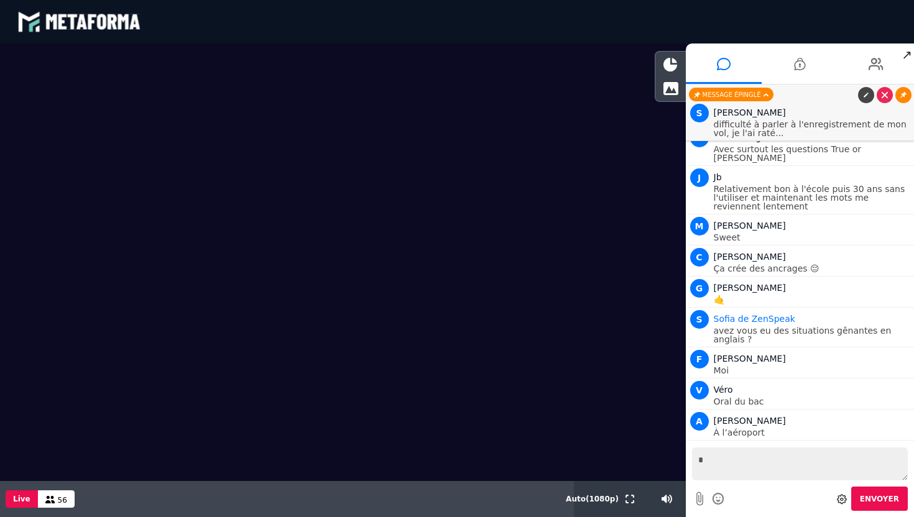
scroll to position [7535, 0]
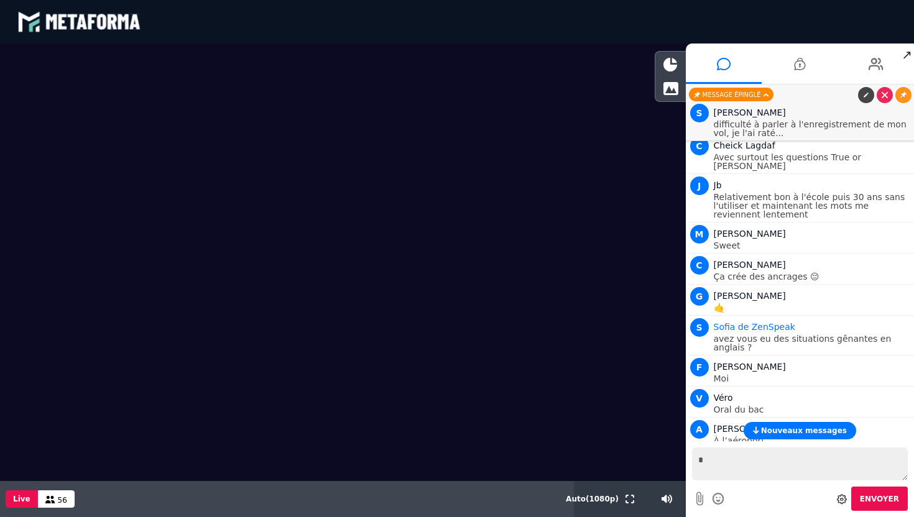
click at [752, 453] on textarea "*" at bounding box center [800, 464] width 216 height 33
click at [722, 459] on textarea "*" at bounding box center [800, 464] width 216 height 33
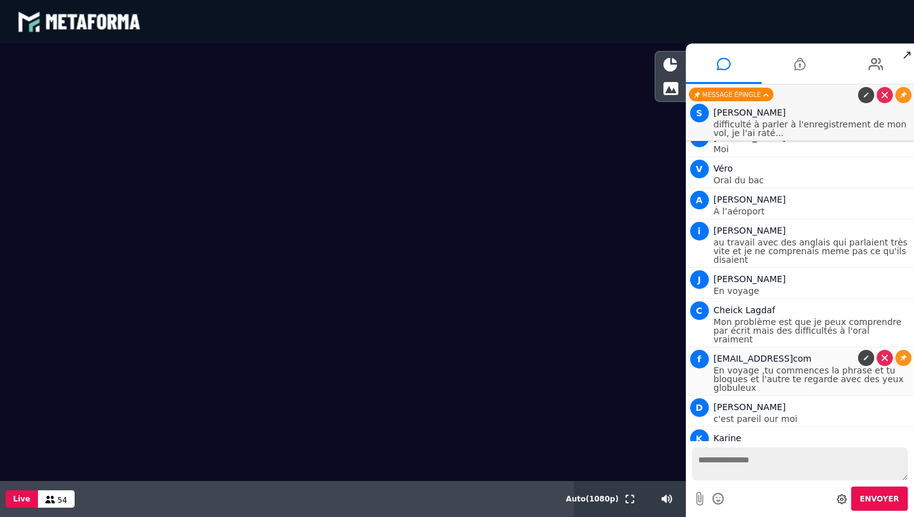
scroll to position [7805, 0]
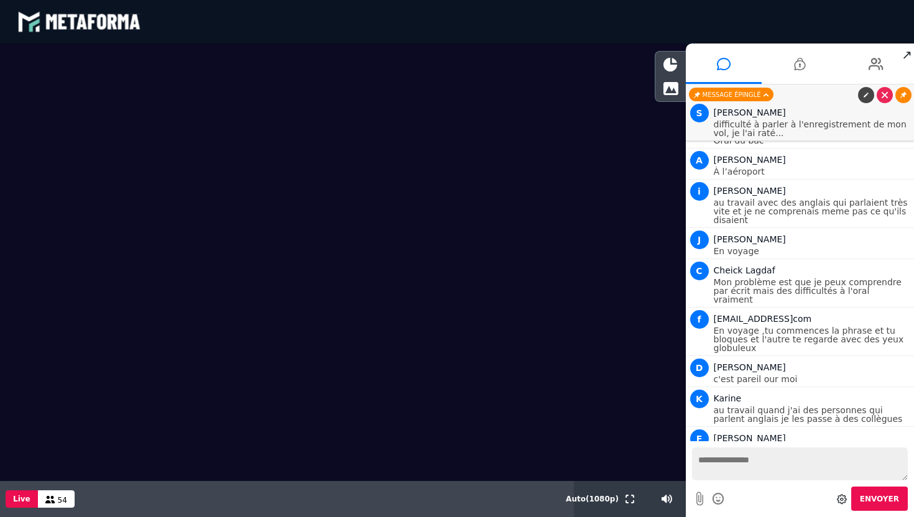
click at [901, 96] on icon at bounding box center [903, 95] width 6 height 6
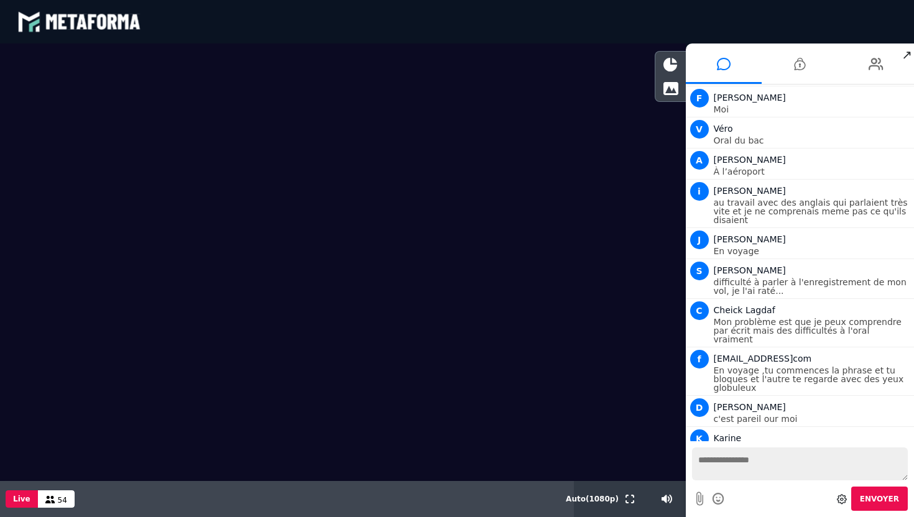
scroll to position [7875, 0]
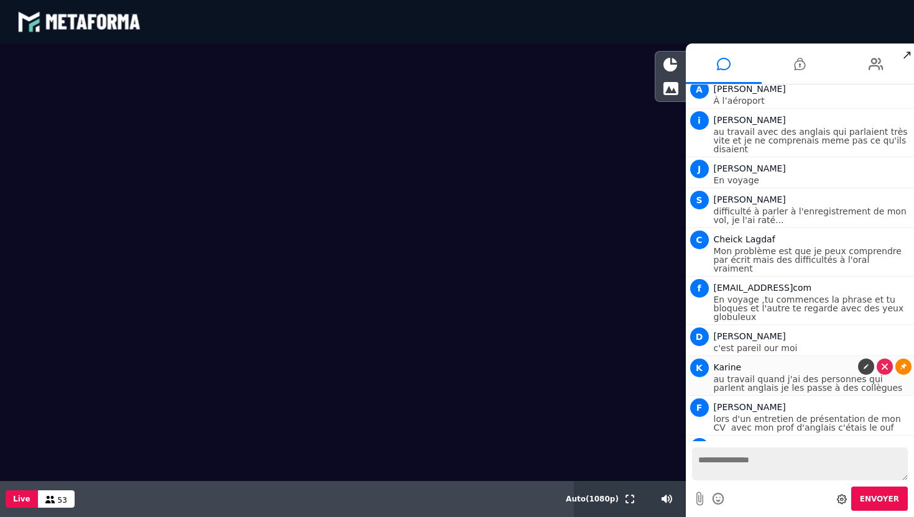
click at [900, 364] on icon at bounding box center [903, 367] width 6 height 6
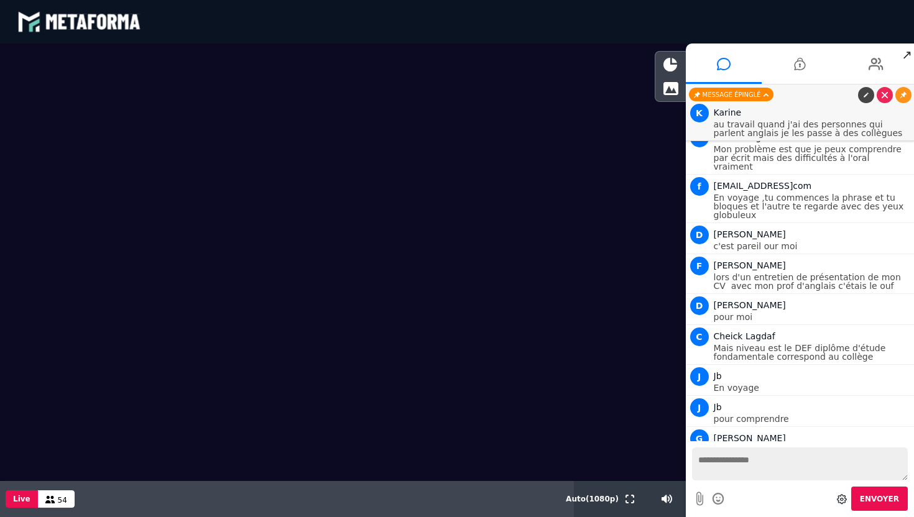
scroll to position [8009, 0]
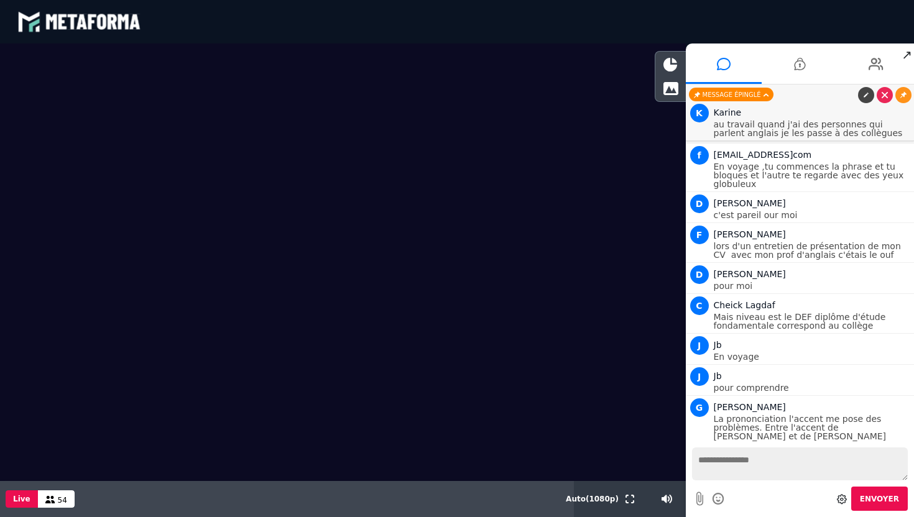
click at [900, 483] on icon at bounding box center [903, 486] width 6 height 6
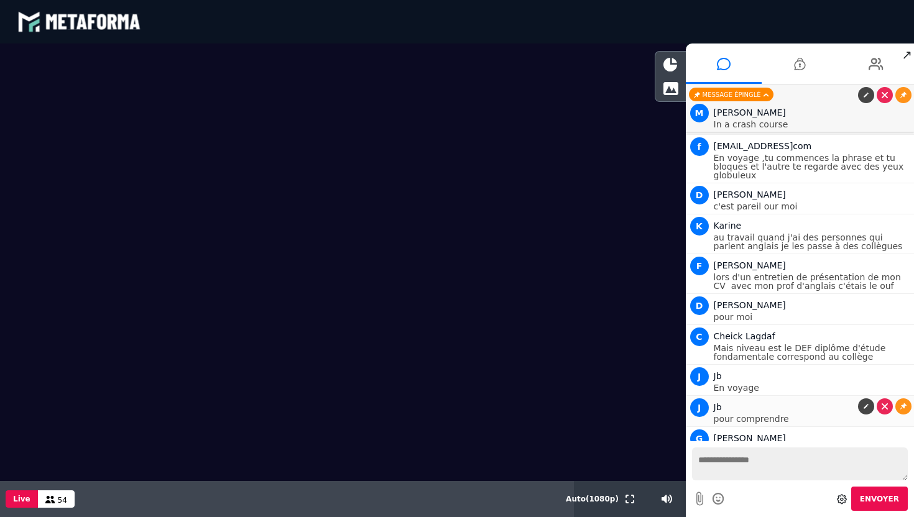
scroll to position [8048, 0]
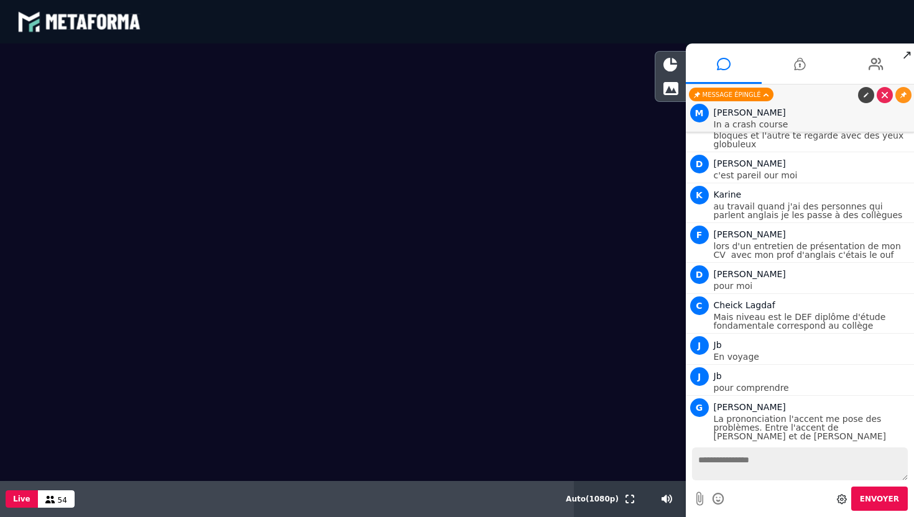
click at [703, 478] on span "S" at bounding box center [699, 487] width 19 height 19
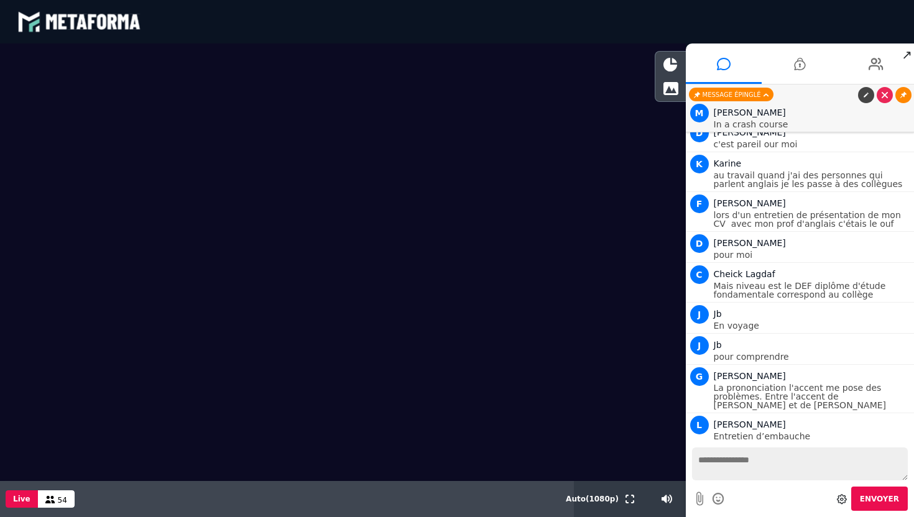
click at [908, 96] on link at bounding box center [903, 95] width 16 height 16
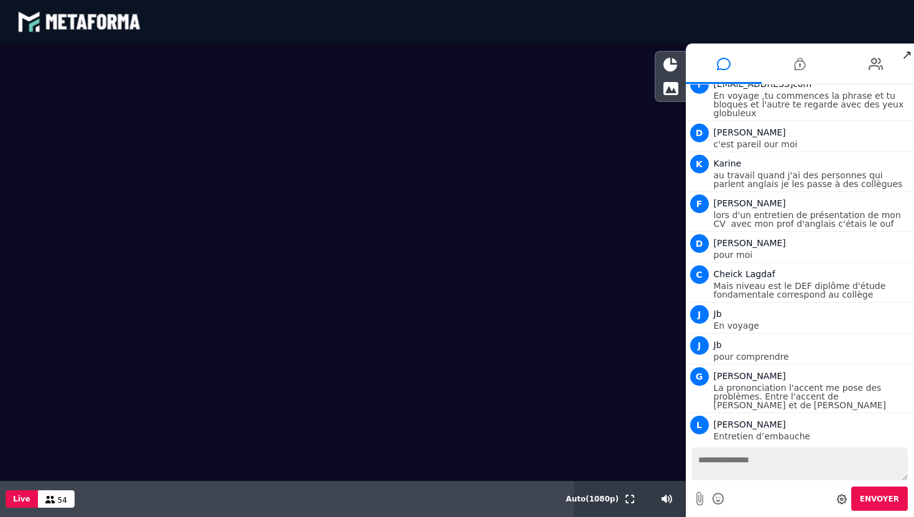
click at [762, 510] on div "N Nikky" at bounding box center [813, 517] width 198 height 15
click at [756, 463] on p "In a crash course" at bounding box center [813, 467] width 198 height 9
click at [756, 417] on div "L Louis Vogt" at bounding box center [813, 424] width 198 height 15
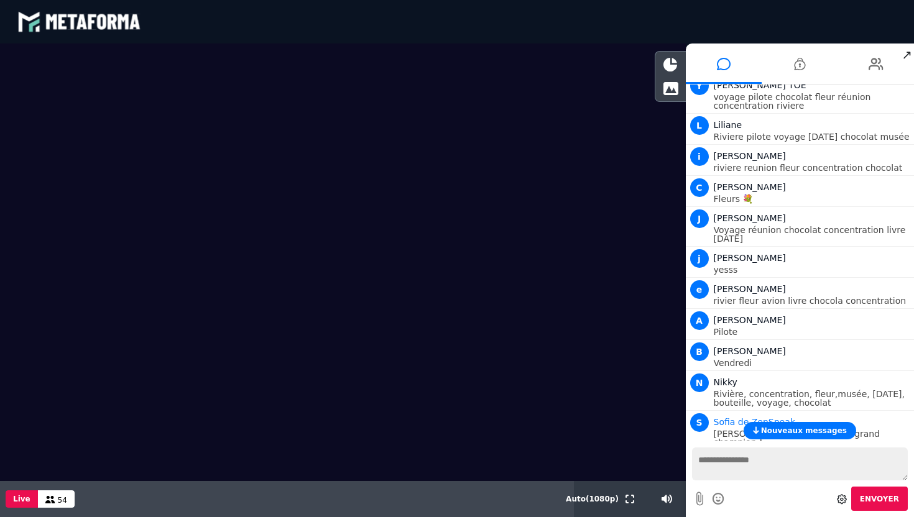
scroll to position [6446, 0]
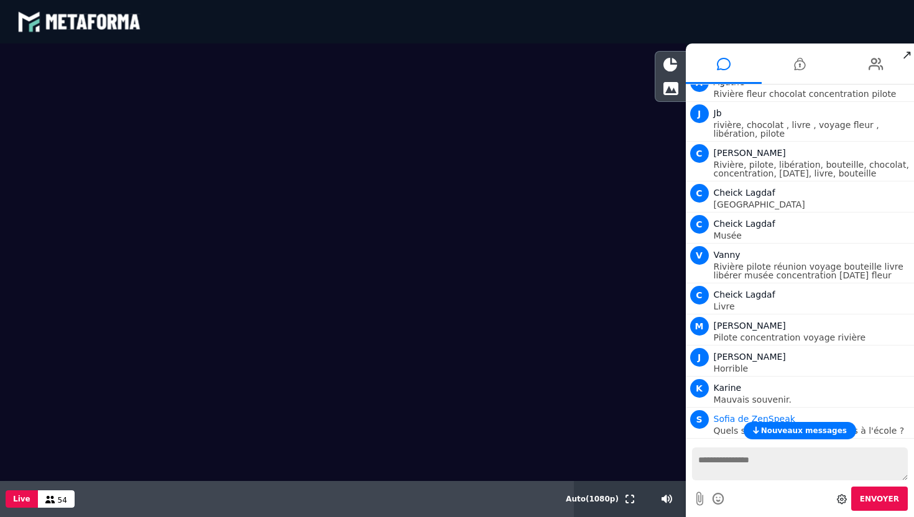
click at [773, 433] on span "Nouveaux messages" at bounding box center [804, 430] width 86 height 9
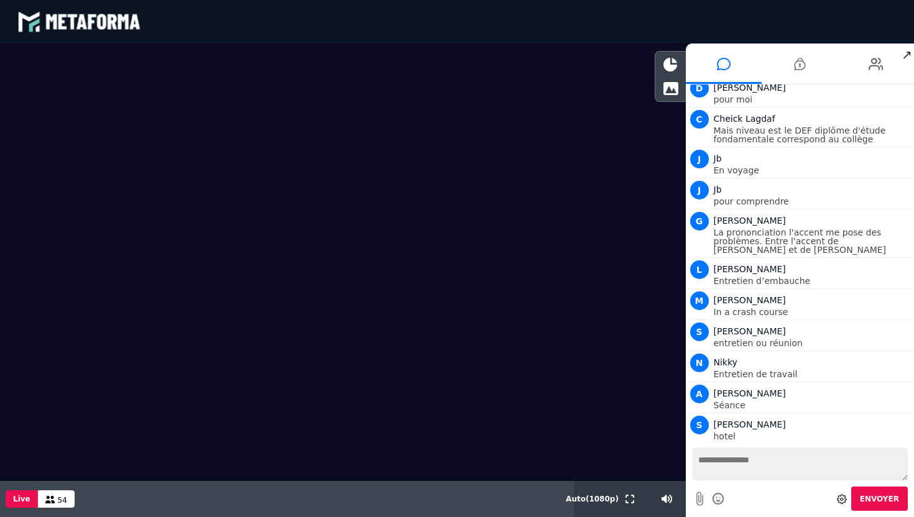
scroll to position [8266, 0]
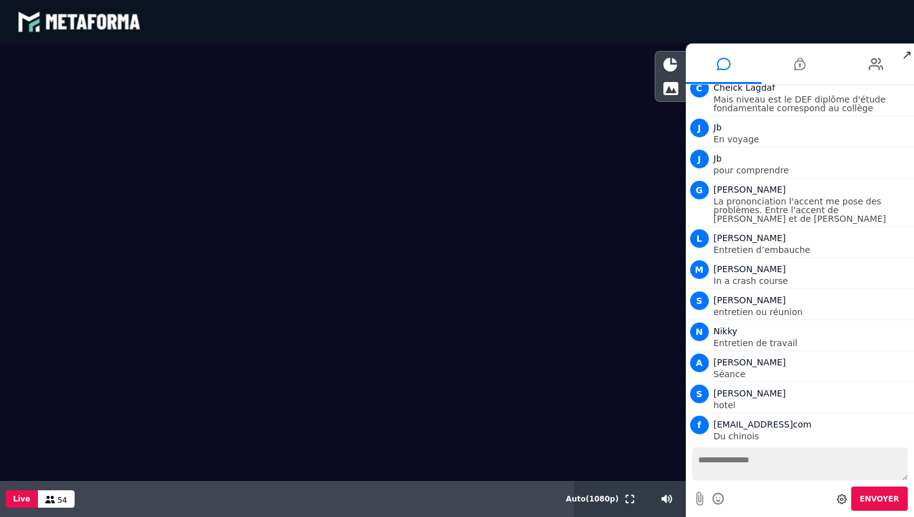
click at [725, 482] on span "Liliane" at bounding box center [728, 487] width 29 height 10
click at [862, 76] on li at bounding box center [876, 64] width 76 height 40
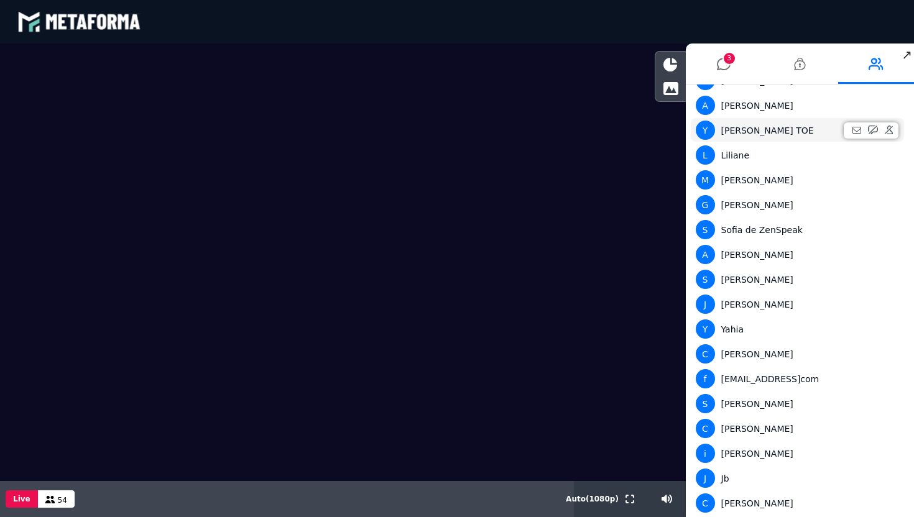
scroll to position [201, 0]
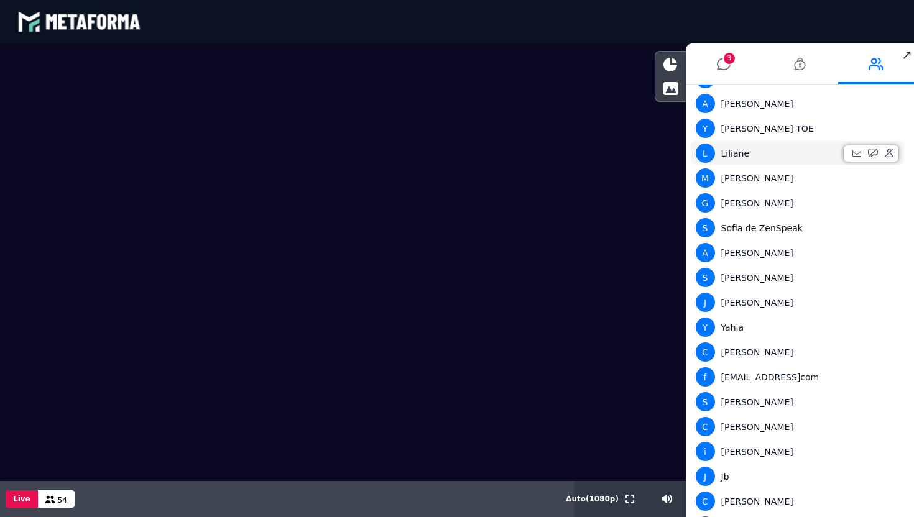
click at [743, 150] on div "L Liliane" at bounding box center [798, 153] width 204 height 19
click at [696, 155] on div "L Liliane" at bounding box center [798, 153] width 204 height 19
click at [705, 155] on span "L" at bounding box center [705, 153] width 19 height 19
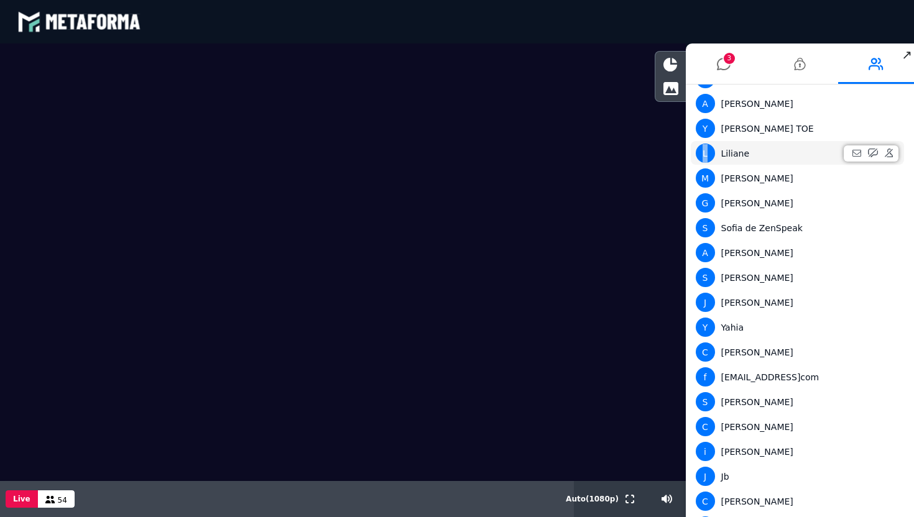
click at [705, 155] on span "L" at bounding box center [705, 153] width 19 height 19
click at [720, 66] on icon at bounding box center [724, 63] width 14 height 31
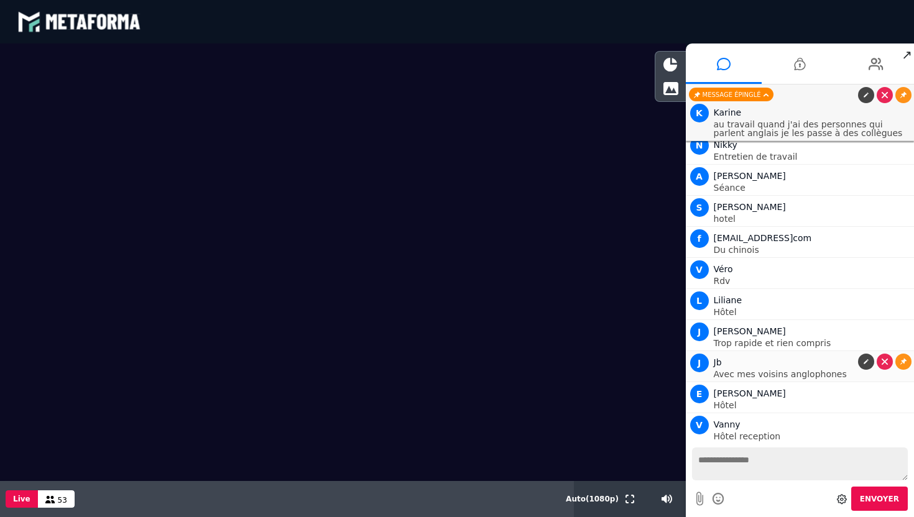
scroll to position [8098, 0]
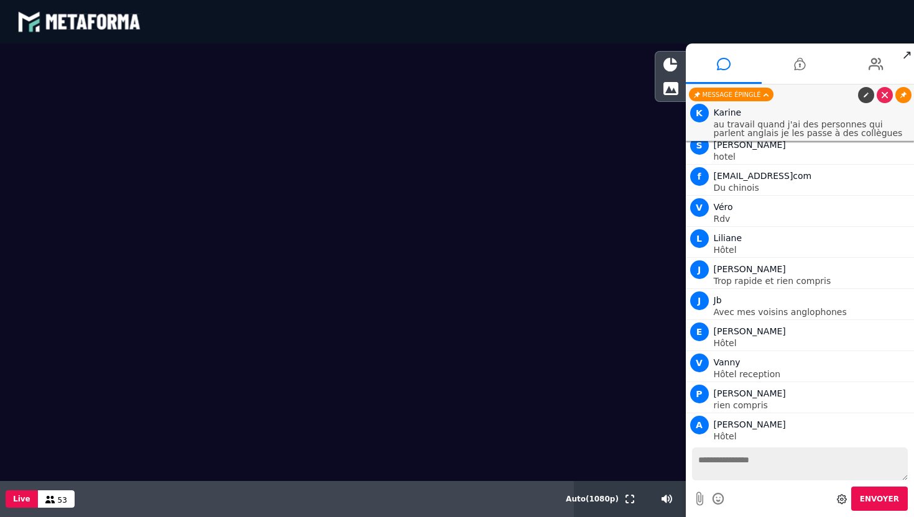
click at [901, 97] on icon at bounding box center [903, 95] width 6 height 6
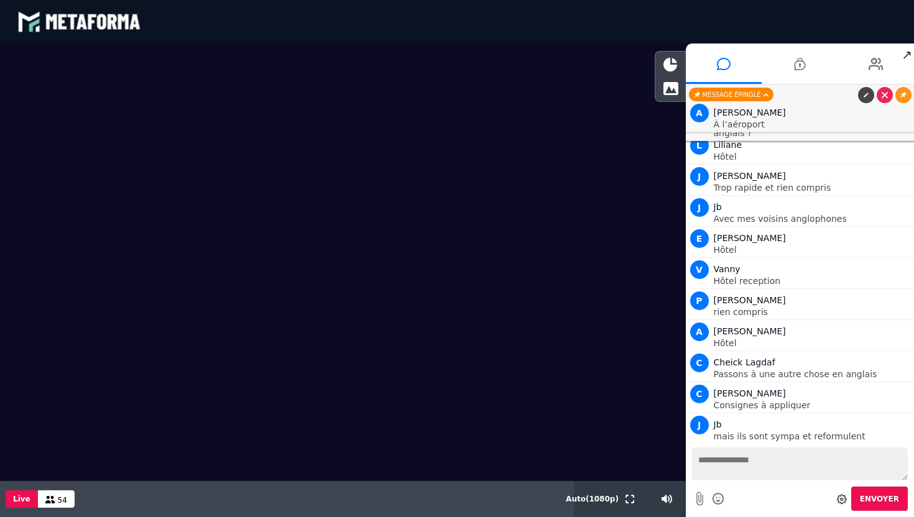
scroll to position [8324, 0]
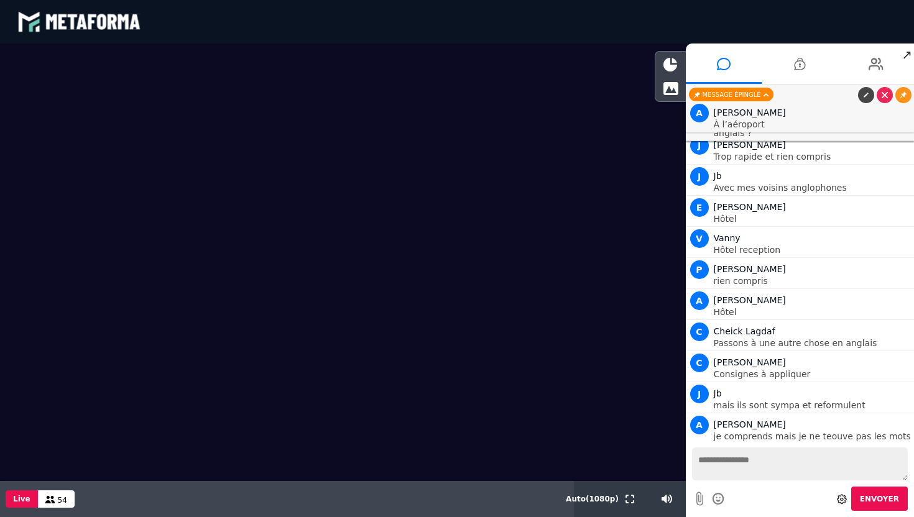
click at [901, 478] on link at bounding box center [903, 486] width 16 height 16
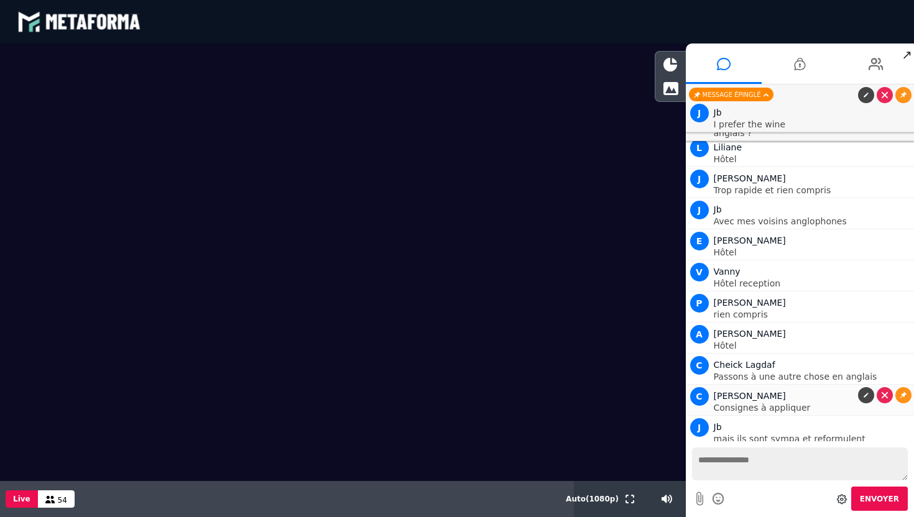
scroll to position [8333, 0]
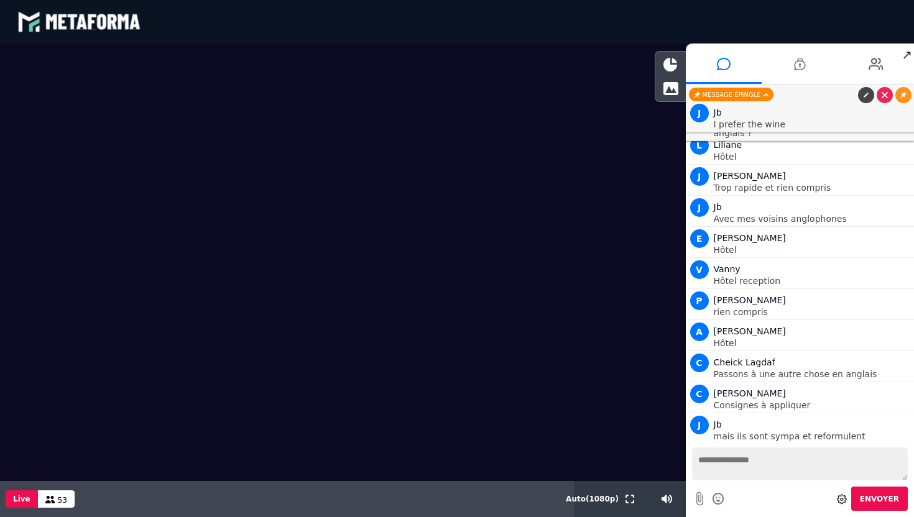
click at [736, 467] on textarea at bounding box center [800, 464] width 216 height 33
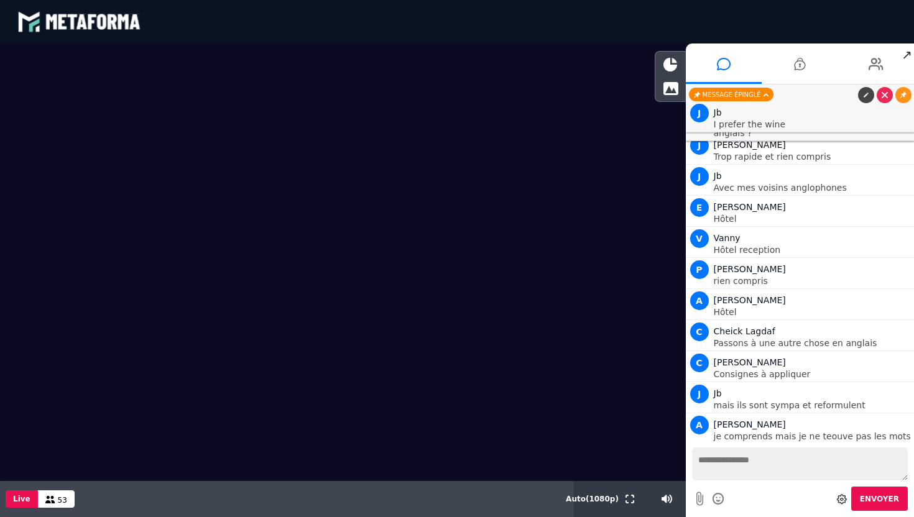
click at [900, 514] on icon at bounding box center [903, 517] width 6 height 6
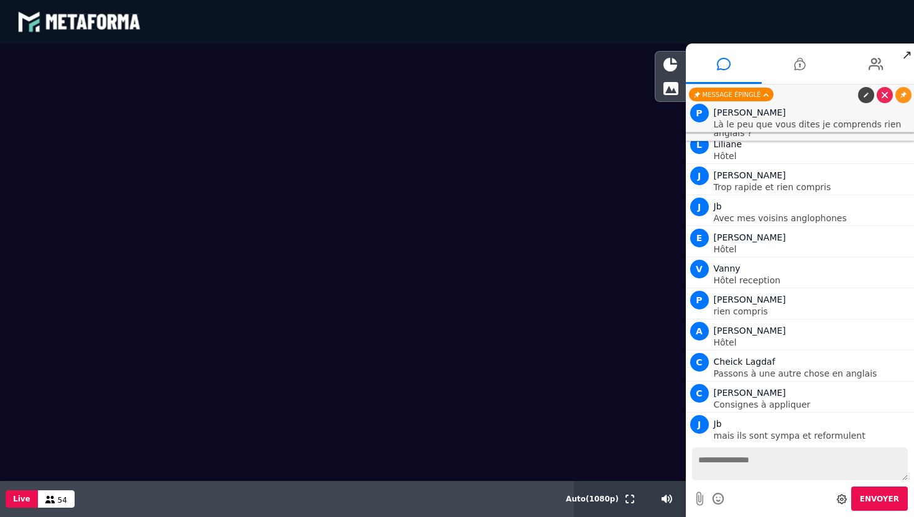
scroll to position [8404, 0]
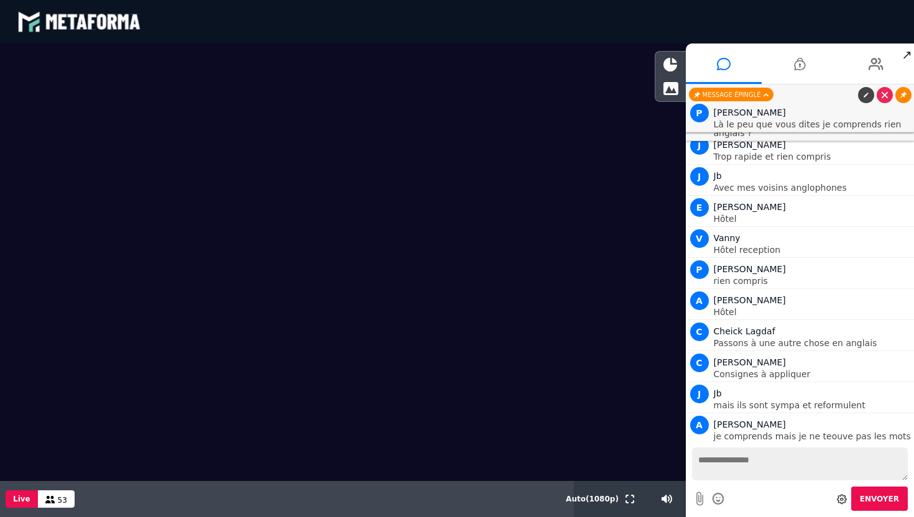
click at [903, 91] on link at bounding box center [903, 95] width 16 height 16
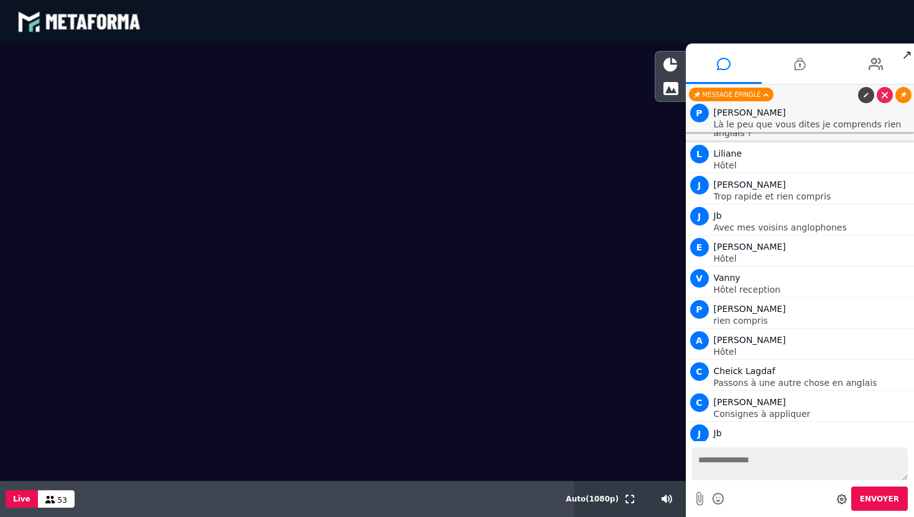
click at [898, 92] on link at bounding box center [903, 95] width 16 height 16
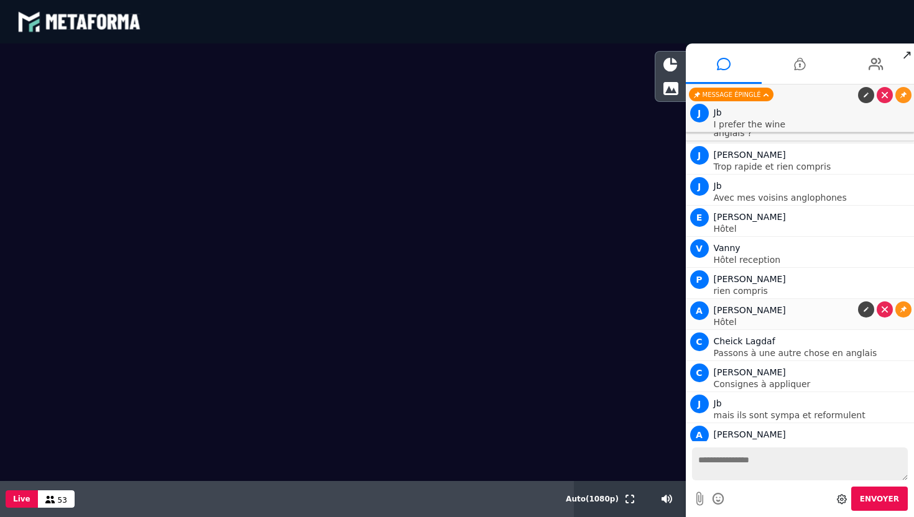
scroll to position [8506, 0]
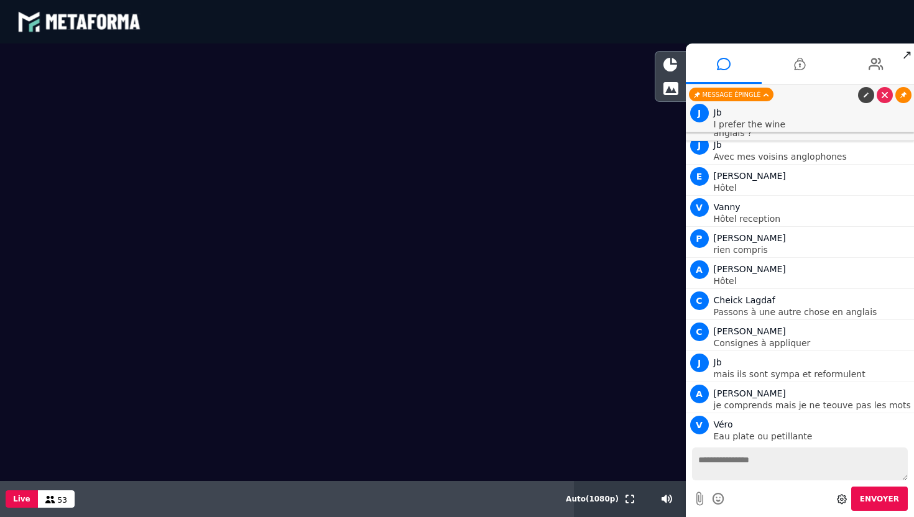
click at [903, 91] on link at bounding box center [903, 95] width 16 height 16
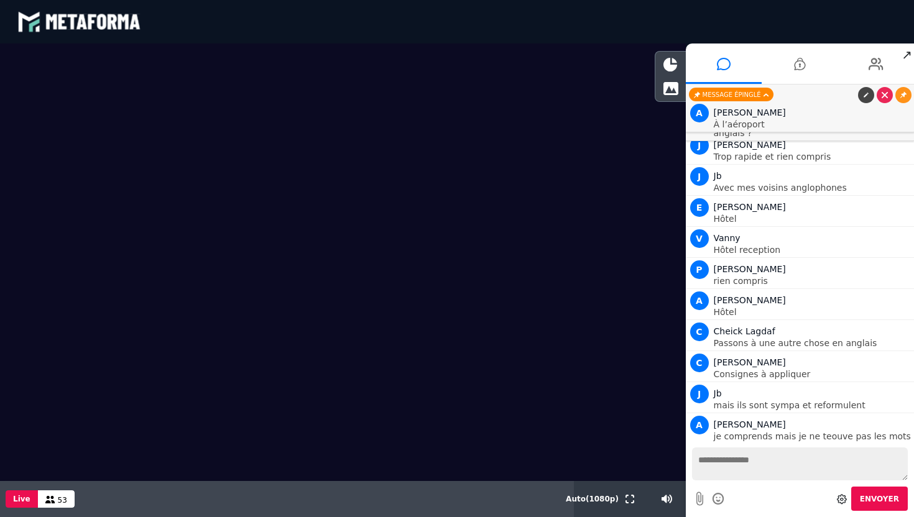
click at [903, 91] on link at bounding box center [903, 95] width 16 height 16
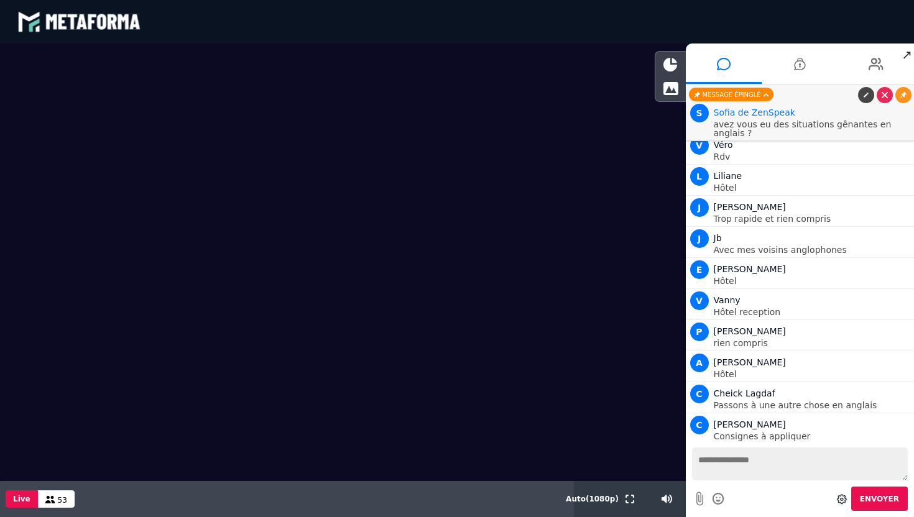
click at [903, 91] on link at bounding box center [903, 95] width 16 height 16
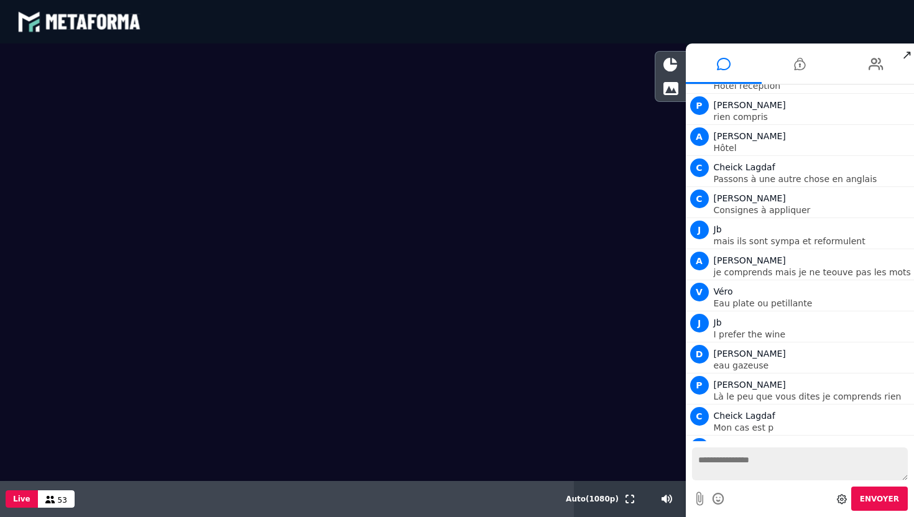
scroll to position [8834, 0]
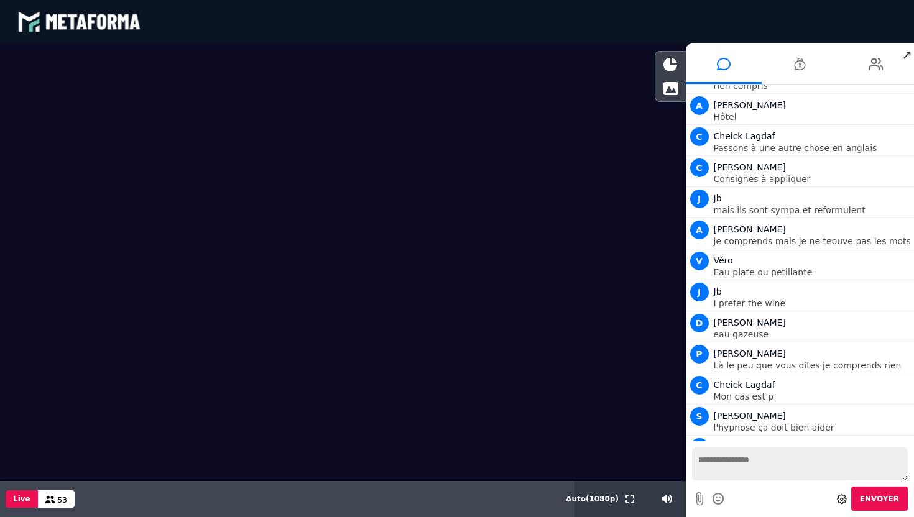
click at [896, 509] on link at bounding box center [903, 517] width 16 height 16
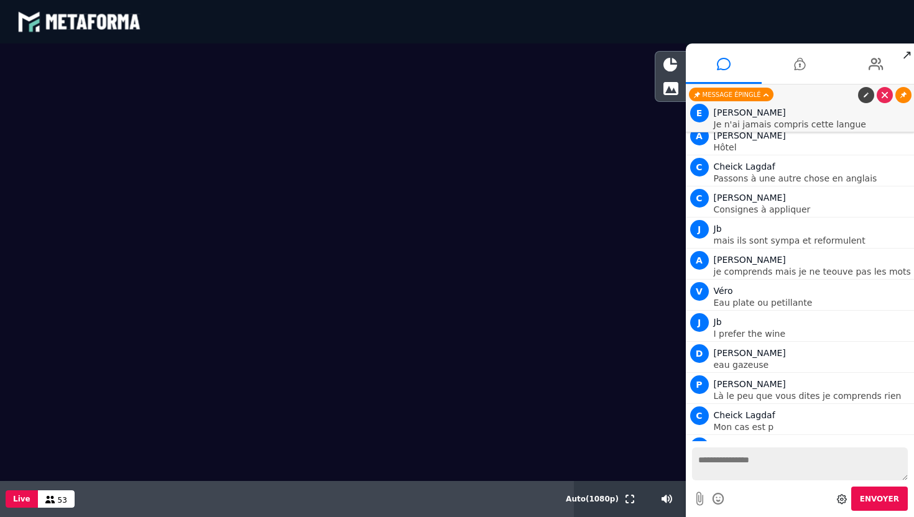
click at [905, 100] on link at bounding box center [903, 95] width 16 height 16
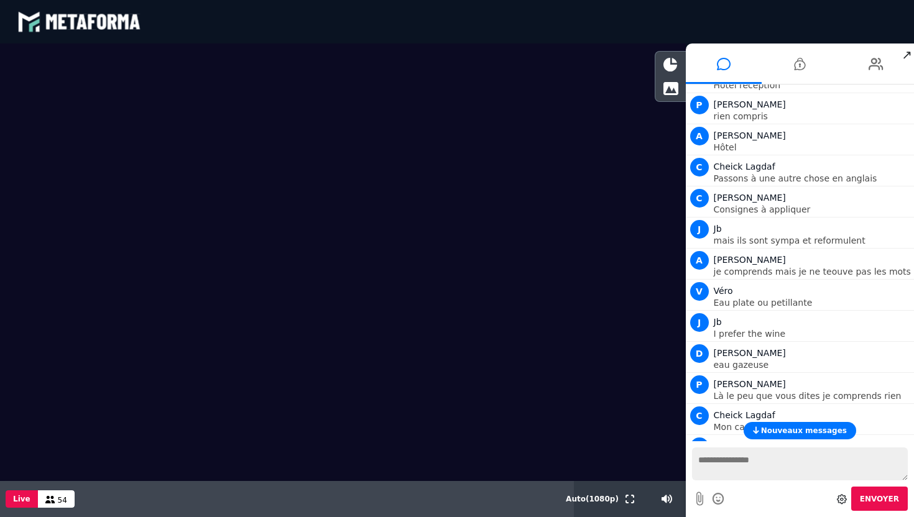
click at [788, 429] on span "Nouveaux messages" at bounding box center [804, 430] width 86 height 9
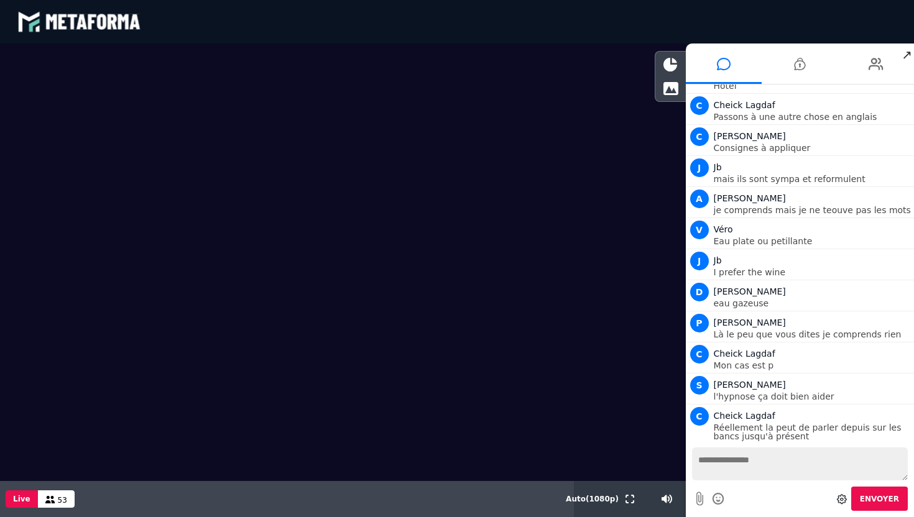
click at [900, 509] on link at bounding box center [903, 517] width 16 height 16
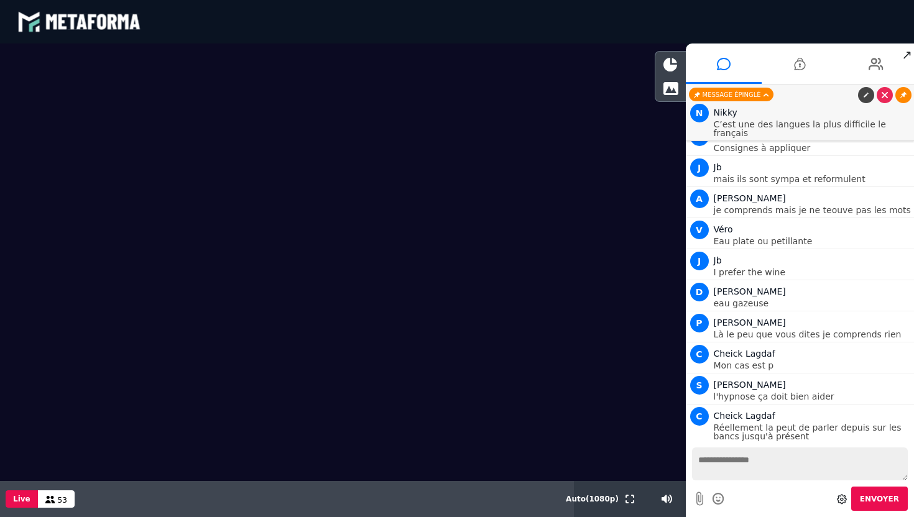
scroll to position [8835, 0]
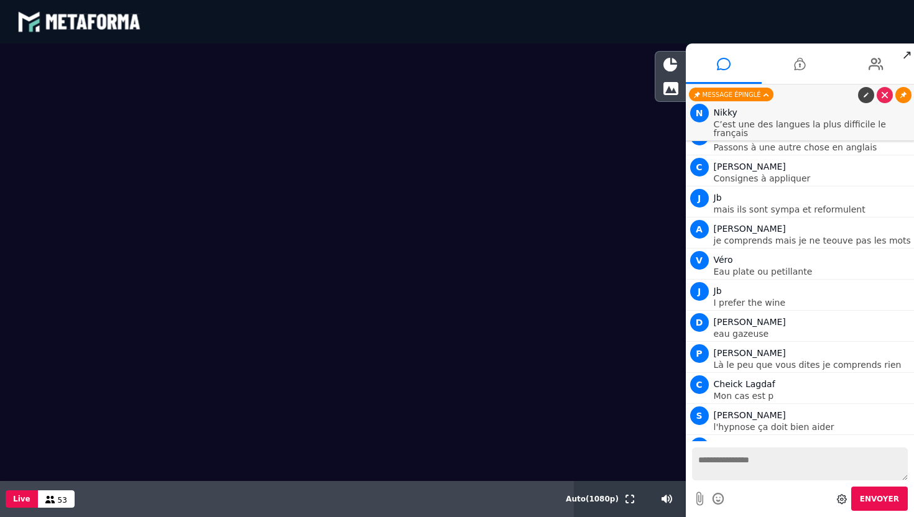
click at [904, 98] on link at bounding box center [903, 95] width 16 height 16
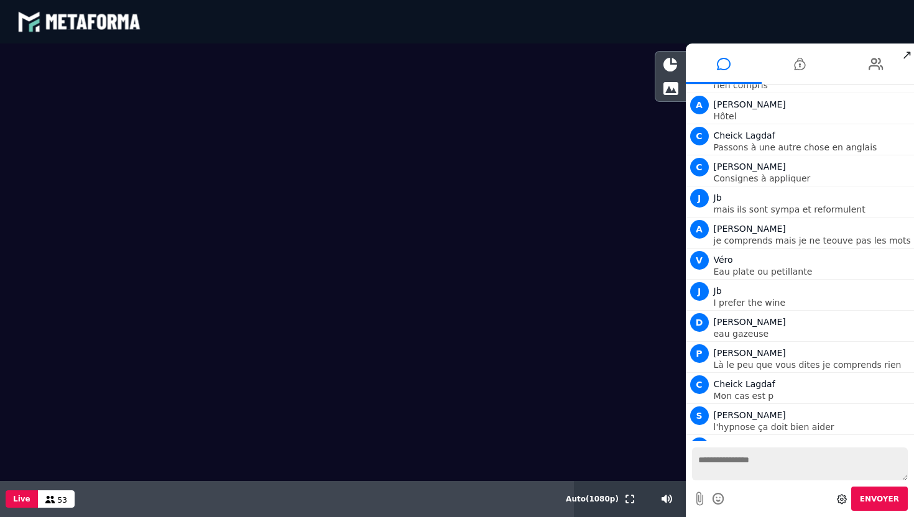
scroll to position [8865, 0]
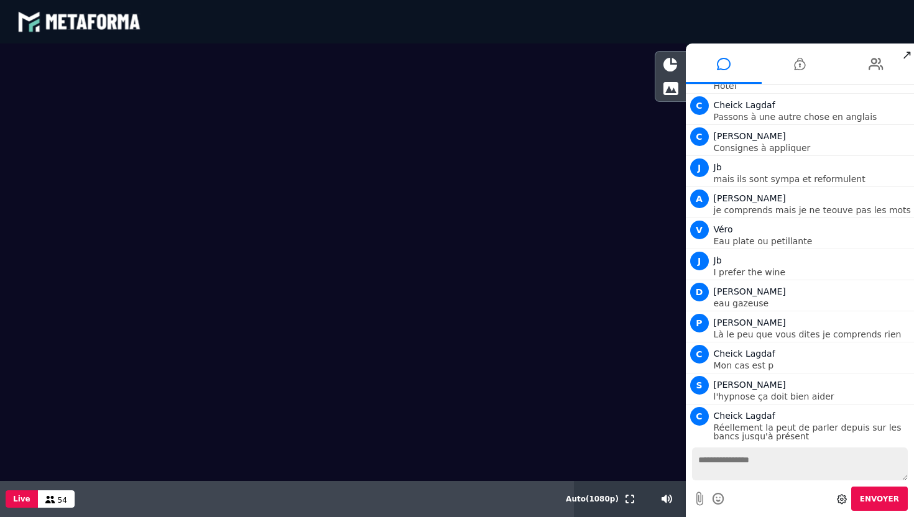
click at [730, 462] on textarea at bounding box center [800, 464] width 216 height 33
type textarea "*"
click at [763, 462] on textarea "**********" at bounding box center [800, 464] width 216 height 33
click at [787, 461] on textarea "**********" at bounding box center [800, 464] width 216 height 33
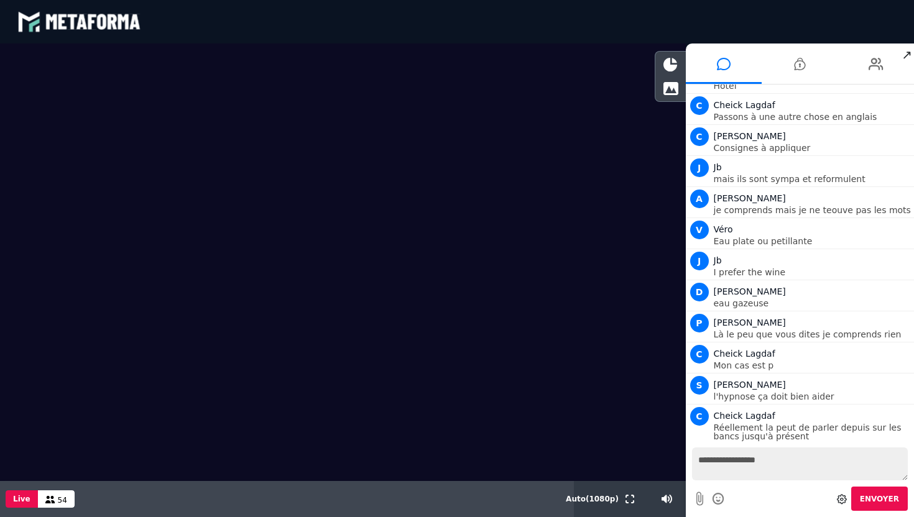
click at [769, 462] on textarea "**********" at bounding box center [800, 464] width 216 height 33
click at [735, 459] on textarea "**********" at bounding box center [800, 464] width 216 height 33
click at [808, 469] on textarea "**********" at bounding box center [800, 464] width 216 height 33
click at [750, 459] on textarea "**********" at bounding box center [800, 464] width 216 height 33
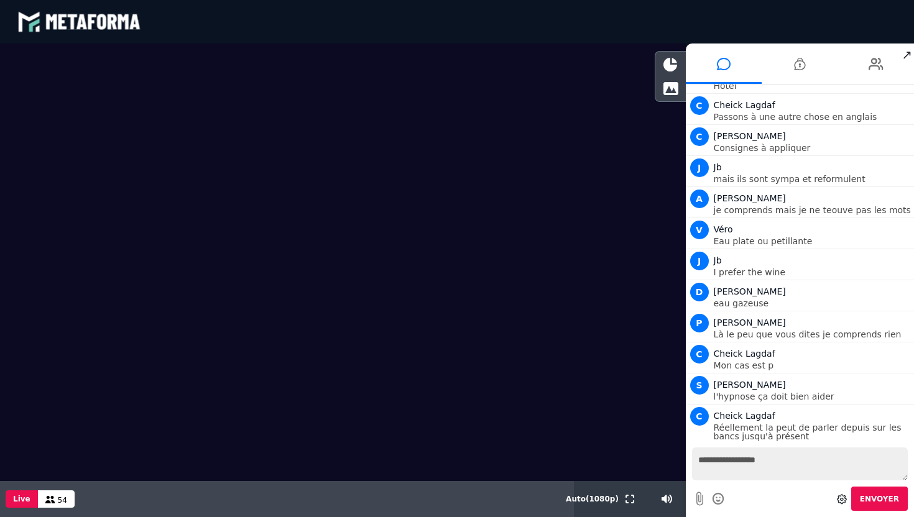
click at [750, 459] on textarea "**********" at bounding box center [800, 464] width 216 height 33
click at [774, 462] on textarea "**********" at bounding box center [800, 464] width 216 height 33
type textarea "*"
type textarea "**********"
click at [868, 498] on span "Envoyer" at bounding box center [879, 499] width 39 height 9
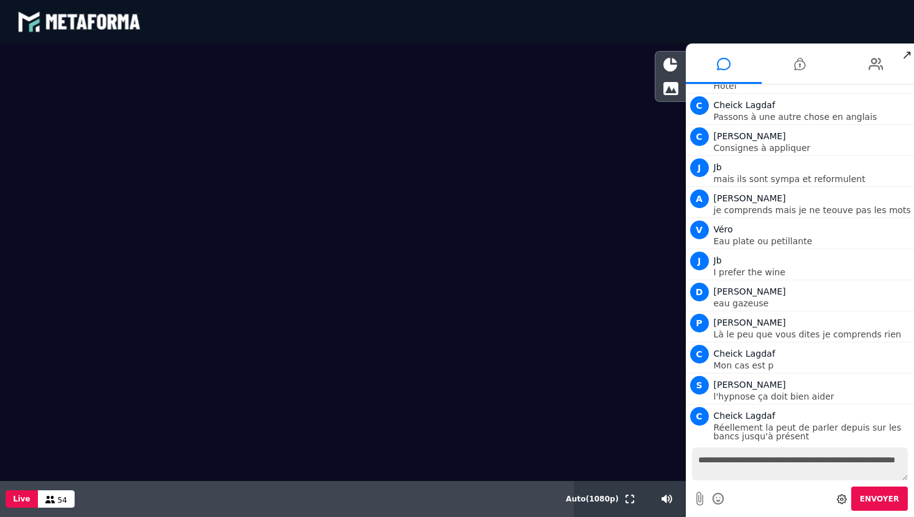
scroll to position [8905, 0]
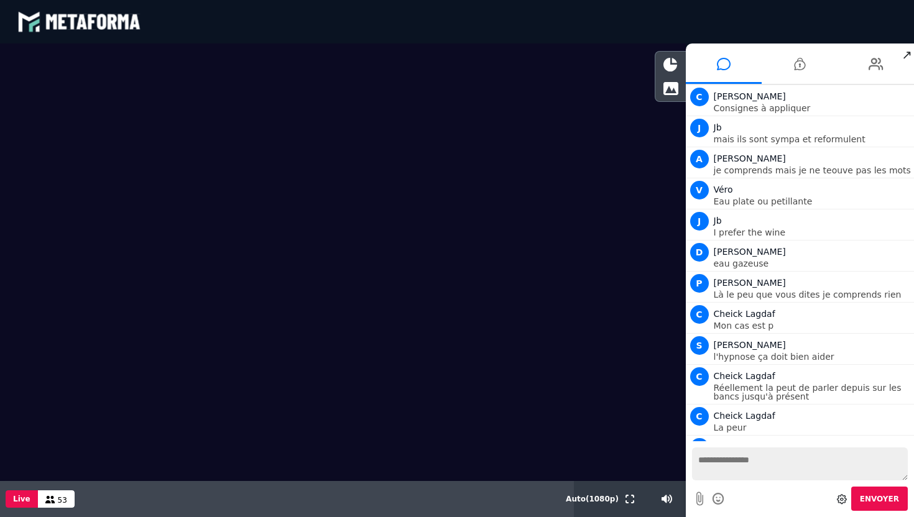
click at [900, 509] on link at bounding box center [903, 517] width 16 height 16
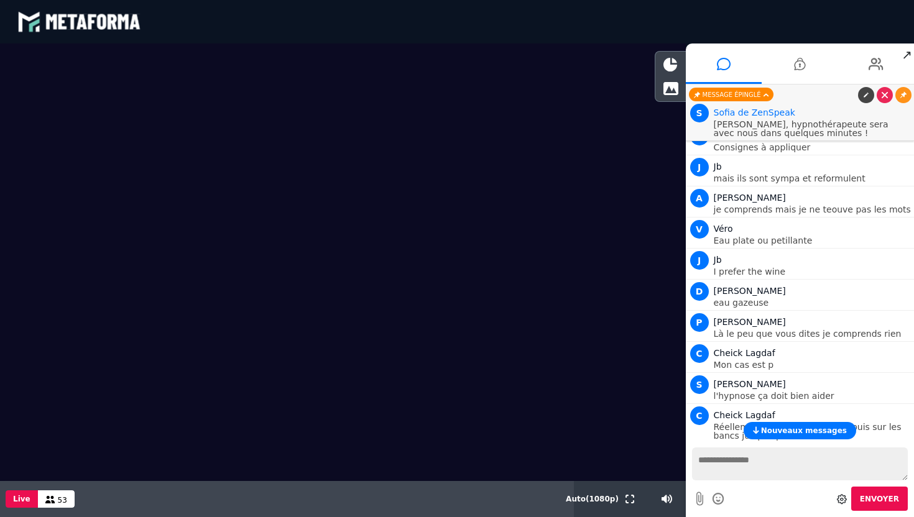
click at [776, 427] on span "Nouveaux messages" at bounding box center [804, 430] width 86 height 9
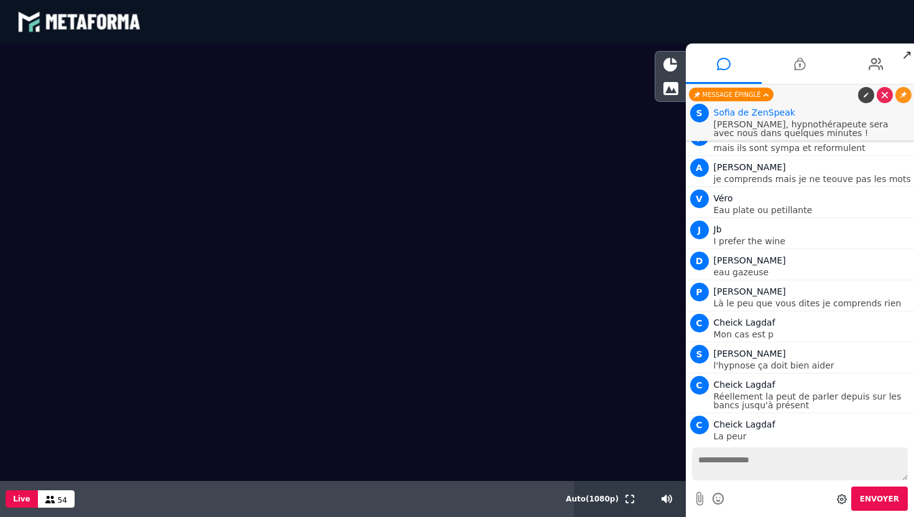
click at [748, 460] on textarea at bounding box center [800, 464] width 216 height 33
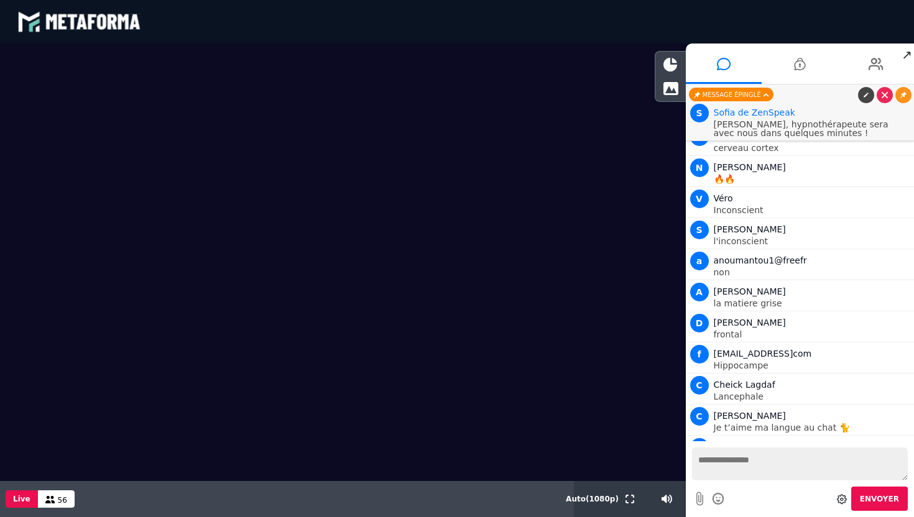
scroll to position [9349, 0]
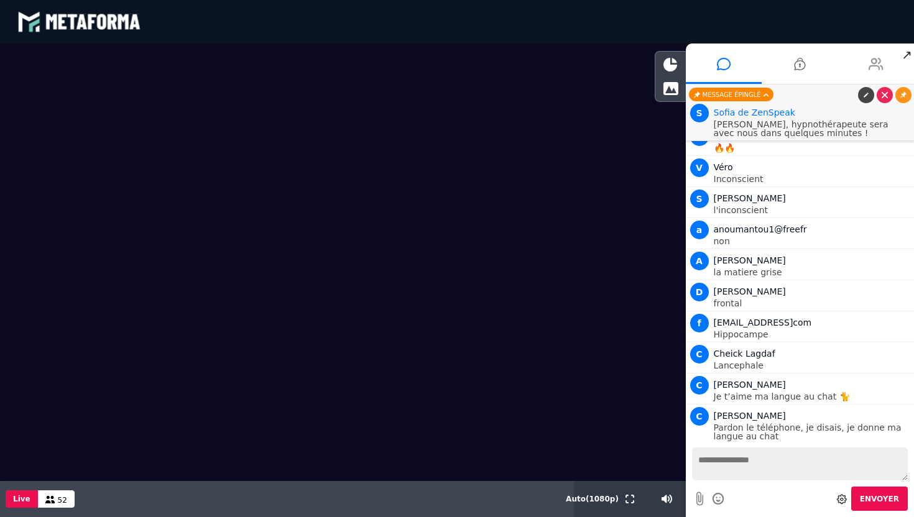
click at [871, 64] on icon at bounding box center [875, 63] width 15 height 31
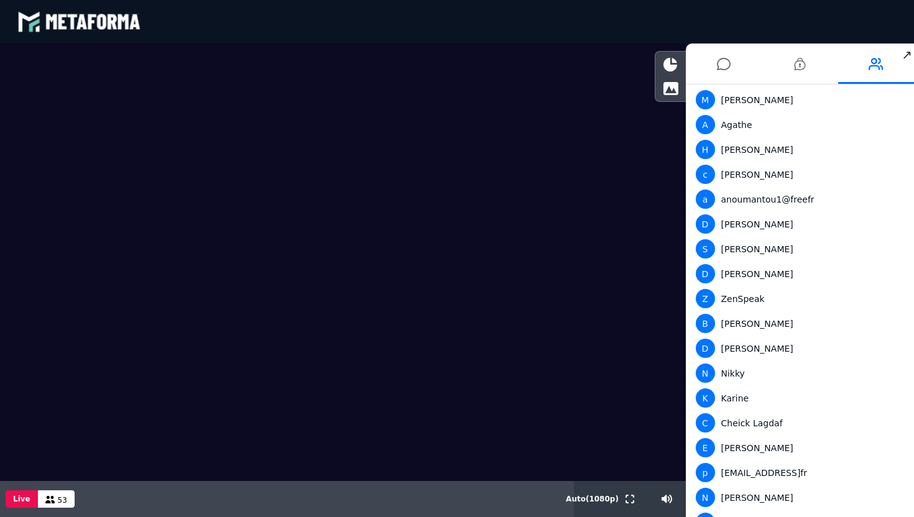
scroll to position [729, 0]
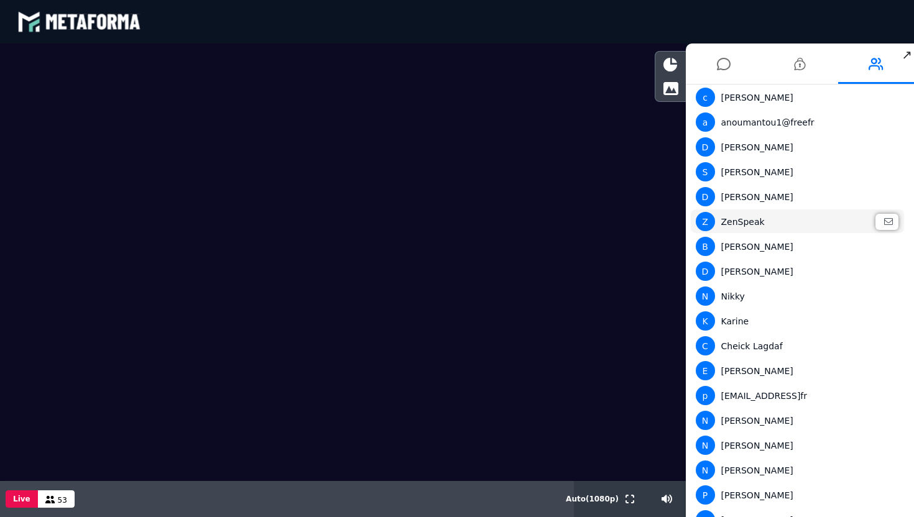
click at [746, 226] on div "Z ZenSpeak" at bounding box center [798, 221] width 204 height 19
click at [714, 219] on span "Z" at bounding box center [705, 221] width 19 height 19
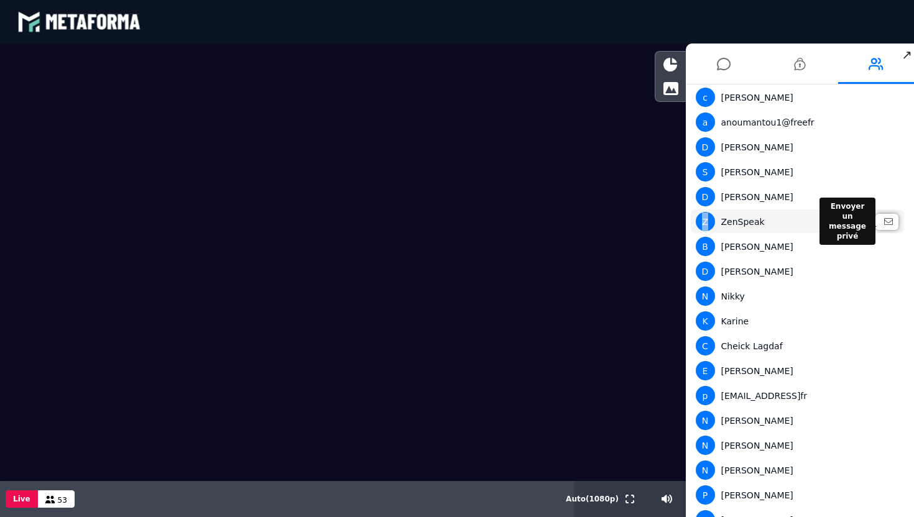
click at [884, 223] on icon at bounding box center [888, 221] width 9 height 9
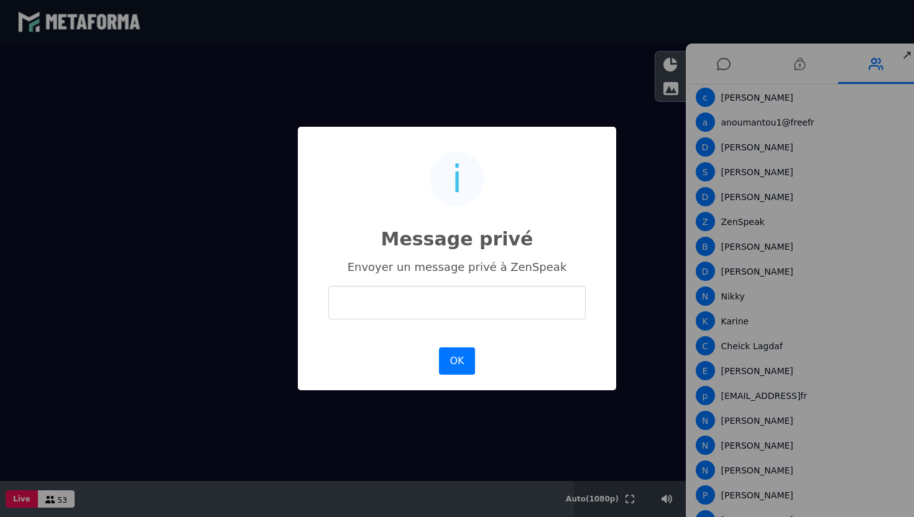
click at [514, 293] on input "text" at bounding box center [456, 302] width 257 height 33
type input "**********"
click at [465, 364] on button "OK" at bounding box center [457, 360] width 36 height 27
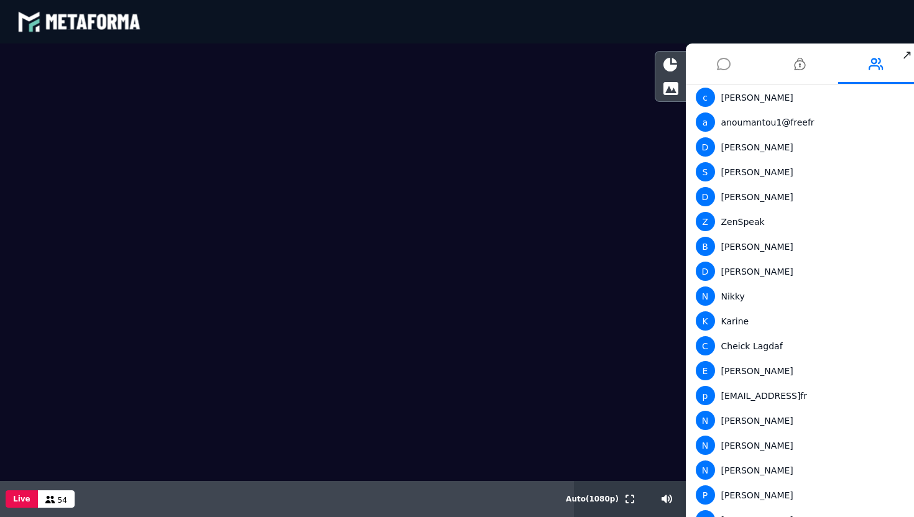
click at [717, 65] on icon at bounding box center [724, 63] width 14 height 31
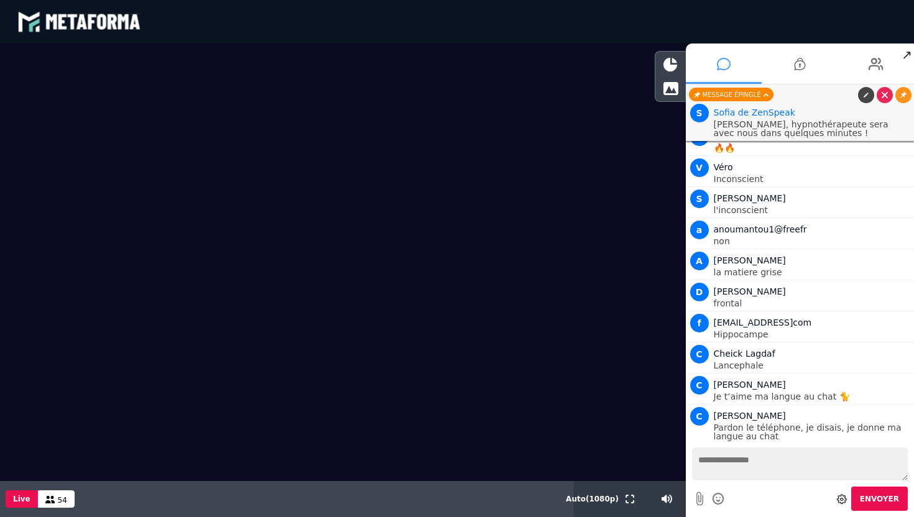
scroll to position [8932, 0]
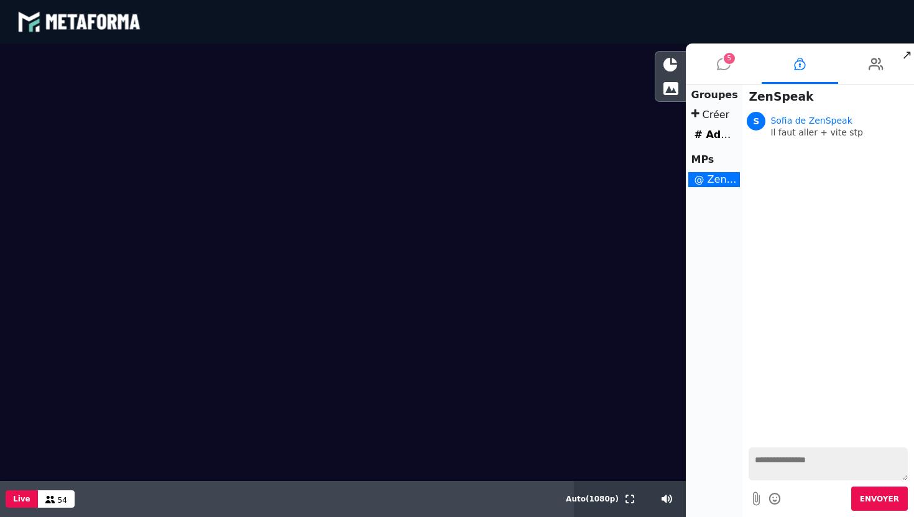
click at [728, 71] on icon at bounding box center [724, 63] width 14 height 31
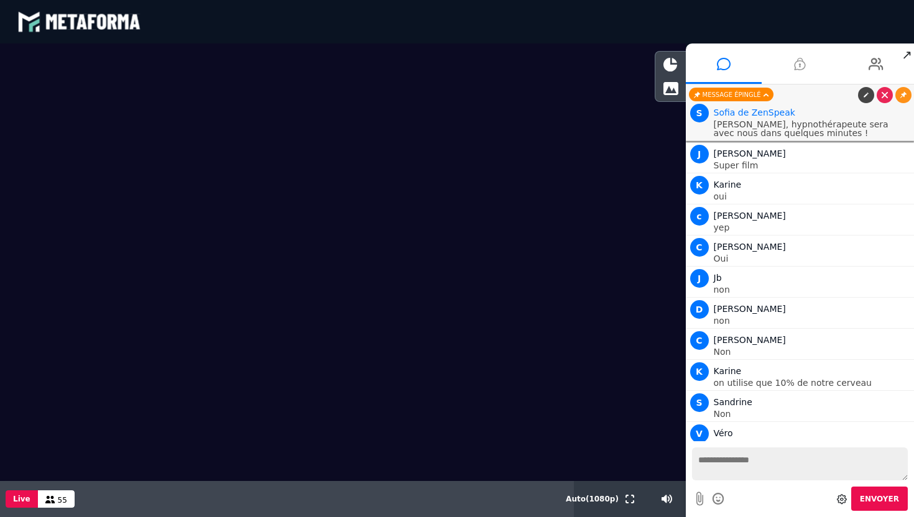
scroll to position [9336, 0]
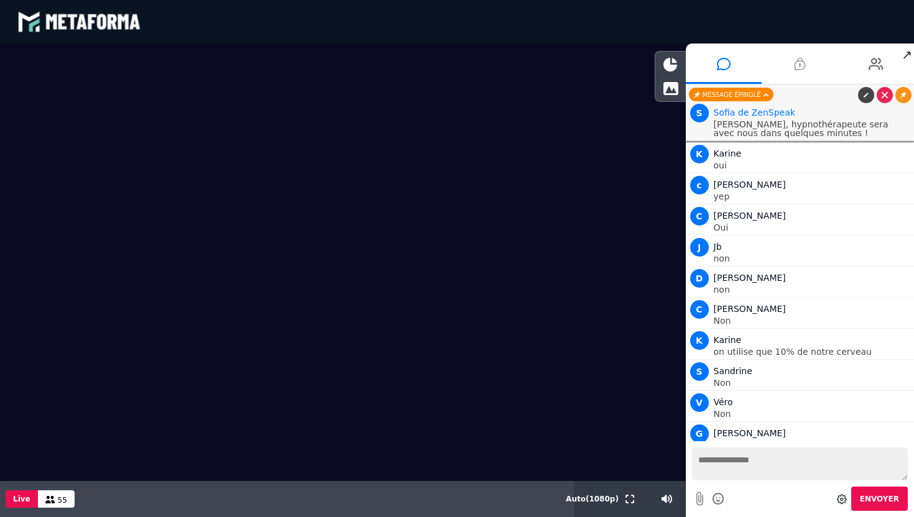
click at [794, 71] on icon at bounding box center [799, 63] width 11 height 31
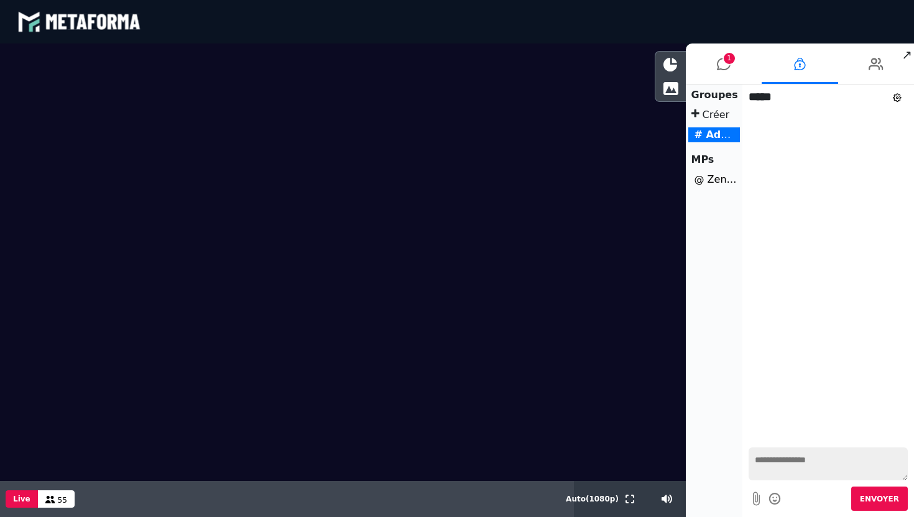
click at [714, 185] on li "@ ZenSpeak" at bounding box center [714, 179] width 52 height 15
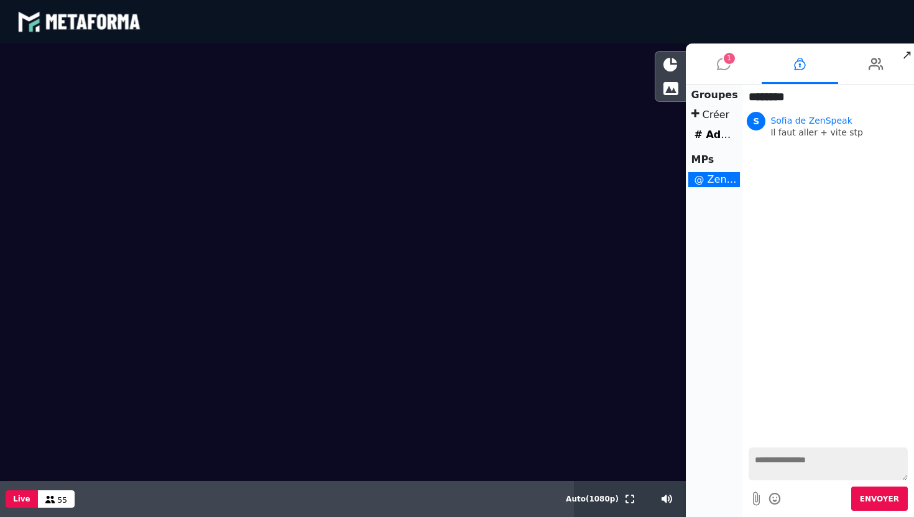
click at [724, 70] on icon at bounding box center [724, 63] width 14 height 31
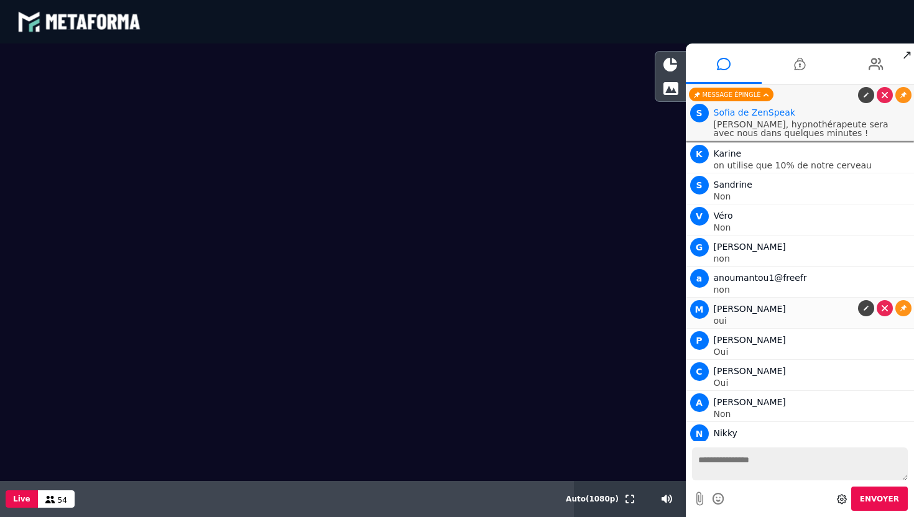
scroll to position [9554, 0]
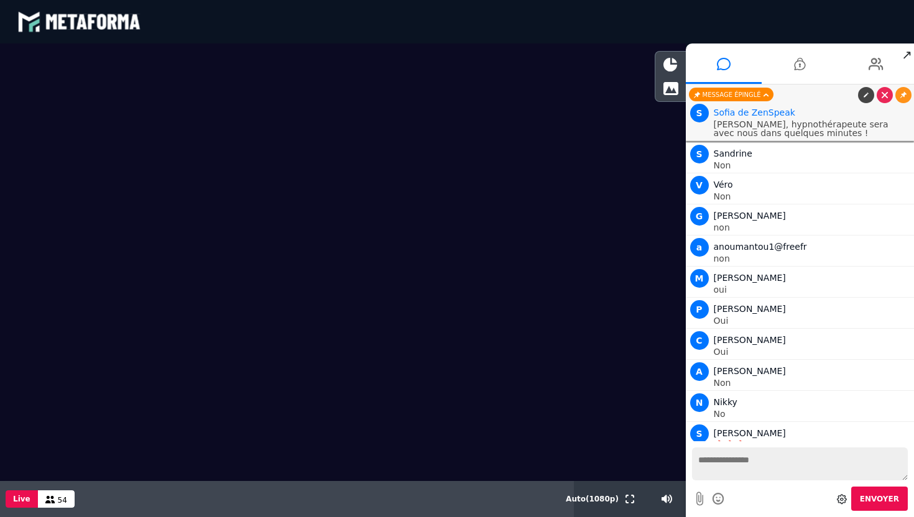
click at [897, 487] on link at bounding box center [903, 495] width 16 height 16
click at [905, 487] on link at bounding box center [903, 495] width 16 height 16
click at [902, 492] on icon at bounding box center [903, 495] width 6 height 6
click at [773, 490] on span "[PERSON_NAME]" at bounding box center [750, 495] width 72 height 10
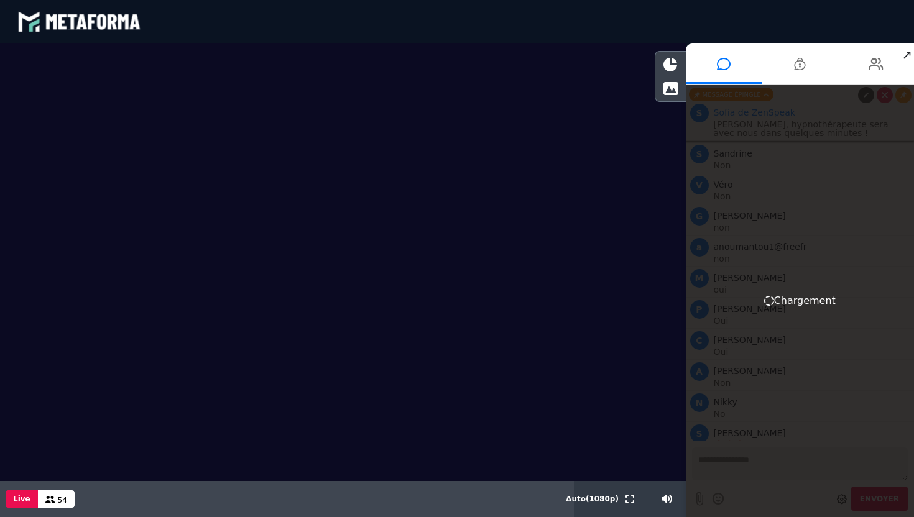
click at [668, 212] on video at bounding box center [343, 228] width 686 height 369
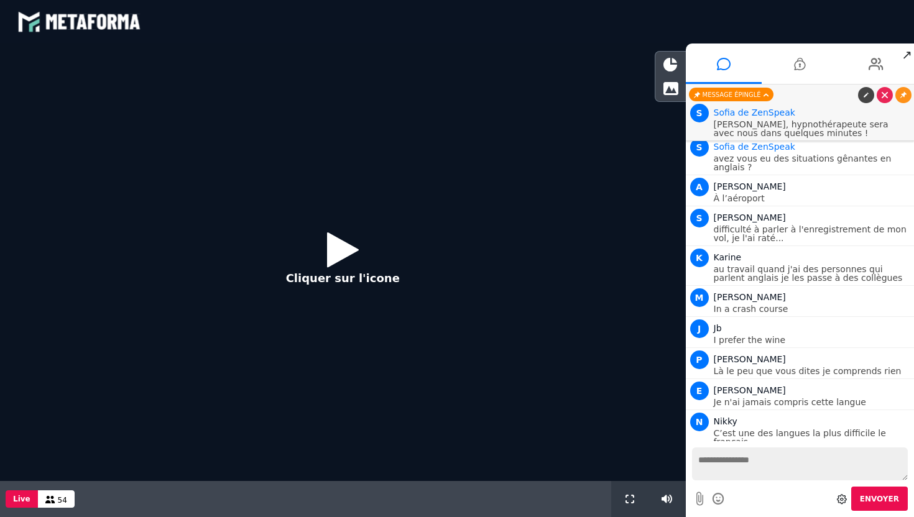
scroll to position [955, 0]
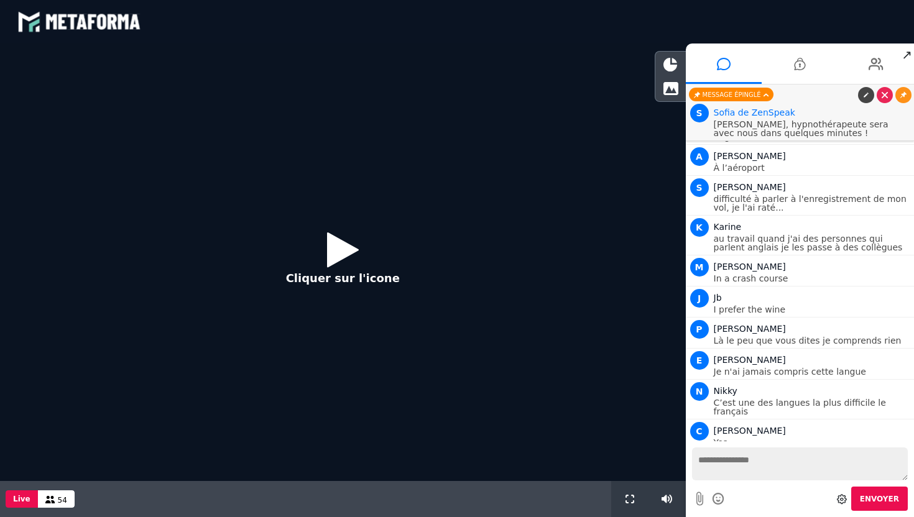
click at [355, 260] on icon at bounding box center [343, 249] width 32 height 40
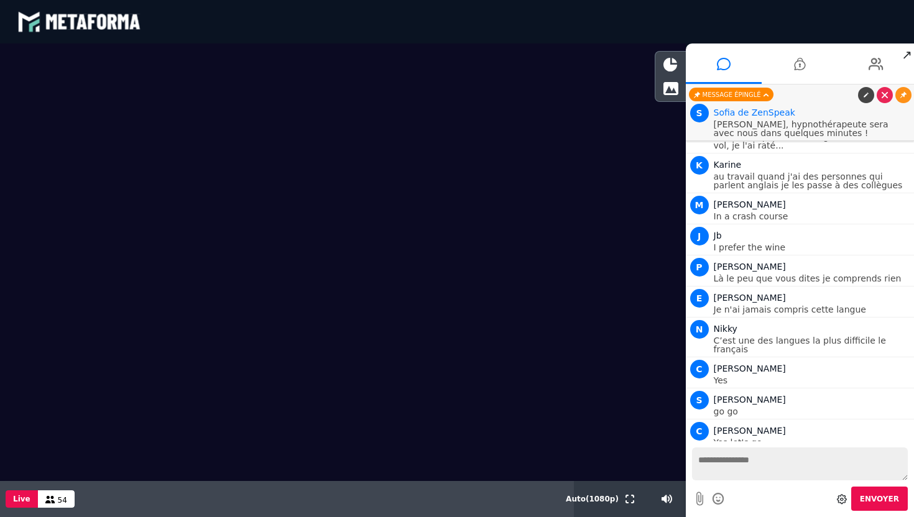
scroll to position [1049, 0]
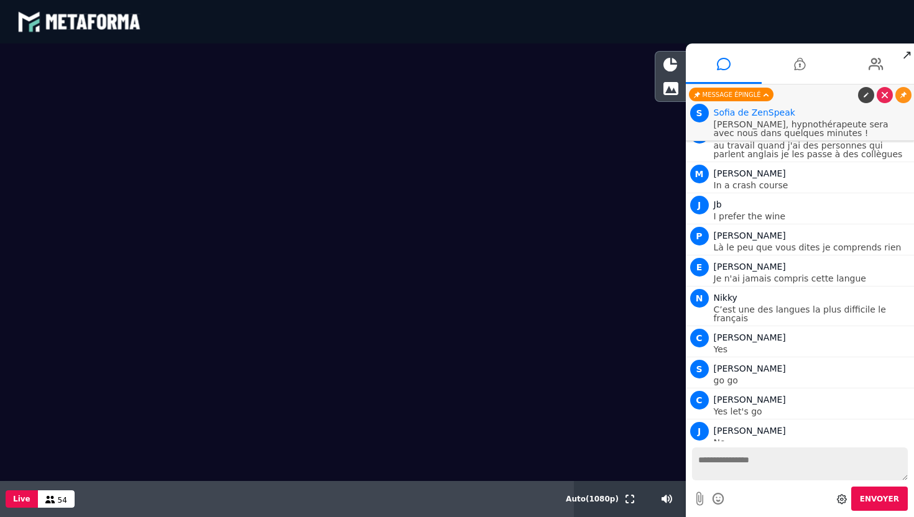
click at [721, 461] on textarea at bounding box center [800, 464] width 216 height 33
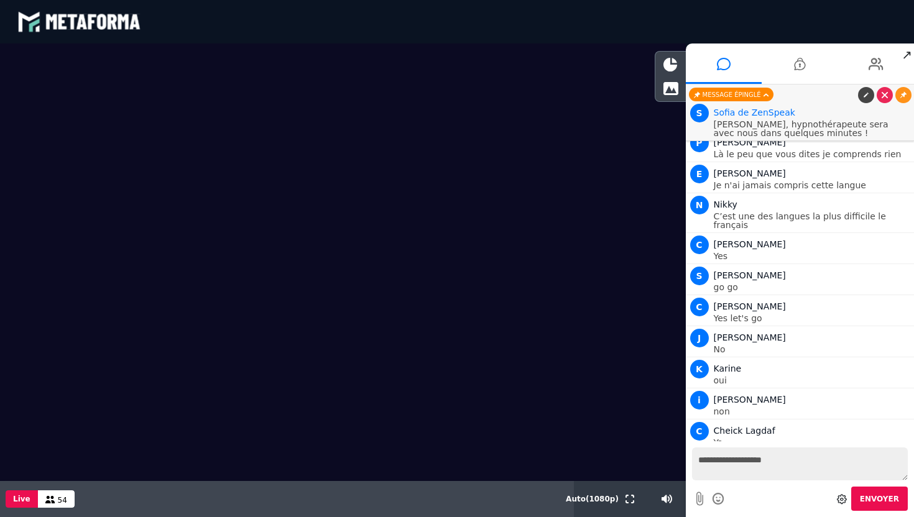
scroll to position [1173, 0]
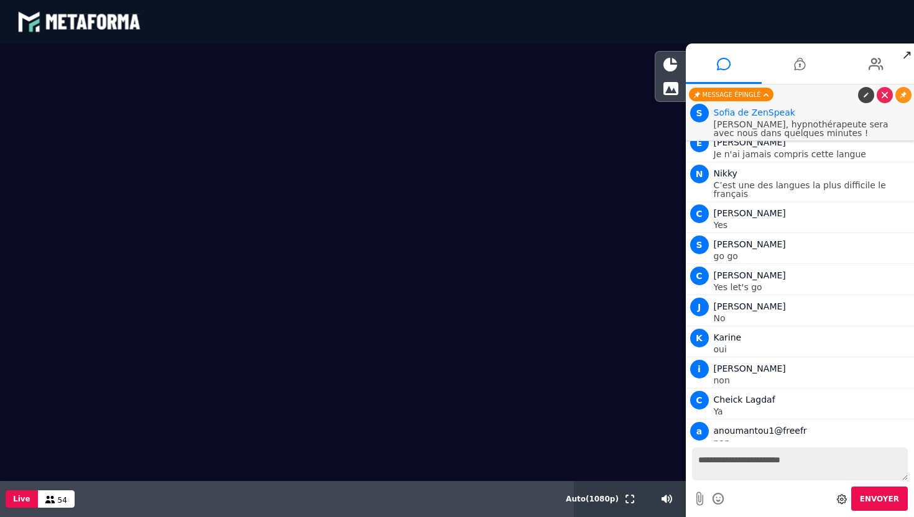
type textarea "**********"
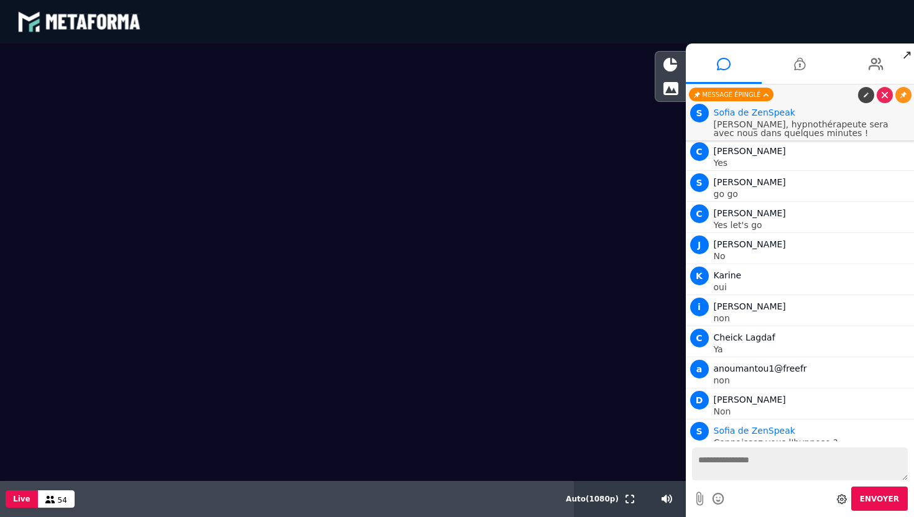
scroll to position [1266, 0]
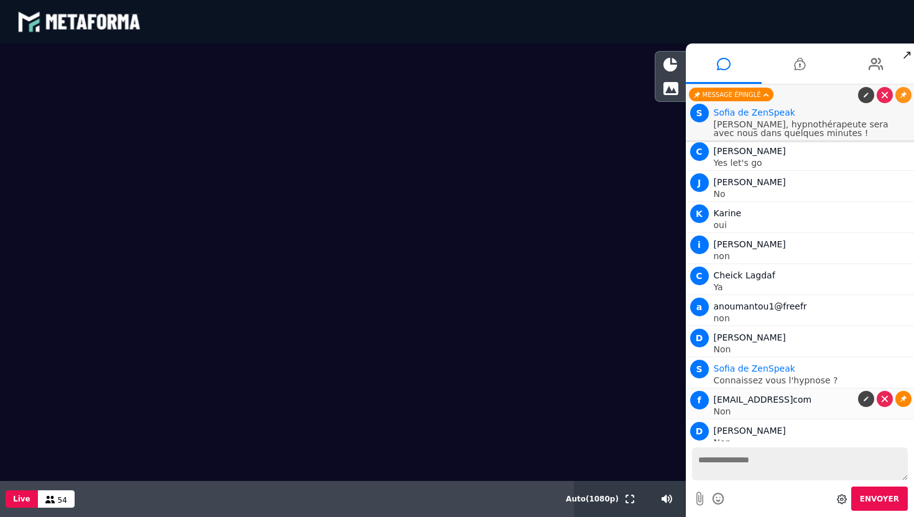
click at [900, 396] on icon at bounding box center [903, 399] width 6 height 6
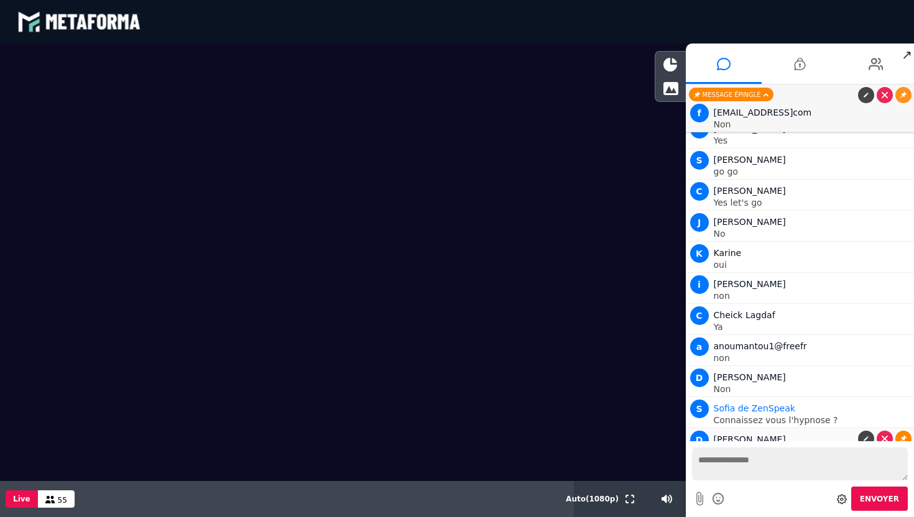
scroll to position [1337, 0]
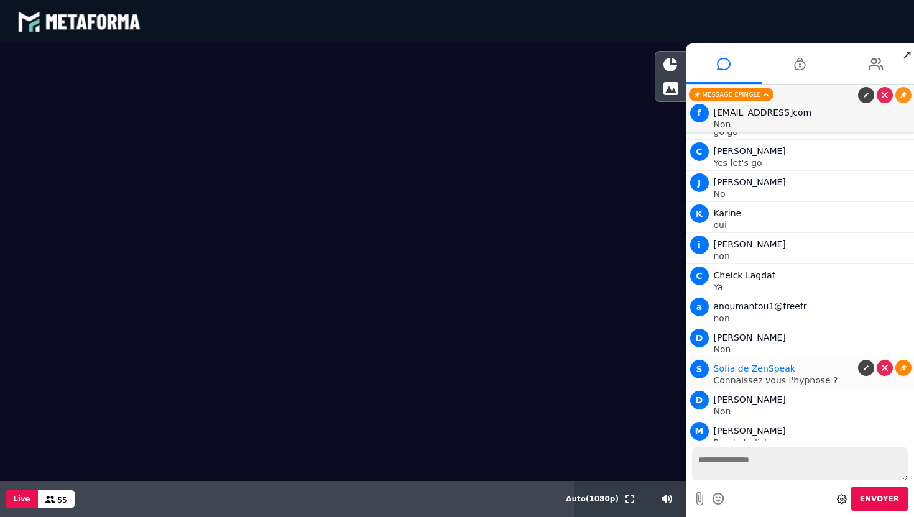
click at [900, 365] on icon at bounding box center [903, 368] width 6 height 6
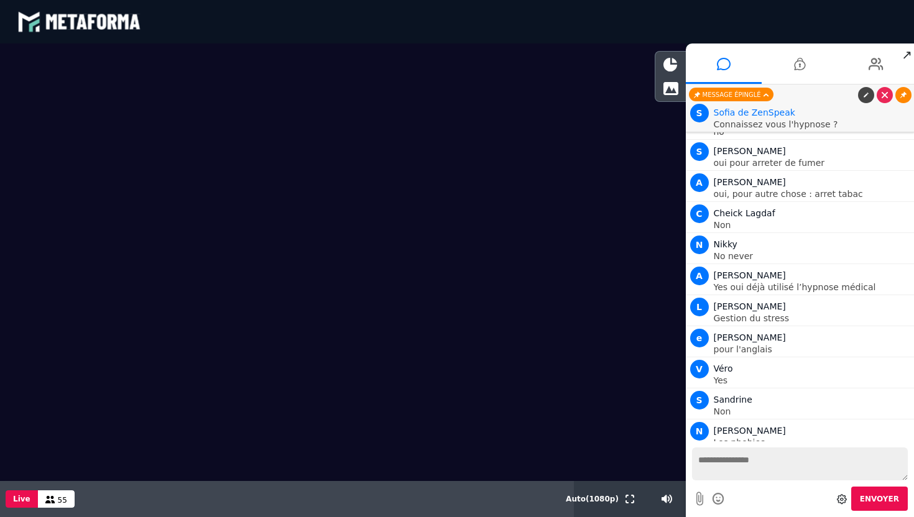
scroll to position [1741, 0]
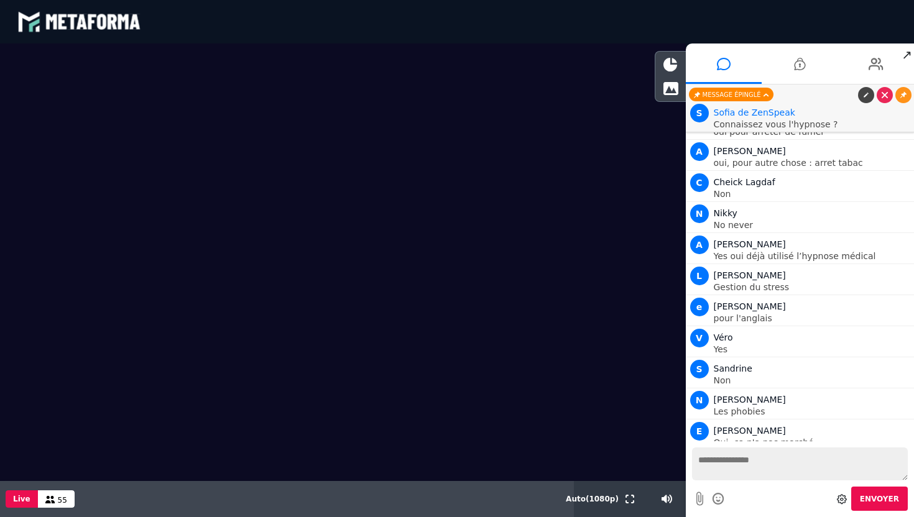
click at [746, 459] on textarea at bounding box center [800, 464] width 216 height 33
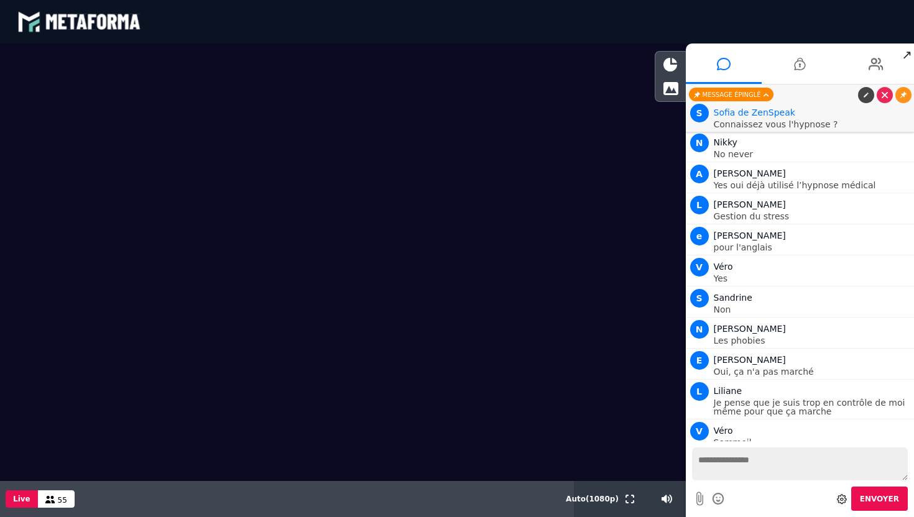
scroll to position [1843, 0]
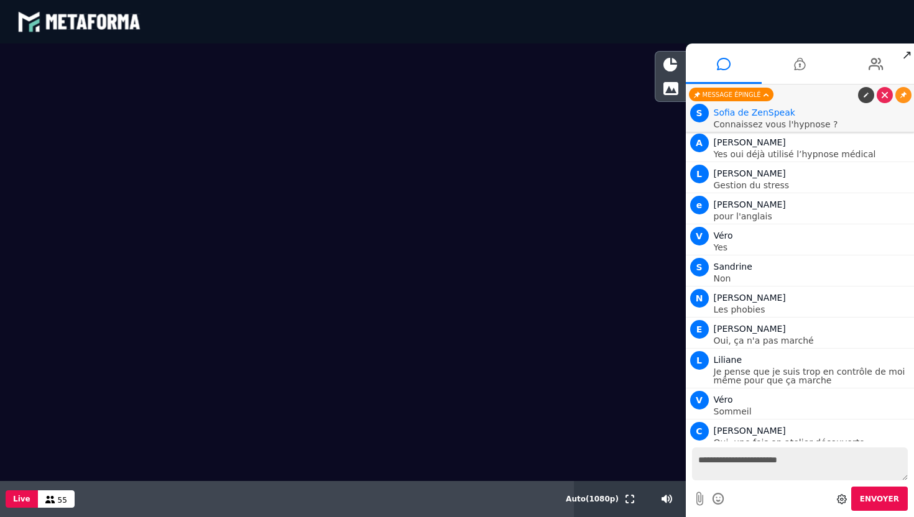
type textarea "**********"
click at [876, 497] on span "Envoyer" at bounding box center [879, 499] width 39 height 9
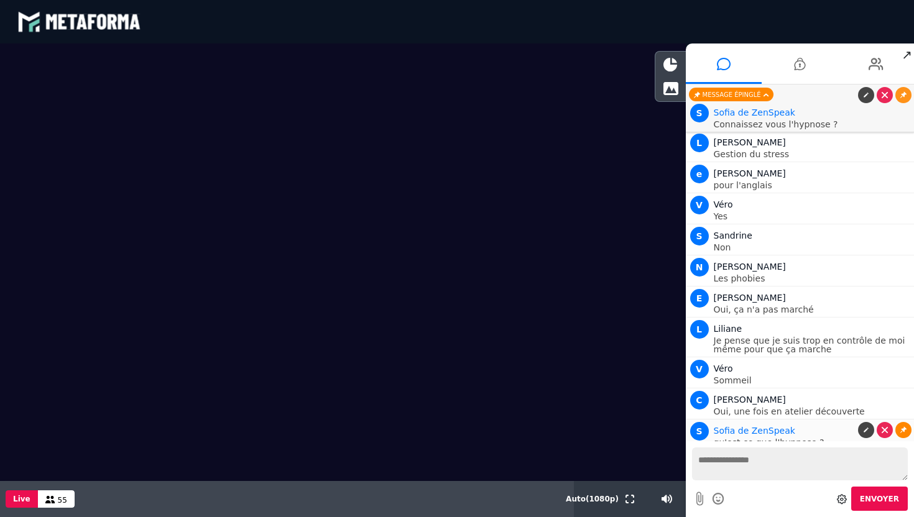
click at [901, 427] on icon at bounding box center [903, 430] width 6 height 6
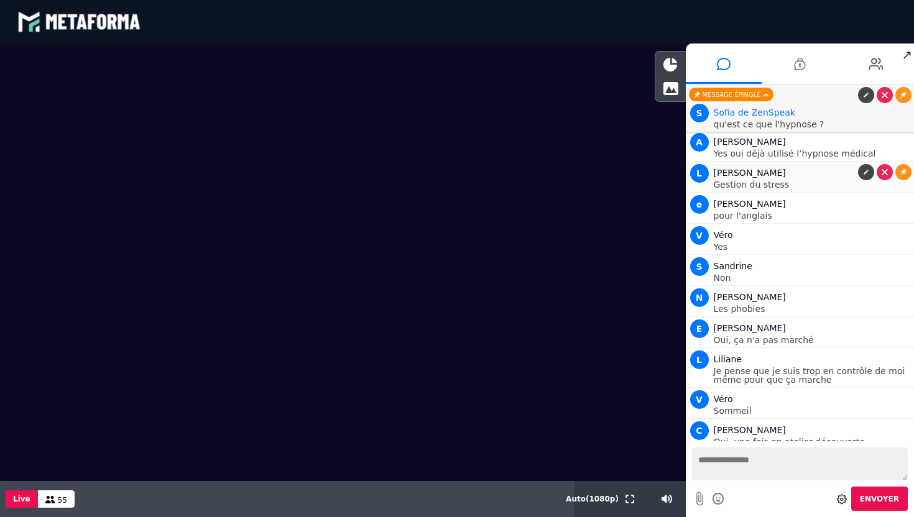
scroll to position [1905, 0]
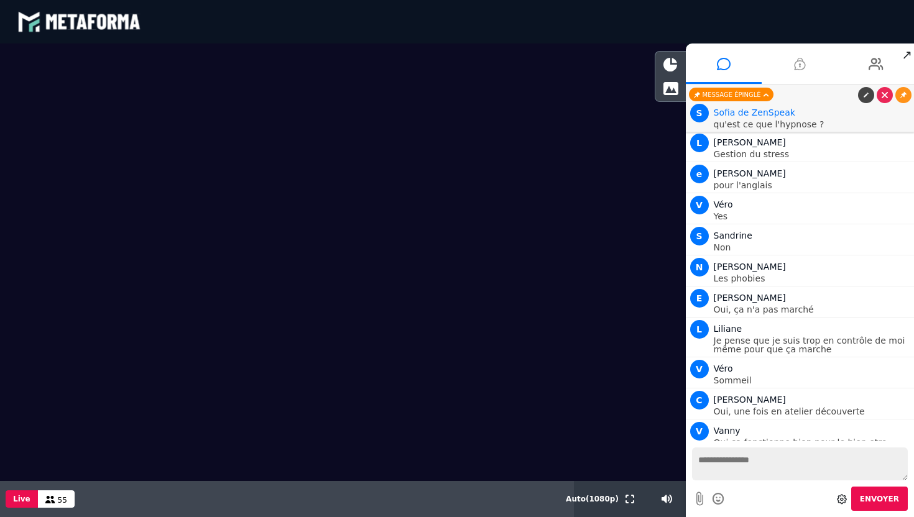
click at [801, 72] on icon at bounding box center [799, 63] width 11 height 31
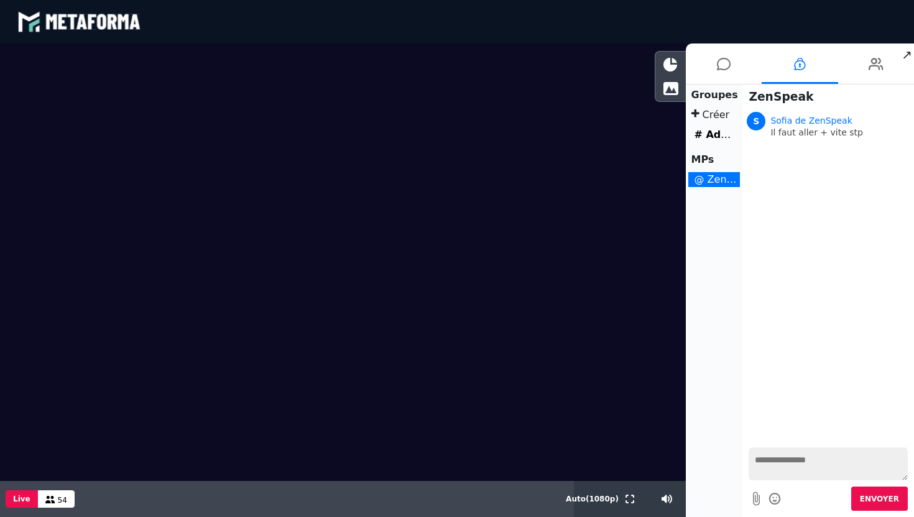
click at [779, 463] on textarea at bounding box center [827, 464] width 159 height 33
type textarea "**********"
click at [871, 500] on span "Envoyer" at bounding box center [879, 499] width 39 height 9
click at [730, 60] on span "1" at bounding box center [729, 58] width 11 height 11
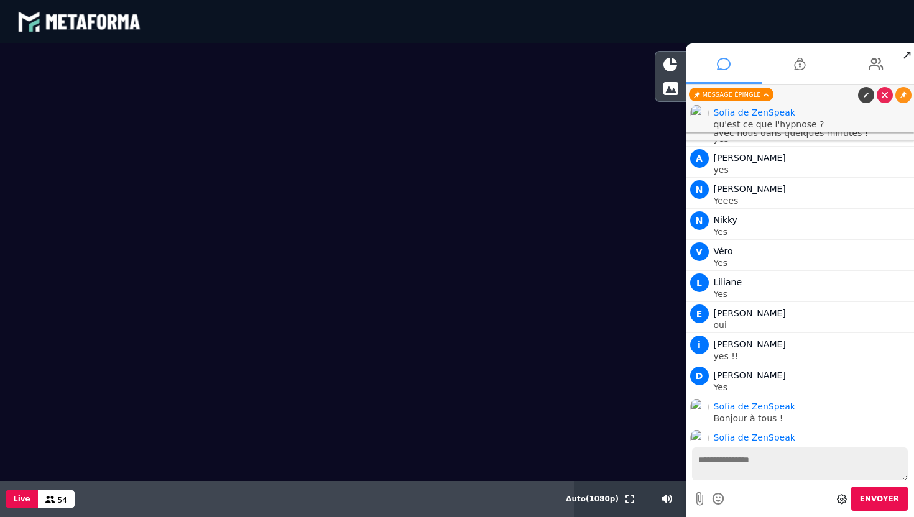
scroll to position [1834, 0]
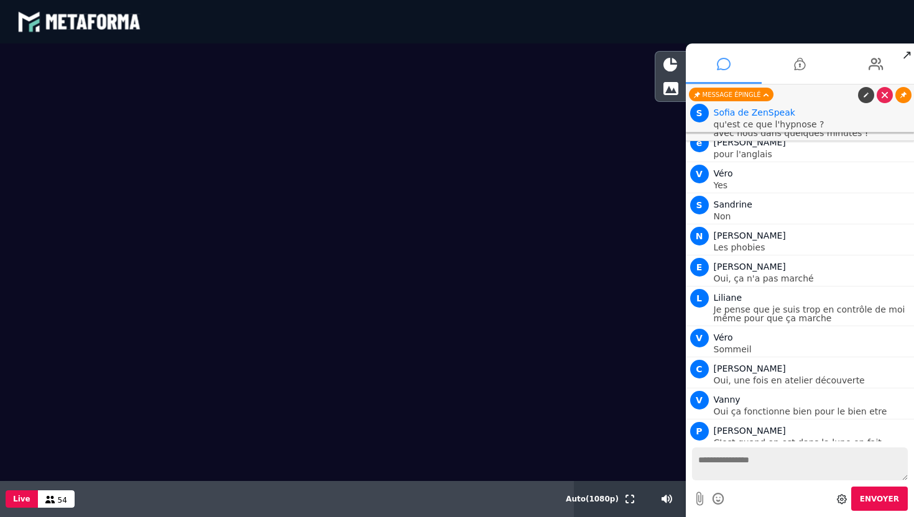
click at [906, 93] on link at bounding box center [903, 95] width 16 height 16
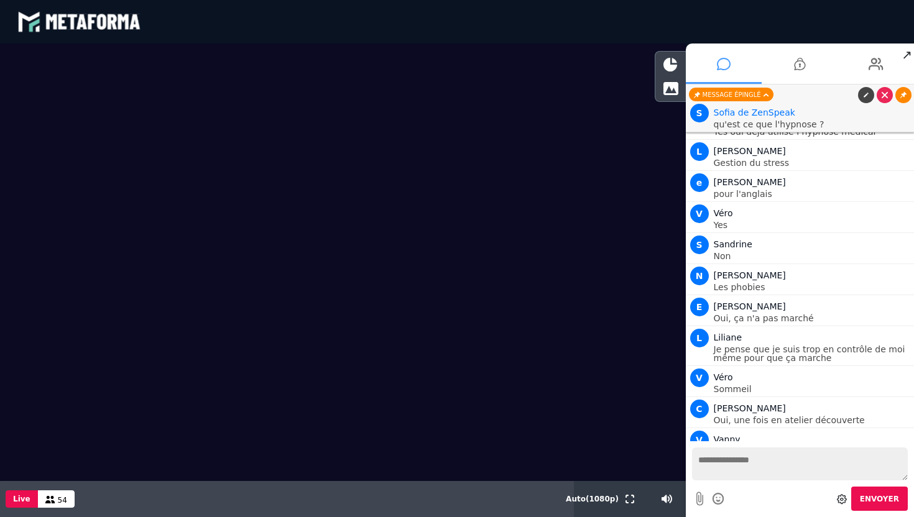
click at [906, 97] on link at bounding box center [903, 95] width 16 height 16
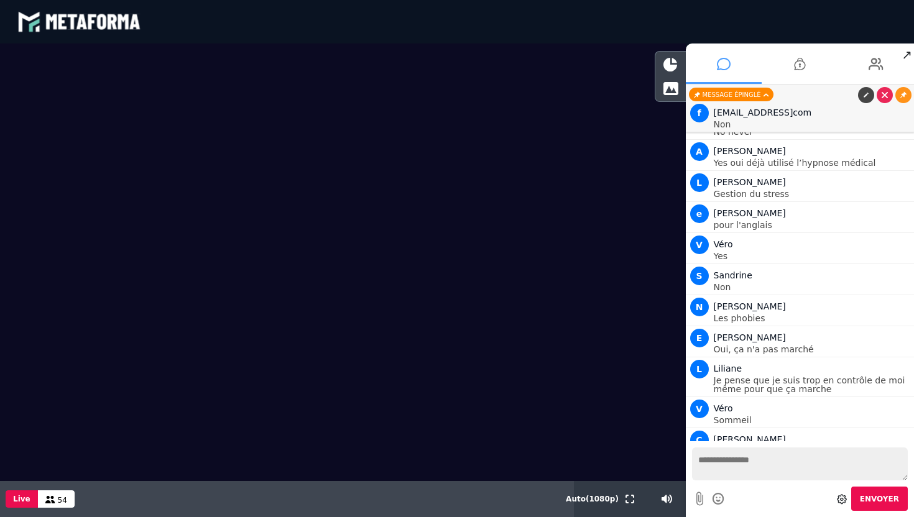
click at [760, 95] on div "Message épinglé" at bounding box center [731, 95] width 85 height 14
click at [903, 94] on icon at bounding box center [903, 95] width 6 height 6
click at [901, 92] on icon at bounding box center [903, 95] width 6 height 6
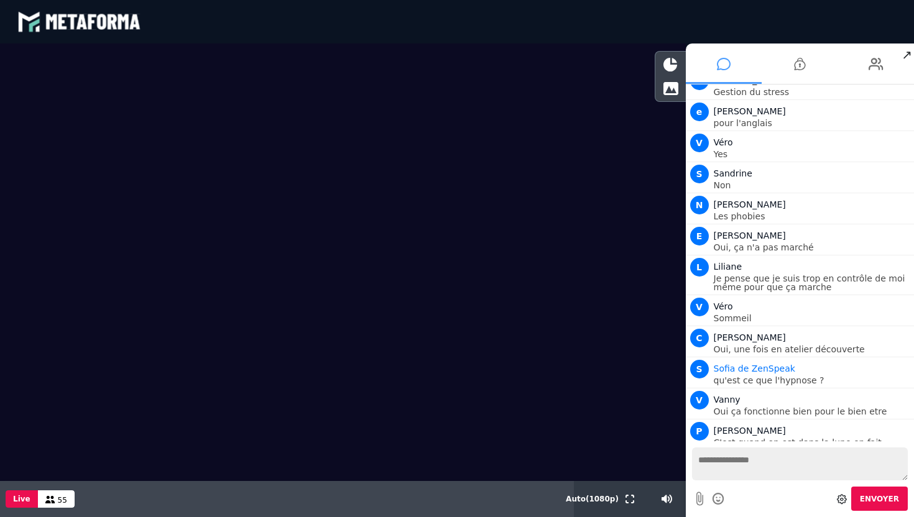
scroll to position [1999, 0]
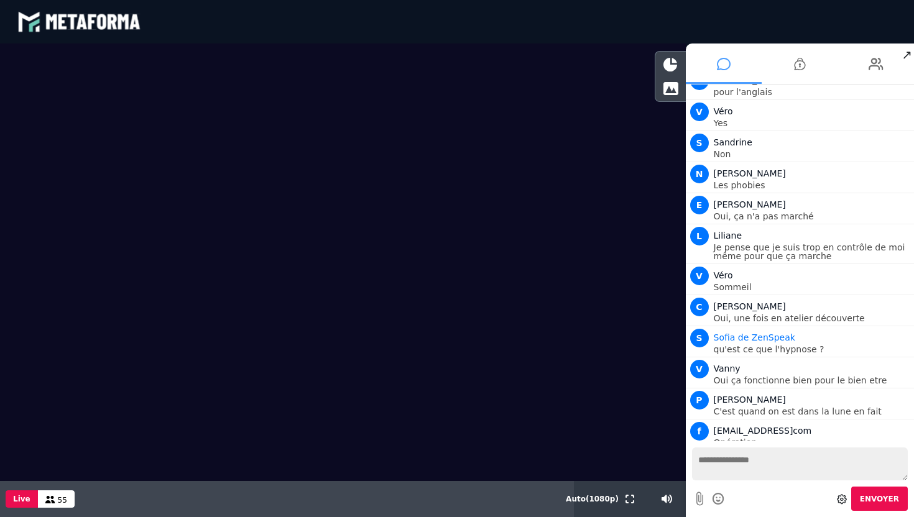
click at [723, 471] on textarea at bounding box center [800, 464] width 216 height 33
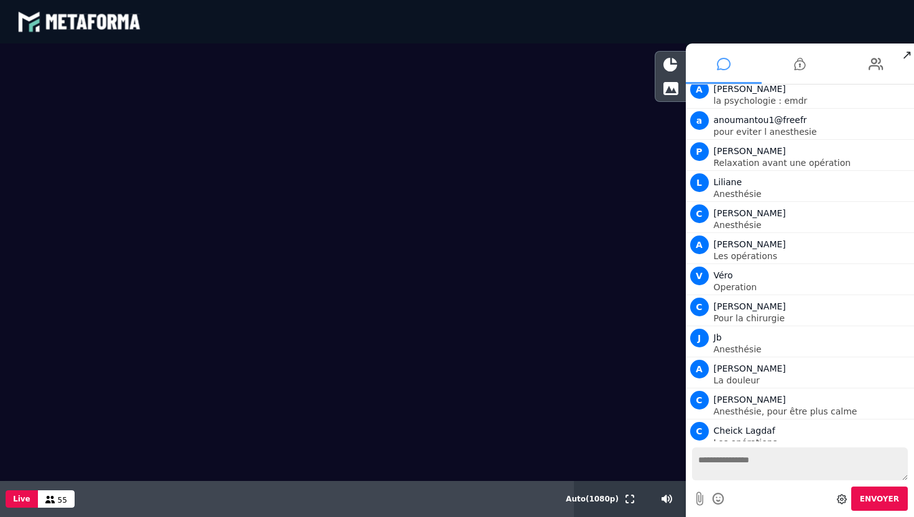
scroll to position [2527, 0]
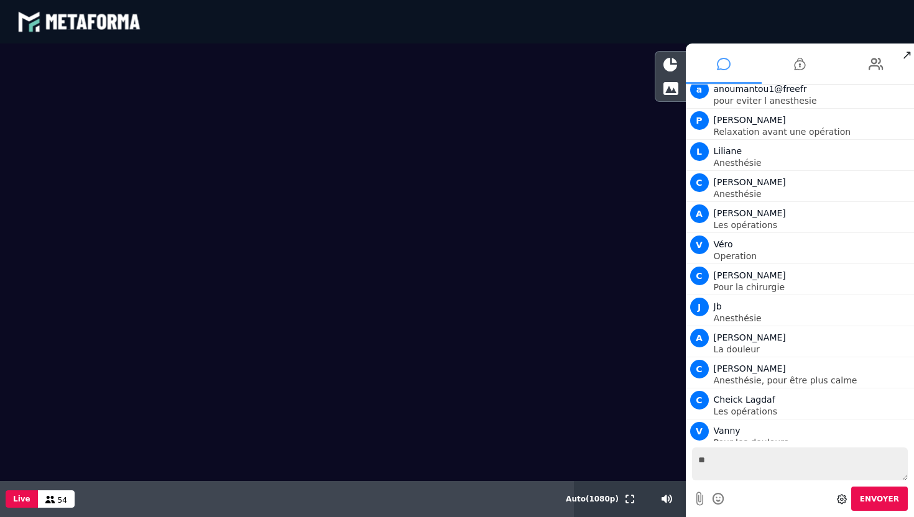
click at [725, 453] on textarea "**" at bounding box center [800, 464] width 216 height 33
click at [726, 456] on textarea "**" at bounding box center [800, 464] width 216 height 33
type textarea "**********"
click at [873, 502] on span "Envoyer" at bounding box center [879, 499] width 39 height 9
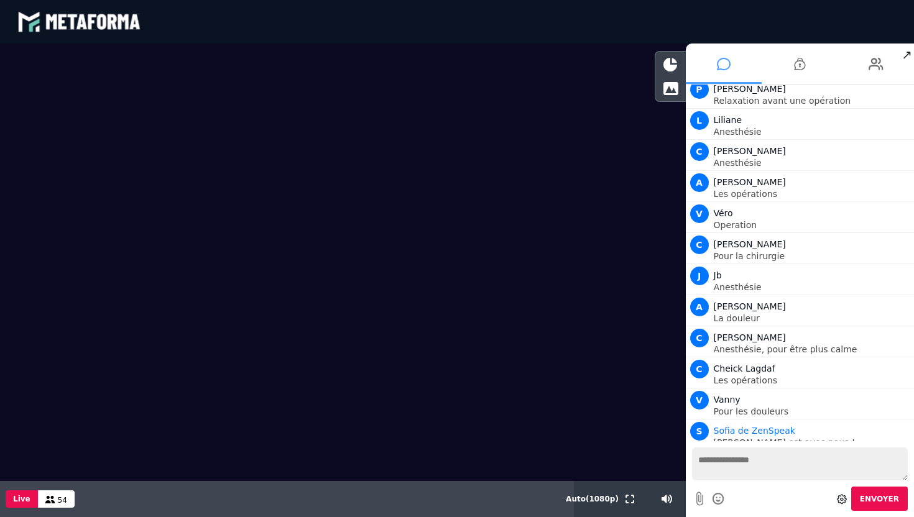
scroll to position [2589, 0]
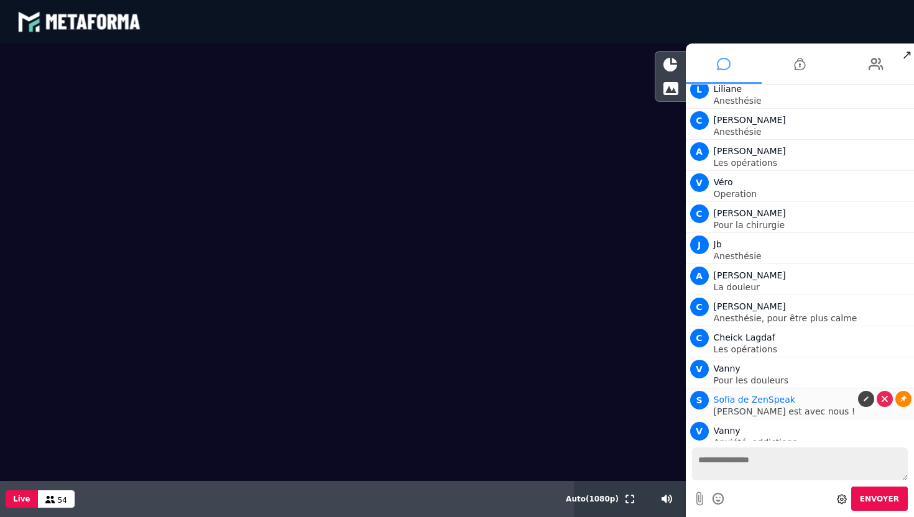
click at [895, 391] on link at bounding box center [903, 399] width 16 height 16
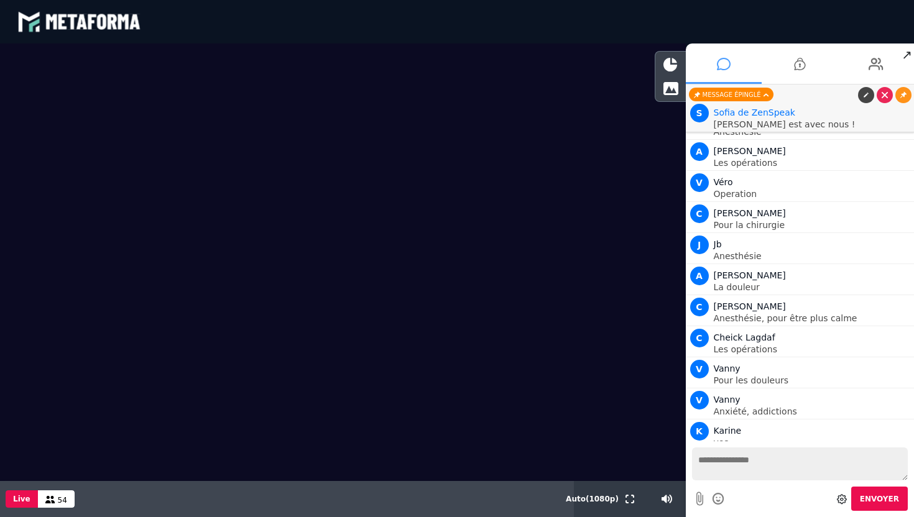
click at [789, 474] on textarea at bounding box center [800, 464] width 216 height 33
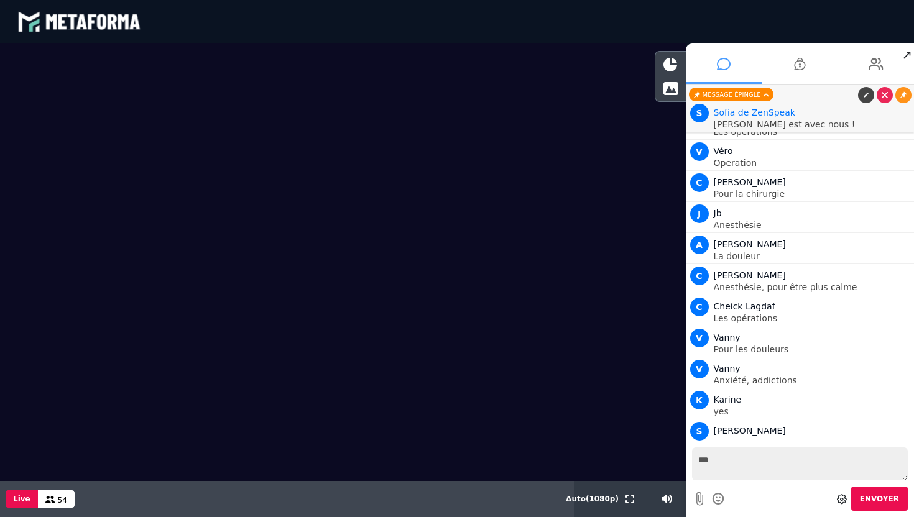
scroll to position [2713, 0]
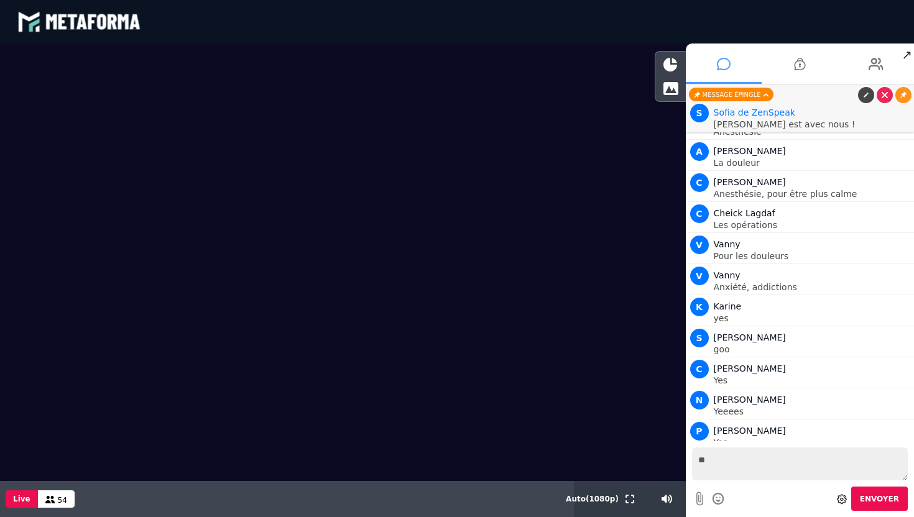
type textarea "*"
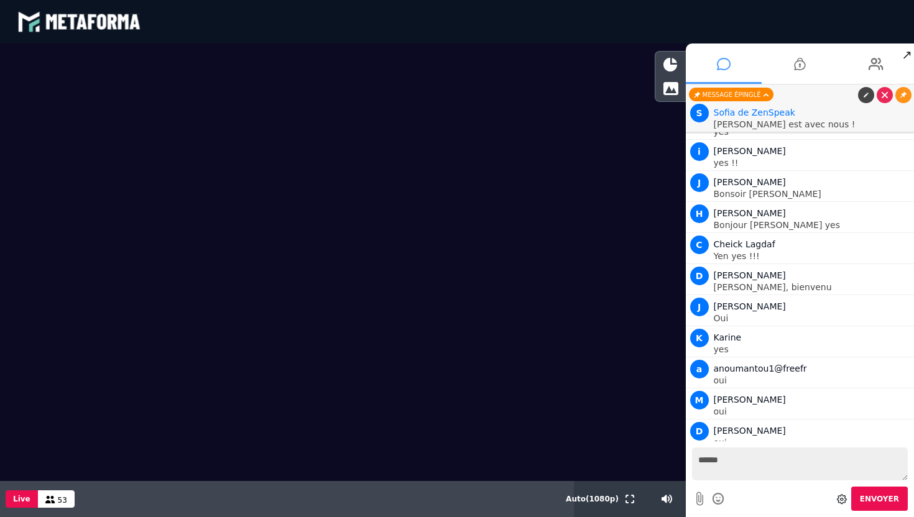
scroll to position [3375, 0]
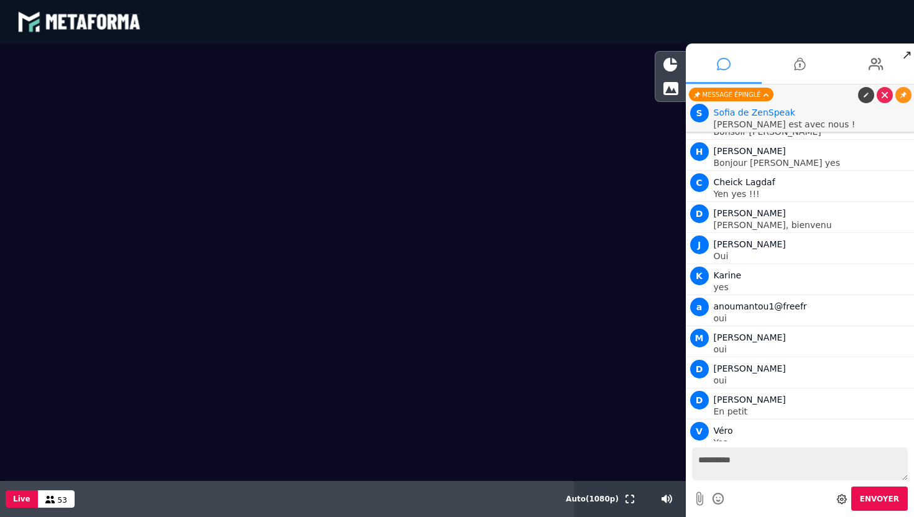
type textarea "**********"
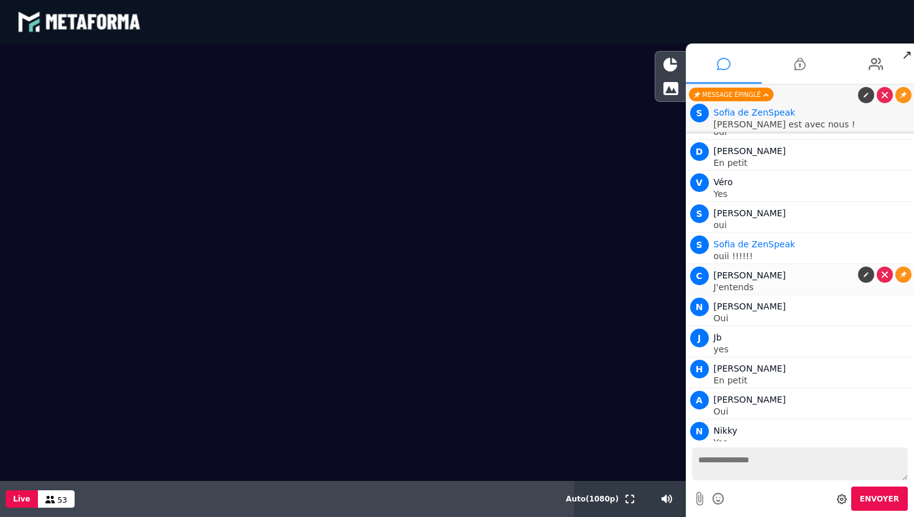
scroll to position [3686, 0]
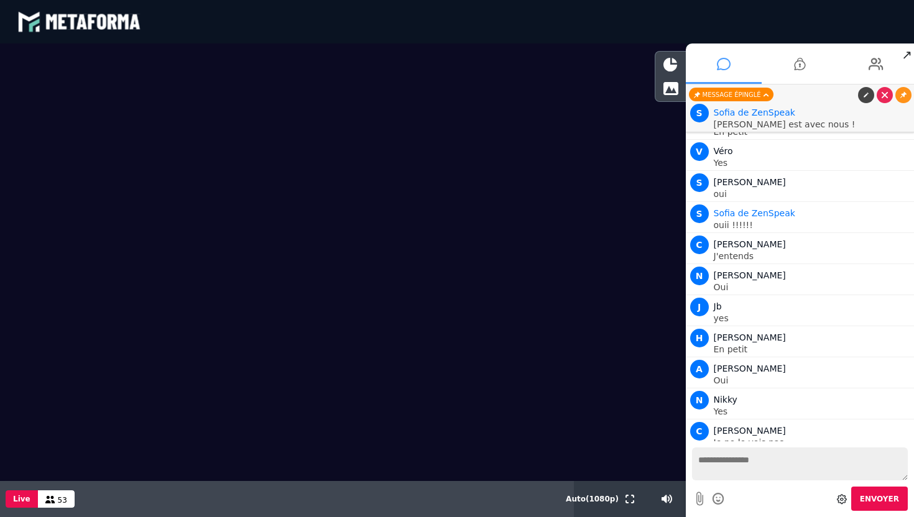
click at [721, 498] on icon at bounding box center [719, 499] width 14 height 16
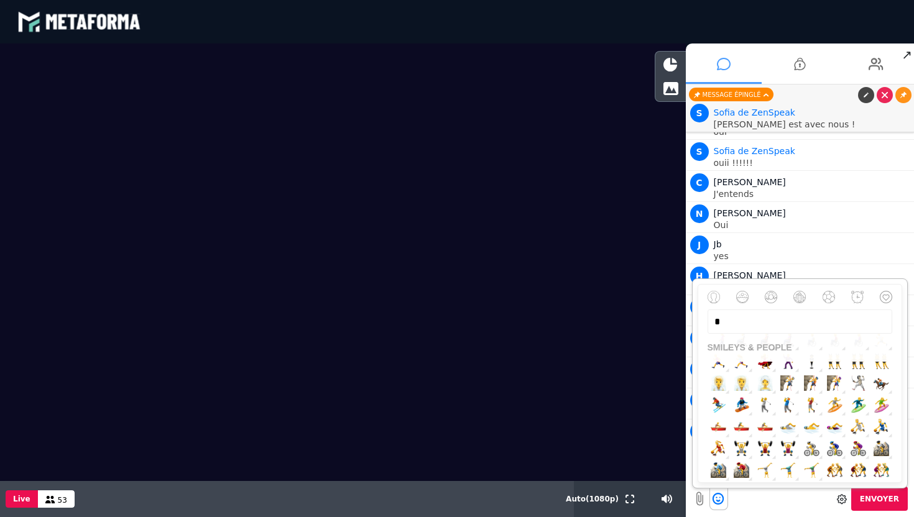
scroll to position [0, 0]
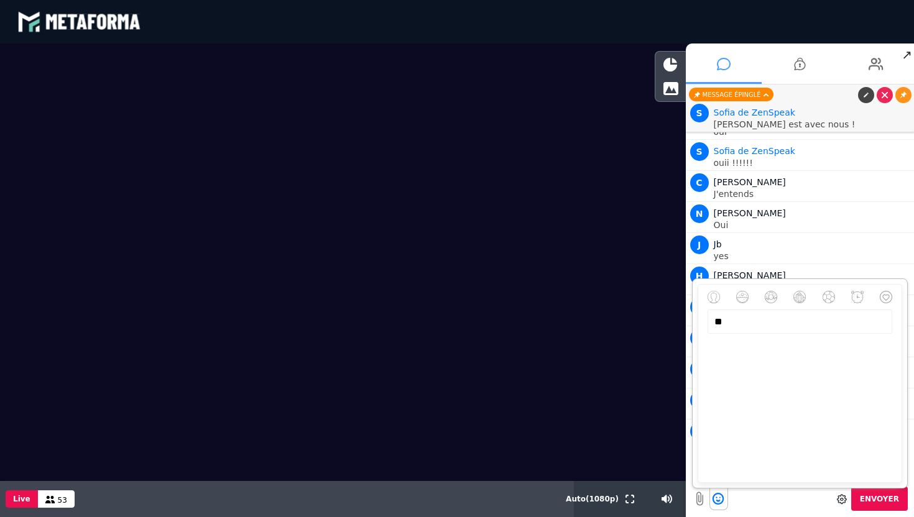
type input "*"
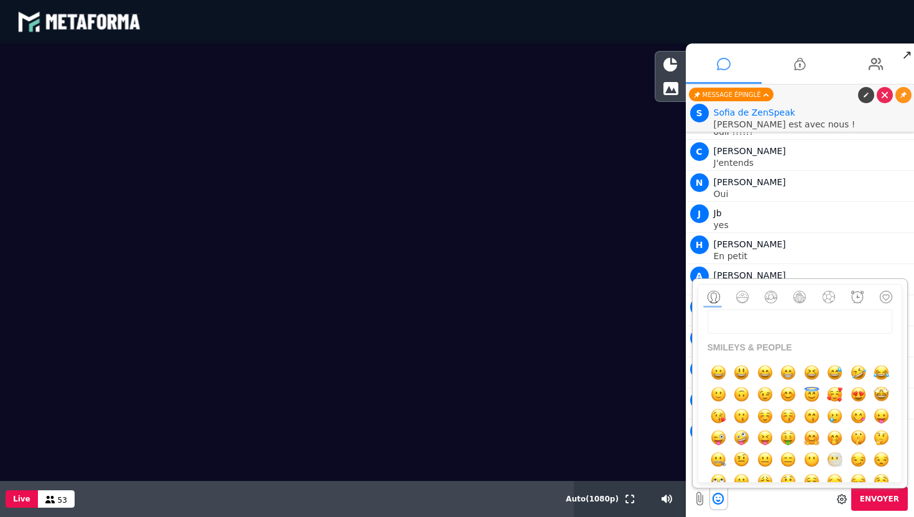
click at [857, 295] on button "button" at bounding box center [857, 297] width 12 height 25
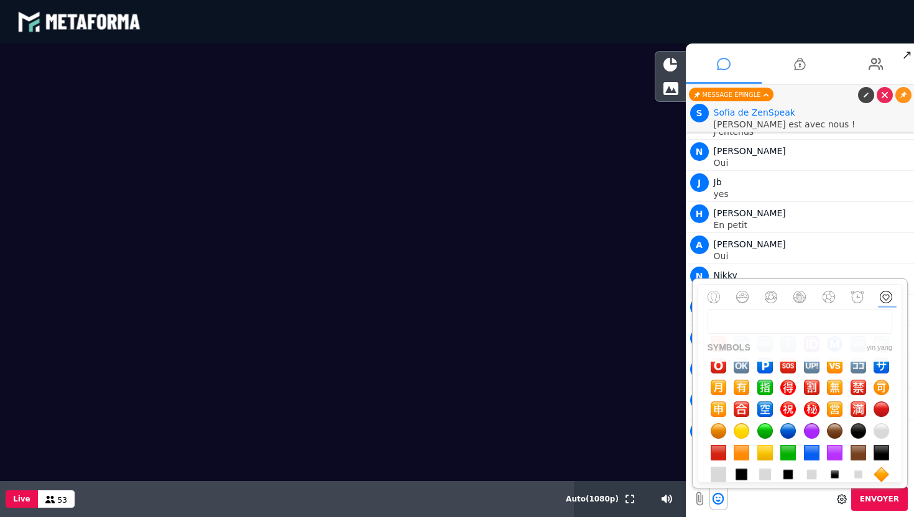
scroll to position [4334, 0]
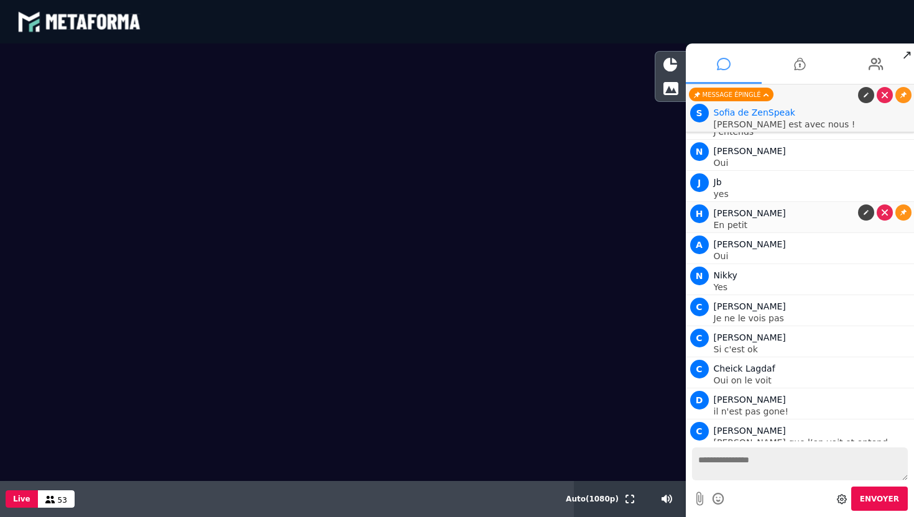
click at [801, 208] on div "[PERSON_NAME]" at bounding box center [813, 213] width 198 height 15
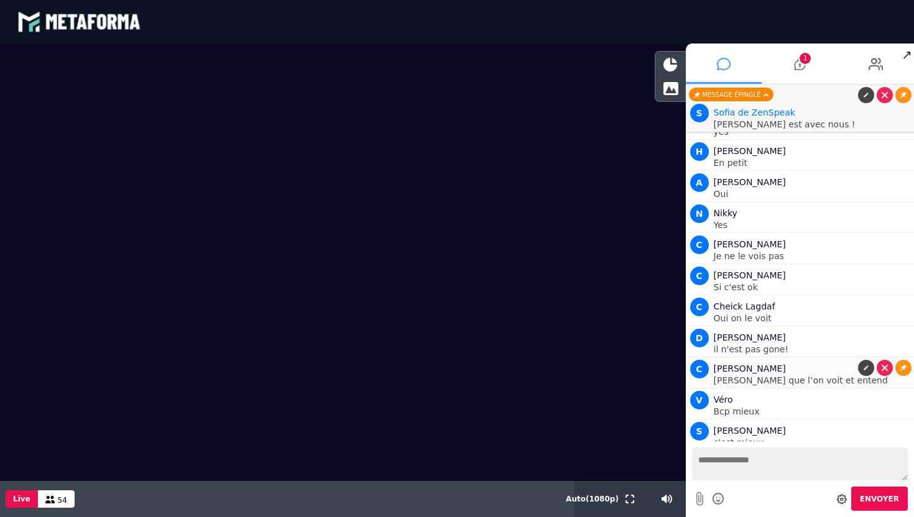
scroll to position [3903, 0]
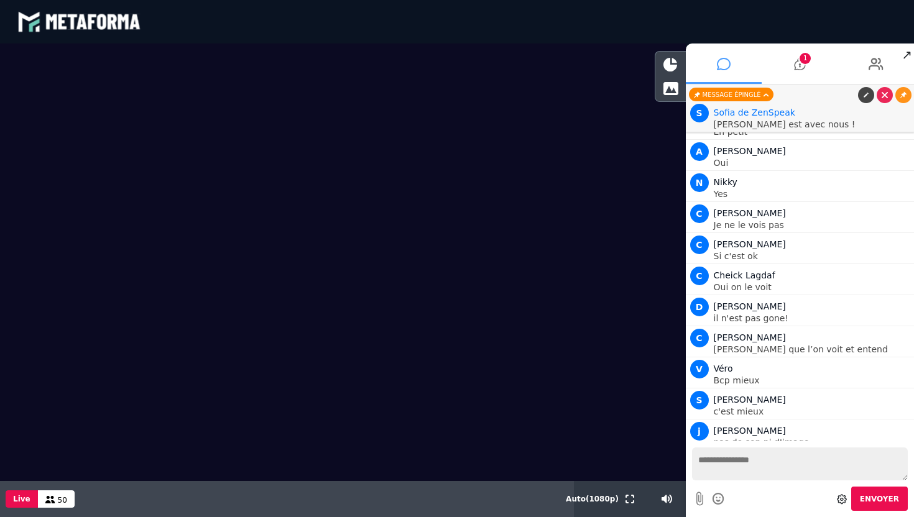
click at [745, 464] on textarea at bounding box center [800, 464] width 216 height 33
type textarea "*"
type textarea "**********"
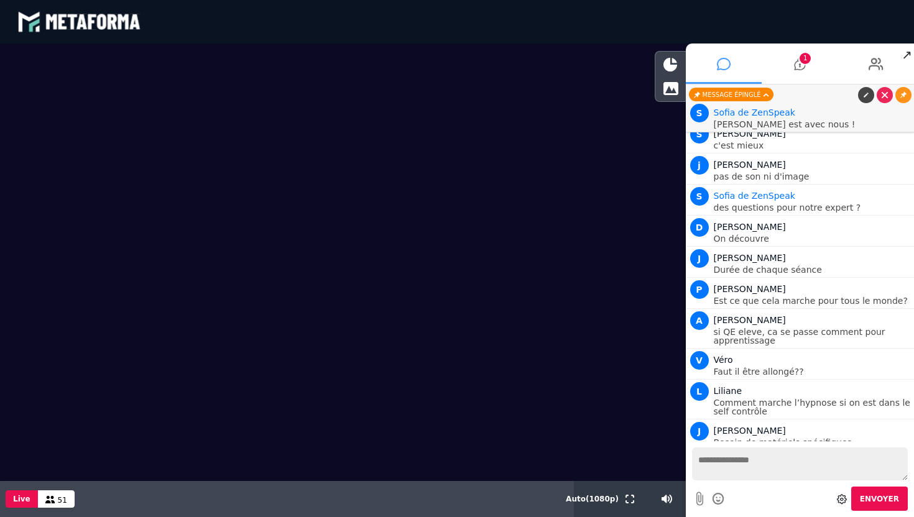
scroll to position [4209, 0]
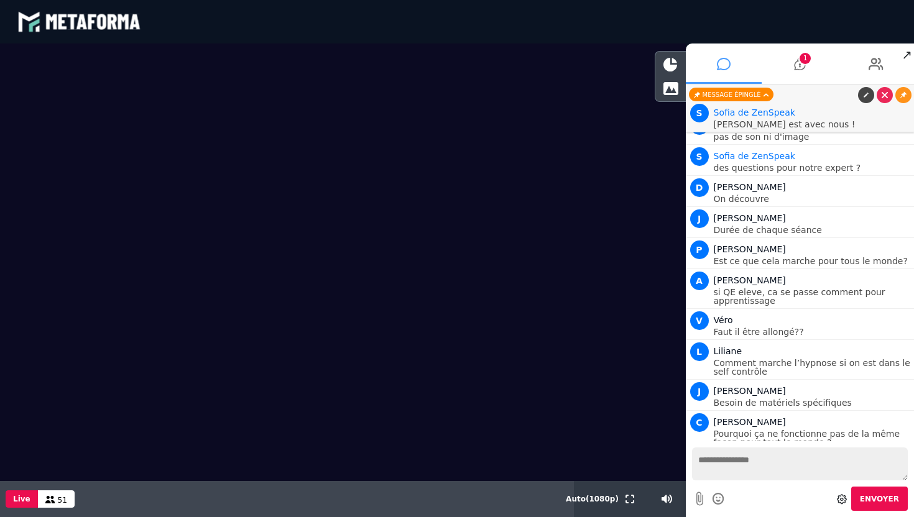
click at [749, 460] on textarea at bounding box center [800, 464] width 216 height 33
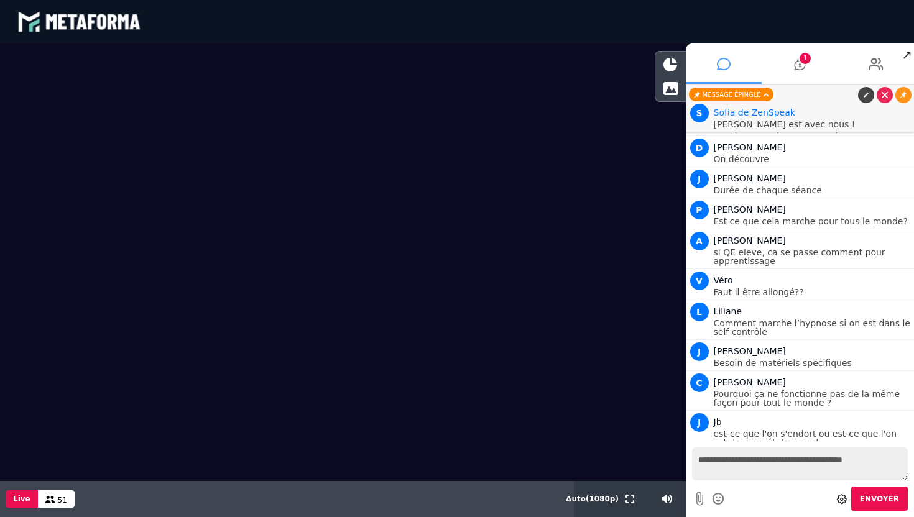
click at [791, 464] on textarea "**********" at bounding box center [800, 464] width 216 height 33
click at [883, 458] on textarea "**********" at bounding box center [800, 464] width 216 height 33
type textarea "**********"
click at [793, 465] on textarea "**********" at bounding box center [800, 464] width 216 height 33
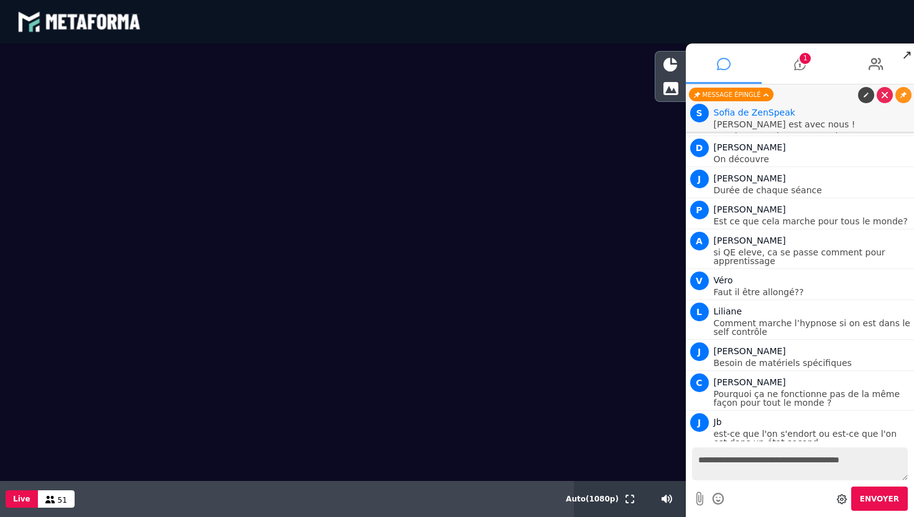
click at [793, 465] on textarea "**********" at bounding box center [800, 464] width 216 height 33
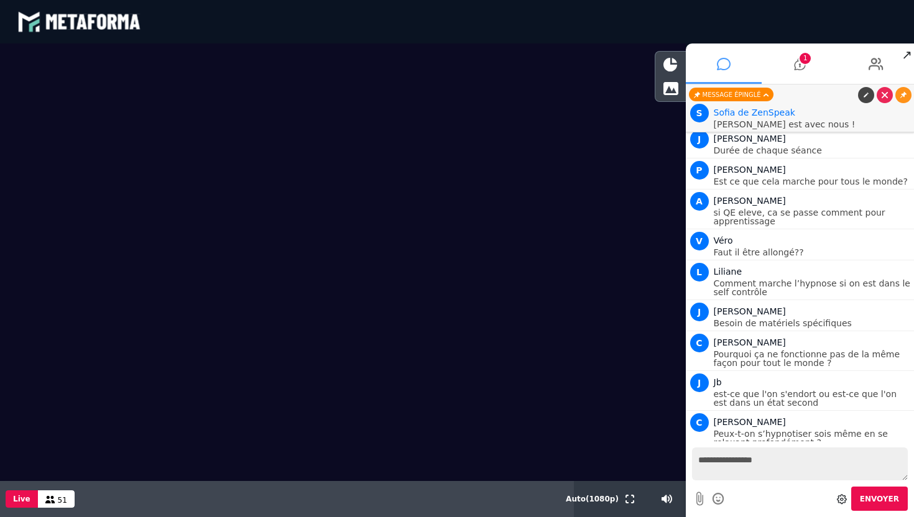
scroll to position [4328, 0]
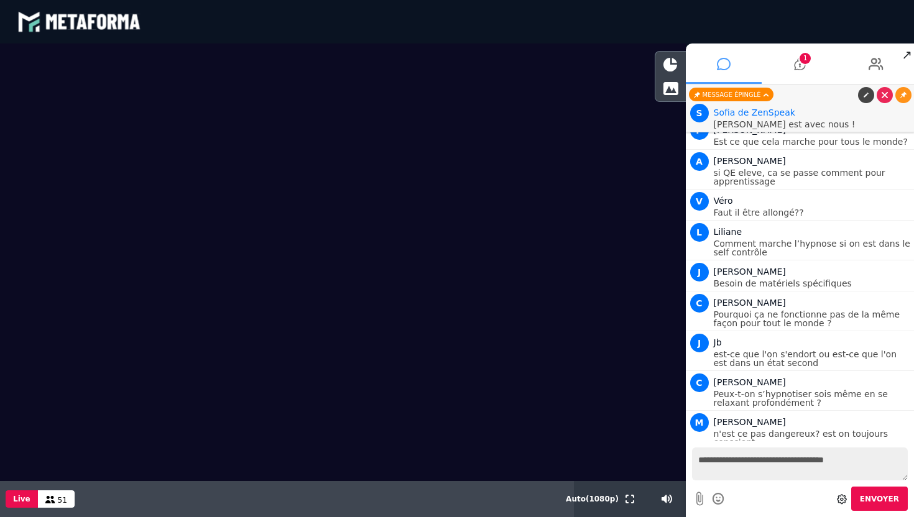
type textarea "**********"
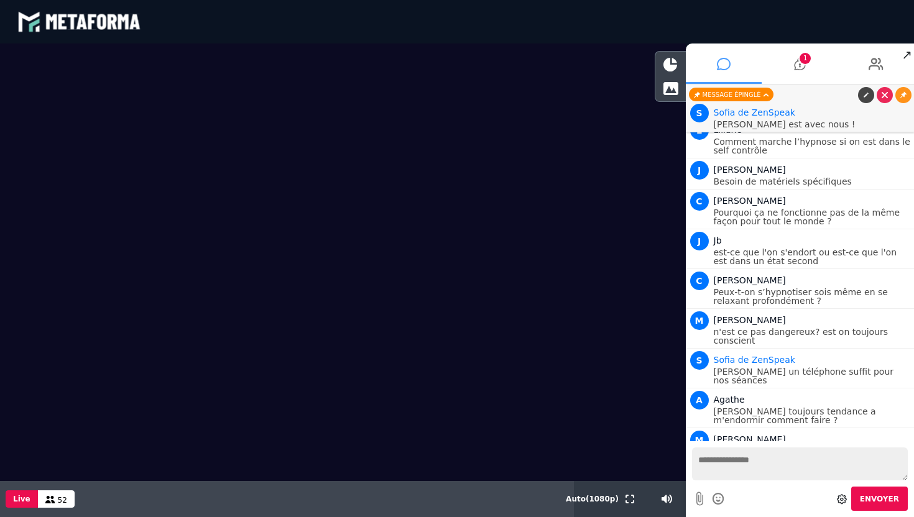
scroll to position [4461, 0]
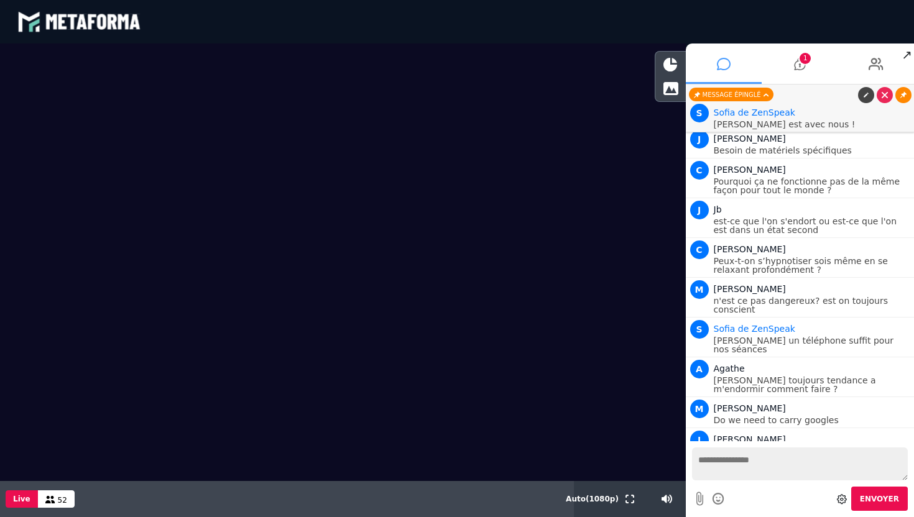
click at [898, 94] on link at bounding box center [903, 95] width 16 height 16
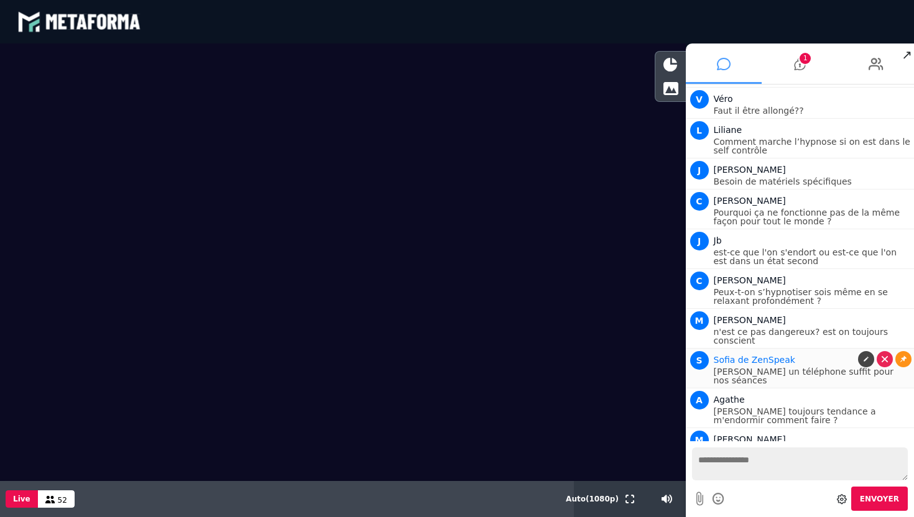
scroll to position [4493, 0]
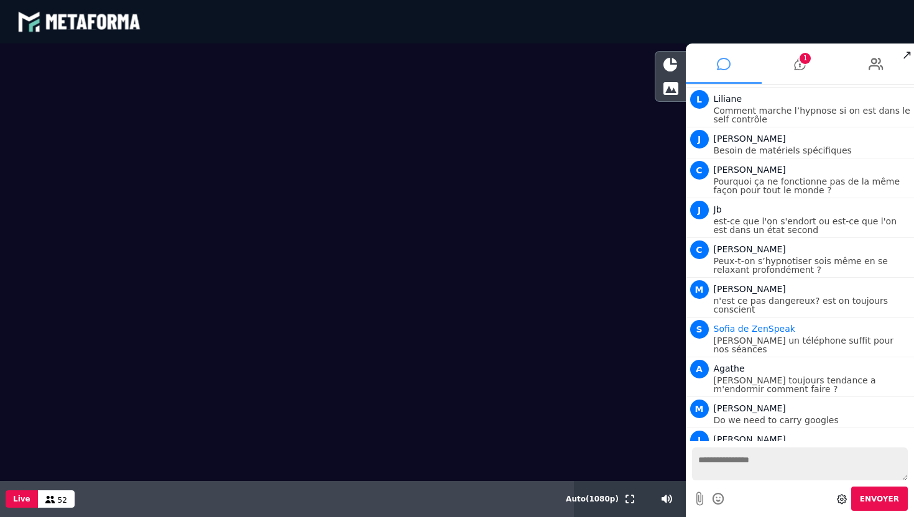
click at [735, 460] on textarea at bounding box center [800, 464] width 216 height 33
click at [799, 69] on icon at bounding box center [799, 63] width 11 height 31
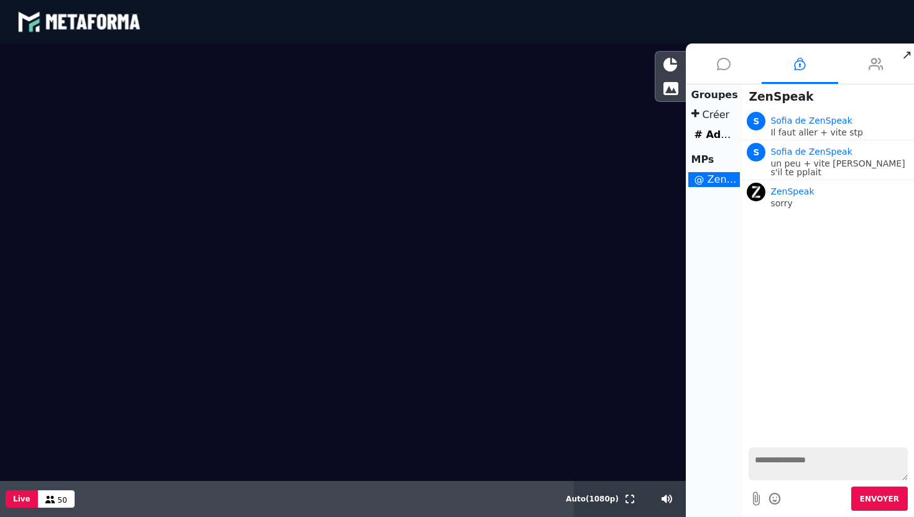
click at [866, 63] on li at bounding box center [876, 64] width 76 height 40
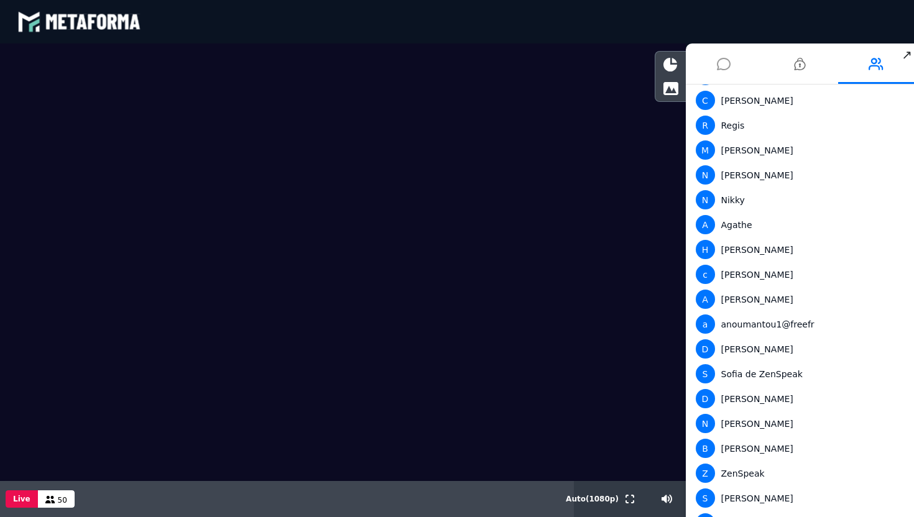
scroll to position [909, 0]
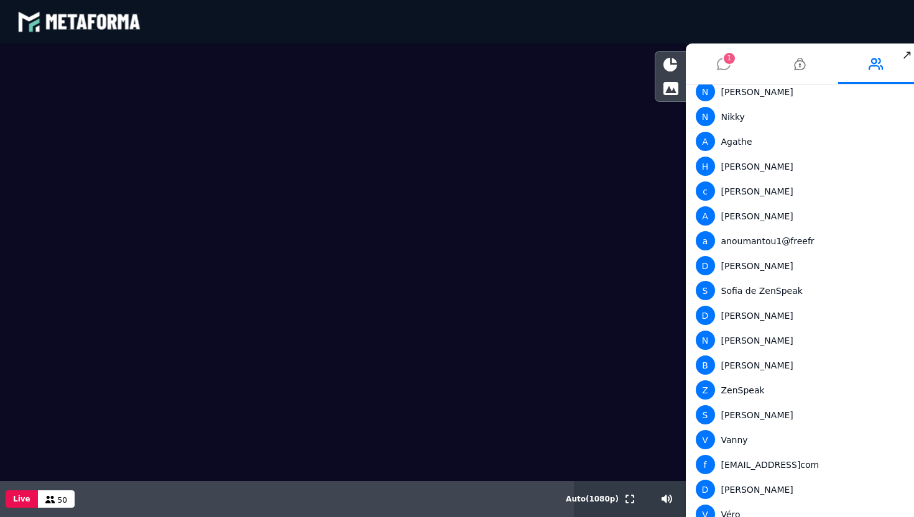
click at [720, 69] on icon at bounding box center [724, 63] width 14 height 31
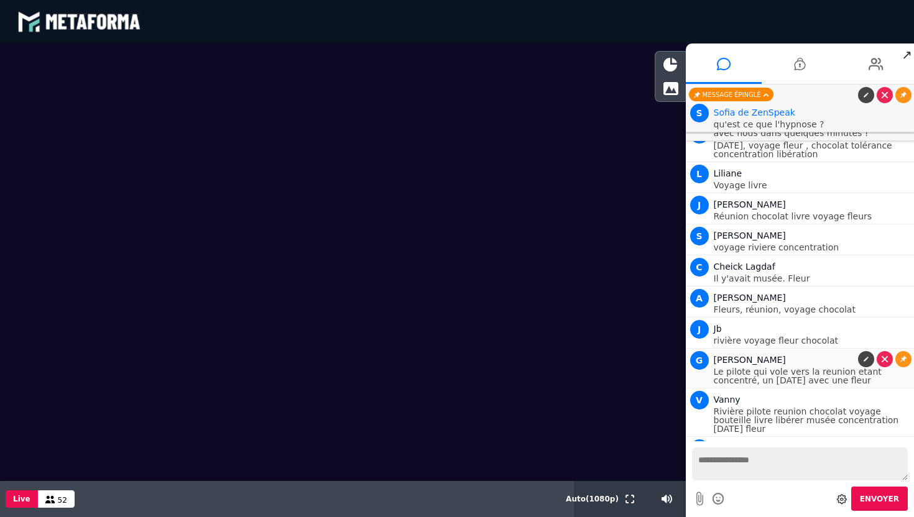
scroll to position [5299, 0]
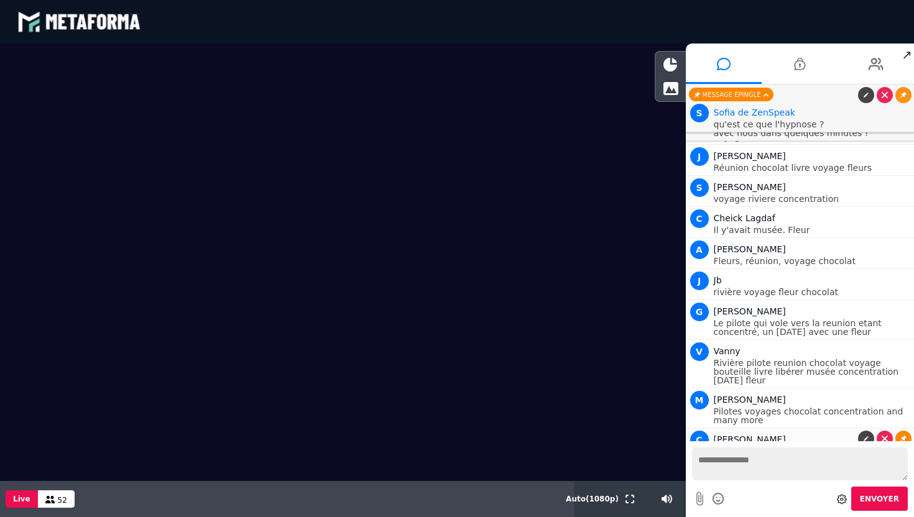
click at [898, 431] on link at bounding box center [903, 439] width 16 height 16
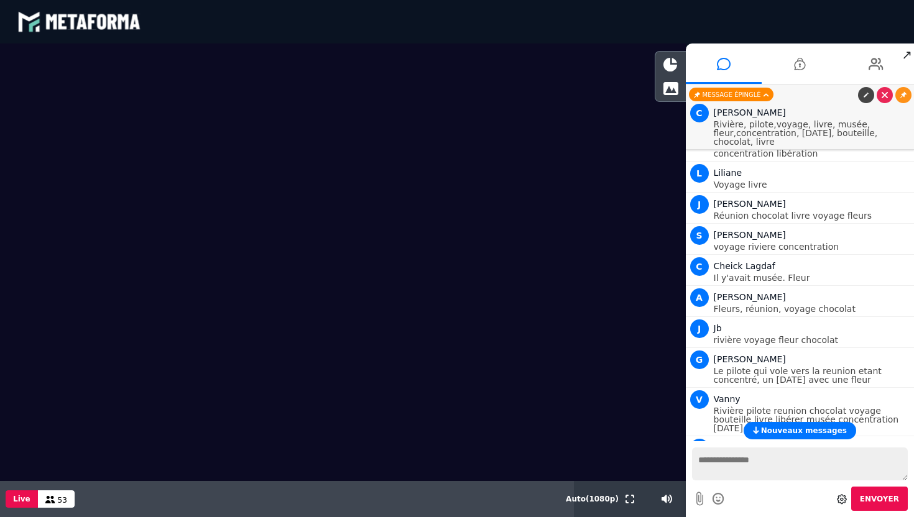
click at [827, 428] on span "Nouveaux messages" at bounding box center [804, 430] width 86 height 9
click at [900, 390] on link at bounding box center [903, 398] width 16 height 16
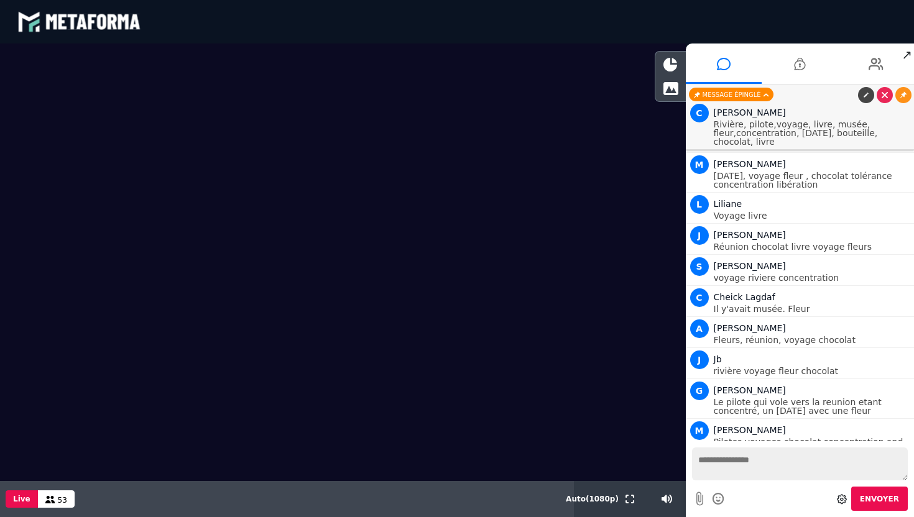
scroll to position [5283, 0]
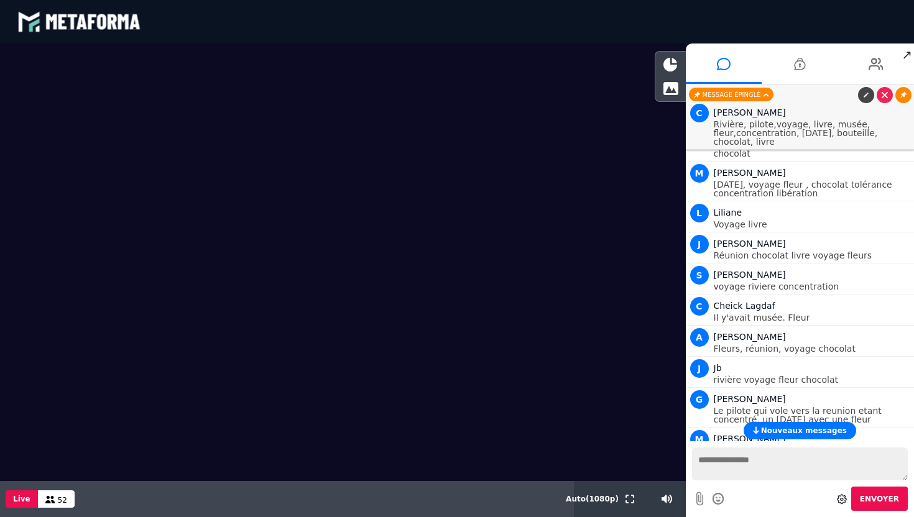
click at [905, 91] on link at bounding box center [903, 95] width 16 height 16
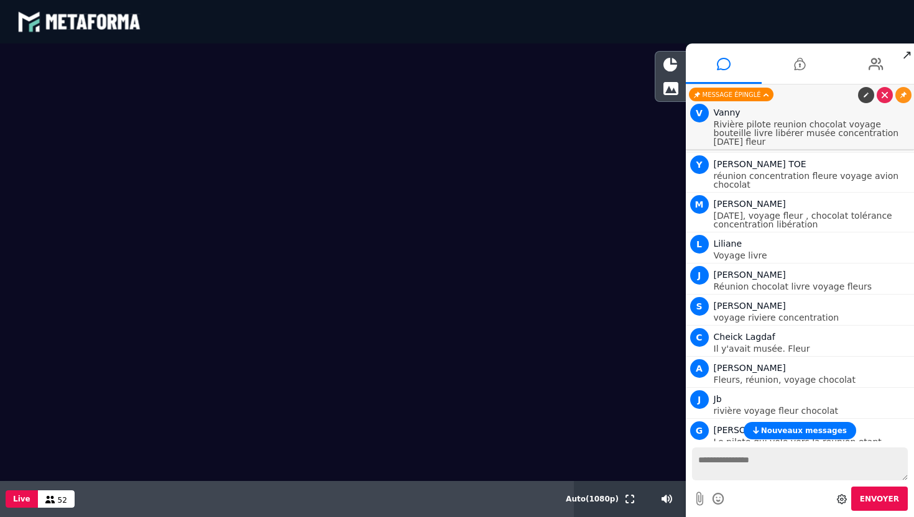
click at [905, 91] on link at bounding box center [903, 95] width 16 height 16
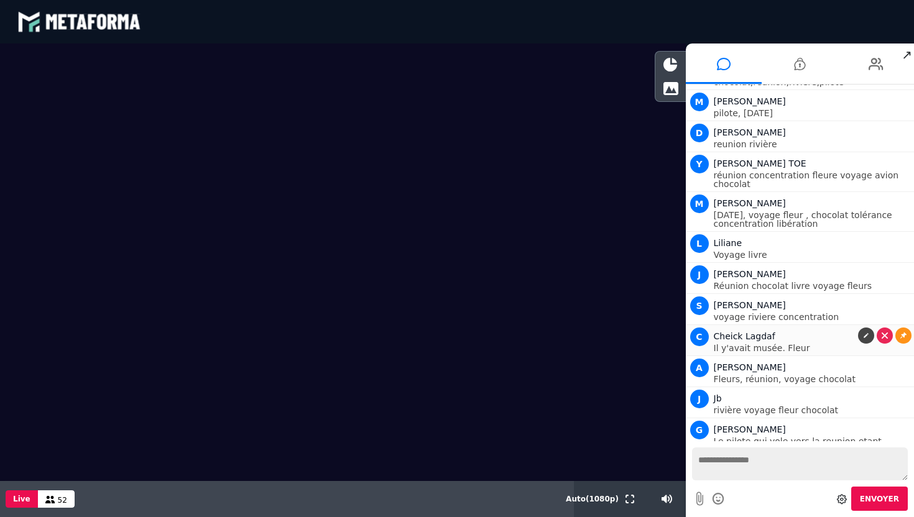
scroll to position [5401, 0]
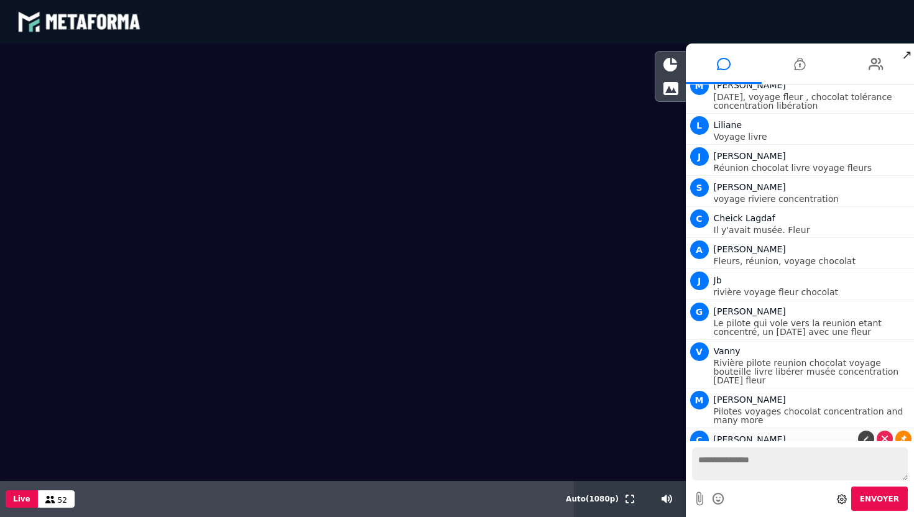
click at [905, 431] on link at bounding box center [903, 439] width 16 height 16
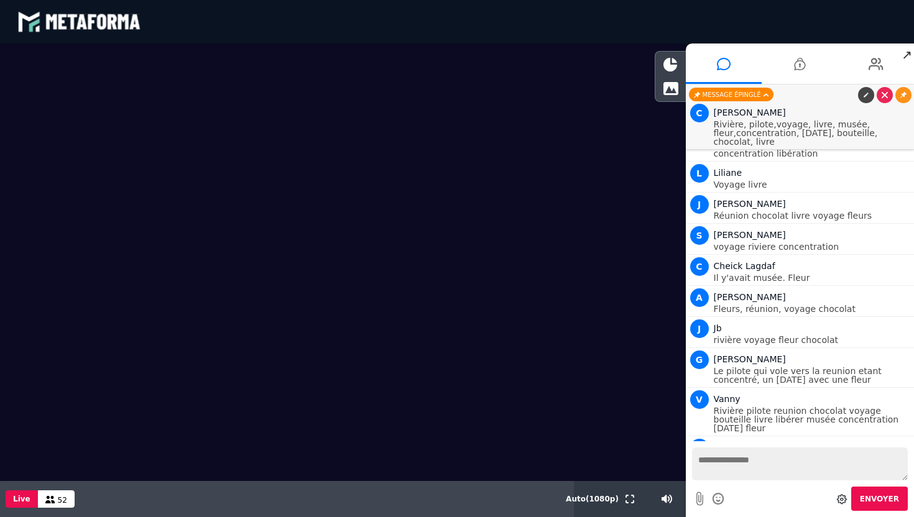
click at [763, 448] on textarea at bounding box center [800, 464] width 216 height 33
type textarea "*****"
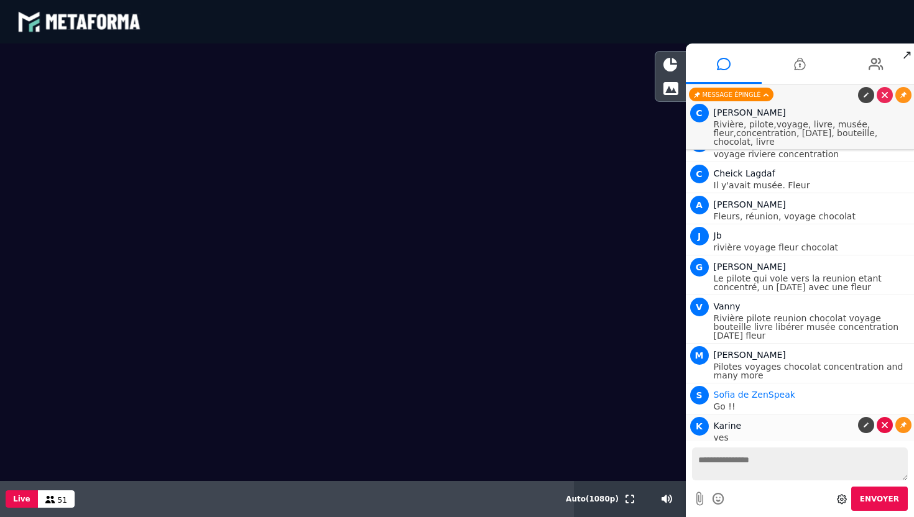
scroll to position [5477, 0]
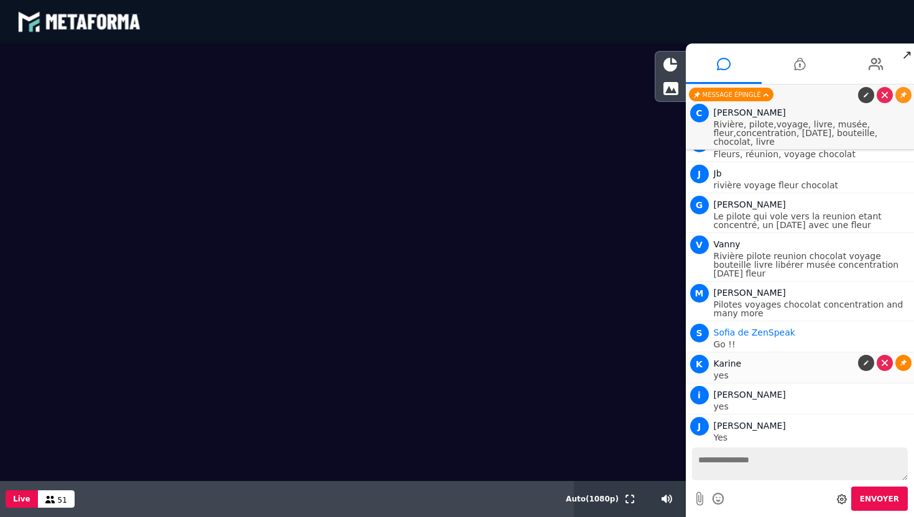
click at [900, 360] on icon at bounding box center [903, 363] width 6 height 6
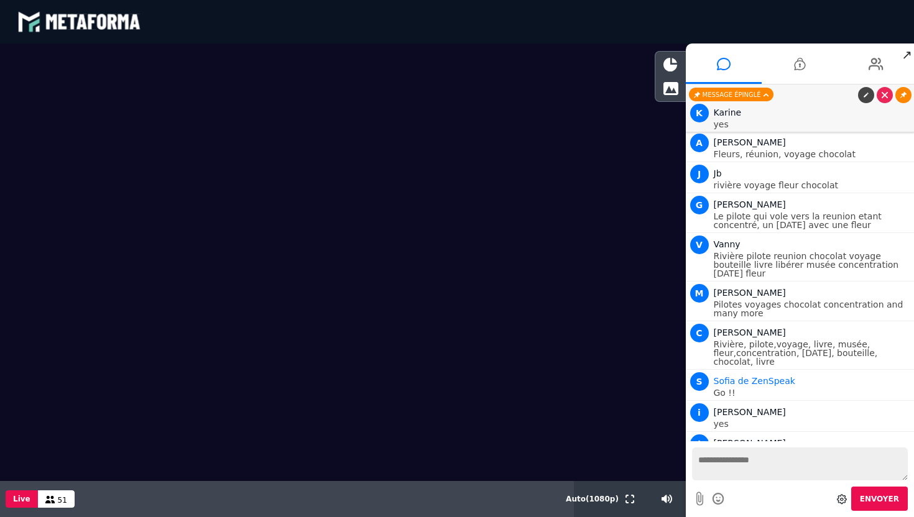
scroll to position [5539, 0]
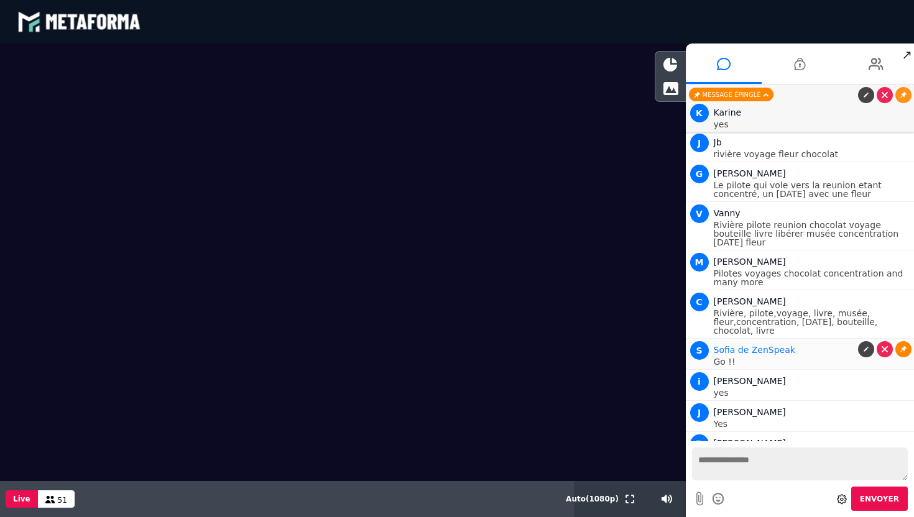
click at [900, 346] on icon at bounding box center [903, 349] width 6 height 6
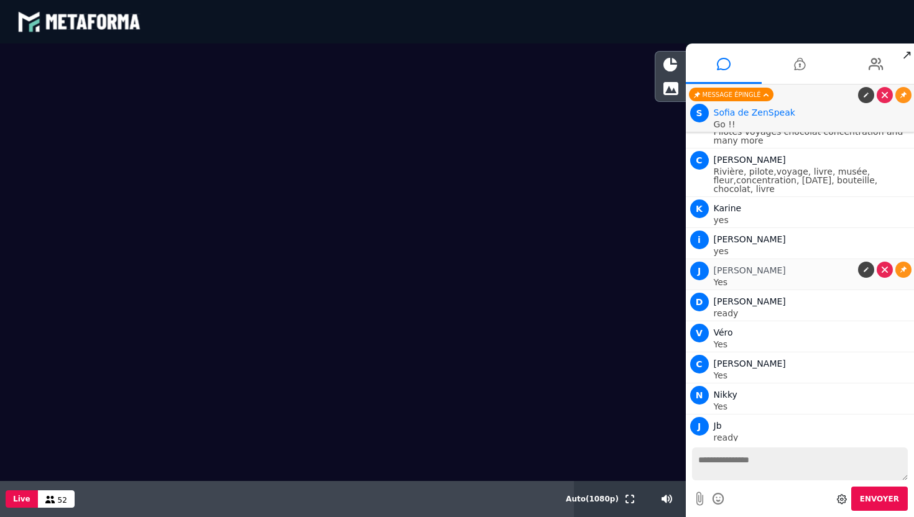
scroll to position [5712, 0]
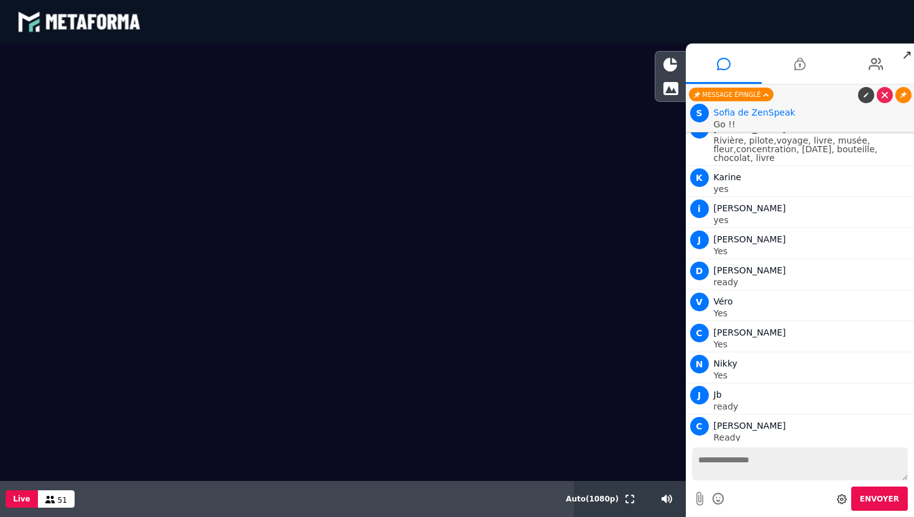
click at [904, 99] on link at bounding box center [903, 95] width 16 height 16
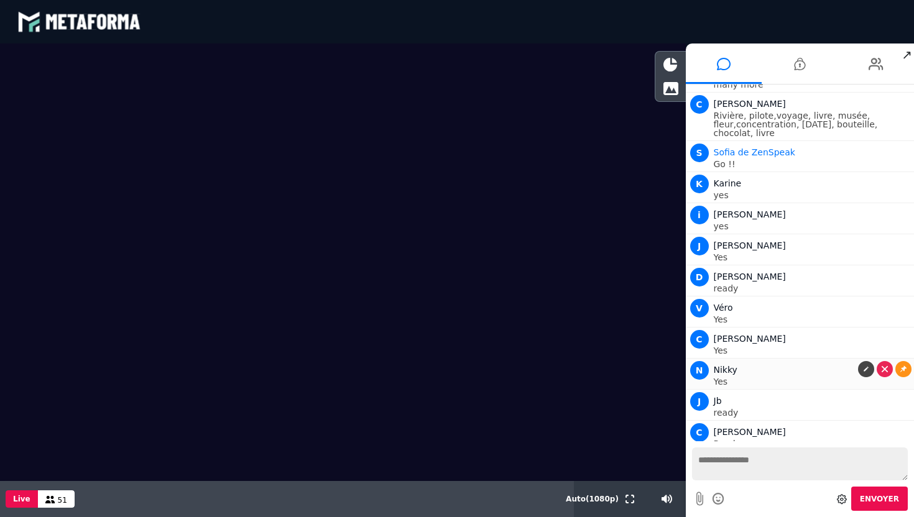
scroll to position [5743, 0]
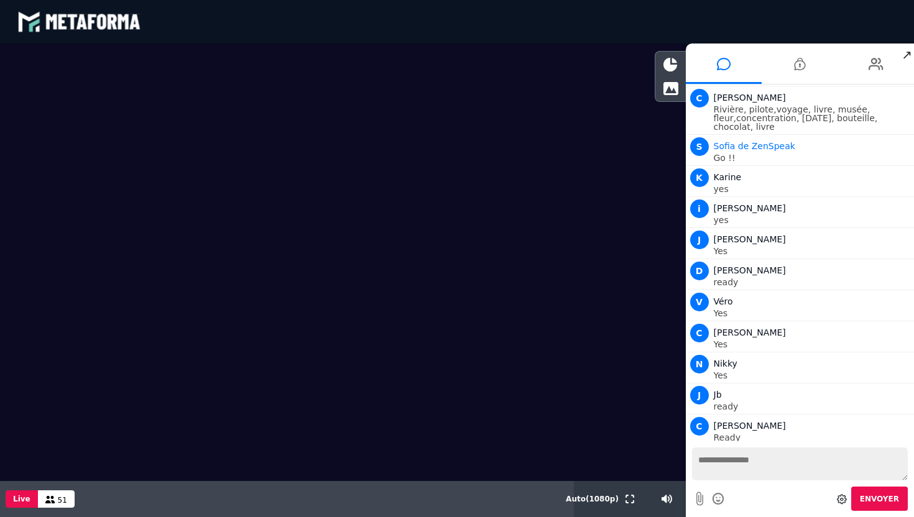
click at [733, 467] on textarea at bounding box center [800, 464] width 216 height 33
type textarea "*"
type textarea "**********"
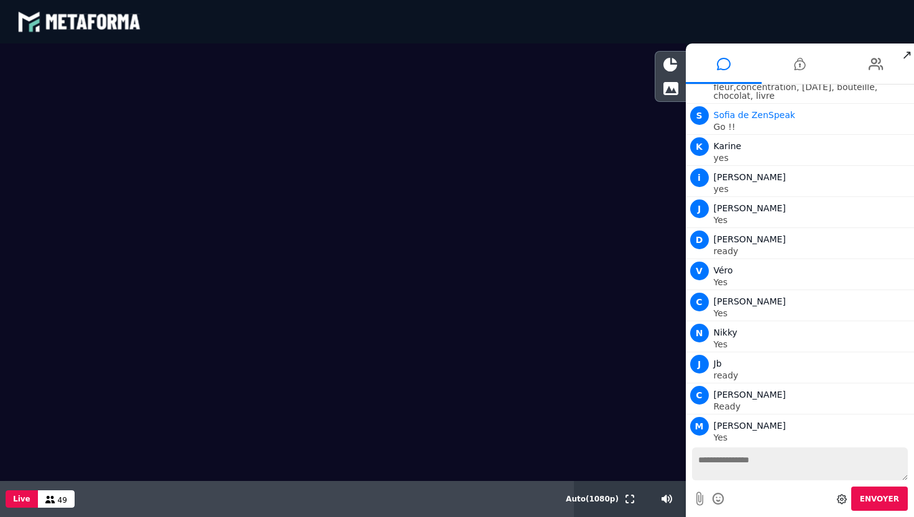
click at [901, 453] on icon at bounding box center [903, 456] width 6 height 6
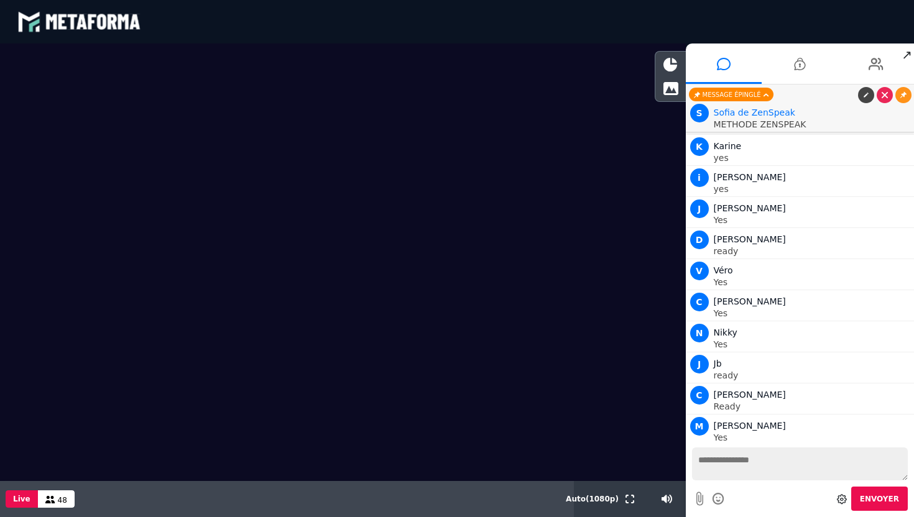
click at [760, 464] on textarea at bounding box center [800, 464] width 216 height 33
type textarea "**********"
click at [900, 453] on icon at bounding box center [903, 456] width 6 height 6
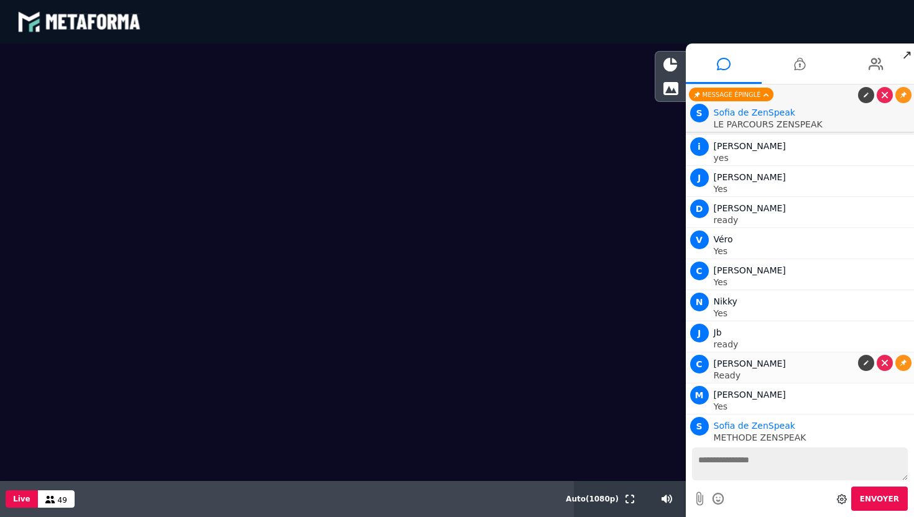
scroll to position [5806, 0]
click at [799, 75] on icon at bounding box center [799, 63] width 11 height 31
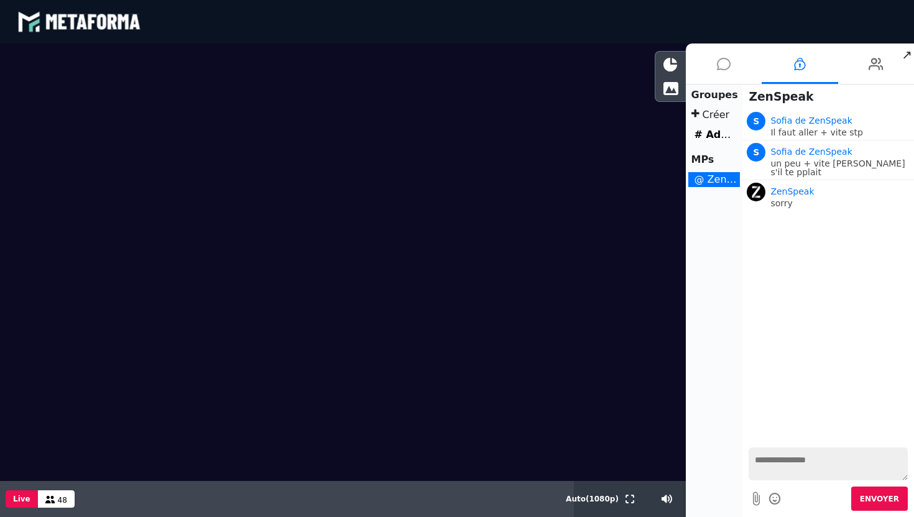
click at [725, 74] on icon at bounding box center [724, 63] width 14 height 31
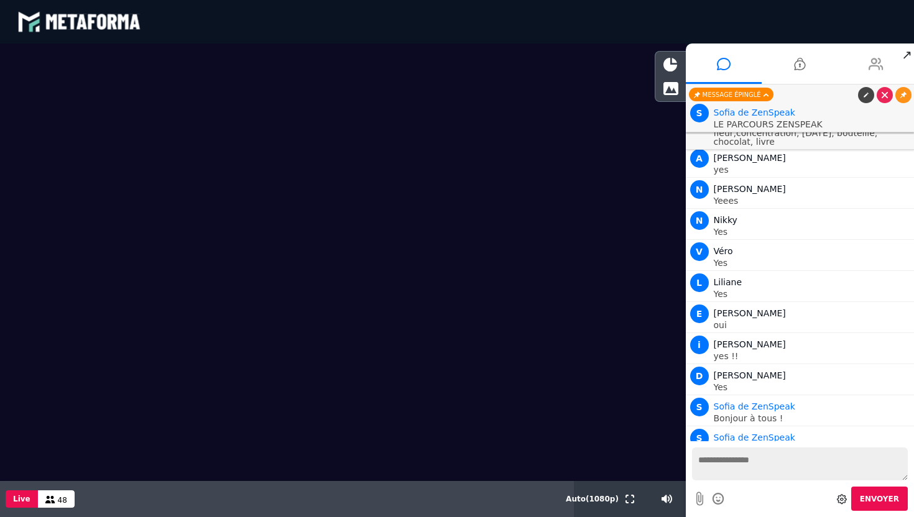
scroll to position [5593, 0]
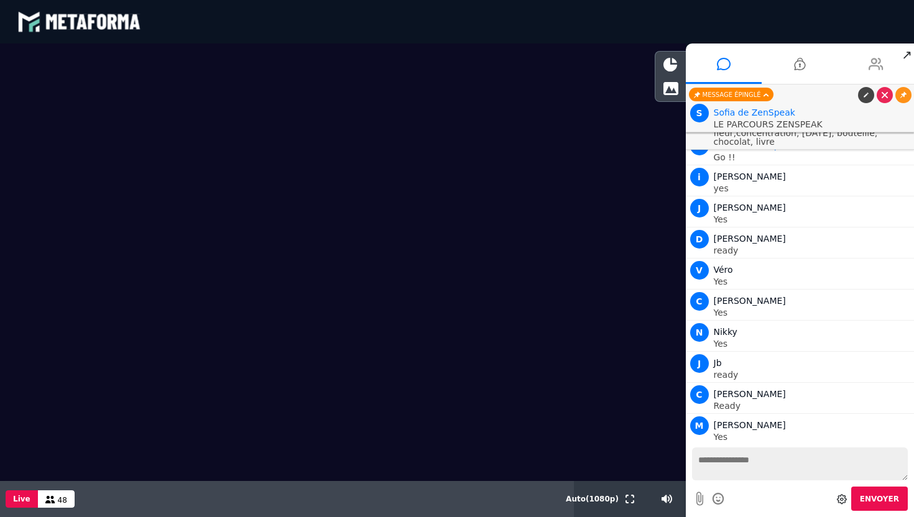
click at [866, 60] on li at bounding box center [876, 64] width 76 height 40
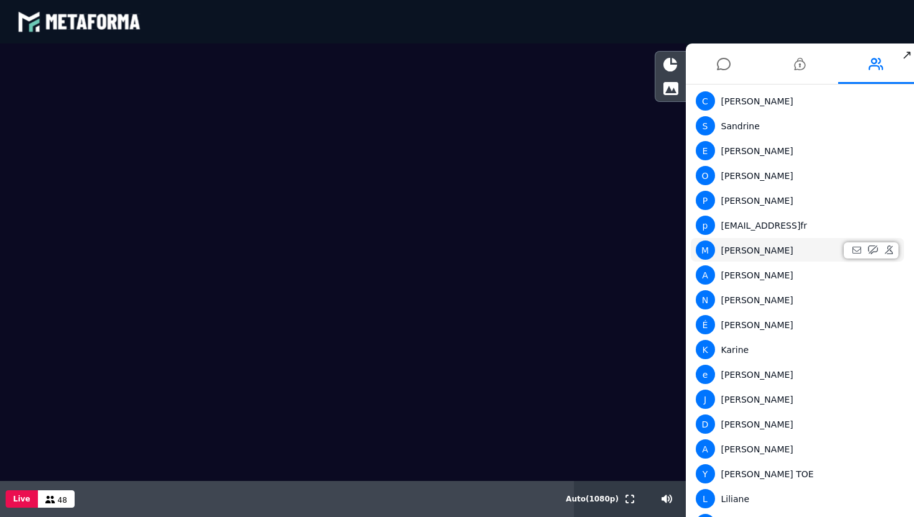
scroll to position [37, 0]
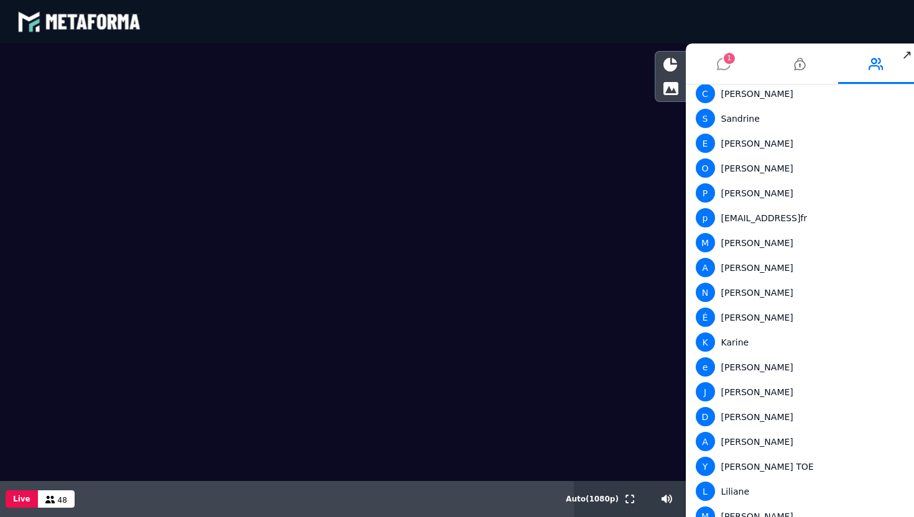
click at [713, 74] on li "1" at bounding box center [724, 64] width 76 height 40
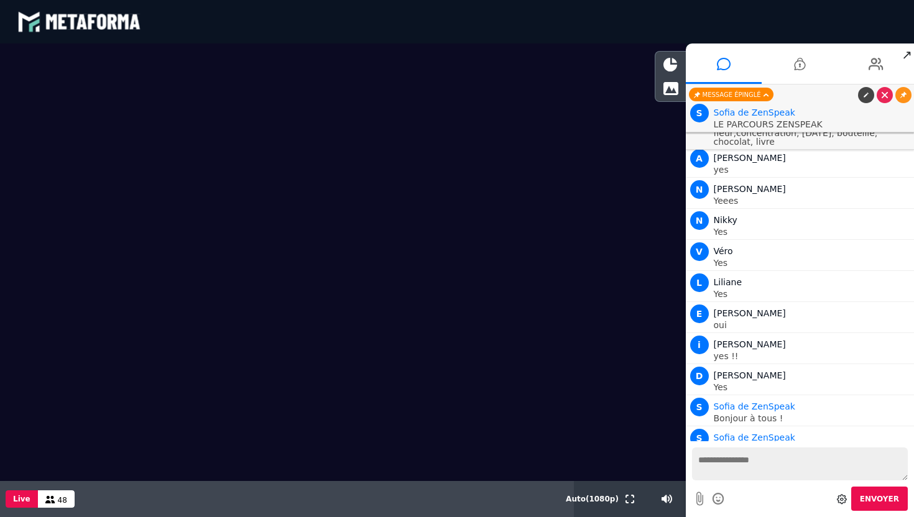
scroll to position [5624, 0]
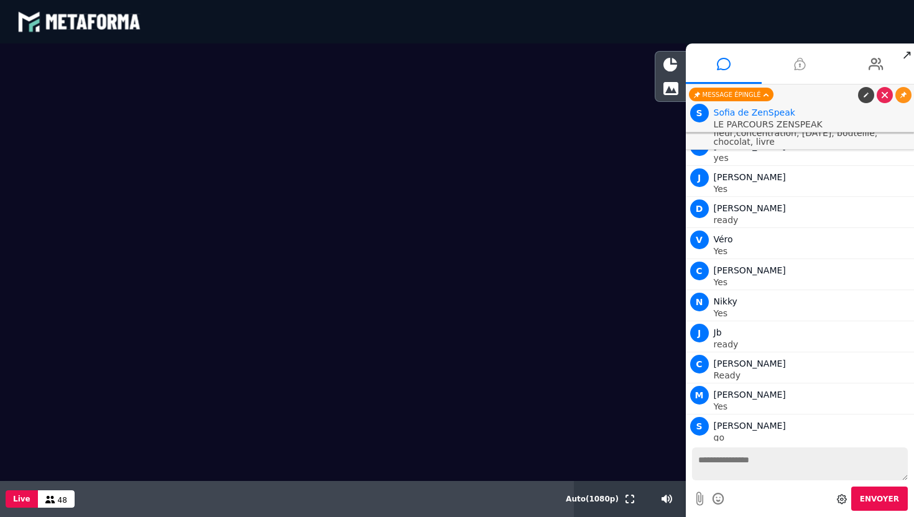
click at [803, 71] on icon at bounding box center [799, 63] width 11 height 31
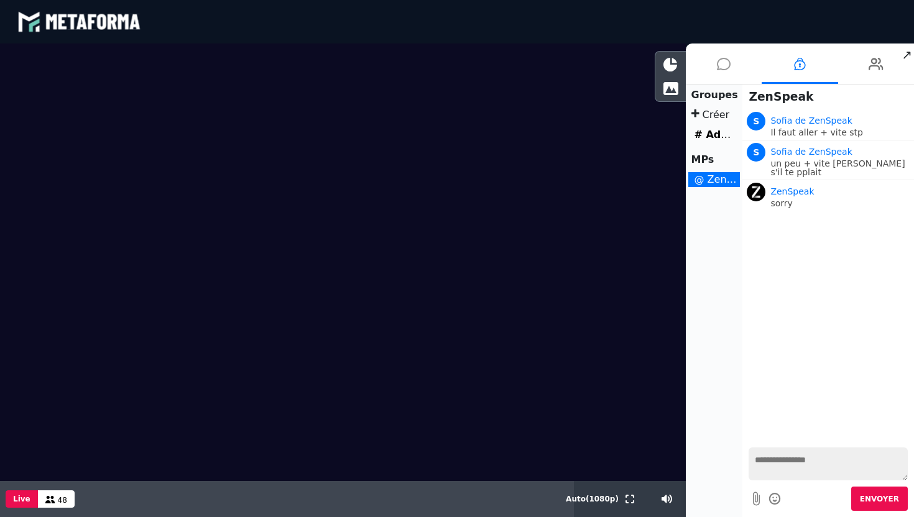
click at [717, 71] on icon at bounding box center [724, 63] width 14 height 31
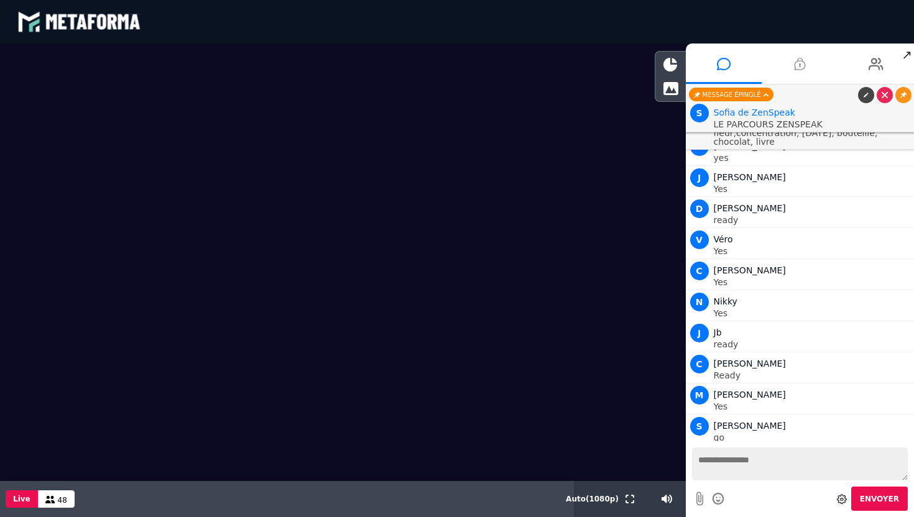
click at [806, 69] on li at bounding box center [800, 64] width 76 height 40
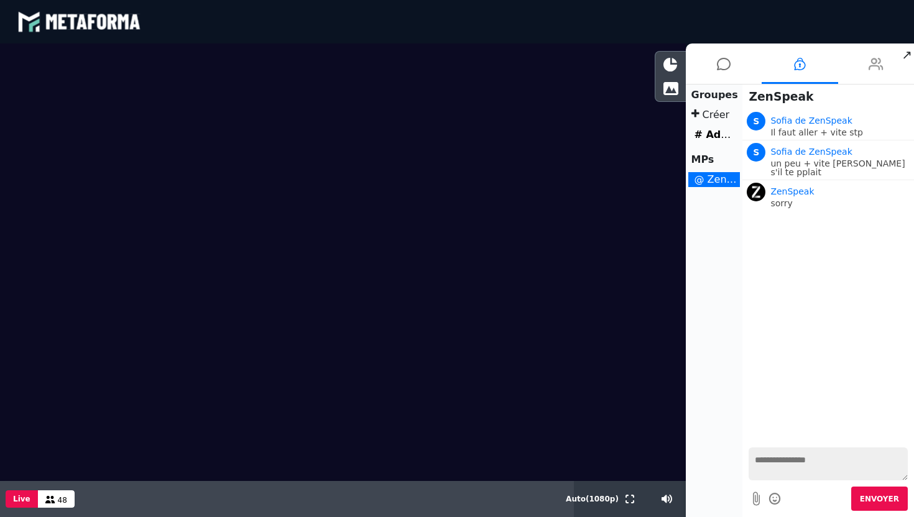
click at [848, 61] on li at bounding box center [876, 64] width 76 height 40
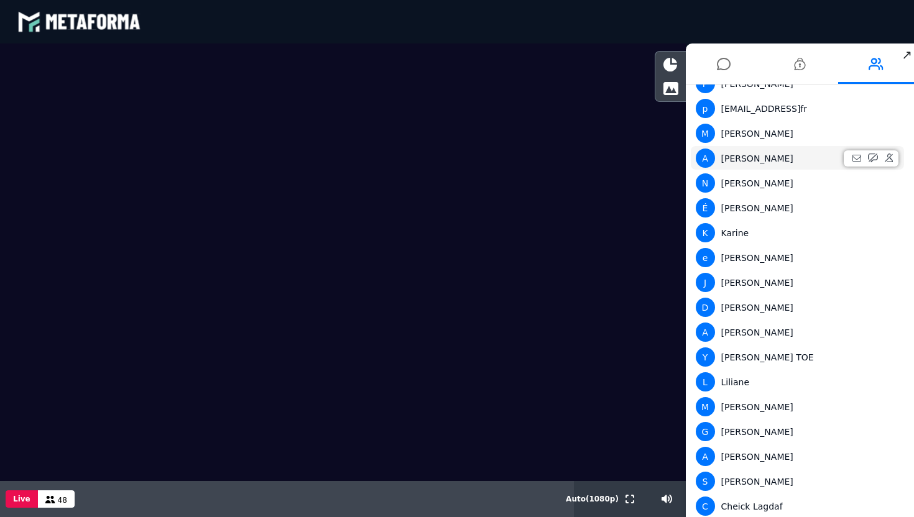
scroll to position [132, 0]
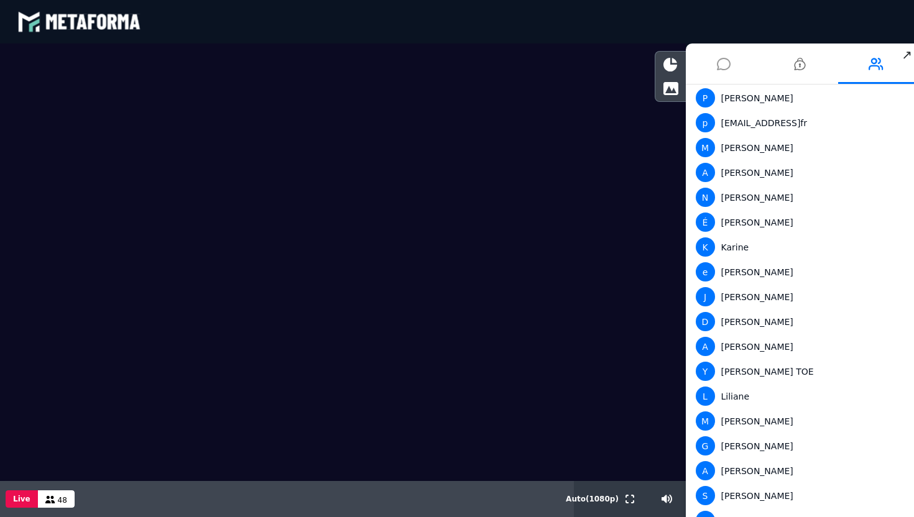
click at [719, 76] on icon at bounding box center [724, 63] width 14 height 31
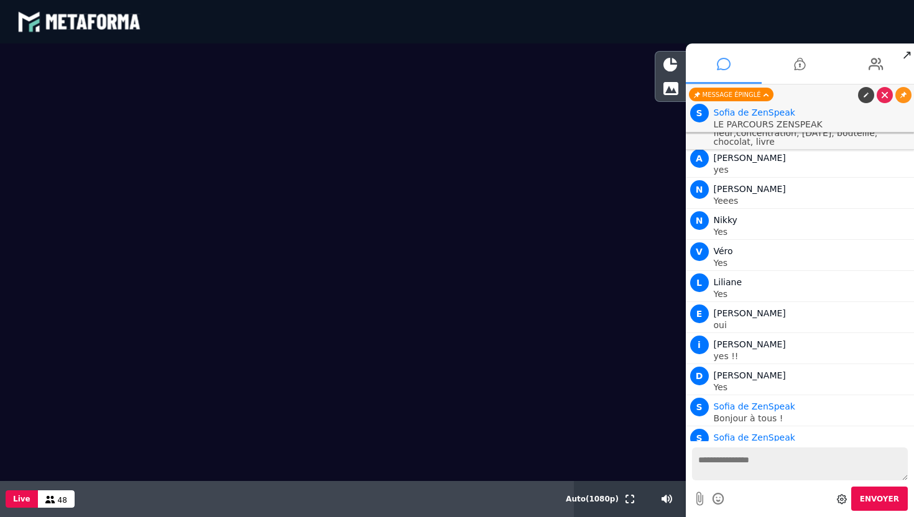
scroll to position [5624, 0]
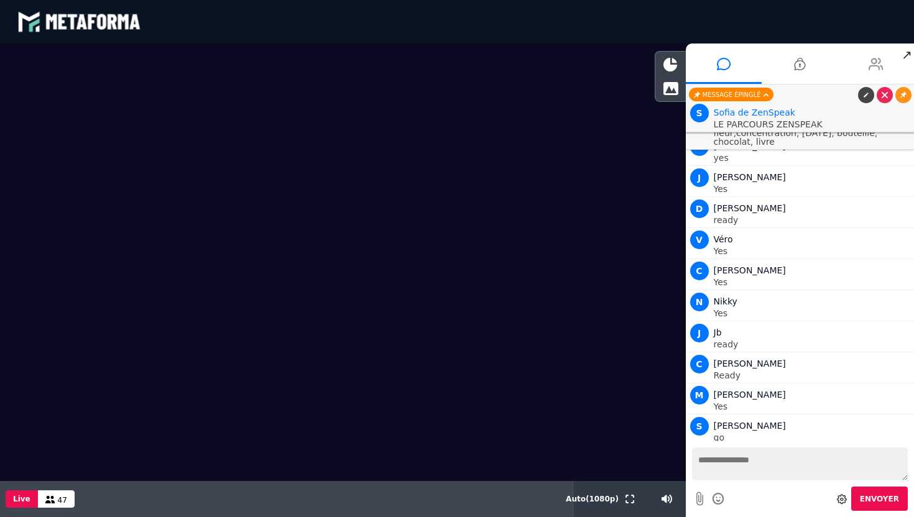
click at [864, 67] on li at bounding box center [876, 64] width 76 height 40
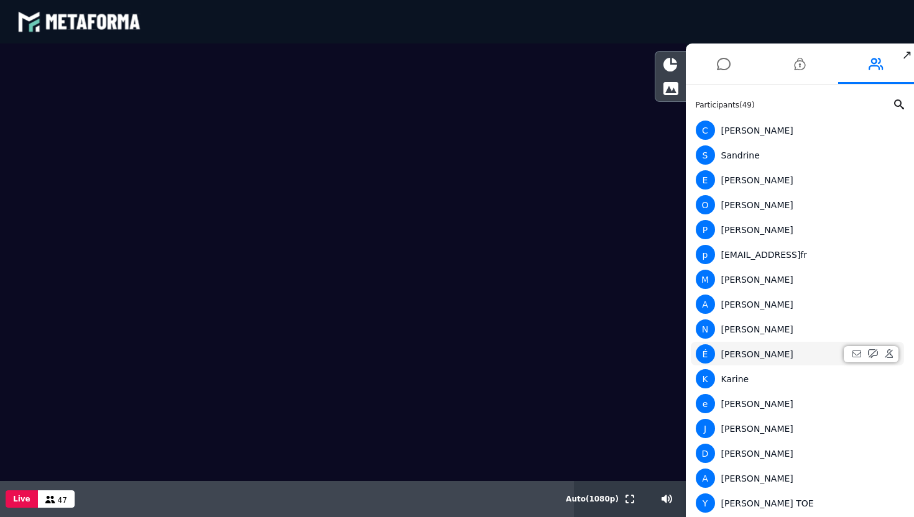
scroll to position [4, 0]
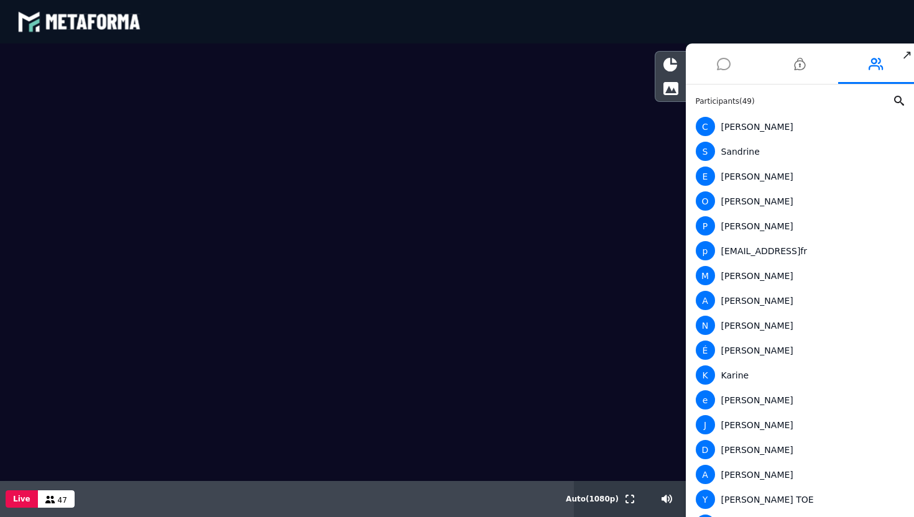
click at [719, 76] on icon at bounding box center [724, 63] width 14 height 31
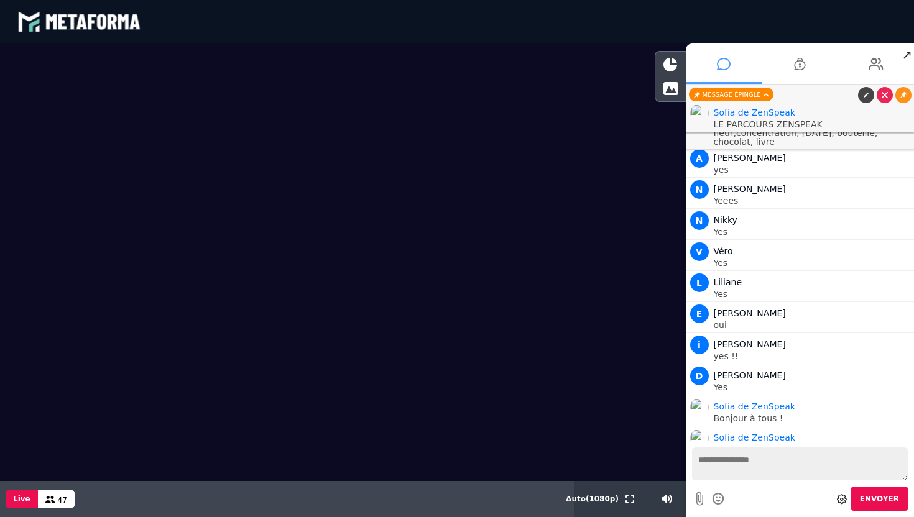
scroll to position [5624, 0]
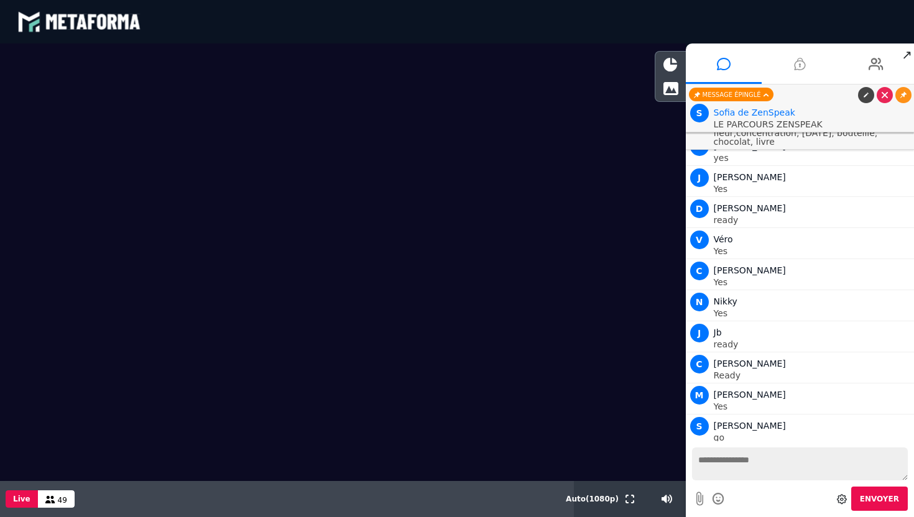
click at [798, 81] on li at bounding box center [800, 64] width 76 height 40
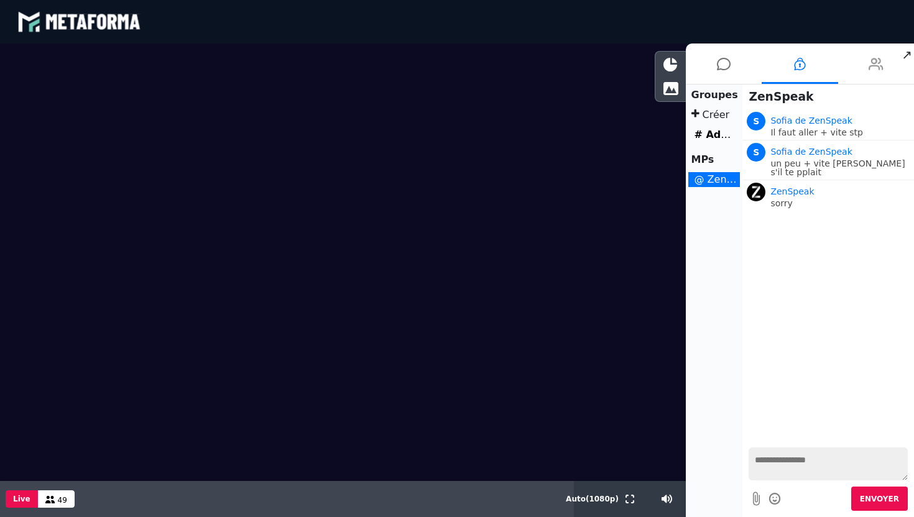
click at [866, 62] on li at bounding box center [876, 64] width 76 height 40
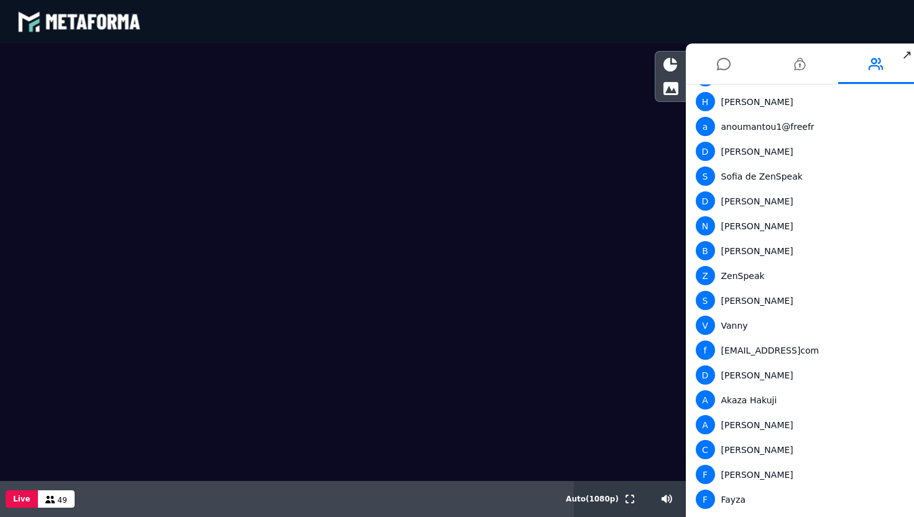
scroll to position [909, 0]
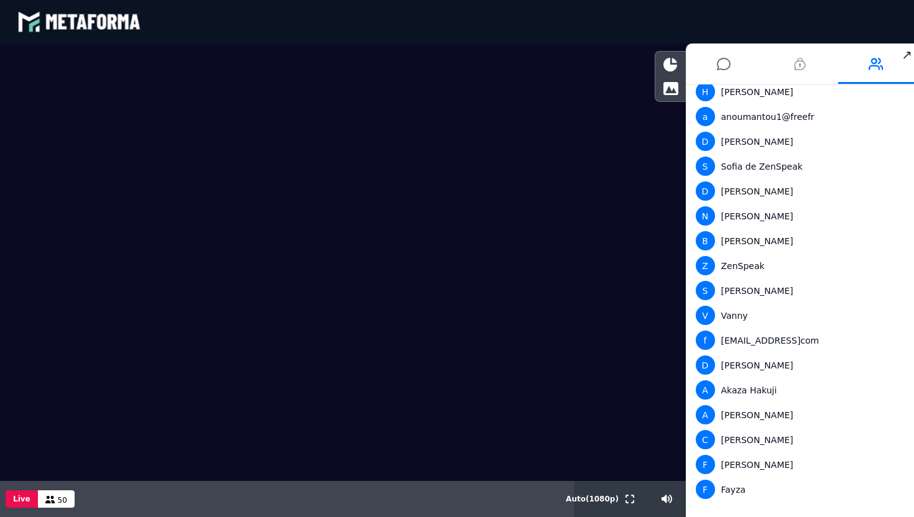
click at [794, 66] on icon at bounding box center [799, 63] width 11 height 31
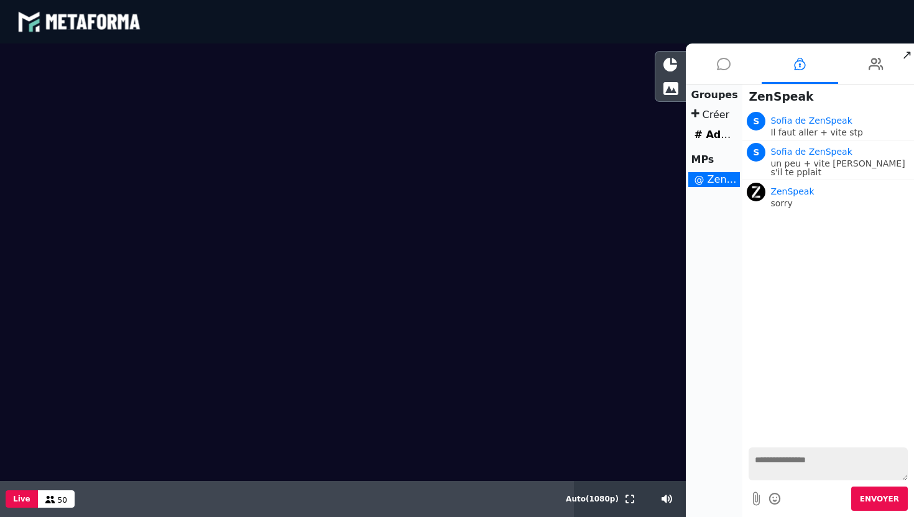
click at [715, 73] on li at bounding box center [724, 64] width 76 height 40
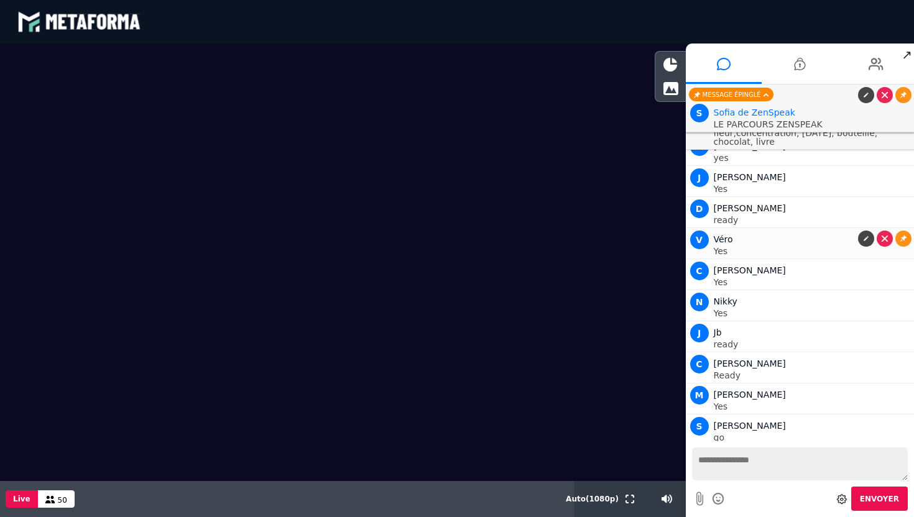
scroll to position [5655, 0]
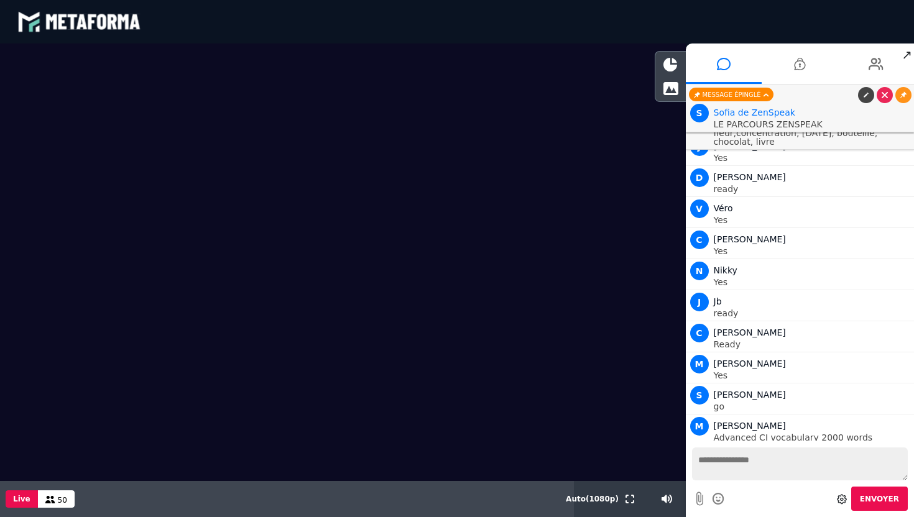
click at [740, 462] on textarea at bounding box center [800, 464] width 216 height 33
type textarea "**********"
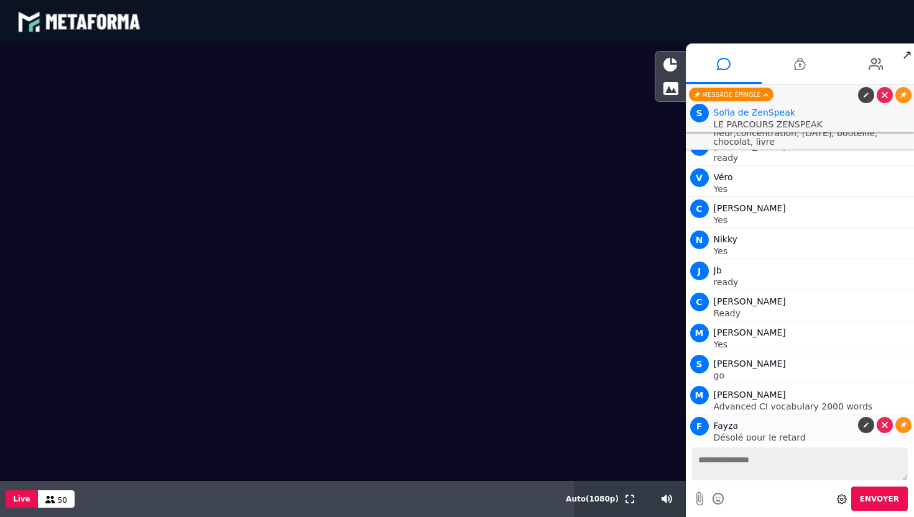
scroll to position [5717, 0]
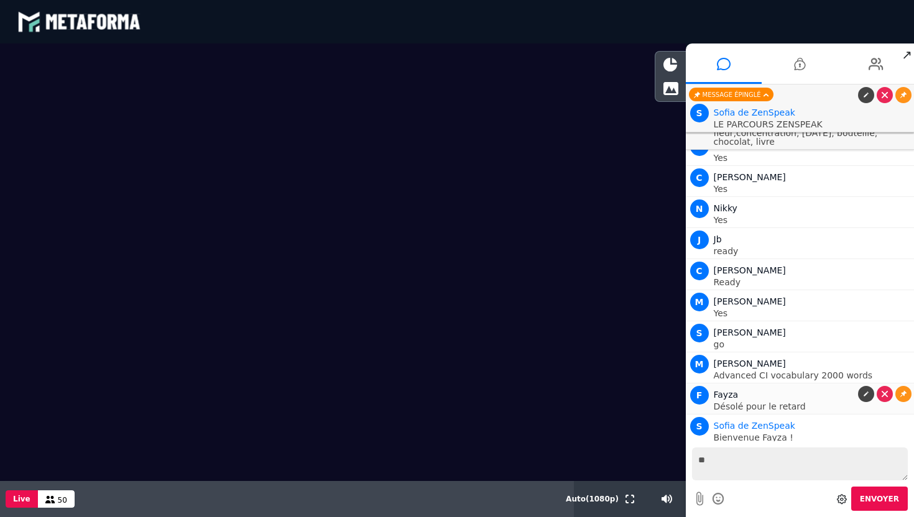
type textarea "*"
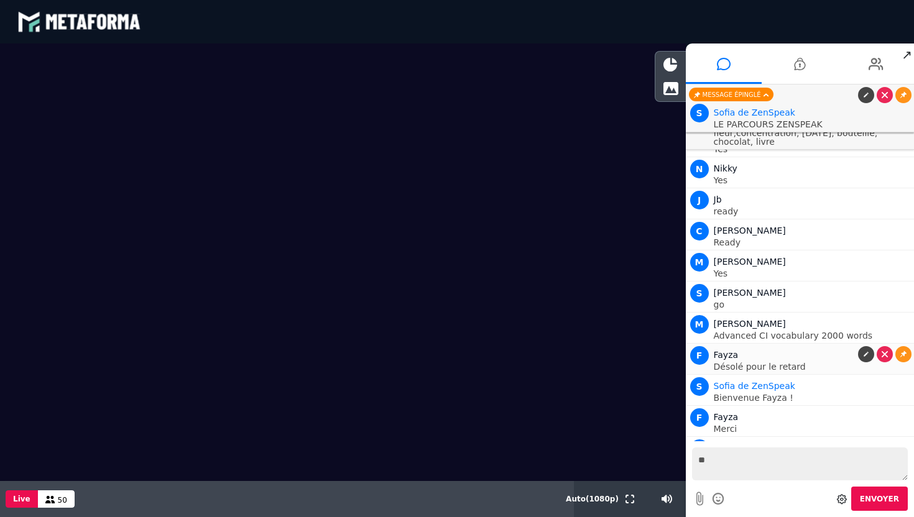
type textarea "*"
click at [713, 465] on textarea at bounding box center [800, 464] width 216 height 33
type textarea "*"
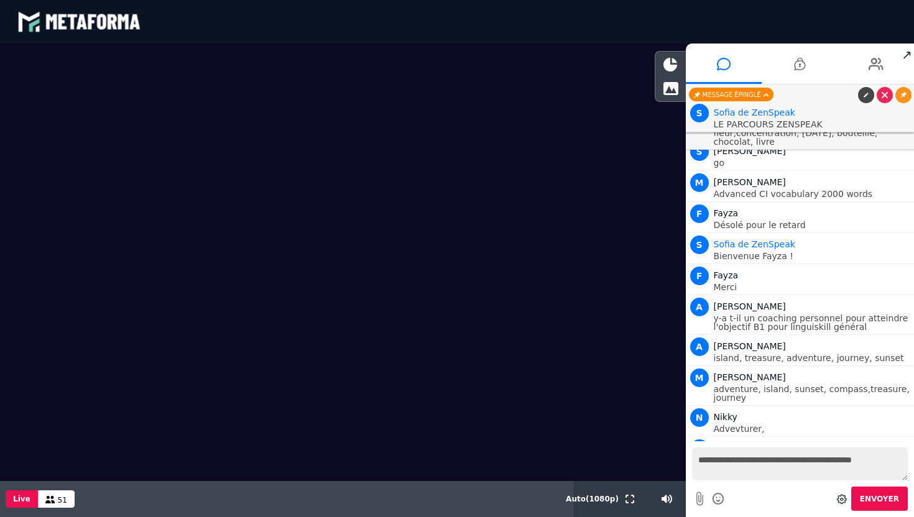
scroll to position [5930, 0]
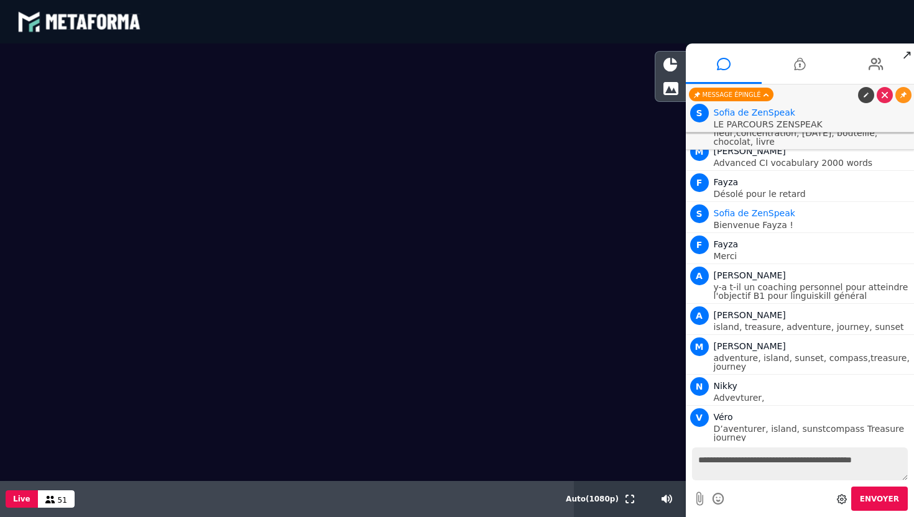
drag, startPoint x: 733, startPoint y: 461, endPoint x: 901, endPoint y: 462, distance: 167.8
click at [901, 462] on textarea "**********" at bounding box center [800, 464] width 216 height 33
type textarea "*"
click at [868, 446] on div "Envoyer" at bounding box center [800, 479] width 229 height 76
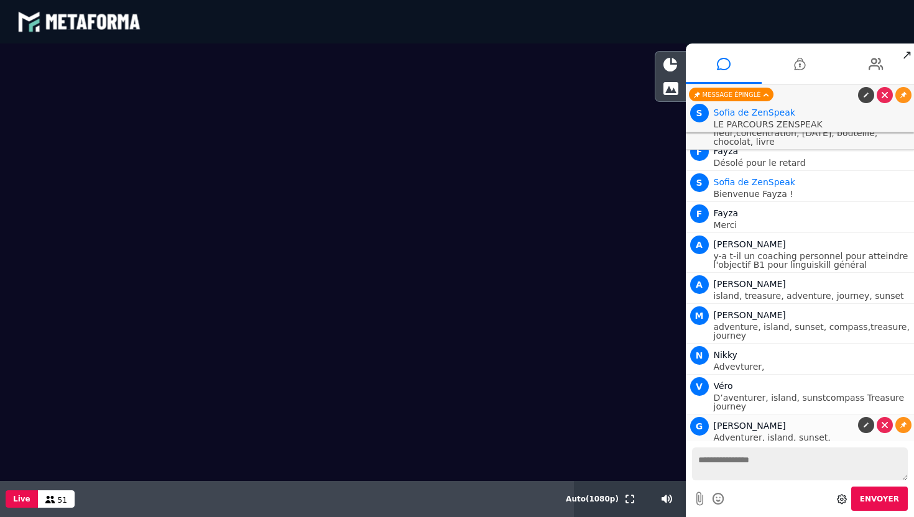
click at [868, 438] on div at bounding box center [883, 446] width 56 height 16
click at [866, 473] on p "Adventurer Island Sunset Treasure journet," at bounding box center [813, 477] width 198 height 9
click at [900, 462] on icon at bounding box center [903, 465] width 6 height 6
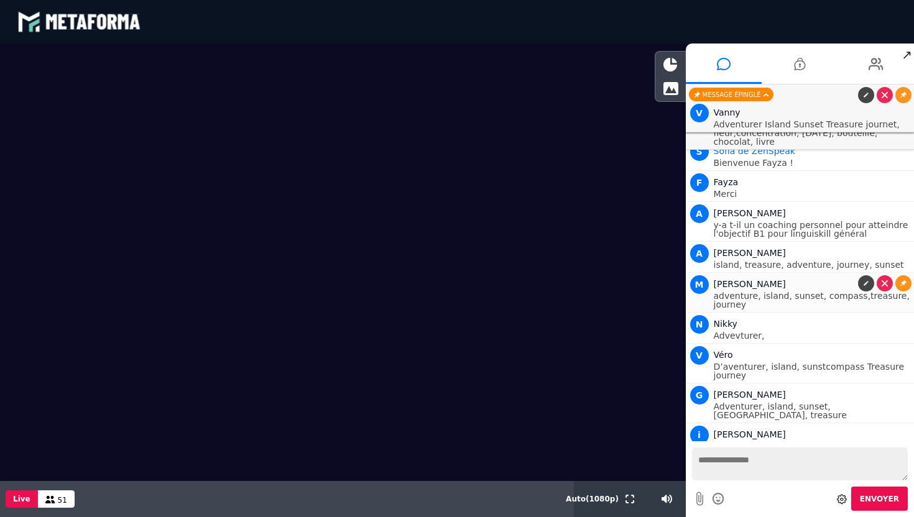
scroll to position [6063, 0]
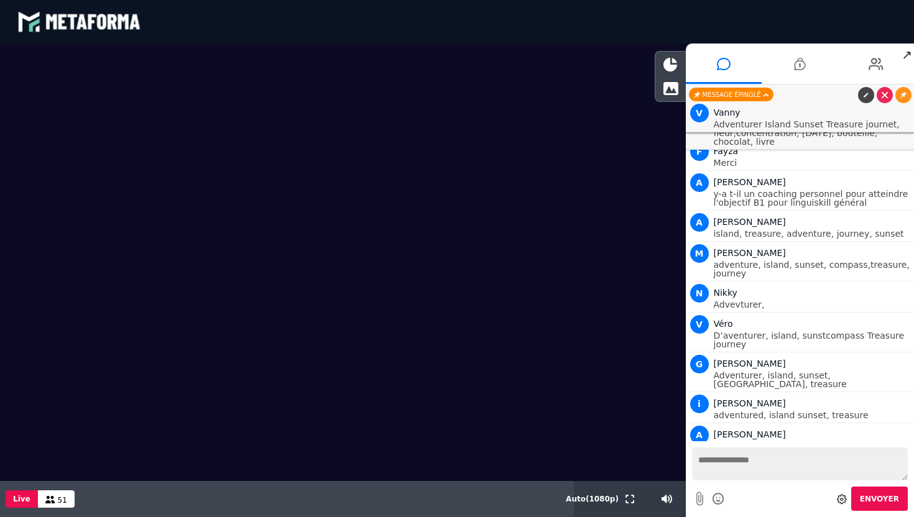
click at [902, 462] on icon at bounding box center [903, 465] width 6 height 6
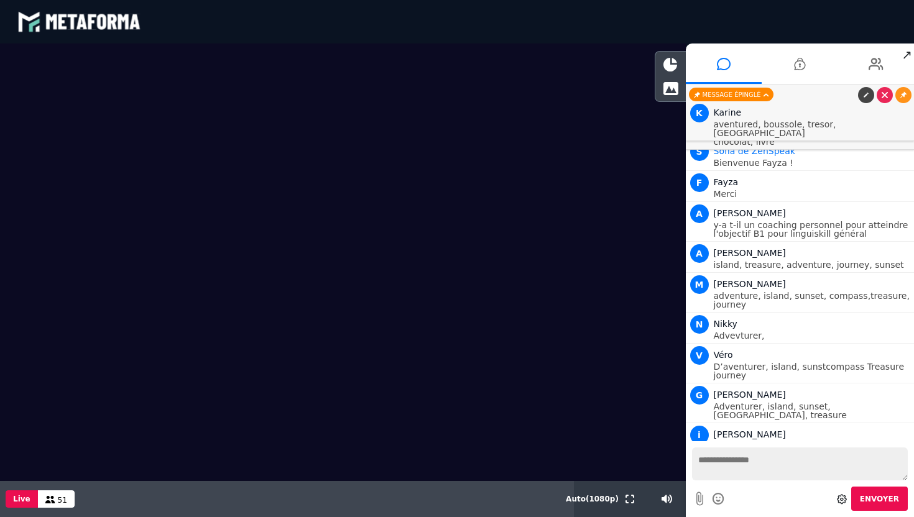
click at [738, 459] on textarea at bounding box center [800, 464] width 216 height 33
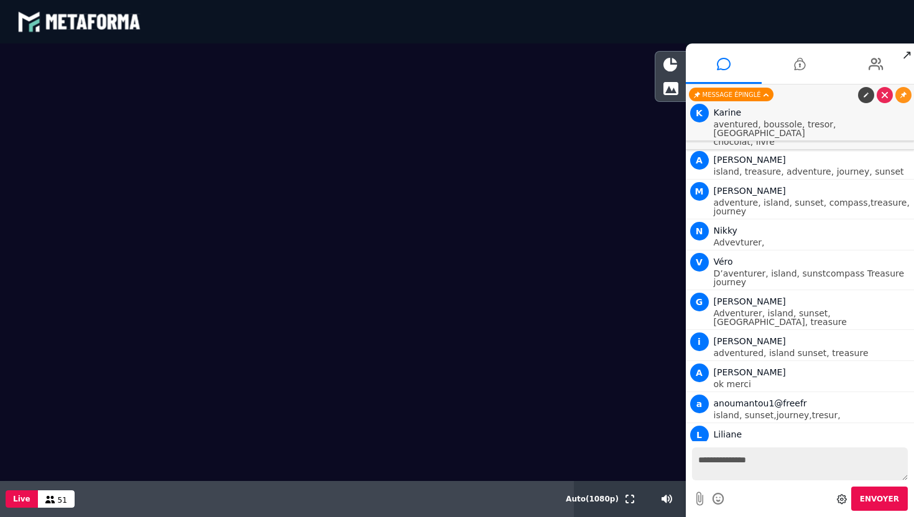
scroll to position [6196, 0]
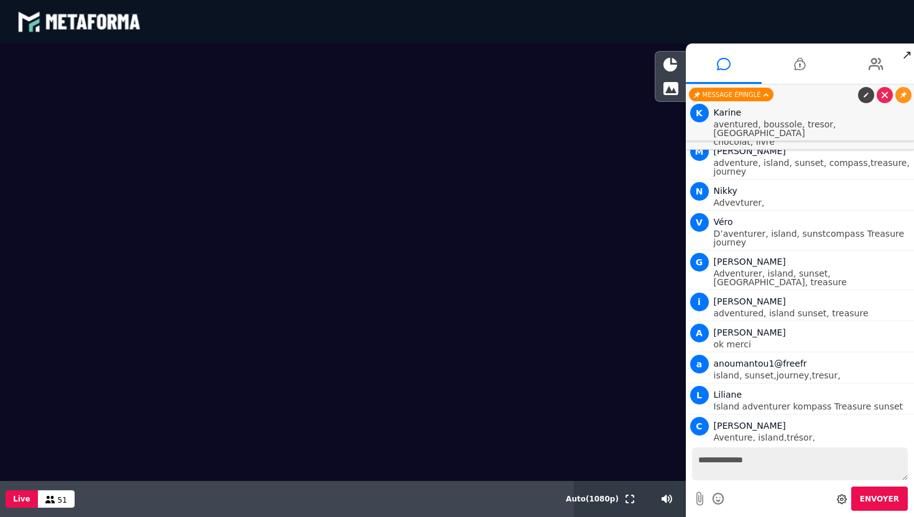
type textarea "**********"
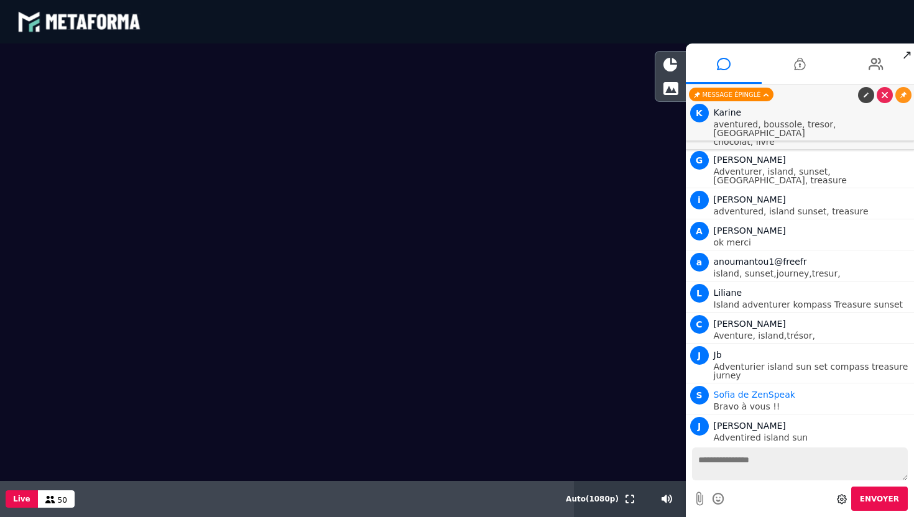
scroll to position [6360, 0]
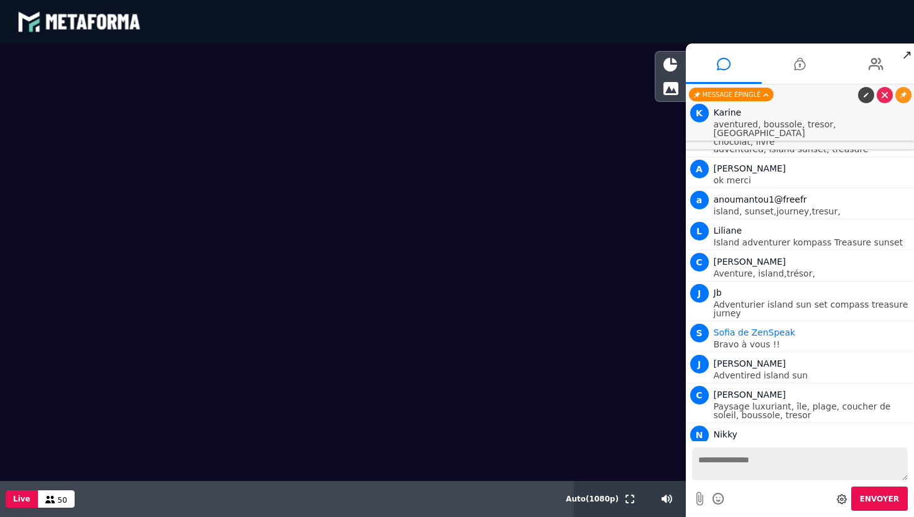
type textarea "*"
type textarea "**********"
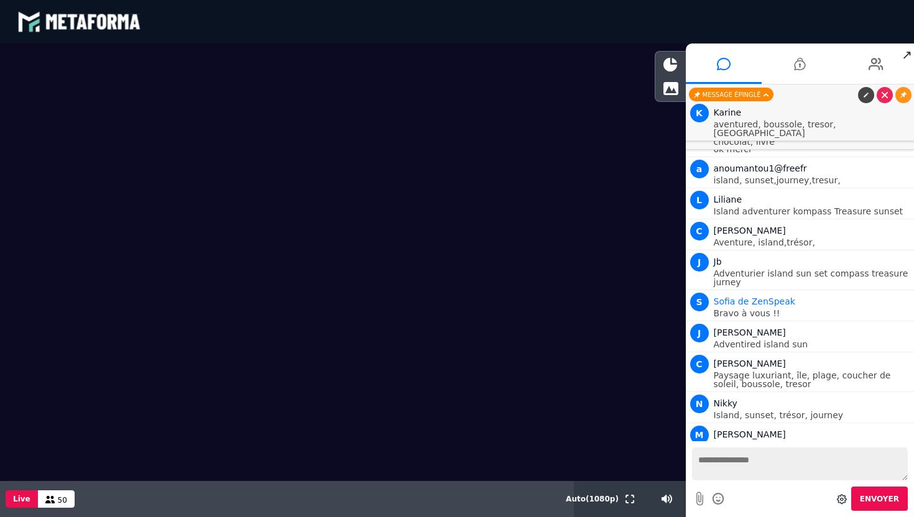
click at [903, 457] on link at bounding box center [903, 465] width 16 height 16
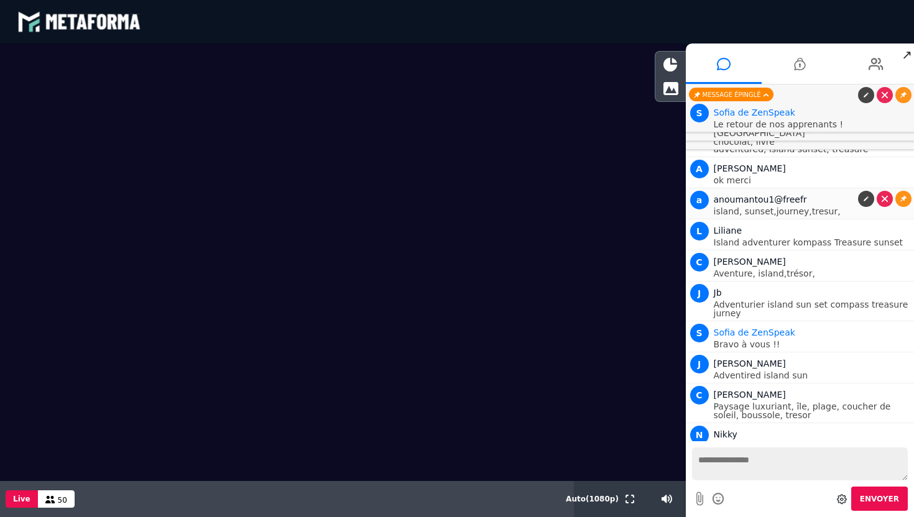
scroll to position [6392, 0]
click at [767, 451] on textarea at bounding box center [800, 464] width 216 height 33
click at [809, 62] on li at bounding box center [800, 64] width 76 height 40
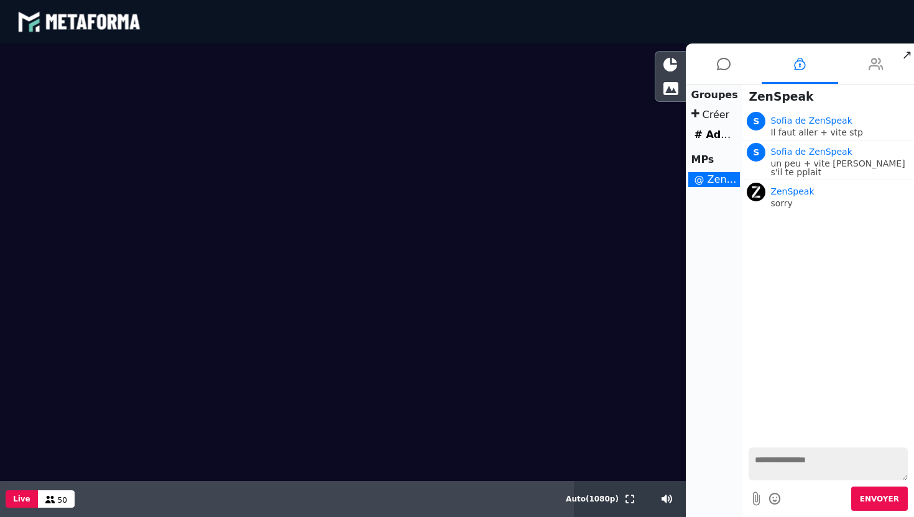
click at [859, 67] on li at bounding box center [876, 64] width 76 height 40
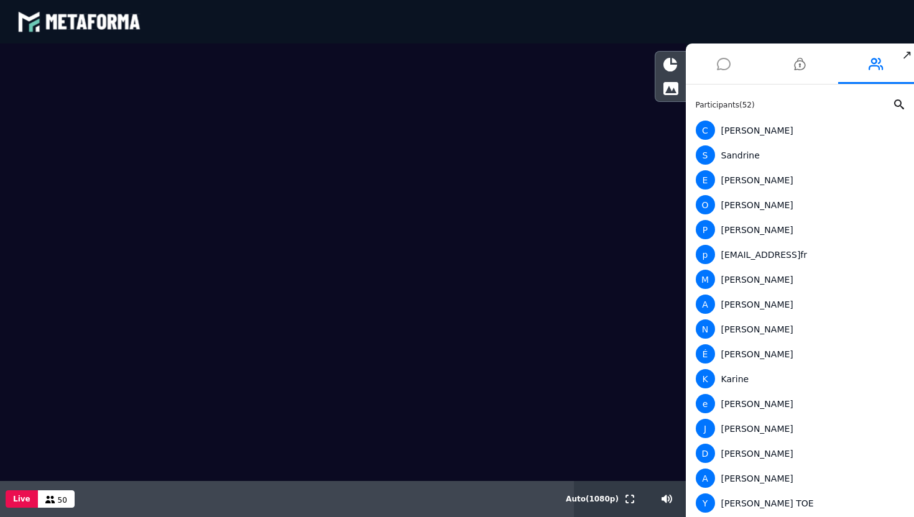
click at [720, 58] on icon at bounding box center [724, 63] width 14 height 31
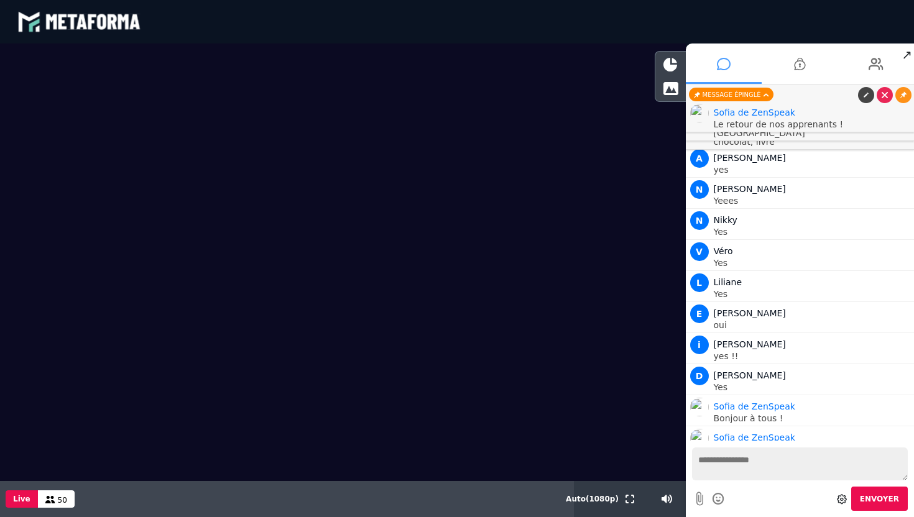
scroll to position [6290, 0]
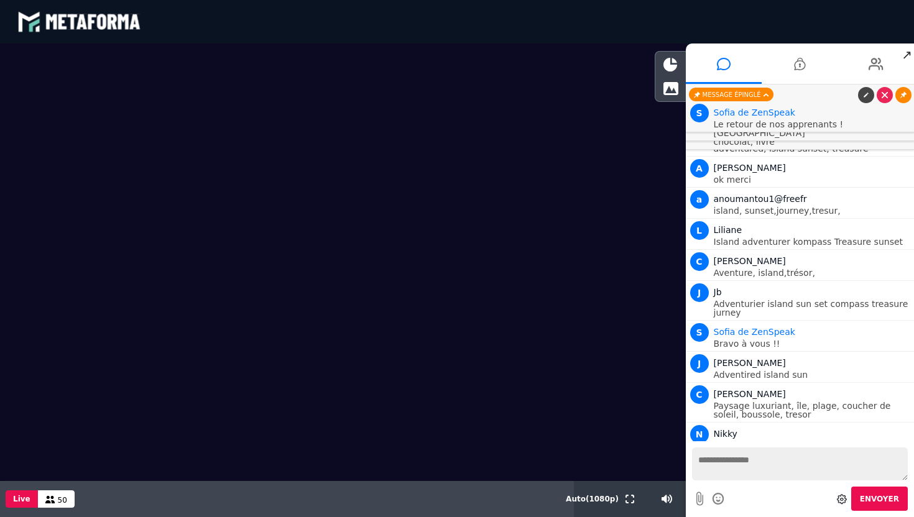
click at [901, 96] on icon at bounding box center [903, 95] width 6 height 6
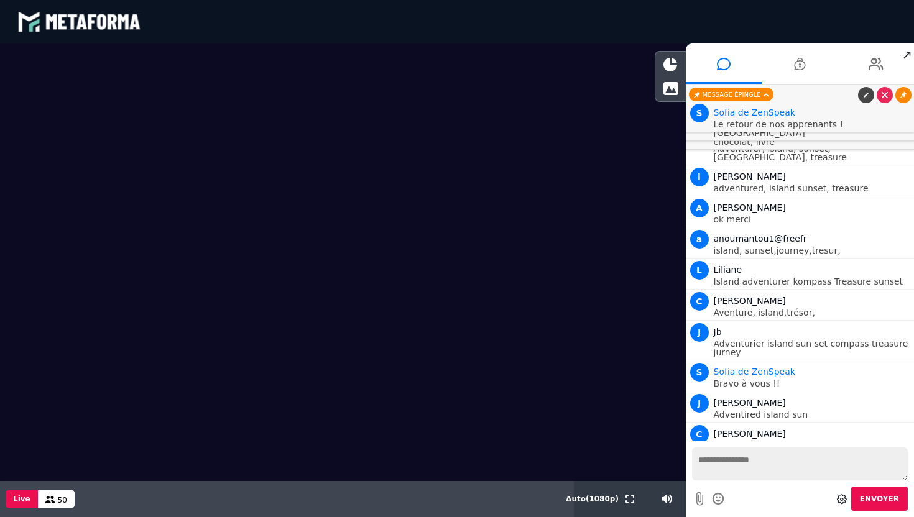
click at [901, 96] on icon at bounding box center [903, 95] width 6 height 6
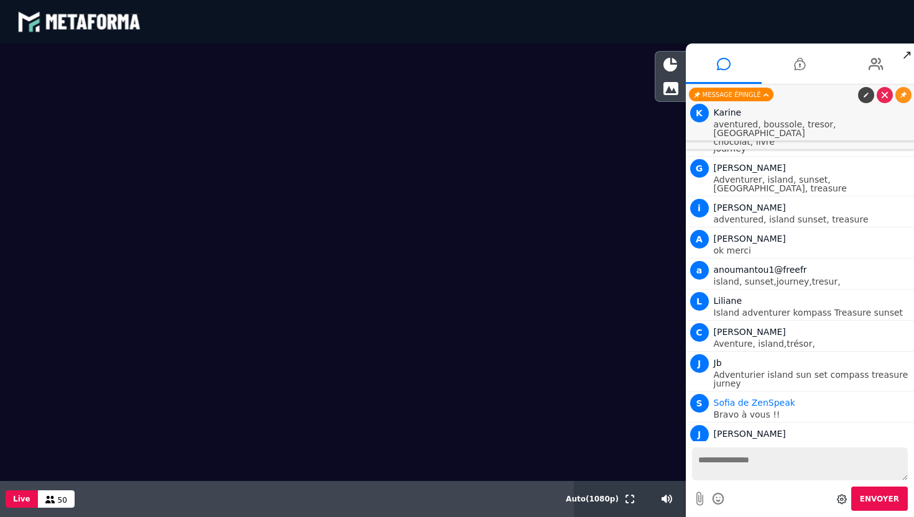
click at [901, 96] on icon at bounding box center [903, 95] width 6 height 6
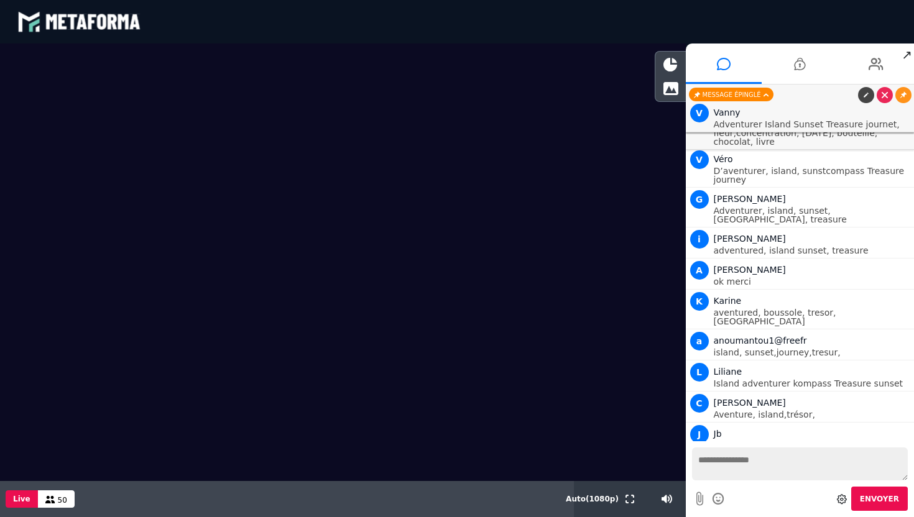
click at [901, 96] on icon at bounding box center [903, 95] width 6 height 6
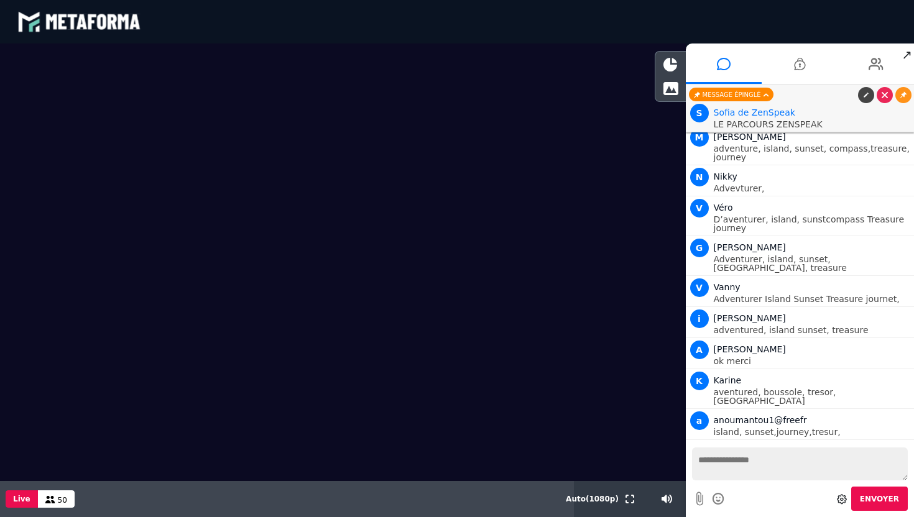
click at [901, 96] on icon at bounding box center [903, 95] width 6 height 6
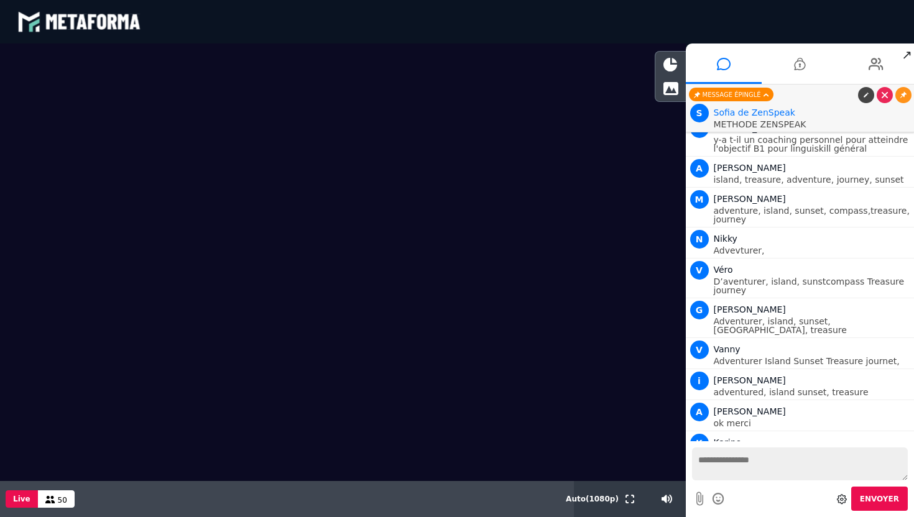
click at [901, 96] on icon at bounding box center [903, 95] width 6 height 6
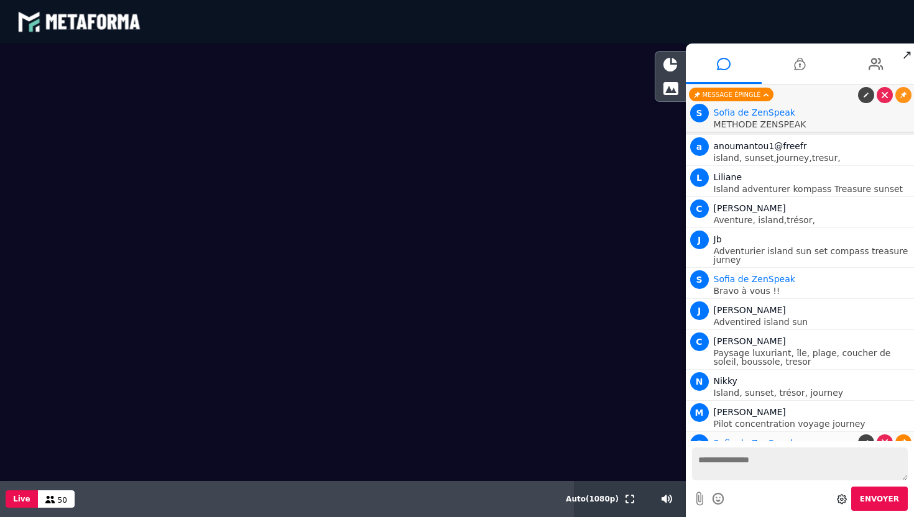
click at [901, 96] on icon at bounding box center [903, 95] width 6 height 6
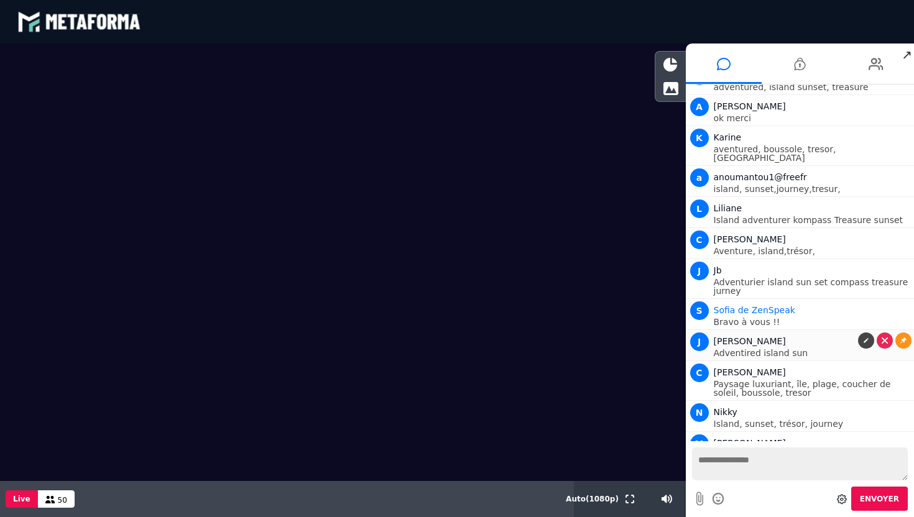
scroll to position [6657, 0]
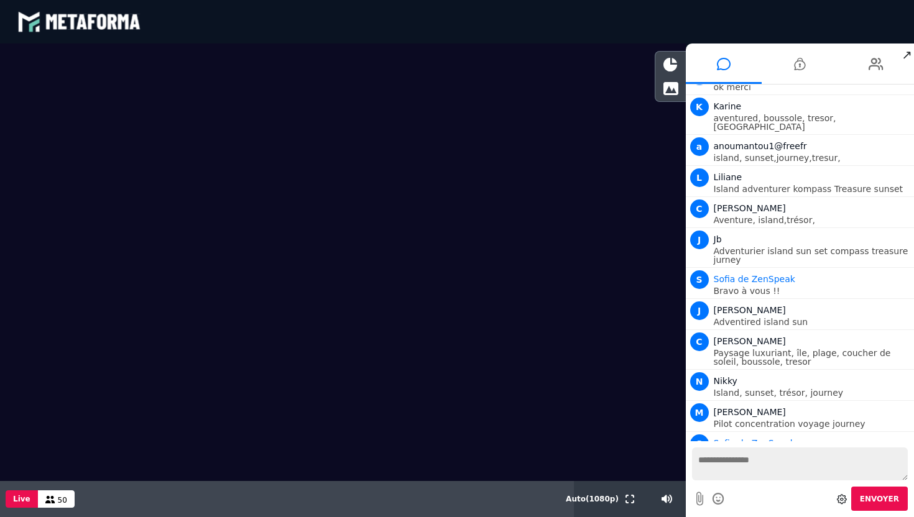
click at [716, 459] on textarea at bounding box center [800, 464] width 216 height 33
click at [753, 459] on textarea at bounding box center [800, 464] width 216 height 33
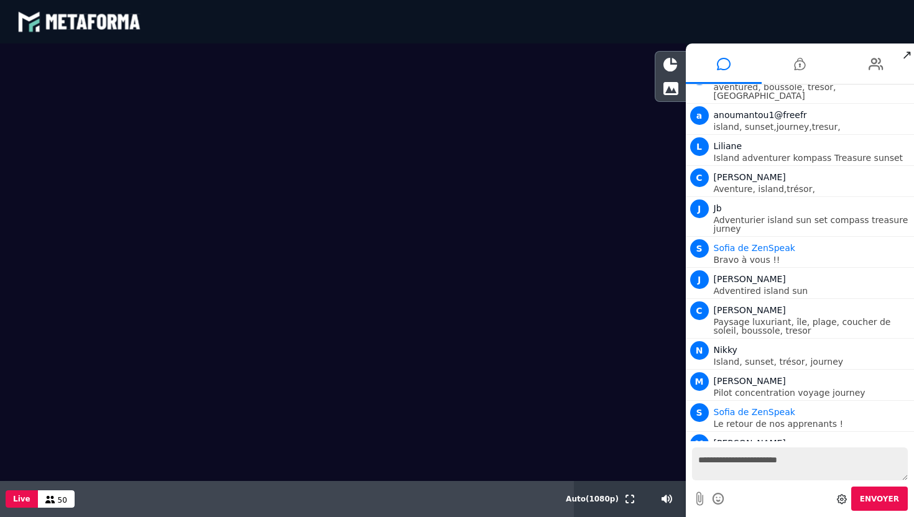
type textarea "**********"
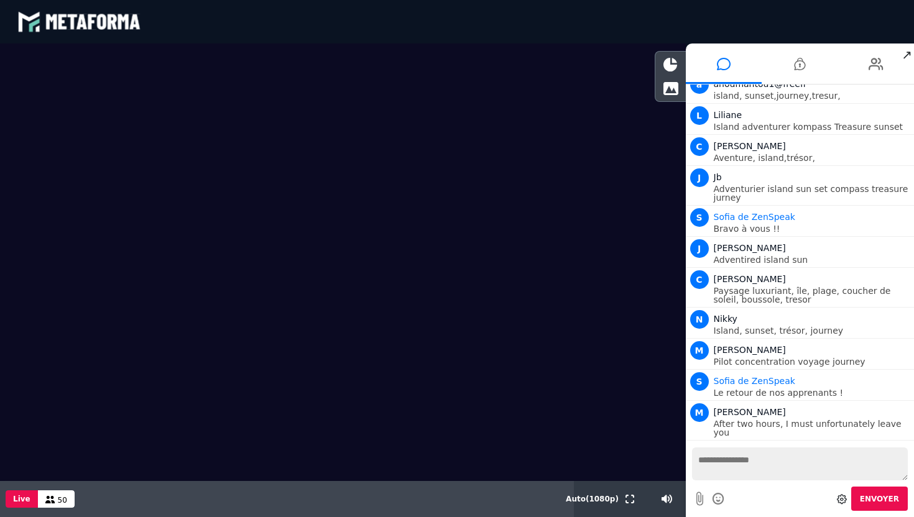
click at [724, 462] on textarea at bounding box center [800, 464] width 216 height 33
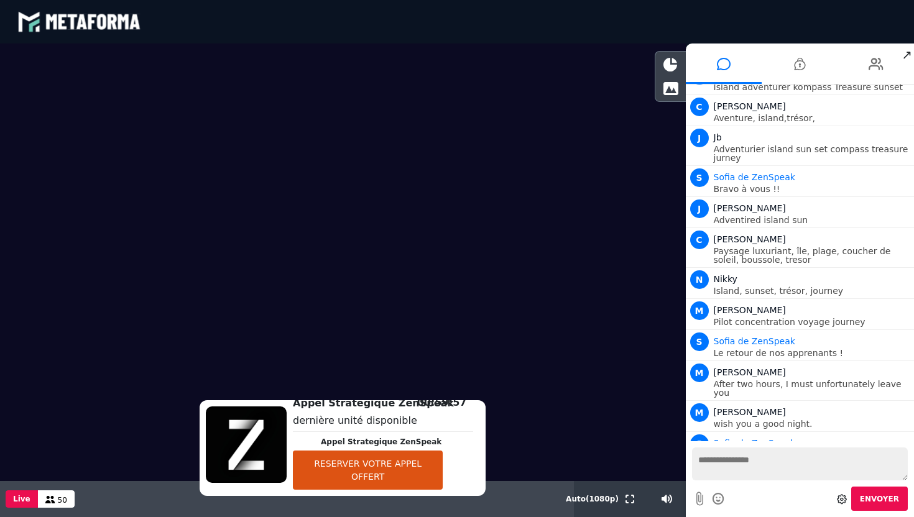
click at [727, 462] on textarea at bounding box center [800, 464] width 216 height 33
click at [706, 460] on textarea at bounding box center [800, 464] width 216 height 33
click at [709, 457] on textarea at bounding box center [800, 464] width 216 height 33
click at [727, 463] on textarea "**********" at bounding box center [800, 464] width 216 height 33
type textarea "**********"
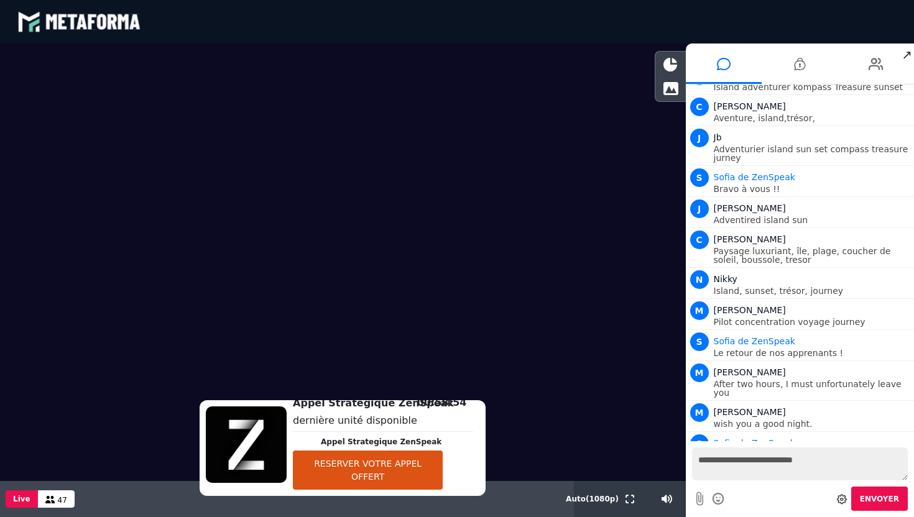
click at [875, 495] on span "Envoyer" at bounding box center [879, 499] width 39 height 9
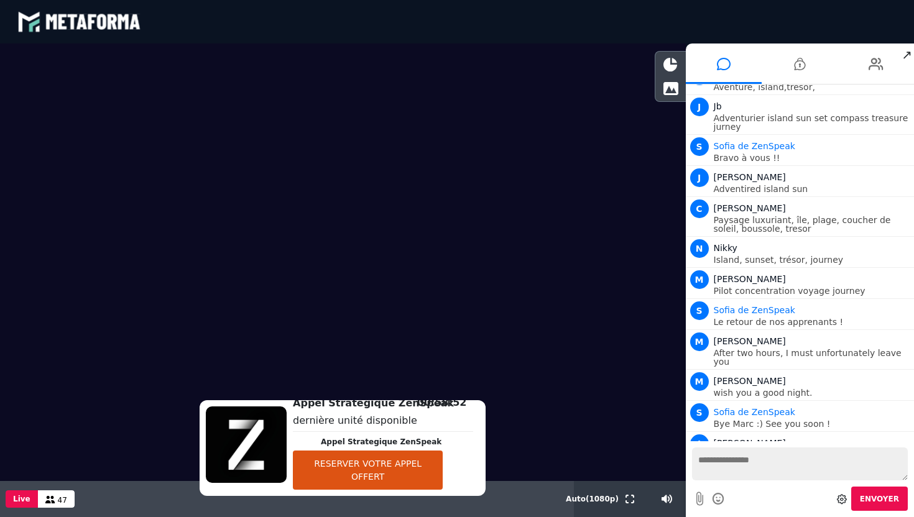
click at [896, 474] on link at bounding box center [903, 482] width 16 height 16
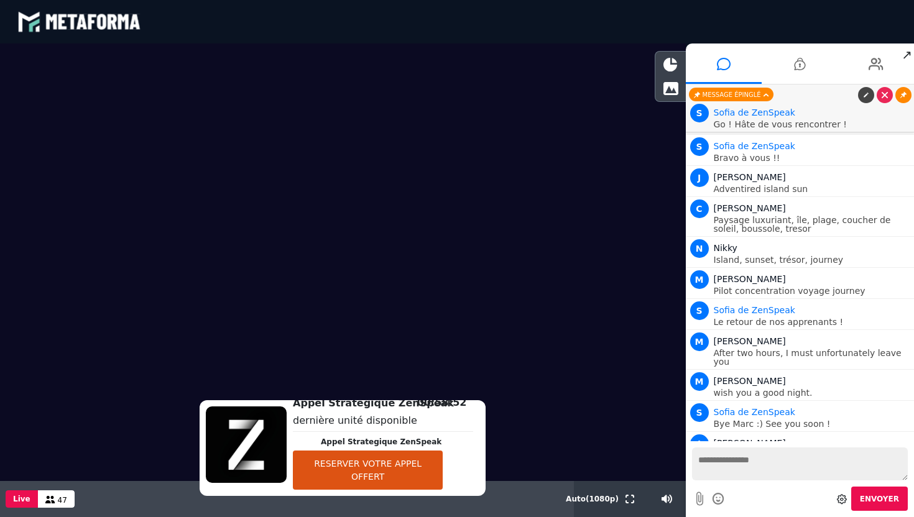
scroll to position [6760, 0]
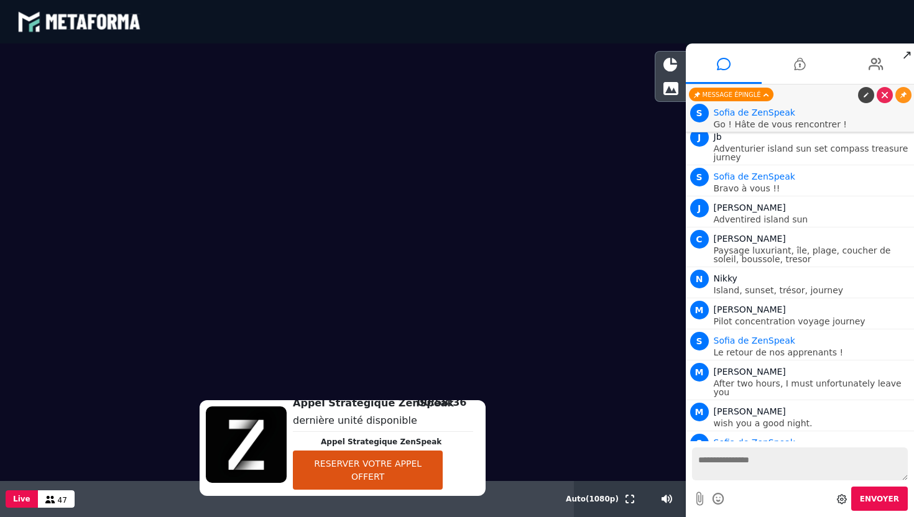
click at [767, 472] on textarea at bounding box center [800, 464] width 216 height 33
paste textarea "**********"
type textarea "**********"
click at [870, 500] on span "Envoyer" at bounding box center [879, 499] width 39 height 9
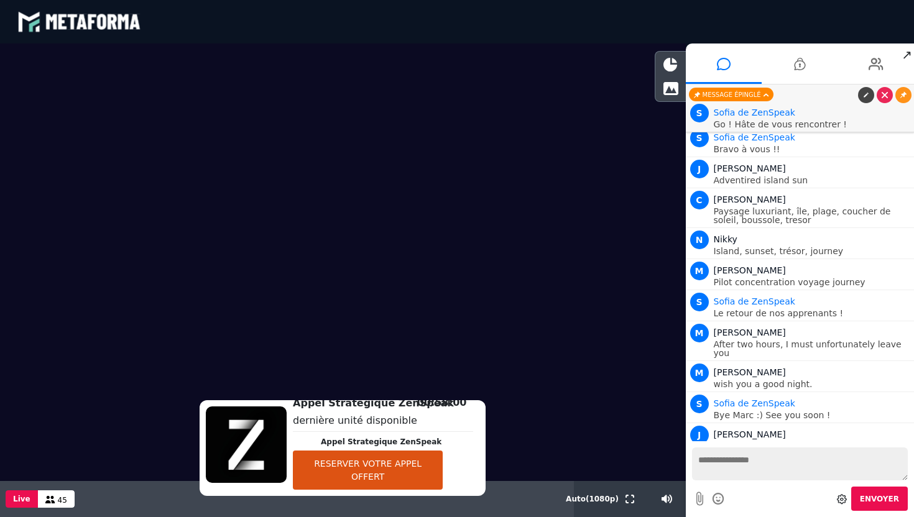
click at [895, 466] on link at bounding box center [903, 474] width 16 height 16
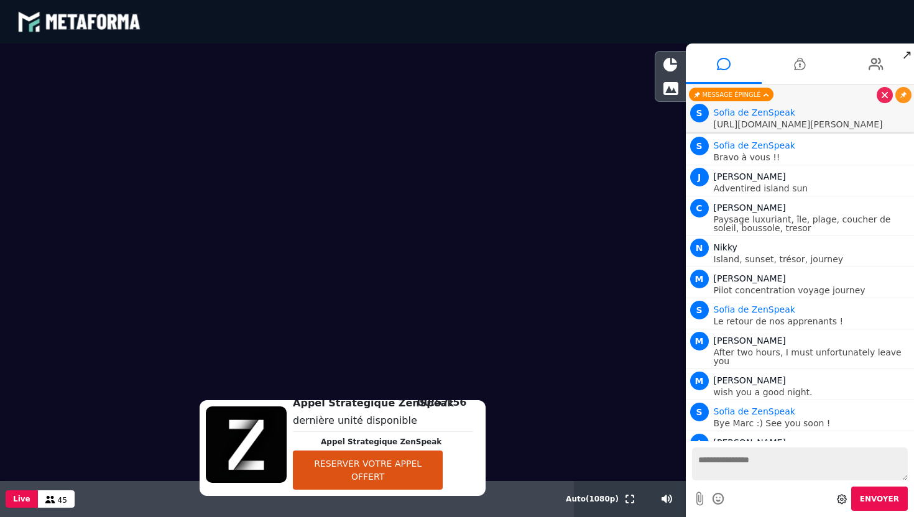
click at [734, 467] on textarea at bounding box center [800, 464] width 216 height 33
type textarea "*"
paste textarea "**********"
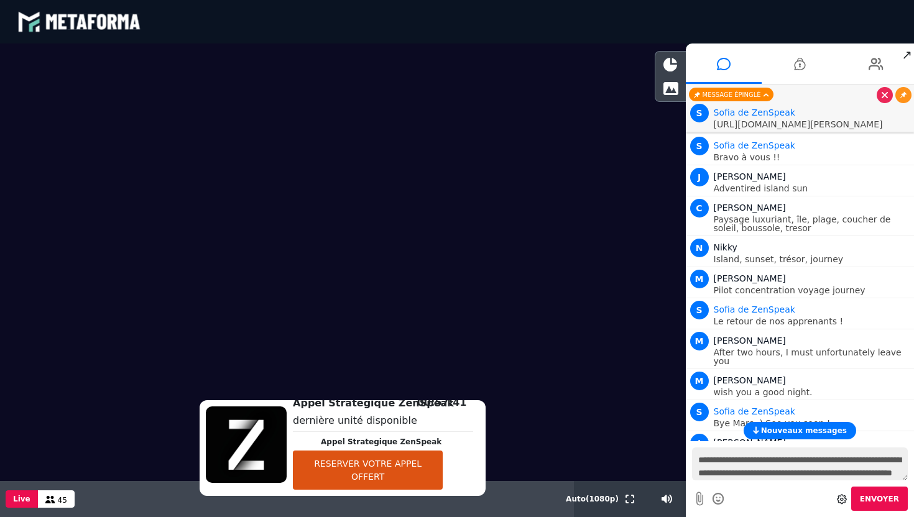
scroll to position [11, 0]
type textarea "**********"
click at [867, 494] on button "Envoyer" at bounding box center [879, 499] width 57 height 24
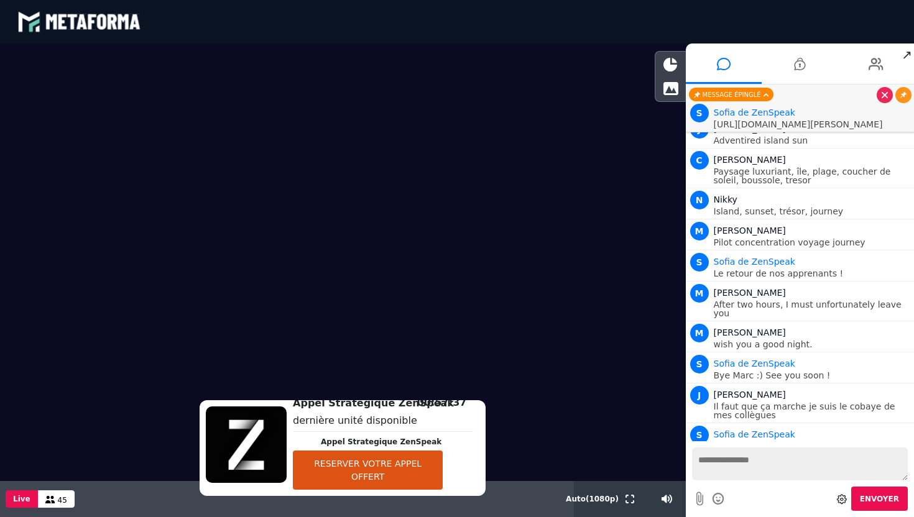
scroll to position [0, 0]
click at [901, 462] on icon at bounding box center [903, 465] width 6 height 6
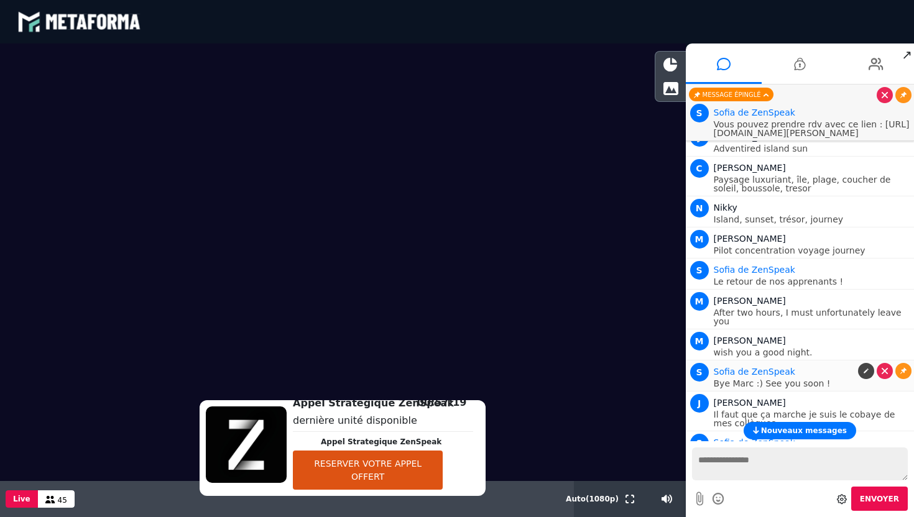
scroll to position [6861, 0]
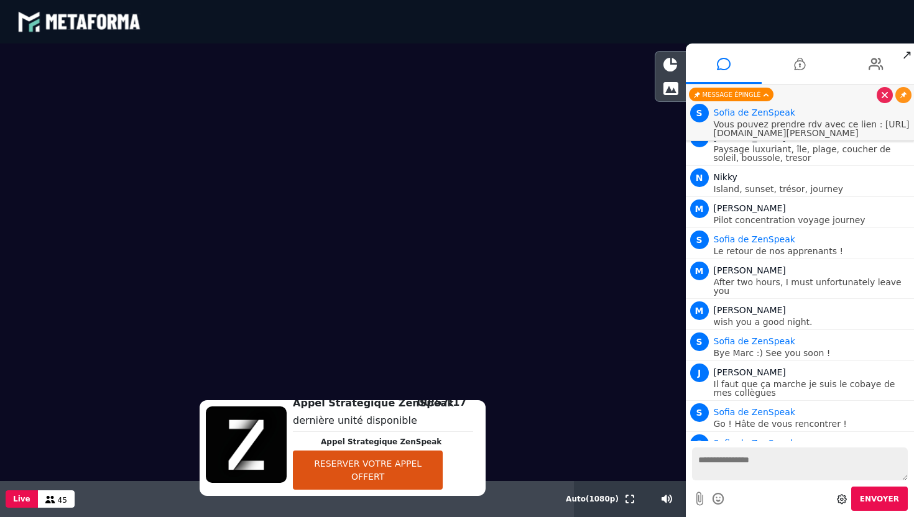
click at [746, 469] on textarea at bounding box center [800, 464] width 216 height 33
paste textarea "**********"
type textarea "**********"
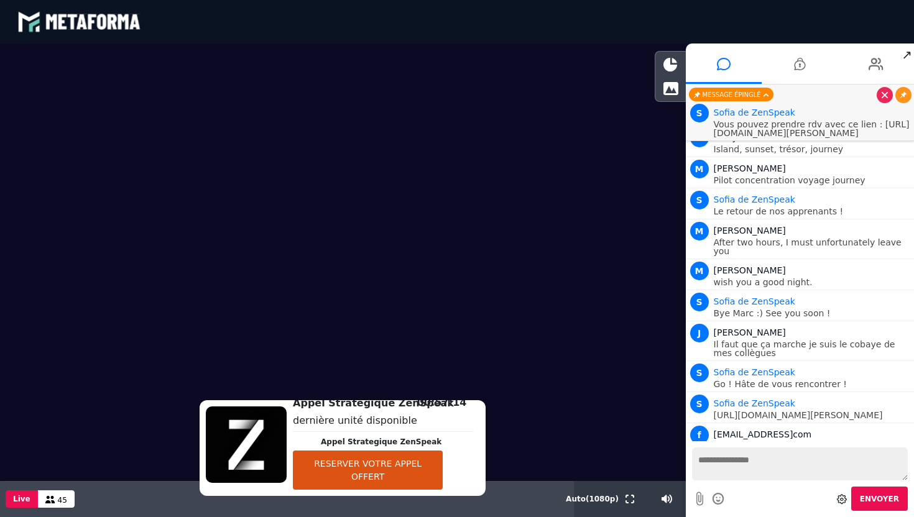
click at [761, 473] on p "https://scheduler.metaforma.io/fr/event/stephane/appel-decouverte-zenspeak?orig…" at bounding box center [813, 477] width 198 height 9
click at [717, 471] on textarea at bounding box center [800, 464] width 216 height 33
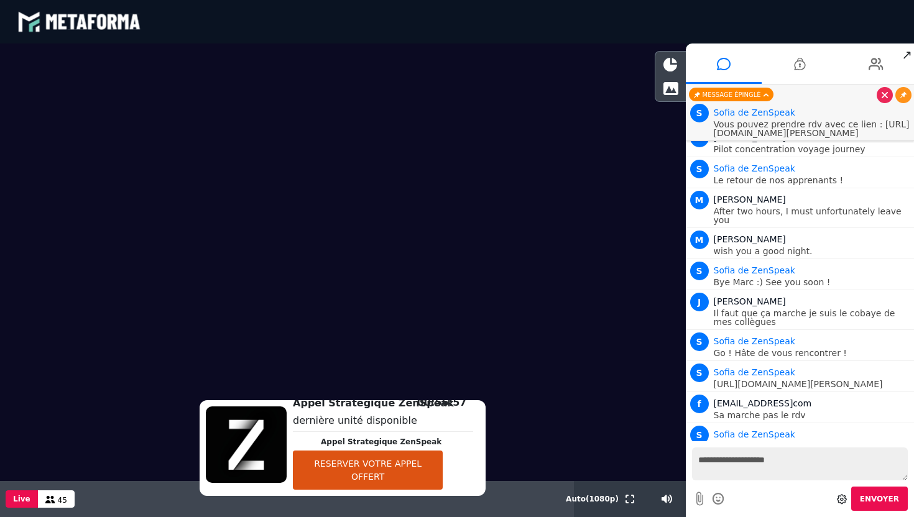
paste textarea "**********"
type textarea "**********"
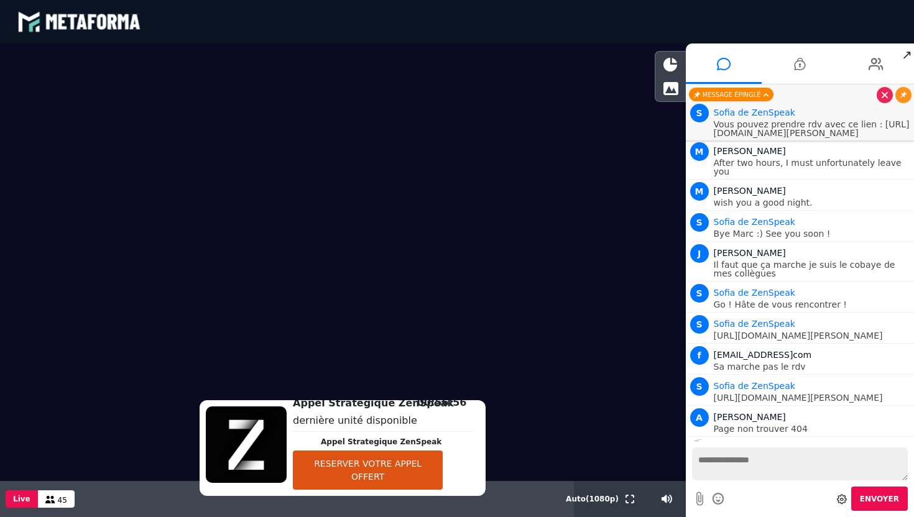
scroll to position [0, 0]
click at [900, 444] on icon at bounding box center [903, 447] width 6 height 6
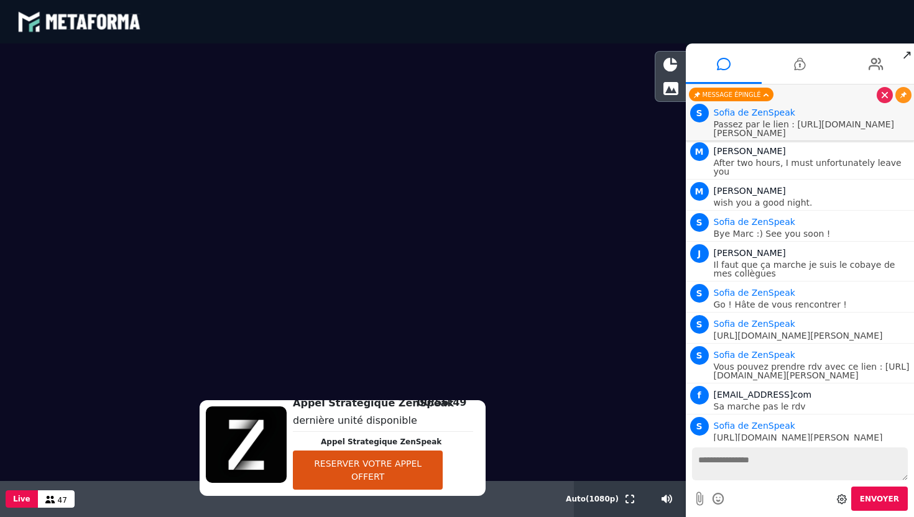
click at [331, 475] on button "RESERVER VOTRE APPEL OFFERT" at bounding box center [368, 470] width 150 height 39
click at [776, 463] on textarea at bounding box center [800, 464] width 216 height 33
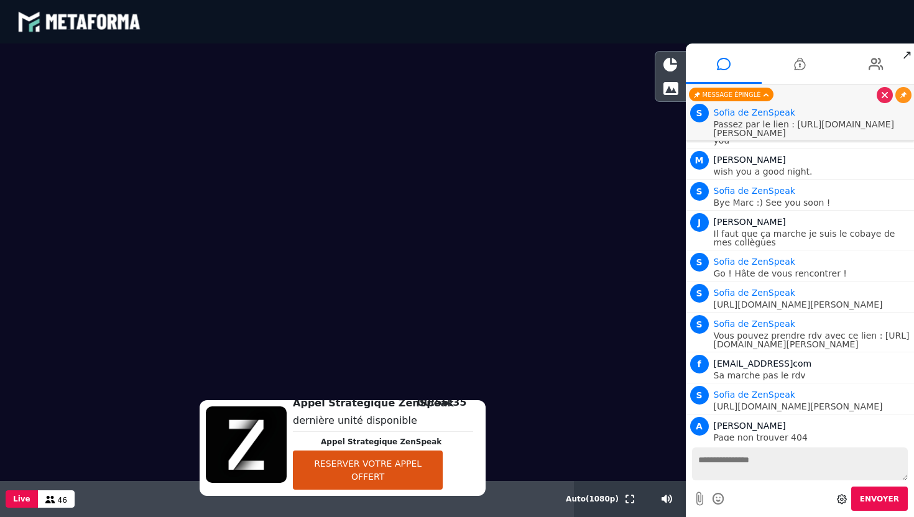
paste textarea "**********"
type textarea "**********"
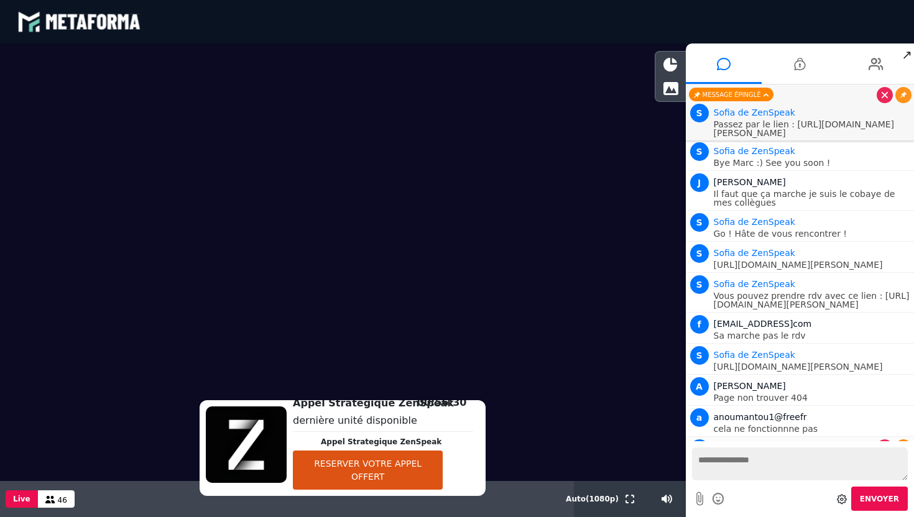
click at [895, 439] on link at bounding box center [903, 447] width 16 height 16
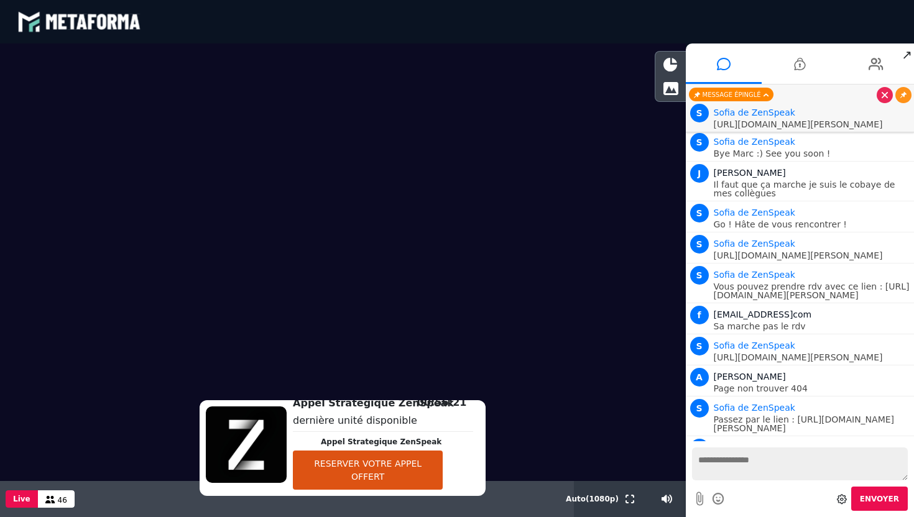
click at [755, 464] on textarea at bounding box center [800, 464] width 216 height 33
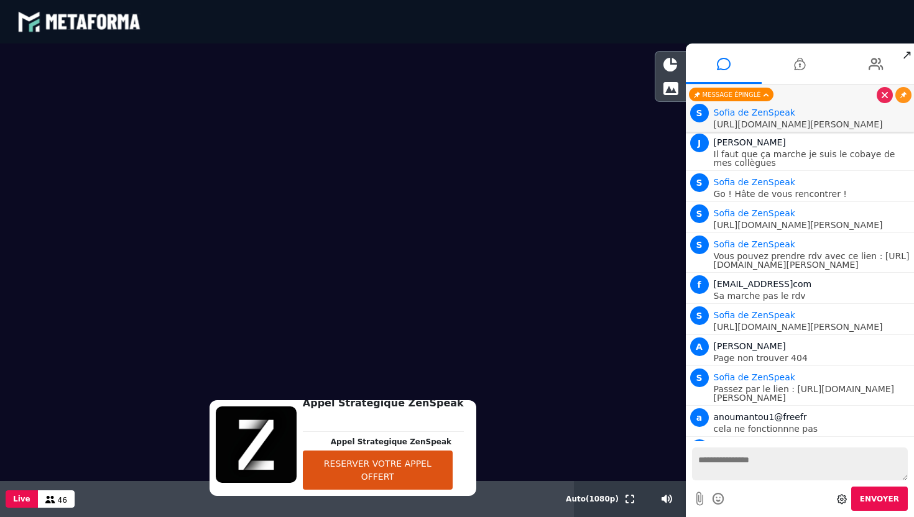
scroll to position [7122, 0]
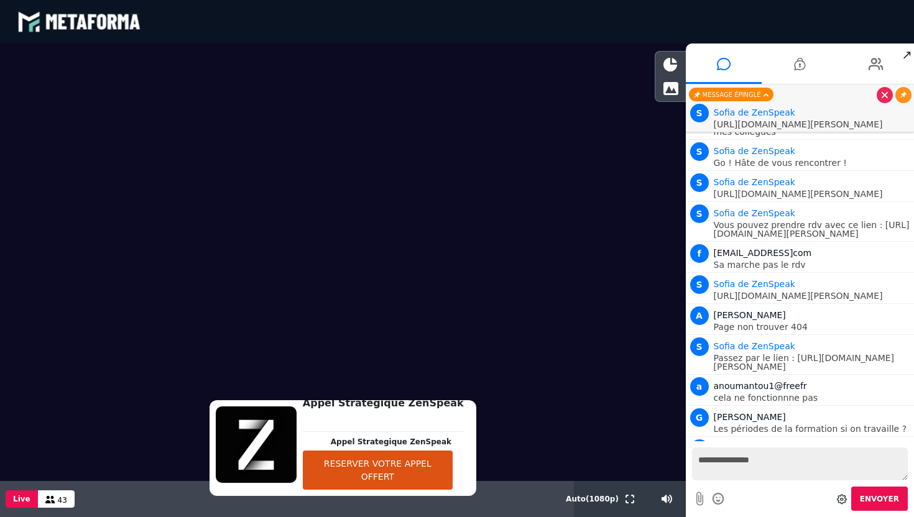
type textarea "**********"
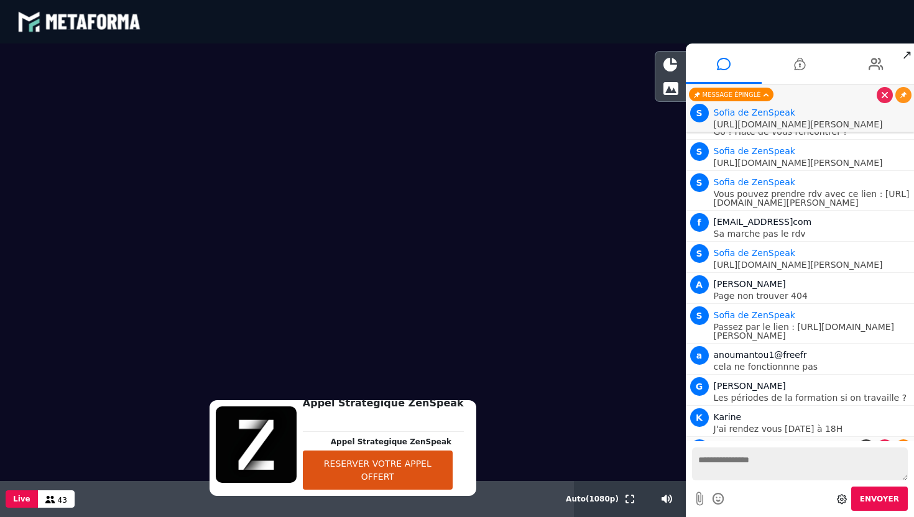
click at [900, 444] on icon at bounding box center [903, 447] width 6 height 6
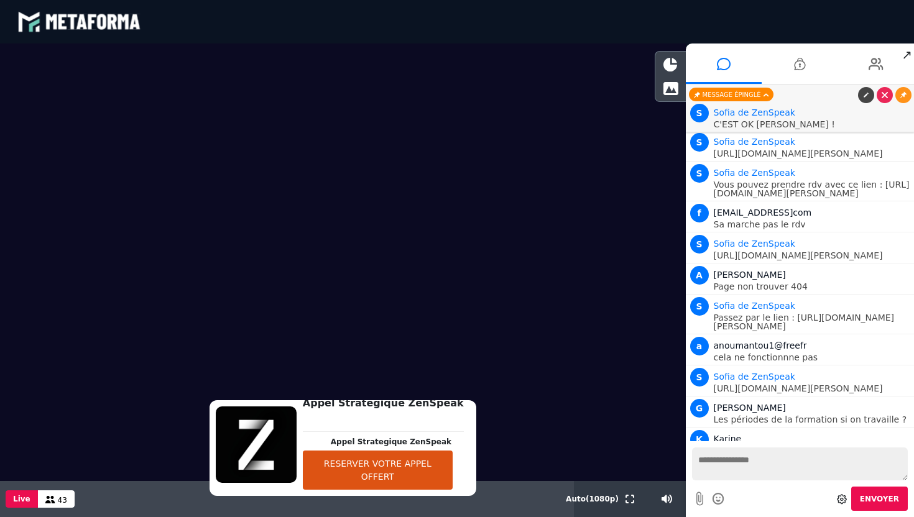
click at [748, 456] on textarea at bounding box center [800, 464] width 216 height 33
type textarea "**********"
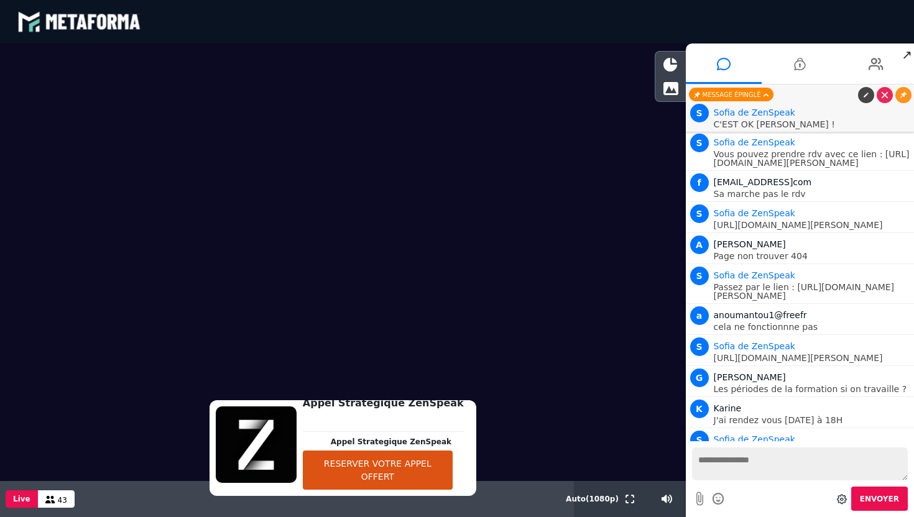
paste textarea "**********"
type textarea "**********"
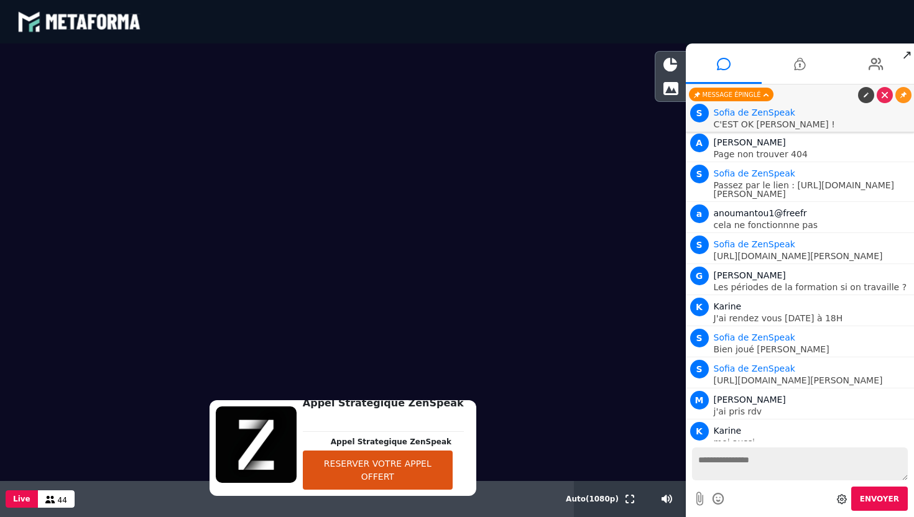
scroll to position [7326, 0]
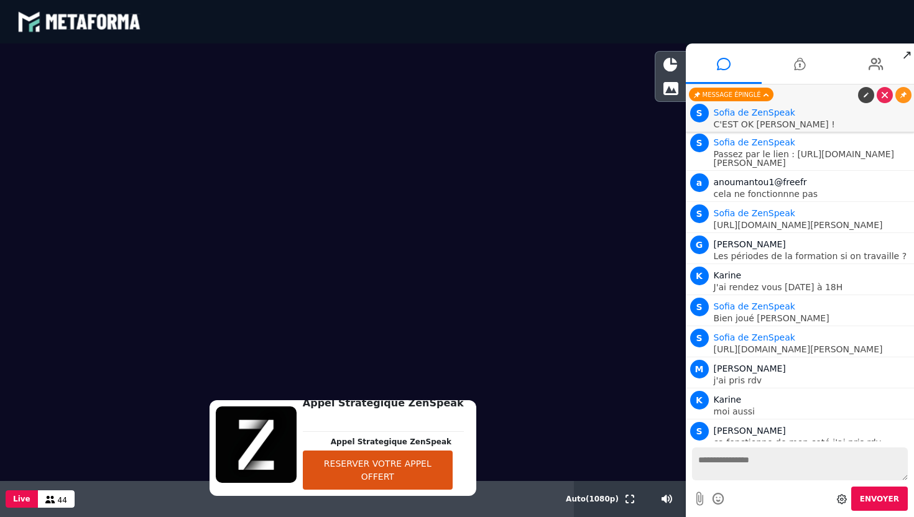
paste textarea "**********"
click at [902, 334] on icon at bounding box center [903, 337] width 6 height 6
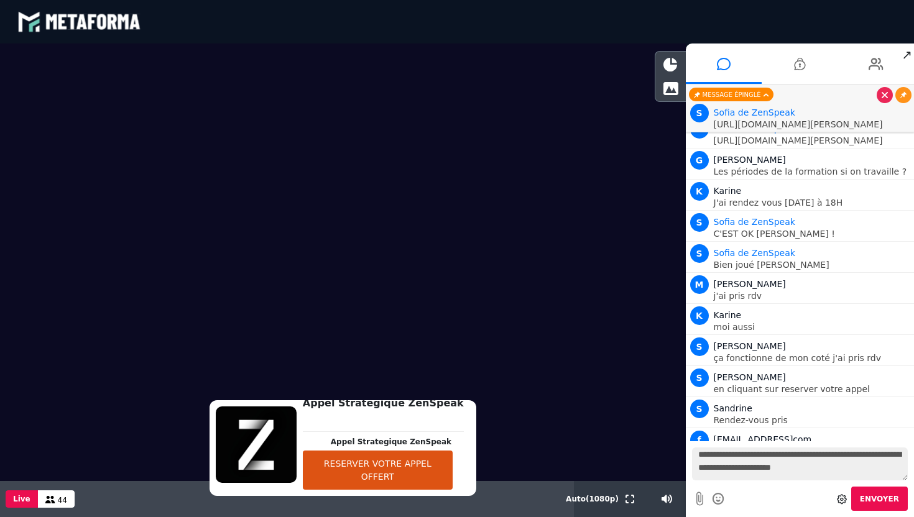
scroll to position [0, 0]
drag, startPoint x: 880, startPoint y: 473, endPoint x: 691, endPoint y: 448, distance: 190.0
click at [691, 448] on div "**********" at bounding box center [800, 479] width 229 height 76
type textarea "**********"
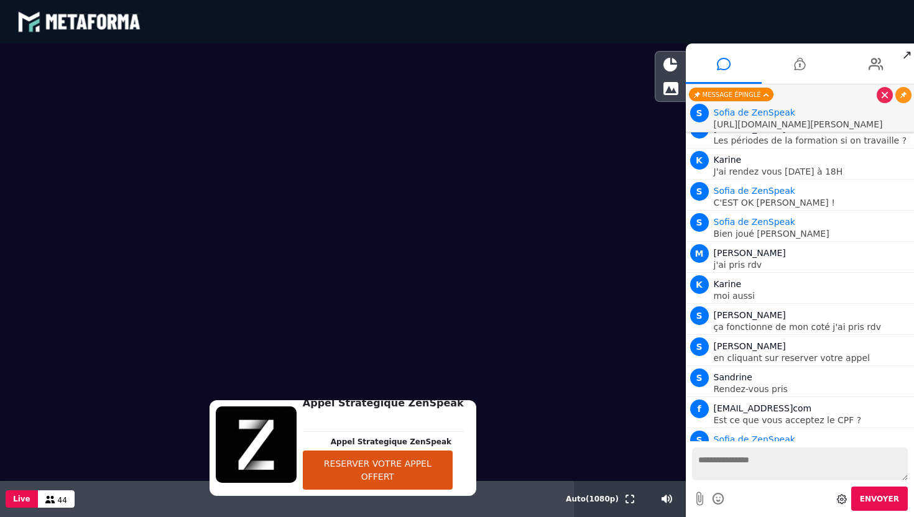
click at [737, 467] on textarea at bounding box center [800, 464] width 216 height 33
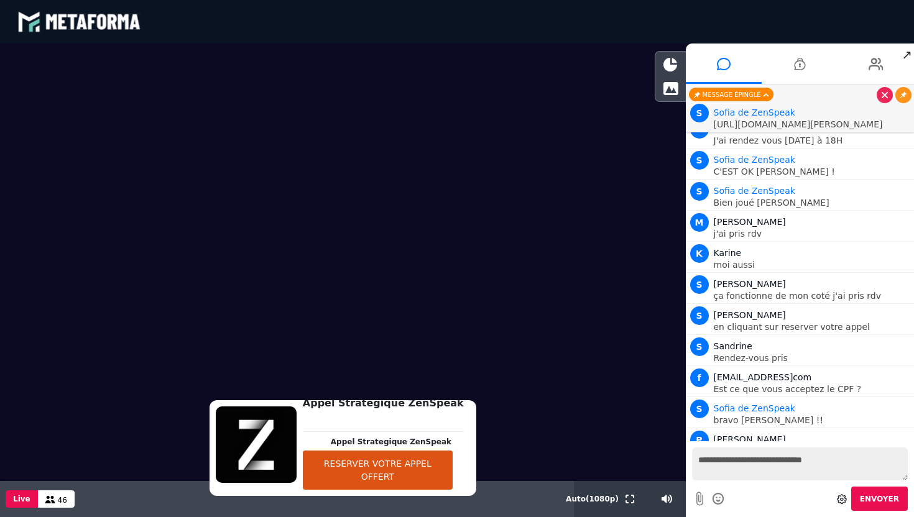
scroll to position [7504, 0]
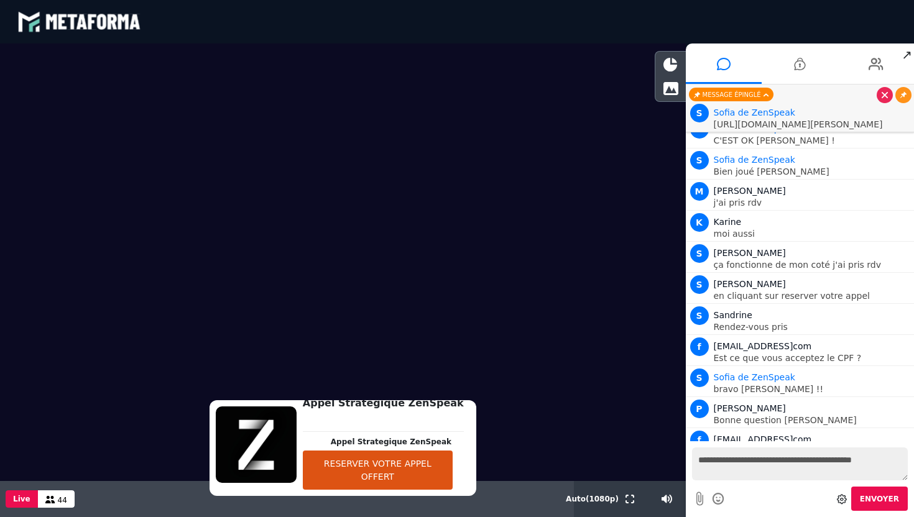
type textarea "**********"
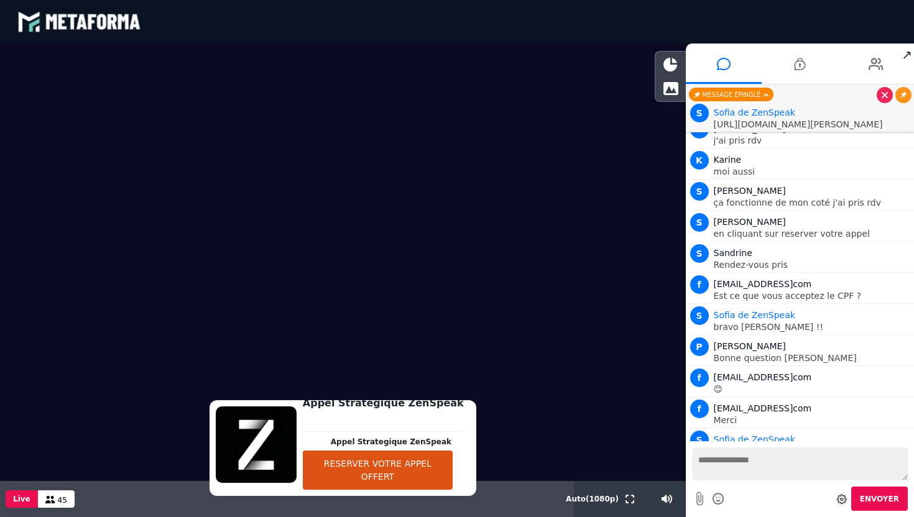
scroll to position [7606, 0]
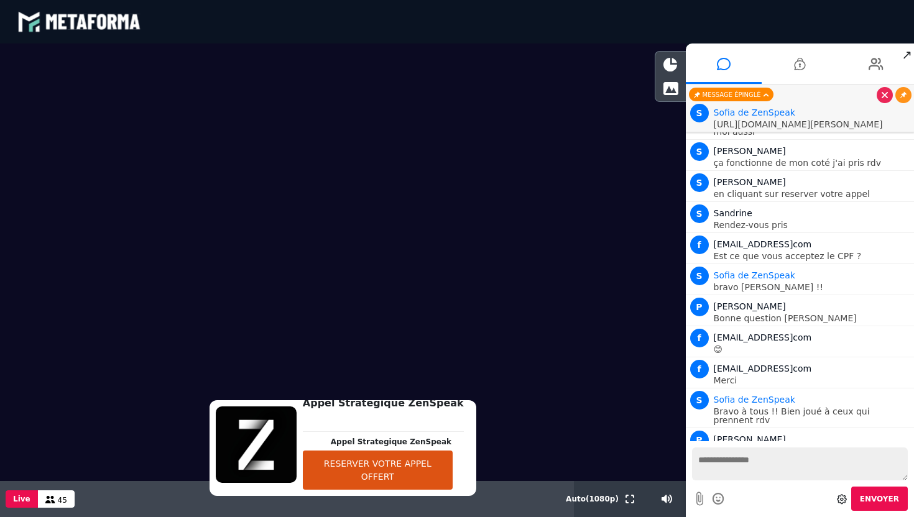
click at [751, 464] on textarea at bounding box center [800, 464] width 216 height 33
type textarea "*"
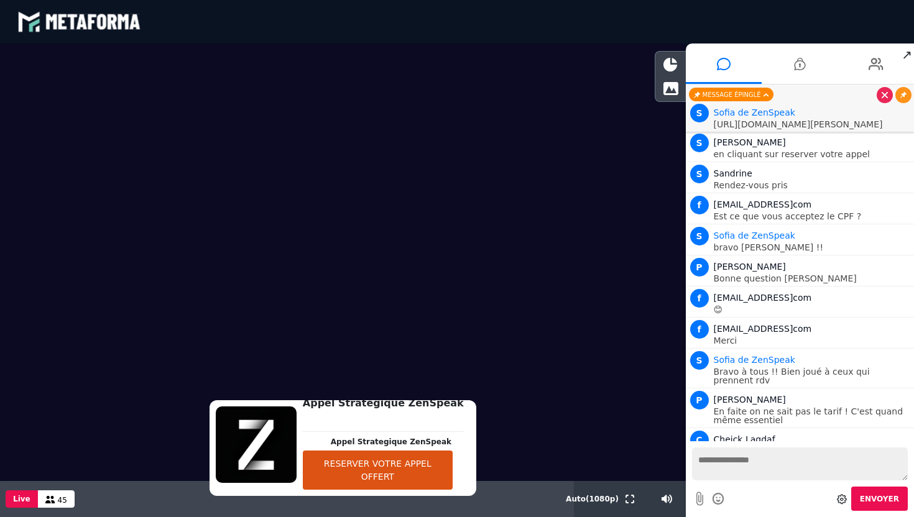
type textarea "*"
type textarea "**********"
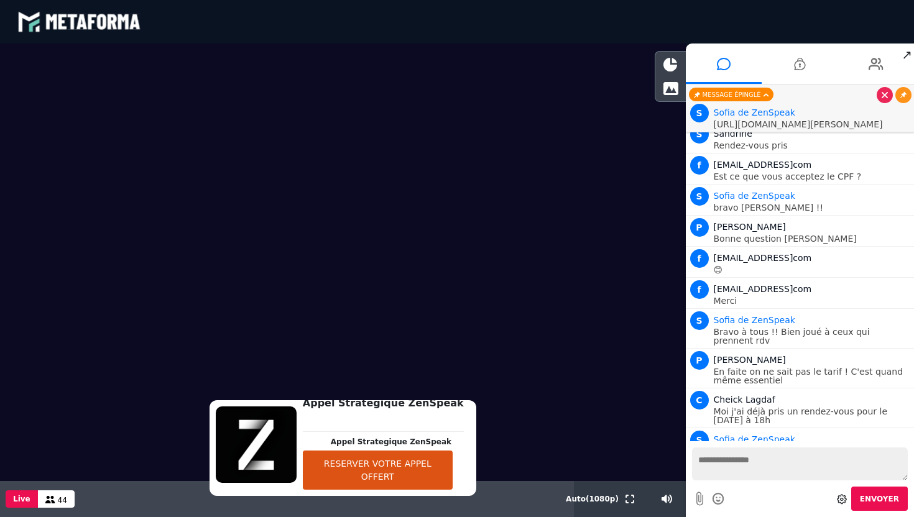
click at [786, 471] on textarea at bounding box center [800, 464] width 216 height 33
type textarea "**********"
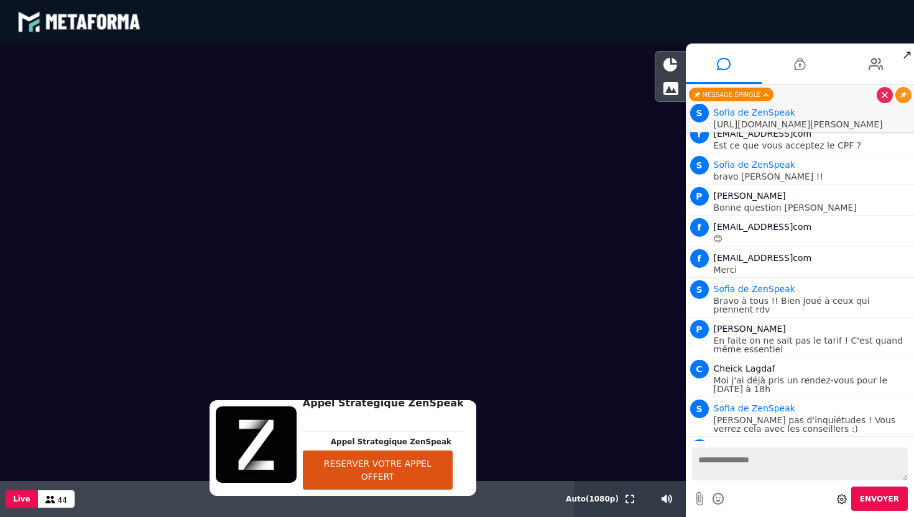
click at [740, 464] on textarea at bounding box center [800, 464] width 216 height 33
click at [796, 63] on icon at bounding box center [799, 63] width 11 height 31
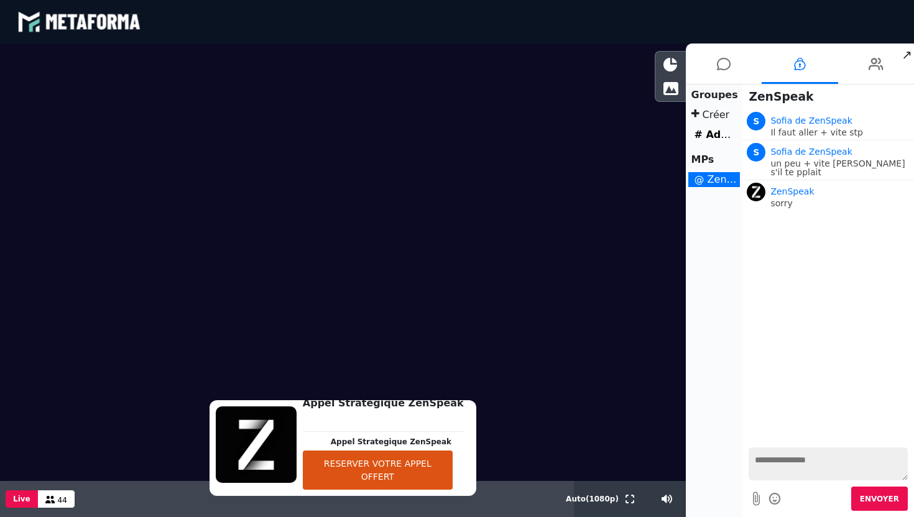
click at [778, 469] on textarea at bounding box center [827, 464] width 159 height 33
type textarea "**********"
click at [902, 499] on button "Envoyer" at bounding box center [879, 499] width 57 height 24
click at [862, 474] on textarea at bounding box center [827, 464] width 159 height 33
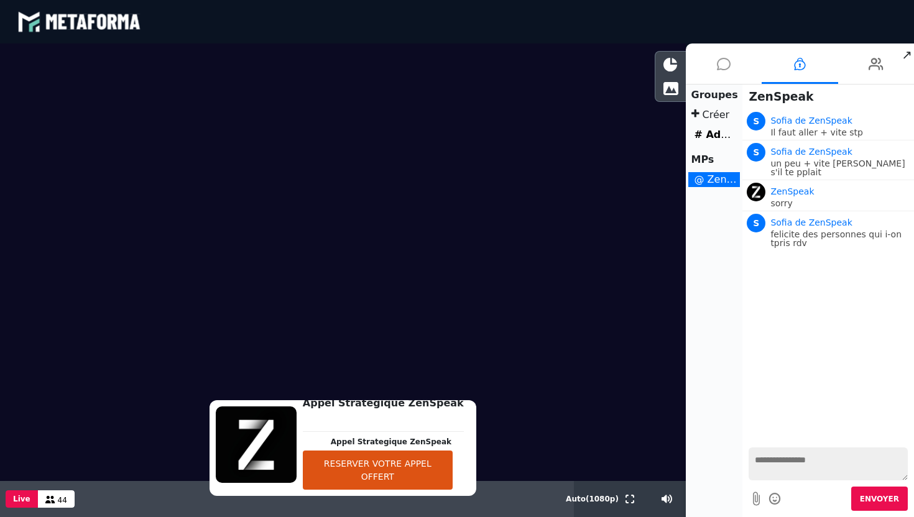
click at [735, 71] on li at bounding box center [724, 64] width 76 height 40
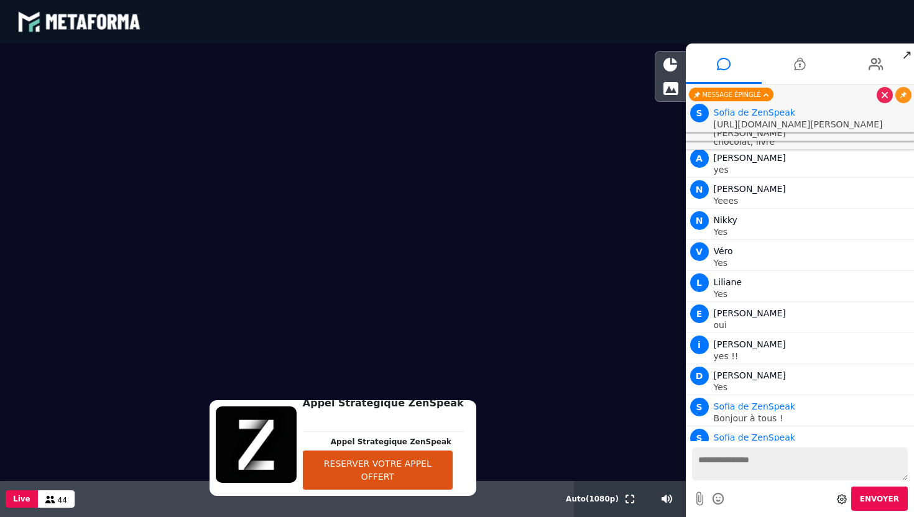
scroll to position [7172, 0]
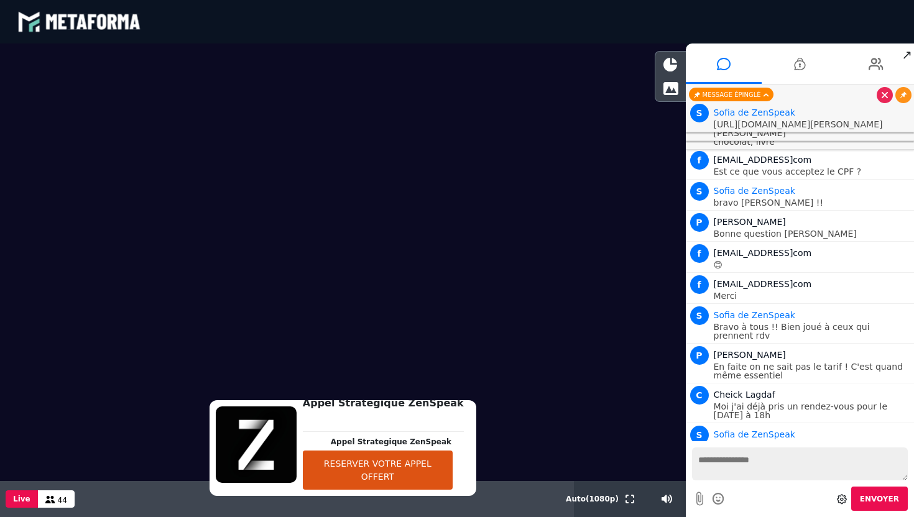
click at [771, 461] on textarea at bounding box center [800, 464] width 216 height 33
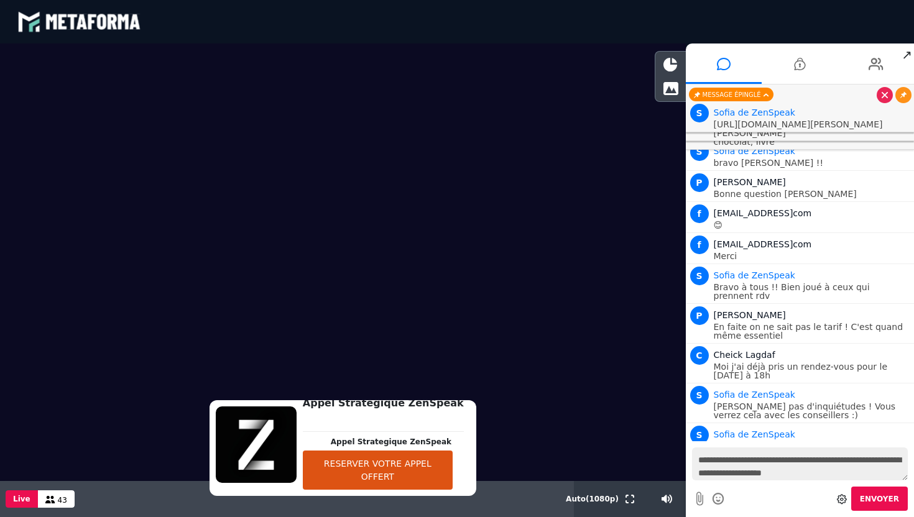
paste textarea "**********"
type textarea "**********"
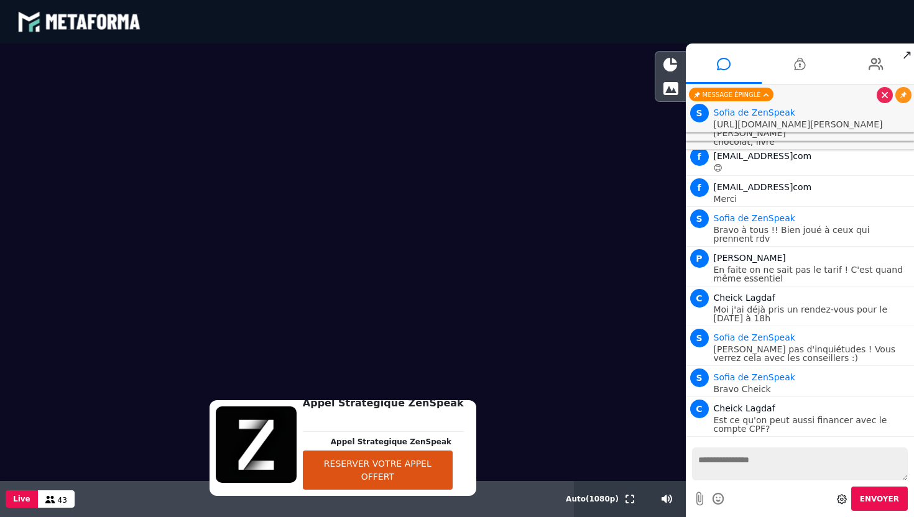
scroll to position [0, 0]
click at [900, 444] on icon at bounding box center [903, 447] width 6 height 6
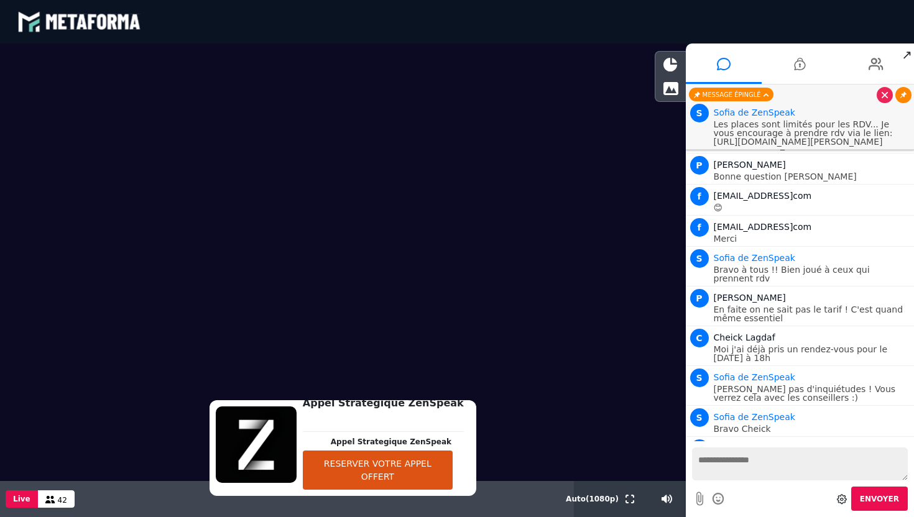
scroll to position [7252, 0]
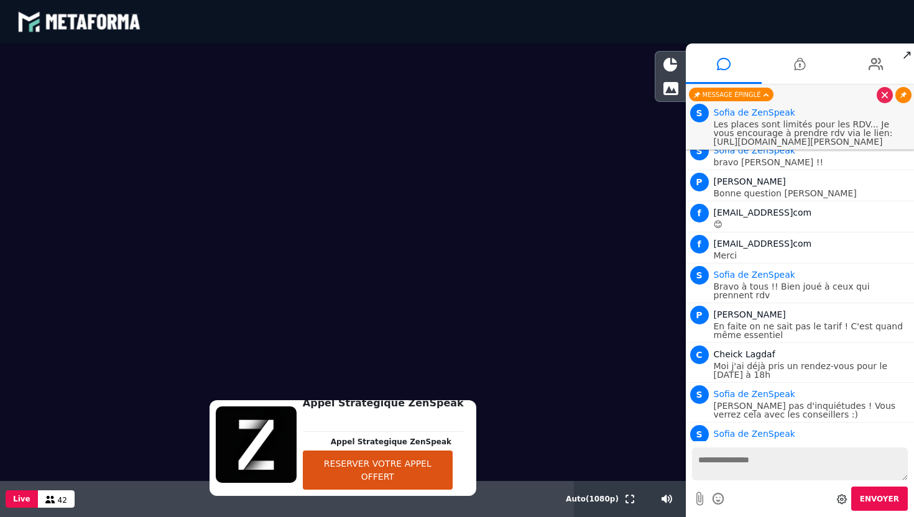
click at [904, 96] on icon at bounding box center [903, 95] width 6 height 6
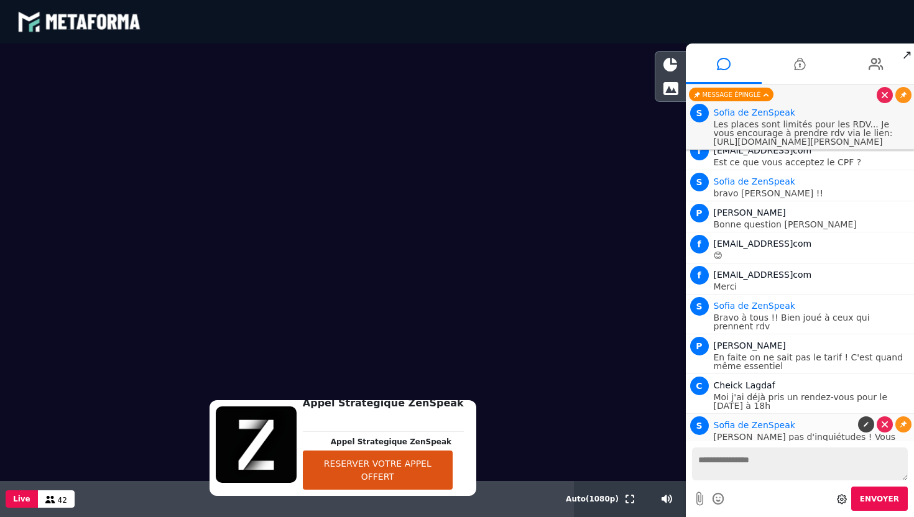
scroll to position [7283, 0]
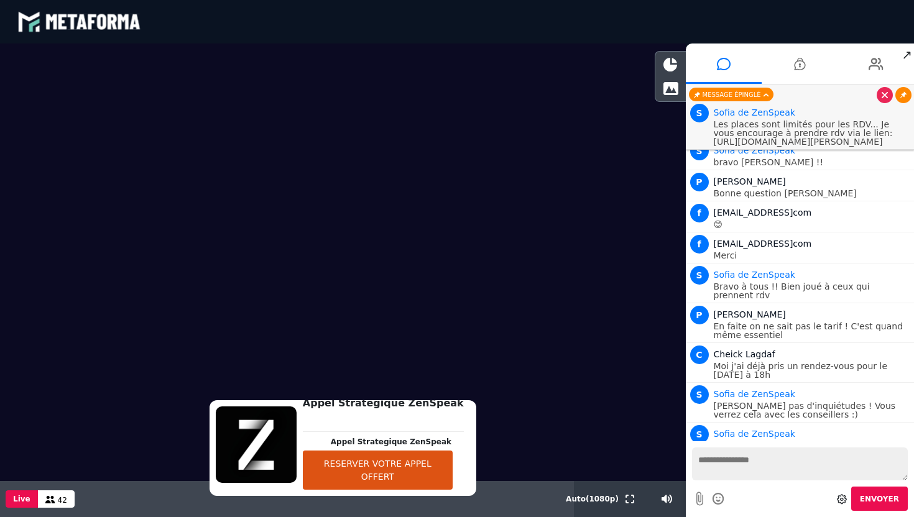
click at [901, 95] on icon at bounding box center [903, 95] width 6 height 6
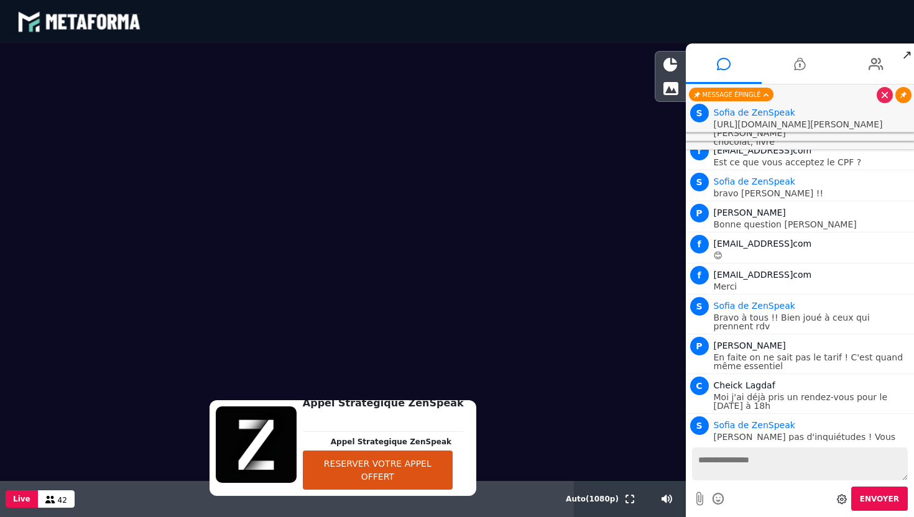
click at [901, 100] on link at bounding box center [903, 95] width 16 height 16
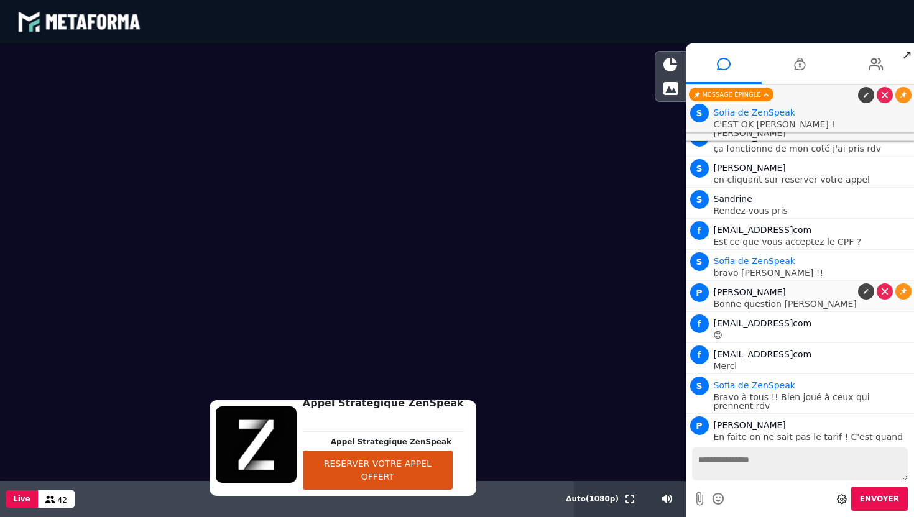
scroll to position [7459, 0]
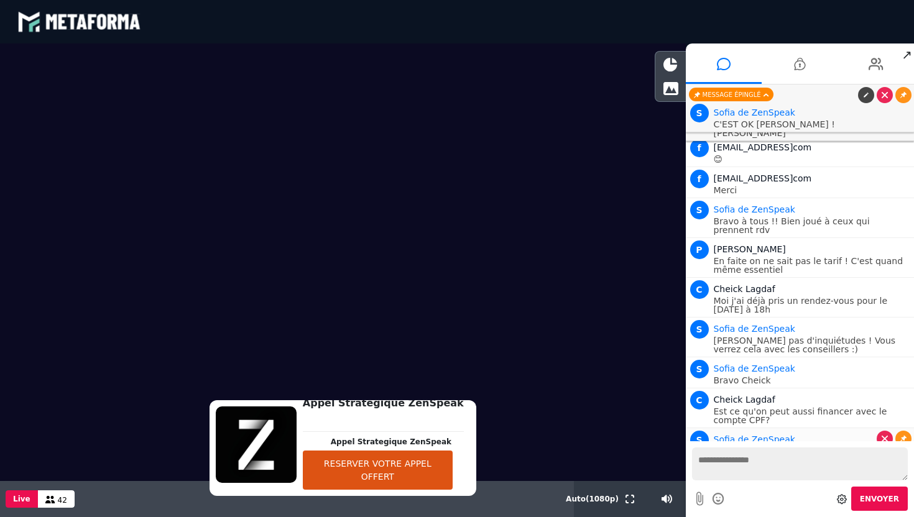
click at [808, 447] on p "Les places sont limités pour les RDV... Je vous encourage à prendre rdv via le …" at bounding box center [813, 460] width 198 height 26
click at [776, 407] on p "Est ce qu'on peut aussi financer avec le compte CPF?" at bounding box center [813, 415] width 198 height 17
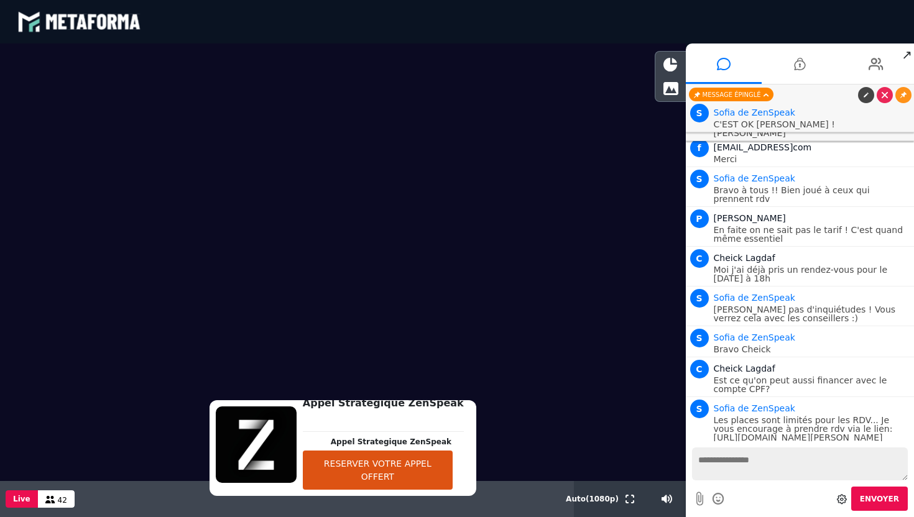
click at [745, 470] on textarea at bounding box center [800, 464] width 216 height 33
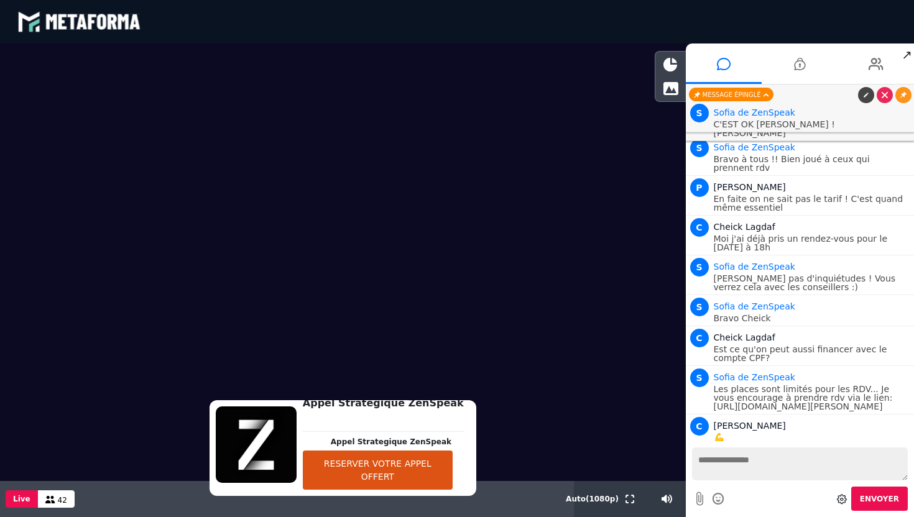
paste textarea "**********"
click at [699, 458] on textarea "**********" at bounding box center [800, 464] width 216 height 33
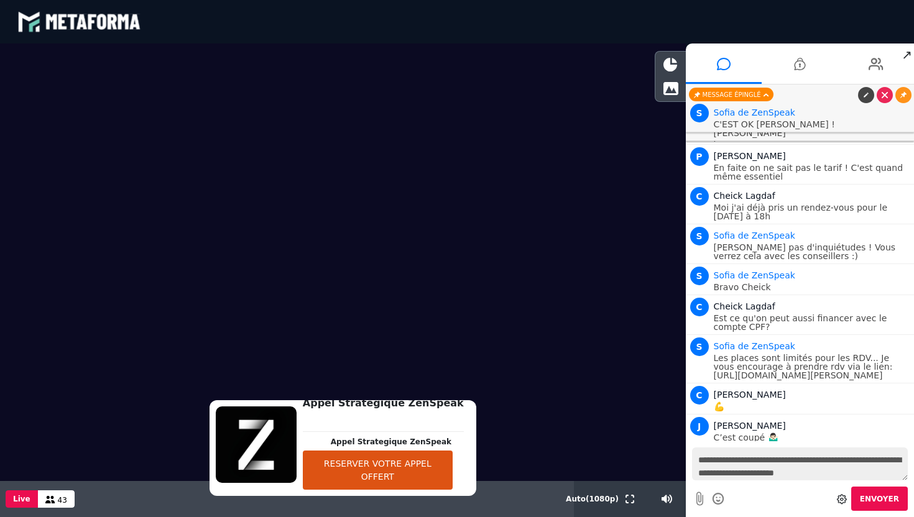
type textarea "**********"
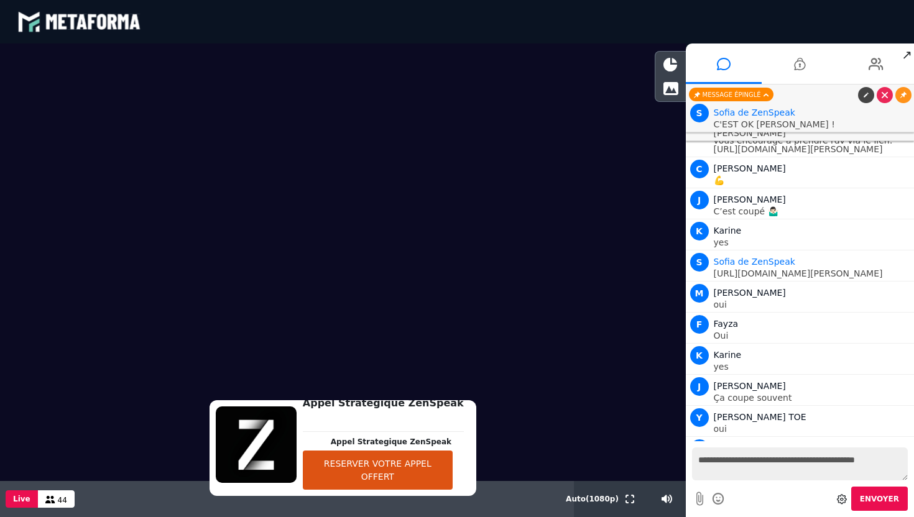
scroll to position [7810, 0]
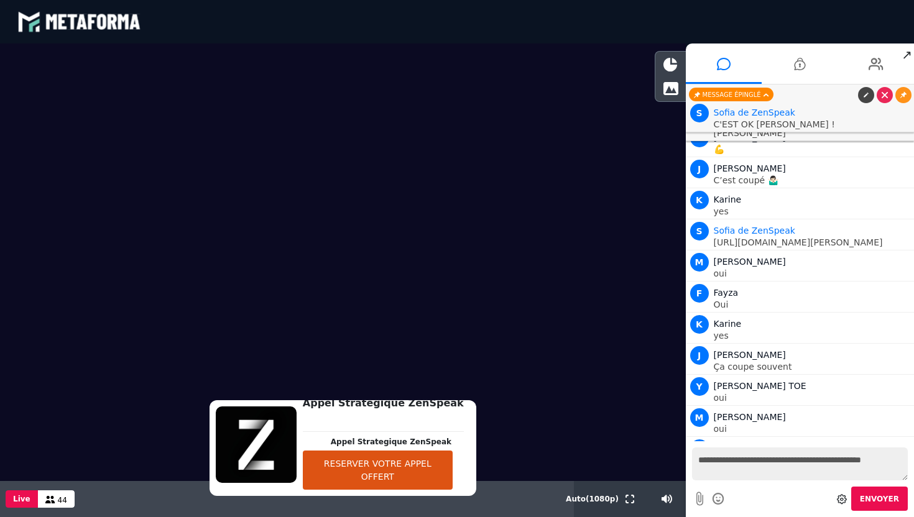
paste textarea "**********"
type textarea "**********"
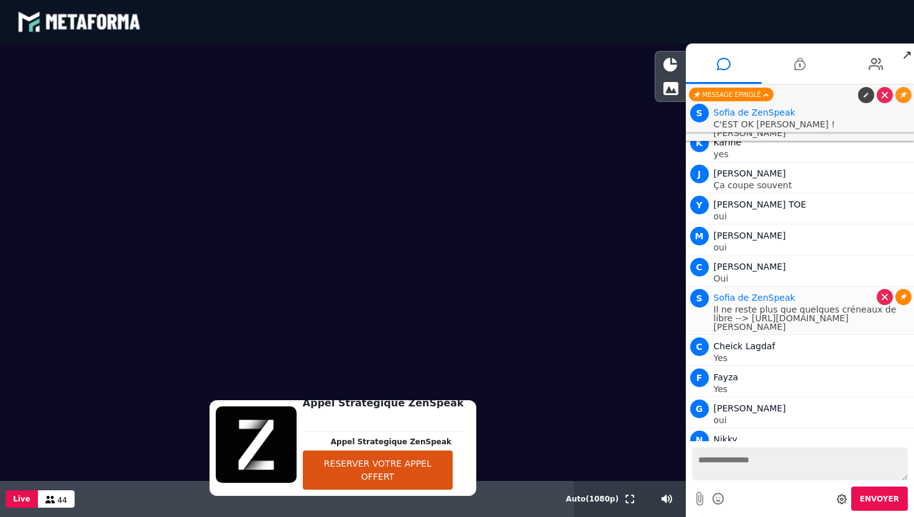
scroll to position [8022, 0]
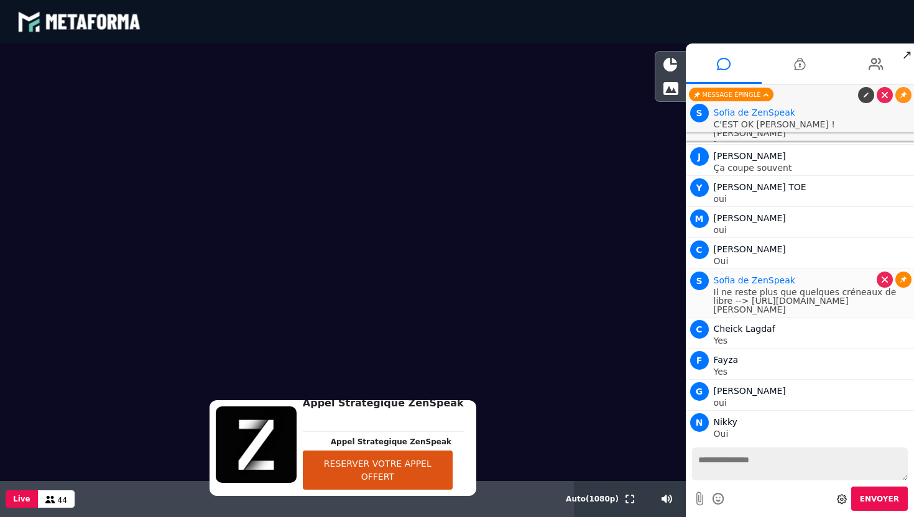
click at [897, 288] on p "Il ne reste plus que quelques créneaux de libre --> https://scheduler.metaforma…" at bounding box center [813, 301] width 198 height 26
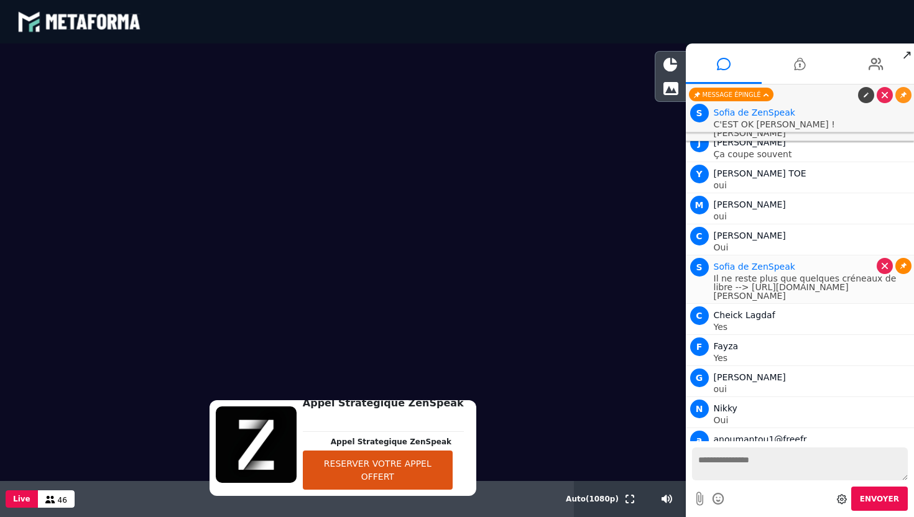
scroll to position [8053, 0]
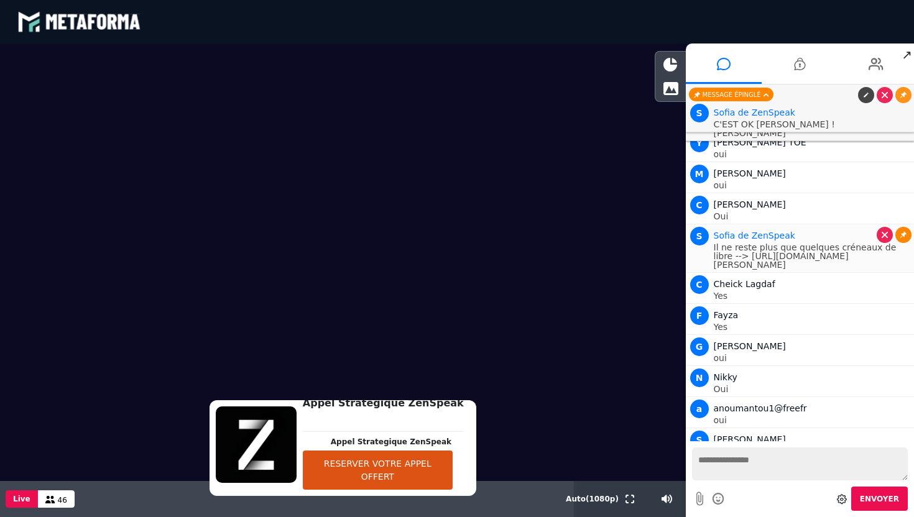
click at [902, 232] on icon at bounding box center [903, 235] width 6 height 6
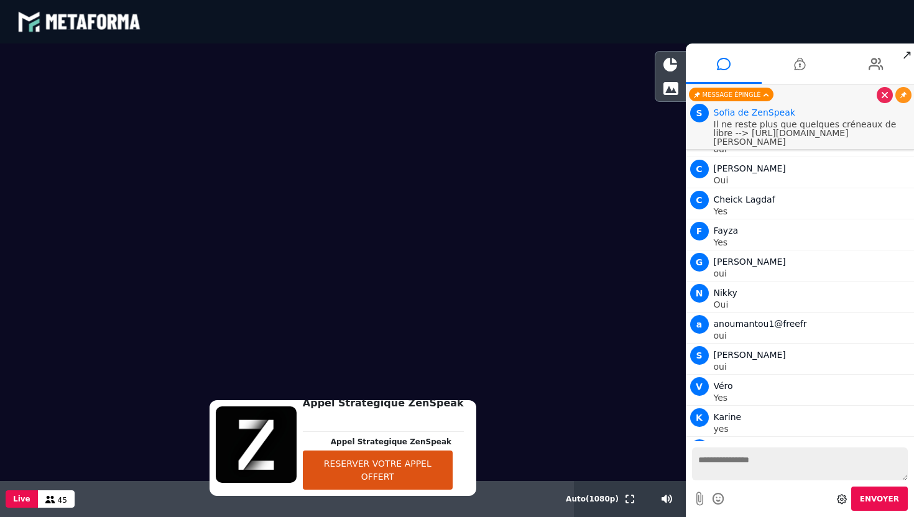
scroll to position [8338, 0]
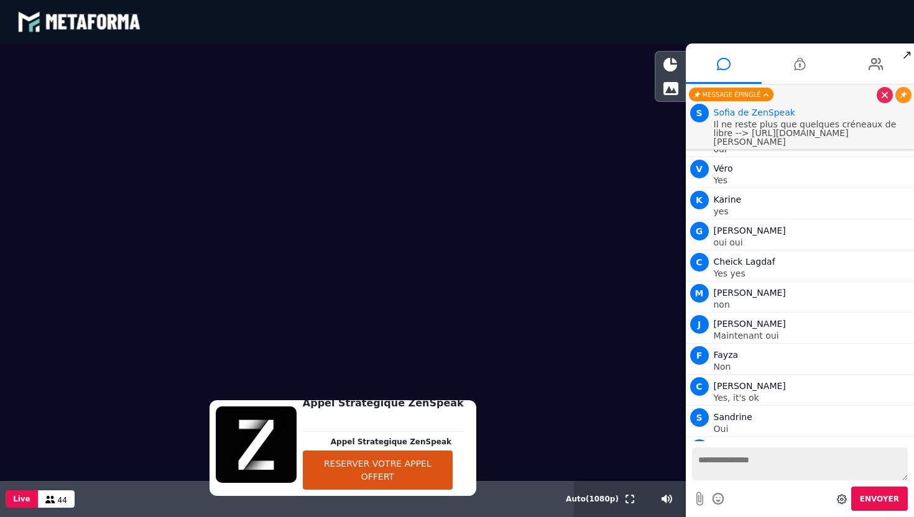
click at [739, 454] on textarea at bounding box center [800, 464] width 216 height 33
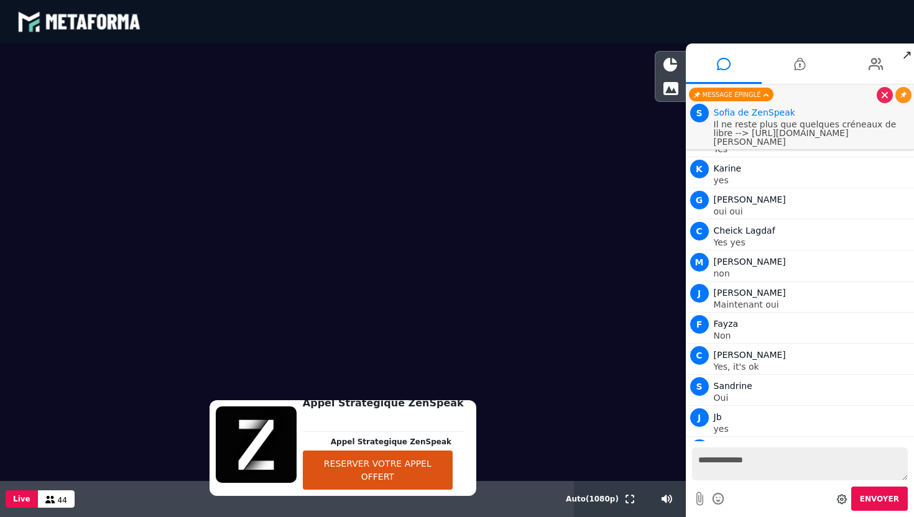
type textarea "**********"
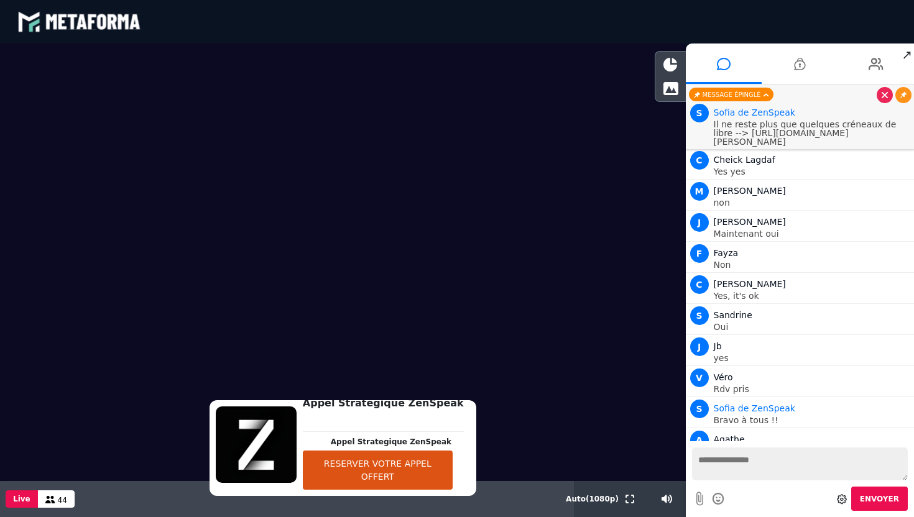
scroll to position [8471, 0]
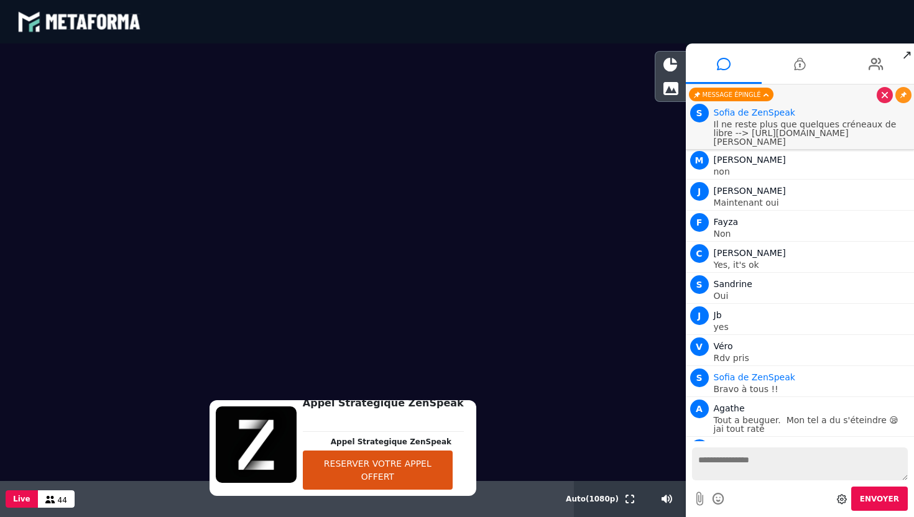
drag, startPoint x: 892, startPoint y: 152, endPoint x: 710, endPoint y: 124, distance: 184.3
click at [710, 124] on div "S Sofia de ZenSpeak Il ne reste plus que quelques créneaux de libre --> https:/…" at bounding box center [800, 123] width 223 height 45
copy p "Il ne reste plus que quelques créneaux de libre --> https://scheduler.metaforma…"
click at [717, 456] on textarea at bounding box center [800, 464] width 216 height 33
paste textarea "**********"
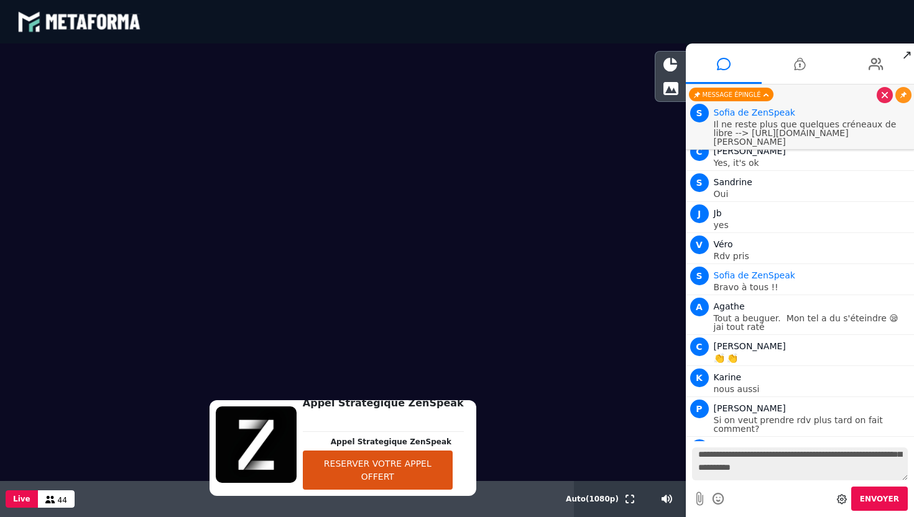
scroll to position [0, 0]
drag, startPoint x: 885, startPoint y: 471, endPoint x: 689, endPoint y: 447, distance: 196.6
click at [689, 447] on div "**********" at bounding box center [800, 479] width 229 height 76
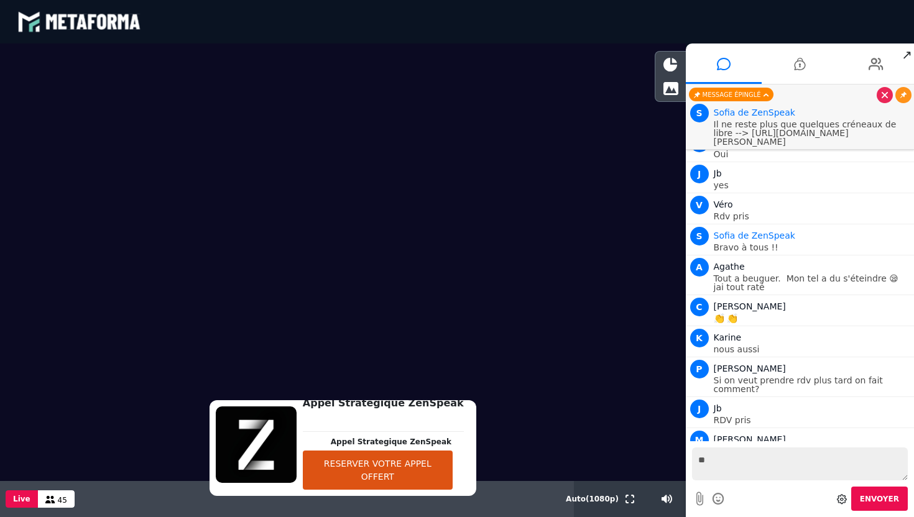
type textarea "*"
type textarea "**********"
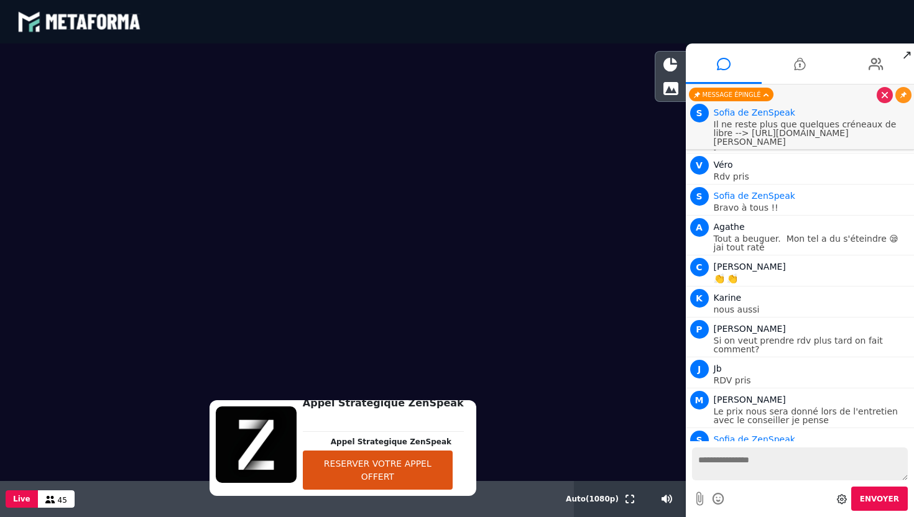
scroll to position [8808, 0]
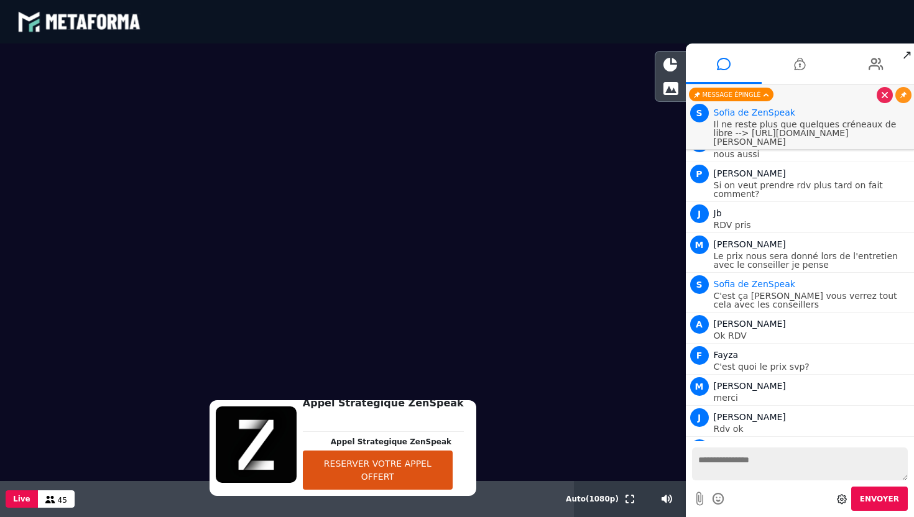
click at [734, 459] on textarea at bounding box center [800, 464] width 216 height 33
paste textarea "**********"
type textarea "**********"
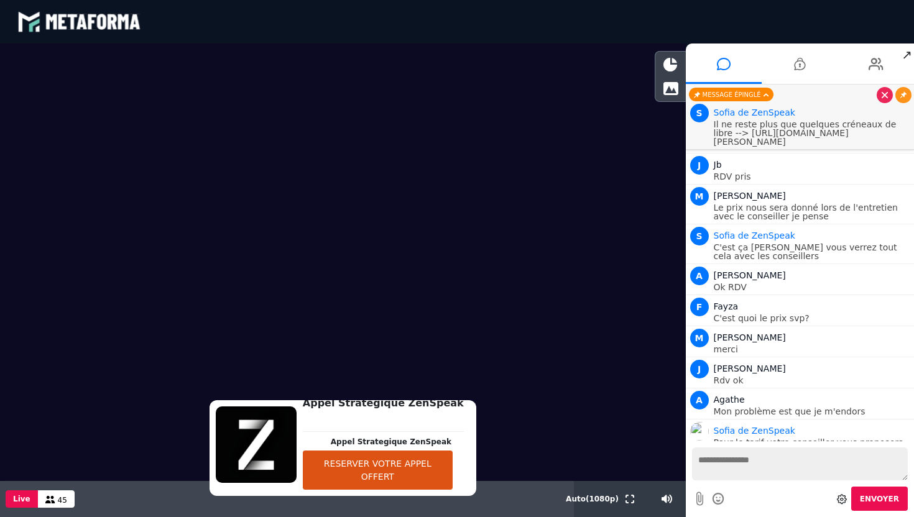
scroll to position [8888, 0]
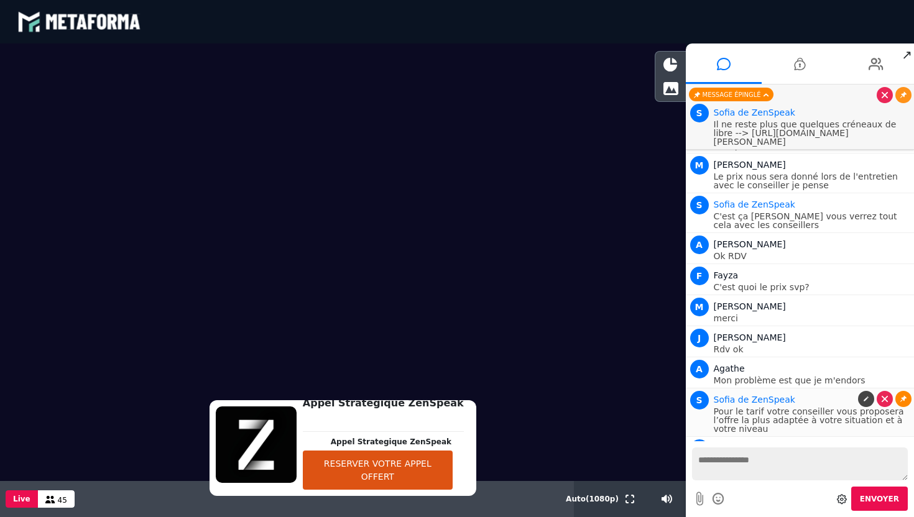
click at [902, 396] on icon at bounding box center [903, 399] width 6 height 6
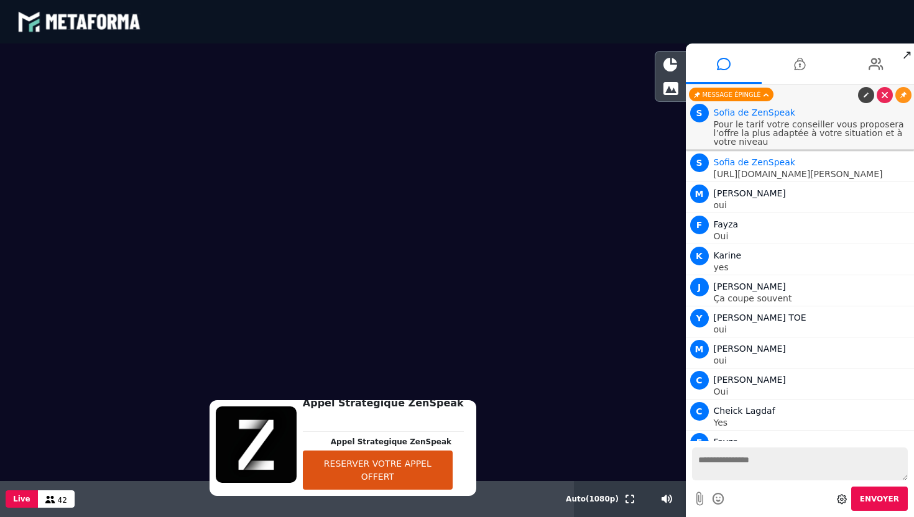
scroll to position [7909, 0]
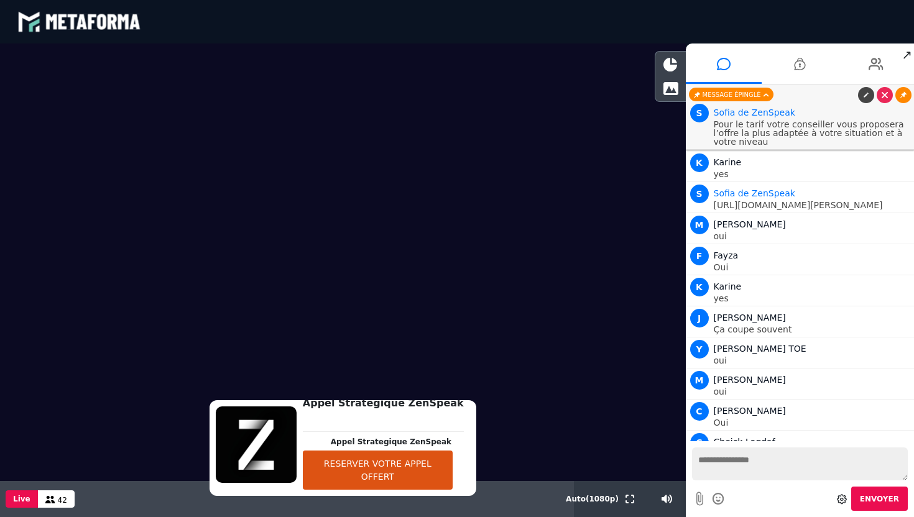
click at [904, 94] on icon at bounding box center [903, 95] width 6 height 6
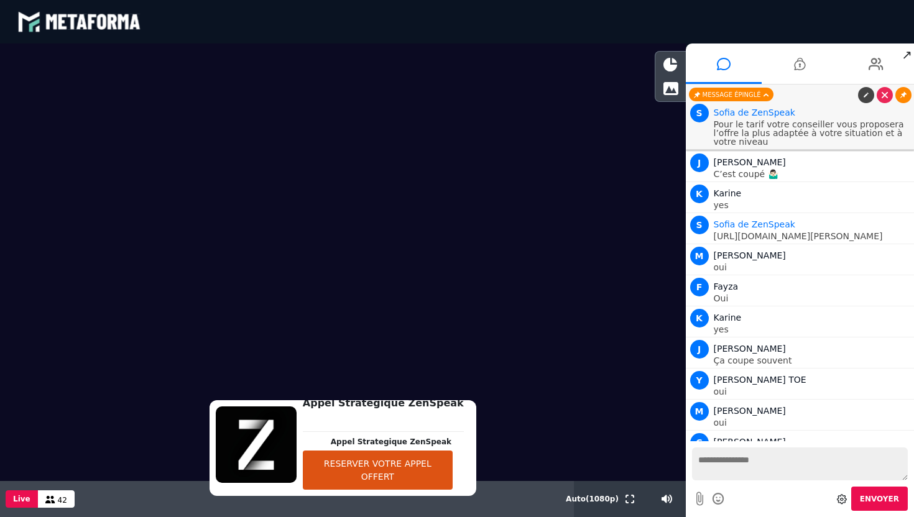
click at [904, 93] on icon at bounding box center [903, 95] width 6 height 6
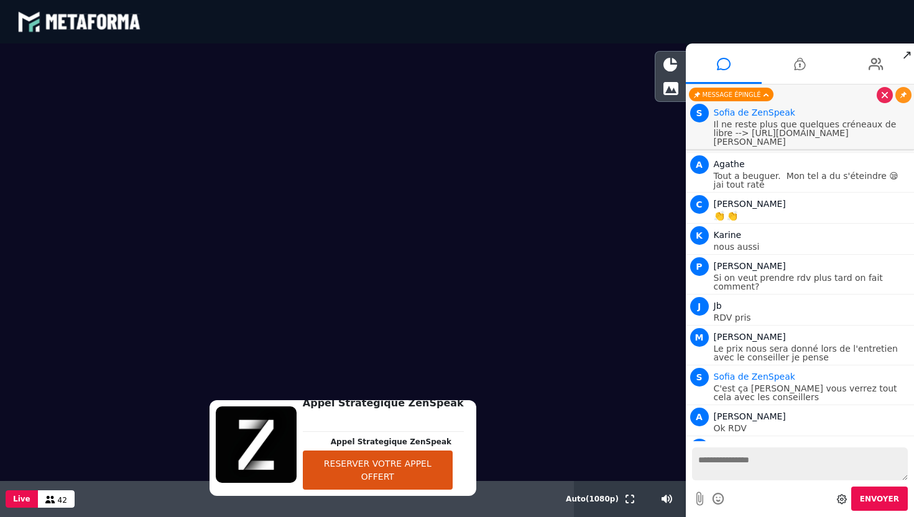
scroll to position [9060, 0]
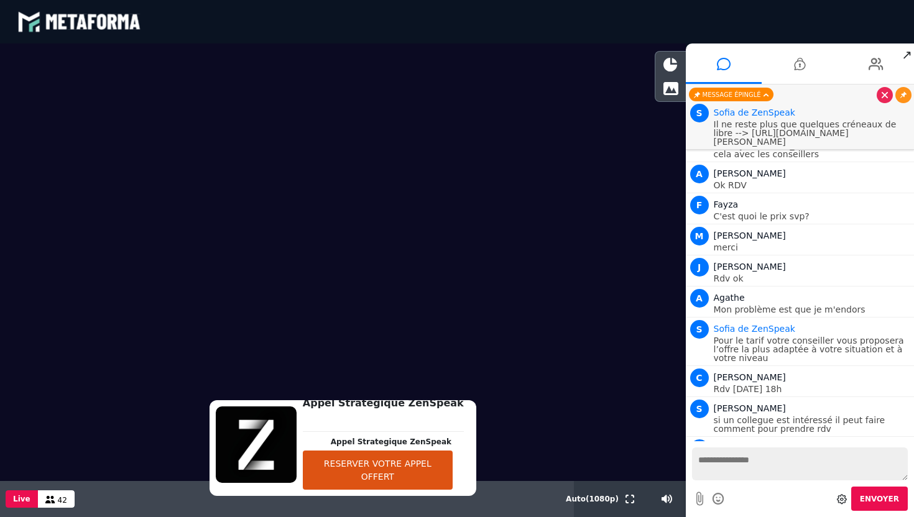
click at [770, 459] on textarea at bounding box center [800, 464] width 216 height 33
click at [900, 325] on icon at bounding box center [903, 328] width 6 height 6
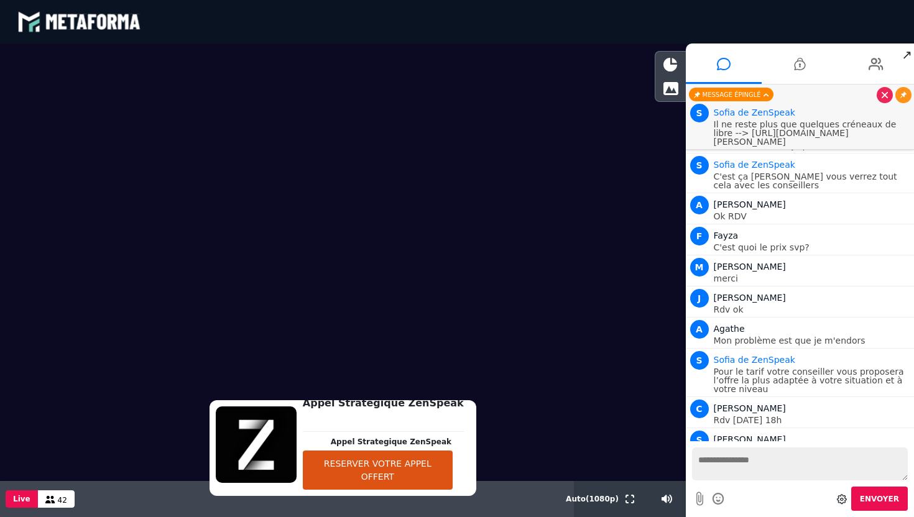
click at [770, 466] on textarea at bounding box center [800, 464] width 216 height 33
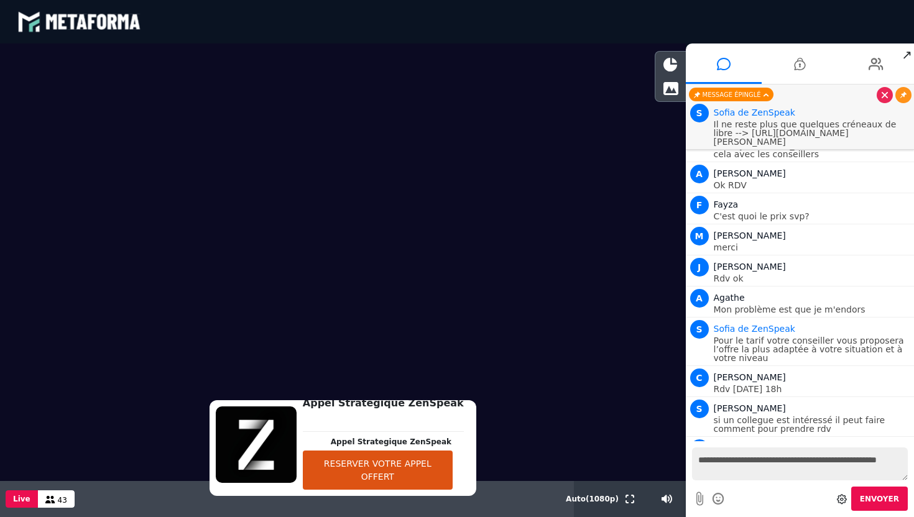
paste textarea "**********"
drag, startPoint x: 719, startPoint y: 454, endPoint x: 864, endPoint y: 478, distance: 146.8
click at [864, 478] on textarea "**********" at bounding box center [800, 464] width 216 height 33
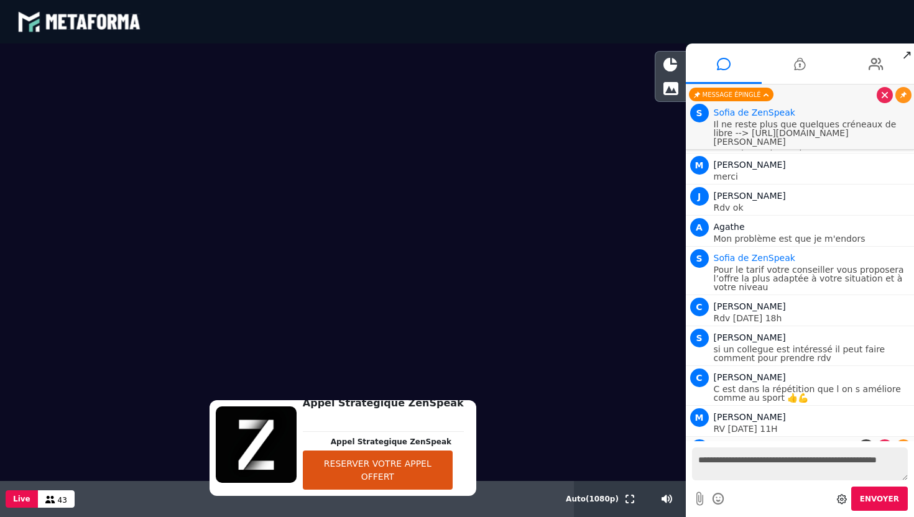
paste textarea "**********"
type textarea "**********"
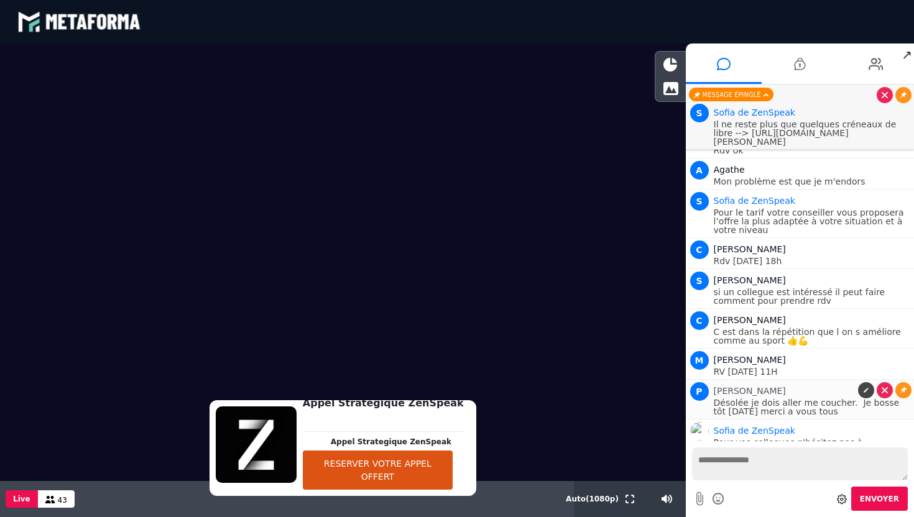
scroll to position [0, 0]
click at [895, 422] on link at bounding box center [903, 430] width 16 height 16
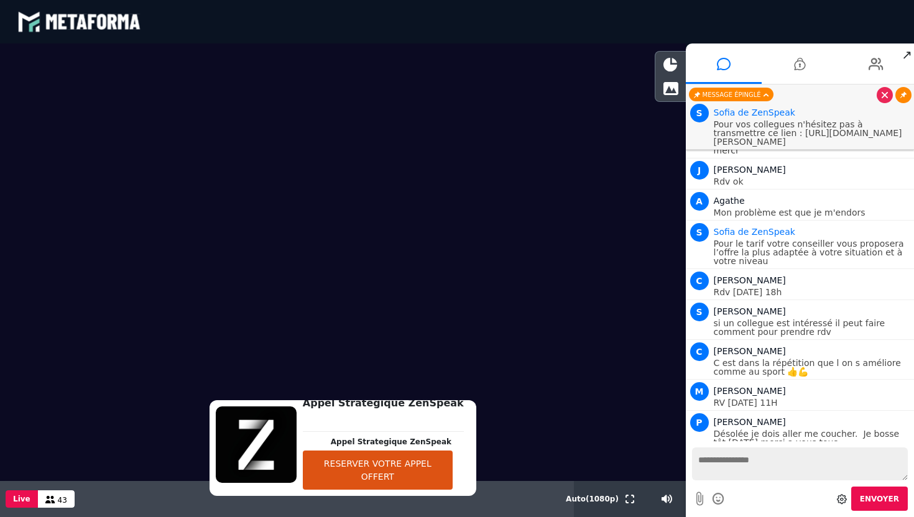
scroll to position [9194, 0]
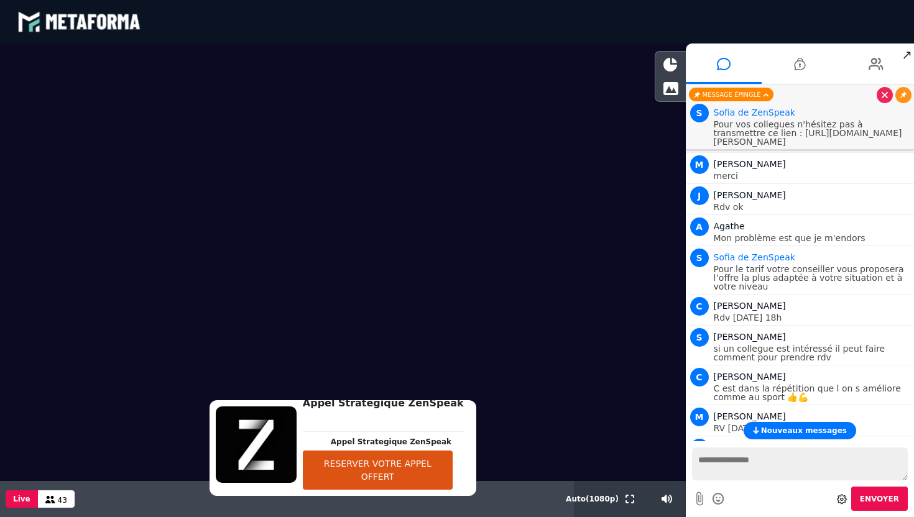
click at [766, 431] on span "Nouveaux messages" at bounding box center [804, 430] width 86 height 9
click at [755, 465] on textarea at bounding box center [800, 464] width 216 height 33
copy p "Pour vos collegues n'hésitez pas à transmettre ce lien : https://scheduler.meta…"
drag, startPoint x: 893, startPoint y: 153, endPoint x: 713, endPoint y: 124, distance: 182.6
click at [714, 124] on p "Pour vos collegues n'hésitez pas à transmettre ce lien : https://scheduler.meta…" at bounding box center [813, 133] width 198 height 26
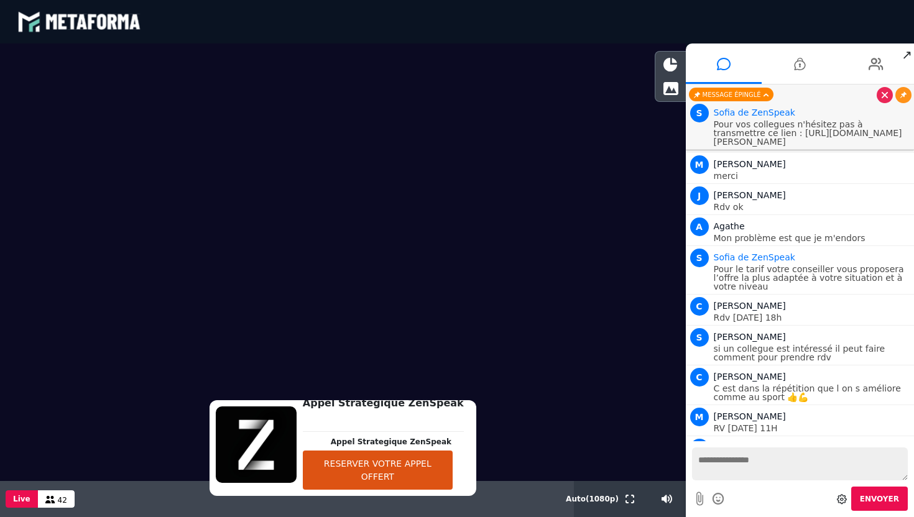
click at [727, 463] on textarea at bounding box center [800, 464] width 216 height 33
paste textarea "**********"
type textarea "**********"
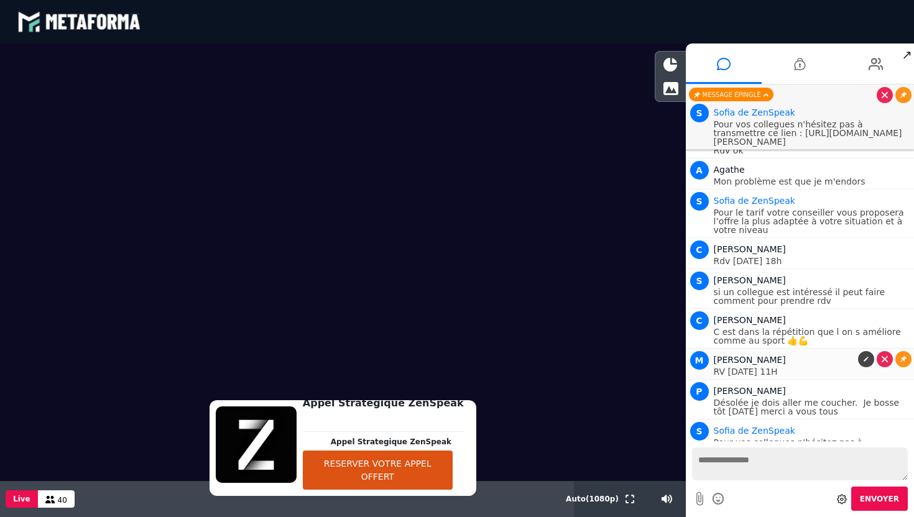
scroll to position [9313, 0]
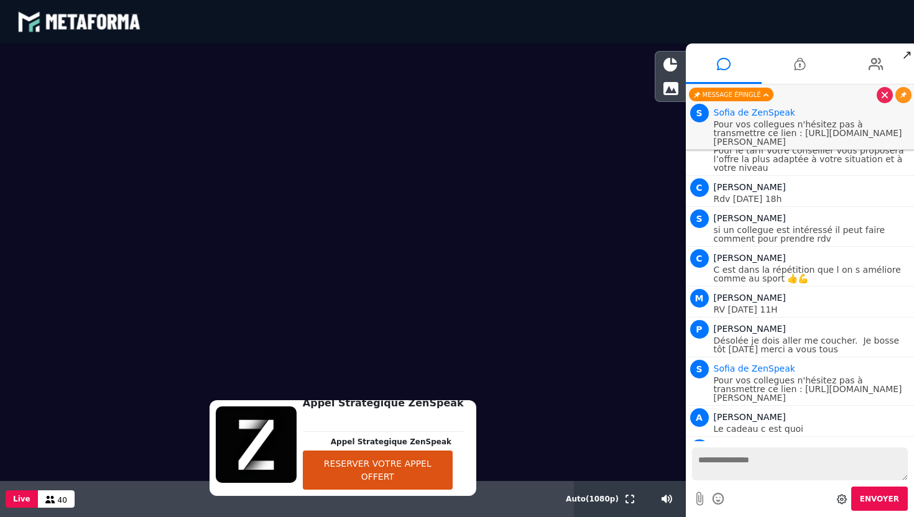
click at [733, 469] on textarea at bounding box center [800, 464] width 216 height 33
paste textarea "**********"
type textarea "**********"
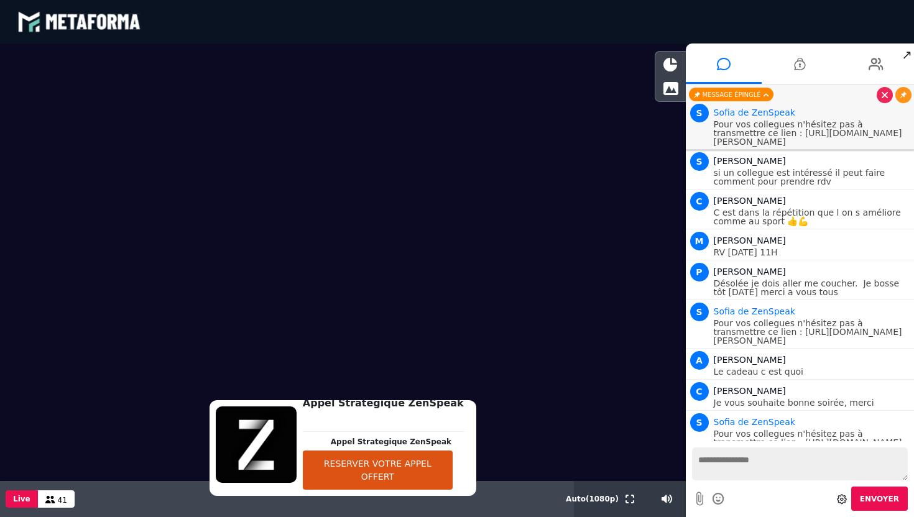
scroll to position [9401, 0]
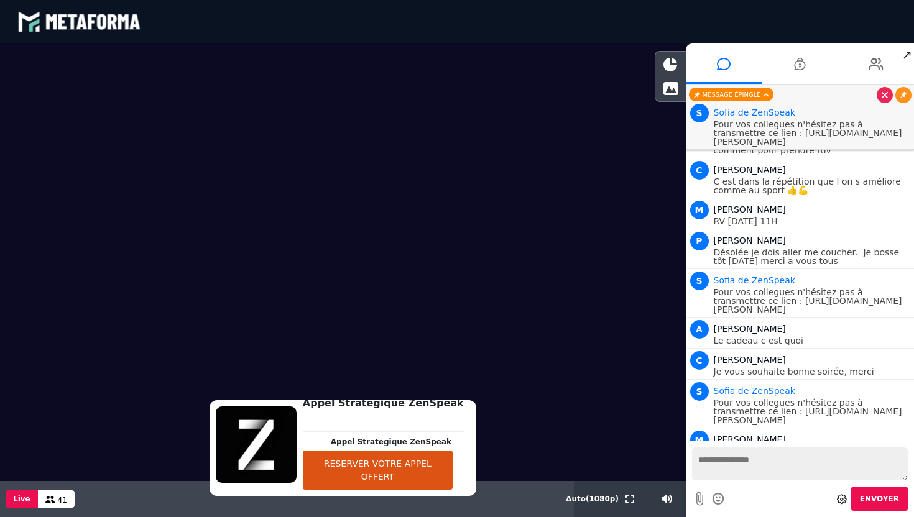
click at [745, 470] on textarea at bounding box center [800, 464] width 216 height 33
type textarea "**********"
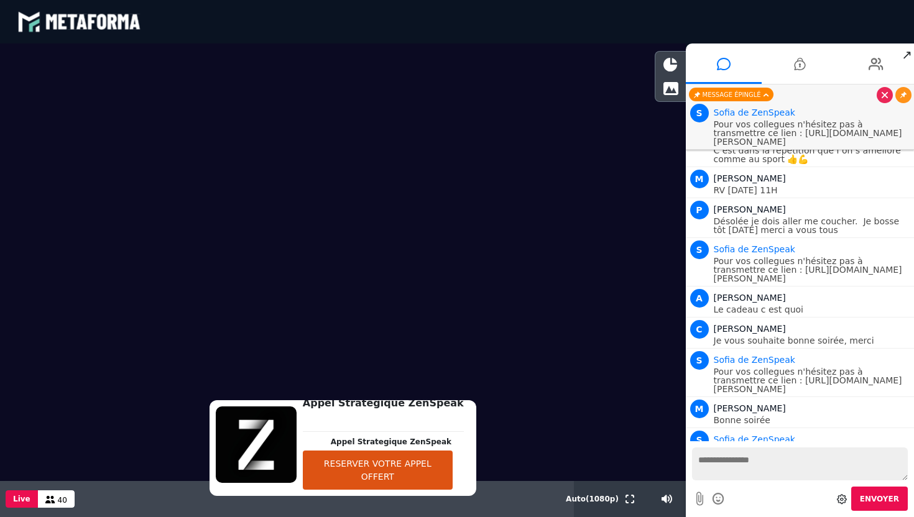
scroll to position [9463, 0]
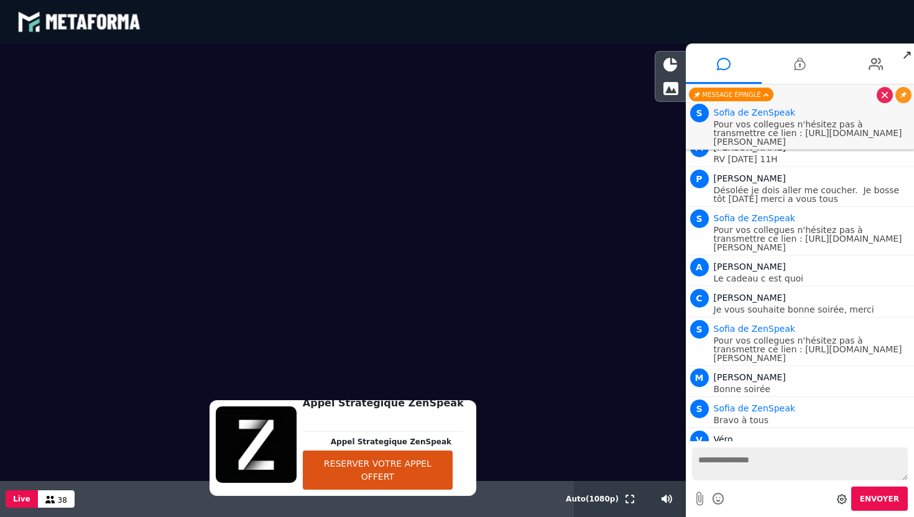
click at [729, 451] on textarea at bounding box center [800, 464] width 216 height 33
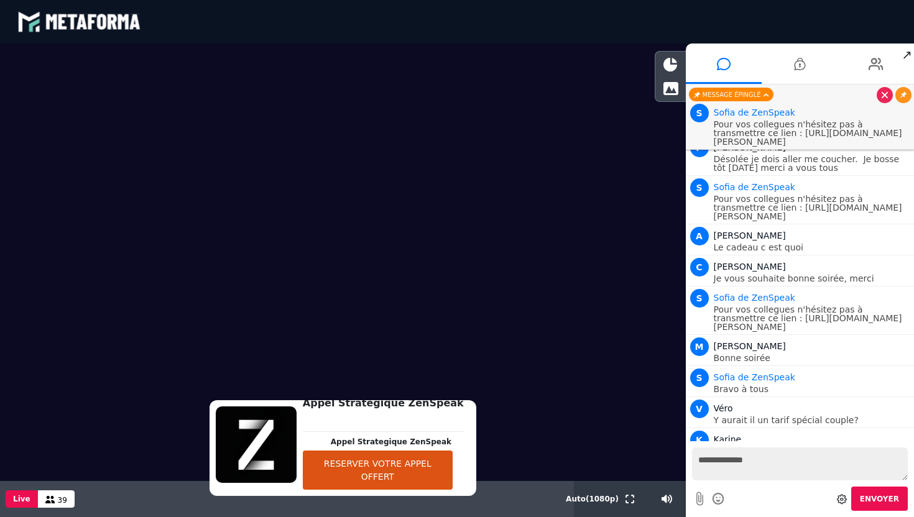
type textarea "**********"
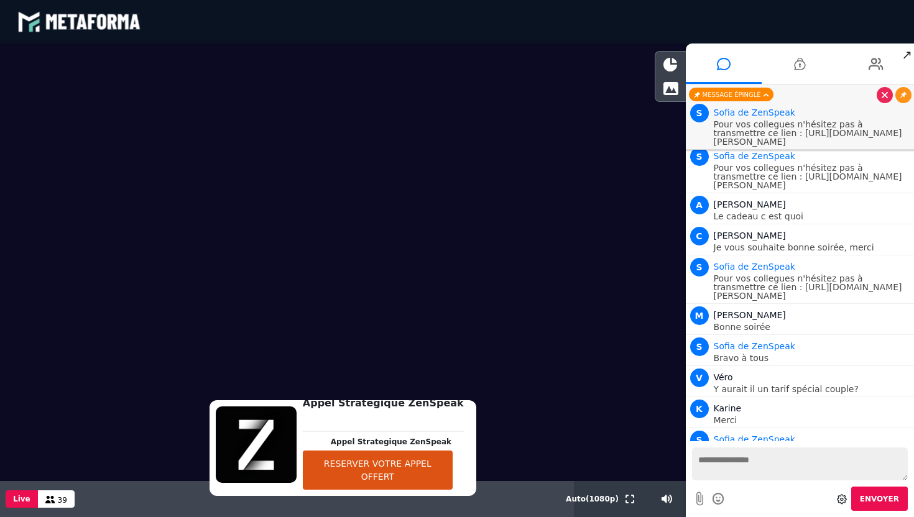
paste textarea "**********"
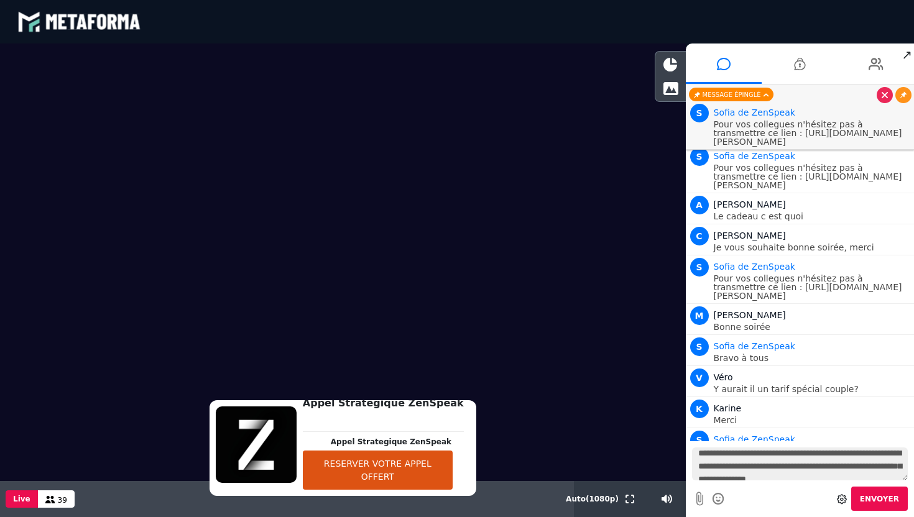
scroll to position [0, 0]
drag, startPoint x: 775, startPoint y: 464, endPoint x: 676, endPoint y: 461, distance: 99.5
click at [676, 461] on div "**********" at bounding box center [457, 281] width 914 height 474
click at [785, 461] on textarea "**********" at bounding box center [800, 464] width 216 height 33
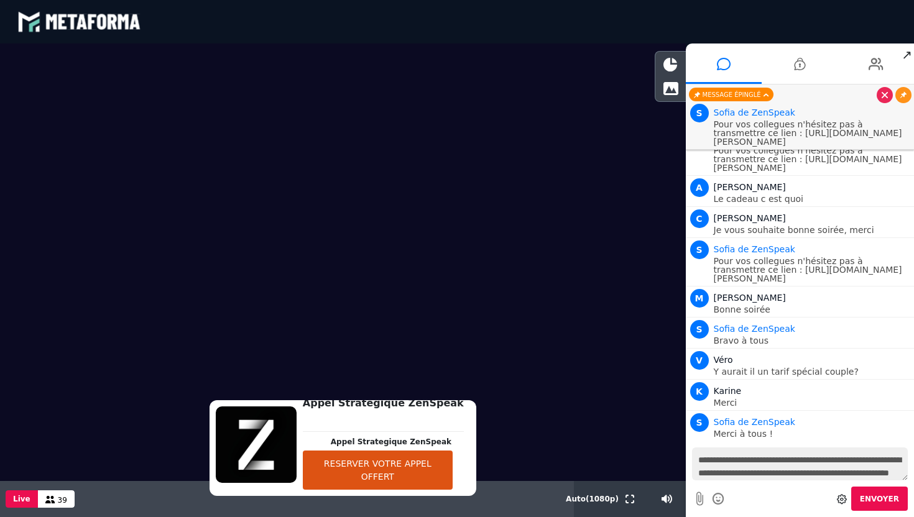
click at [785, 461] on textarea "**********" at bounding box center [800, 464] width 216 height 33
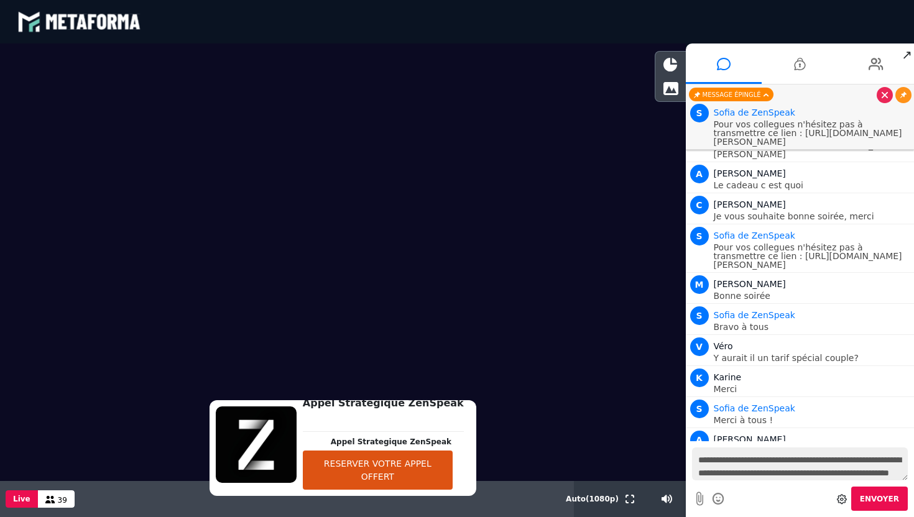
scroll to position [9587, 0]
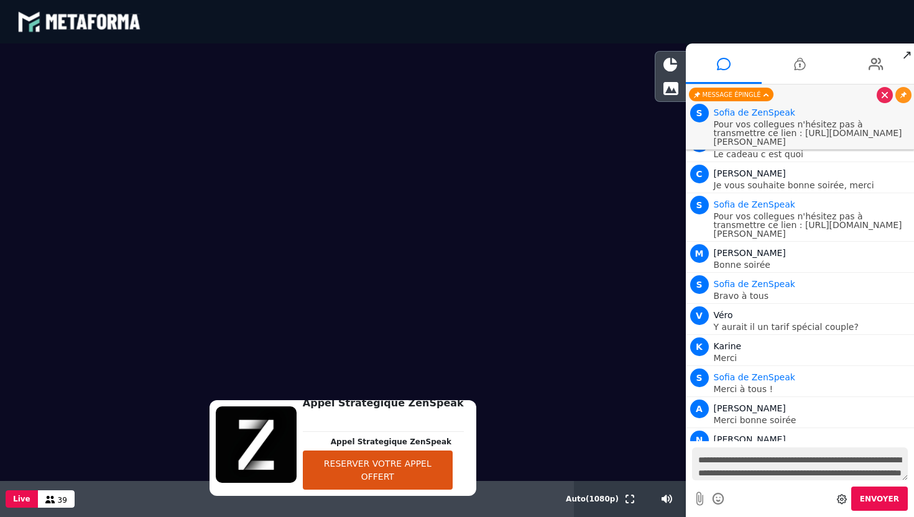
type textarea "**********"
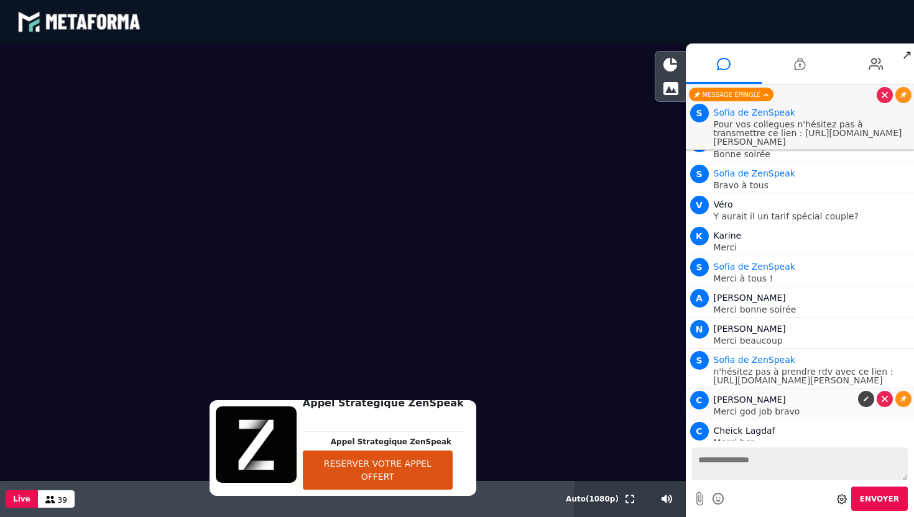
scroll to position [9769, 0]
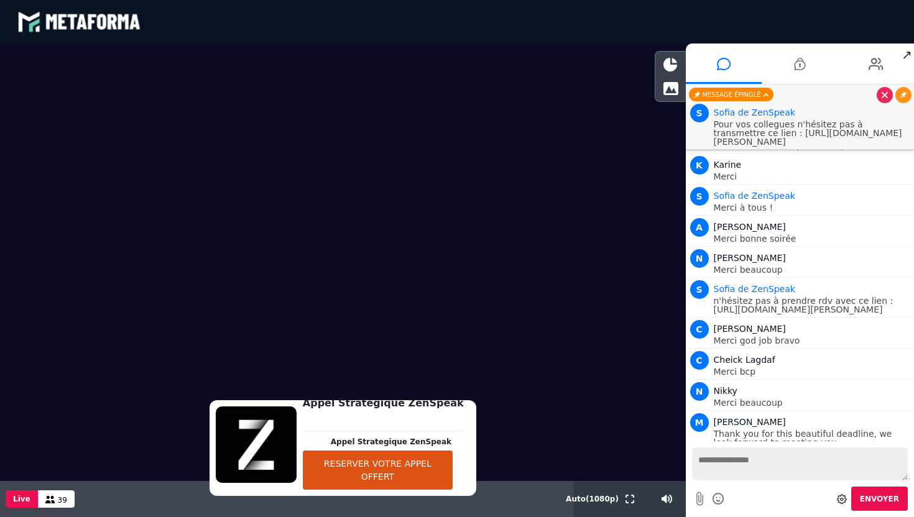
click at [763, 467] on textarea at bounding box center [800, 464] width 216 height 33
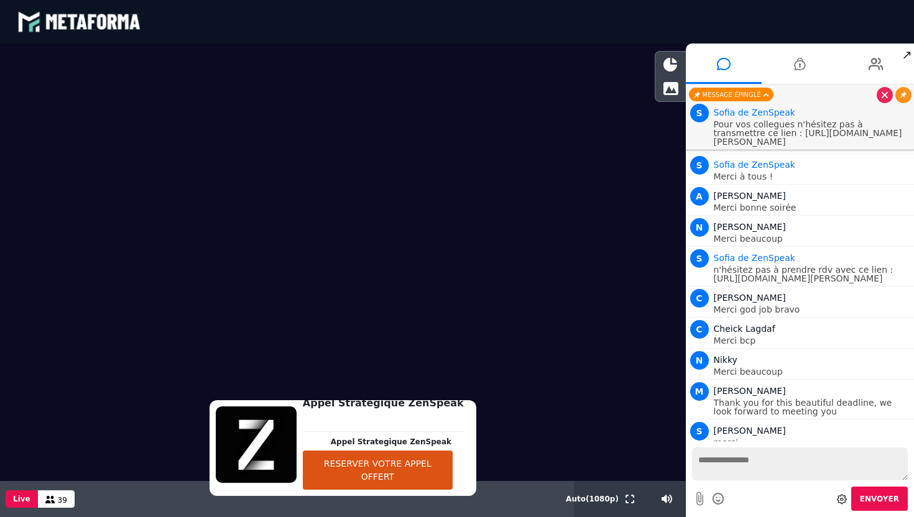
scroll to position [9831, 0]
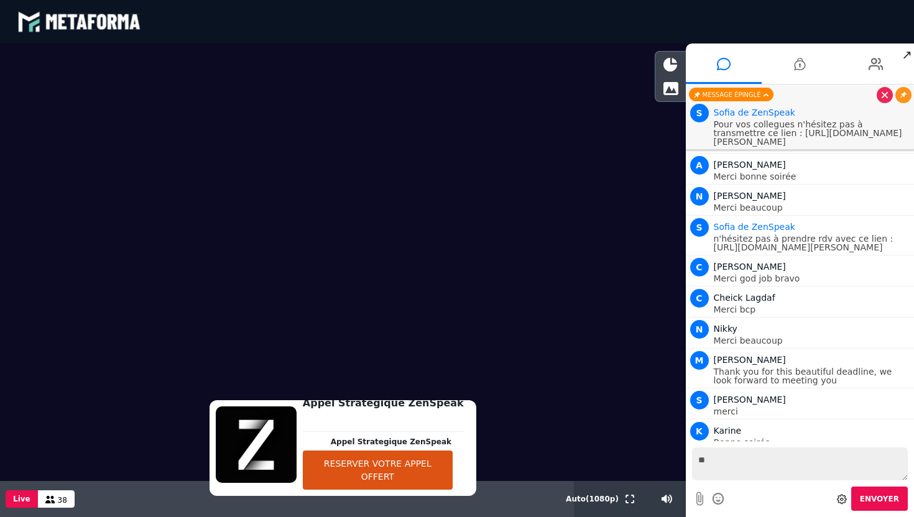
type textarea "*"
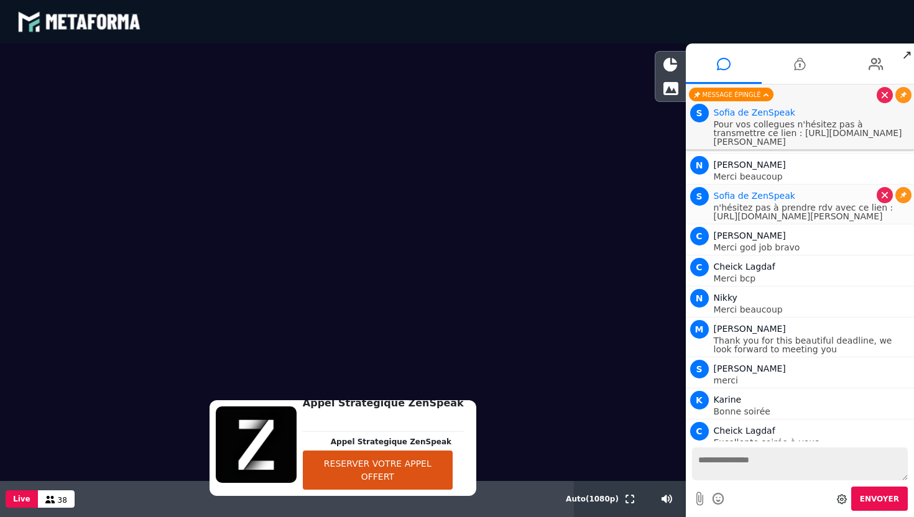
copy p "n'hésitez pas à prendre rdv avec ce lien : https://scheduler.metaforma.io/fr/ev…"
drag, startPoint x: 891, startPoint y: 207, endPoint x: 710, endPoint y: 187, distance: 182.6
click at [710, 187] on div "S Sofia de ZenSpeak n'hésitez pas à prendre rdv avec ce lien : https://schedule…" at bounding box center [800, 203] width 223 height 36
click at [746, 459] on textarea at bounding box center [800, 464] width 216 height 33
paste textarea "**********"
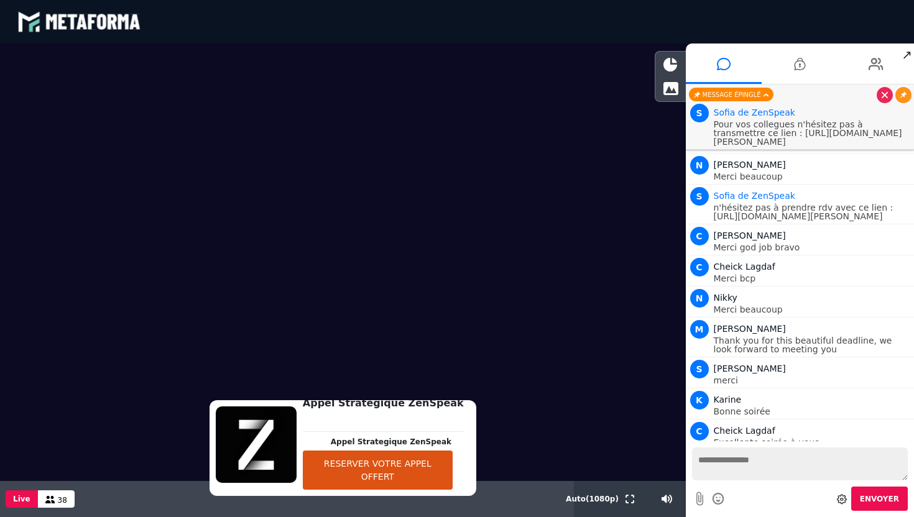
type textarea "**********"
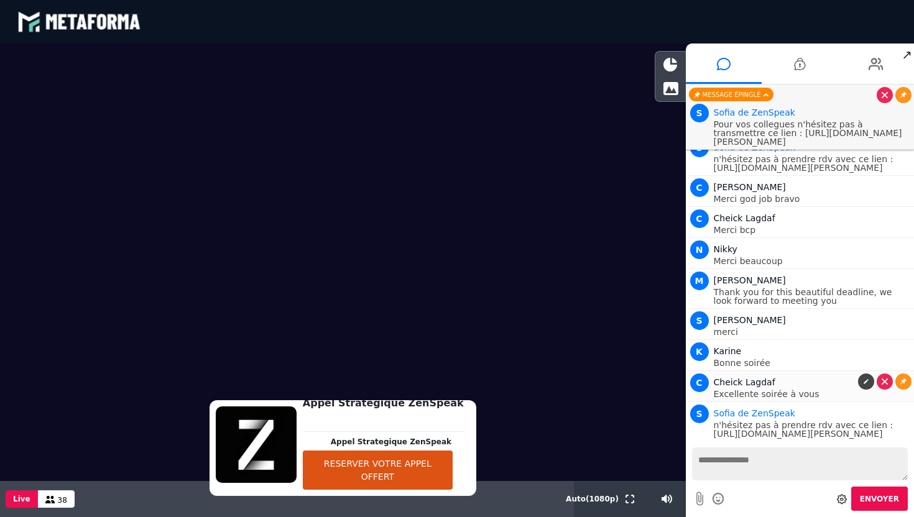
scroll to position [9942, 0]
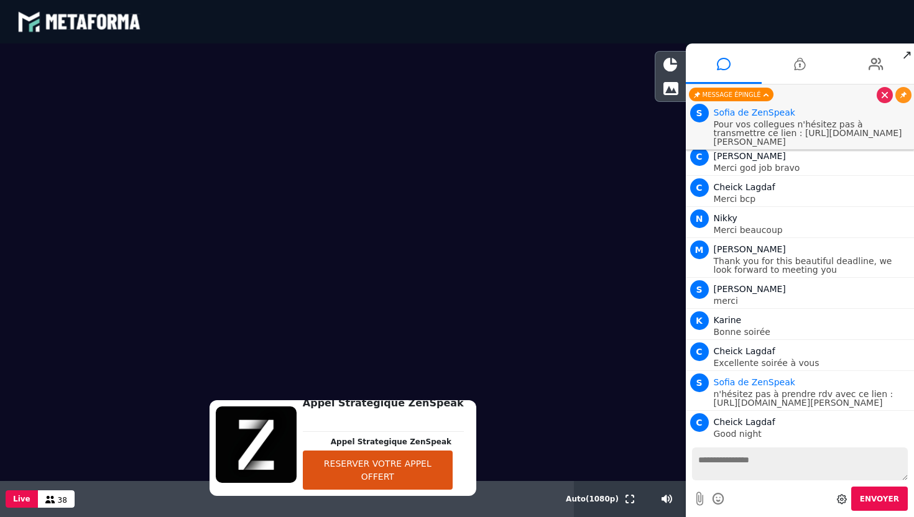
type textarea "*"
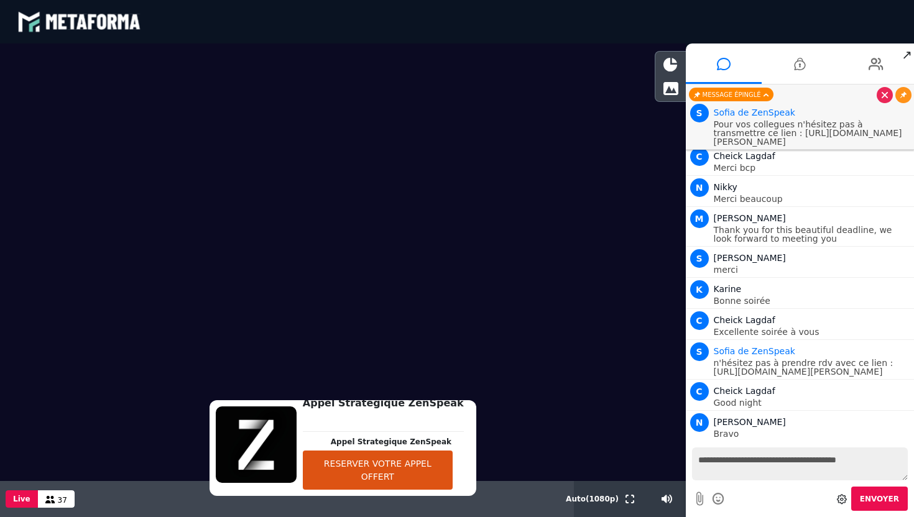
type textarea "**********"
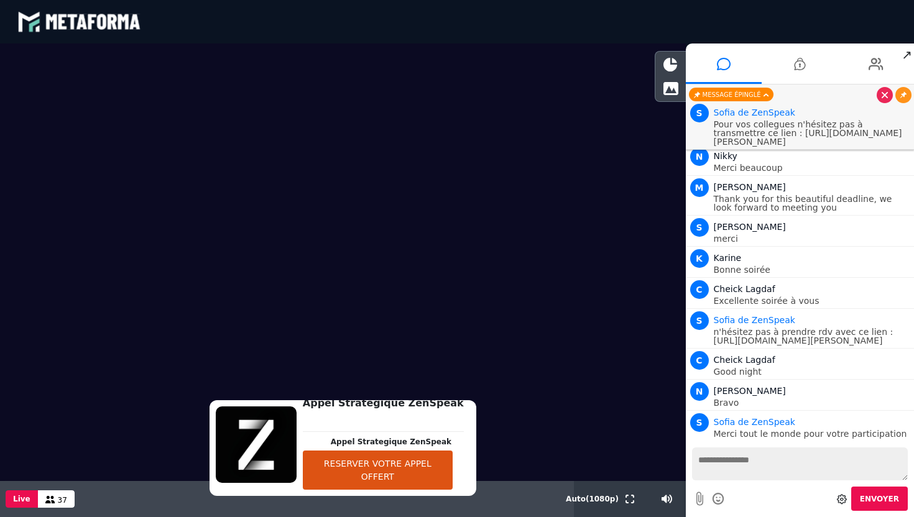
paste textarea "**********"
type textarea "**********"
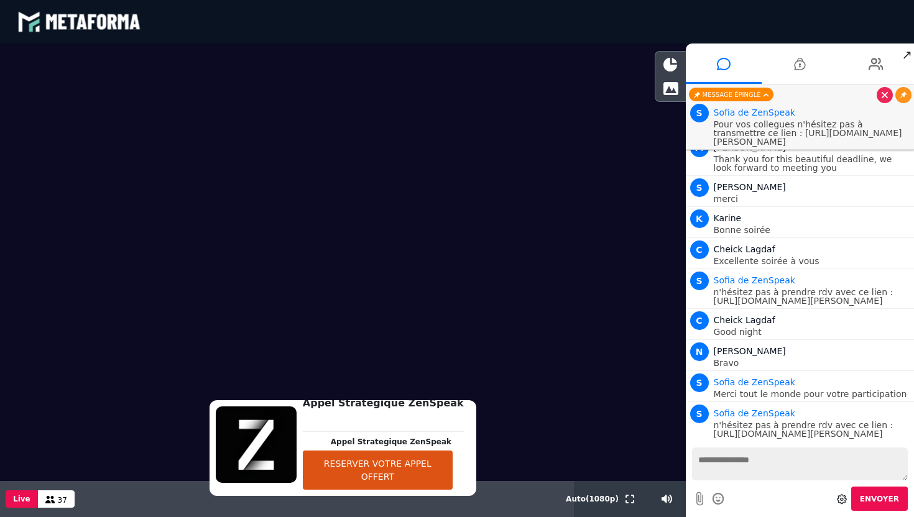
scroll to position [0, 0]
type textarea "**********"
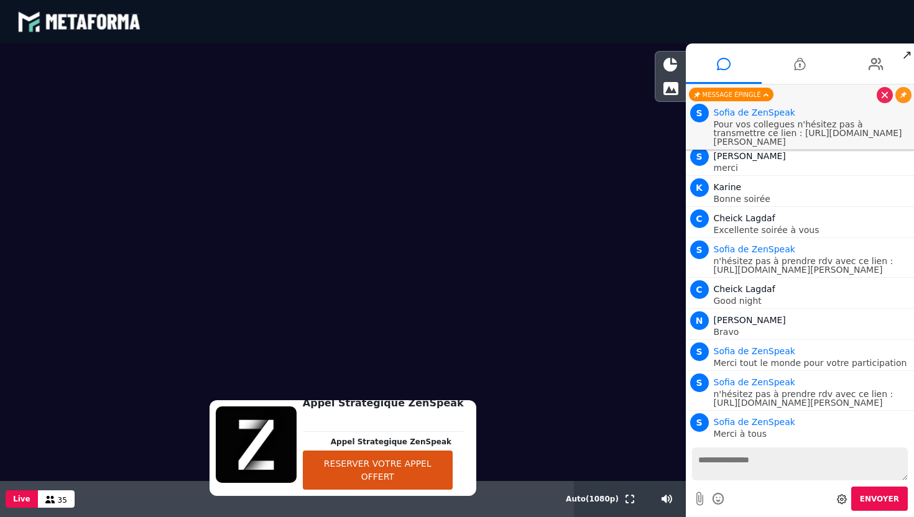
paste textarea "**********"
type textarea "**********"
click at [871, 495] on span "Envoyer" at bounding box center [879, 499] width 39 height 9
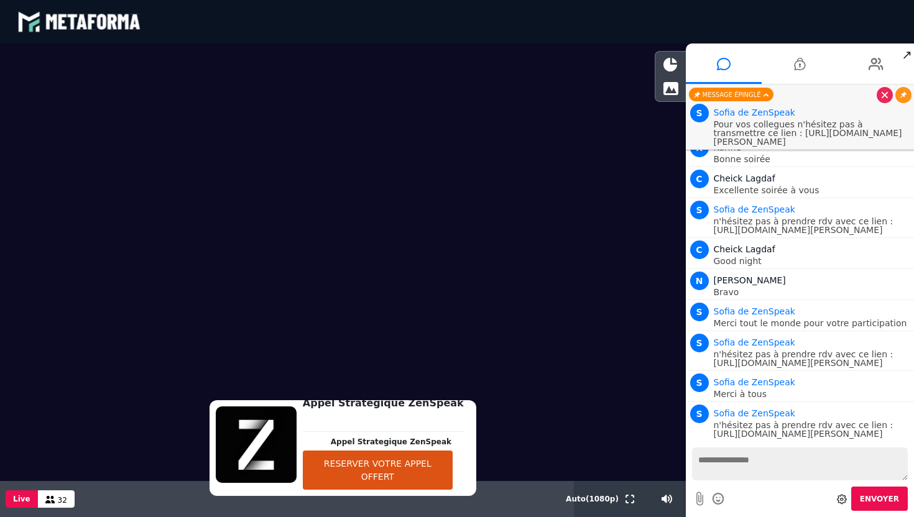
scroll to position [0, 0]
click at [798, 463] on textarea at bounding box center [800, 464] width 216 height 33
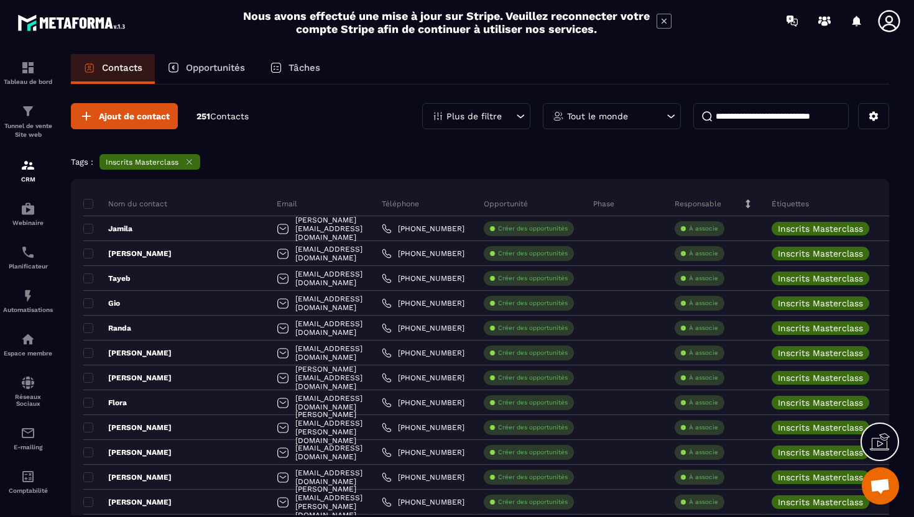
click at [191, 164] on icon at bounding box center [189, 162] width 5 height 5
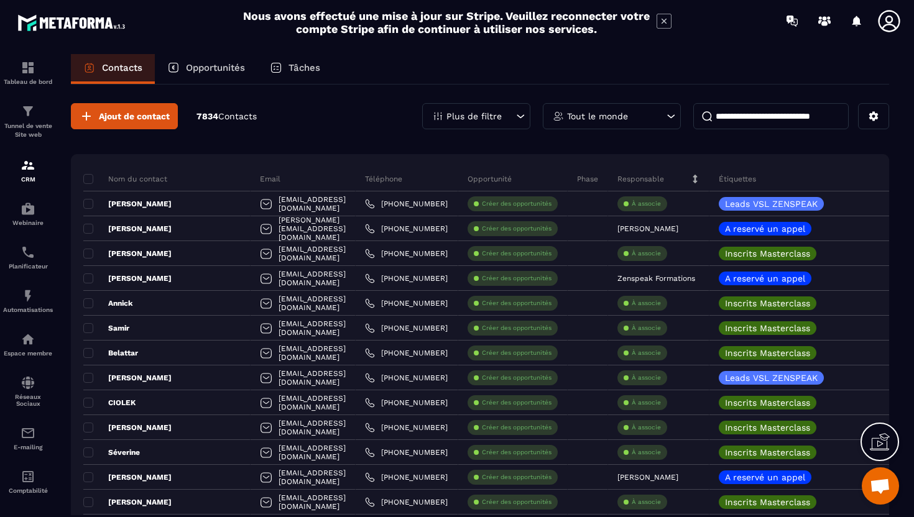
click at [560, 121] on icon at bounding box center [558, 116] width 11 height 11
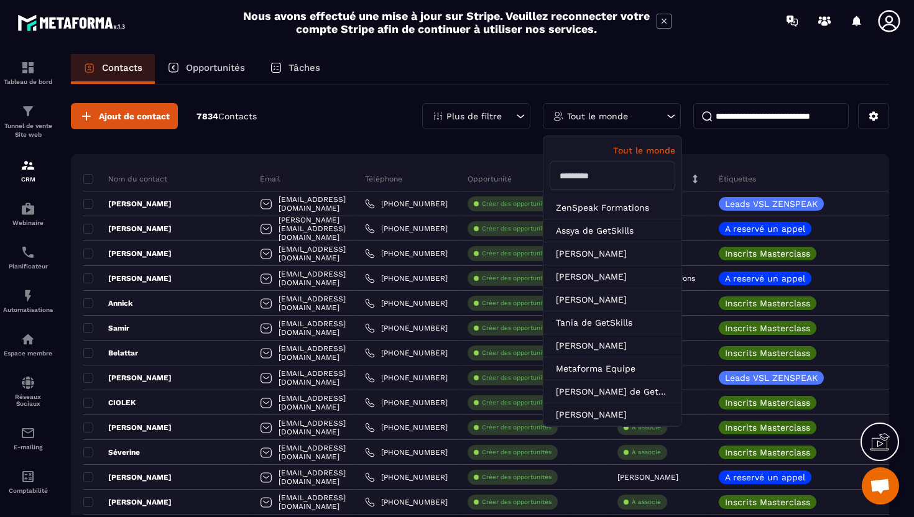
click at [471, 115] on p "Plus de filtre" at bounding box center [473, 116] width 55 height 9
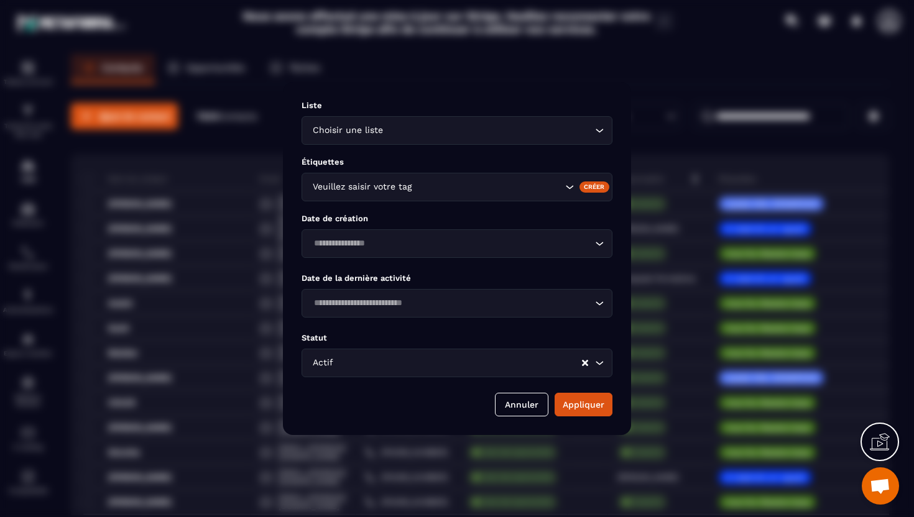
click at [433, 184] on input "Search for option" at bounding box center [488, 187] width 148 height 14
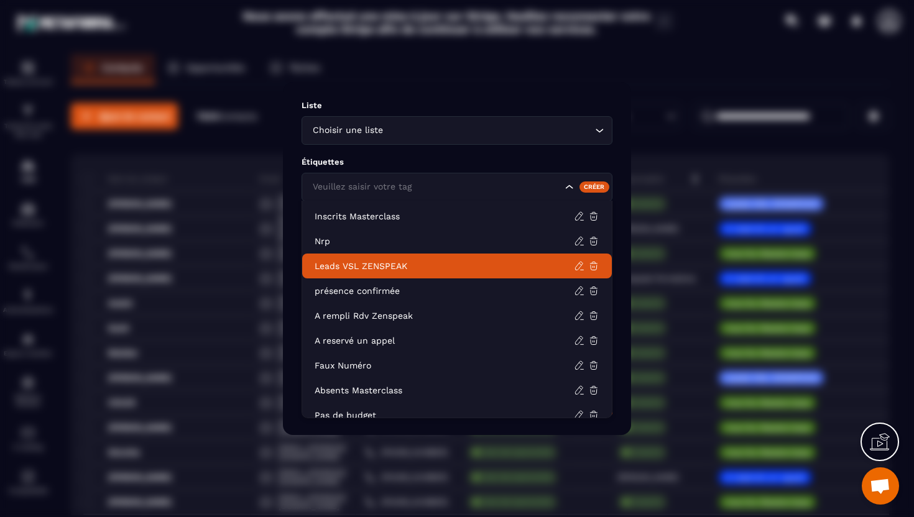
click at [402, 257] on li "Leads VSL ZENSPEAK" at bounding box center [457, 266] width 310 height 25
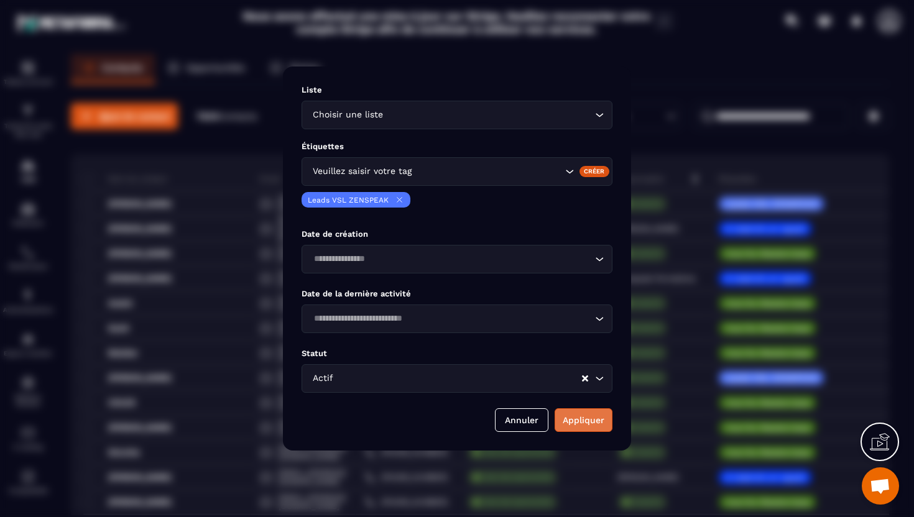
click at [576, 414] on button "Appliquer" at bounding box center [583, 420] width 58 height 24
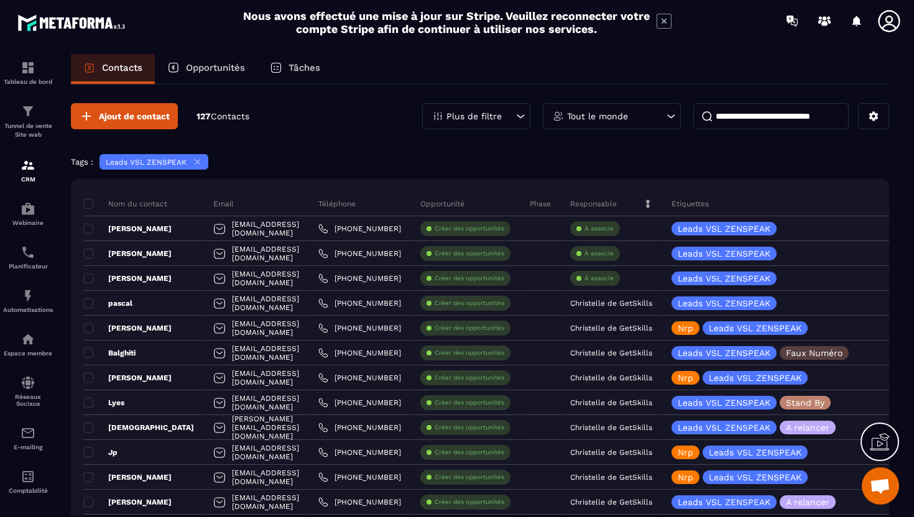
click at [198, 161] on icon at bounding box center [197, 161] width 9 height 9
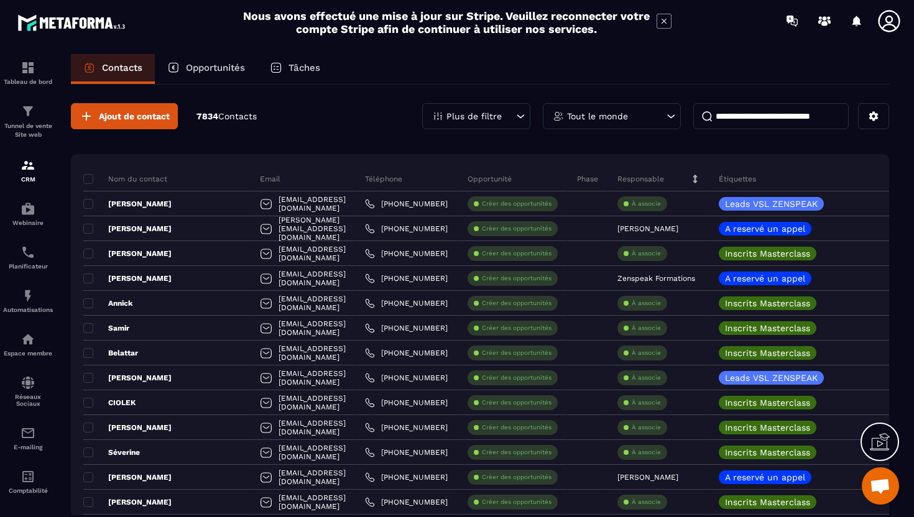
click at [632, 125] on div "Tout le monde" at bounding box center [612, 116] width 138 height 26
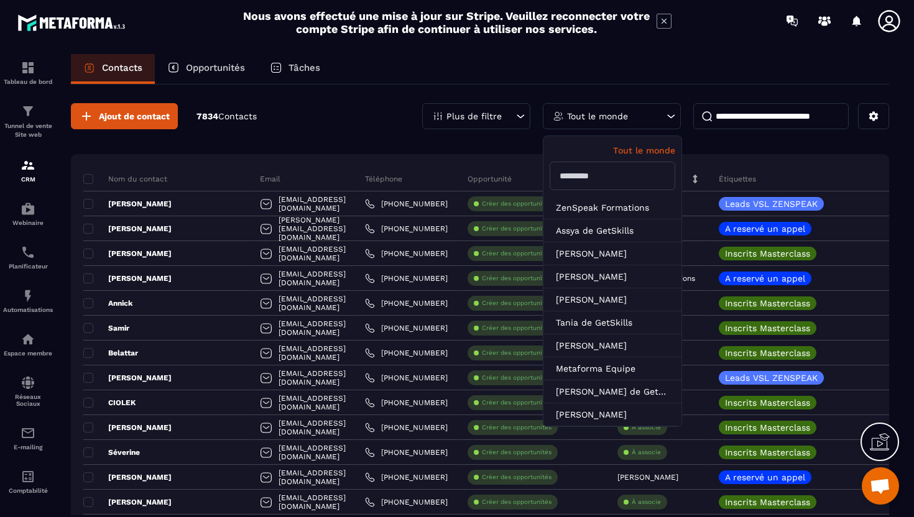
click at [501, 109] on div "Plus de filtre" at bounding box center [476, 116] width 108 height 26
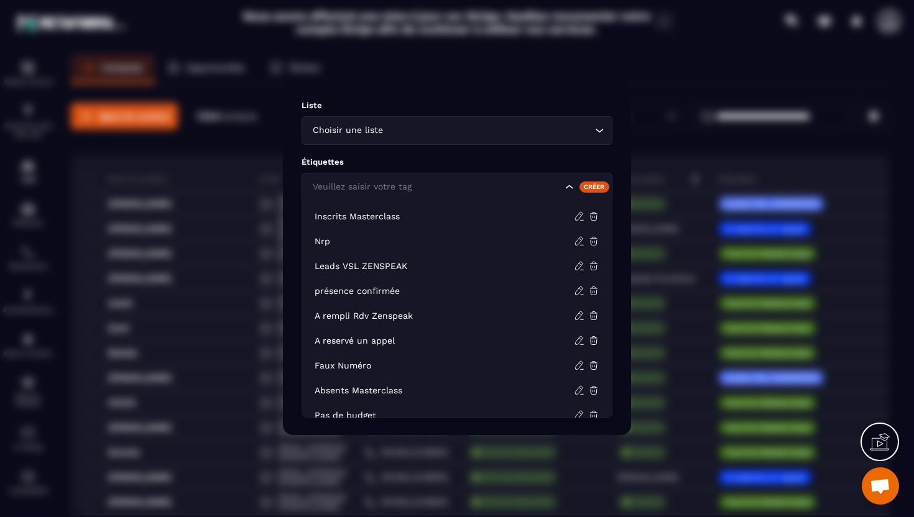
click at [451, 191] on input "Search for option" at bounding box center [436, 187] width 252 height 14
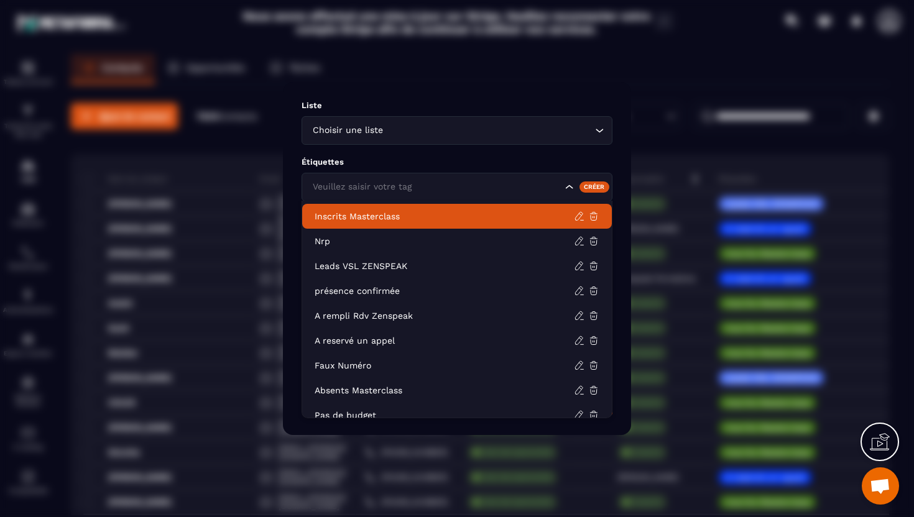
click at [396, 212] on p "Inscrits Masterclass" at bounding box center [444, 216] width 259 height 12
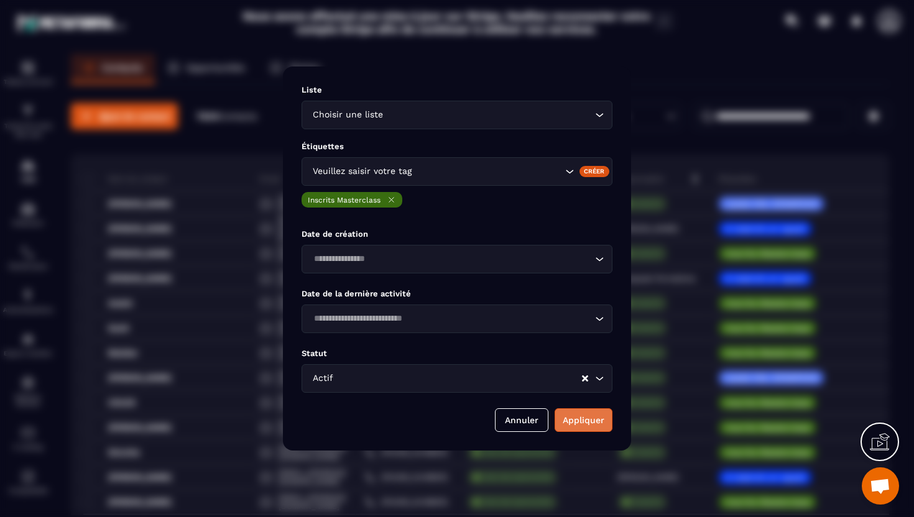
click at [570, 418] on button "Appliquer" at bounding box center [583, 420] width 58 height 24
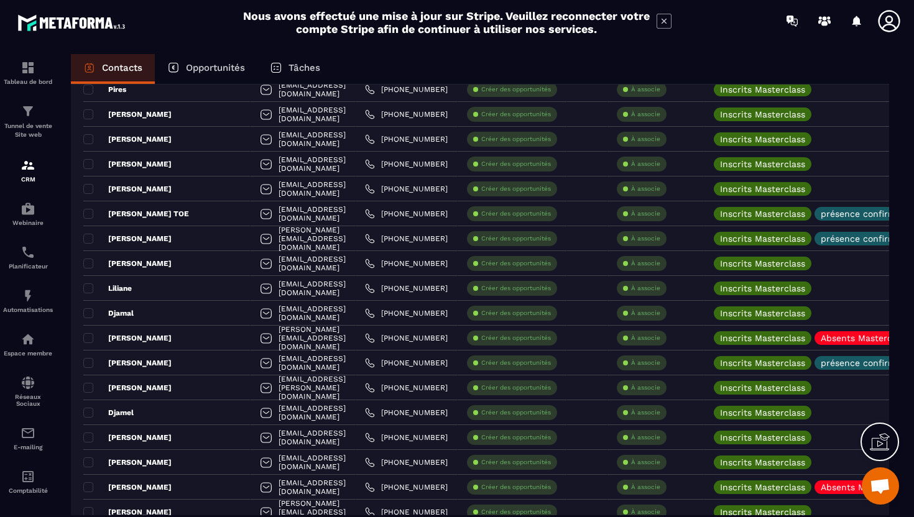
scroll to position [438, 0]
